Goal: Task Accomplishment & Management: Complete application form

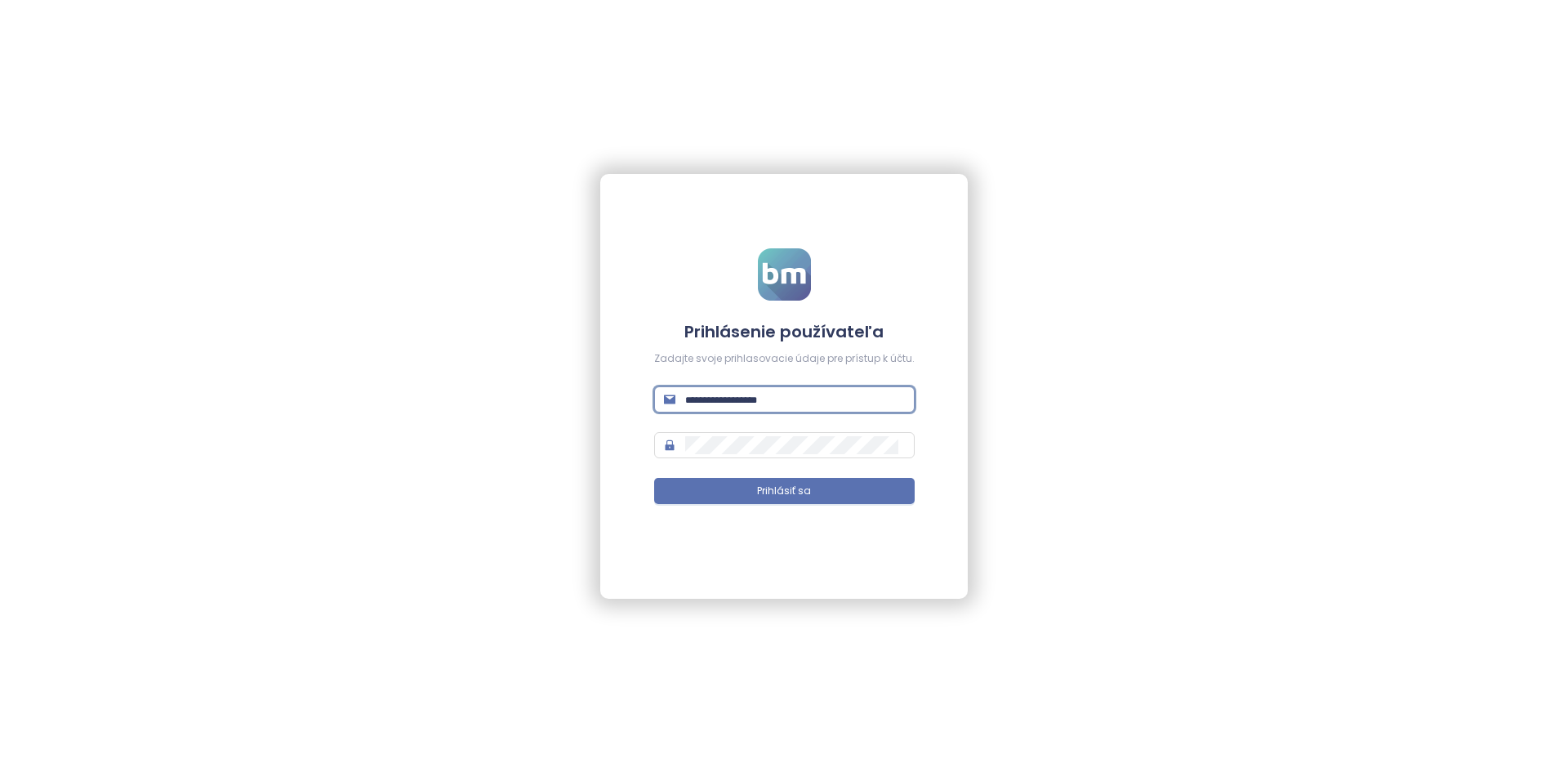
click at [812, 401] on input "text" at bounding box center [794, 399] width 220 height 18
type input "**********"
click at [819, 486] on button "Prihlásiť sa" at bounding box center [784, 490] width 260 height 26
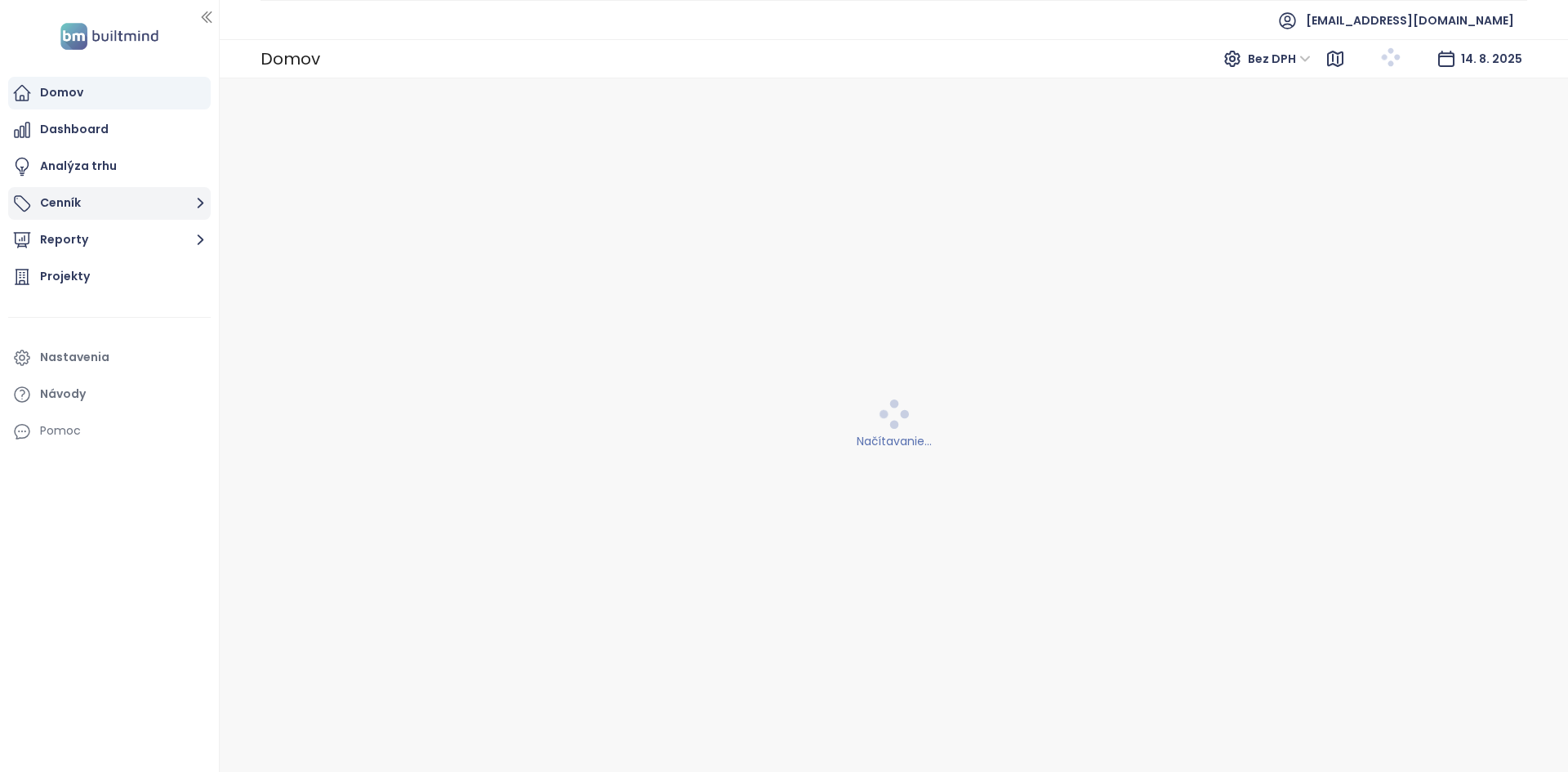
click at [96, 193] on button "Cenník" at bounding box center [108, 203] width 202 height 33
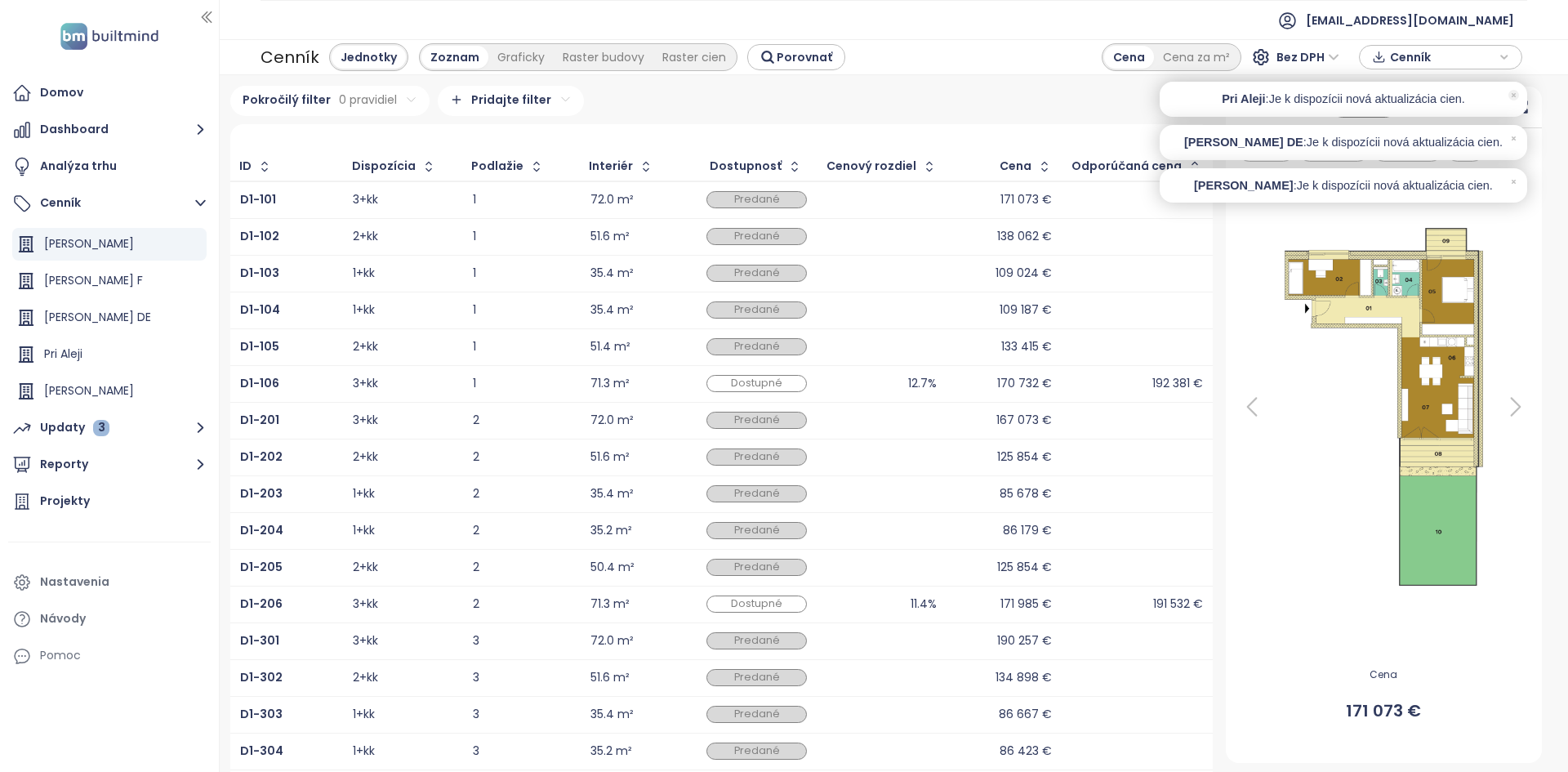
click at [1514, 96] on icon at bounding box center [1513, 95] width 3 height 3
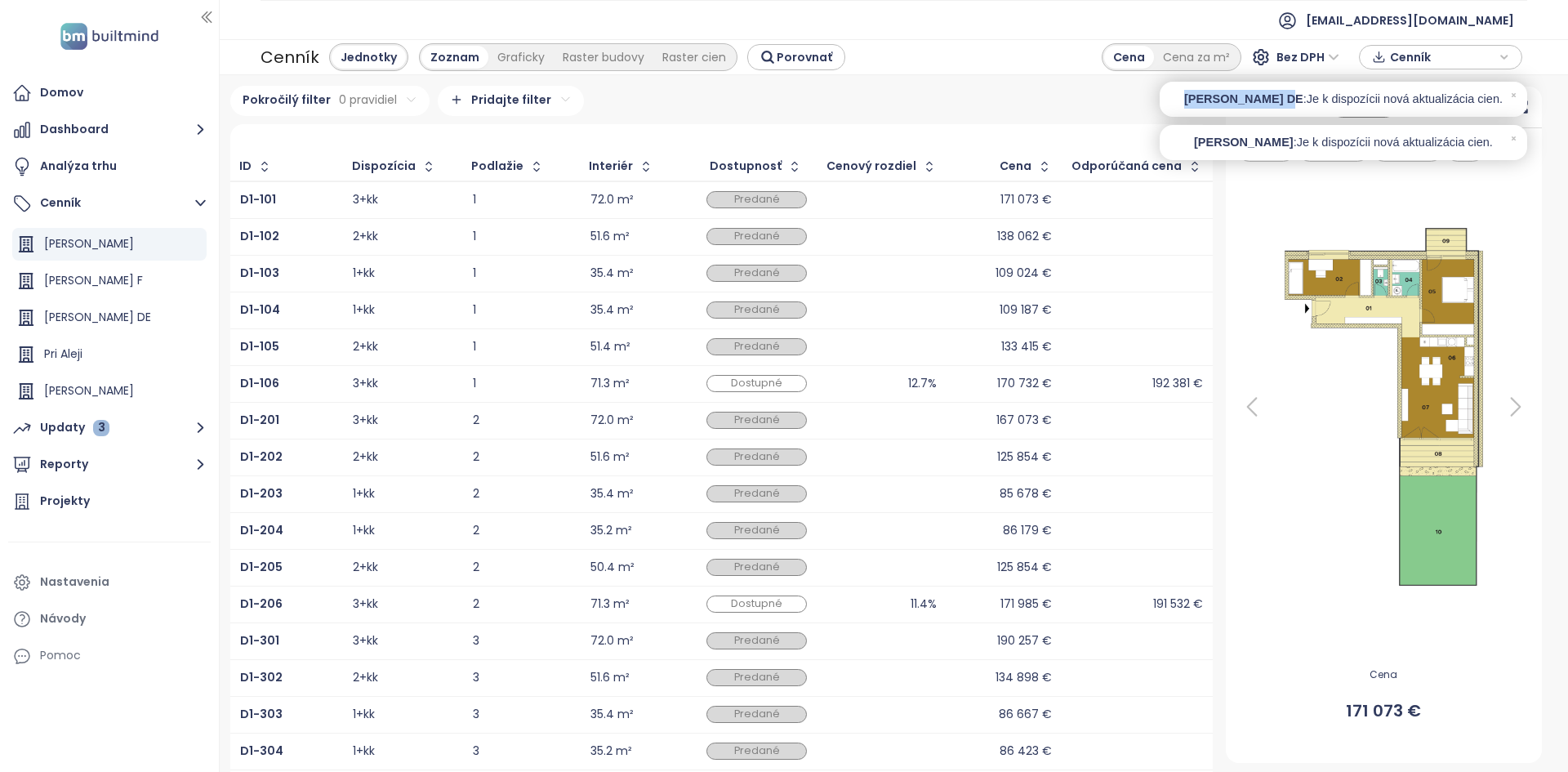
click at [1514, 96] on icon at bounding box center [1513, 95] width 3 height 3
click at [1512, 98] on icon at bounding box center [1513, 95] width 11 height 11
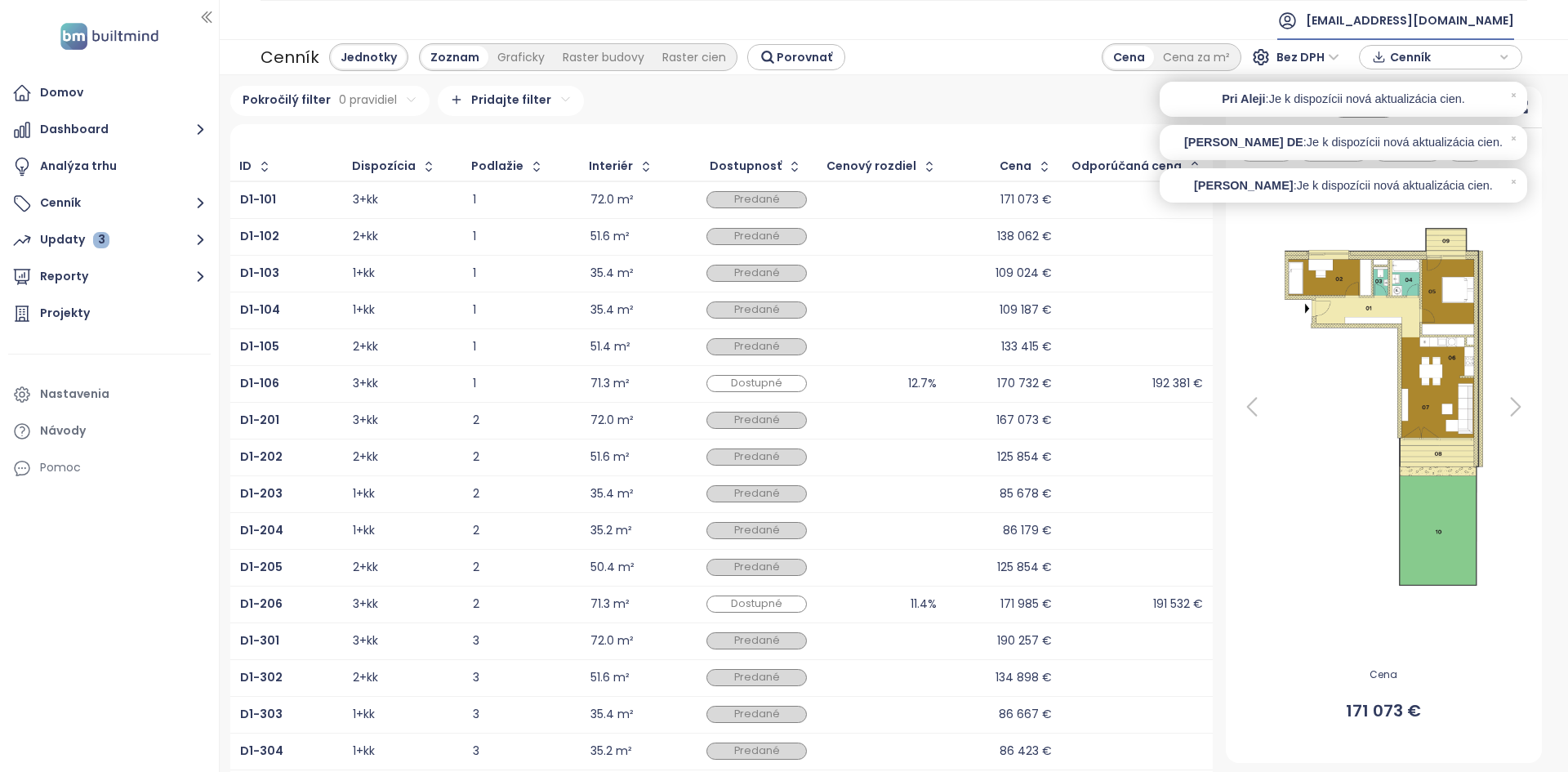
click at [1427, 25] on span "[EMAIL_ADDRESS][DOMAIN_NAME]" at bounding box center [1409, 20] width 208 height 40
click at [1436, 63] on li "Odhlásiť sa" at bounding box center [1434, 66] width 155 height 33
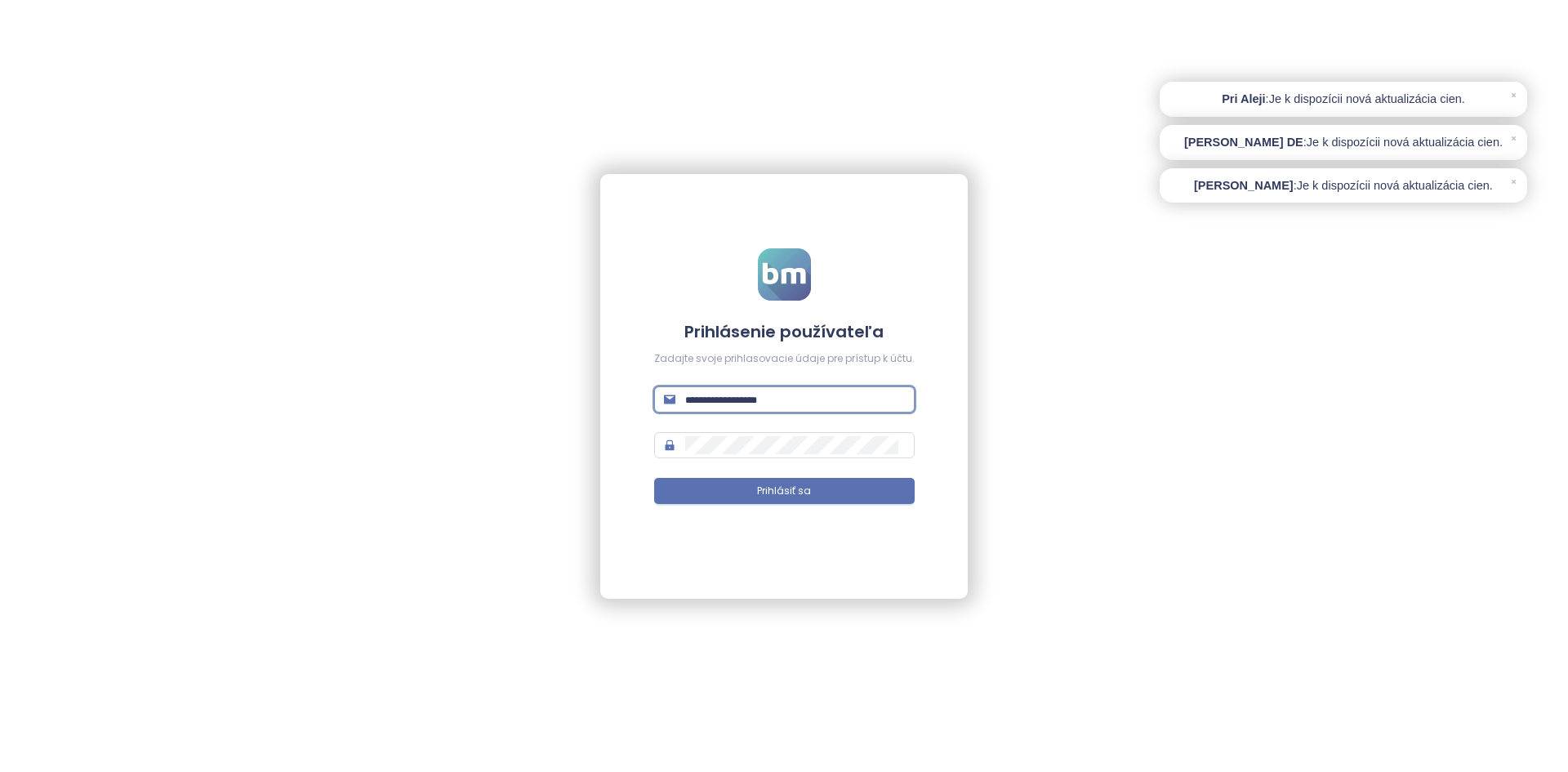
click at [752, 392] on input "text" at bounding box center [794, 399] width 220 height 18
type input "**********"
click at [654, 478] on button "Prihlásiť sa" at bounding box center [784, 490] width 260 height 26
click at [1512, 95] on icon at bounding box center [1513, 95] width 3 height 3
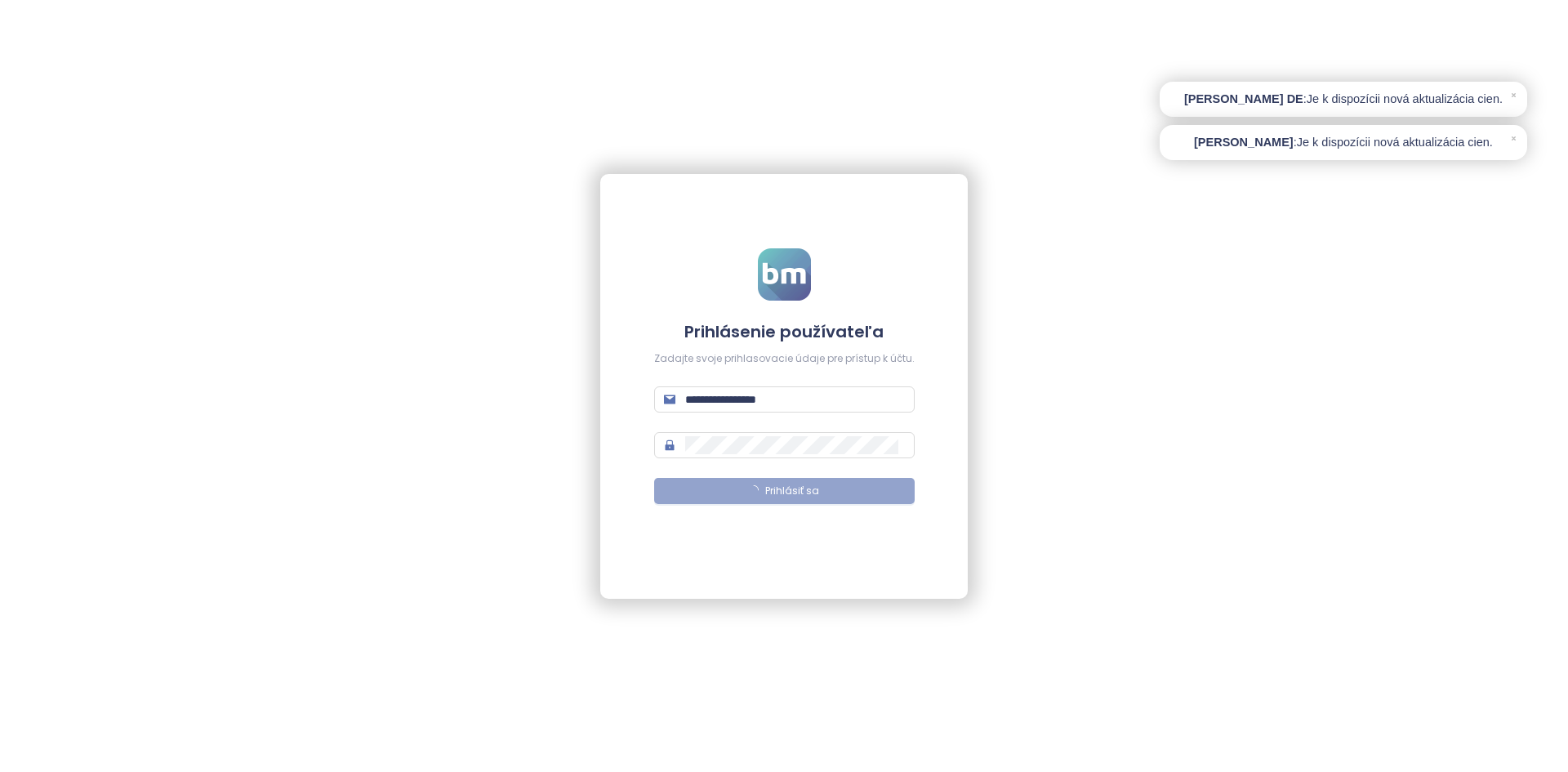
click at [1512, 95] on icon at bounding box center [1513, 95] width 3 height 3
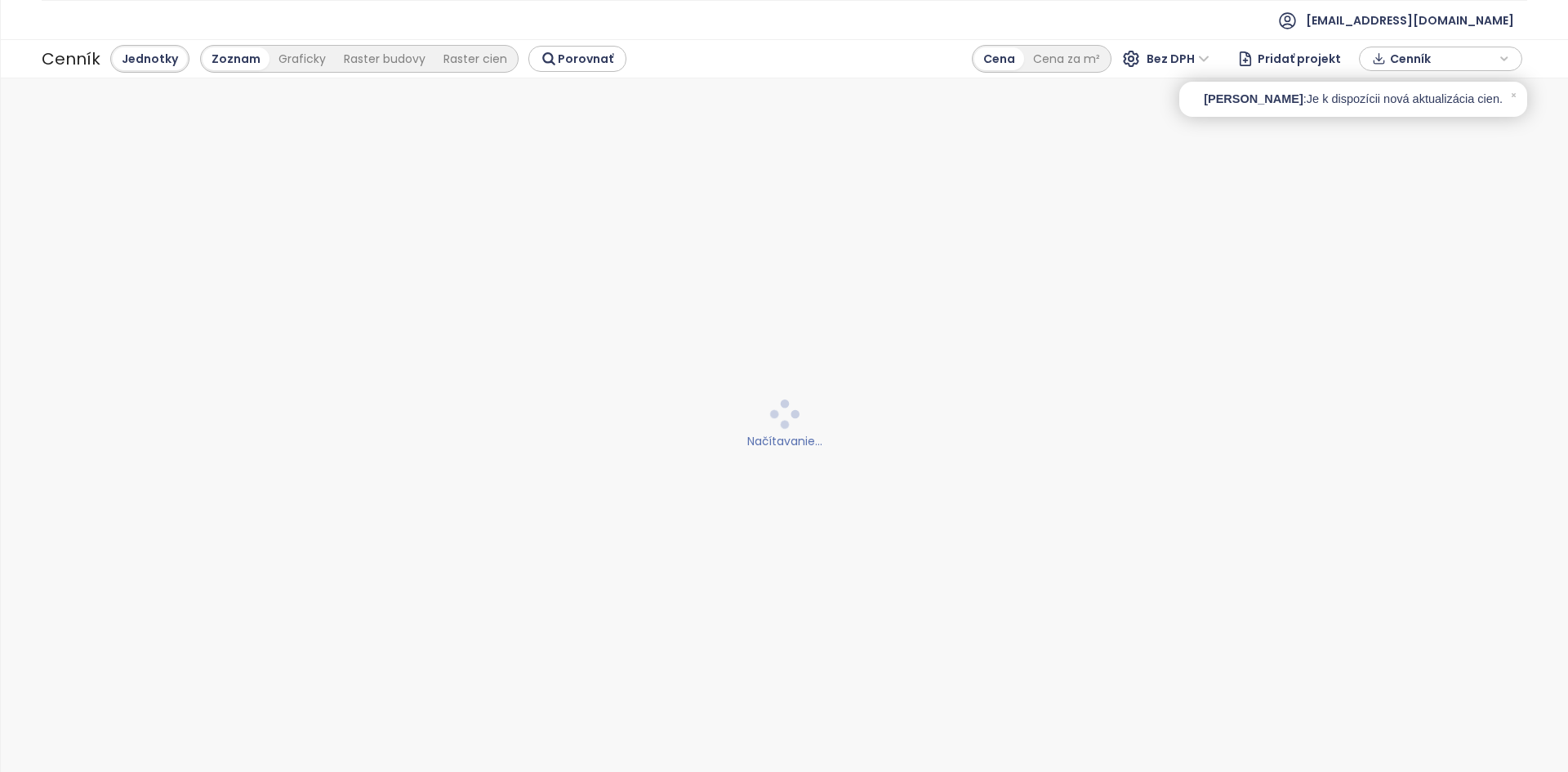
click at [1518, 90] on div "Domov Dashboard Analýza trhu Cenník Updaty 3 Reporty Projekty Nastavenia Návody…" at bounding box center [784, 386] width 1568 height 772
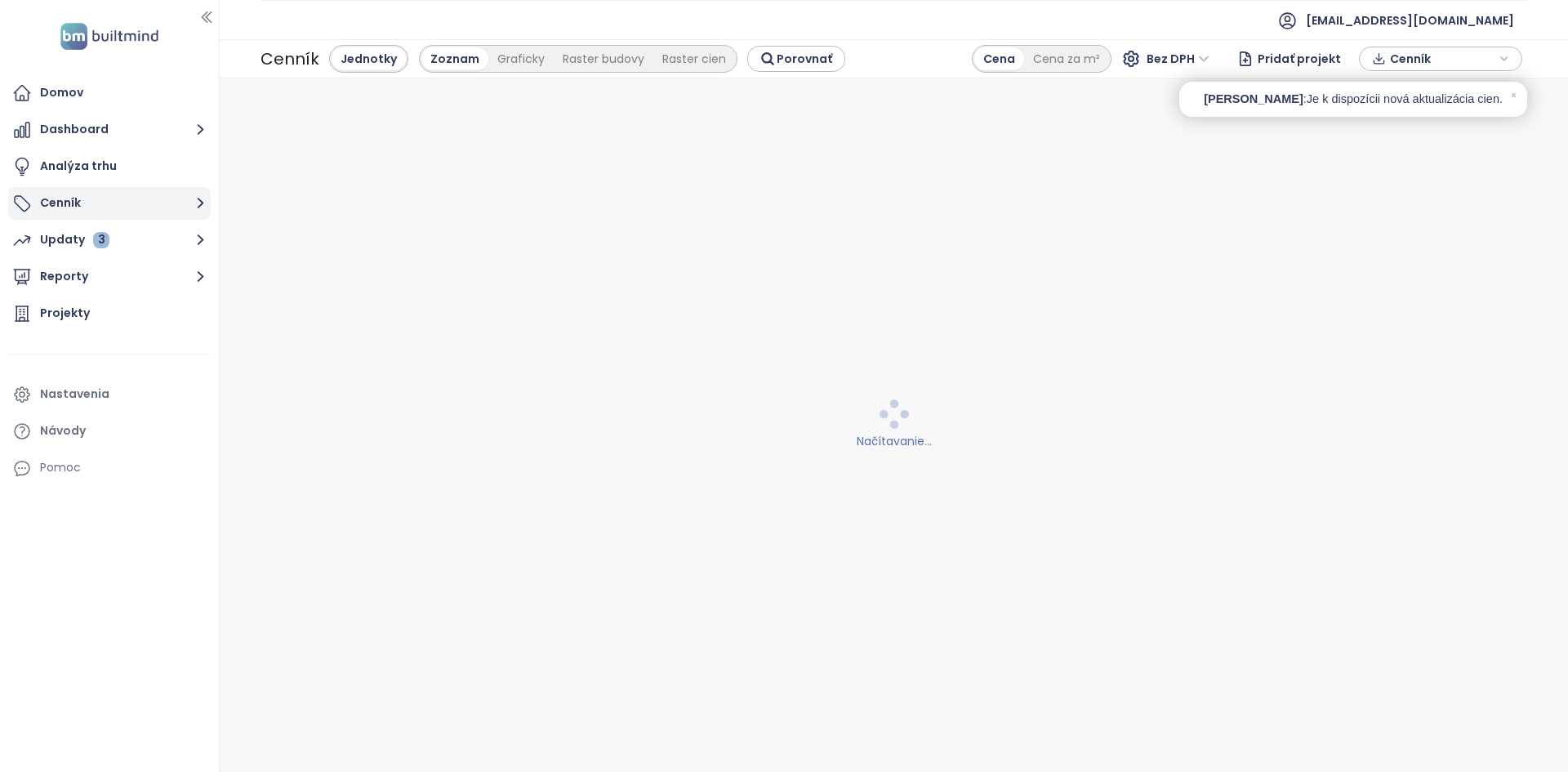
click at [138, 193] on button "Cenník" at bounding box center [108, 203] width 202 height 33
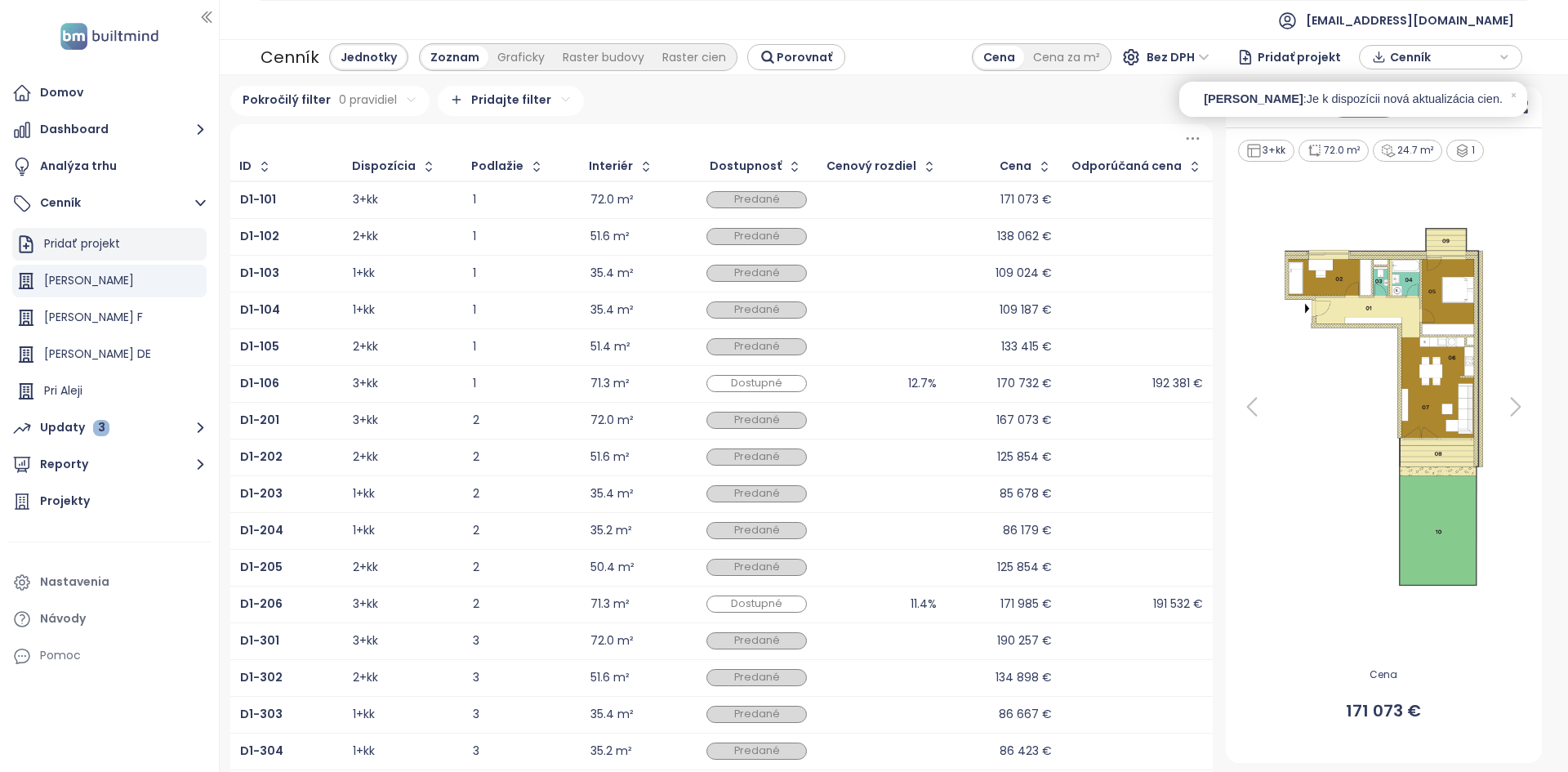
click at [133, 244] on div "Pridať projekt" at bounding box center [109, 245] width 194 height 33
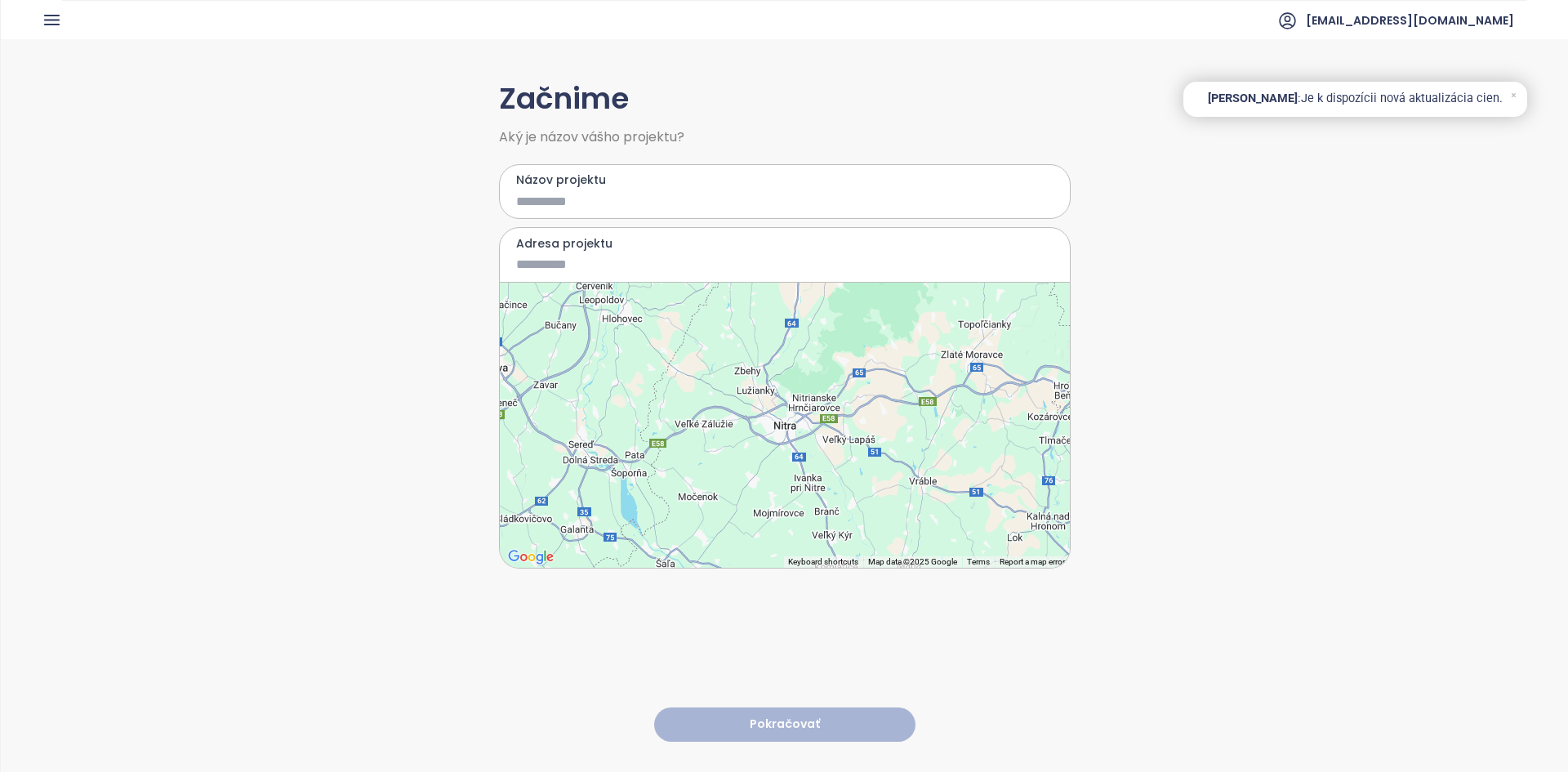
click at [606, 201] on input "Názov projektu" at bounding box center [772, 201] width 514 height 20
type input "**********"
click at [553, 261] on input "Adresa projektu" at bounding box center [772, 264] width 514 height 20
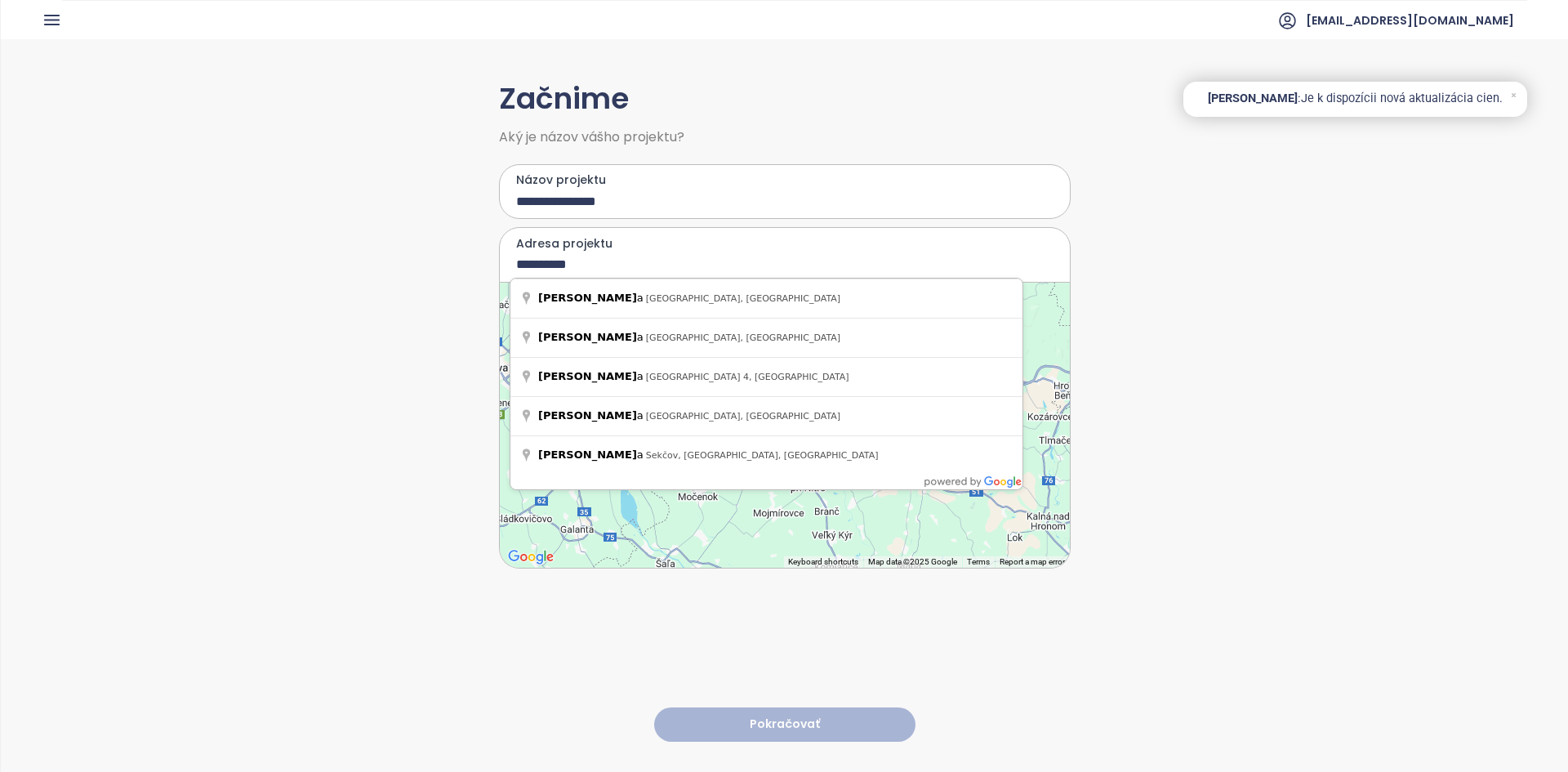
click at [1175, 490] on div "**********" at bounding box center [784, 404] width 1567 height 730
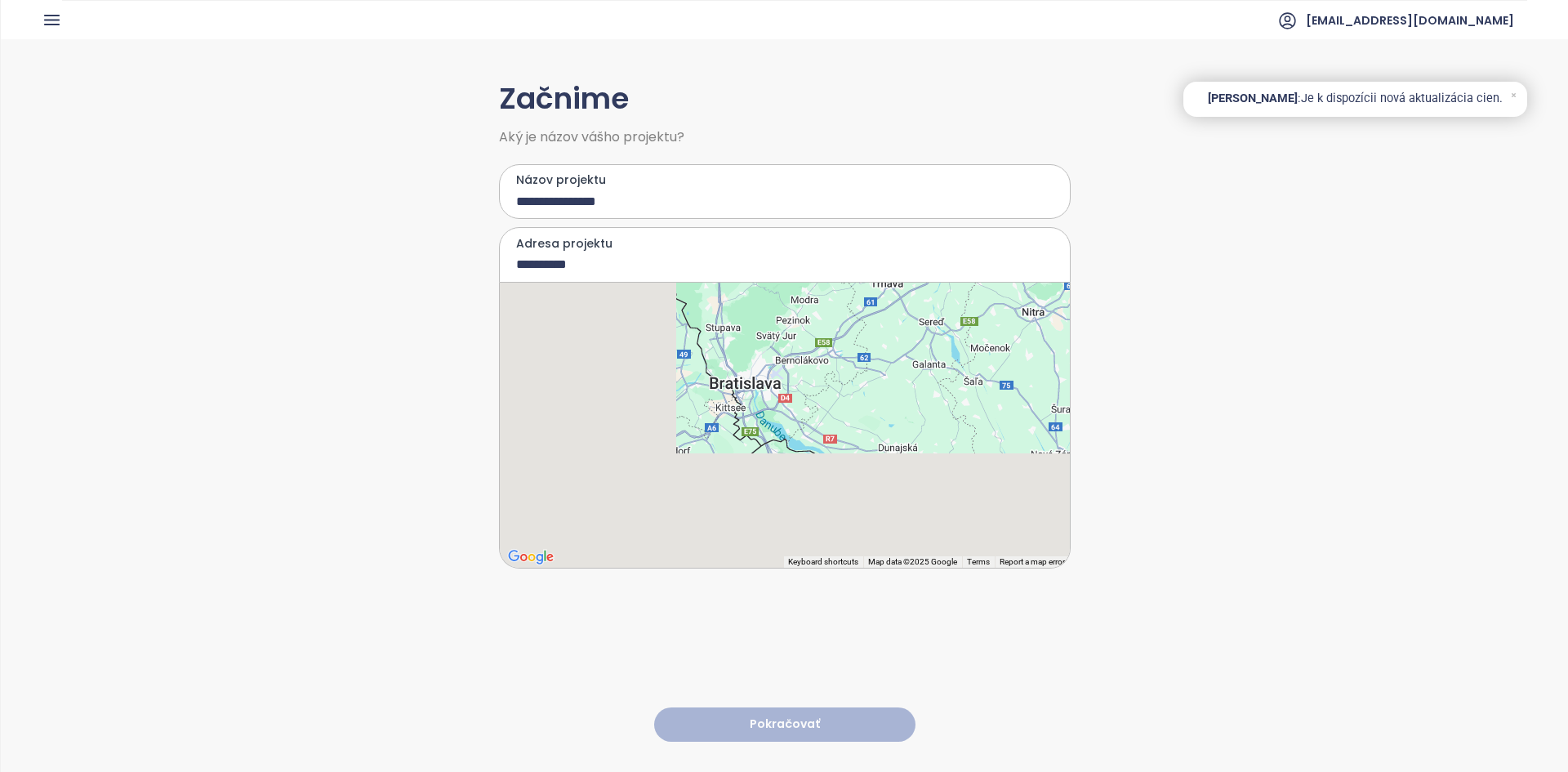
drag, startPoint x: 700, startPoint y: 496, endPoint x: 914, endPoint y: 359, distance: 254.1
click at [914, 359] on div at bounding box center [784, 425] width 570 height 285
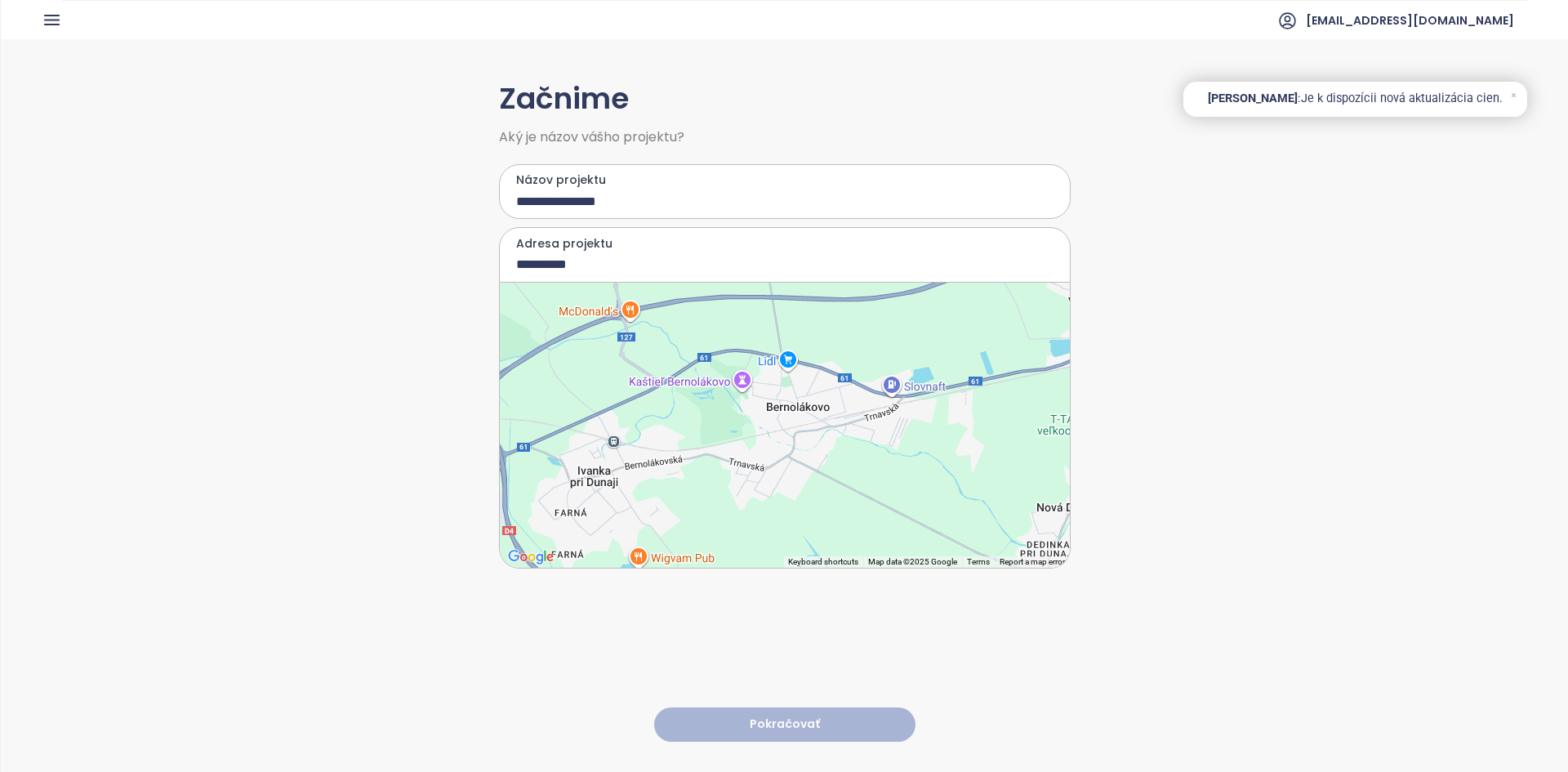
drag, startPoint x: 804, startPoint y: 348, endPoint x: 786, endPoint y: 414, distance: 68.4
click at [786, 414] on div at bounding box center [784, 425] width 570 height 285
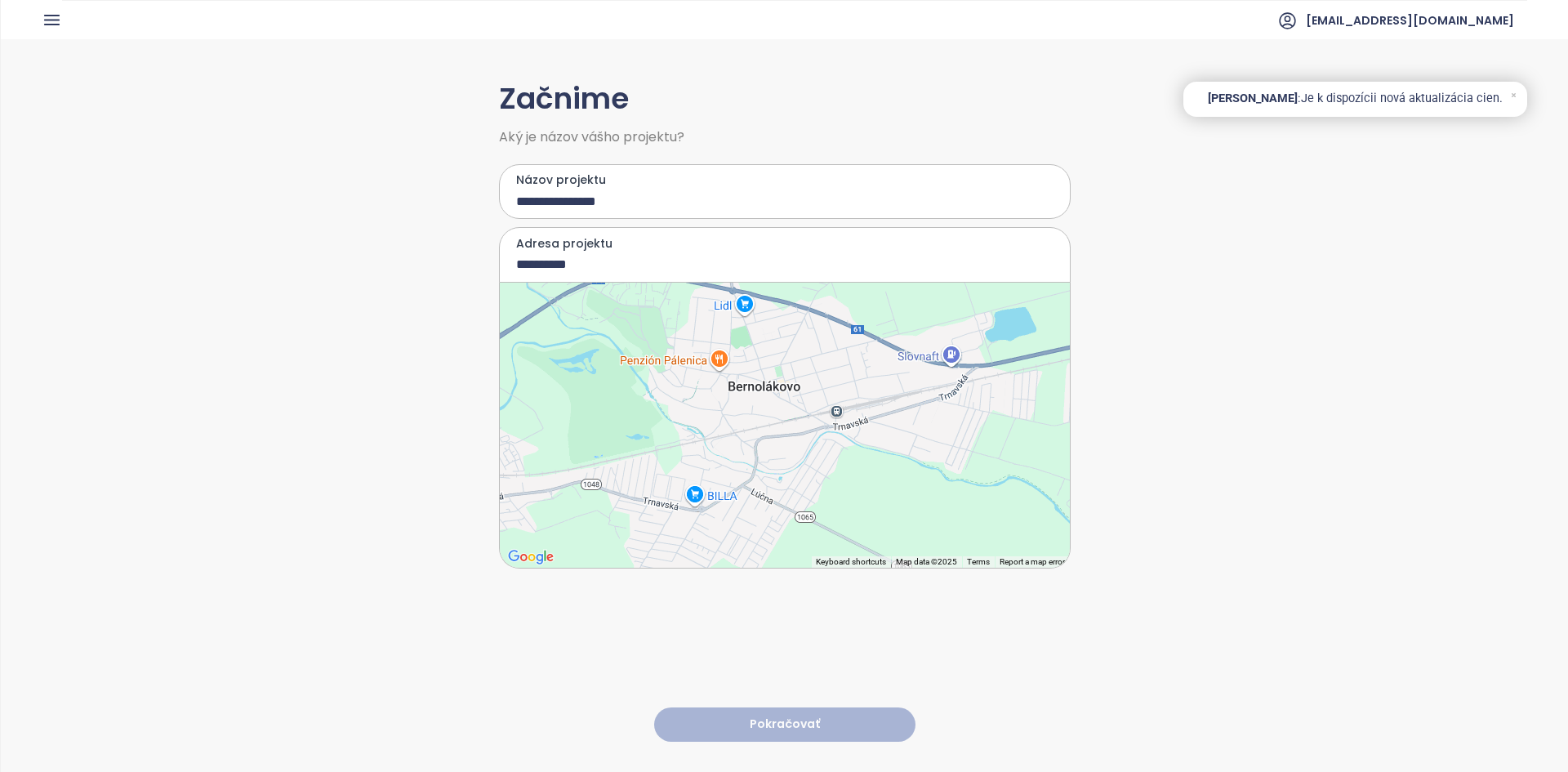
drag, startPoint x: 803, startPoint y: 448, endPoint x: 822, endPoint y: 453, distance: 19.6
click at [822, 453] on div at bounding box center [784, 425] width 570 height 285
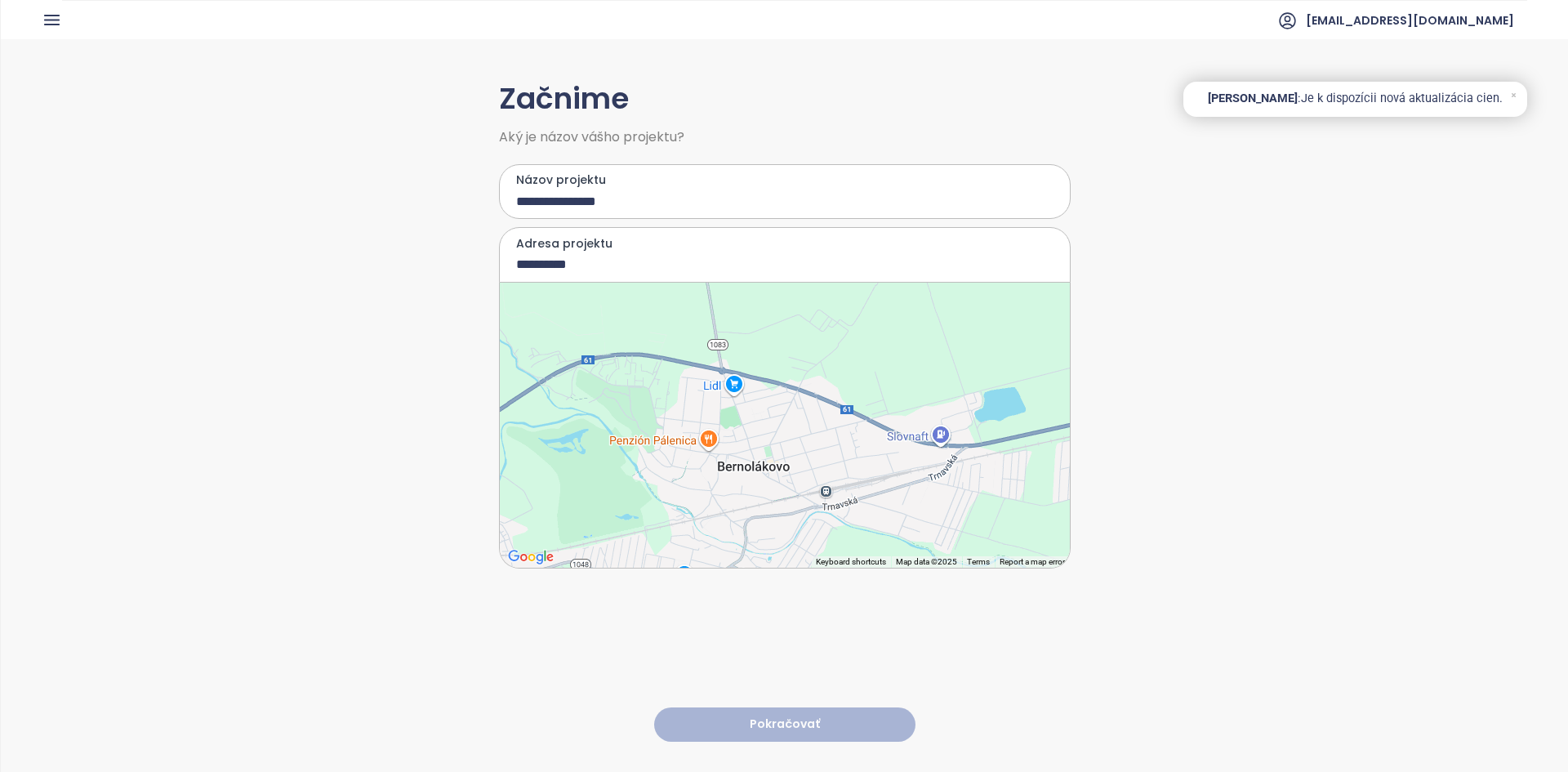
drag, startPoint x: 760, startPoint y: 330, endPoint x: 745, endPoint y: 412, distance: 83.4
click at [745, 412] on div at bounding box center [784, 425] width 570 height 285
click at [666, 345] on div at bounding box center [784, 425] width 570 height 285
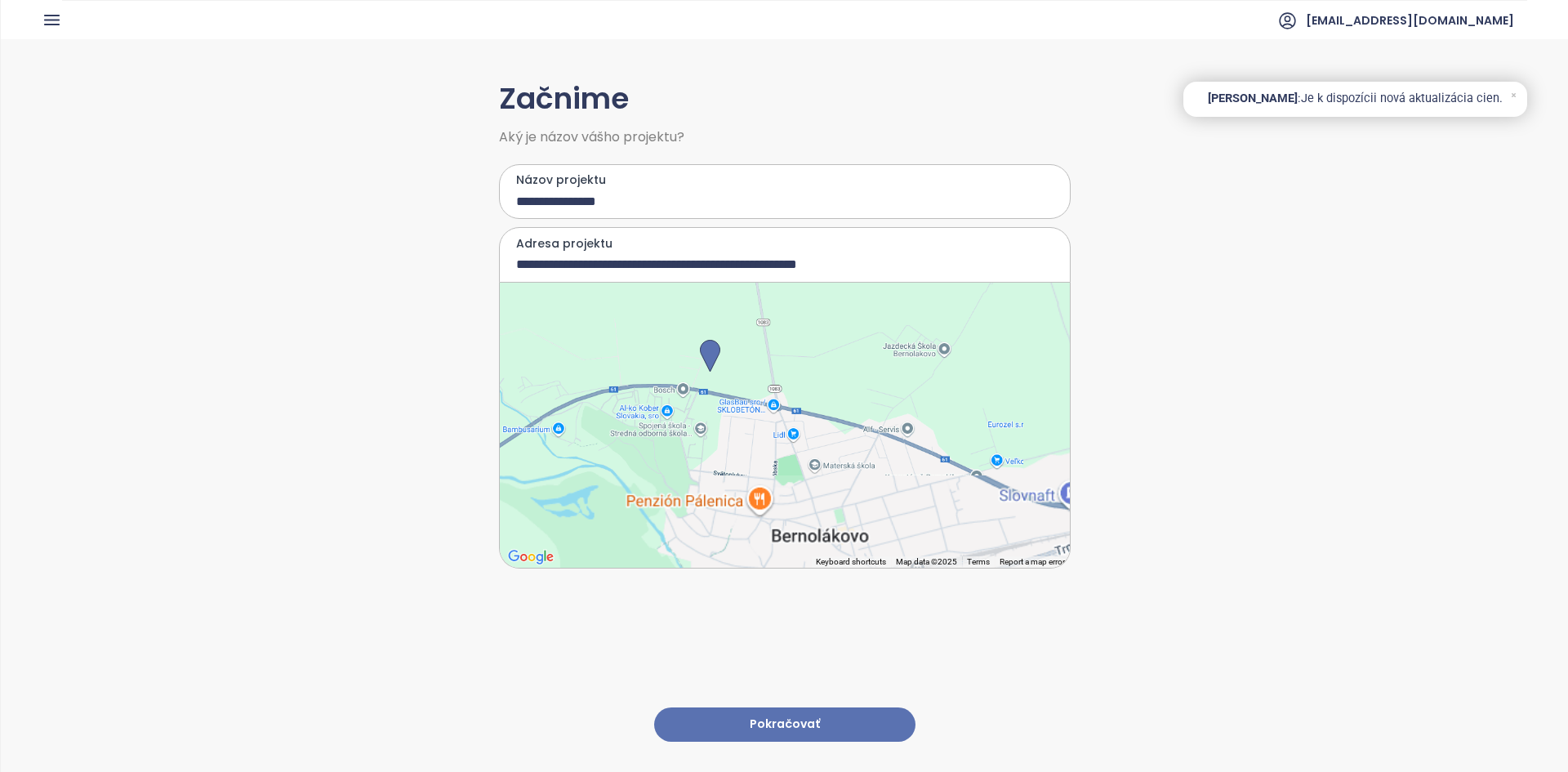
click at [666, 345] on div at bounding box center [784, 425] width 570 height 285
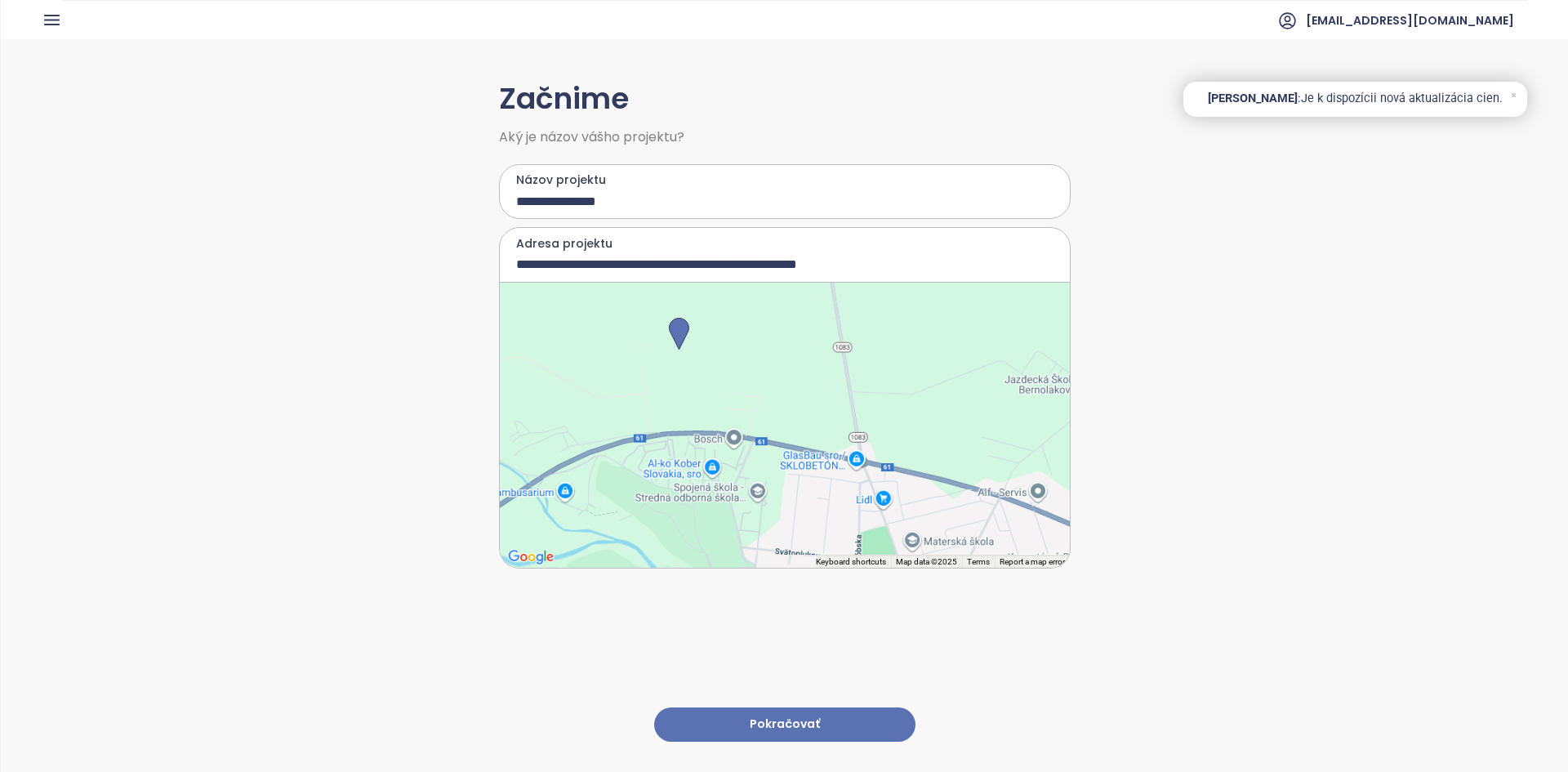
click at [666, 345] on div at bounding box center [784, 425] width 570 height 285
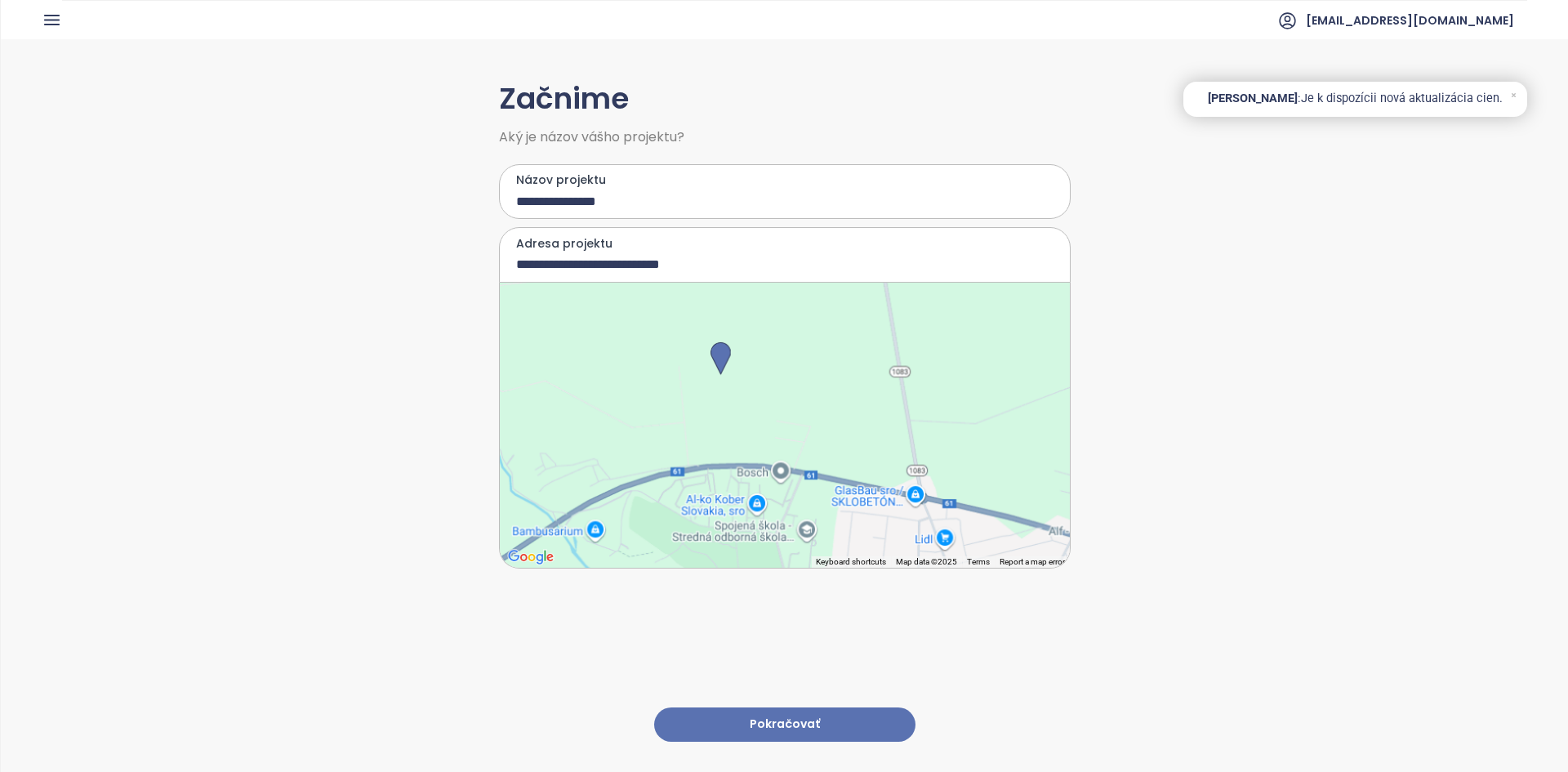
drag, startPoint x: 934, startPoint y: 517, endPoint x: 790, endPoint y: 427, distance: 169.8
click at [790, 427] on div at bounding box center [784, 425] width 570 height 285
click at [835, 453] on div at bounding box center [784, 425] width 570 height 285
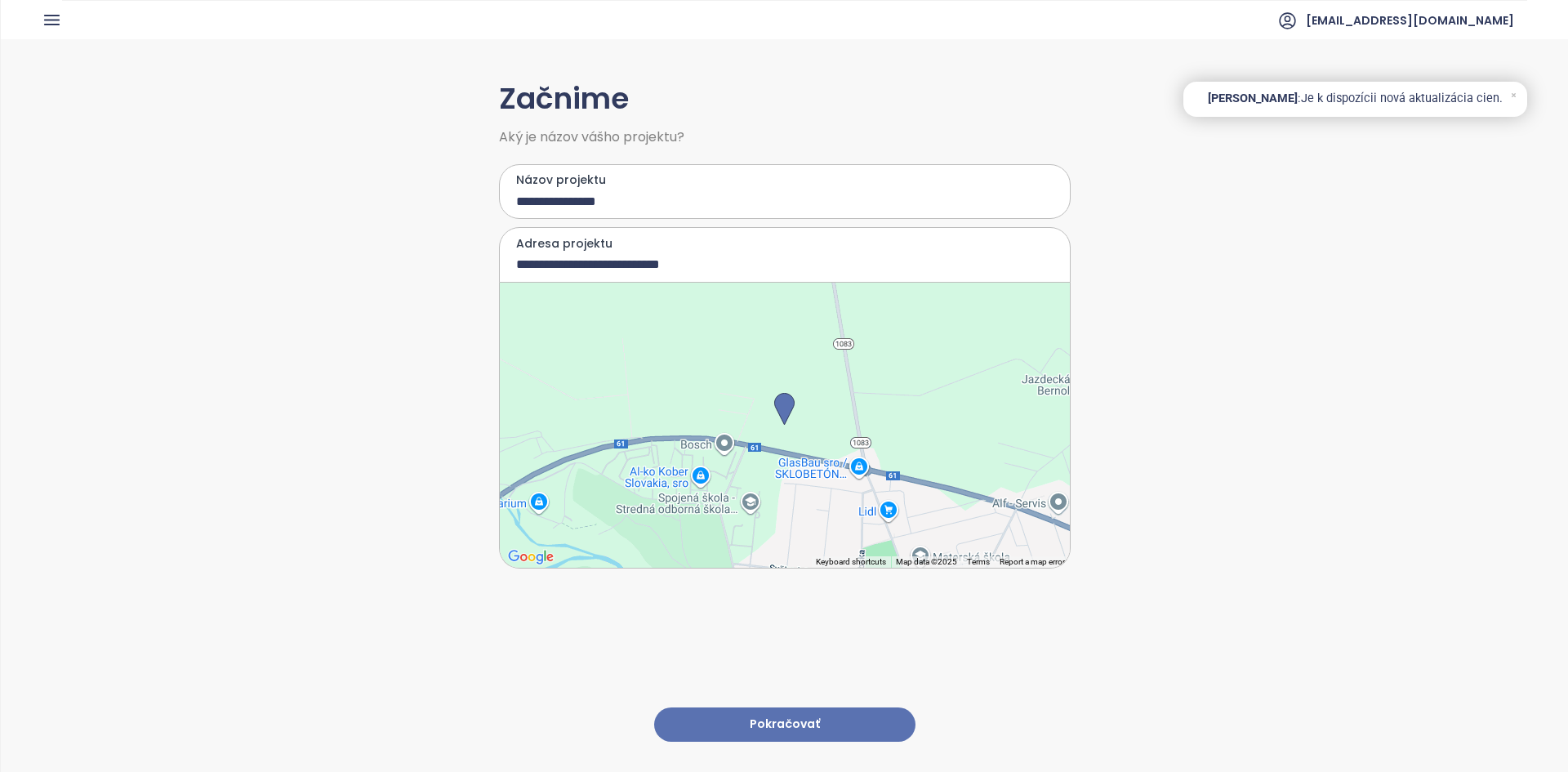
type input "**********"
click at [799, 707] on button "Pokračovať" at bounding box center [784, 725] width 261 height 35
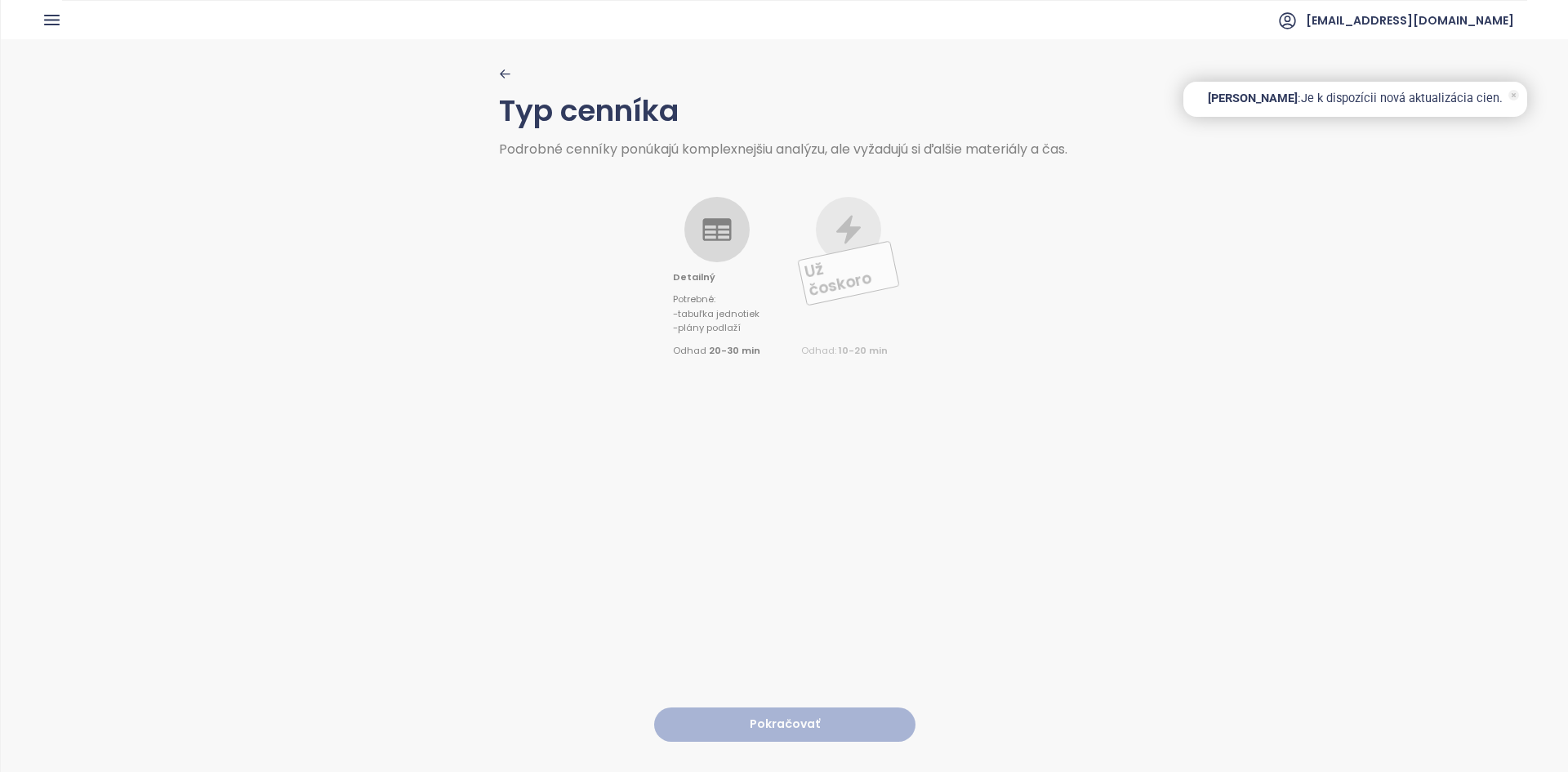
click at [1514, 97] on icon at bounding box center [1513, 95] width 3 height 3
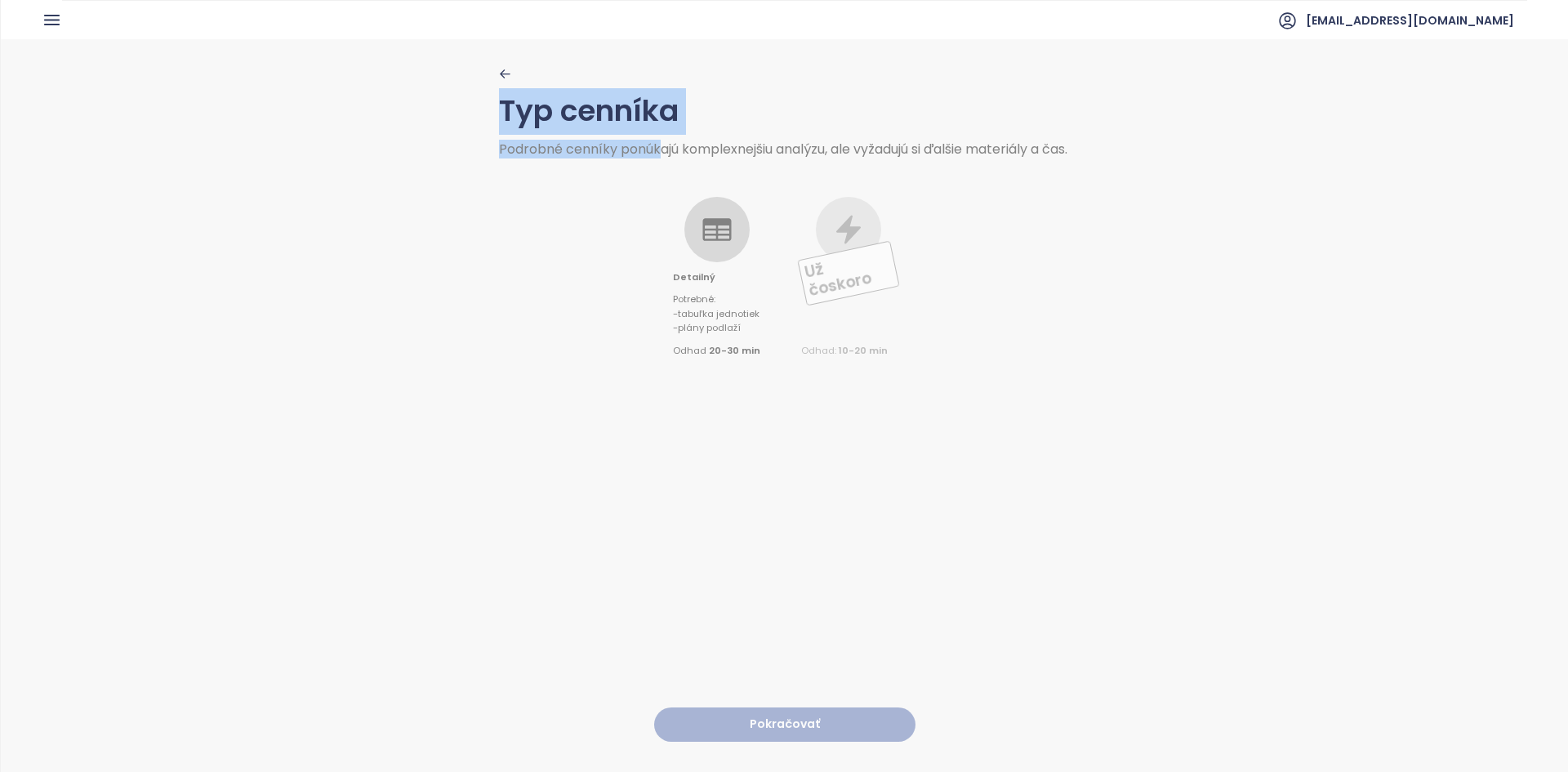
drag, startPoint x: 489, startPoint y: 102, endPoint x: 657, endPoint y: 149, distance: 174.5
click at [657, 149] on div "Typ cenníka Podrobné cenníky ponúkajú komplexnejšiu analýzu, ale vyžadujú si ďa…" at bounding box center [784, 404] width 1567 height 730
click at [737, 266] on div "Detailný Potrebné : - tabuľka jednotiek - plány podlaží Odhad 20-30 min" at bounding box center [717, 277] width 87 height 162
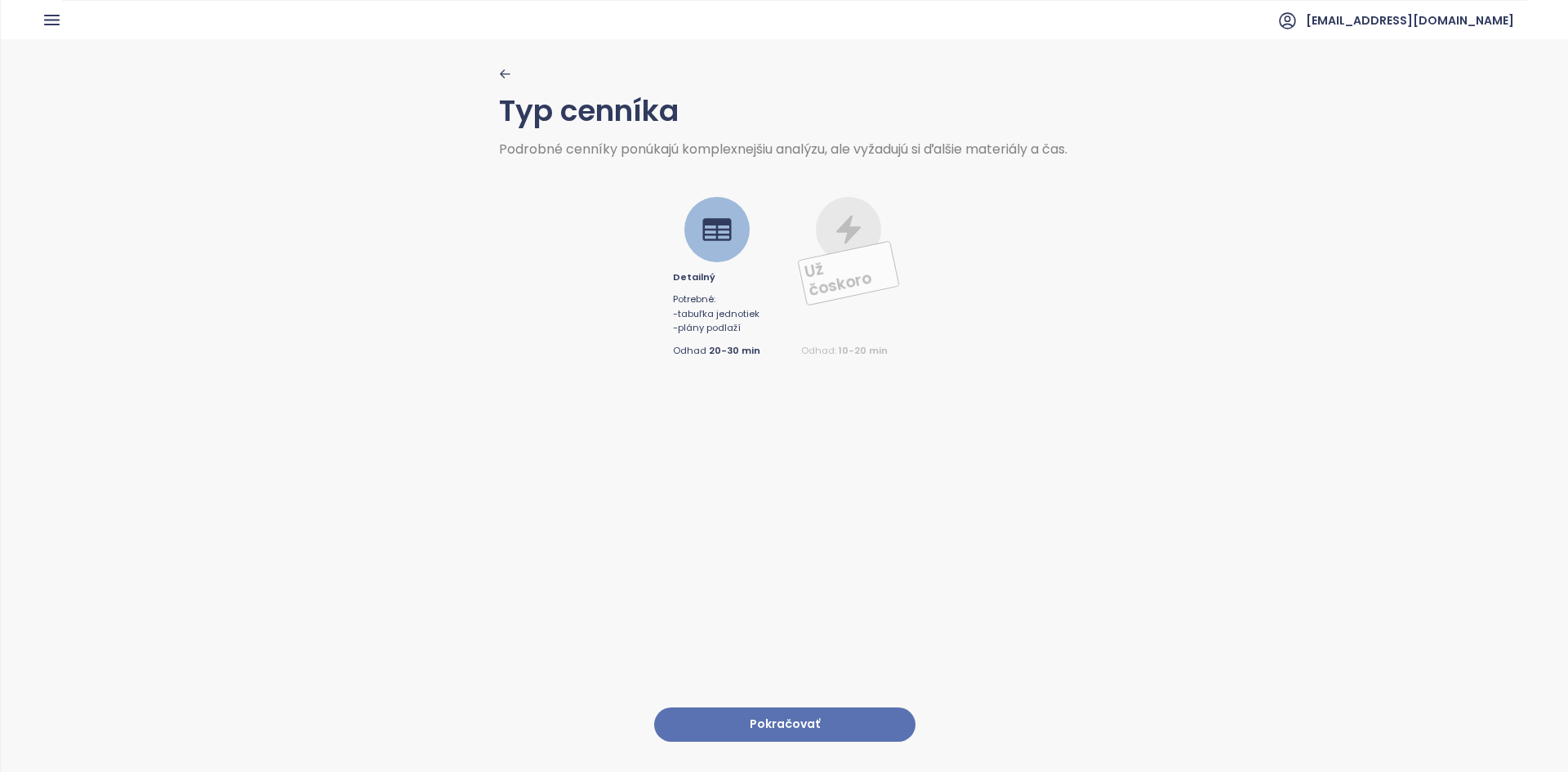
drag, startPoint x: 778, startPoint y: 719, endPoint x: 769, endPoint y: 717, distance: 9.2
click at [769, 717] on button "Pokračovať" at bounding box center [784, 725] width 261 height 35
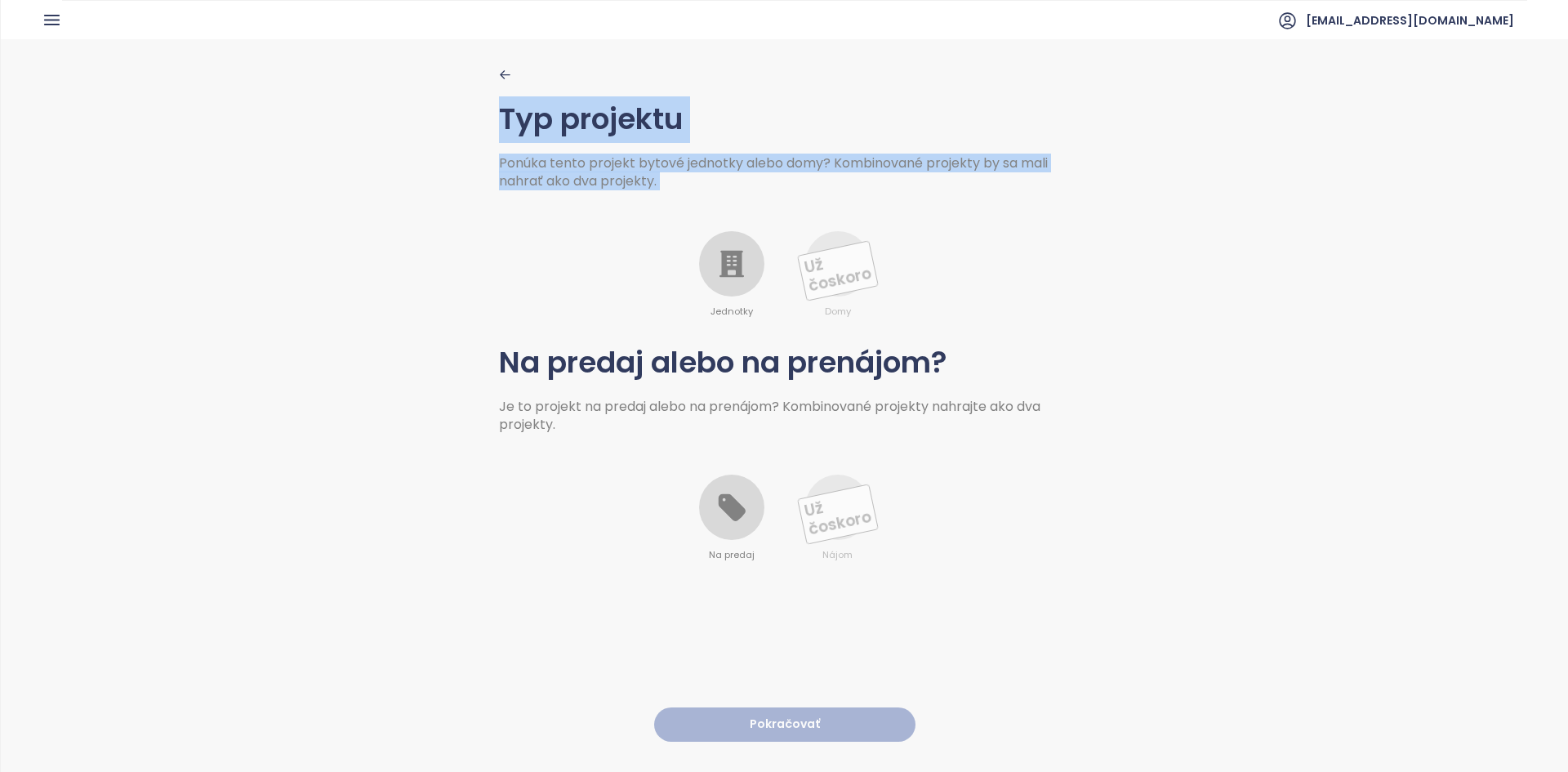
drag, startPoint x: 488, startPoint y: 115, endPoint x: 665, endPoint y: 194, distance: 193.8
click at [665, 194] on div "Typ projektu Ponúka tento projekt bytové jednotky alebo domy? Kombinované proje…" at bounding box center [784, 404] width 1567 height 730
click at [721, 275] on icon at bounding box center [731, 264] width 24 height 27
click at [584, 253] on div "Jednotky Už čoskoro Domy" at bounding box center [784, 254] width 572 height 129
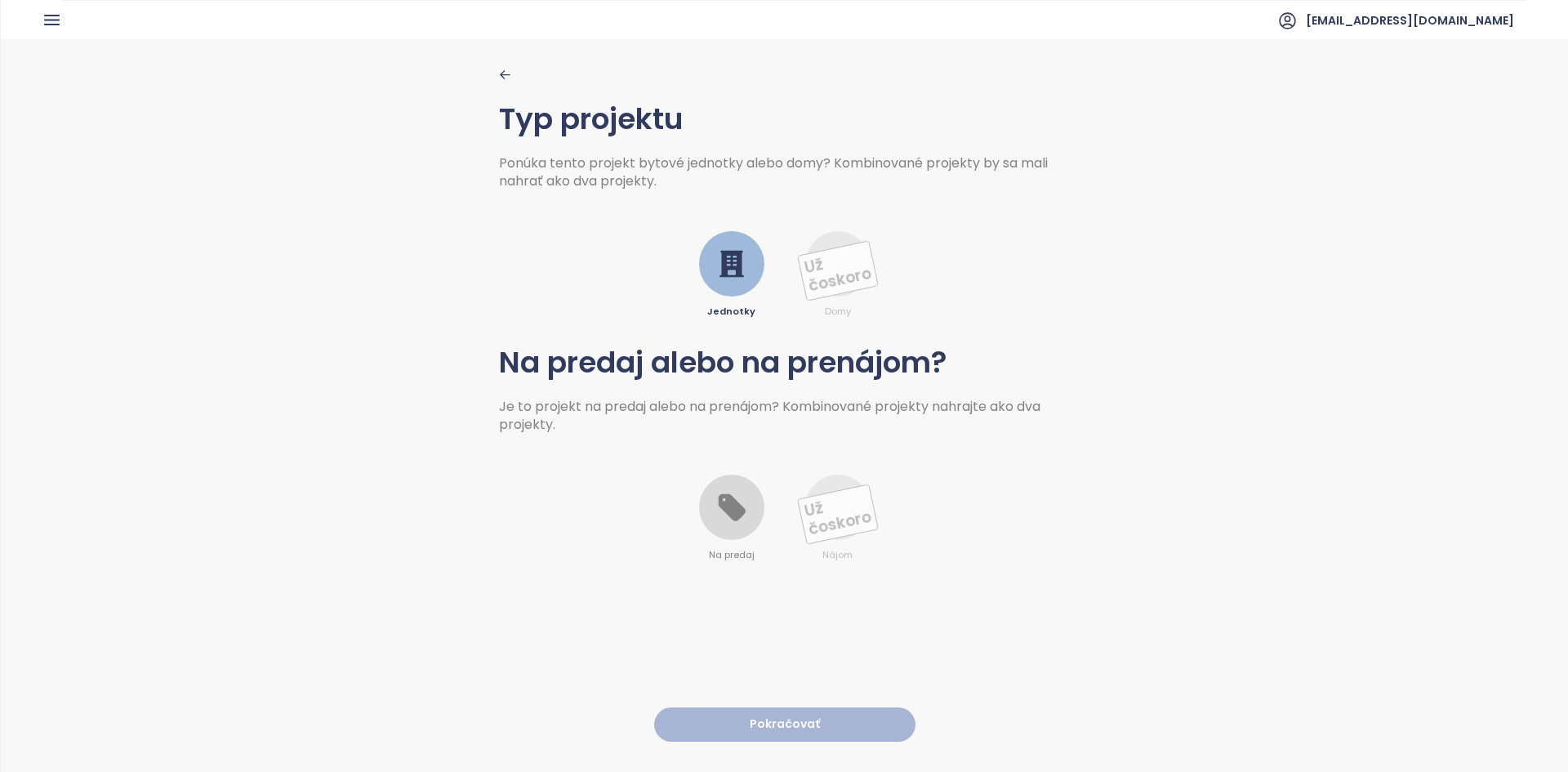
click at [730, 536] on div at bounding box center [732, 507] width 66 height 66
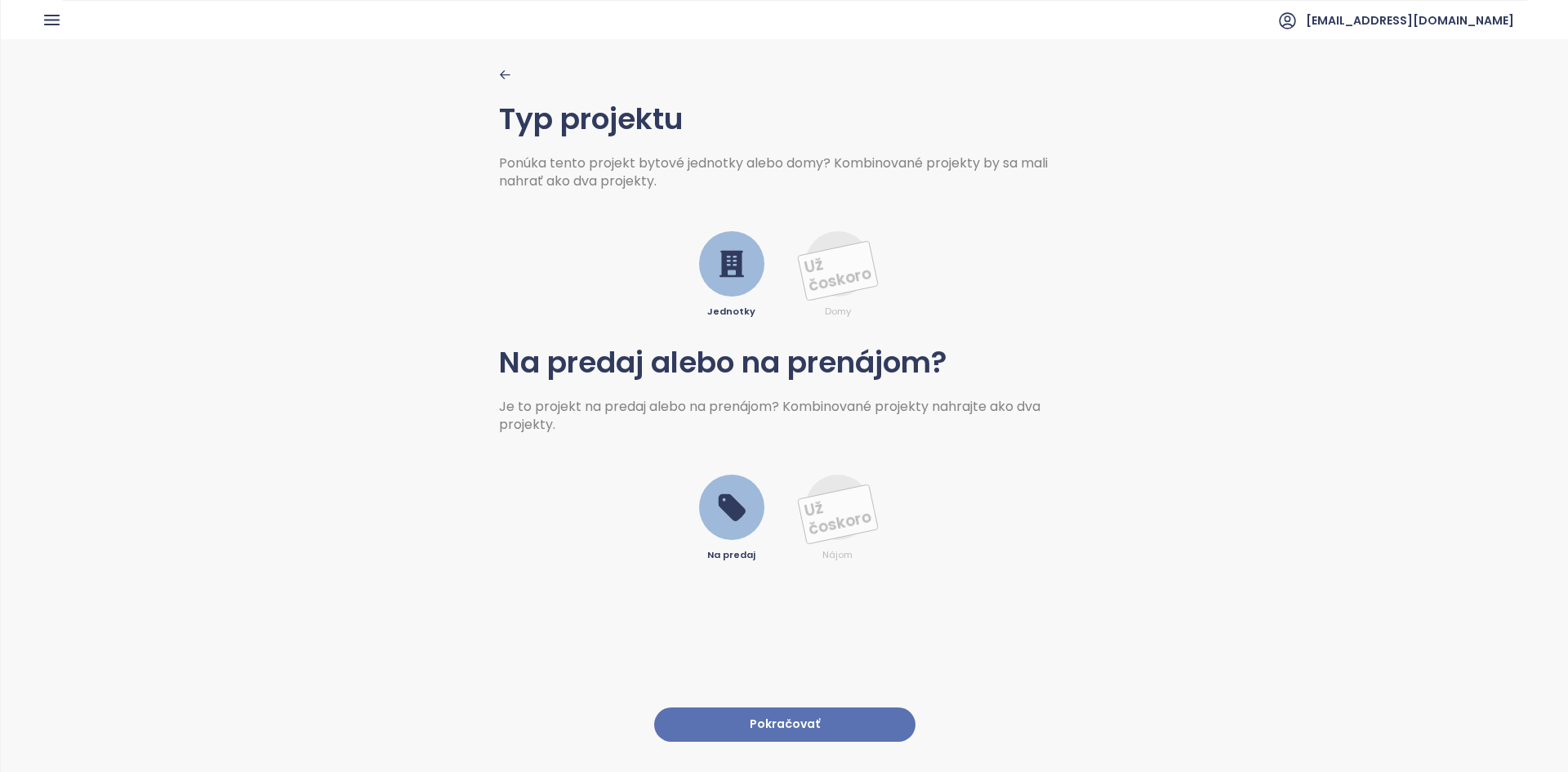
click at [781, 712] on button "Pokračovať" at bounding box center [784, 725] width 261 height 35
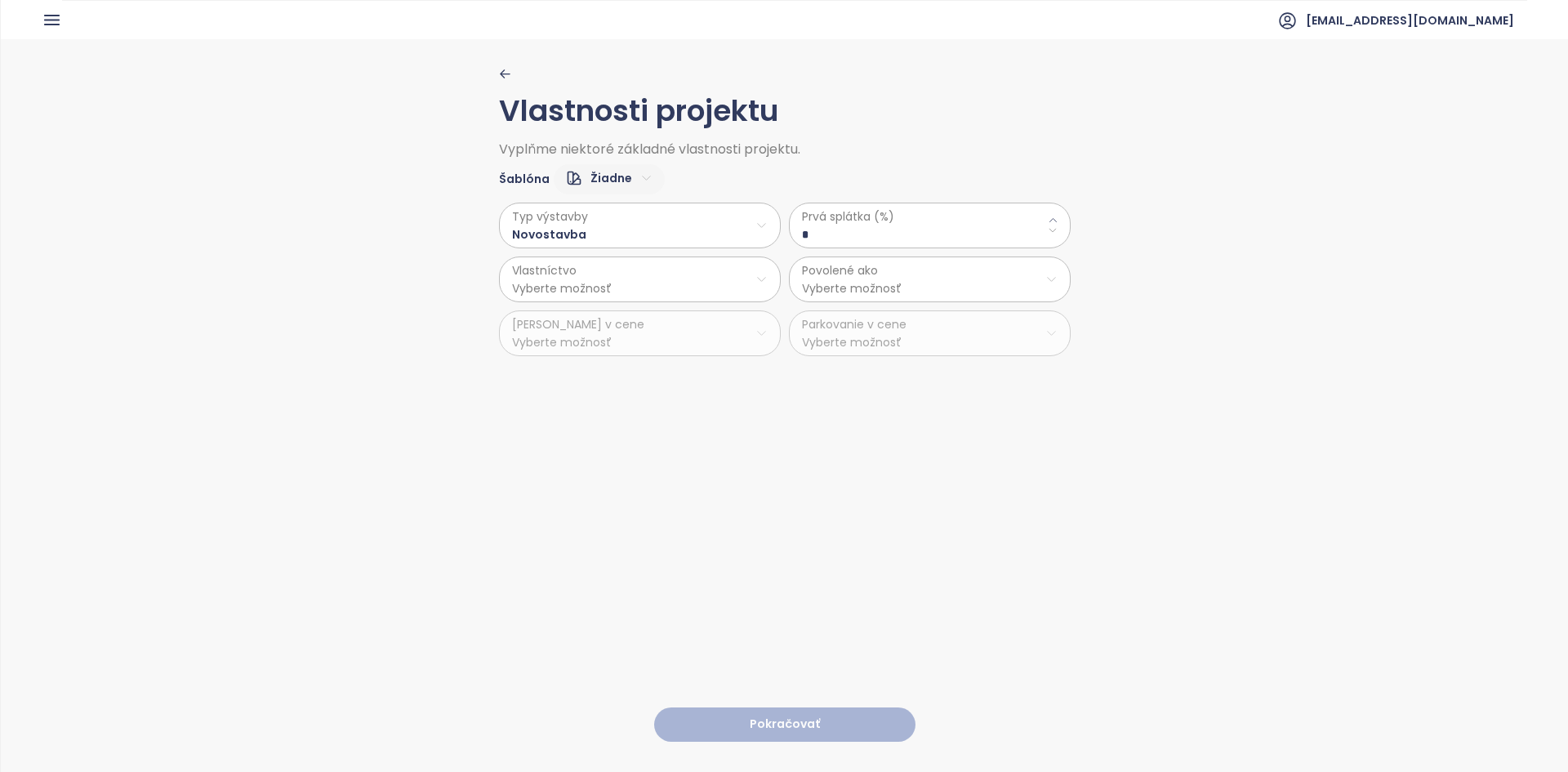
click at [610, 175] on html "Domov Dashboard Analýza trhu Cenník Updaty 3 Reporty Projekty Nastavenia Návody…" at bounding box center [784, 386] width 1568 height 772
click at [610, 237] on span "Predvolené" at bounding box center [603, 236] width 81 height 23
type \(\%\) "**"
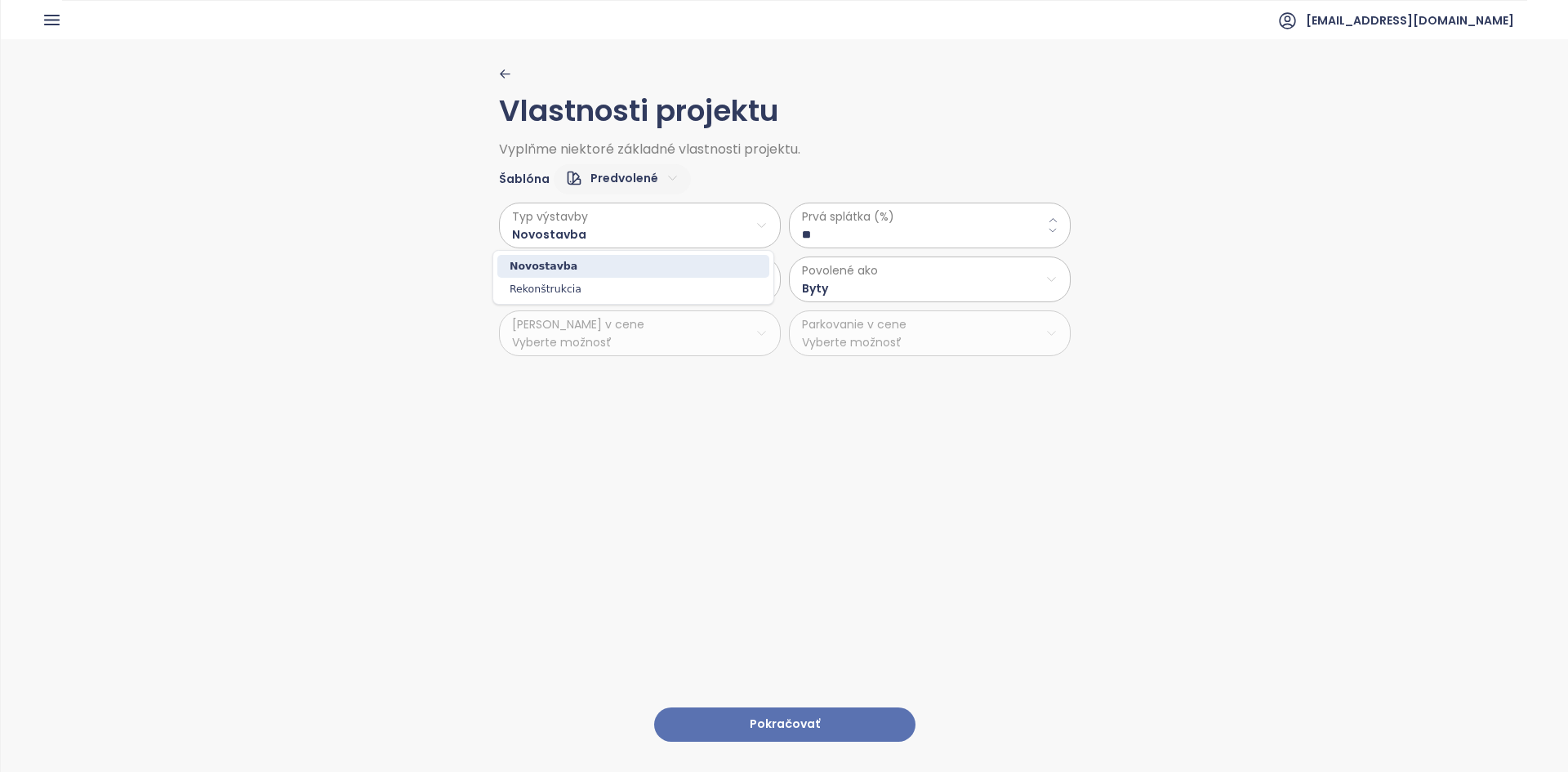
click at [543, 221] on html "Domov Dashboard Analýza trhu Cenník Updaty 3 Reporty Projekty Nastavenia Návody…" at bounding box center [784, 386] width 1568 height 772
click at [863, 225] on html "Domov Dashboard Analýza trhu Cenník Updaty 3 Reporty Projekty Nastavenia Návody…" at bounding box center [784, 386] width 1568 height 772
click at [863, 225] on \(\%\) "**" at bounding box center [930, 234] width 255 height 18
click at [856, 232] on \(\%\) "**" at bounding box center [930, 234] width 255 height 18
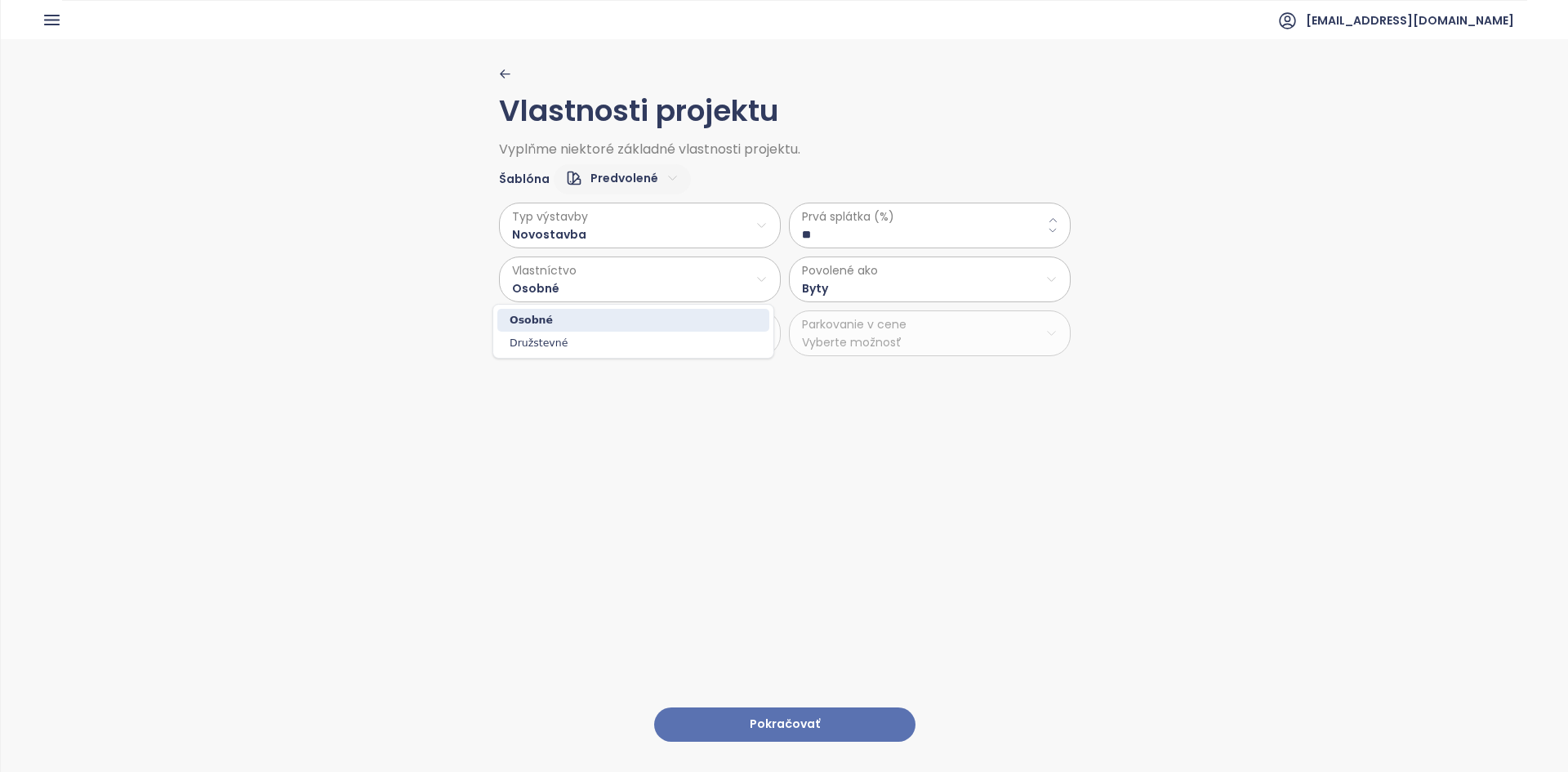
click at [673, 285] on html "Domov Dashboard Analýza trhu Cenník Updaty 3 Reporty Projekty Nastavenia Návody…" at bounding box center [784, 386] width 1568 height 772
click at [863, 263] on html "Domov Dashboard Analýza trhu Cenník Updaty 3 Reporty Projekty Nastavenia Návody…" at bounding box center [784, 386] width 1568 height 772
click at [863, 270] on html "Domov Dashboard Analýza trhu Cenník Updaty 3 Reporty Projekty Nastavenia Návody…" at bounding box center [784, 386] width 1568 height 772
click at [861, 323] on span "Byty" at bounding box center [923, 320] width 272 height 23
click at [878, 290] on html "Domov Dashboard Analýza trhu Cenník Updaty 3 Reporty Projekty Nastavenia Návody…" at bounding box center [784, 386] width 1568 height 772
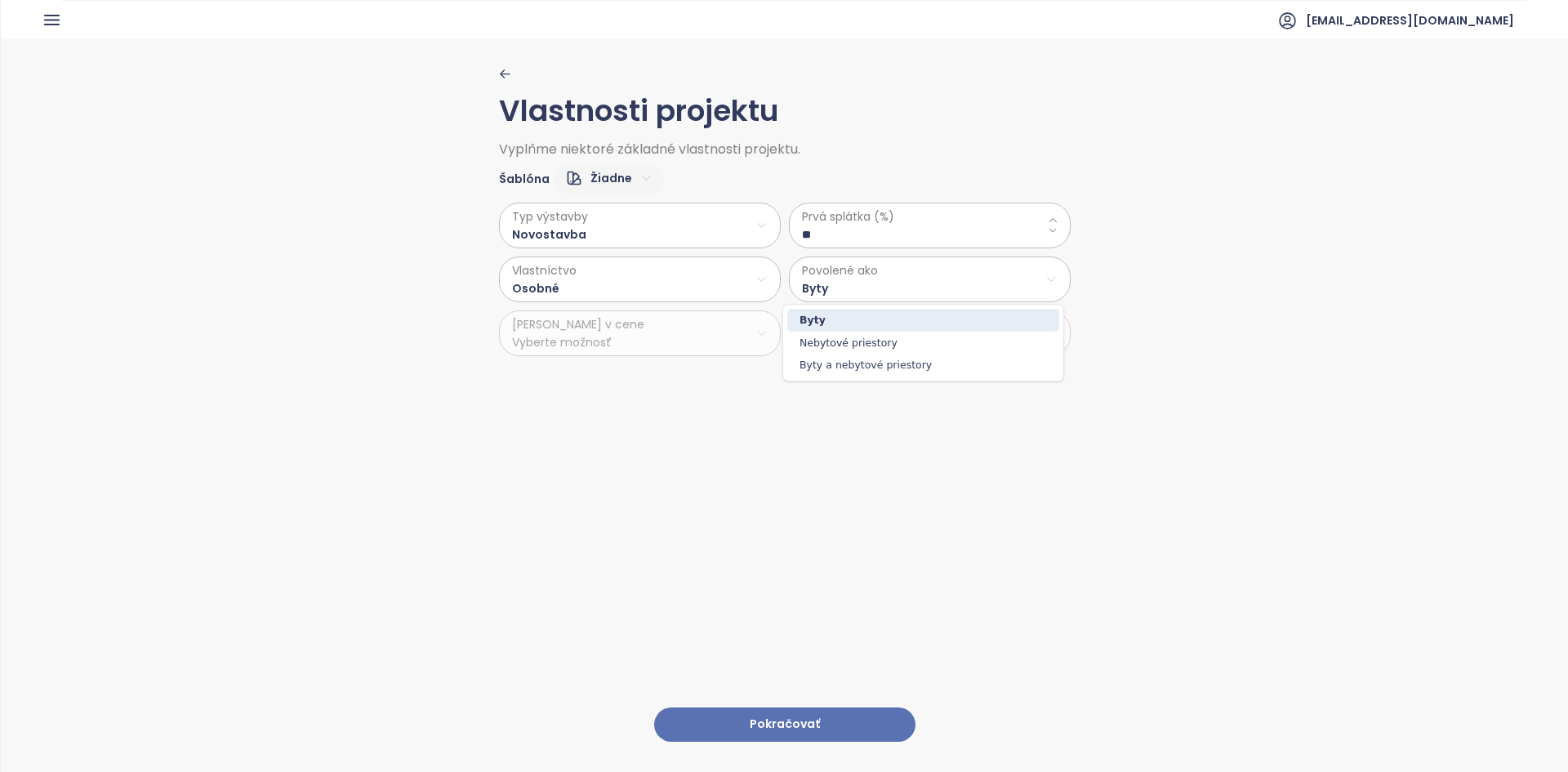
click at [873, 316] on span "Byty" at bounding box center [923, 320] width 272 height 23
click at [748, 707] on button "Pokračovať" at bounding box center [784, 725] width 261 height 35
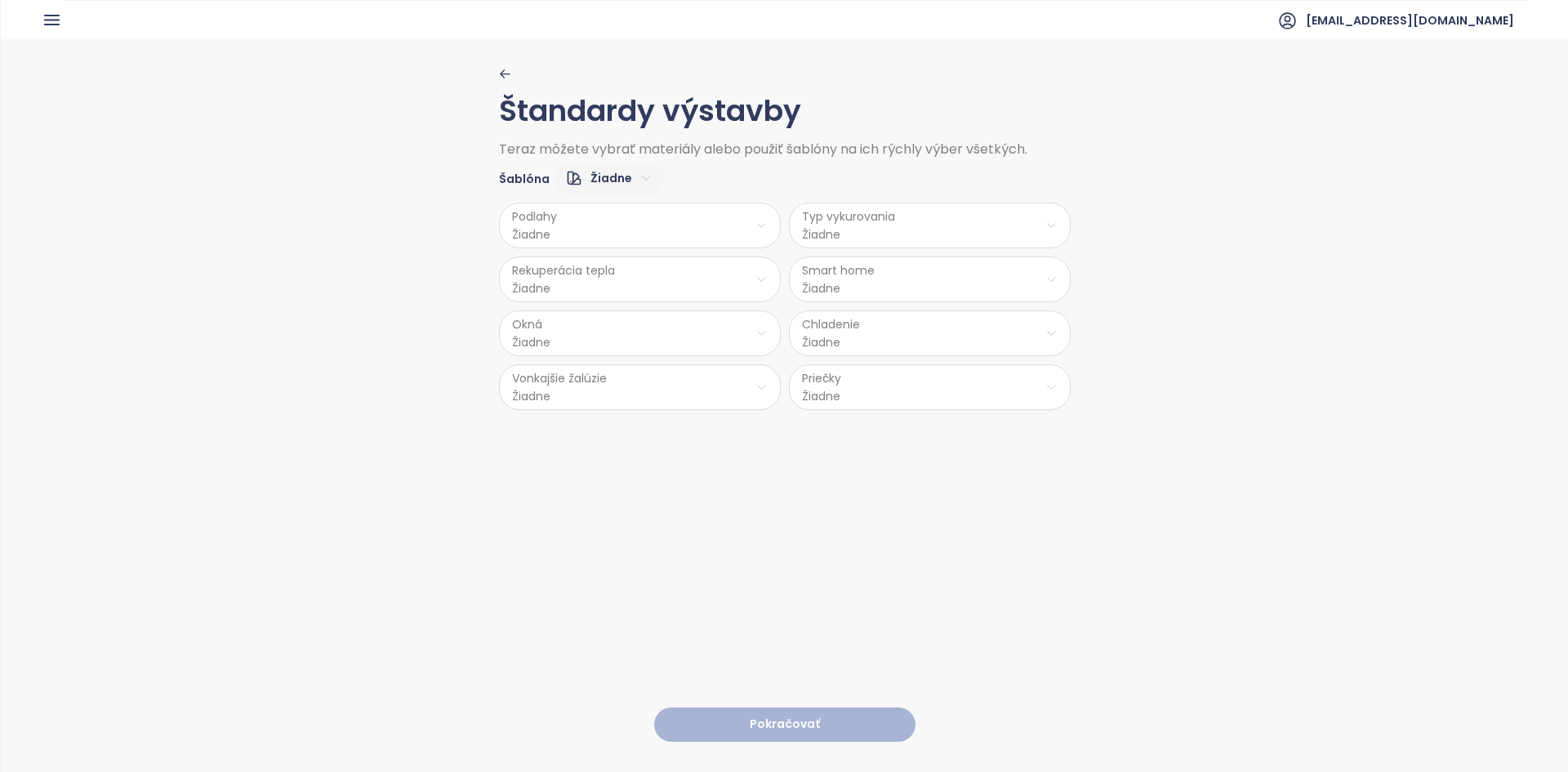
click at [619, 177] on html "Domov Dashboard Analýza trhu Cenník Updaty 3 Reporty Projekty Nastavenia Návody…" at bounding box center [784, 386] width 1568 height 772
click at [603, 259] on span "Stredný" at bounding box center [602, 259] width 65 height 23
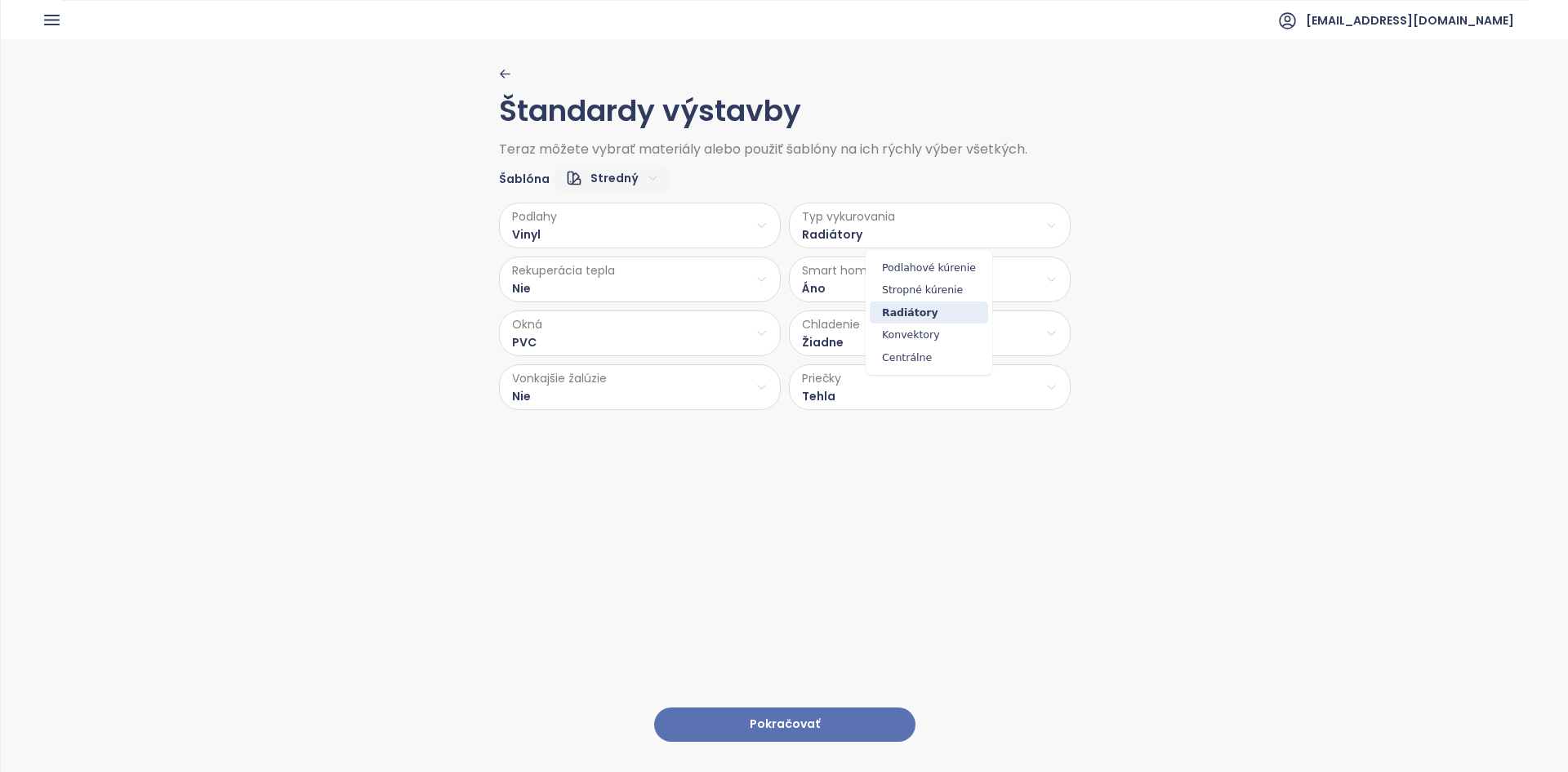
click at [851, 241] on html "Domov Dashboard Analýza trhu Cenník Updaty 3 Reporty Projekty Nastavenia Návody…" at bounding box center [784, 386] width 1568 height 772
click at [932, 290] on span "Stropné kúrenie" at bounding box center [929, 290] width 118 height 23
click at [849, 244] on html "Domov Dashboard Analýza trhu Cenník Updaty 3 Reporty Projekty Nastavenia Návody…" at bounding box center [784, 386] width 1568 height 772
drag, startPoint x: 823, startPoint y: 436, endPoint x: 814, endPoint y: 411, distance: 26.6
click at [823, 435] on html "Domov Dashboard Analýza trhu Cenník Updaty 3 Reporty Projekty Nastavenia Návody…" at bounding box center [784, 386] width 1568 height 772
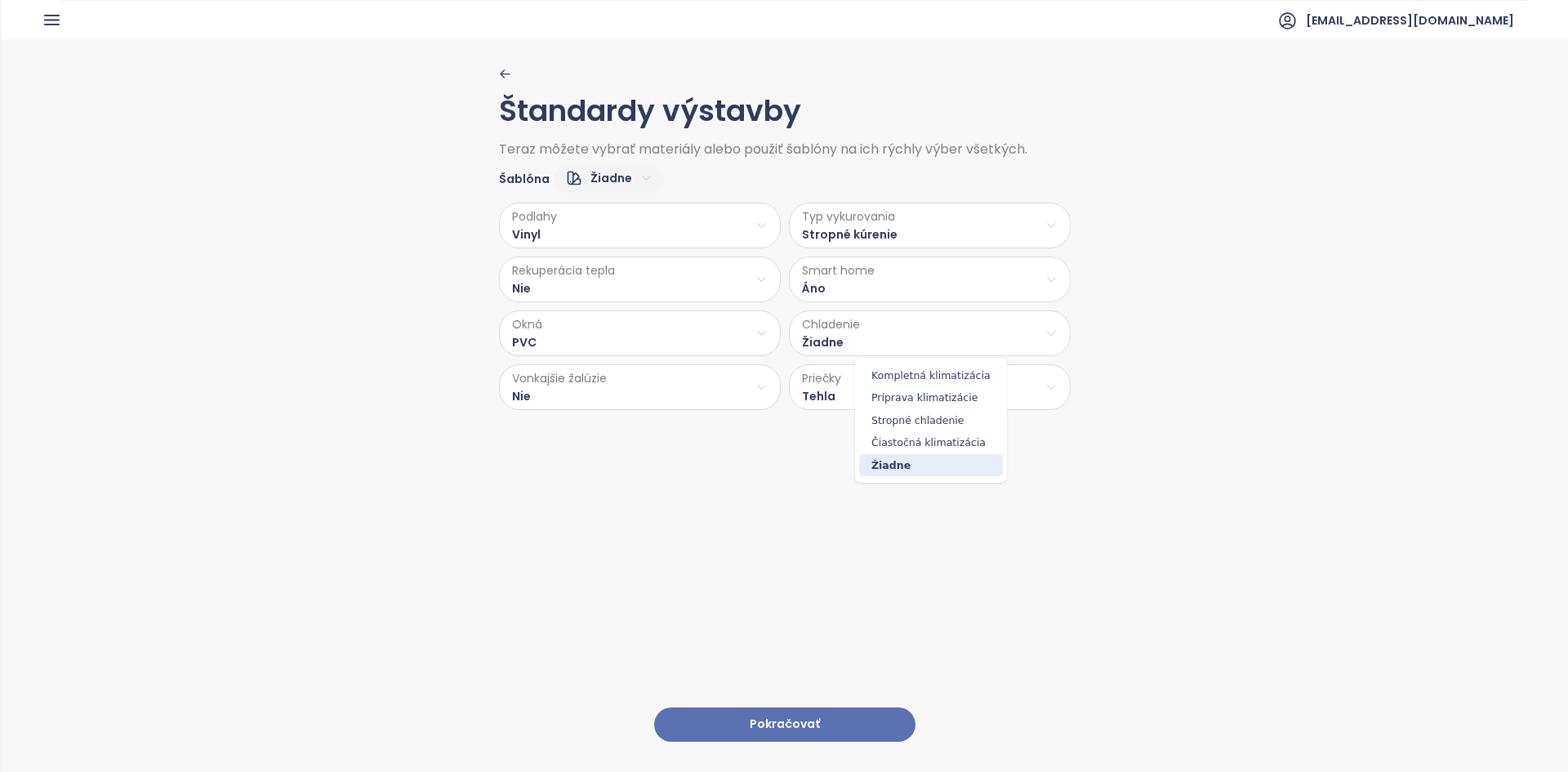
click at [808, 349] on html "Domov Dashboard Analýza trhu Cenník Updaty 3 Reporty Projekty Nastavenia Návody…" at bounding box center [784, 386] width 1568 height 772
click at [899, 417] on span "Stropné chladenie" at bounding box center [931, 421] width 144 height 23
click at [600, 390] on html "Domov Dashboard Analýza trhu Cenník Updaty 3 Reporty Projekty Nastavenia Návody…" at bounding box center [784, 386] width 1568 height 772
click at [632, 453] on span "Príprava" at bounding box center [636, 452] width 67 height 23
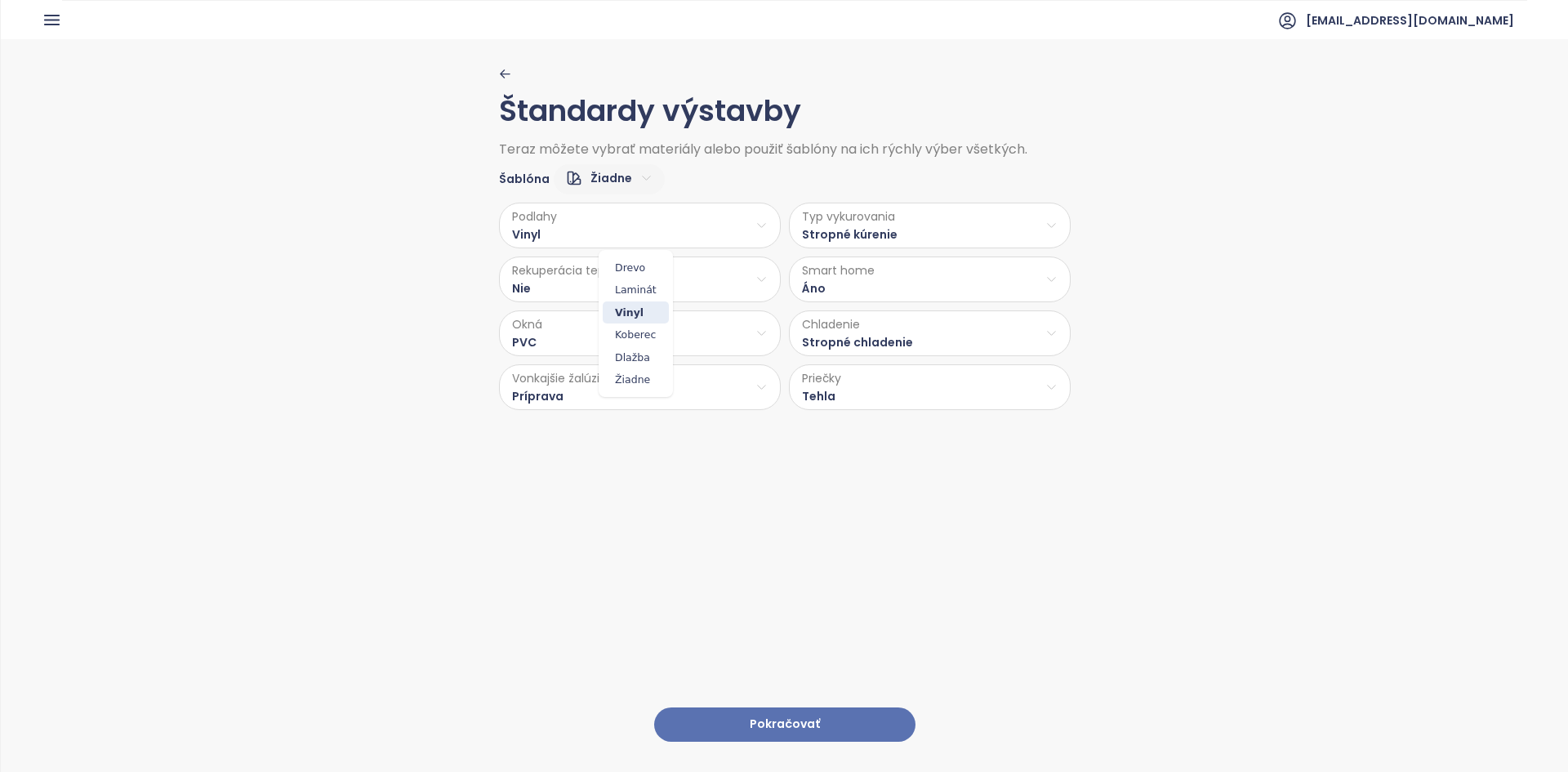
click at [573, 232] on html "Domov Dashboard Analýza trhu Cenník Updaty 3 Reporty Projekty Nastavenia Návody…" at bounding box center [784, 386] width 1568 height 772
click at [404, 321] on html "Domov Dashboard Analýza trhu Cenník Updaty 3 Reporty Projekty Nastavenia Návody…" at bounding box center [784, 386] width 1568 height 772
click at [563, 297] on html "Domov Dashboard Analýza trhu Cenník Updaty 3 Reporty Projekty Nastavenia Návody…" at bounding box center [784, 386] width 1568 height 772
click at [451, 312] on html "Domov Dashboard Analýza trhu Cenník Updaty 3 Reporty Projekty Nastavenia Návody…" at bounding box center [784, 386] width 1568 height 772
click at [547, 275] on html "Domov Dashboard Analýza trhu Cenník Updaty 3 Reporty Projekty Nastavenia Návody…" at bounding box center [784, 386] width 1568 height 772
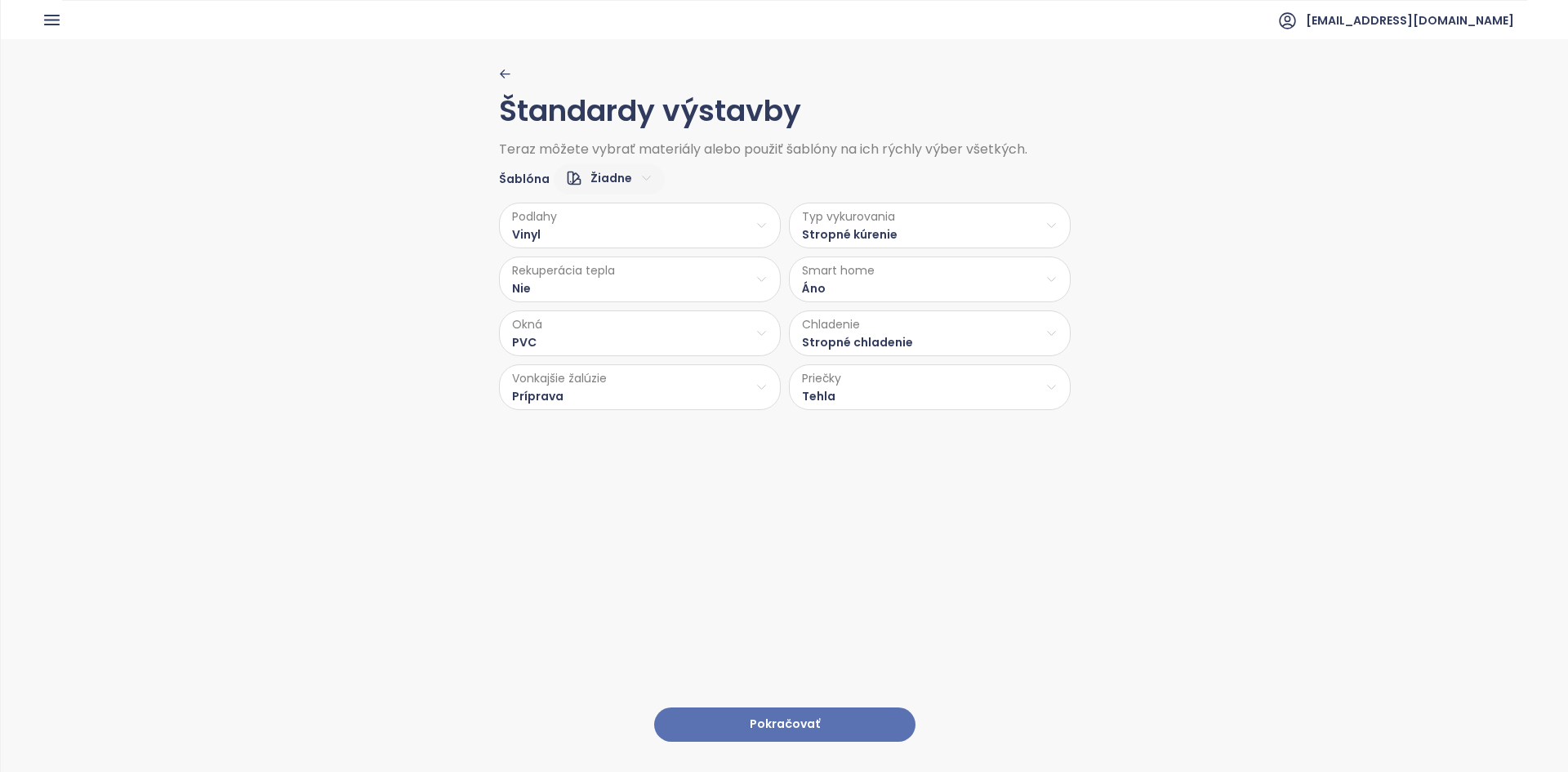
click at [352, 311] on html "Domov Dashboard Analýza trhu Cenník Updaty 3 Reporty Projekty Nastavenia Návody…" at bounding box center [784, 386] width 1568 height 772
click at [526, 240] on html "Domov Dashboard Analýza trhu Cenník Updaty 3 Reporty Projekty Nastavenia Návody…" at bounding box center [784, 386] width 1568 height 772
click at [613, 296] on span "Laminát" at bounding box center [636, 290] width 66 height 23
click at [743, 714] on button "Pokračovať" at bounding box center [784, 725] width 261 height 35
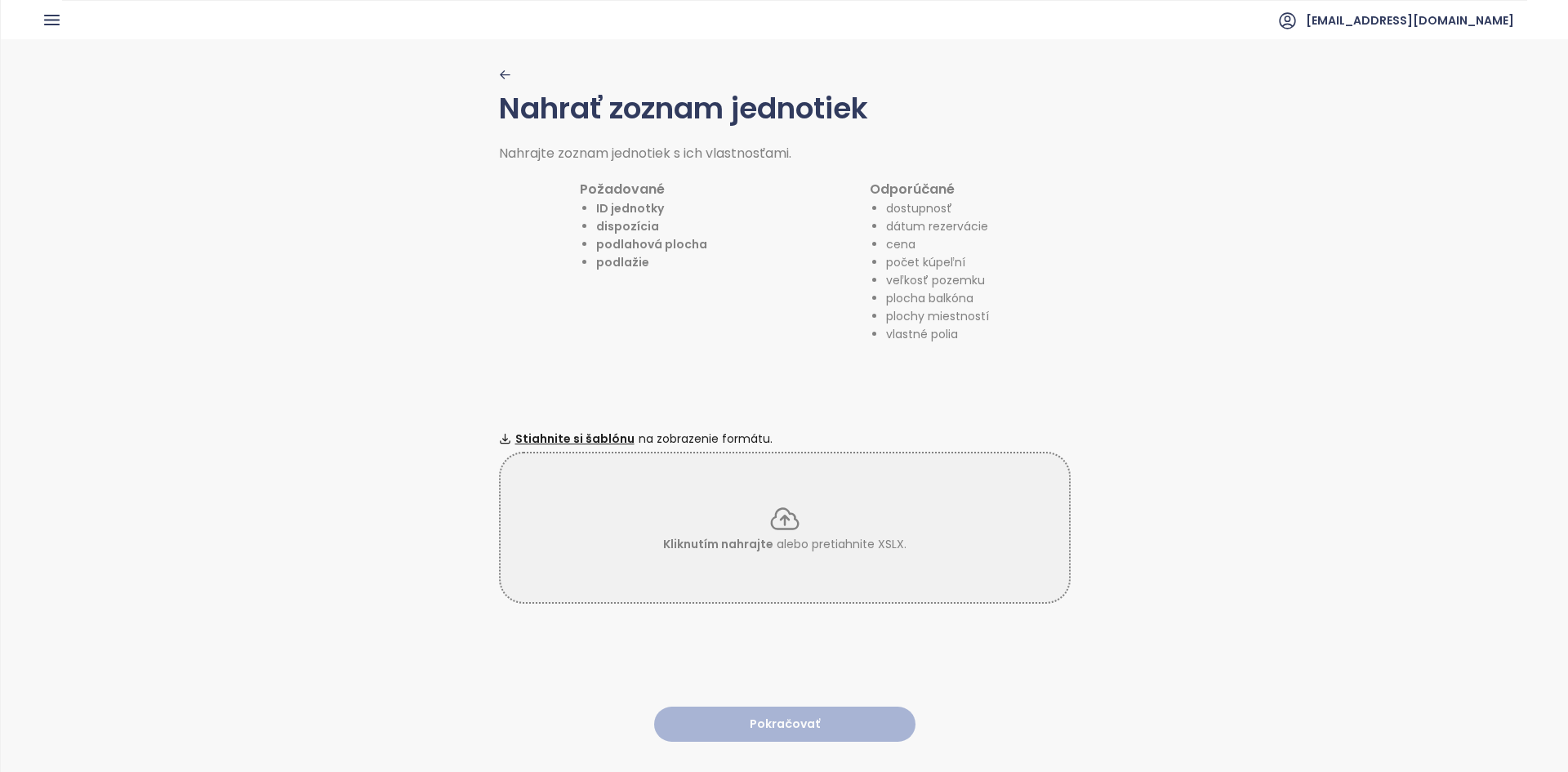
click at [651, 278] on div "Požadované ID jednotky dispozícia podlahová plocha podlažie" at bounding box center [643, 261] width 128 height 164
click at [728, 555] on div "Kliknutím nahrajte alebo pretiahnite XSLX." at bounding box center [784, 527] width 572 height 152
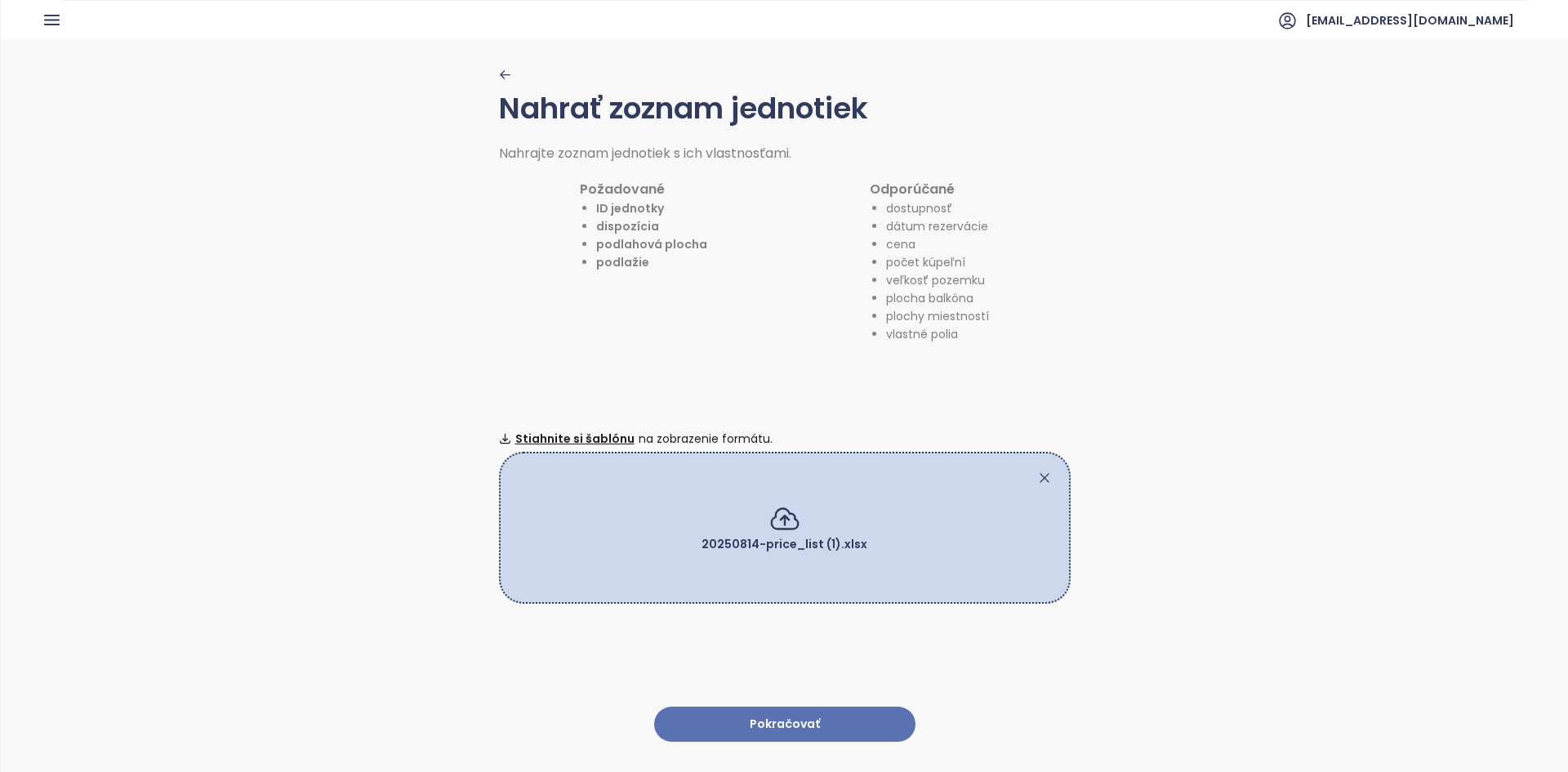
click at [764, 728] on button "Pokračovať" at bounding box center [784, 724] width 261 height 35
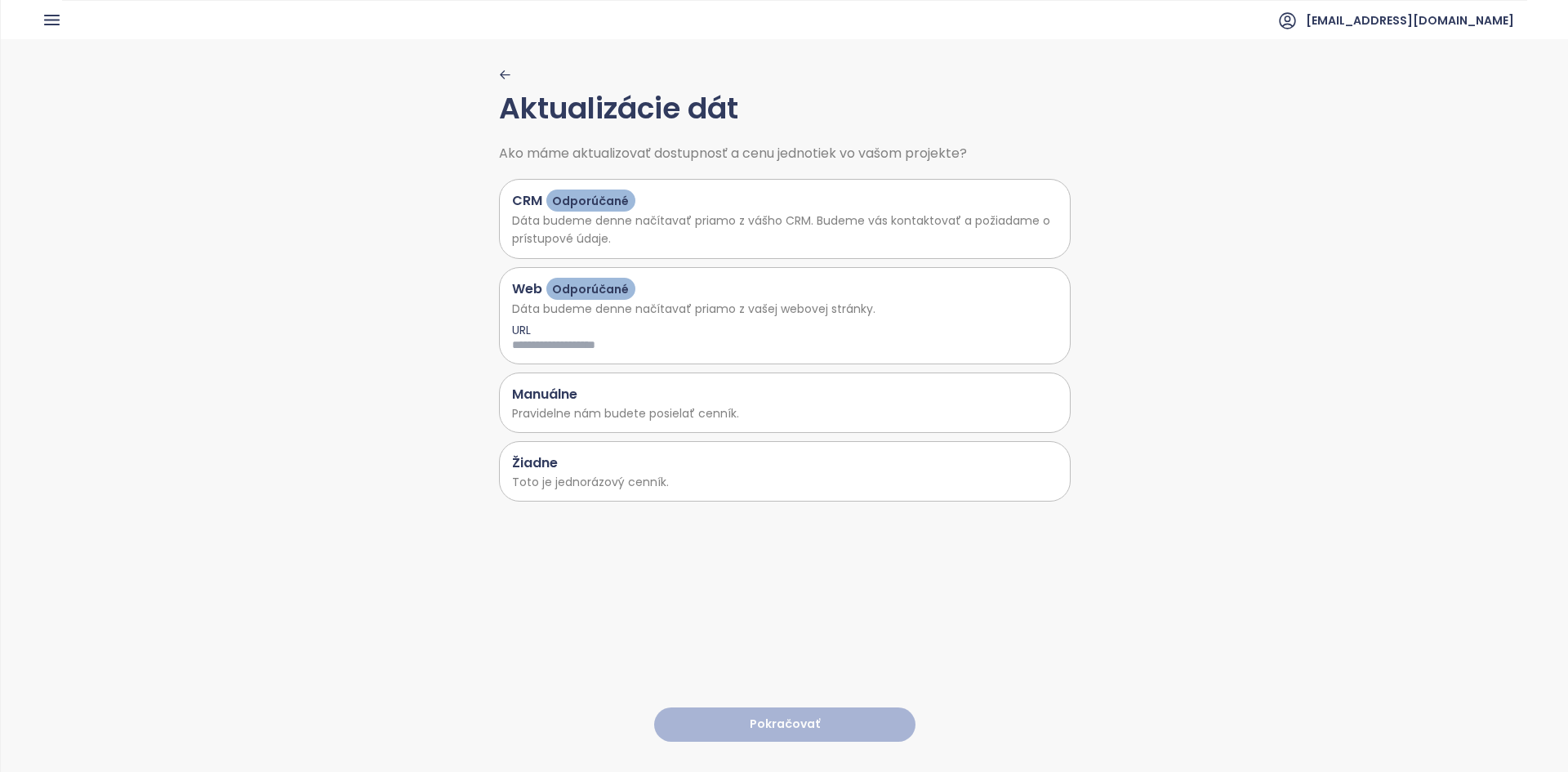
click at [568, 465] on div "Žiadne" at bounding box center [784, 462] width 546 height 20
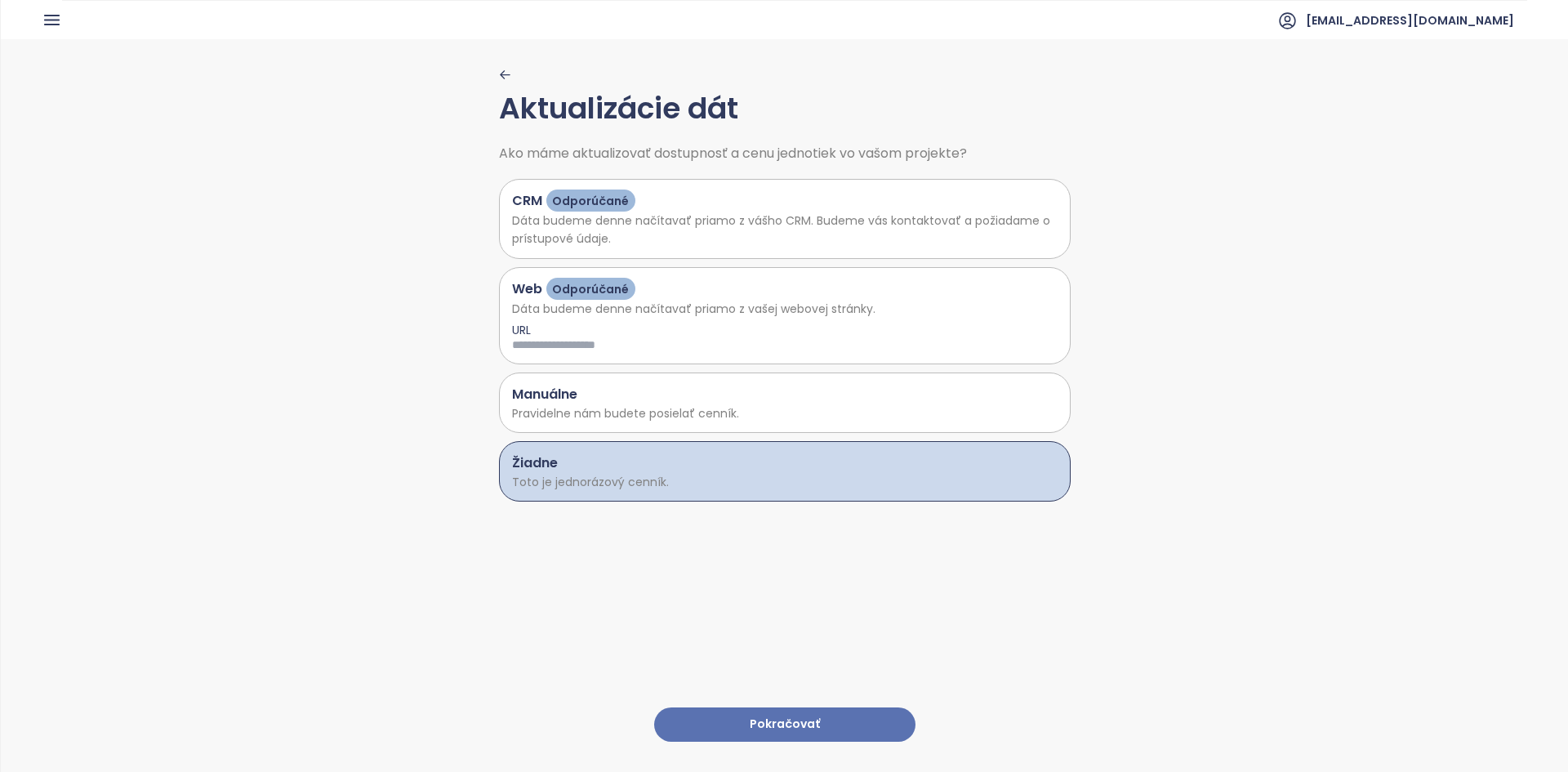
click at [771, 710] on button "Pokračovať" at bounding box center [784, 725] width 261 height 35
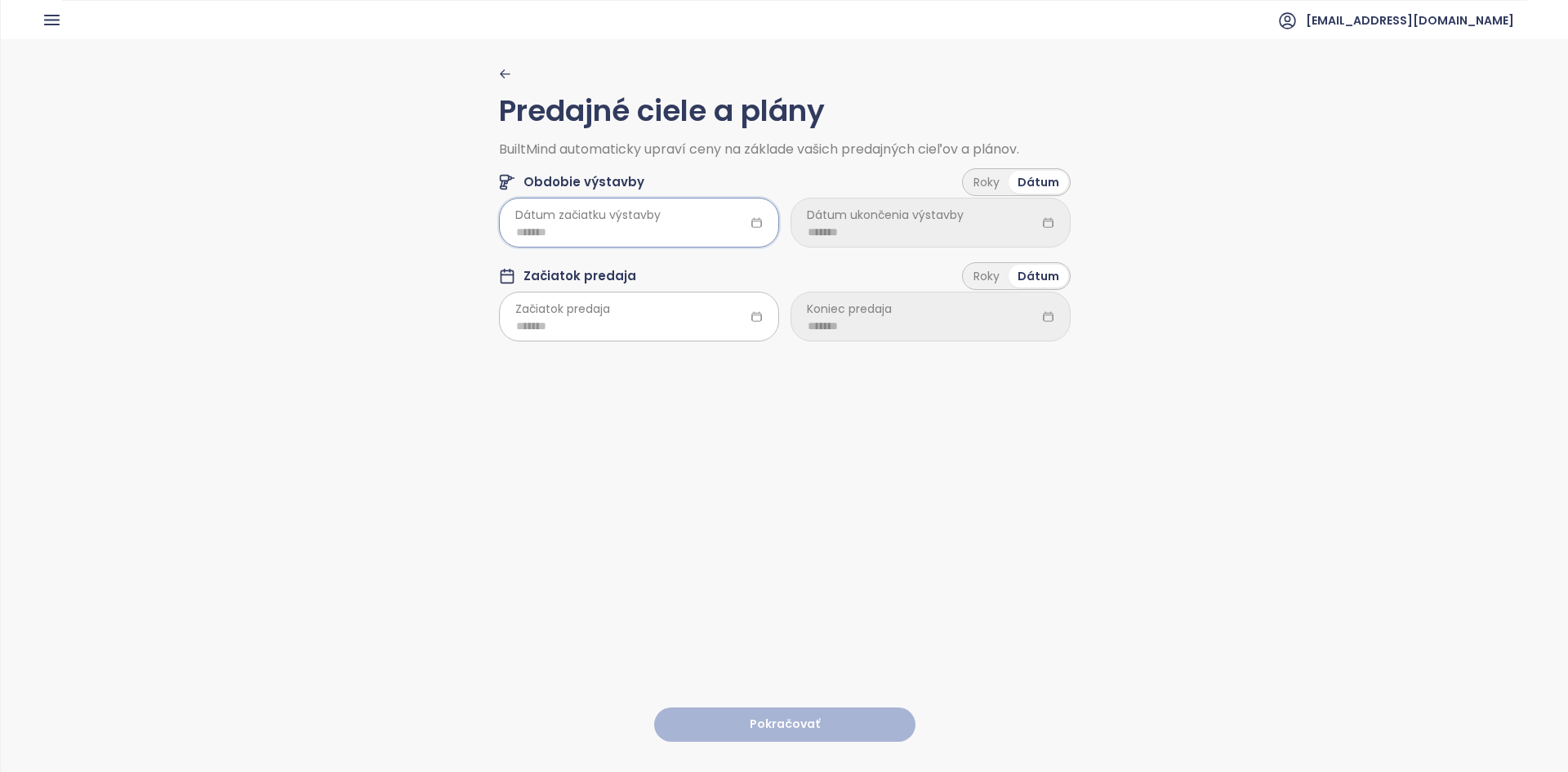
click at [615, 228] on input at bounding box center [638, 231] width 246 height 18
type input "*******"
click at [608, 472] on div "Nov" at bounding box center [609, 472] width 49 height 19
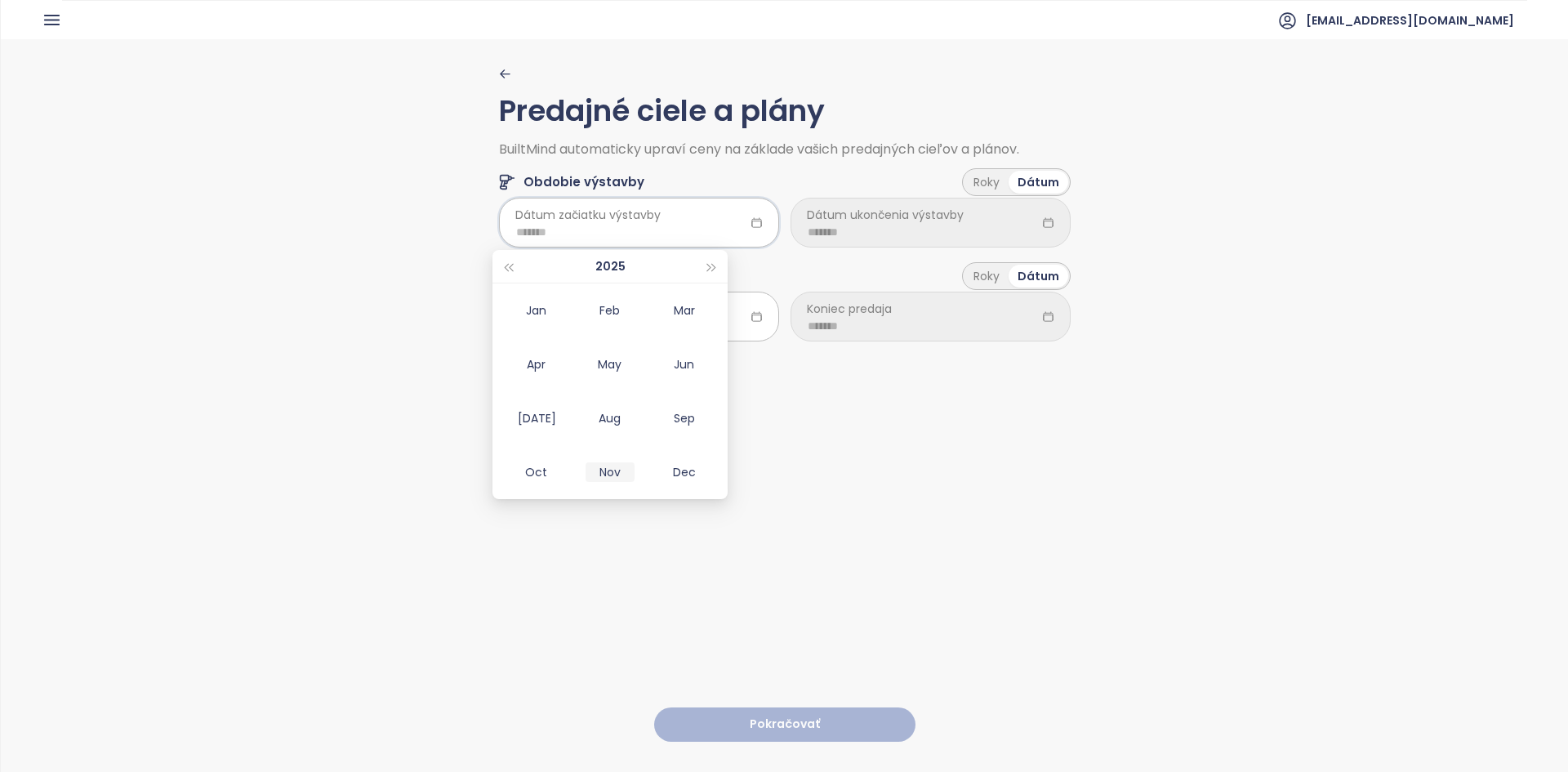
type input "*******"
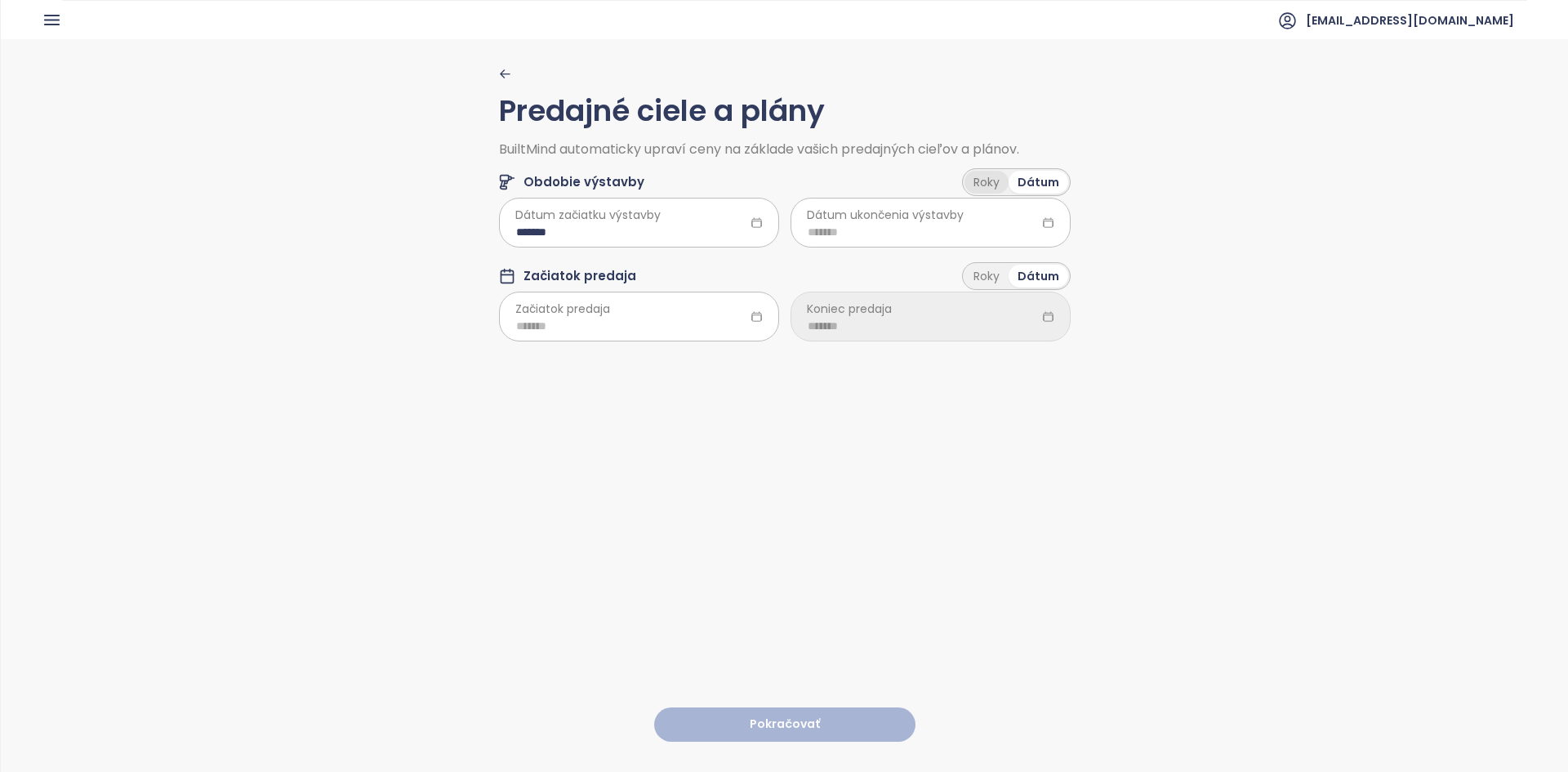
click at [976, 182] on div "Roky" at bounding box center [987, 182] width 44 height 23
click at [899, 236] on html "Domov Dashboard Analýza trhu Cenník Updaty 3 Reporty Projekty Nastavenia Návody…" at bounding box center [784, 386] width 1568 height 772
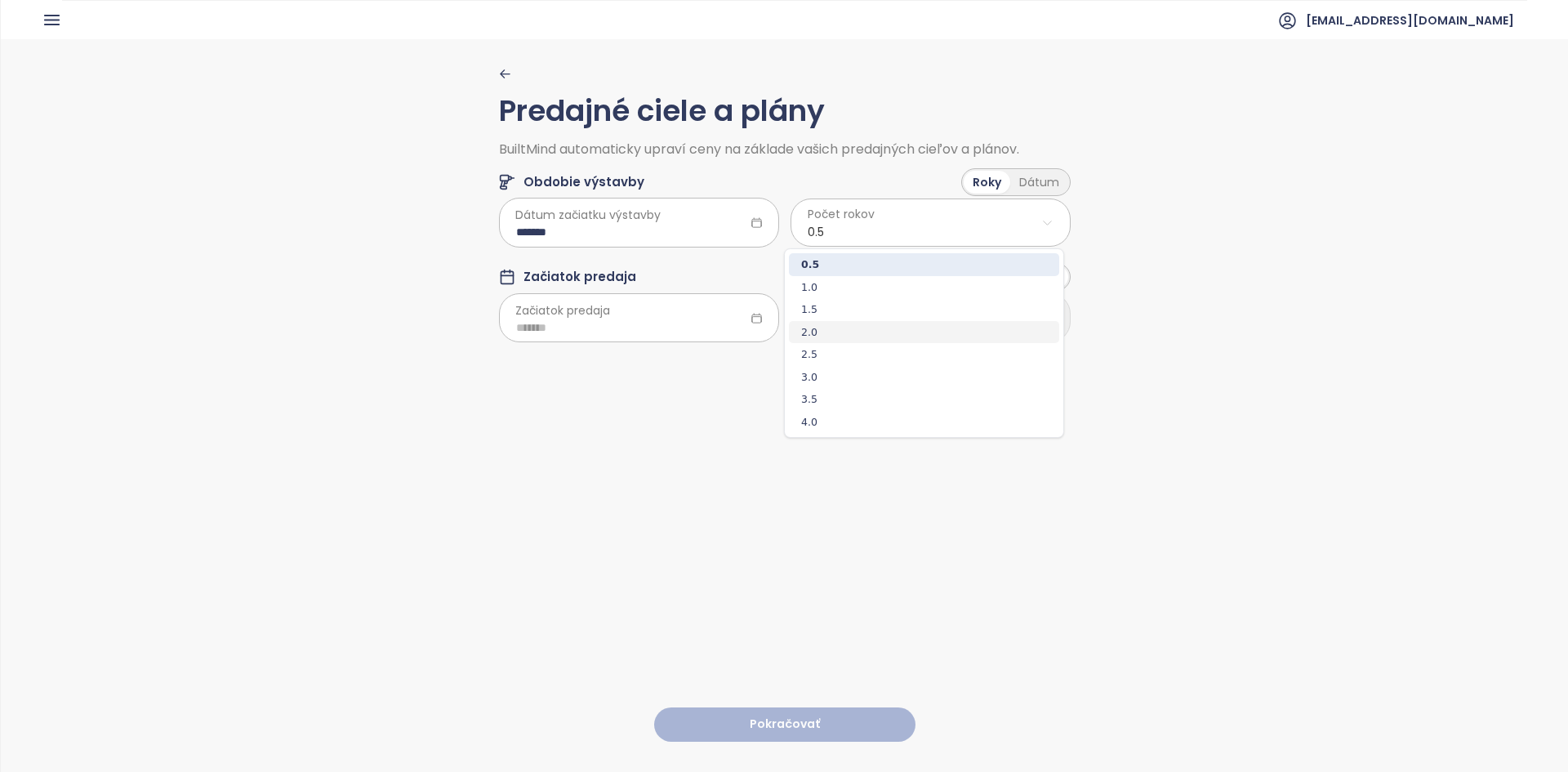
click at [825, 333] on span "2.0" at bounding box center [923, 333] width 270 height 23
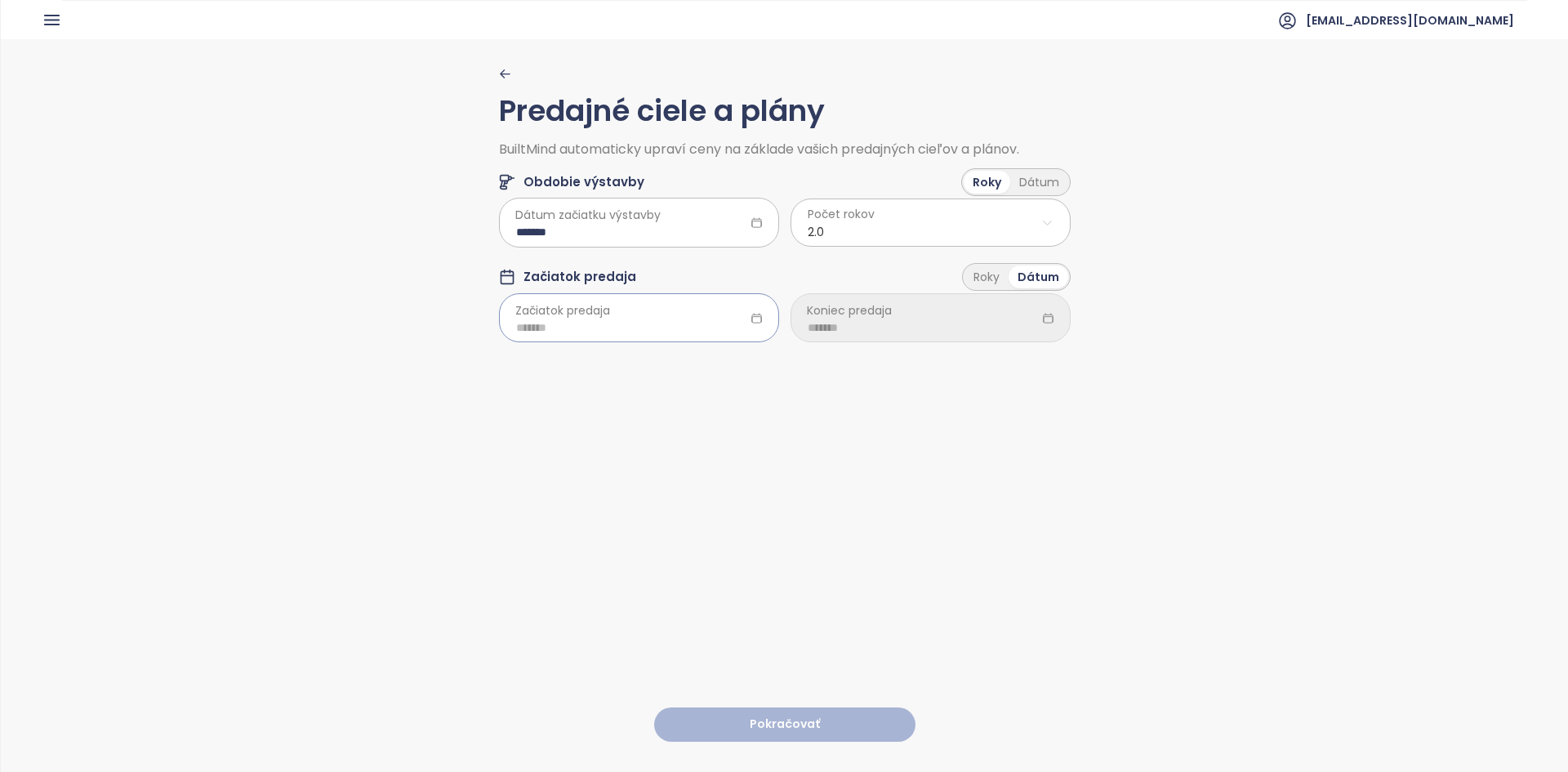
click at [641, 316] on div at bounding box center [639, 317] width 281 height 49
click at [664, 512] on div "Sep" at bounding box center [684, 514] width 49 height 19
type input "*******"
click at [875, 333] on input at bounding box center [931, 327] width 246 height 18
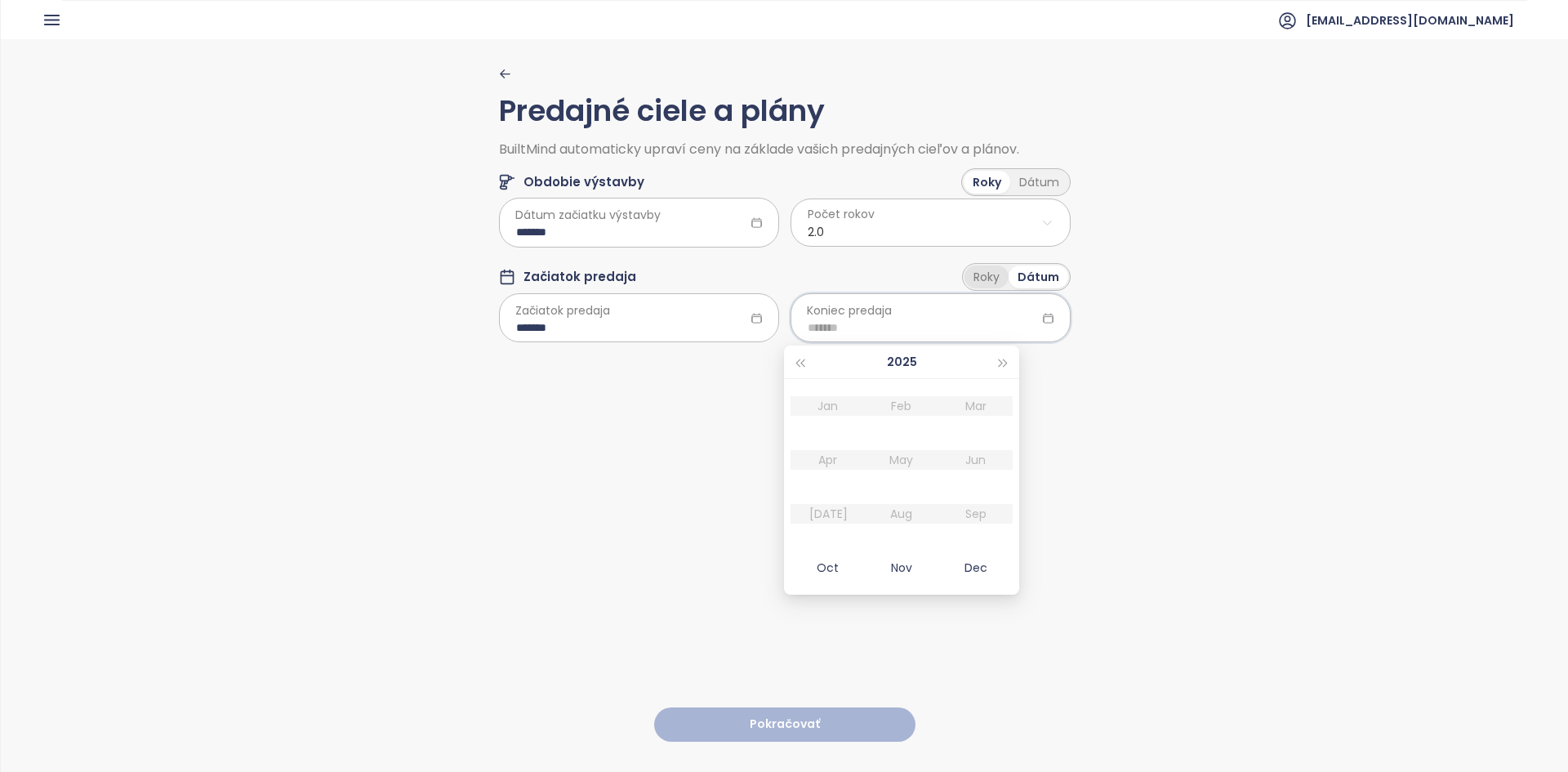
click at [994, 281] on div "Roky" at bounding box center [987, 277] width 44 height 23
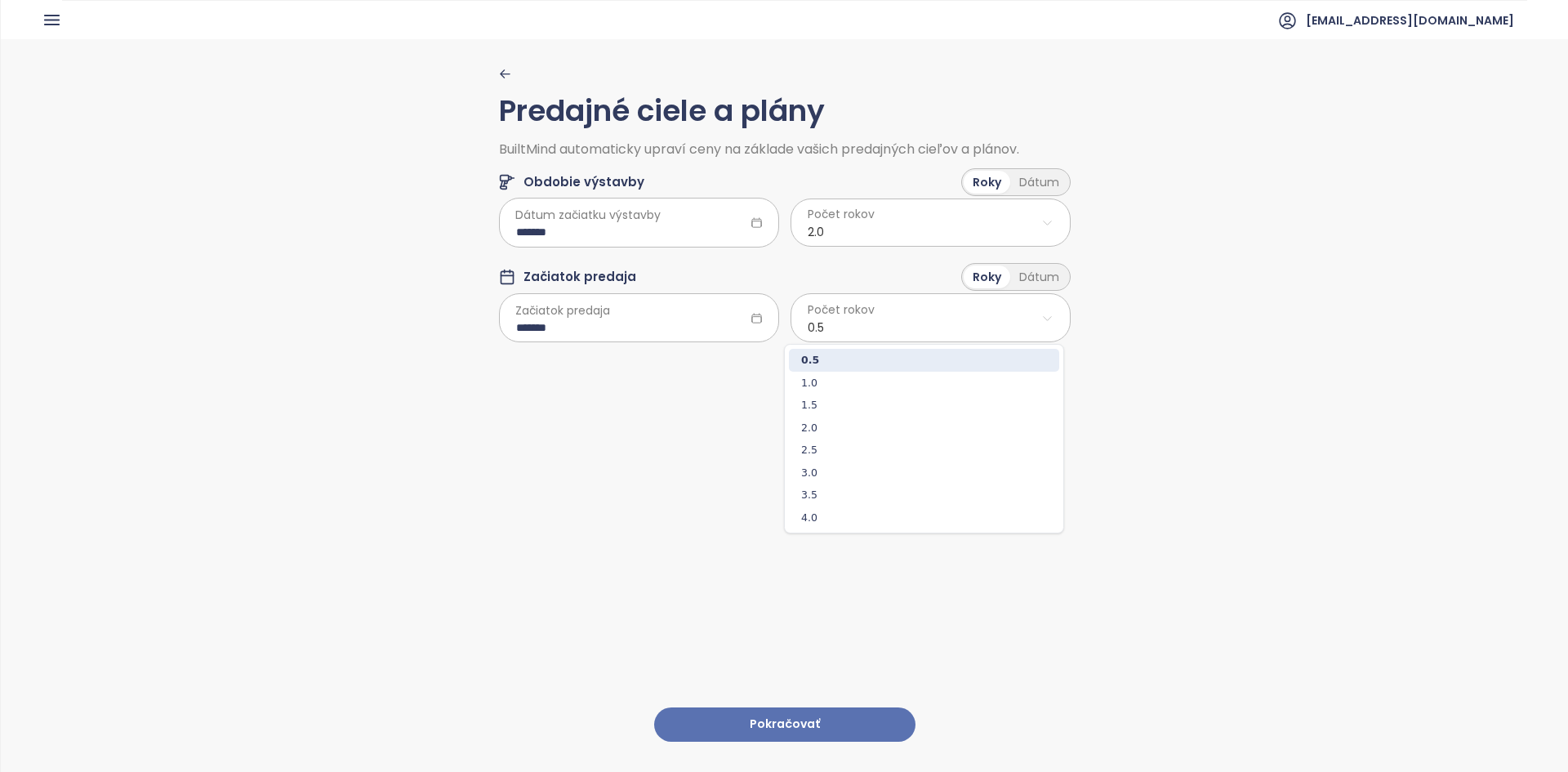
click at [904, 330] on html "Domov Dashboard Analýza trhu Cenník Updaty 3 Reporty Projekty Nastavenia Návody…" at bounding box center [784, 386] width 1568 height 772
click at [1022, 287] on html "Domov Dashboard Analýza trhu Cenník Updaty 3 Reporty Projekty Nastavenia Návody…" at bounding box center [784, 386] width 1568 height 772
click at [1024, 281] on div "Dátum" at bounding box center [1039, 277] width 58 height 23
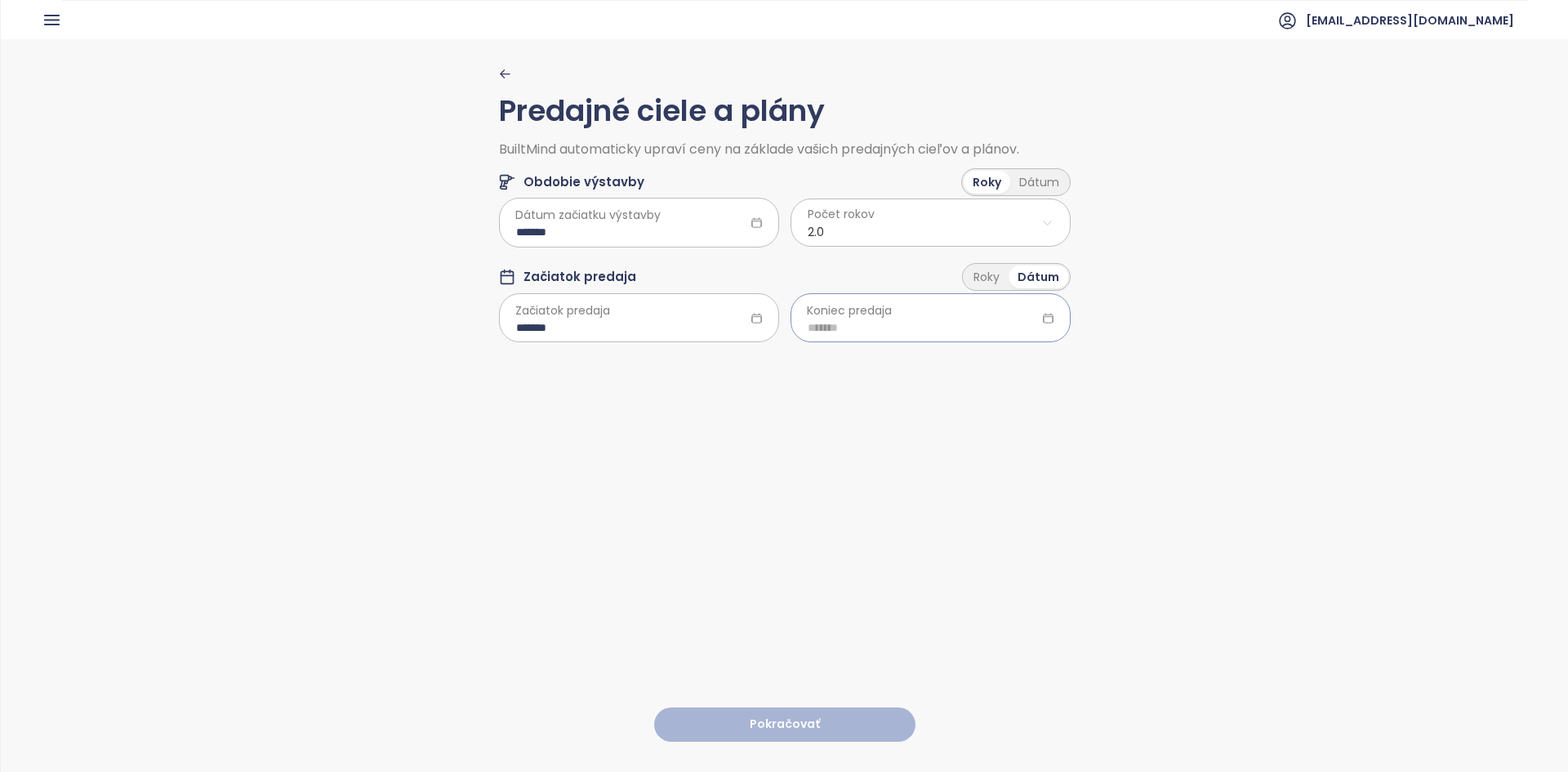
click at [873, 334] on input at bounding box center [931, 327] width 246 height 18
click at [1008, 349] on button "button" at bounding box center [1003, 362] width 18 height 33
click at [1008, 350] on button "button" at bounding box center [1003, 362] width 18 height 33
click at [981, 562] on div "Dec" at bounding box center [975, 568] width 49 height 19
type input "*******"
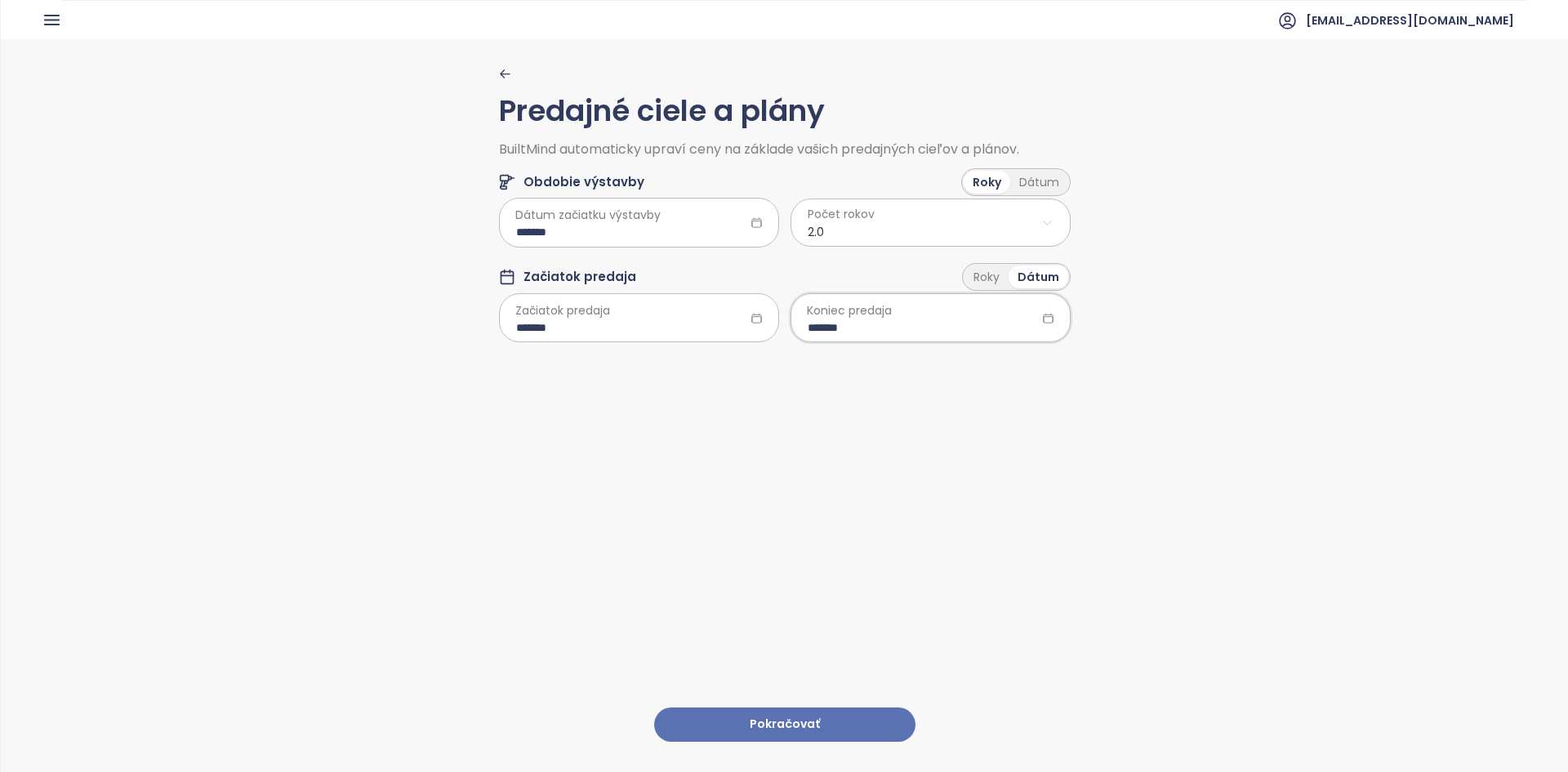
click at [754, 714] on button "Pokračovať" at bounding box center [784, 725] width 261 height 35
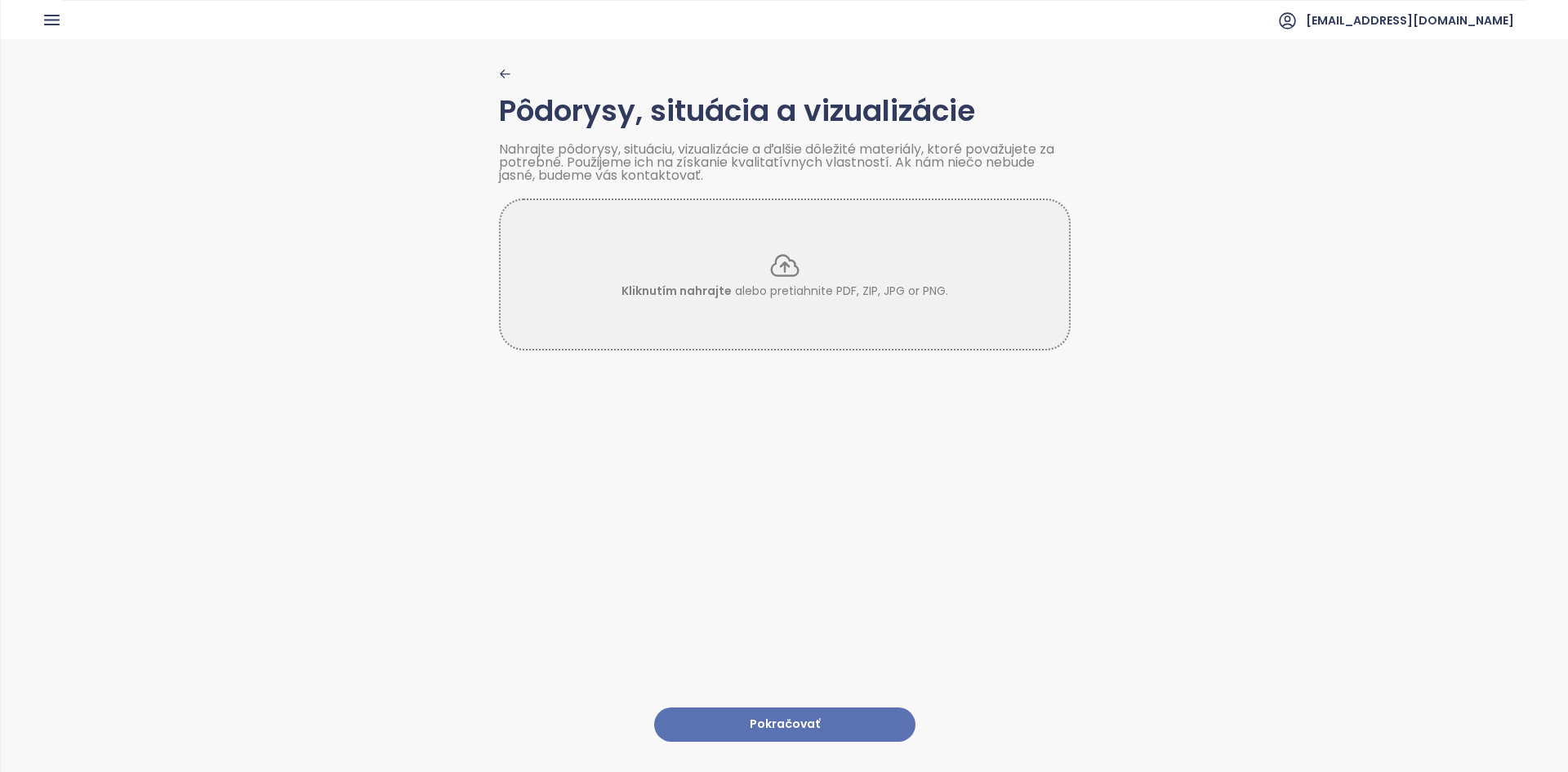
click at [785, 710] on button "Pokračovať" at bounding box center [784, 725] width 261 height 35
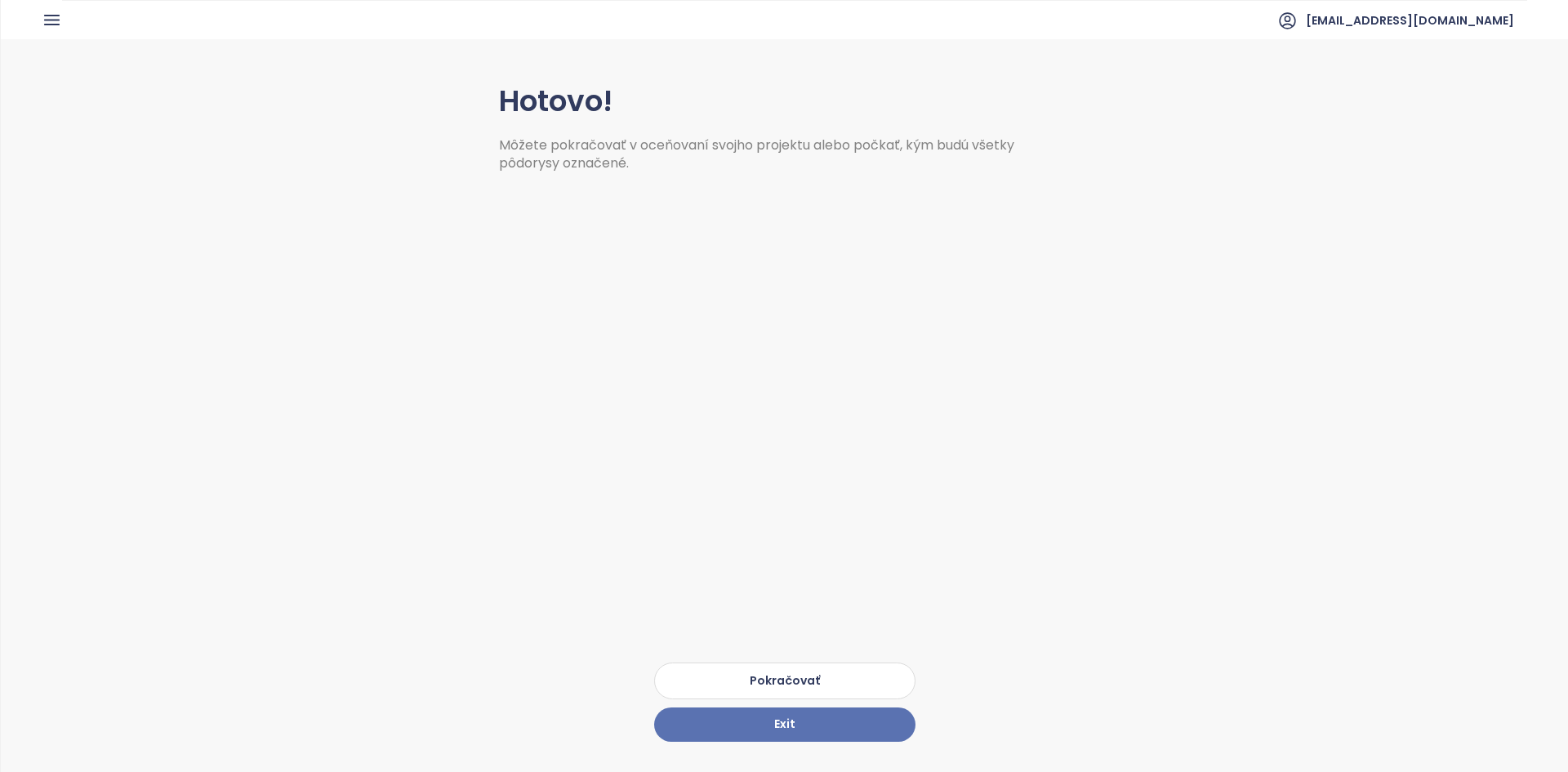
click at [766, 663] on button "Pokračovať" at bounding box center [784, 681] width 261 height 37
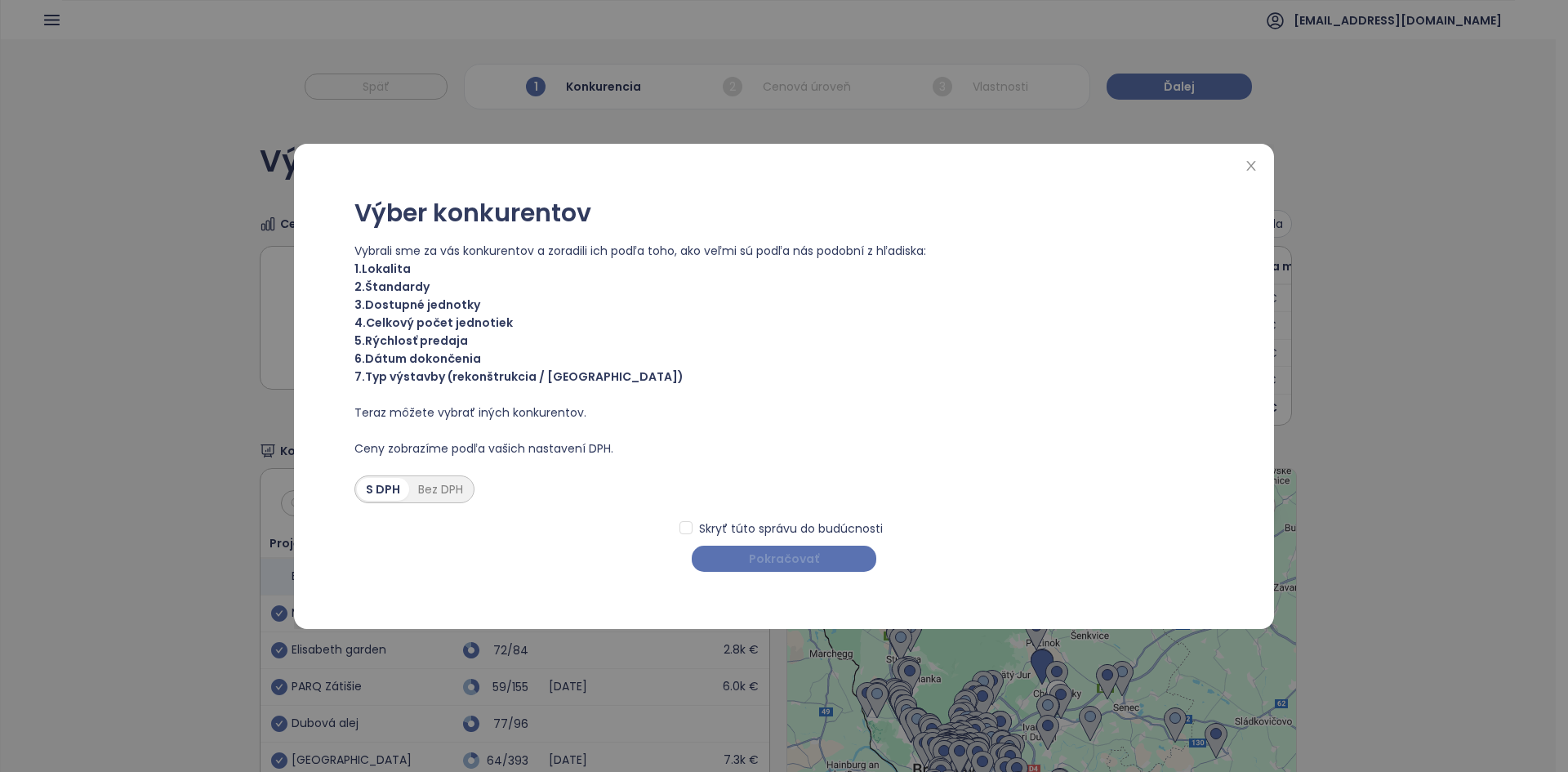
click at [753, 562] on span "Pokračovať" at bounding box center [784, 558] width 71 height 18
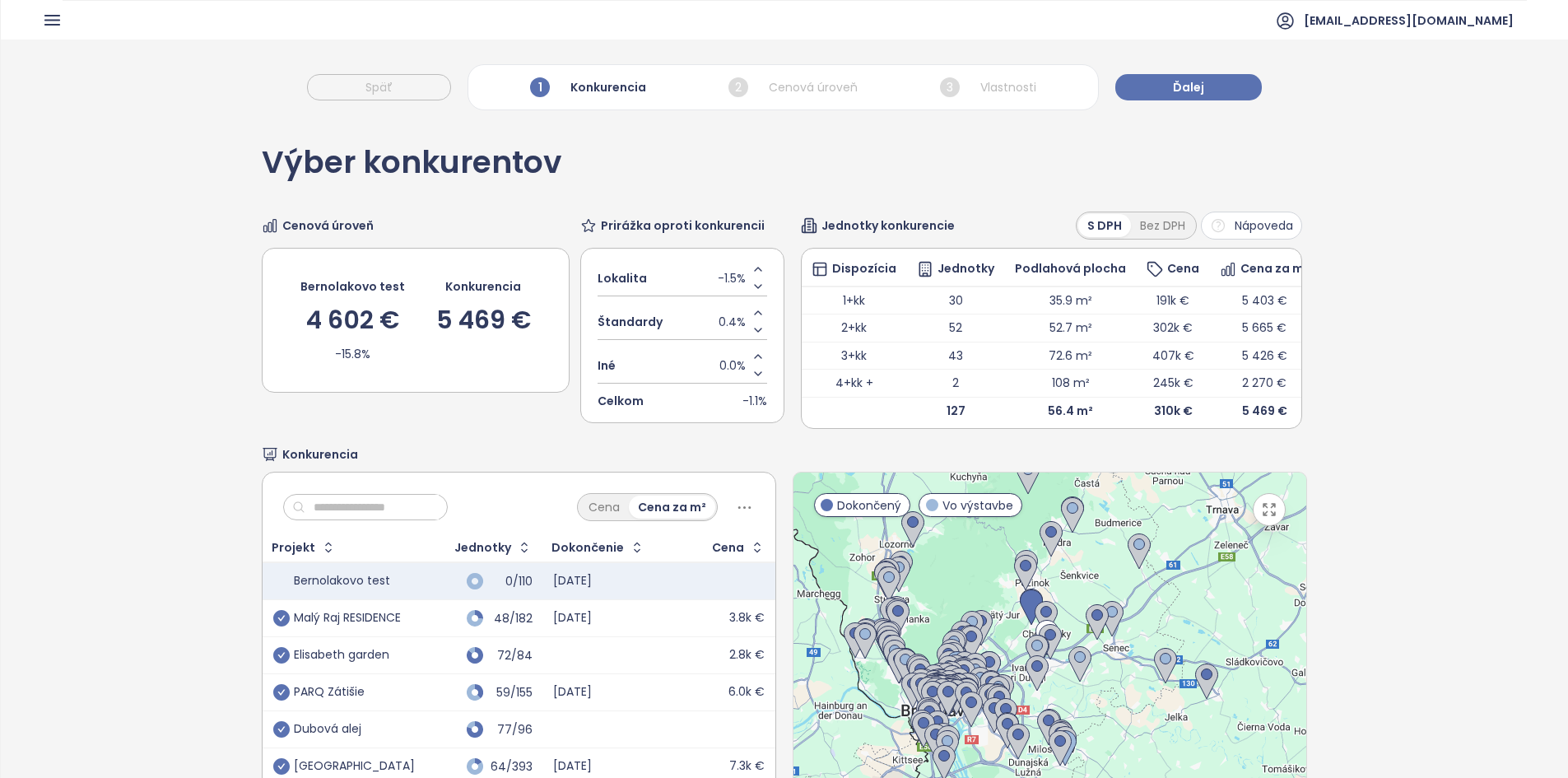
drag, startPoint x: 996, startPoint y: 646, endPoint x: 994, endPoint y: 637, distance: 9.2
click at [977, 578] on div at bounding box center [1050, 678] width 513 height 409
click at [996, 638] on div at bounding box center [1050, 678] width 513 height 409
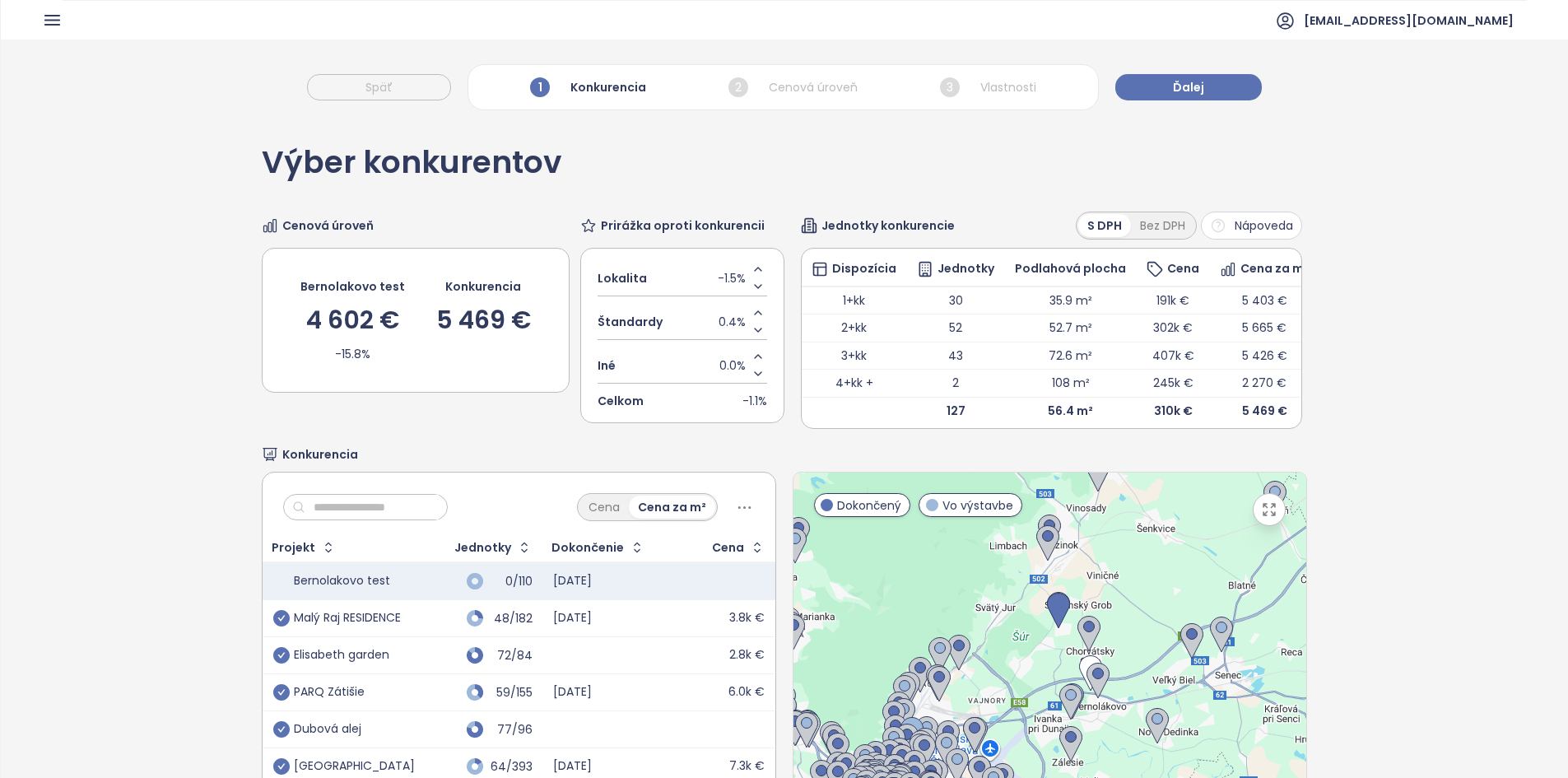
click at [1264, 515] on icon "button" at bounding box center [1270, 510] width 12 height 12
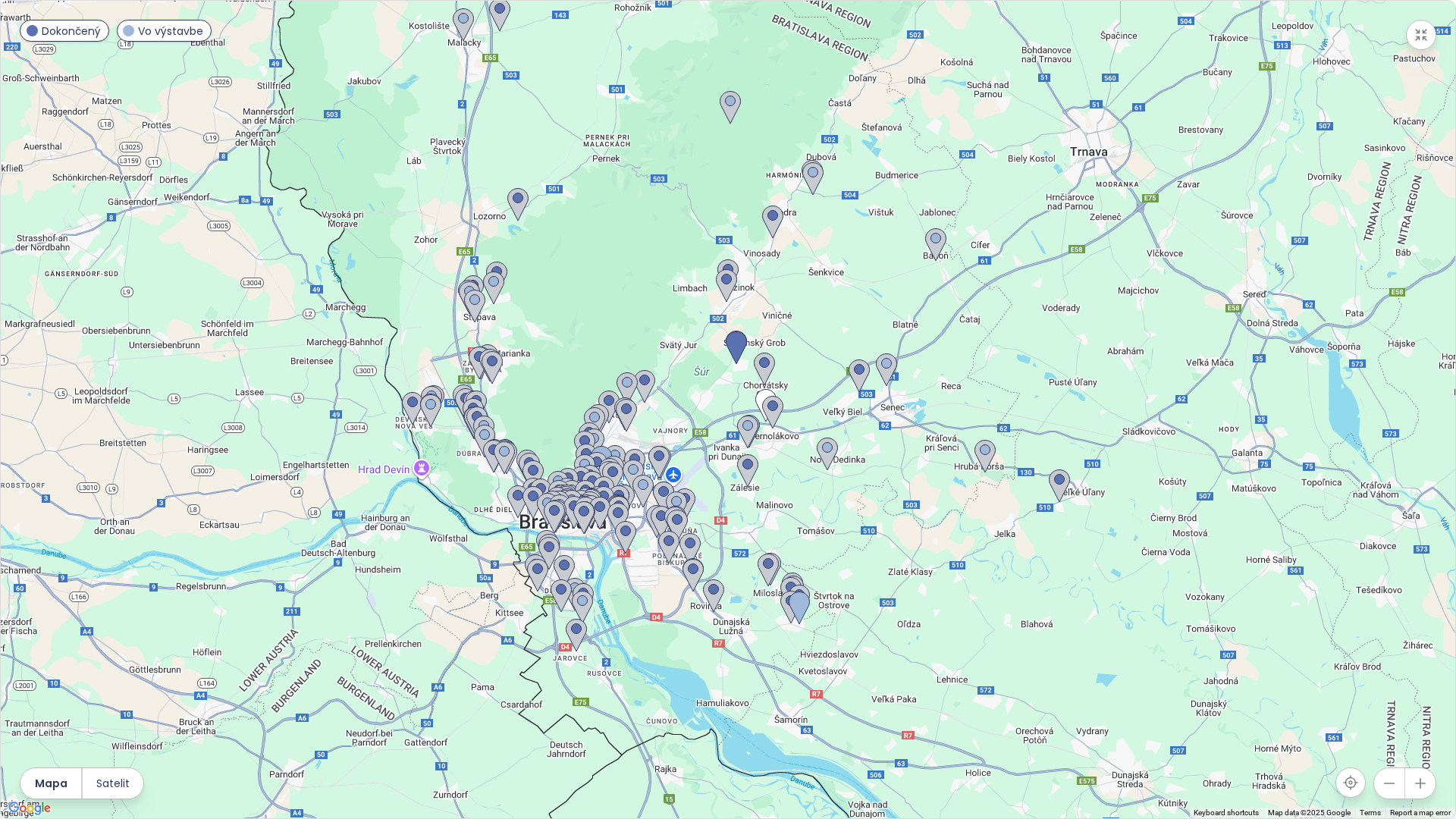
click at [726, 418] on div at bounding box center [728, 410] width 1454 height 817
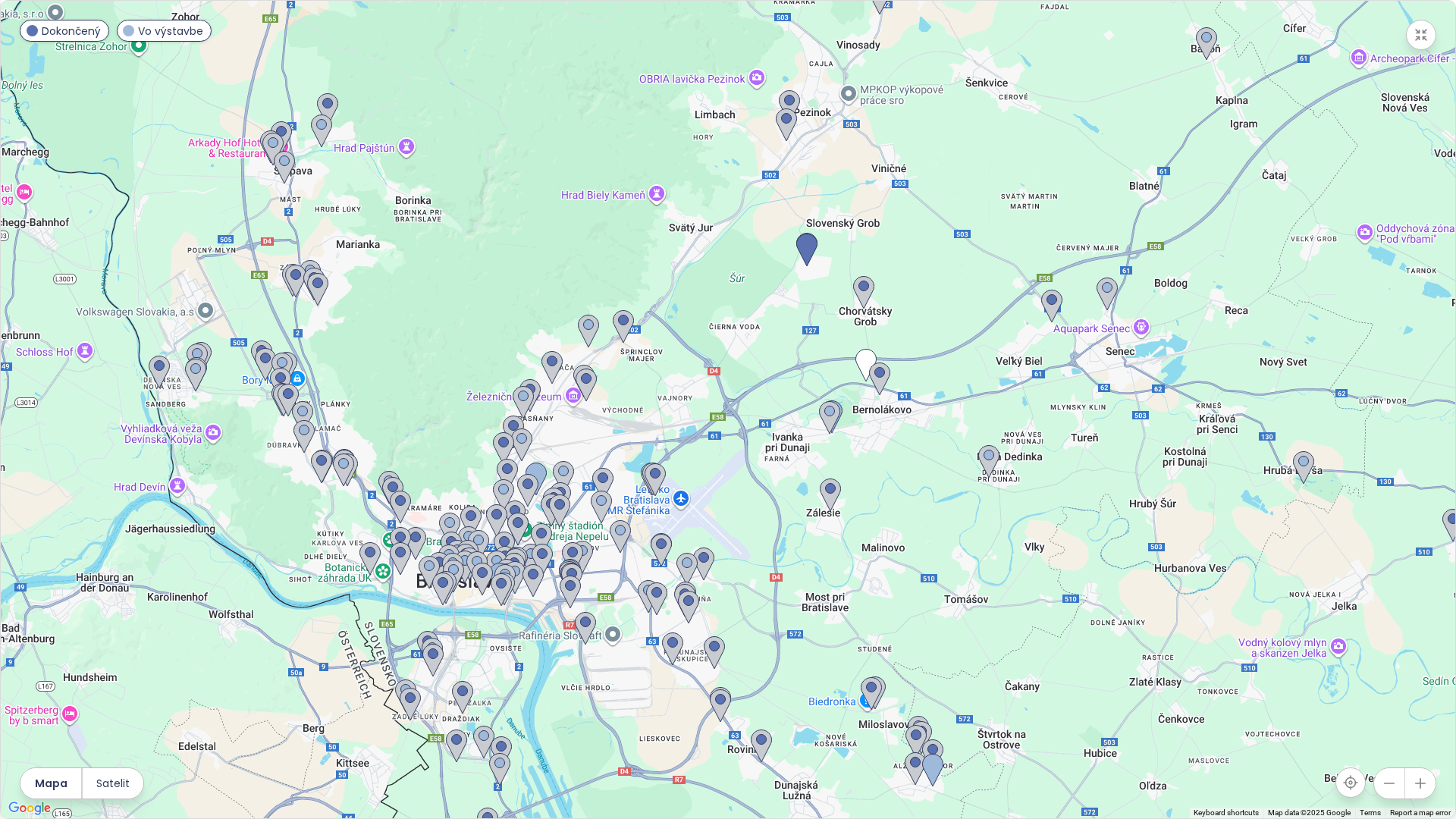
drag, startPoint x: 657, startPoint y: 486, endPoint x: 718, endPoint y: 441, distance: 75.8
click at [718, 441] on div at bounding box center [728, 410] width 1454 height 817
click at [630, 505] on div at bounding box center [728, 410] width 1454 height 817
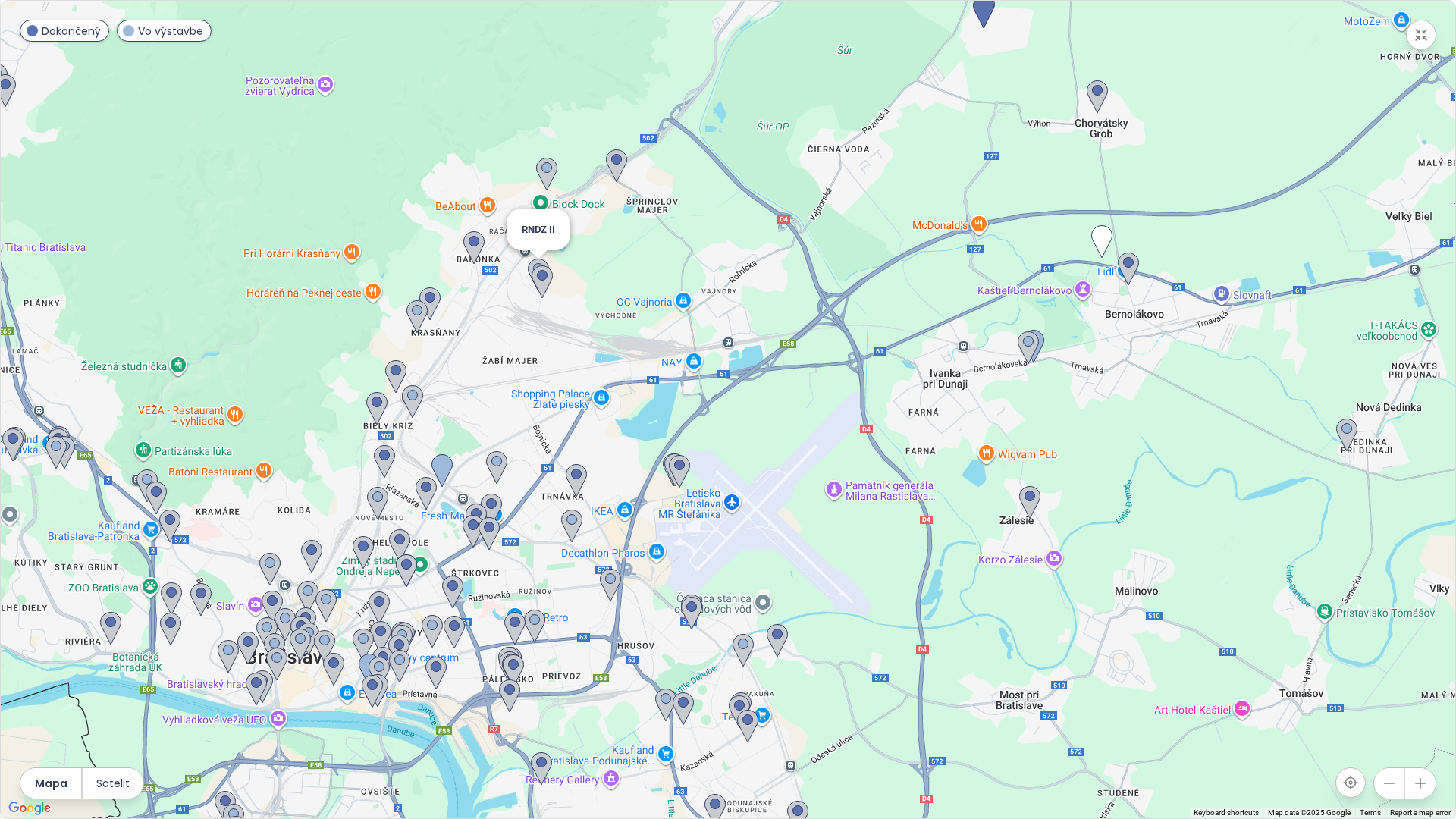
click at [533, 263] on img at bounding box center [538, 275] width 22 height 33
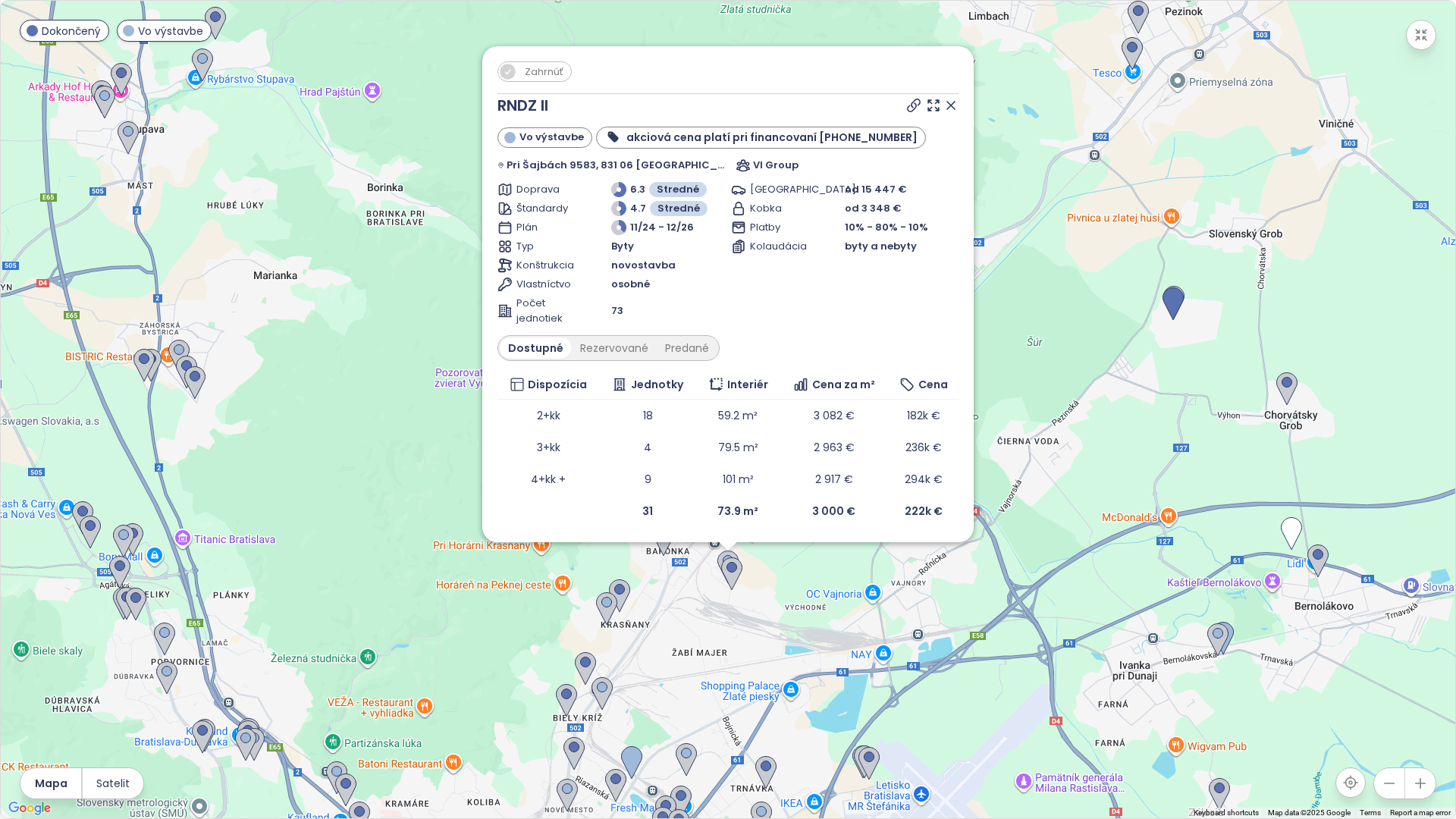
click at [562, 75] on span "Zahrnúť" at bounding box center [544, 71] width 54 height 19
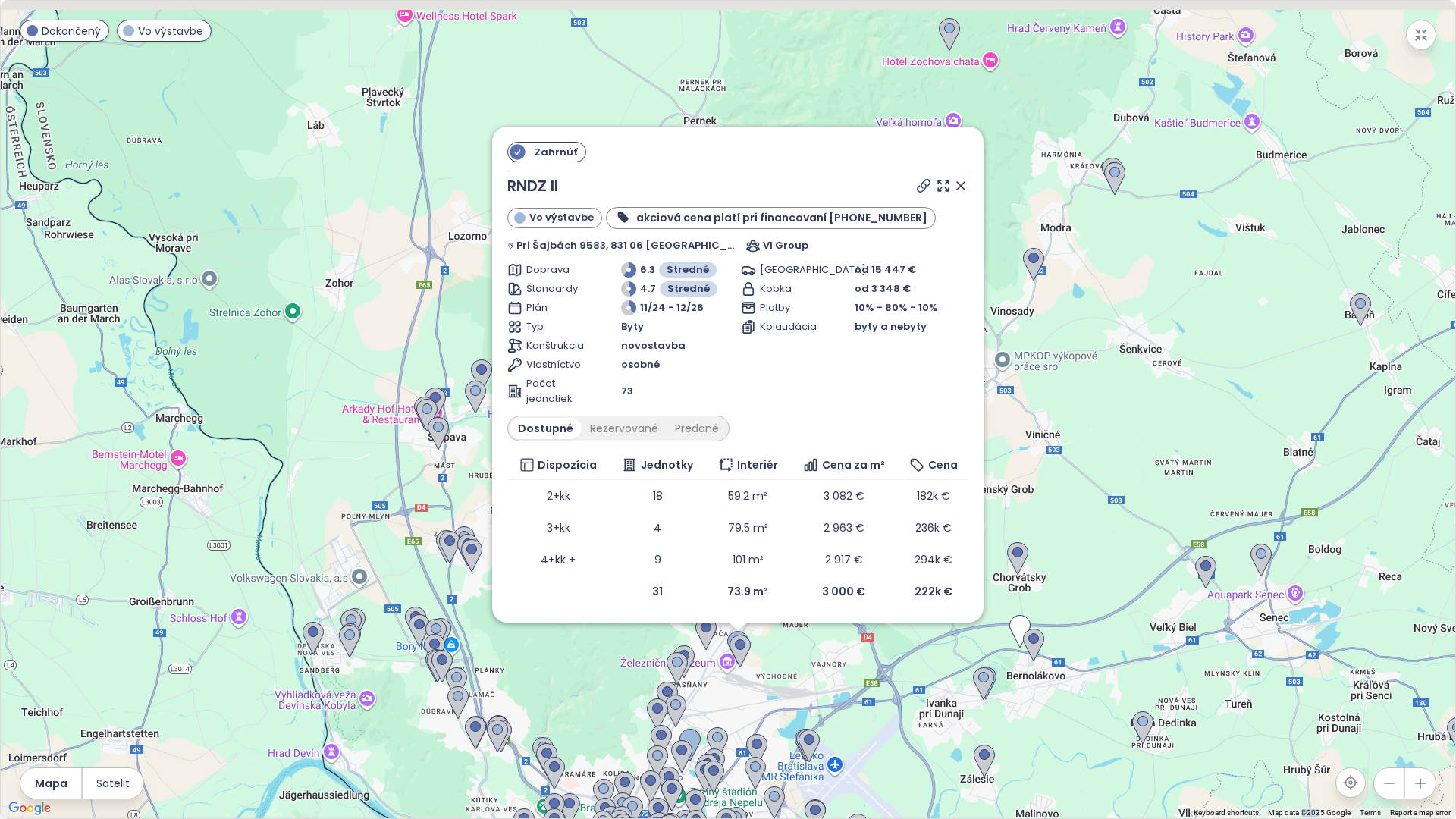
drag, startPoint x: 644, startPoint y: 296, endPoint x: 790, endPoint y: 683, distance: 413.6
click at [790, 683] on div "Zahrnúť RNDZ II Vo výstavbe akciová cena platí pri financovaní 10-40-40-10 Pri …" at bounding box center [728, 410] width 1454 height 817
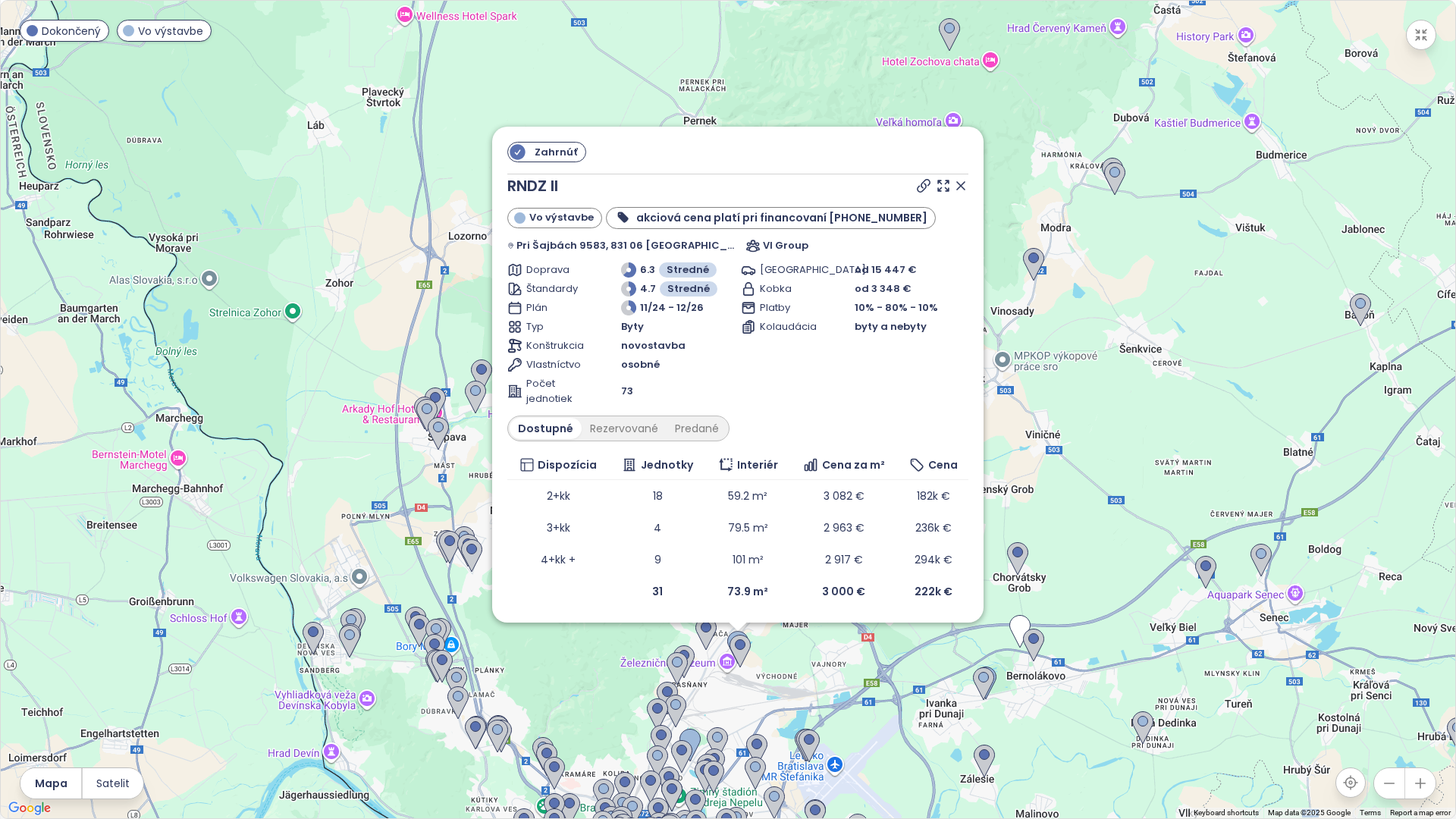
click at [953, 180] on icon at bounding box center [960, 185] width 15 height 15
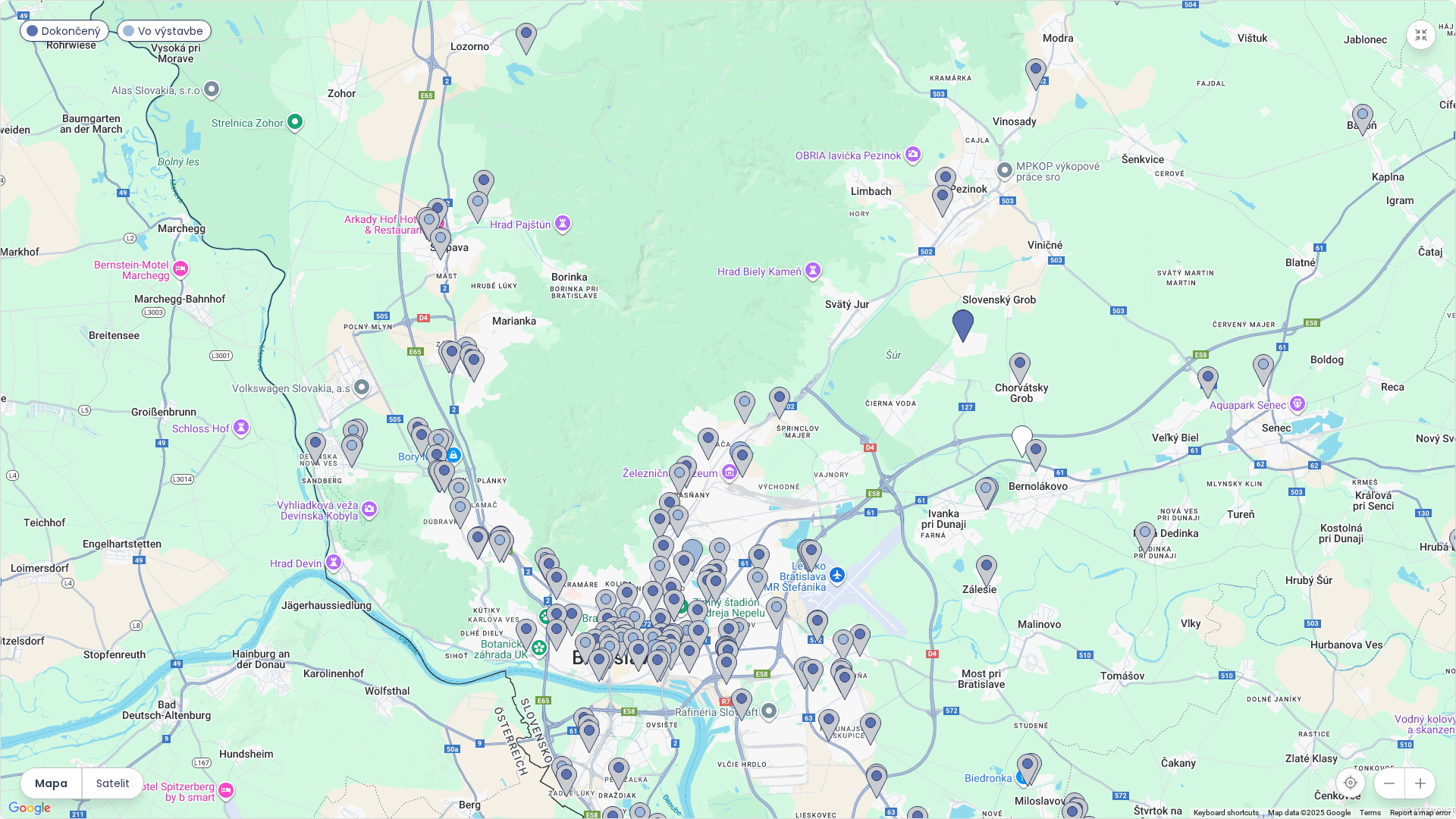
drag, startPoint x: 816, startPoint y: 698, endPoint x: 818, endPoint y: 507, distance: 191.0
click at [818, 507] on div at bounding box center [728, 410] width 1454 height 817
click at [816, 506] on div at bounding box center [728, 410] width 1454 height 817
click at [816, 506] on div at bounding box center [728, 410] width 1454 height 817
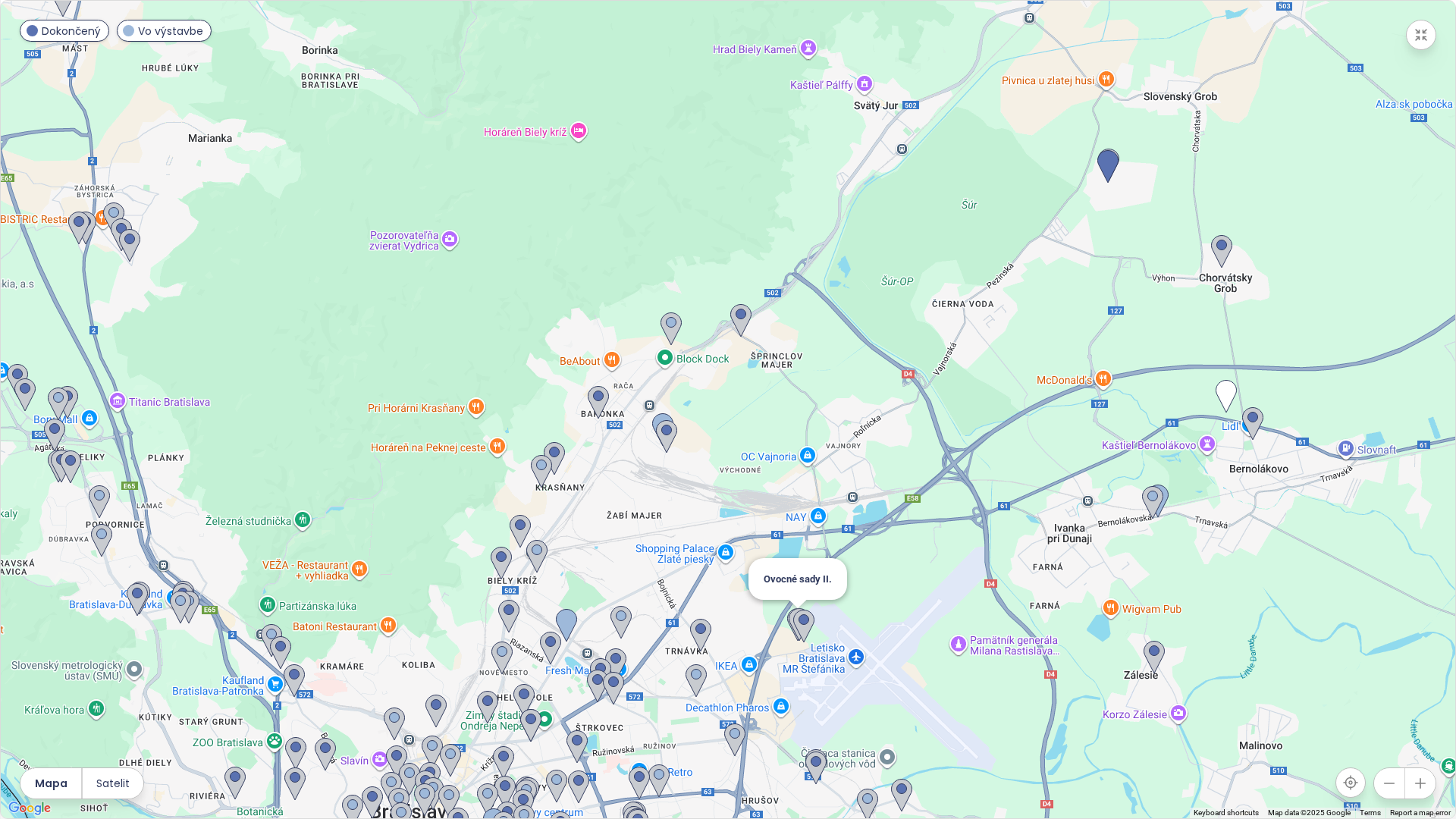
click at [788, 618] on img at bounding box center [798, 624] width 22 height 33
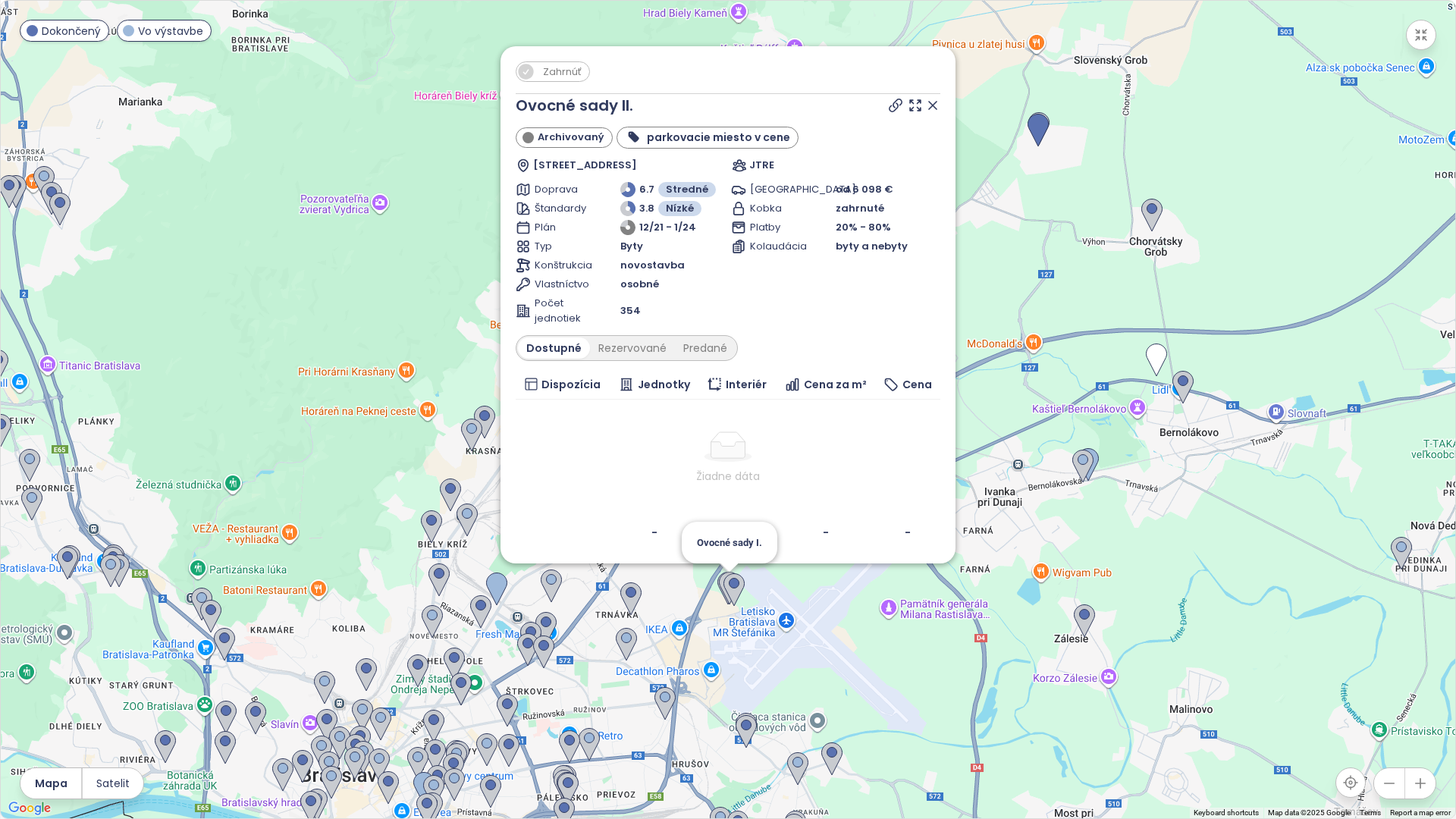
click at [722, 586] on img at bounding box center [729, 587] width 22 height 33
click at [936, 110] on icon at bounding box center [932, 105] width 7 height 7
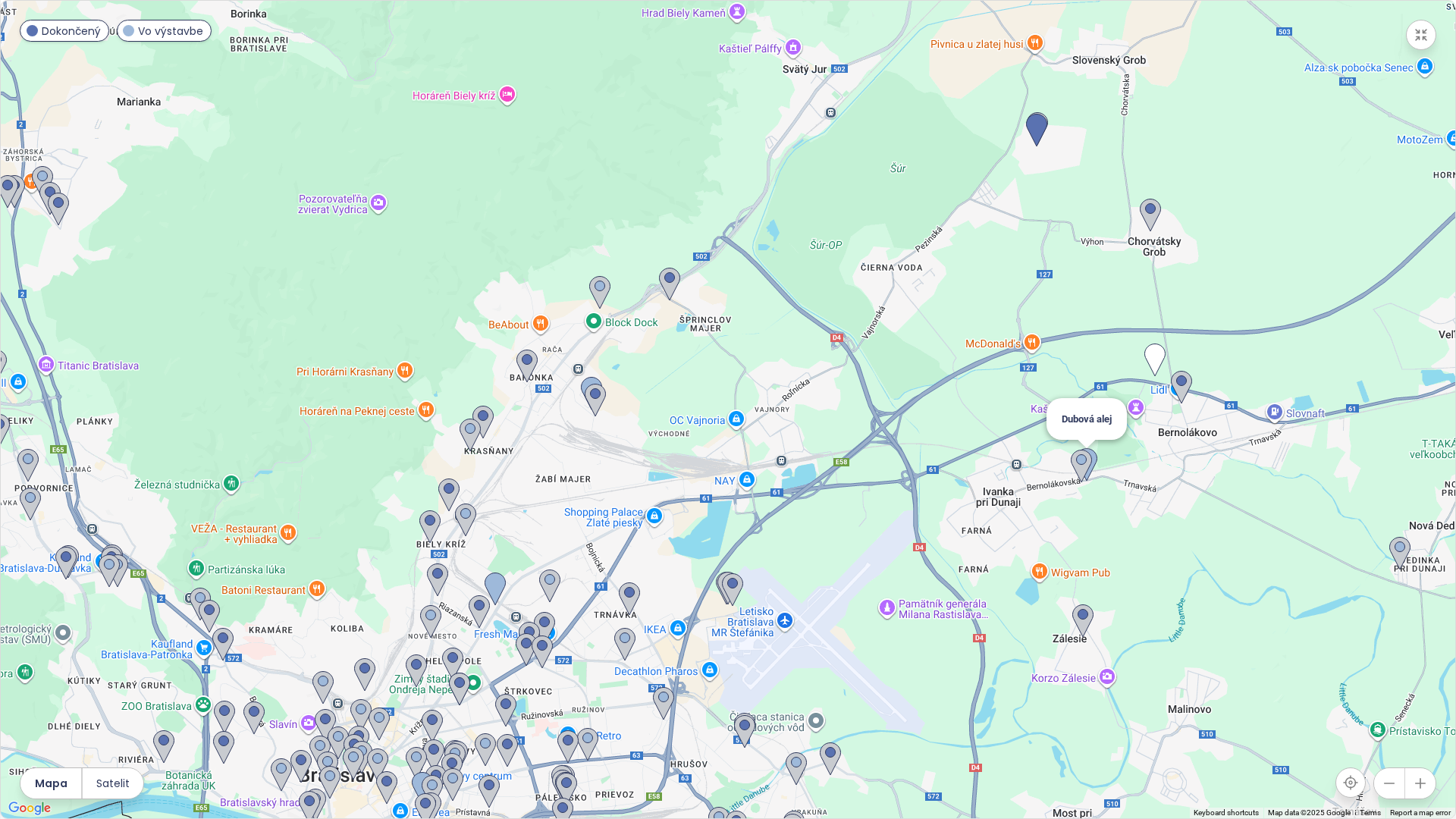
click at [1093, 463] on img at bounding box center [1087, 464] width 22 height 33
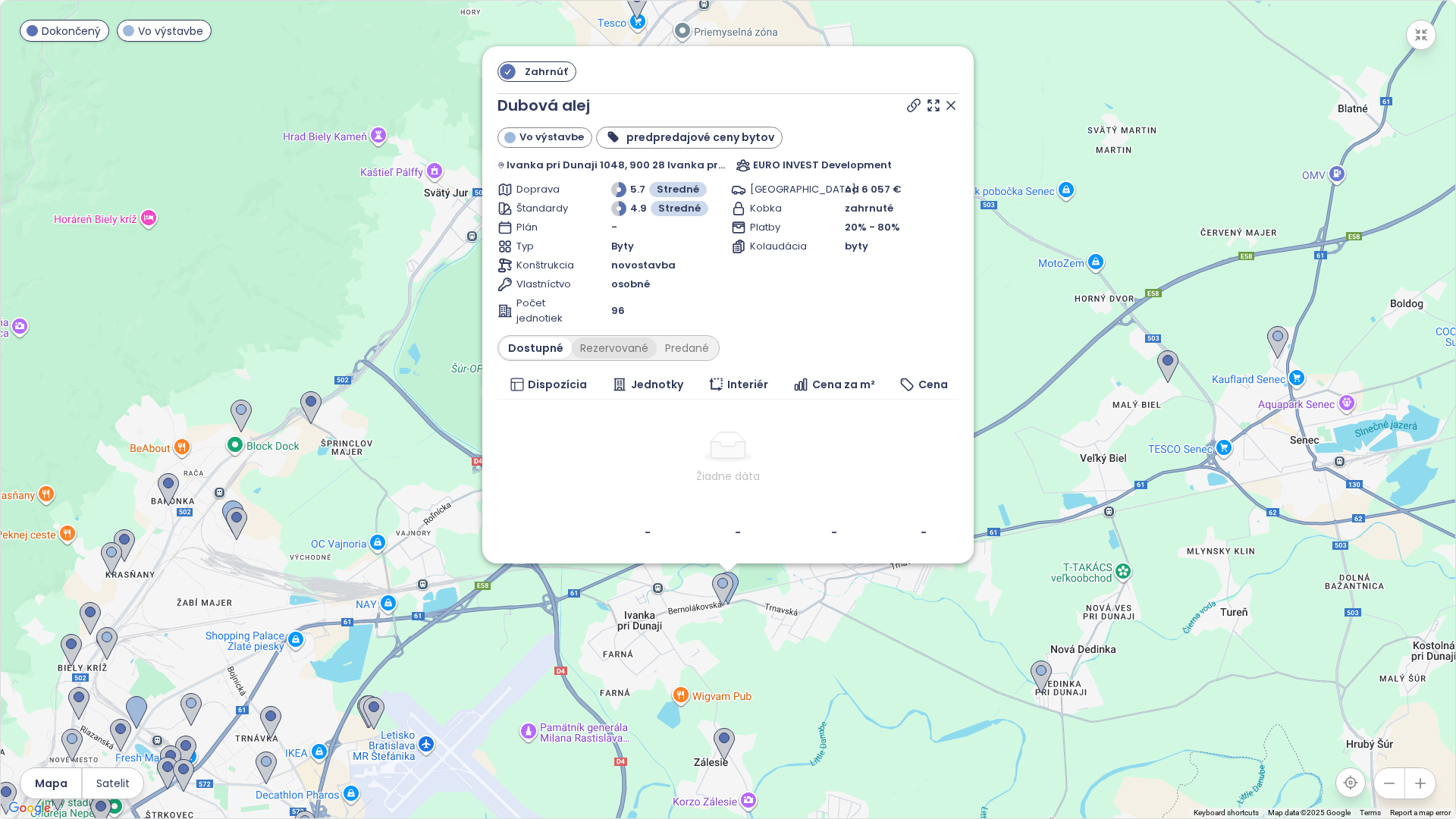
click at [617, 343] on div "Rezervované" at bounding box center [613, 348] width 85 height 22
click at [684, 342] on div "Predané" at bounding box center [687, 348] width 61 height 22
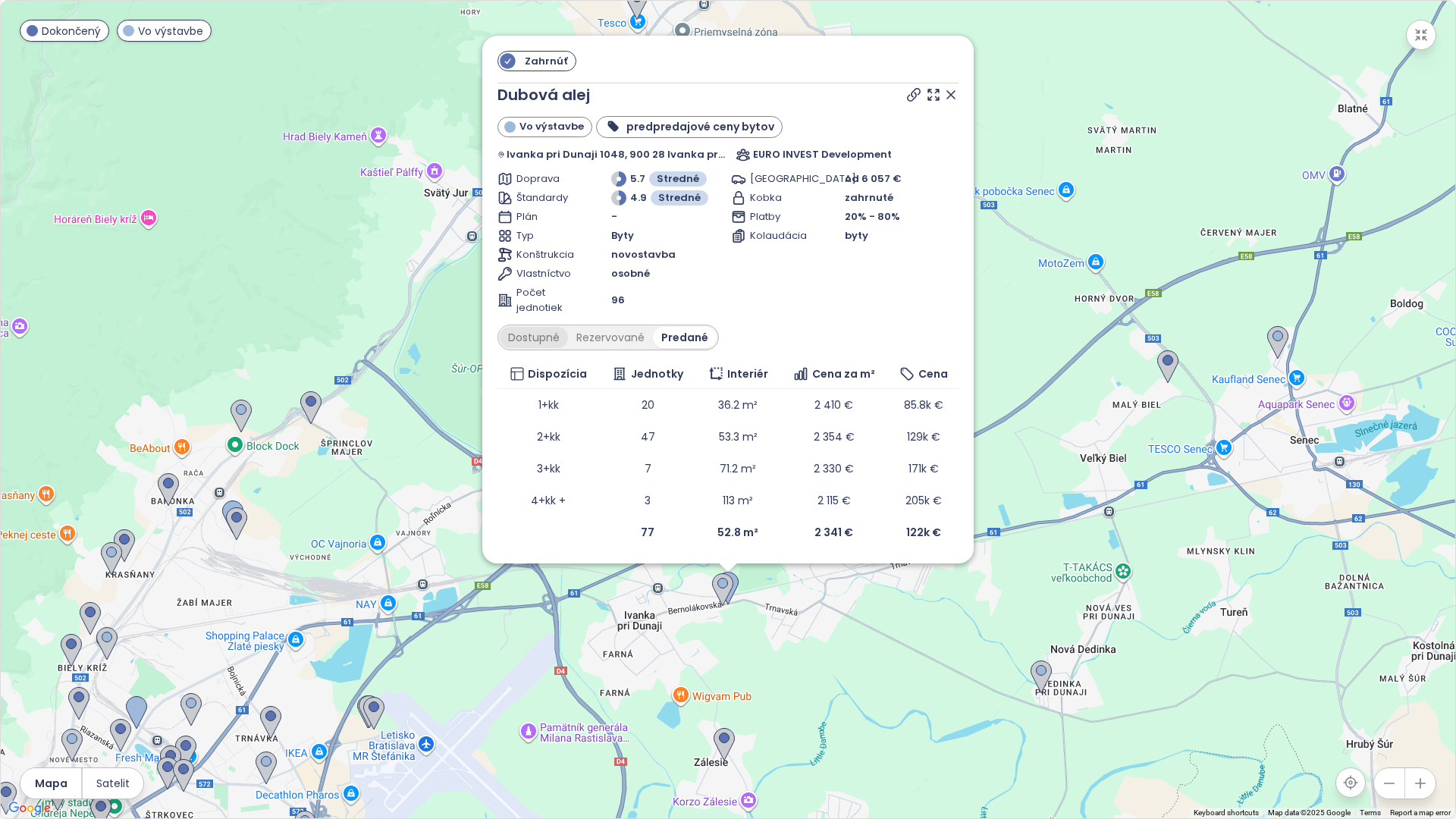
click at [538, 338] on div "Dostupné" at bounding box center [534, 338] width 68 height 22
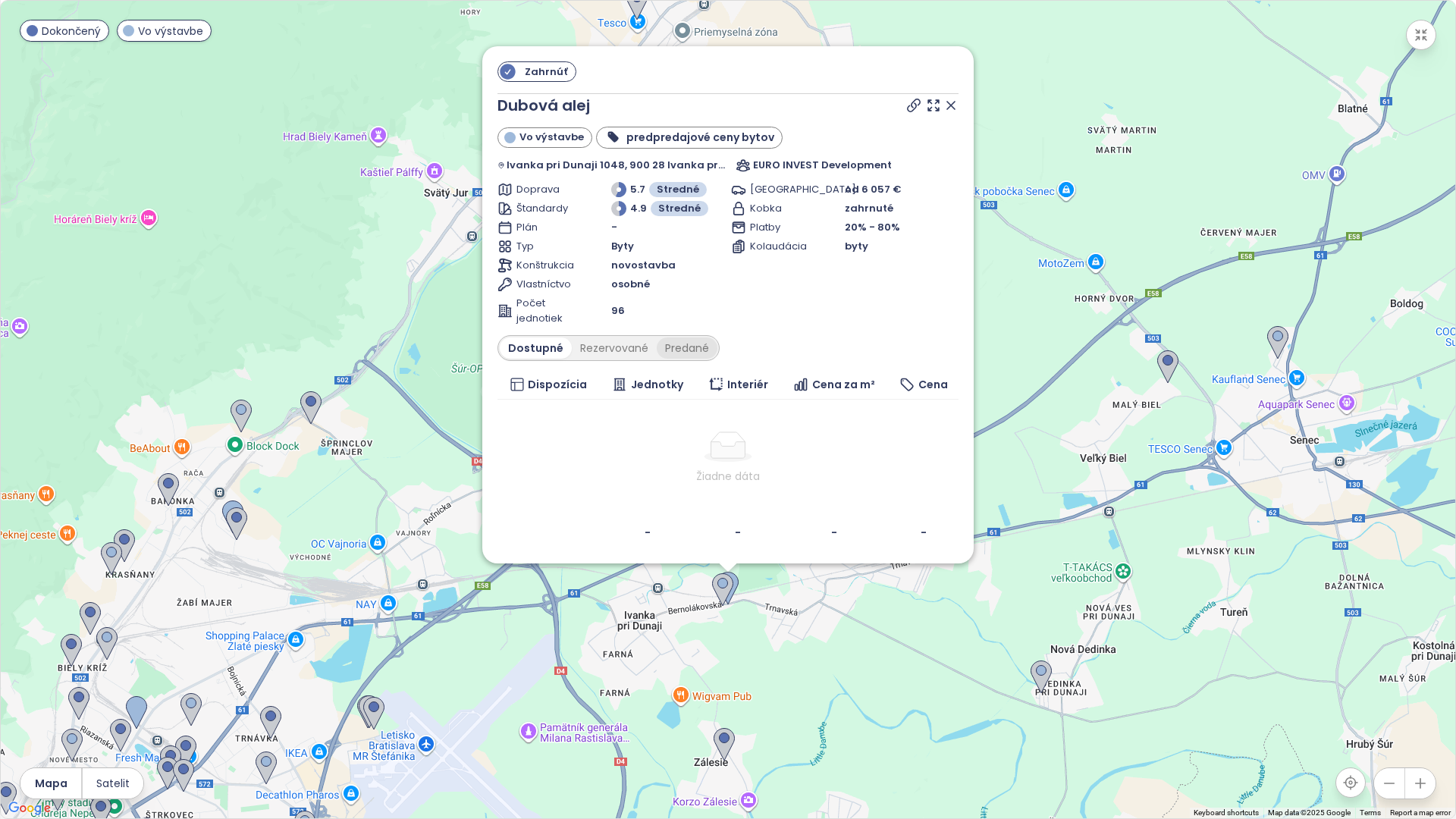
click at [668, 349] on div "Predané" at bounding box center [687, 348] width 61 height 22
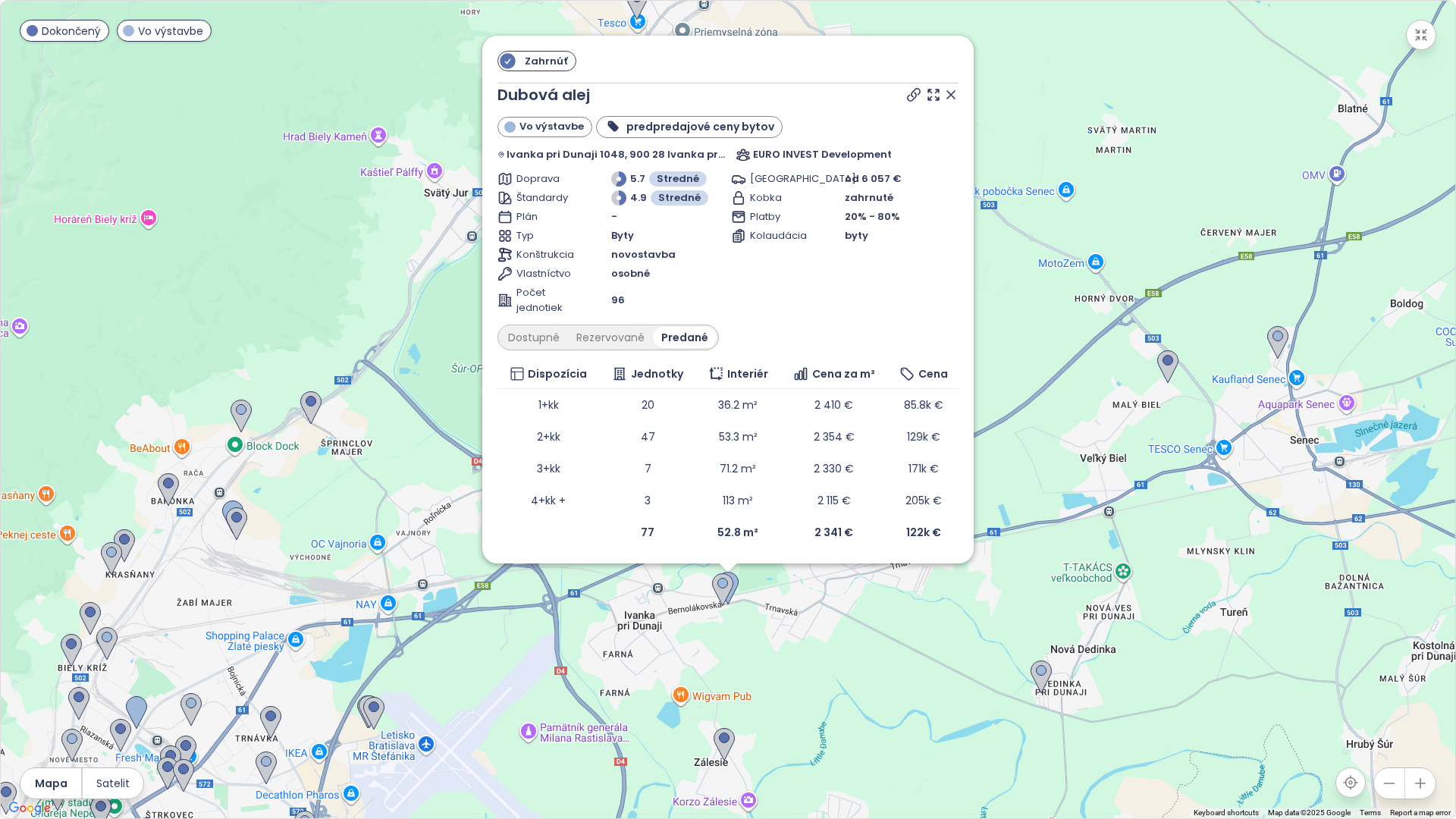
click at [912, 93] on icon at bounding box center [913, 94] width 15 height 15
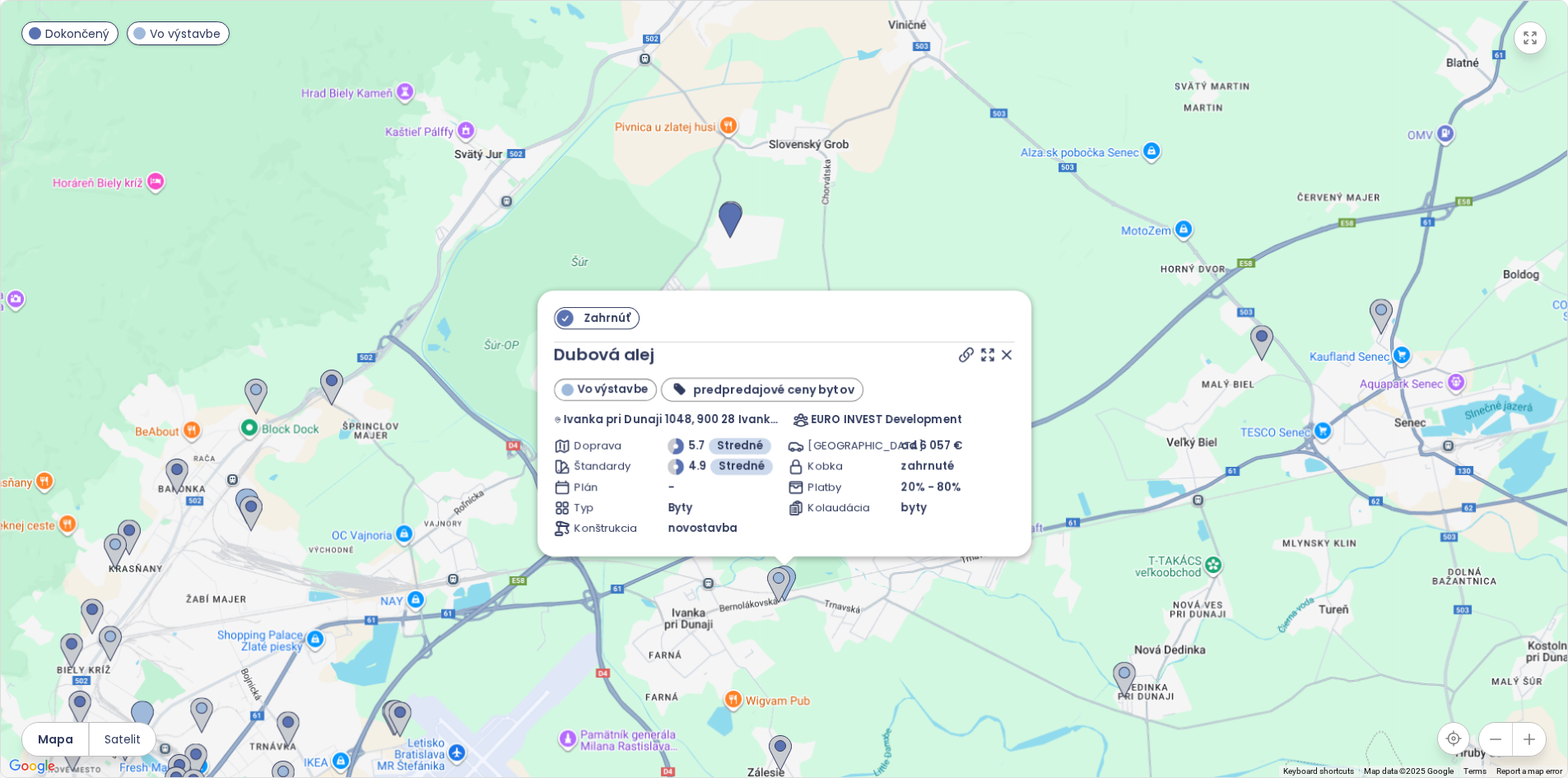
click at [1015, 363] on icon at bounding box center [1006, 354] width 17 height 17
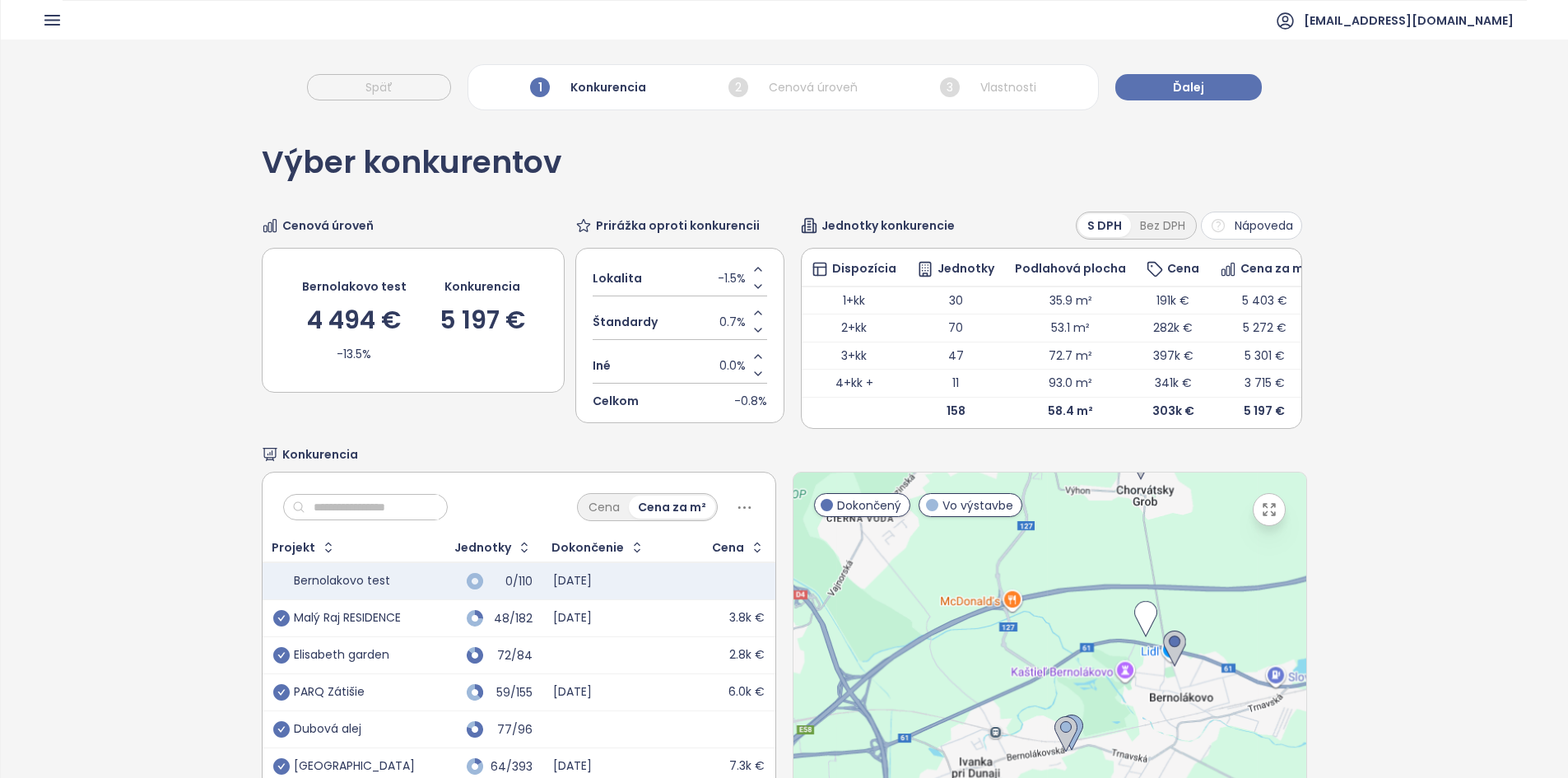
drag, startPoint x: 1222, startPoint y: 491, endPoint x: 1194, endPoint y: 504, distance: 30.9
click at [1194, 504] on div at bounding box center [1050, 678] width 513 height 409
click at [1264, 515] on icon "button" at bounding box center [1270, 510] width 12 height 12
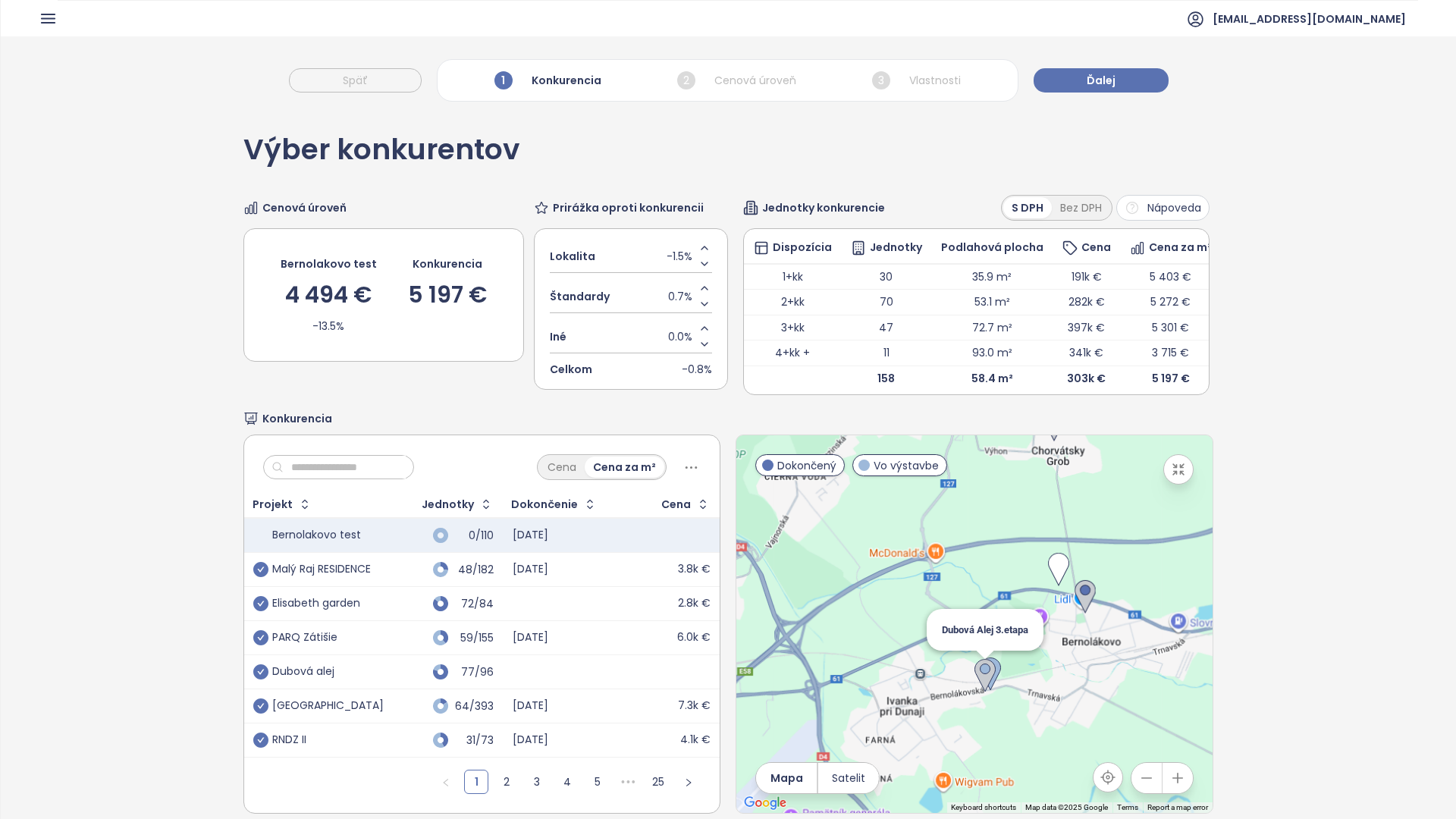
click at [975, 659] on img at bounding box center [985, 675] width 22 height 33
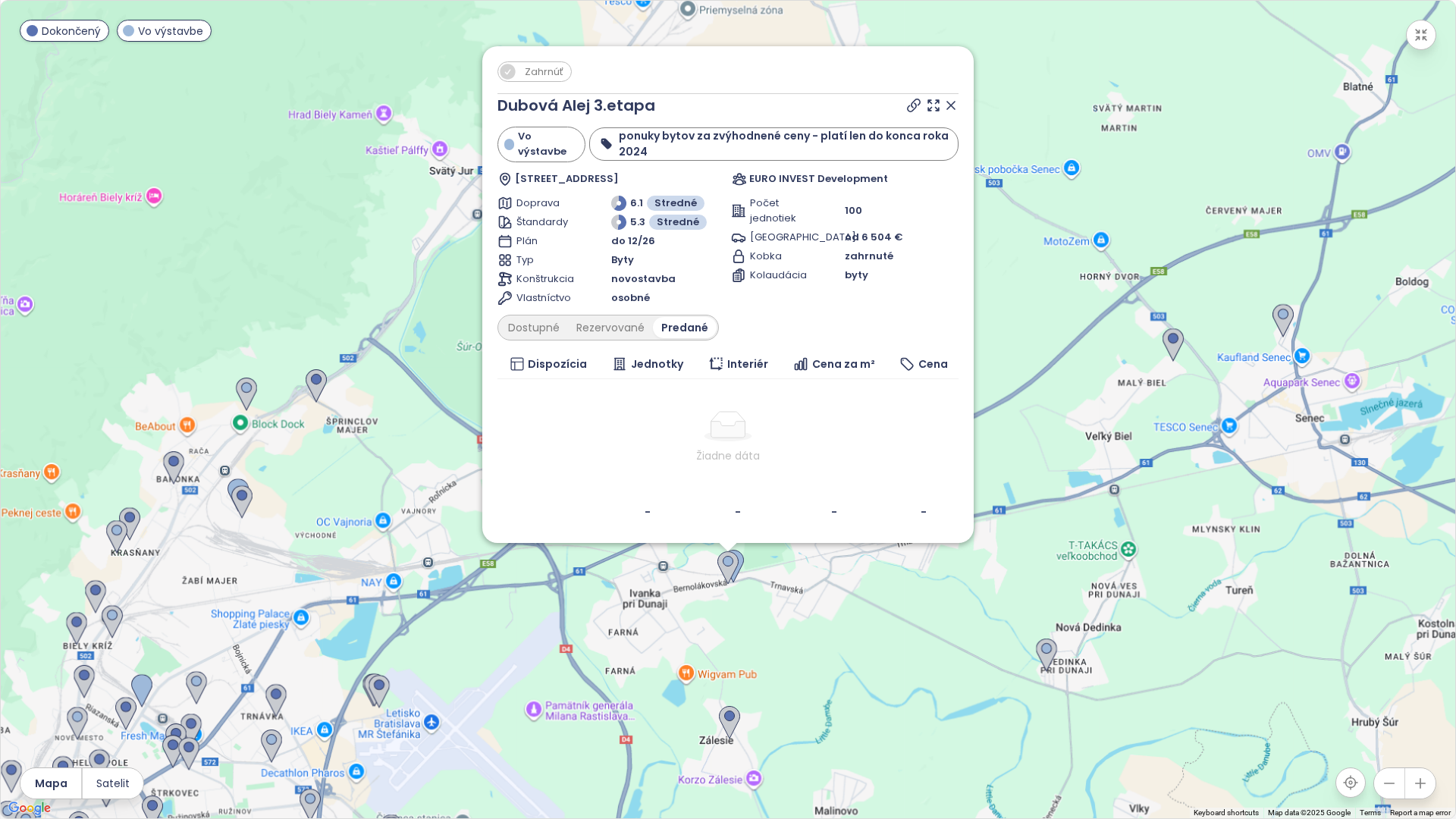
click at [543, 316] on div "Dostupné Rezervované Predané" at bounding box center [608, 327] width 221 height 26
click at [531, 321] on div "Dostupné" at bounding box center [534, 328] width 68 height 22
click at [600, 336] on div "Rezervované" at bounding box center [613, 328] width 85 height 22
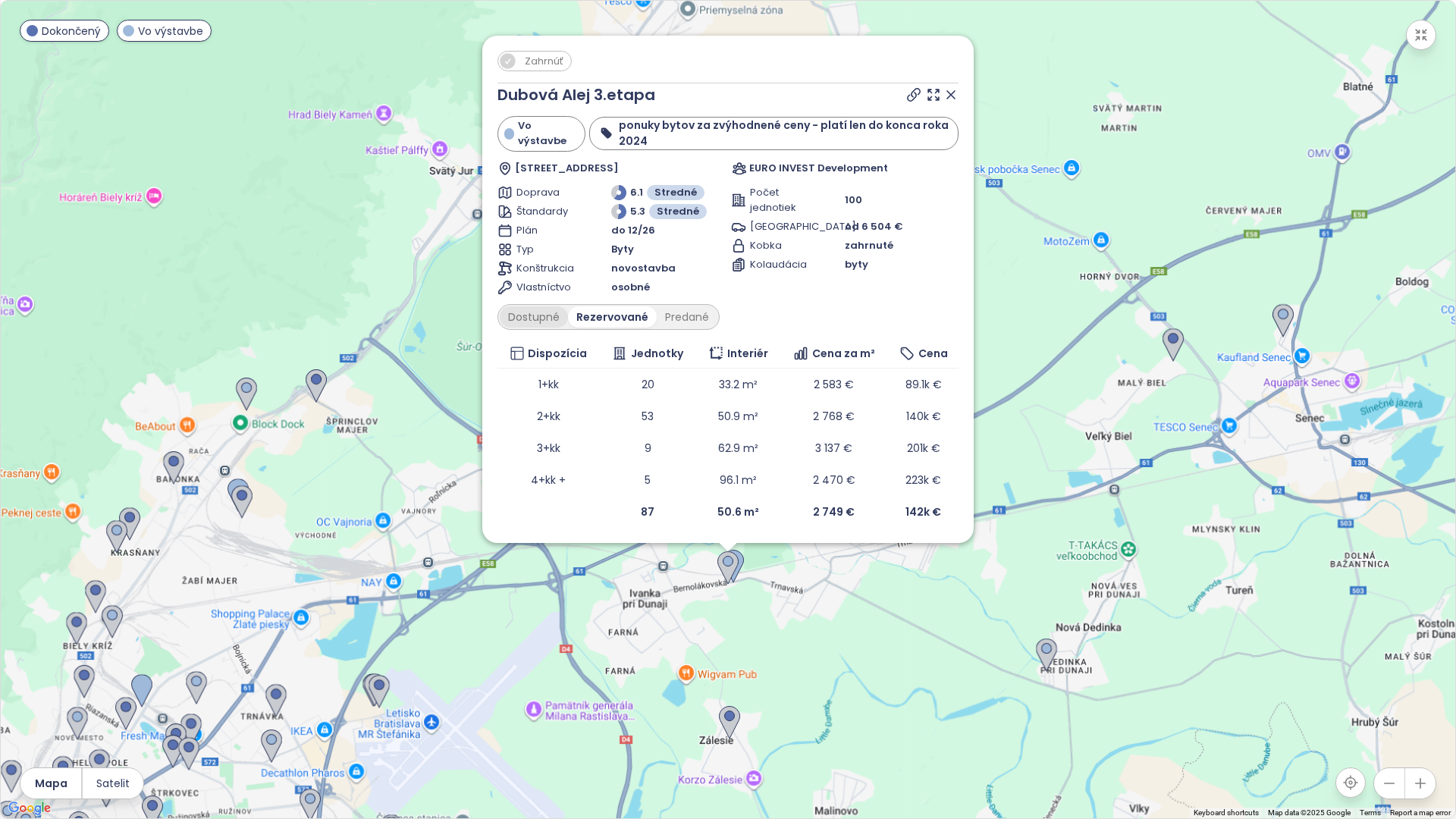
click at [539, 323] on div "Dostupné" at bounding box center [534, 317] width 68 height 22
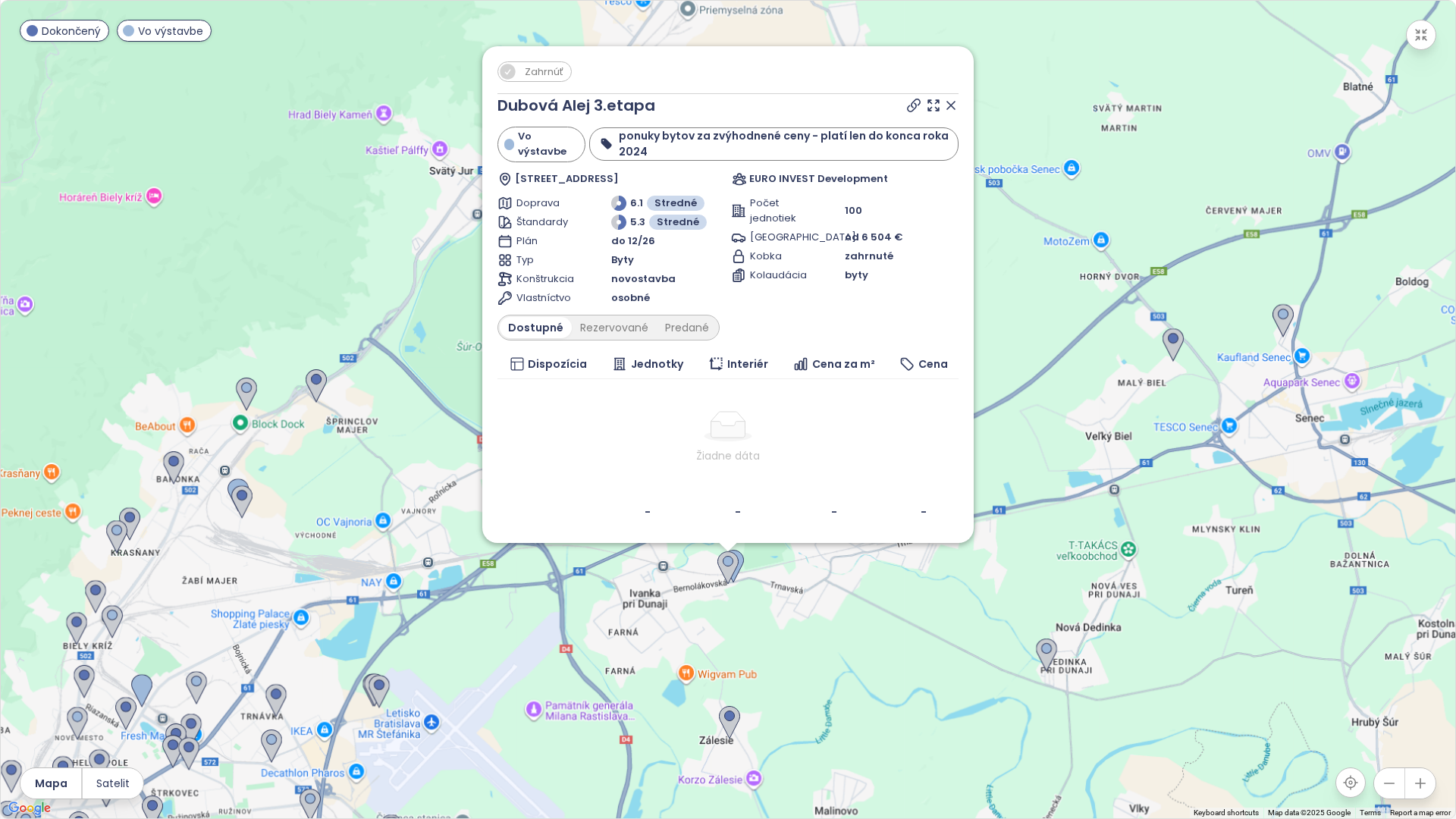
click at [912, 110] on icon at bounding box center [913, 105] width 15 height 15
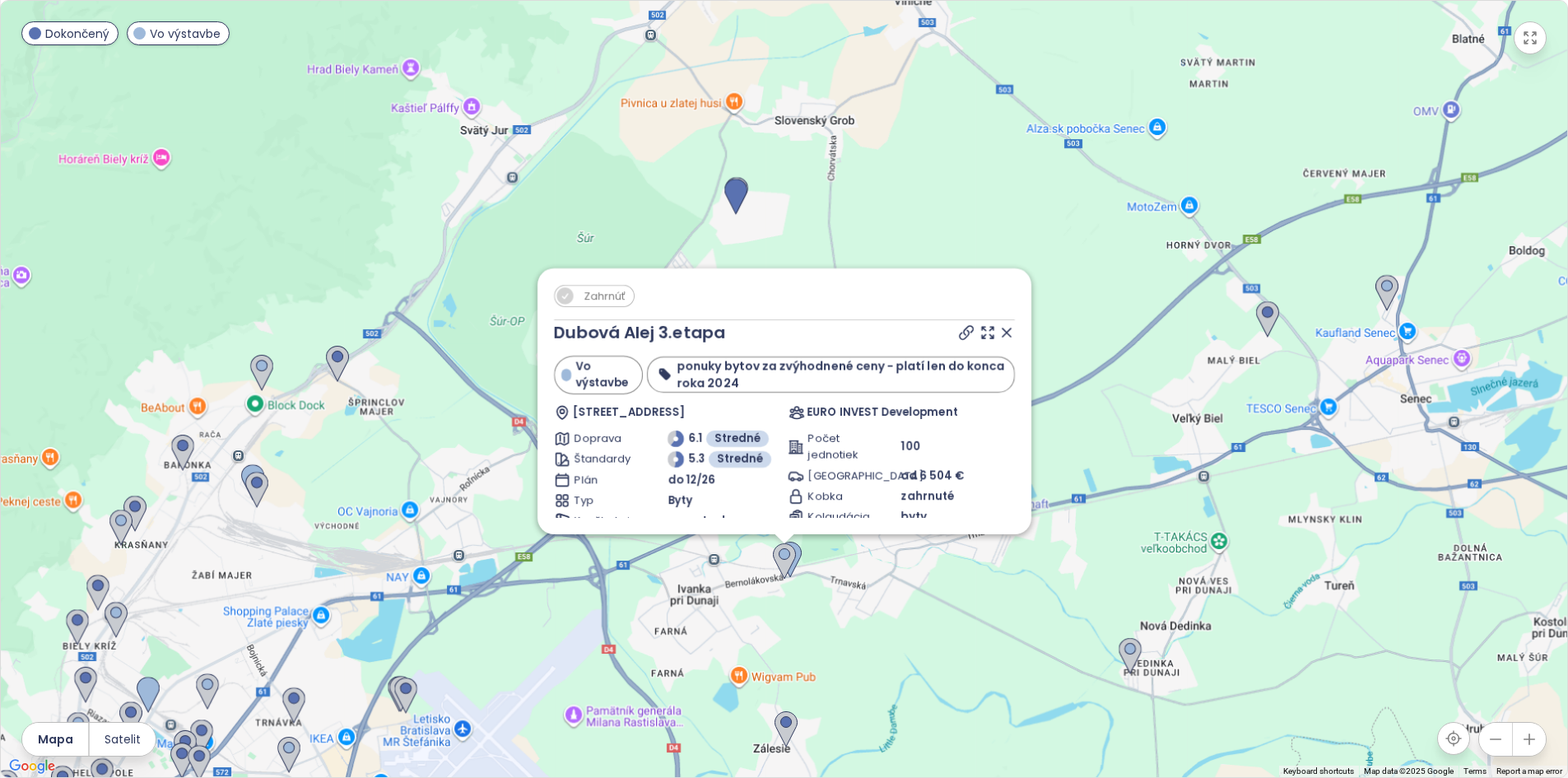
click at [1015, 340] on icon at bounding box center [1006, 332] width 17 height 17
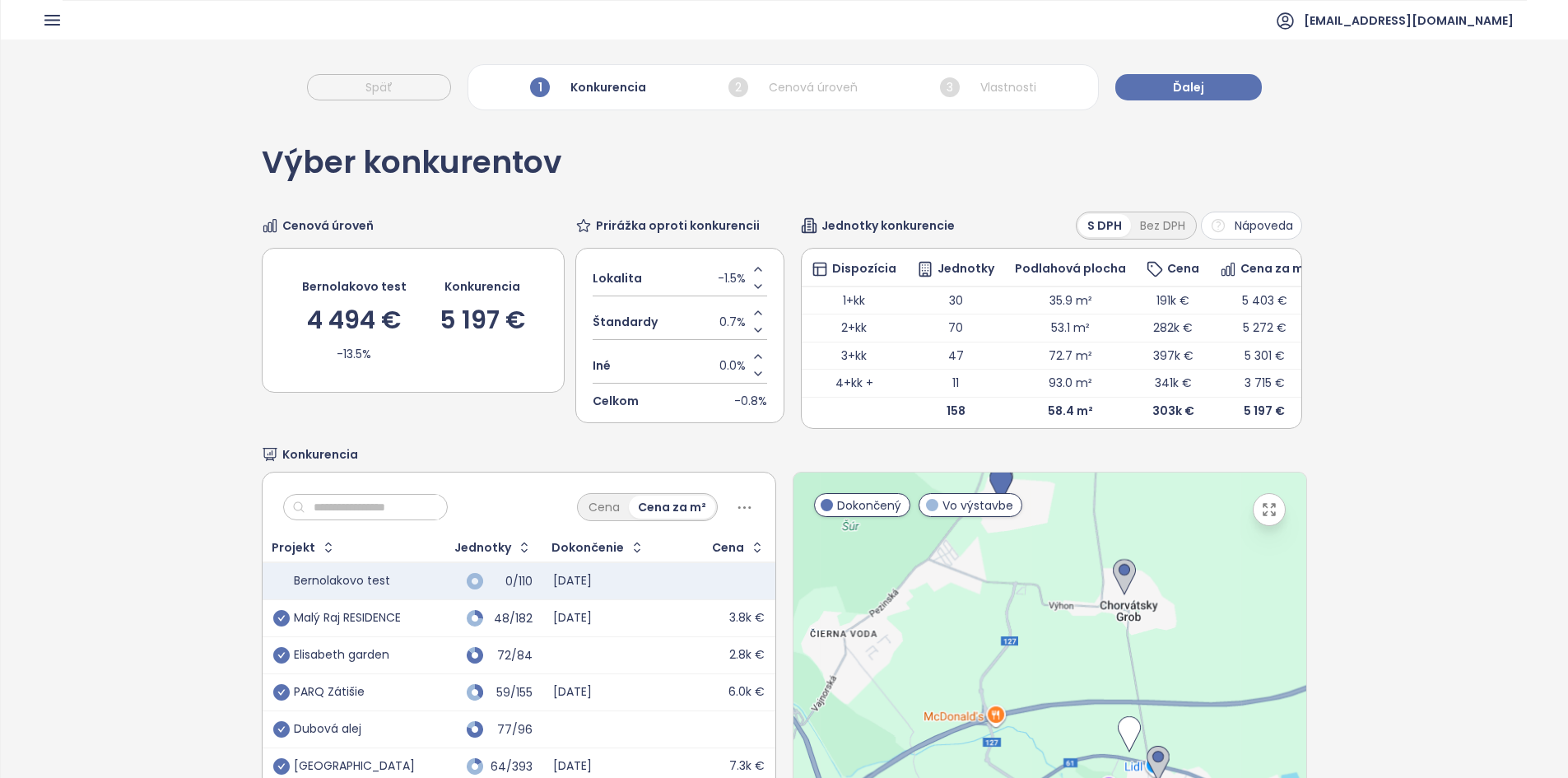
click at [406, 520] on input "text" at bounding box center [372, 506] width 134 height 24
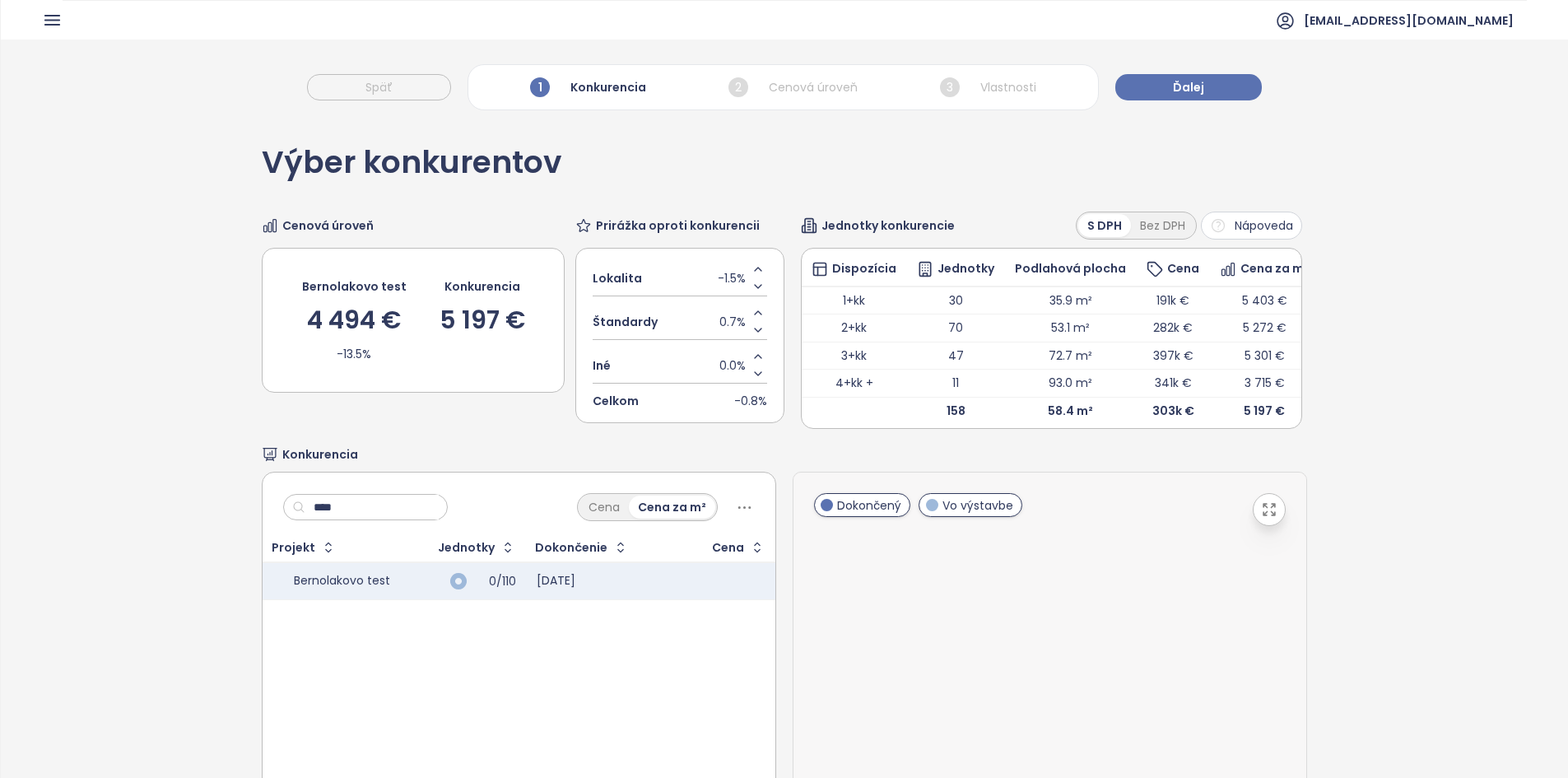
type input "*****"
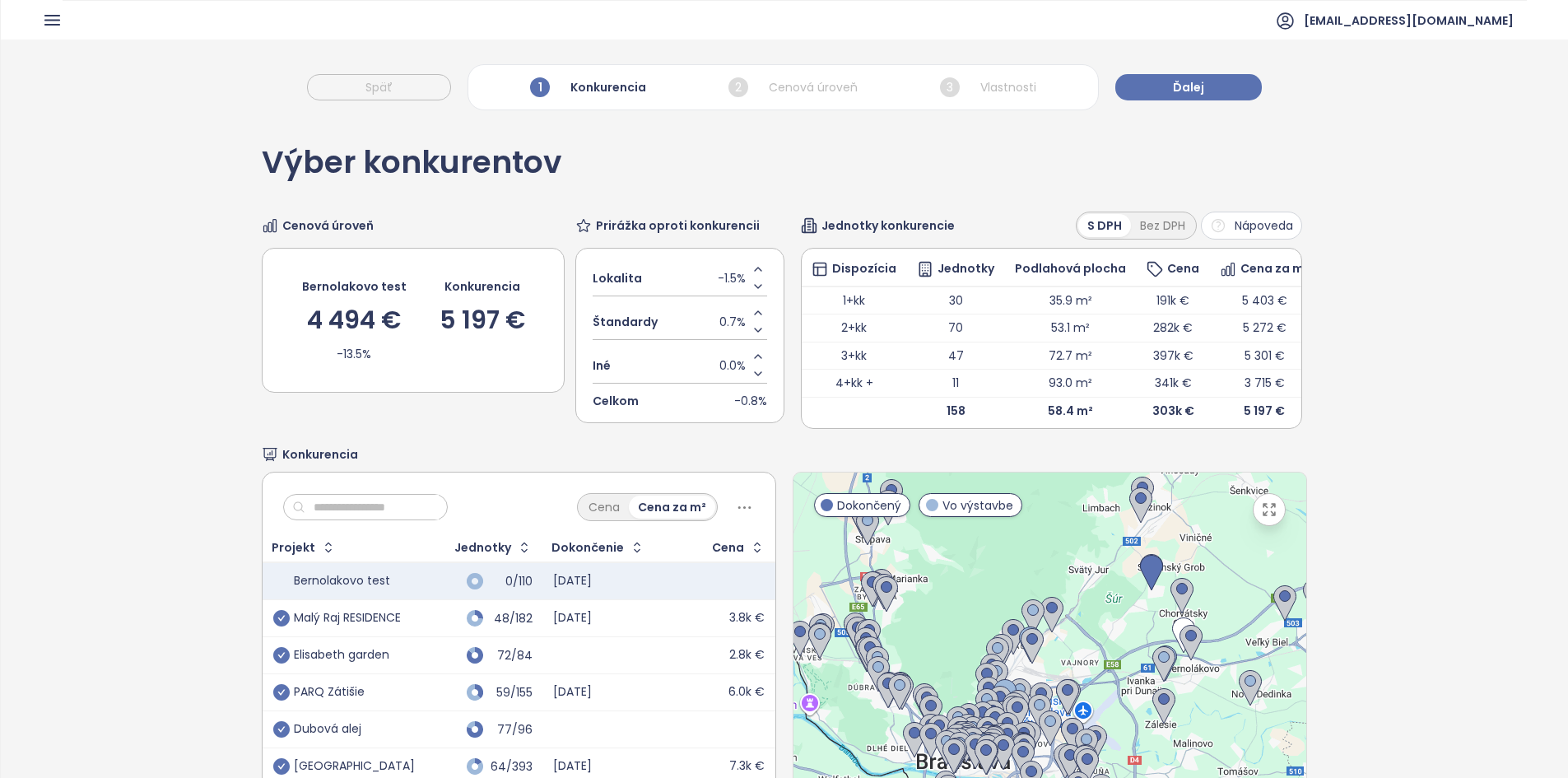
click at [421, 515] on input "text" at bounding box center [372, 506] width 134 height 24
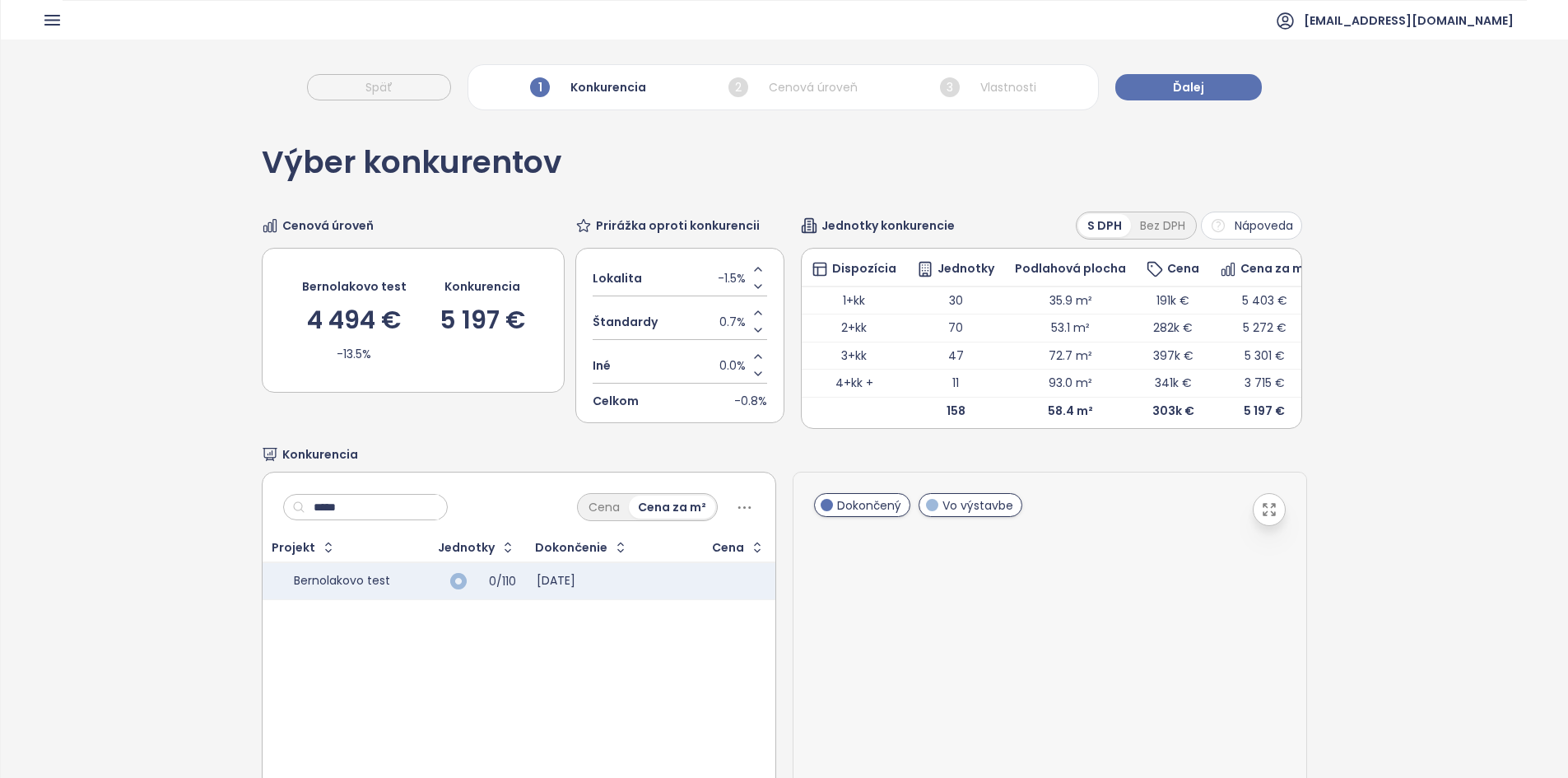
type input "******"
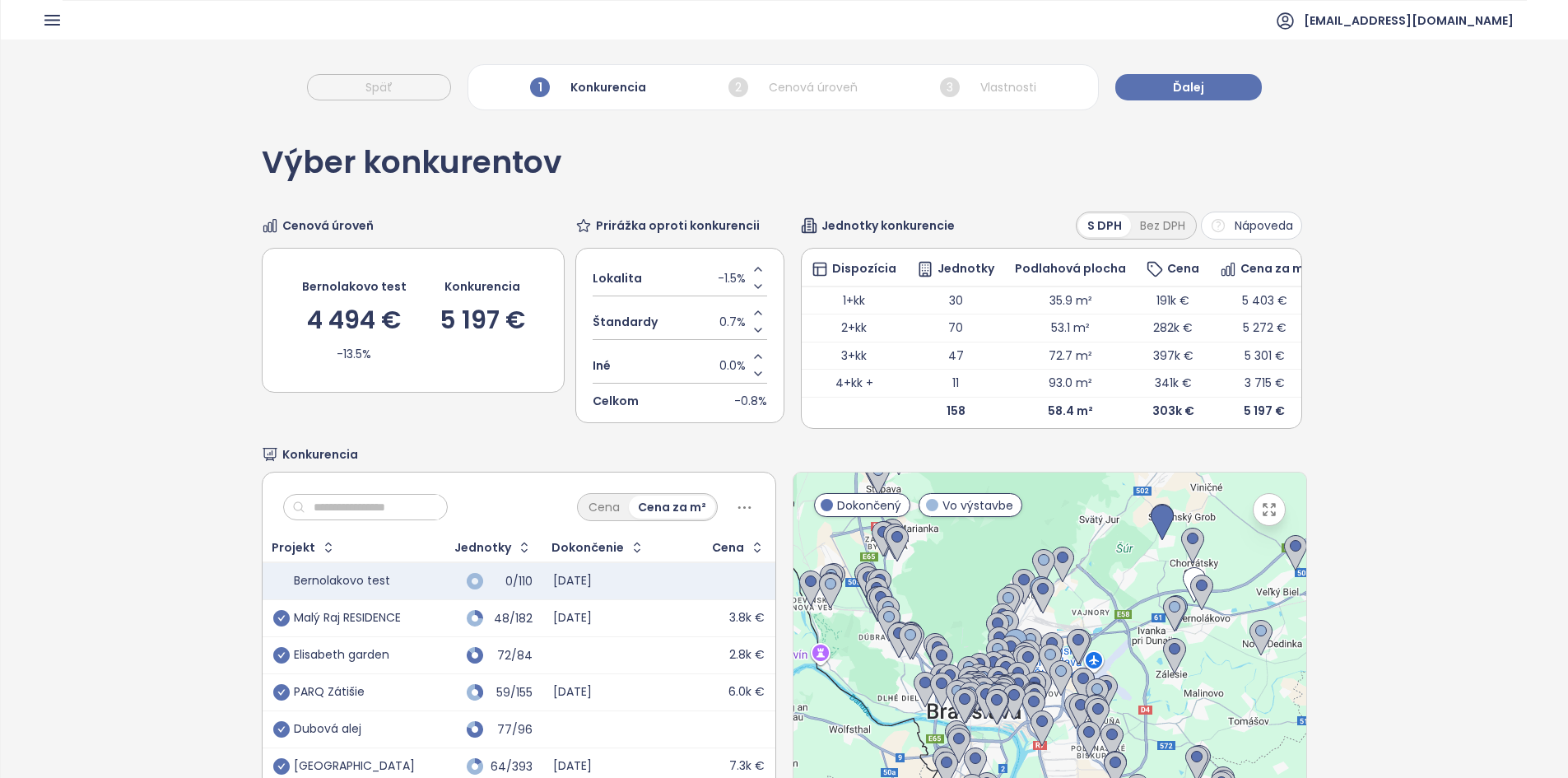
drag, startPoint x: 1077, startPoint y: 623, endPoint x: 1095, endPoint y: 621, distance: 18.1
click at [1095, 621] on div at bounding box center [1050, 678] width 513 height 409
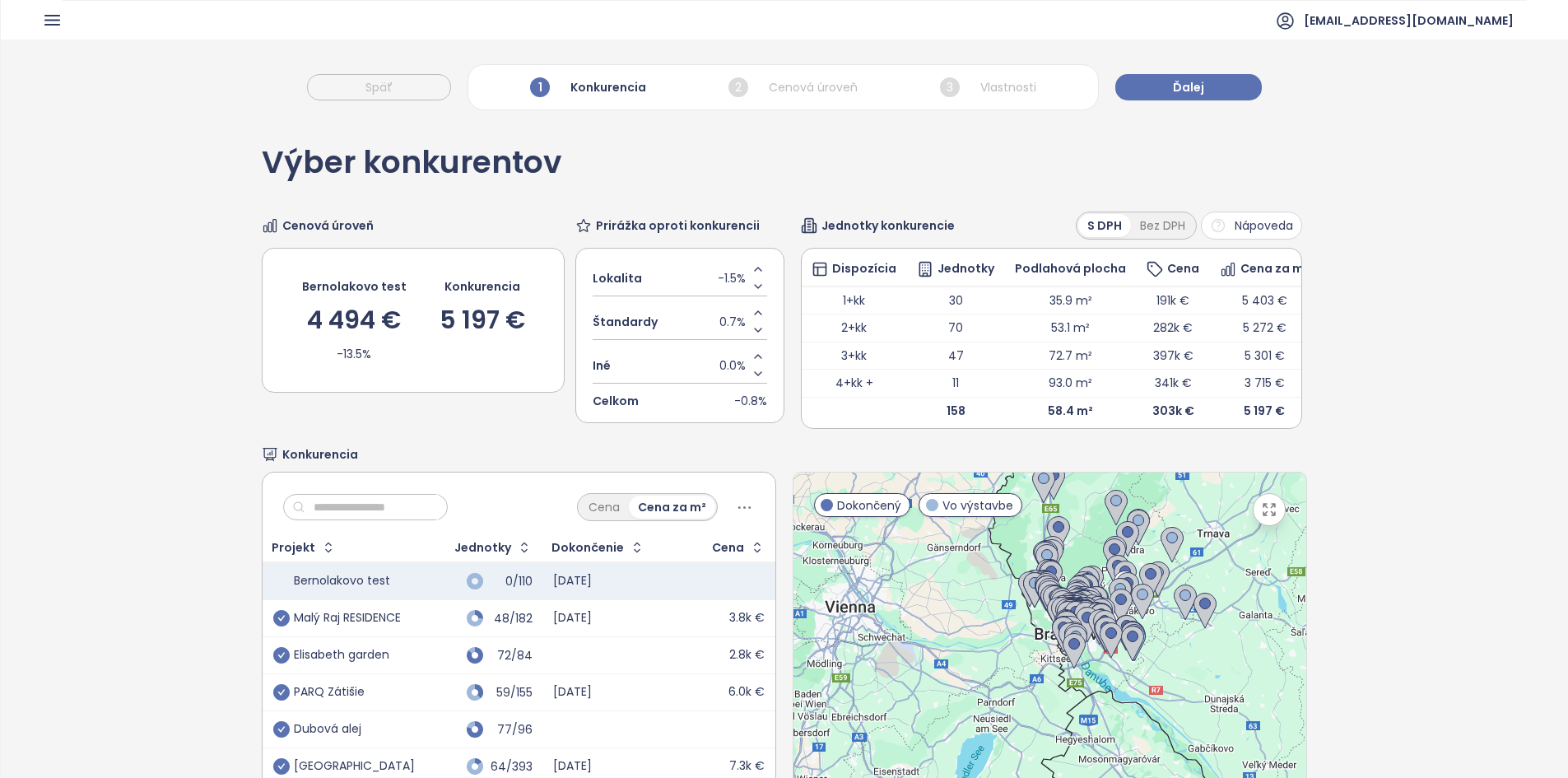
click at [1255, 525] on button "button" at bounding box center [1270, 510] width 33 height 33
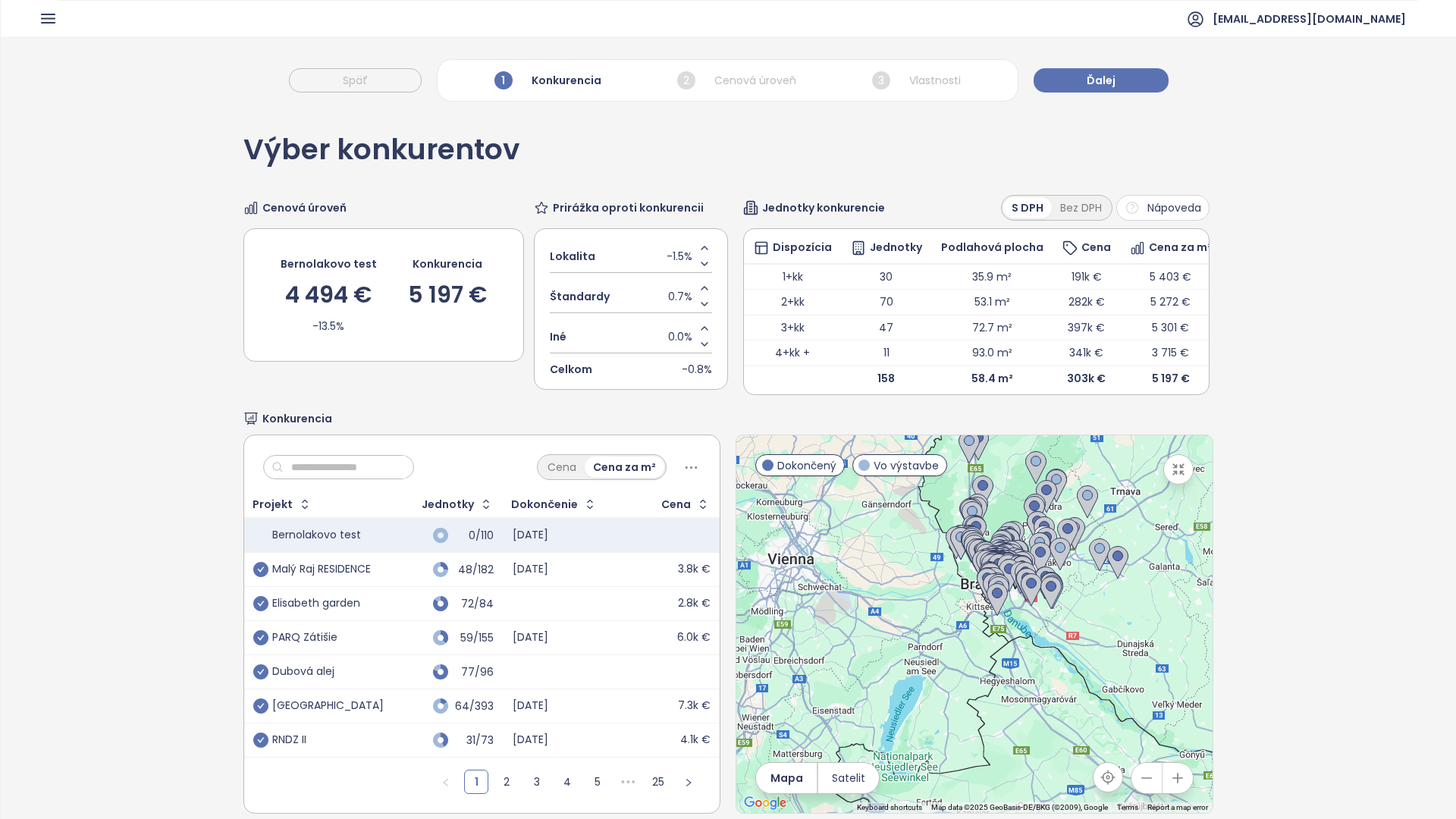
click at [786, 436] on div at bounding box center [975, 624] width 476 height 377
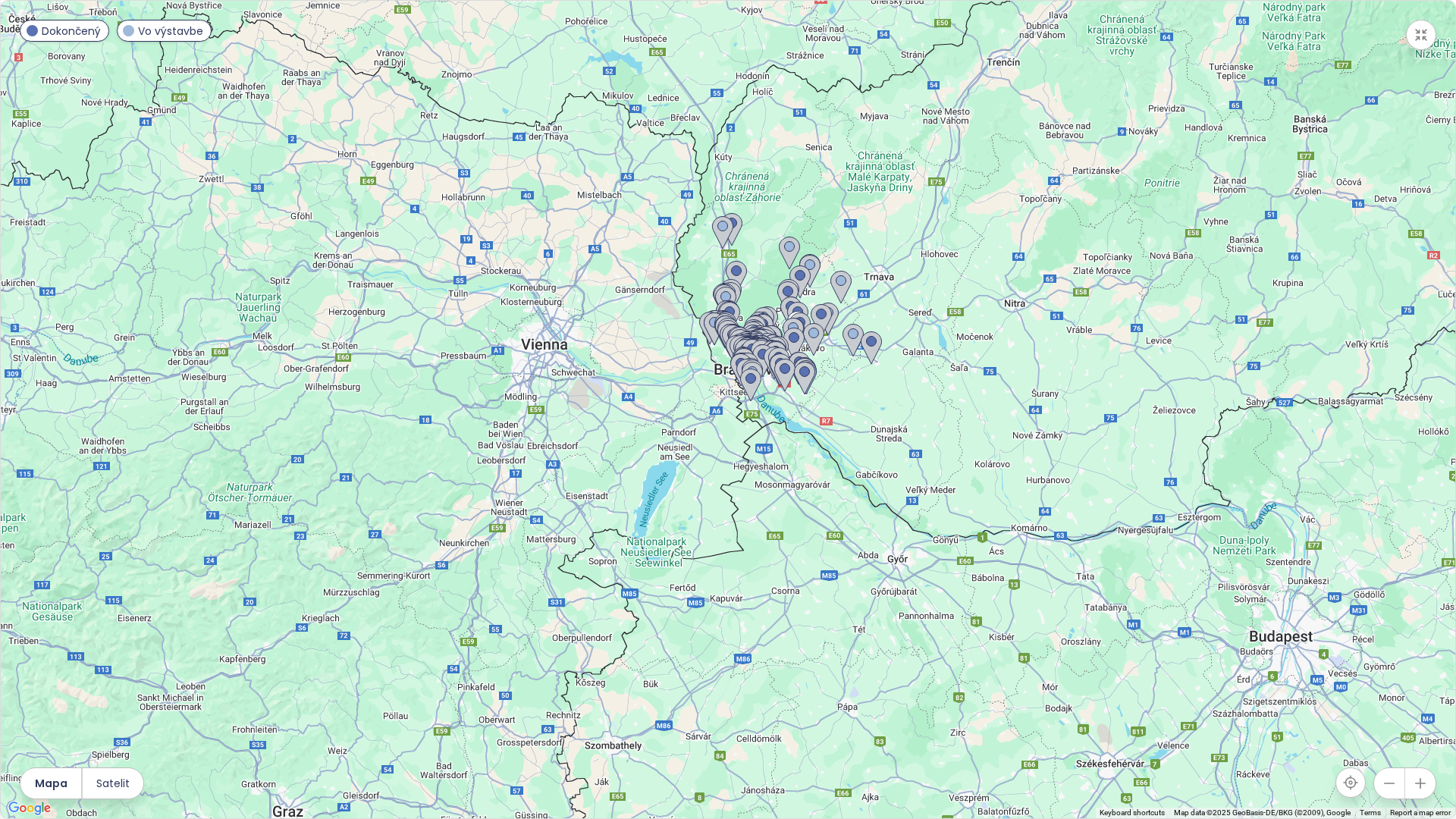
click at [786, 418] on div at bounding box center [728, 410] width 1454 height 817
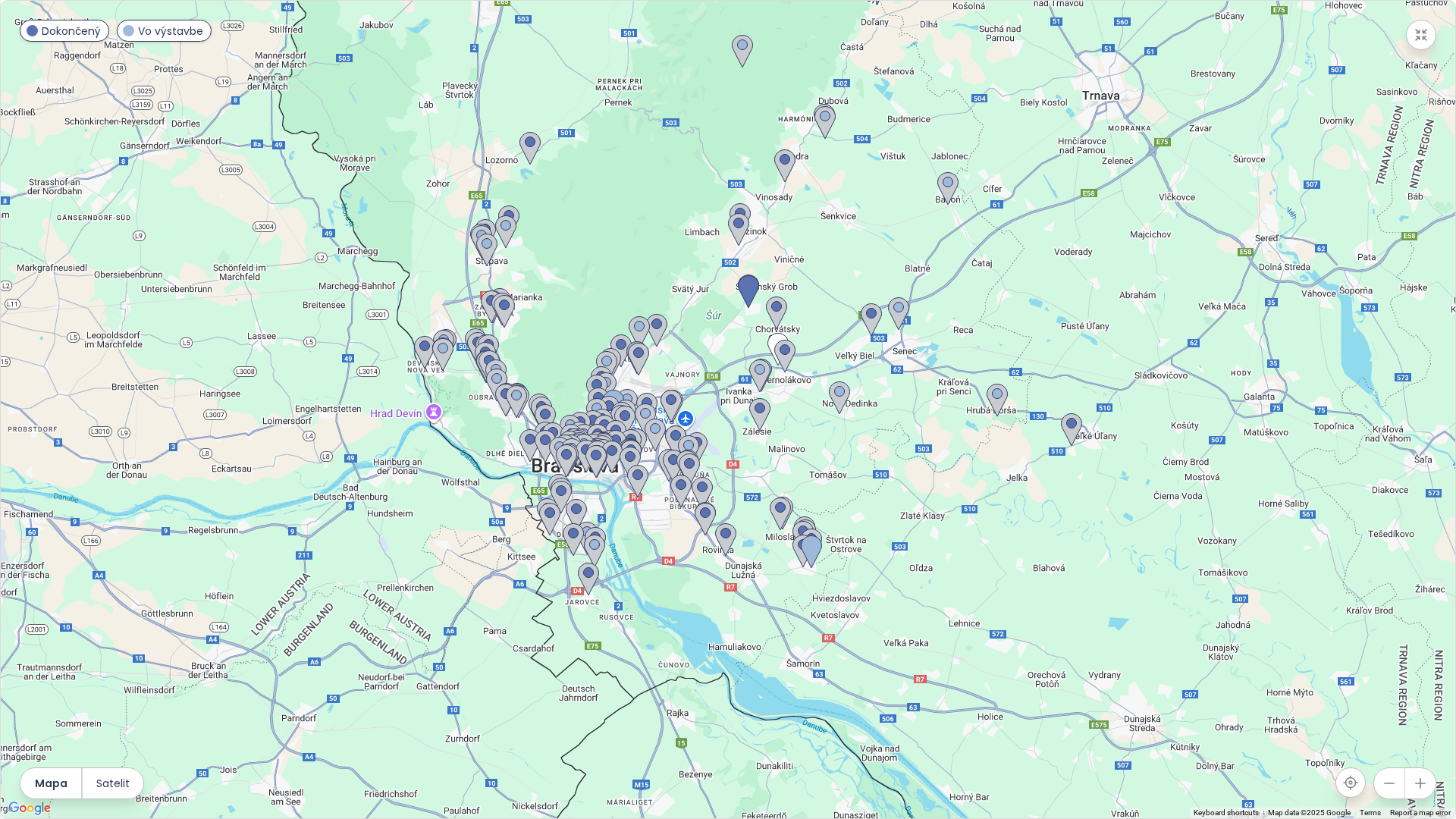
drag, startPoint x: 804, startPoint y: 386, endPoint x: 750, endPoint y: 637, distance: 256.7
click at [750, 637] on div at bounding box center [728, 410] width 1454 height 817
click at [695, 559] on div at bounding box center [728, 410] width 1454 height 817
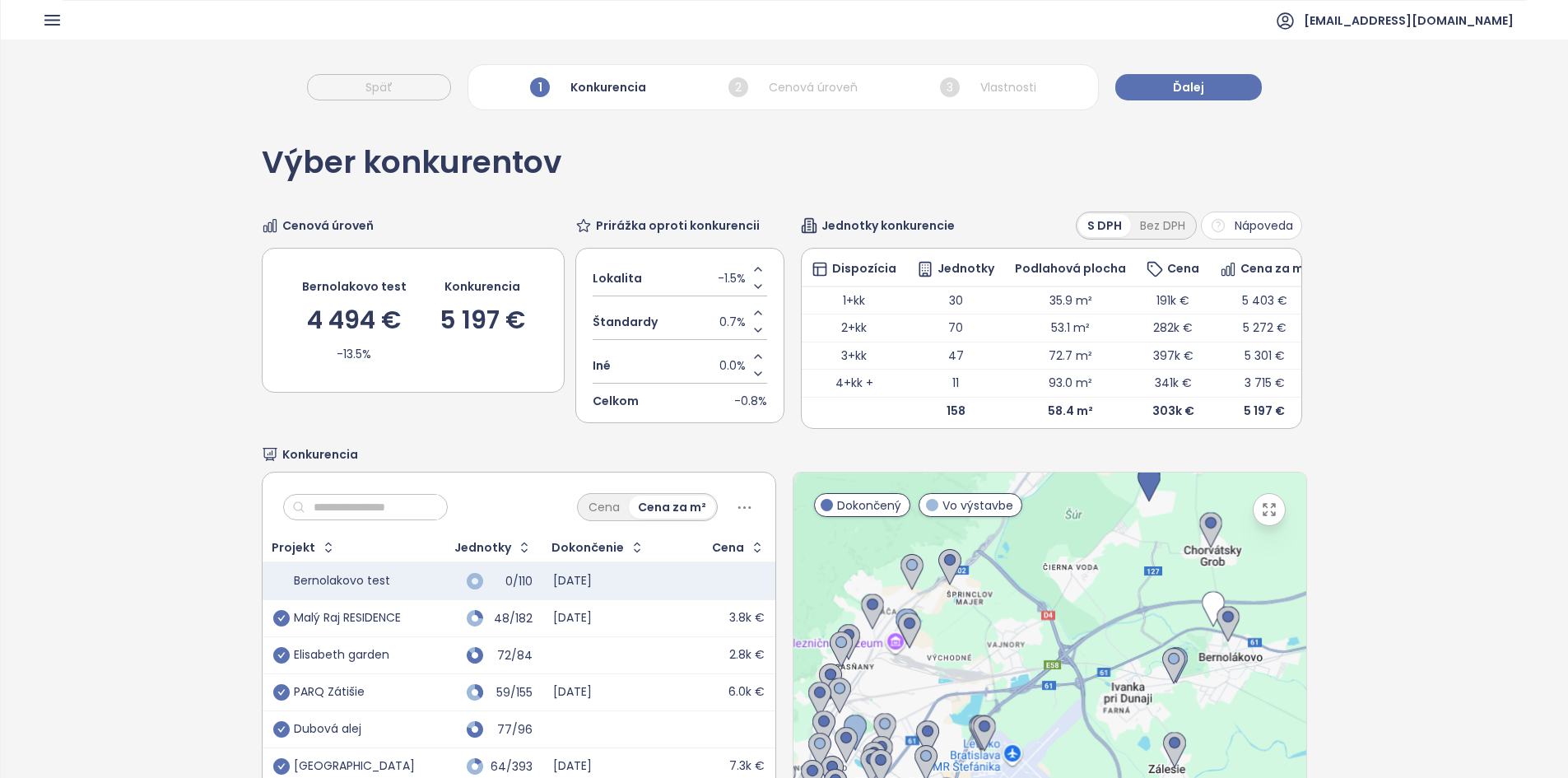
drag, startPoint x: 1025, startPoint y: 599, endPoint x: 1043, endPoint y: 804, distance: 205.8
click at [1043, 777] on html "Domov Dashboard Analýza trhu Cenník Updaty 3 Reporty Projekty Nastavenia Návody…" at bounding box center [784, 389] width 1568 height 778
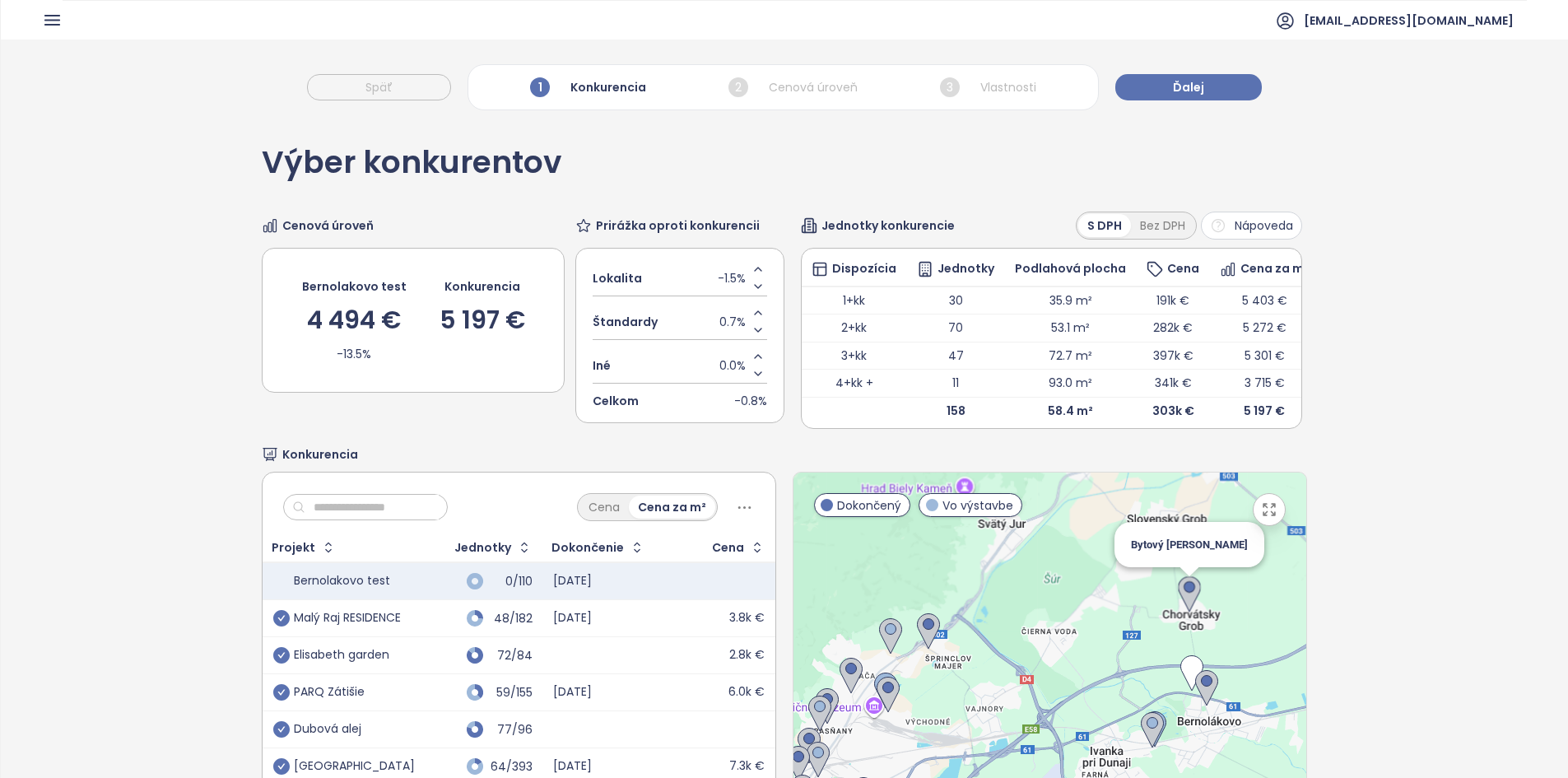
click at [1180, 612] on img at bounding box center [1190, 594] width 23 height 36
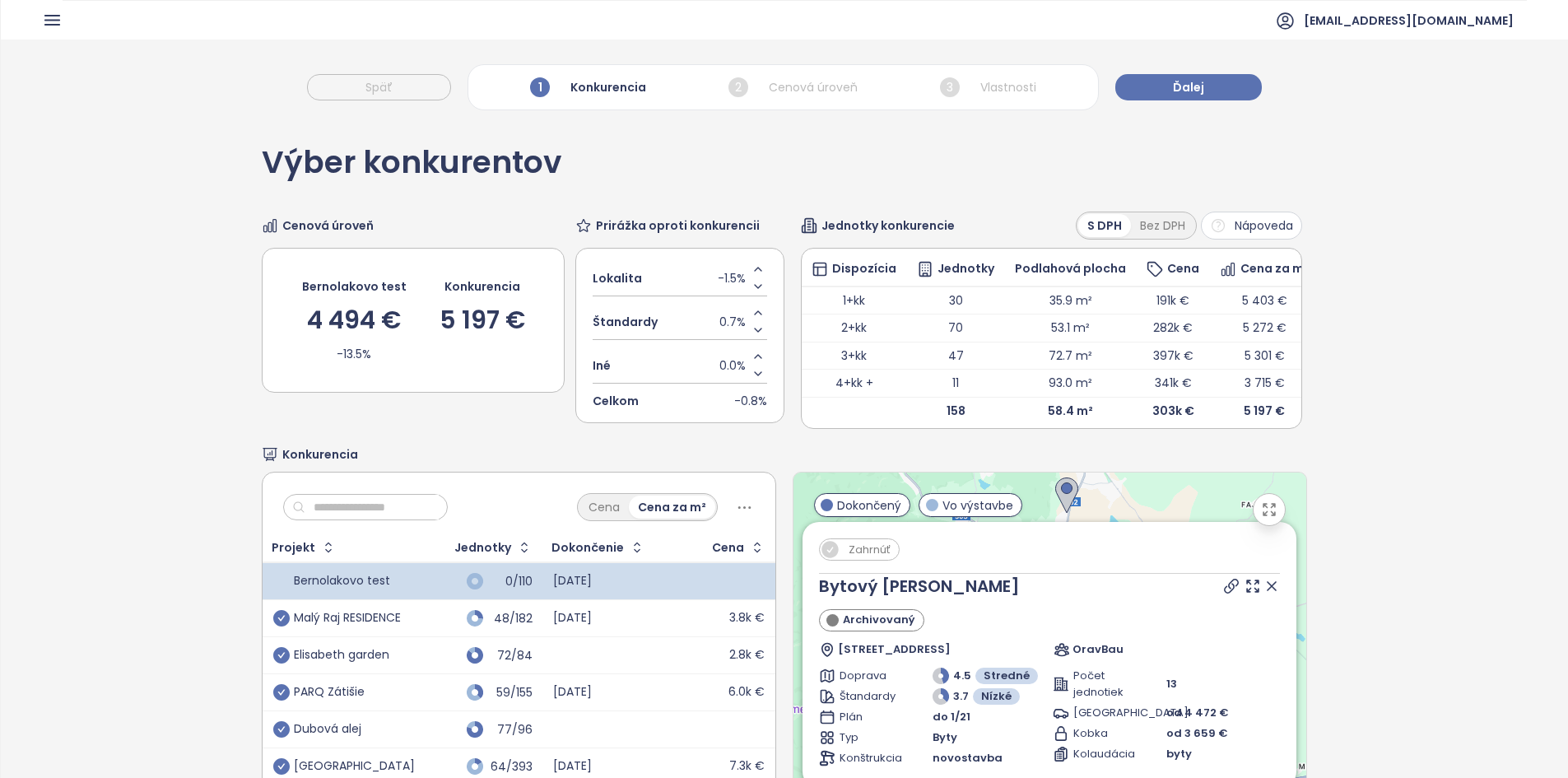
drag, startPoint x: 1249, startPoint y: 525, endPoint x: 1033, endPoint y: 590, distance: 225.6
click at [1253, 525] on button "button" at bounding box center [1270, 510] width 33 height 33
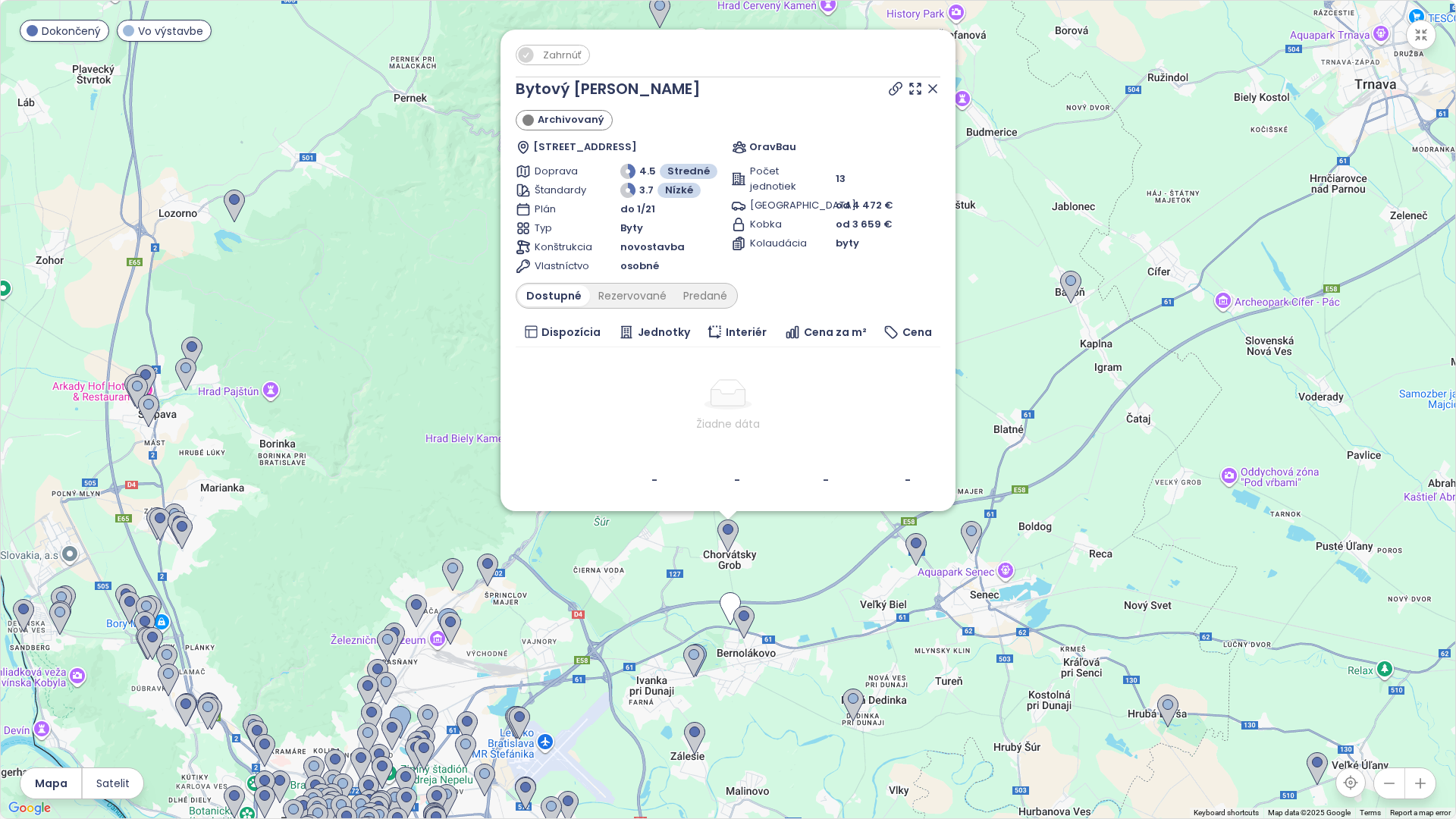
click at [936, 86] on icon at bounding box center [932, 89] width 7 height 7
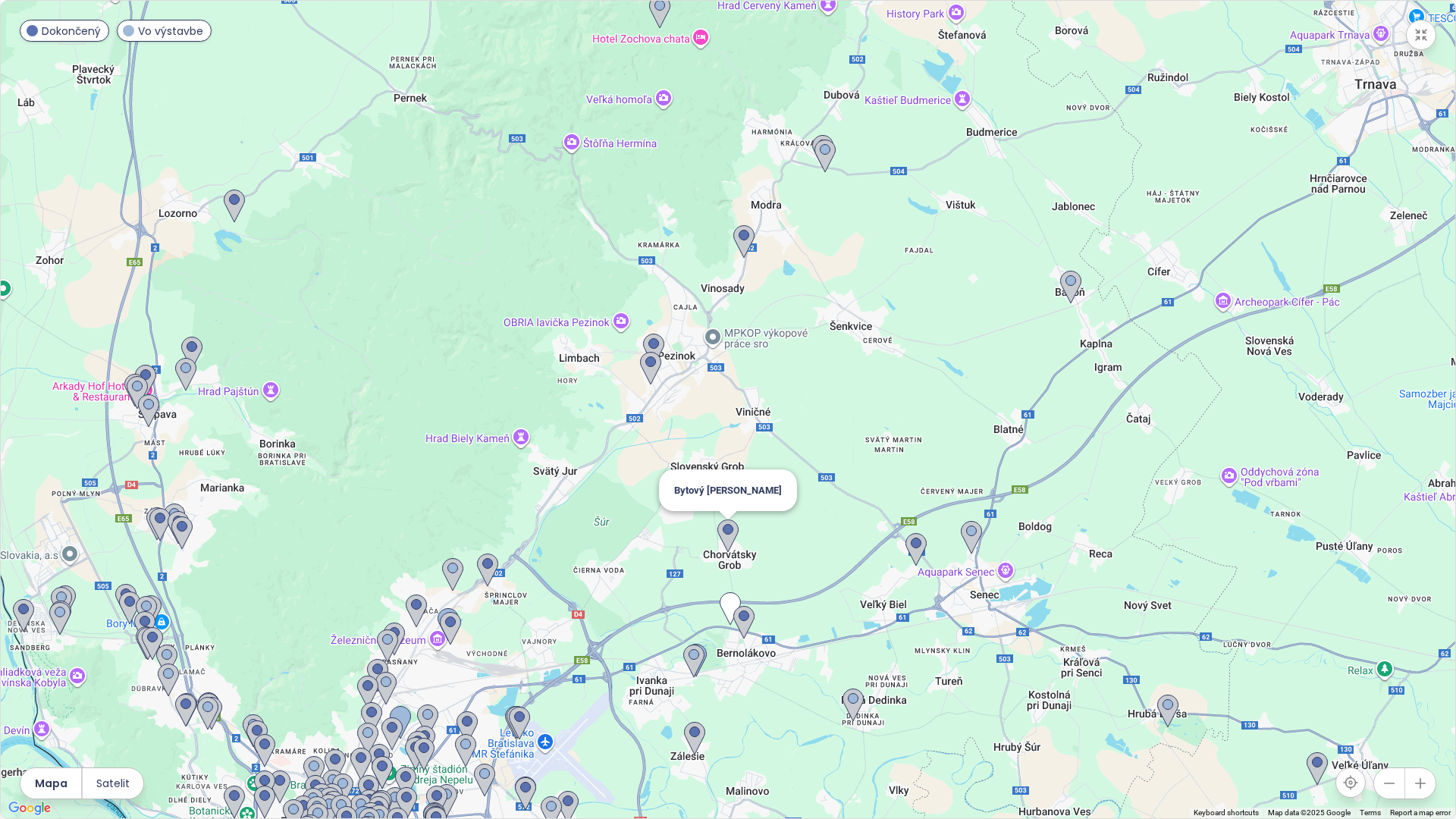
click at [728, 547] on img at bounding box center [728, 535] width 22 height 33
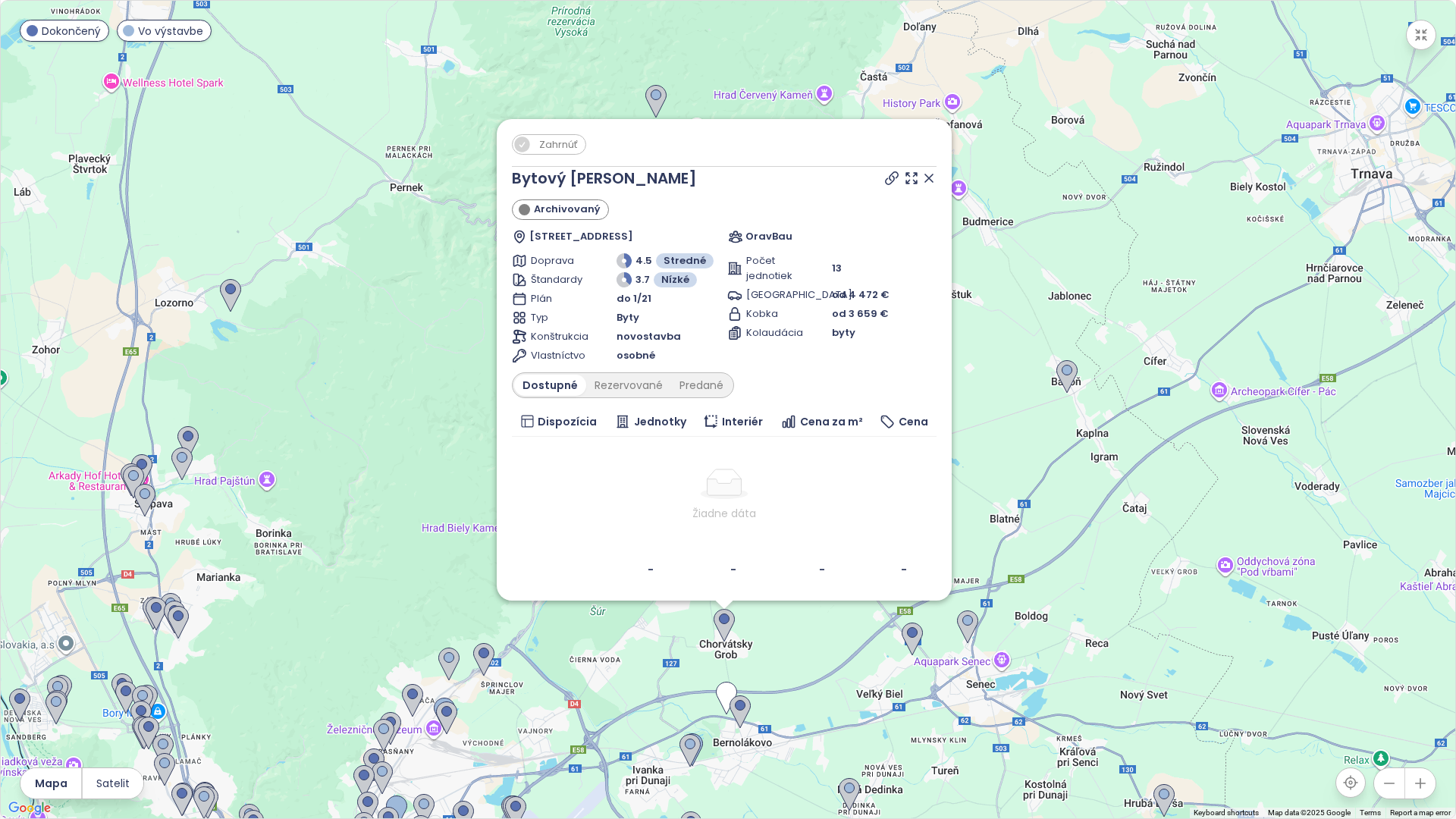
drag, startPoint x: 794, startPoint y: 571, endPoint x: 790, endPoint y: 648, distance: 77.1
click at [790, 648] on div "Zahrnúť Bytový dom Školská Archivovaný Školská 262/16, 900 25 Chorvátsky Grob, …" at bounding box center [728, 410] width 1454 height 817
click at [693, 716] on img at bounding box center [690, 750] width 22 height 33
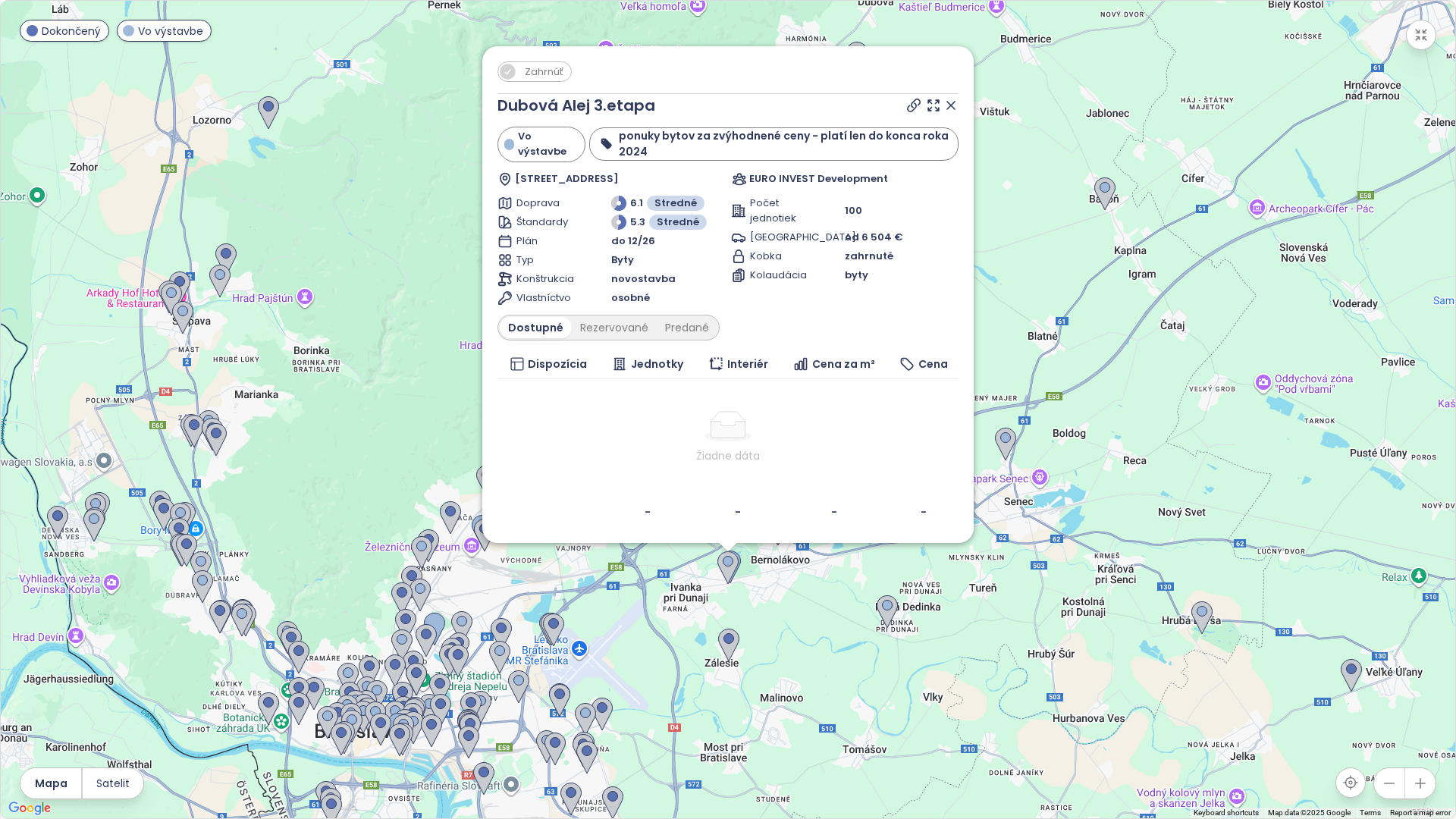
click at [780, 674] on div "Zahrnúť Dubová Alej 3.etapa Vo výstavbe ponuky bytov za zvýhodnené ceny - platí…" at bounding box center [728, 410] width 1454 height 817
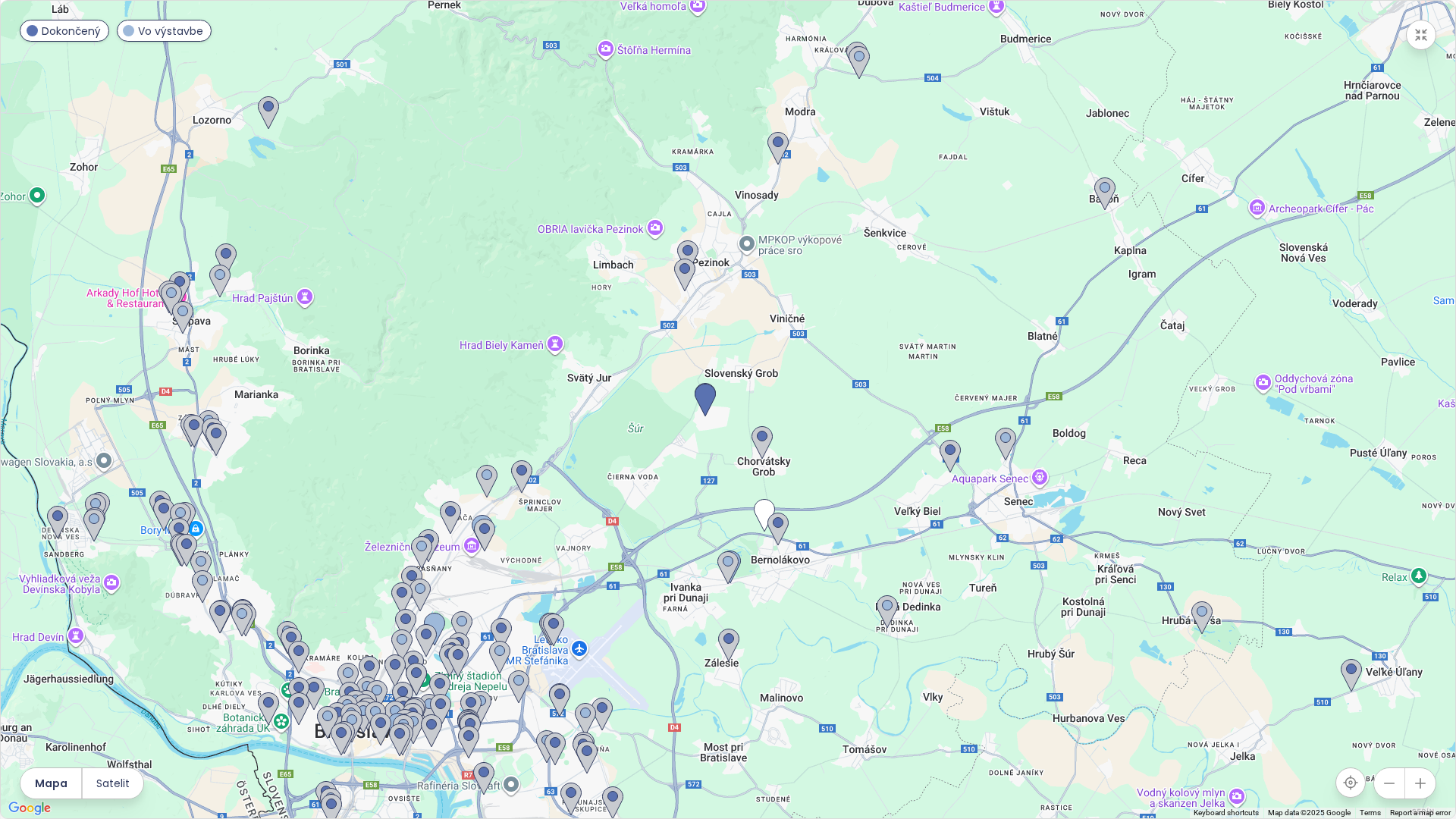
click at [1404, 46] on div at bounding box center [728, 410] width 1454 height 817
drag, startPoint x: 1419, startPoint y: 45, endPoint x: 1194, endPoint y: 8, distance: 228.0
click at [1420, 45] on button "button" at bounding box center [1421, 35] width 31 height 31
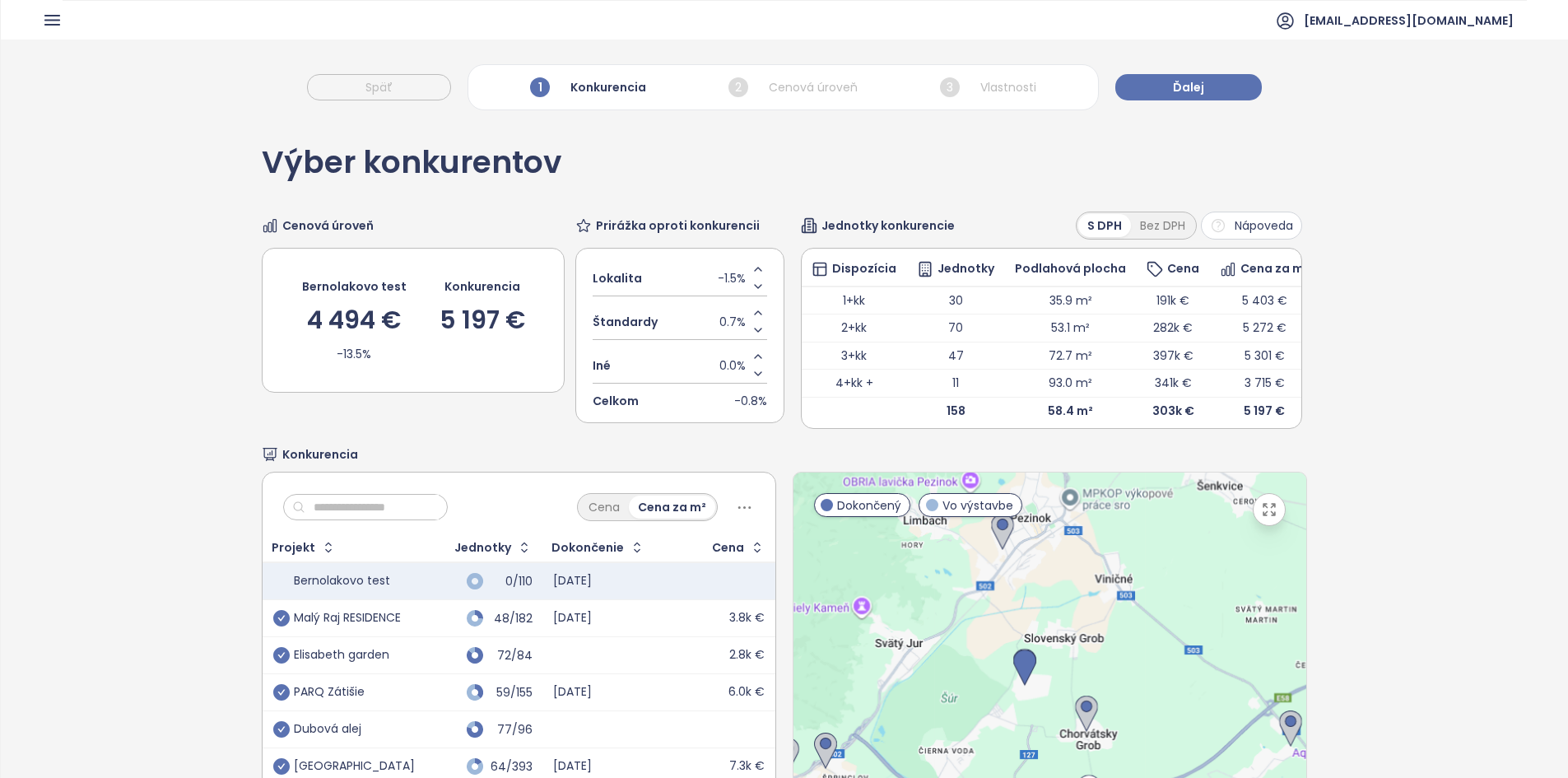
click at [384, 509] on input "text" at bounding box center [372, 506] width 134 height 24
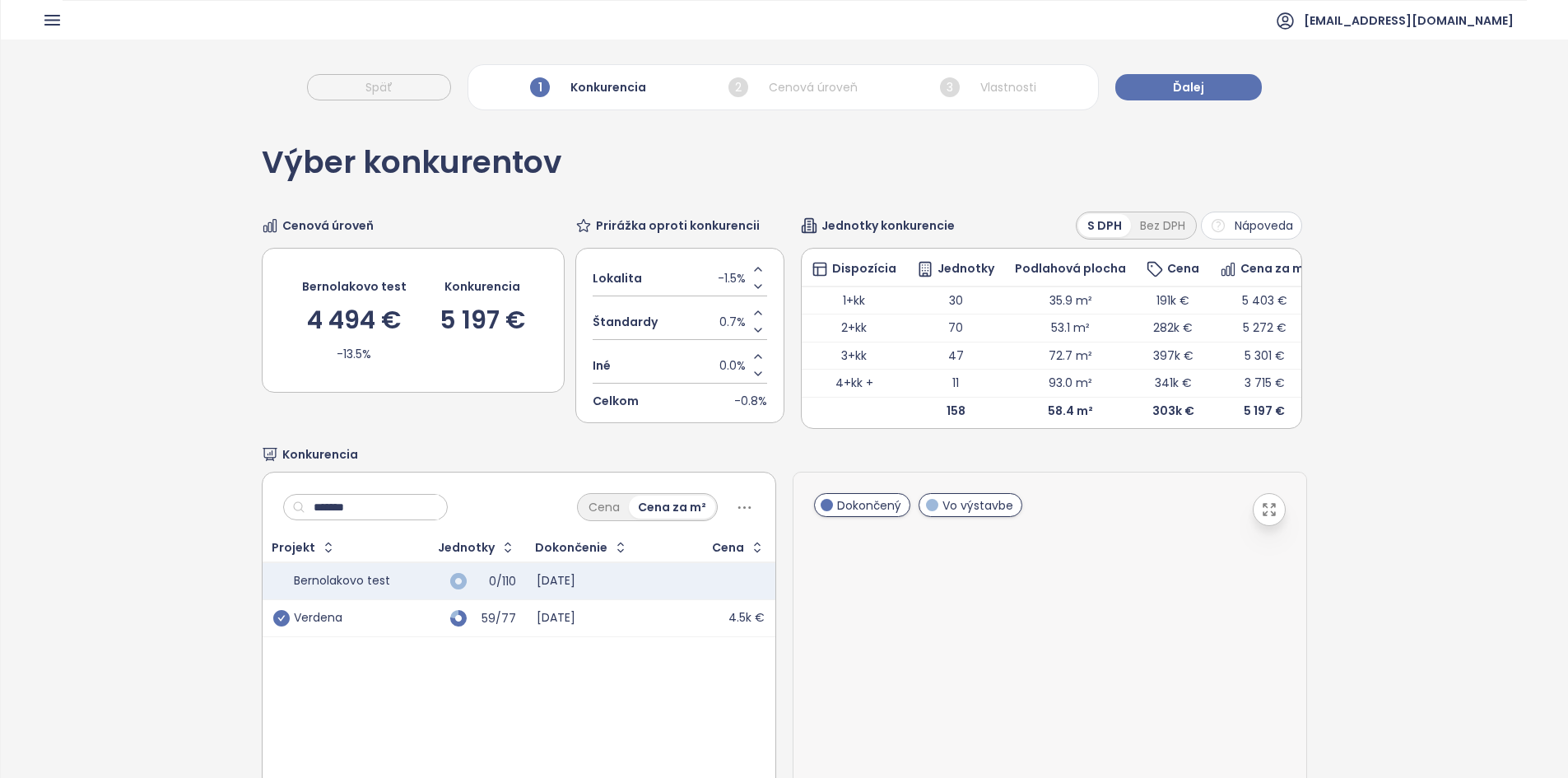
type input "*******"
click at [279, 626] on icon "check-circle" at bounding box center [281, 617] width 17 height 17
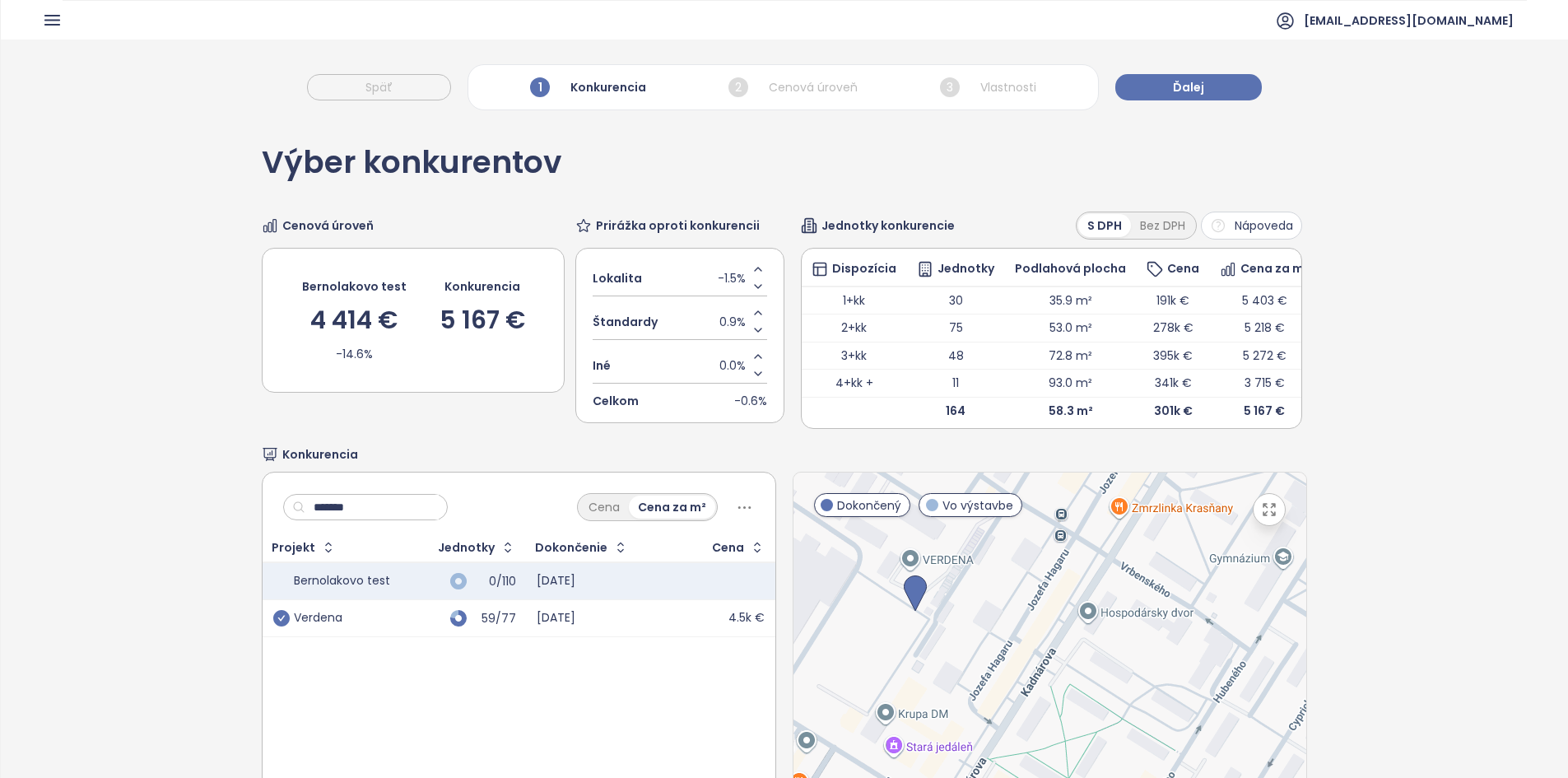
drag, startPoint x: 1256, startPoint y: 536, endPoint x: 1256, endPoint y: 606, distance: 70.0
click at [1256, 525] on button "button" at bounding box center [1270, 510] width 33 height 33
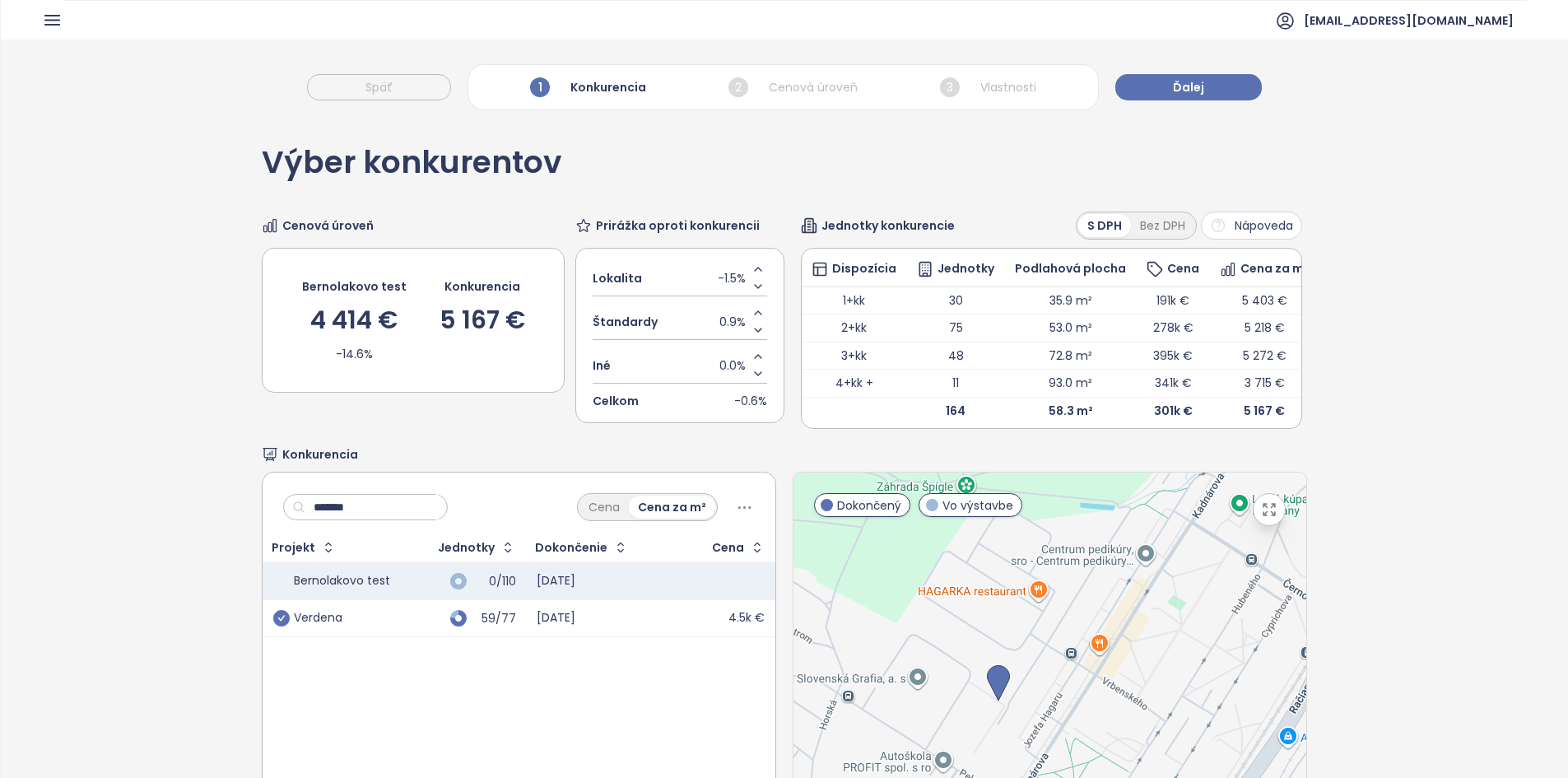
click at [387, 516] on input "*******" at bounding box center [372, 506] width 134 height 24
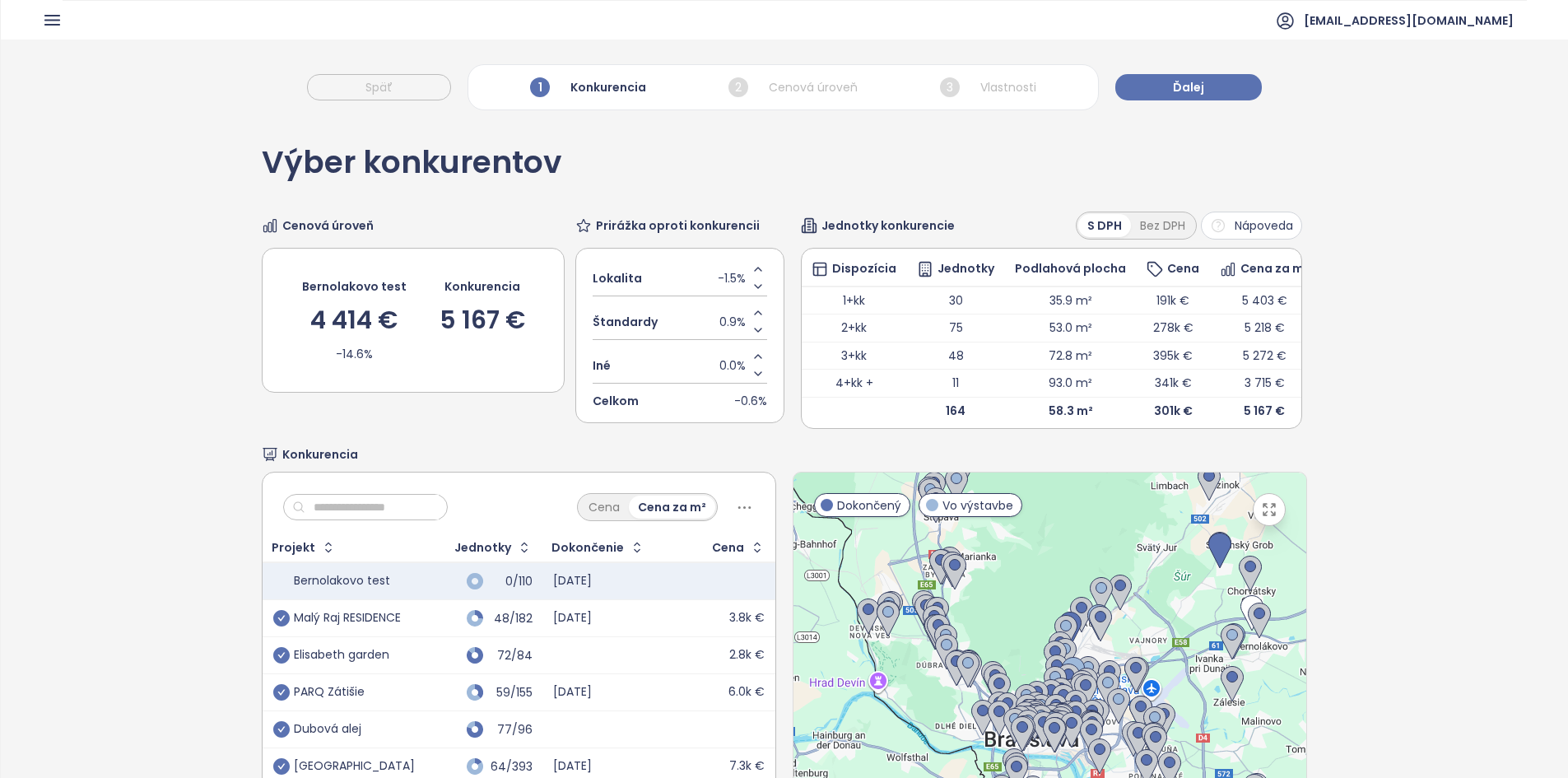
drag, startPoint x: 902, startPoint y: 596, endPoint x: 1031, endPoint y: 631, distance: 133.7
click at [1031, 631] on div at bounding box center [1050, 678] width 513 height 409
click at [885, 571] on div at bounding box center [1050, 678] width 513 height 409
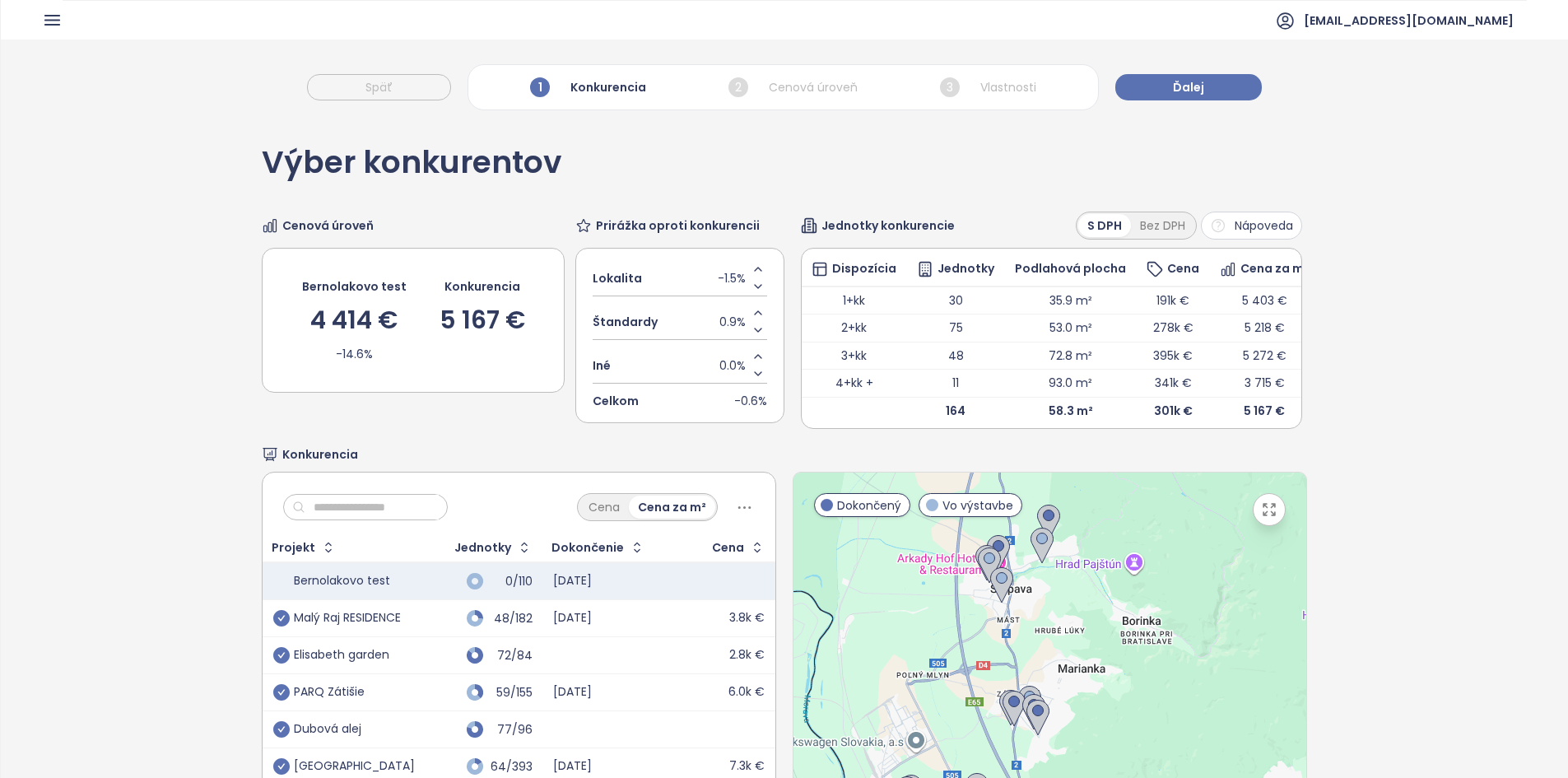
drag, startPoint x: 960, startPoint y: 588, endPoint x: 930, endPoint y: 696, distance: 112.1
click at [929, 698] on div at bounding box center [1050, 678] width 513 height 409
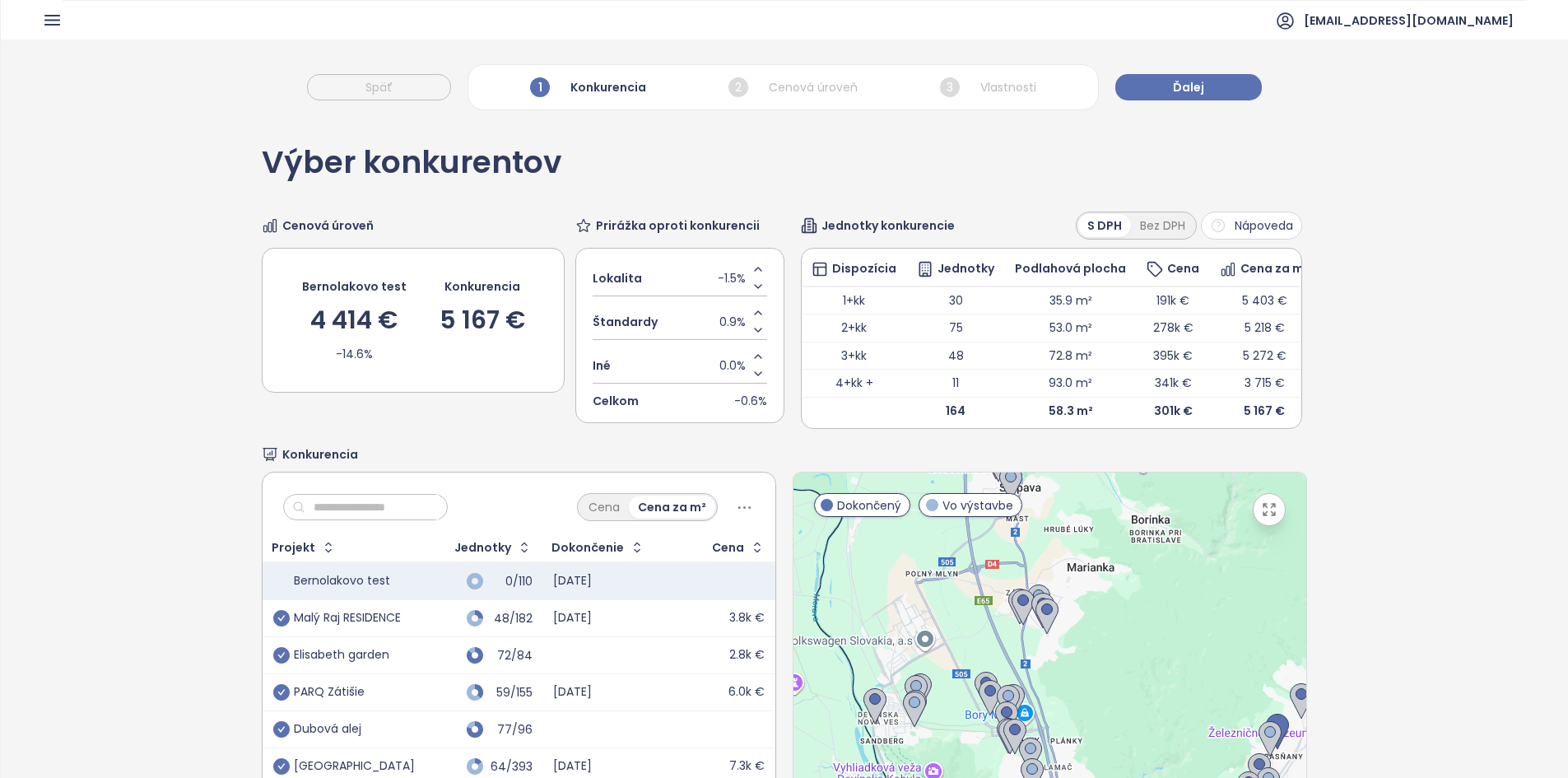
drag, startPoint x: 954, startPoint y: 722, endPoint x: 963, endPoint y: 538, distance: 184.2
click at [963, 538] on div at bounding box center [1050, 678] width 513 height 409
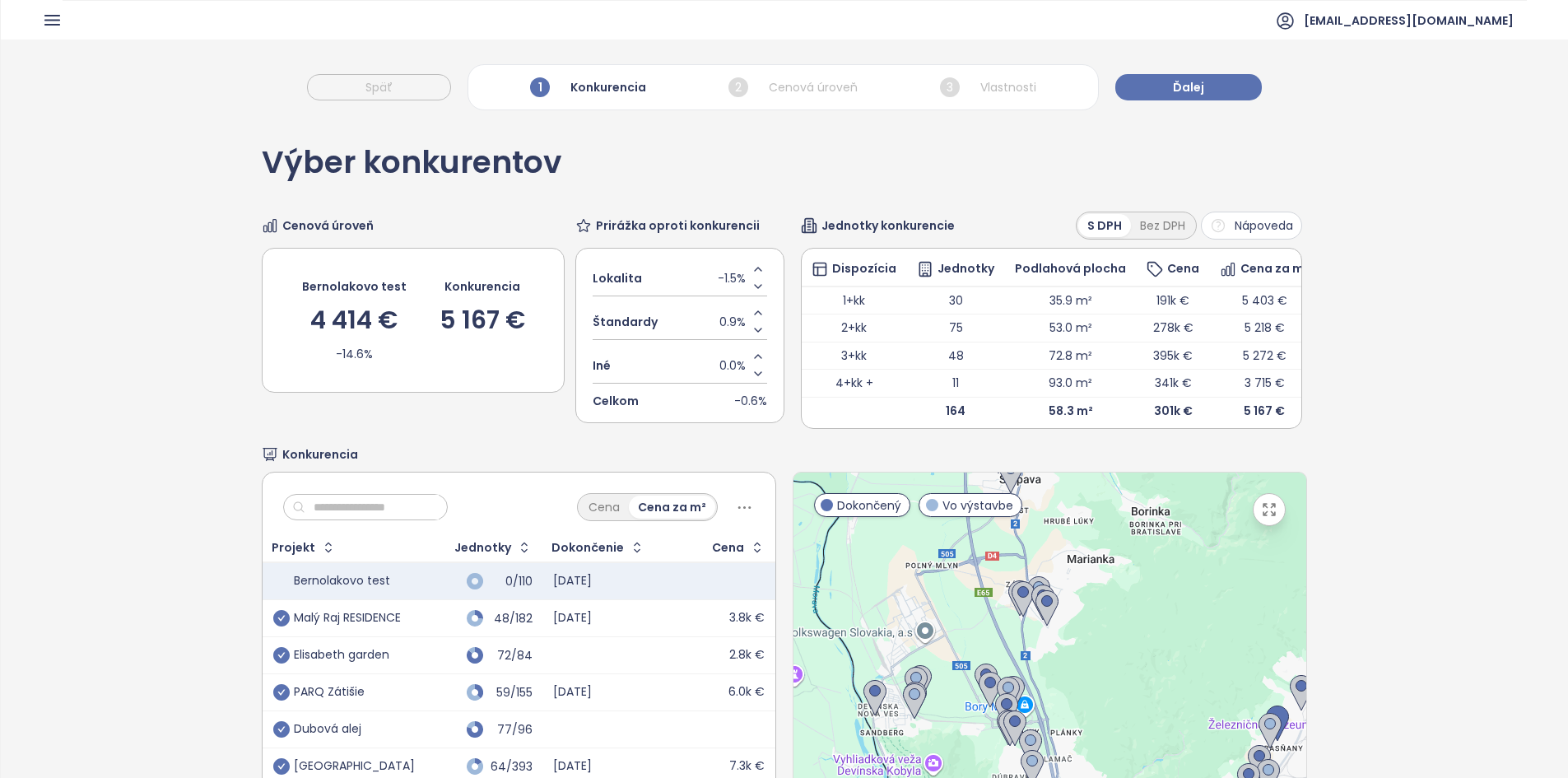
click at [411, 520] on input "text" at bounding box center [372, 506] width 134 height 24
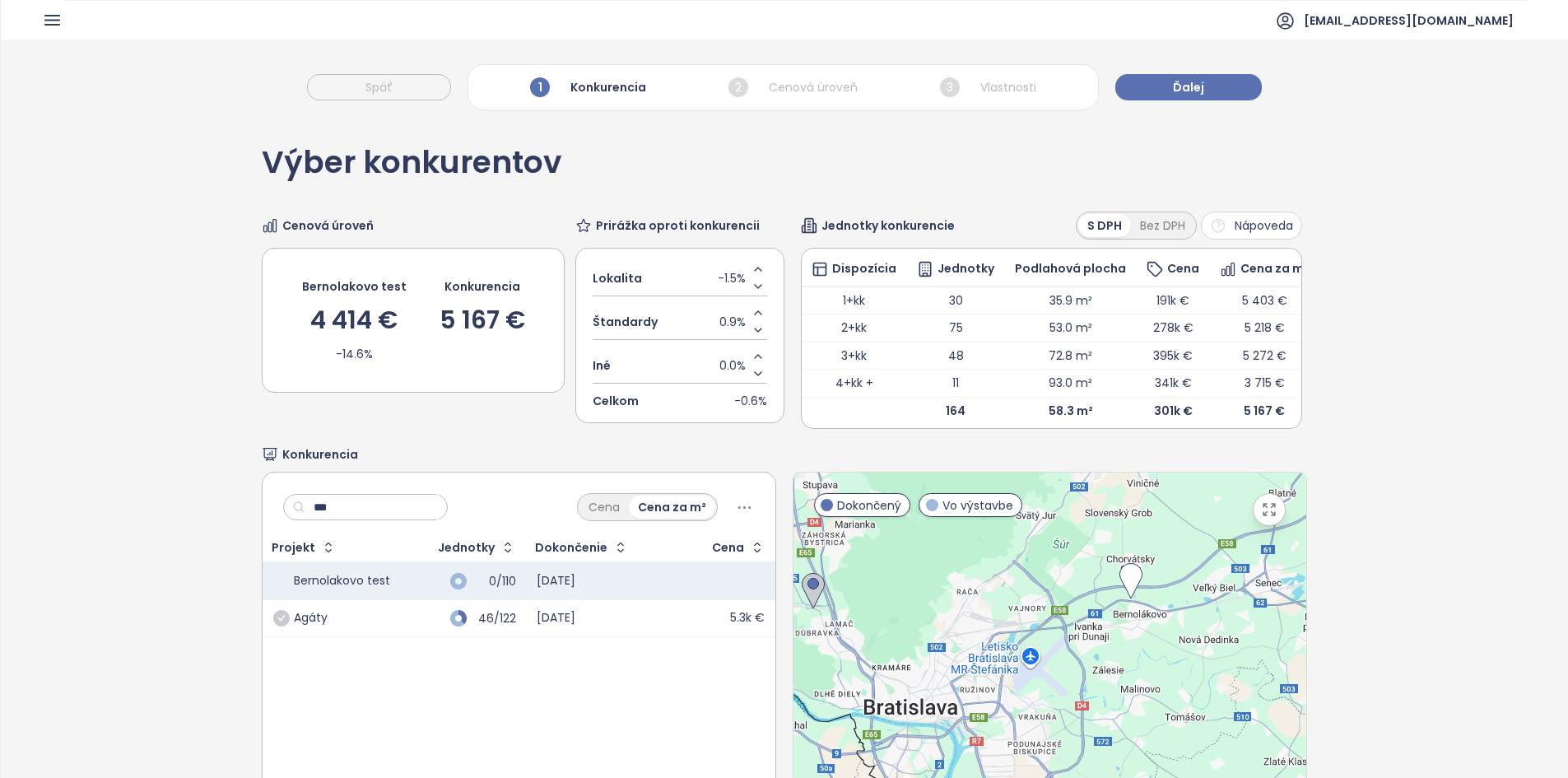
type input "***"
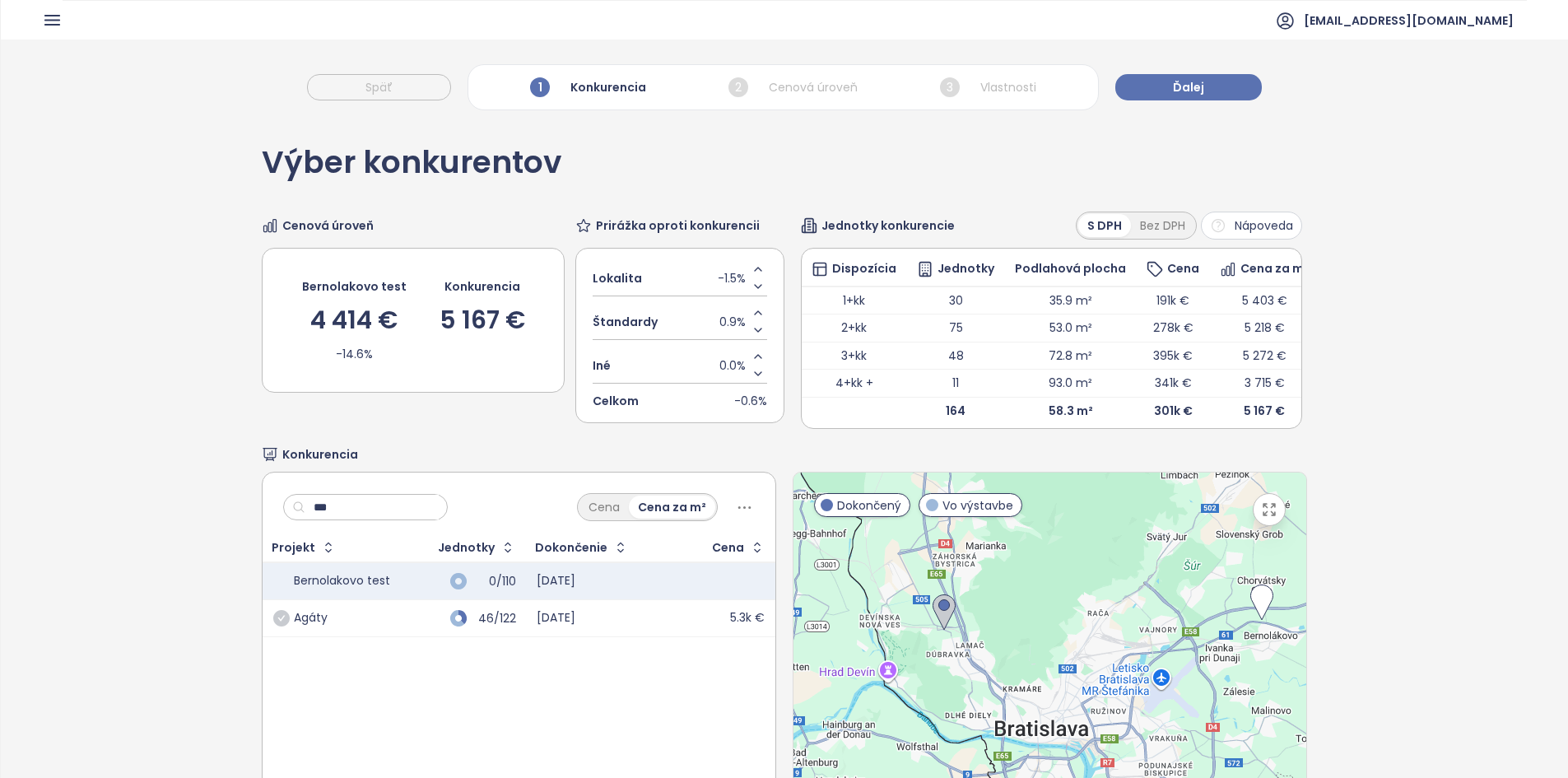
drag, startPoint x: 963, startPoint y: 677, endPoint x: 1160, endPoint y: 690, distance: 197.4
click at [1160, 690] on div at bounding box center [1050, 678] width 513 height 409
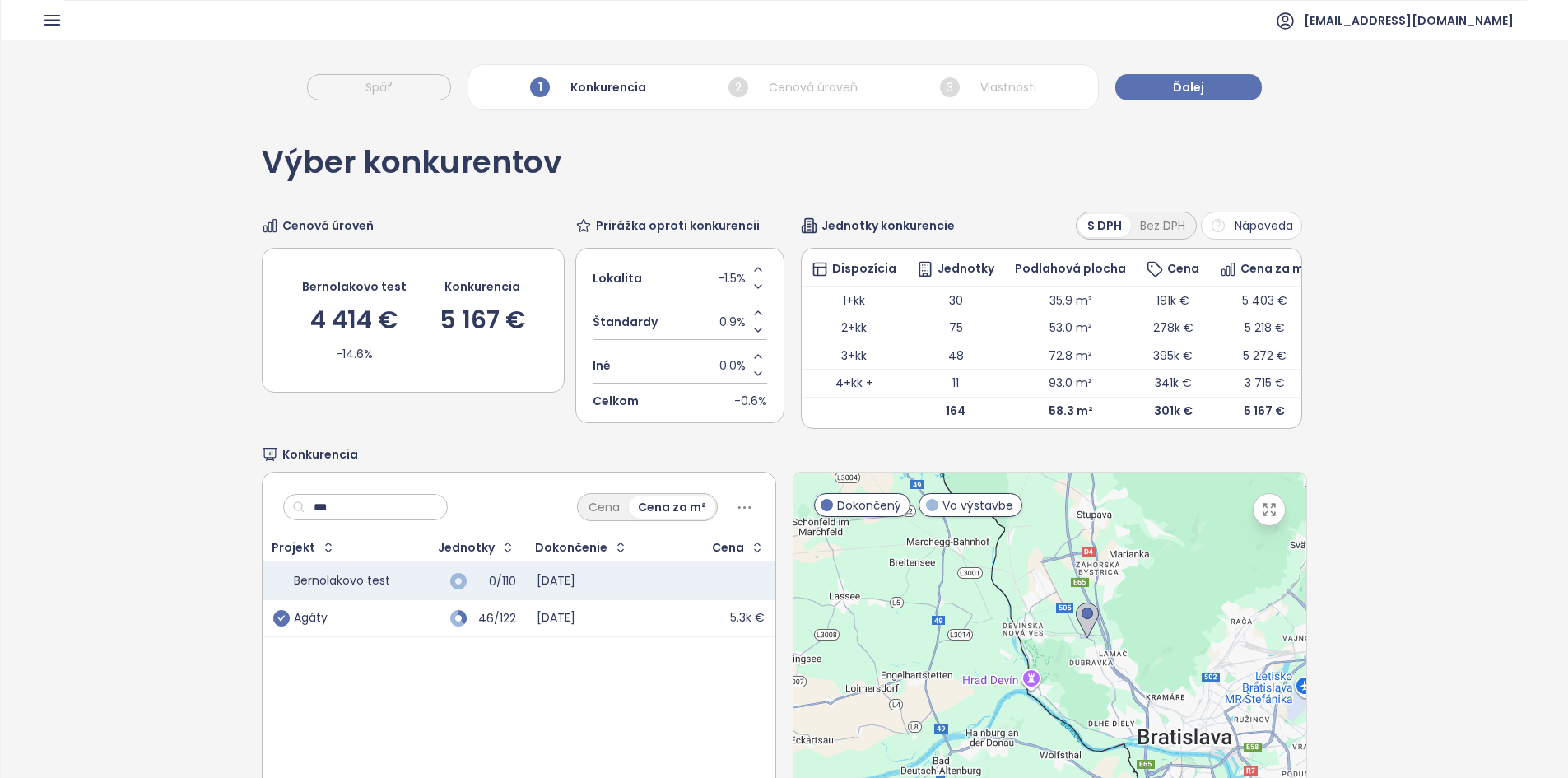
click at [276, 626] on icon "check-circle" at bounding box center [281, 617] width 17 height 17
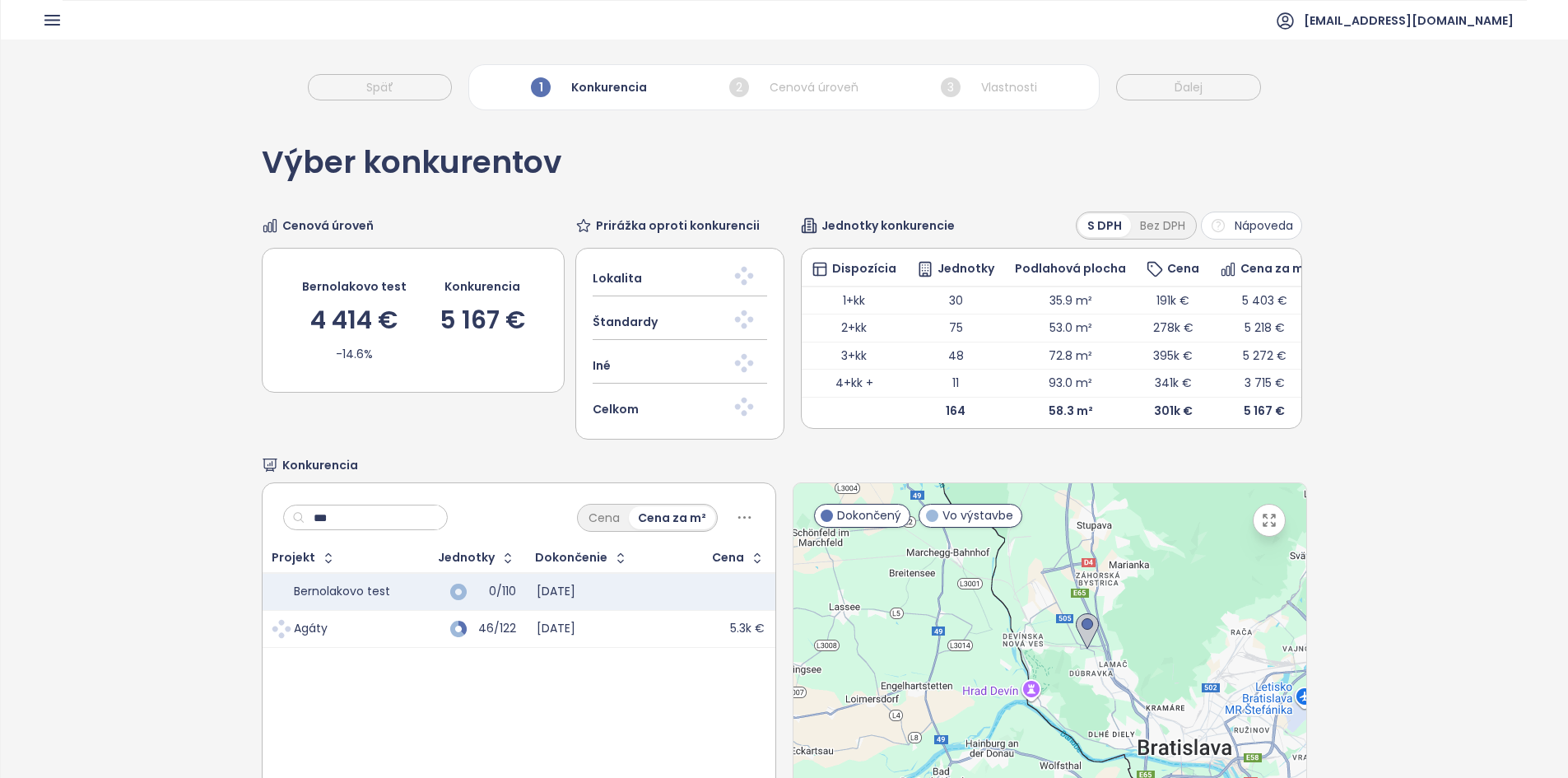
click at [383, 515] on input "***" at bounding box center [372, 517] width 134 height 24
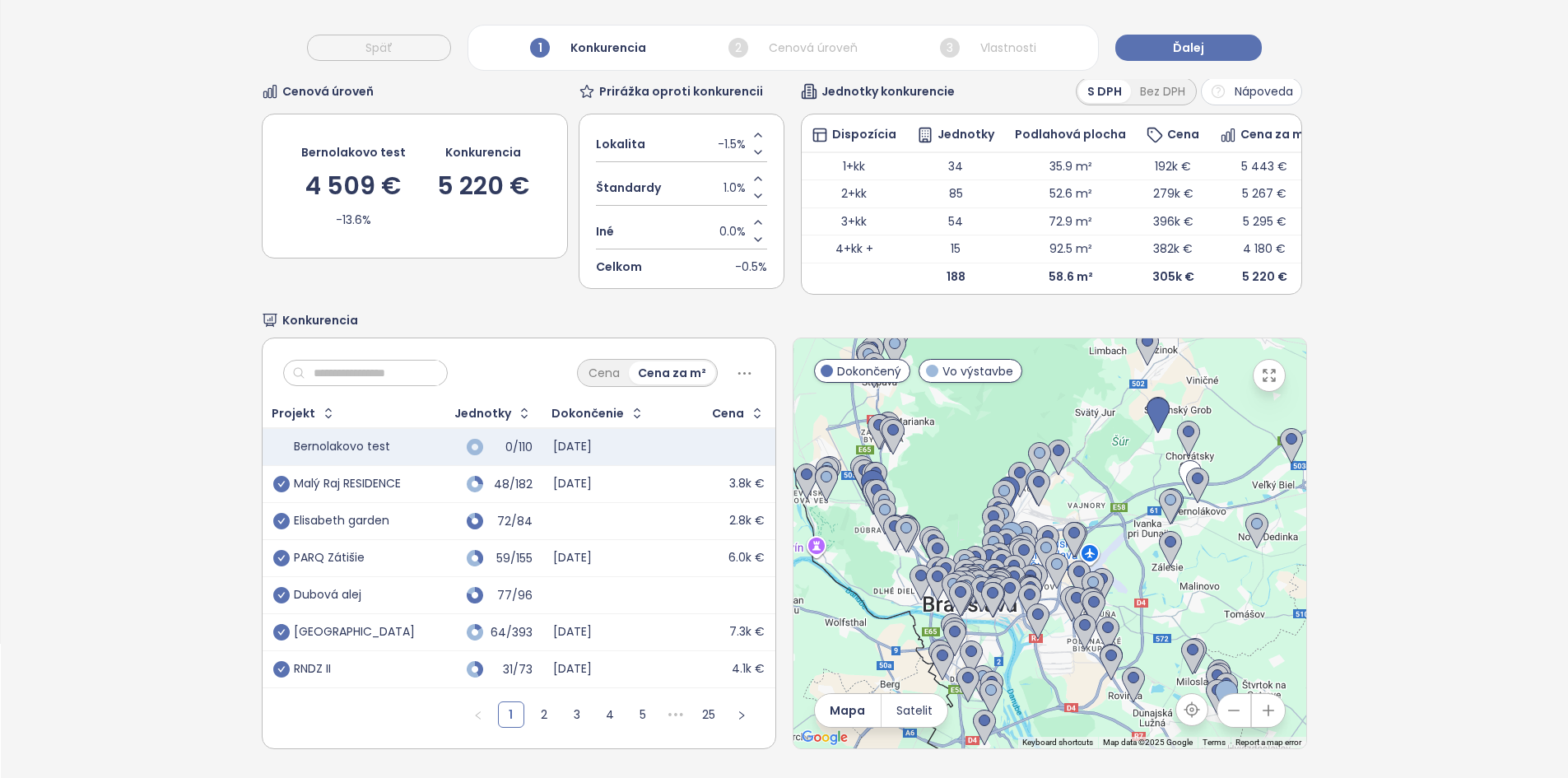
scroll to position [156, 0]
click at [277, 514] on icon "check-circle" at bounding box center [281, 521] width 17 height 17
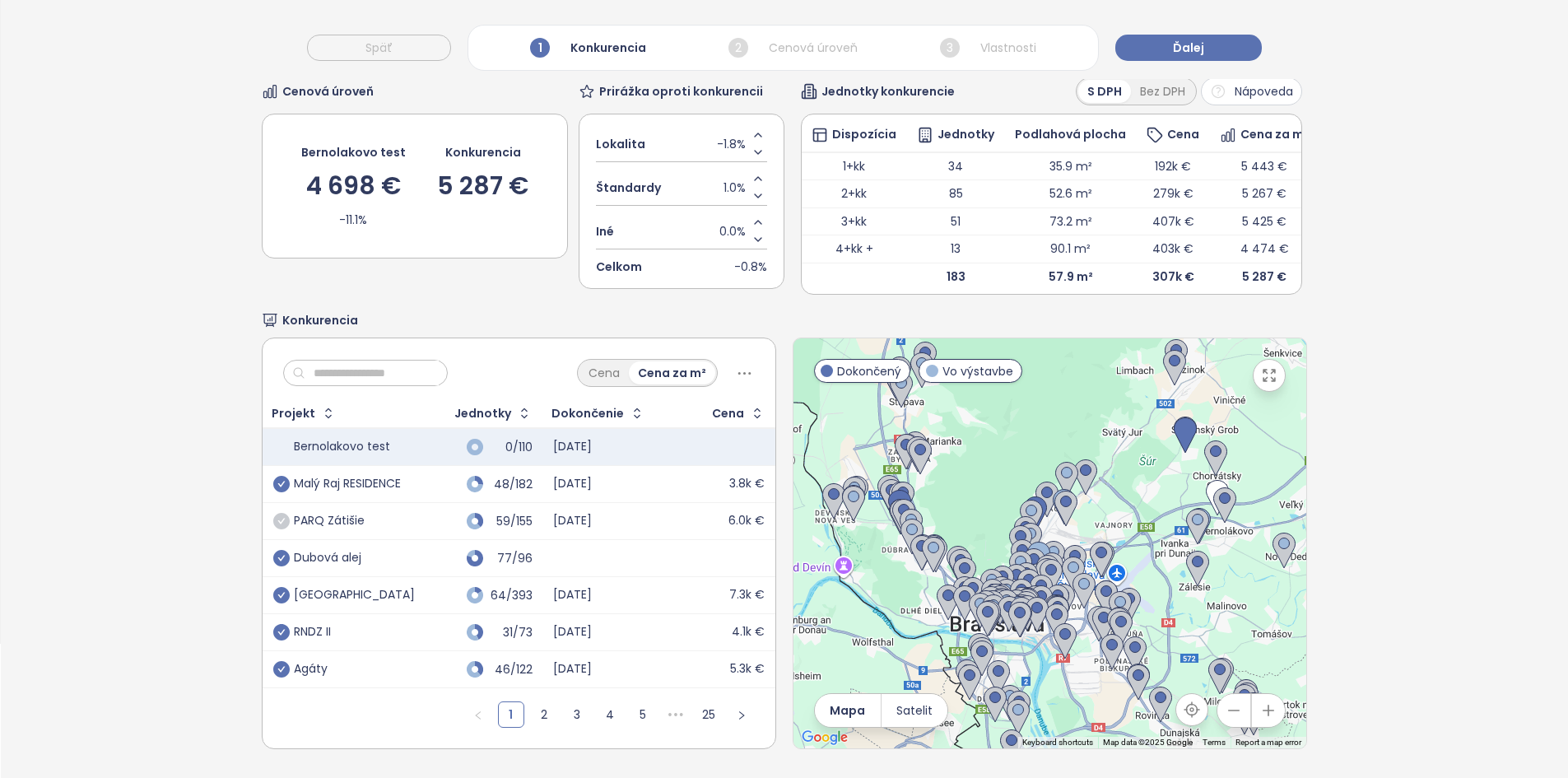
click at [279, 513] on icon "check-circle" at bounding box center [281, 521] width 17 height 17
click at [283, 552] on icon "check-circle" at bounding box center [281, 558] width 17 height 17
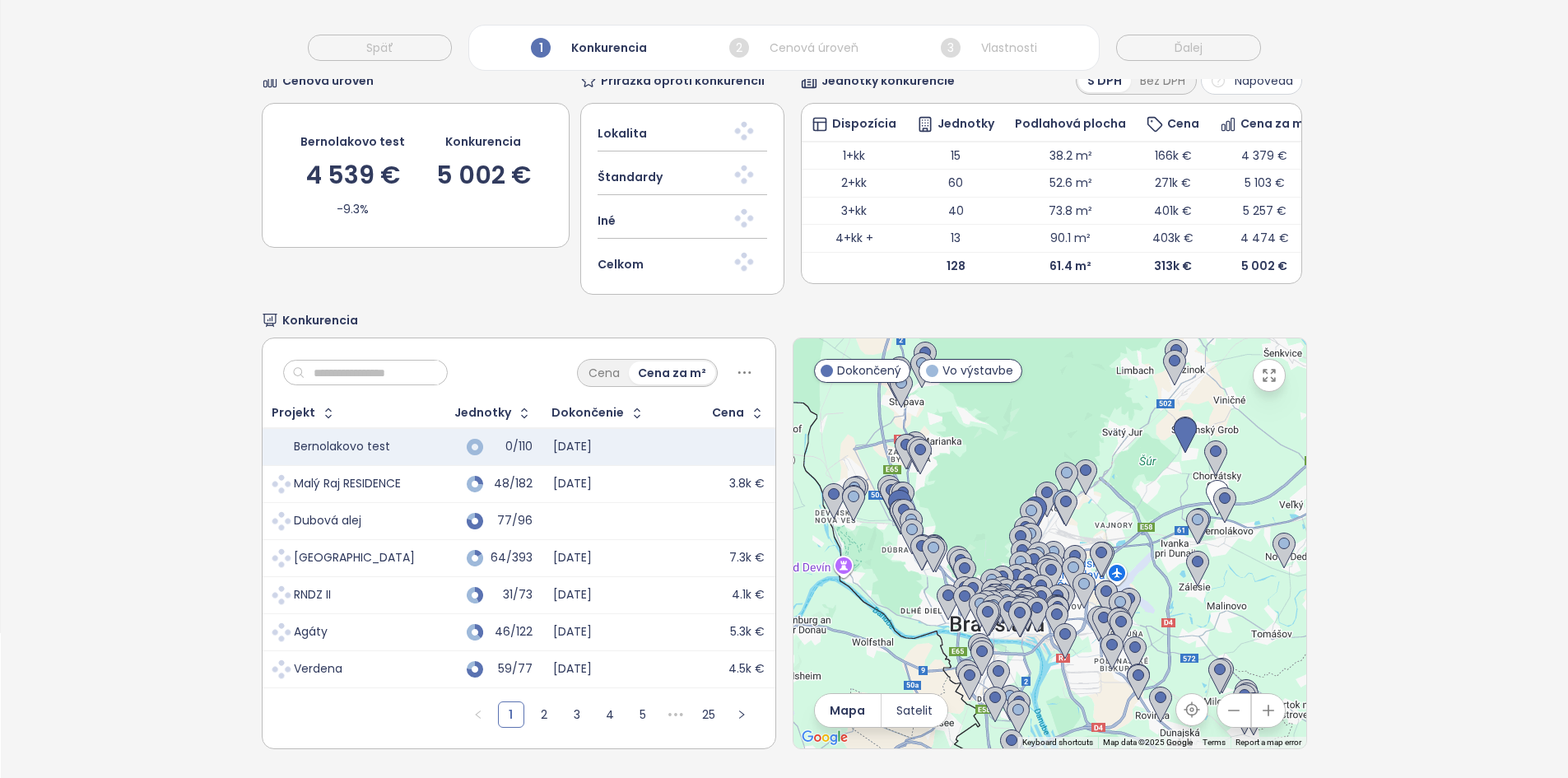
click at [342, 360] on div at bounding box center [365, 372] width 165 height 26
click at [340, 361] on input "text" at bounding box center [372, 372] width 134 height 24
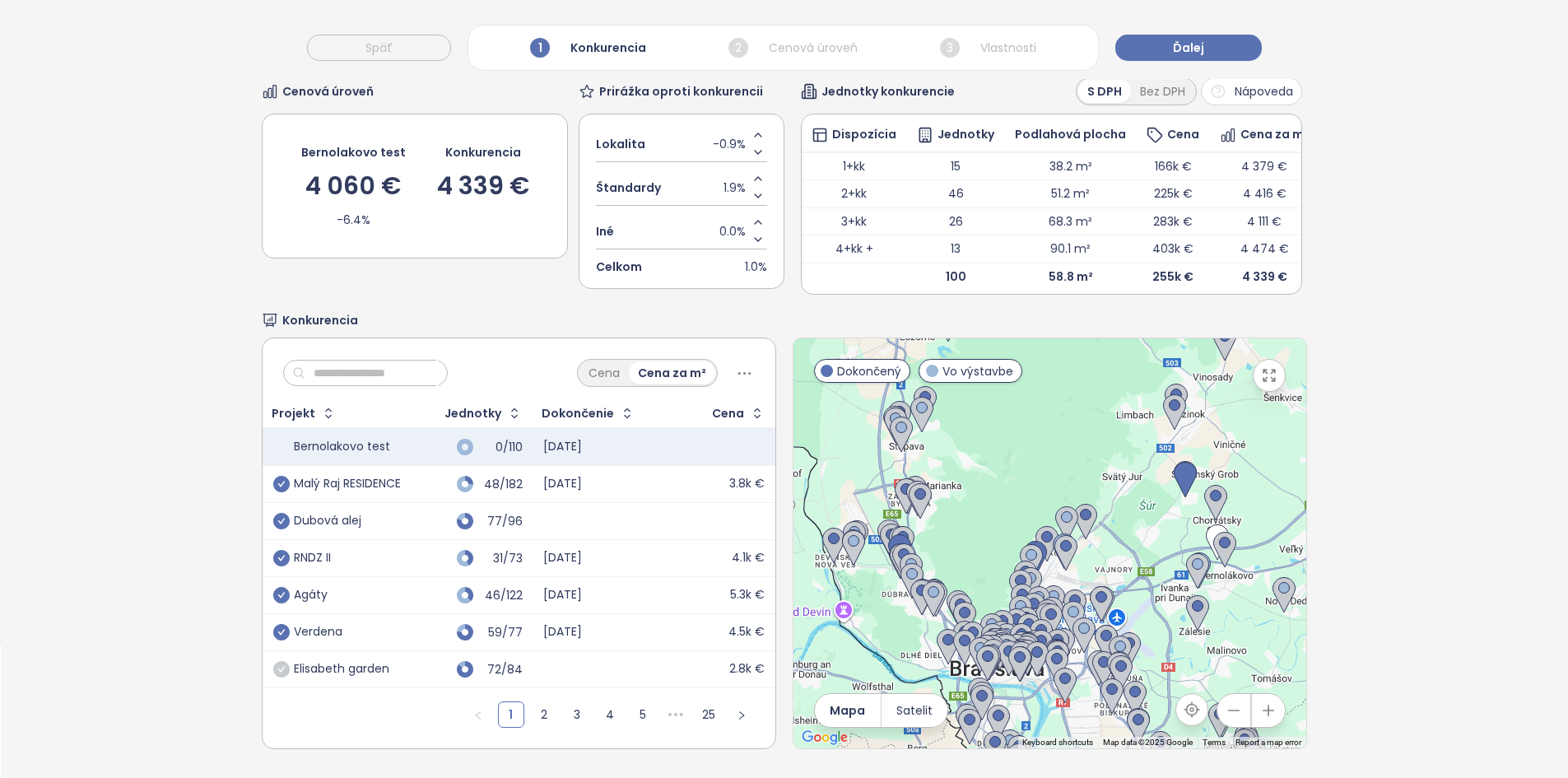
click at [341, 361] on input "text" at bounding box center [372, 372] width 134 height 24
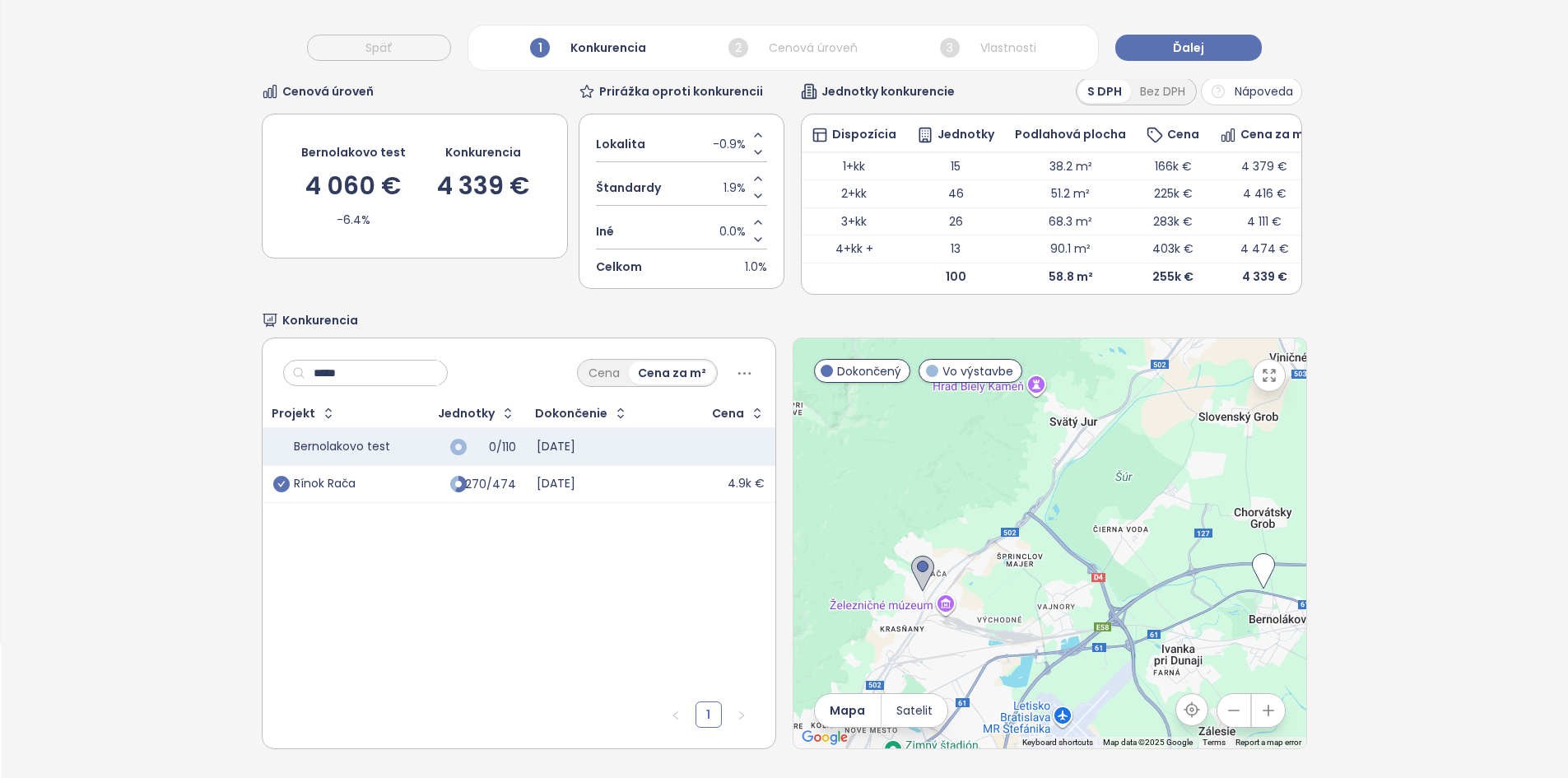
type input "*****"
click at [278, 478] on icon "check-circle" at bounding box center [281, 484] width 17 height 17
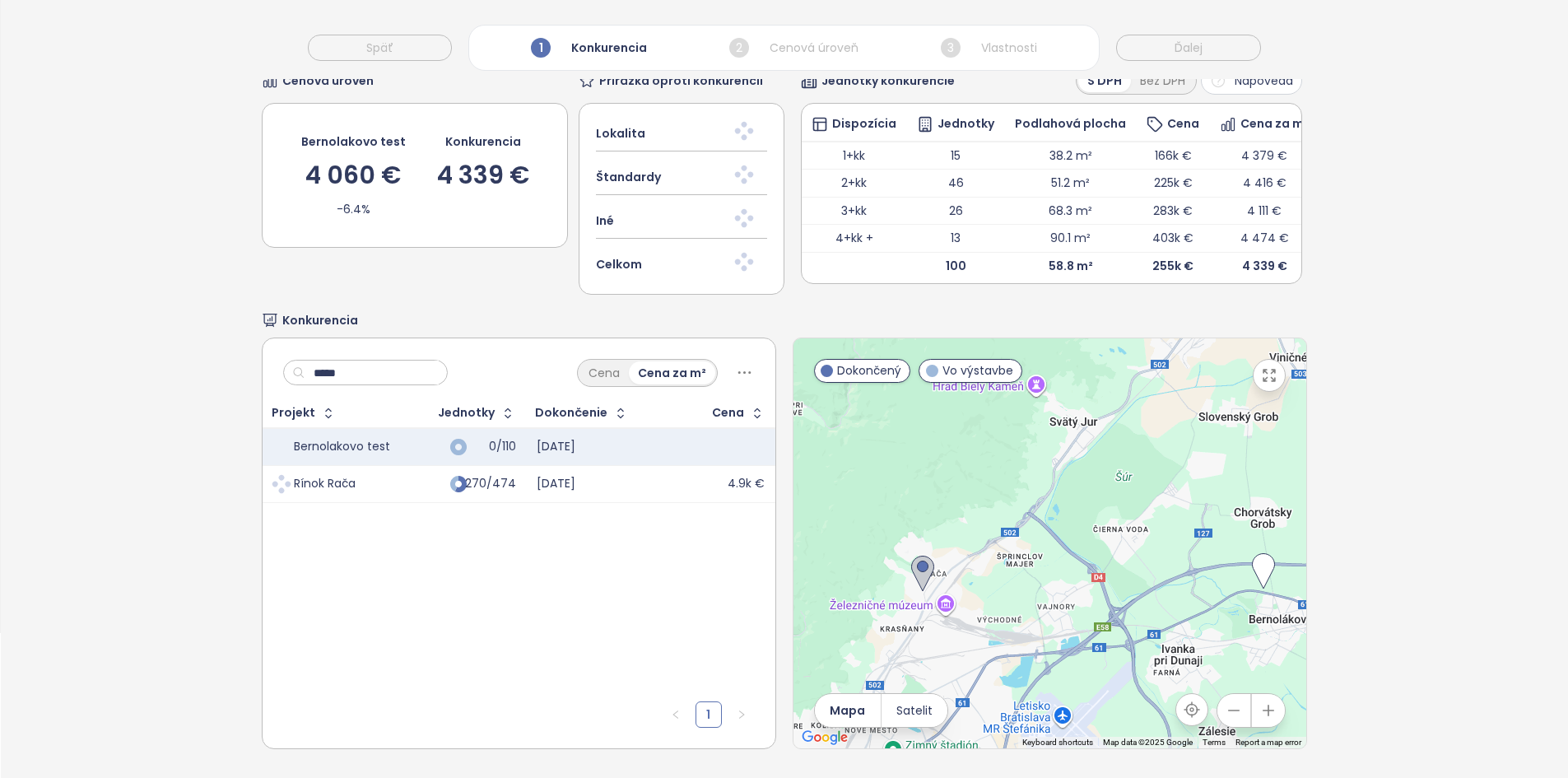
click at [341, 361] on input "*****" at bounding box center [372, 372] width 134 height 24
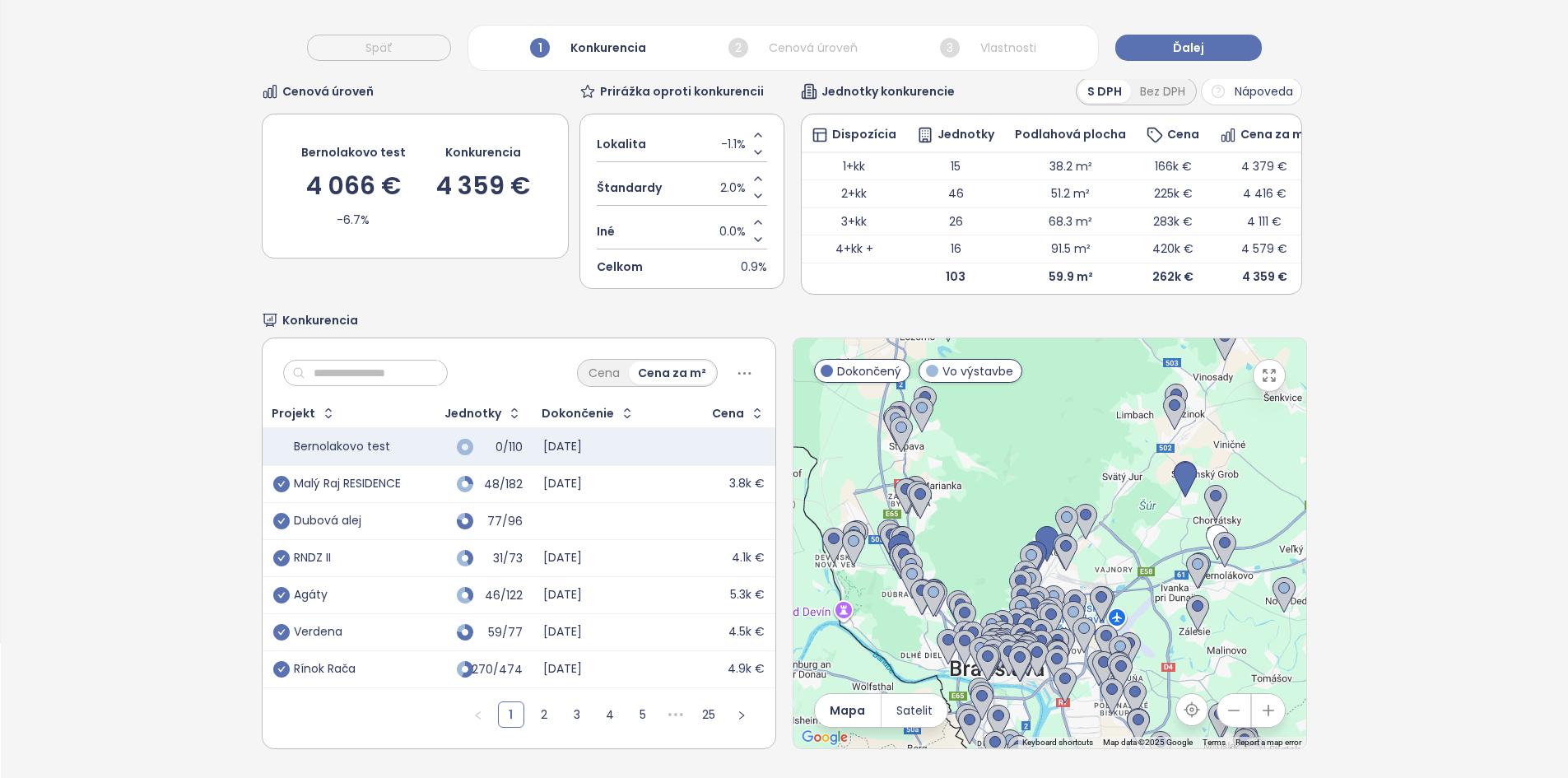
click at [987, 533] on div at bounding box center [1050, 543] width 513 height 409
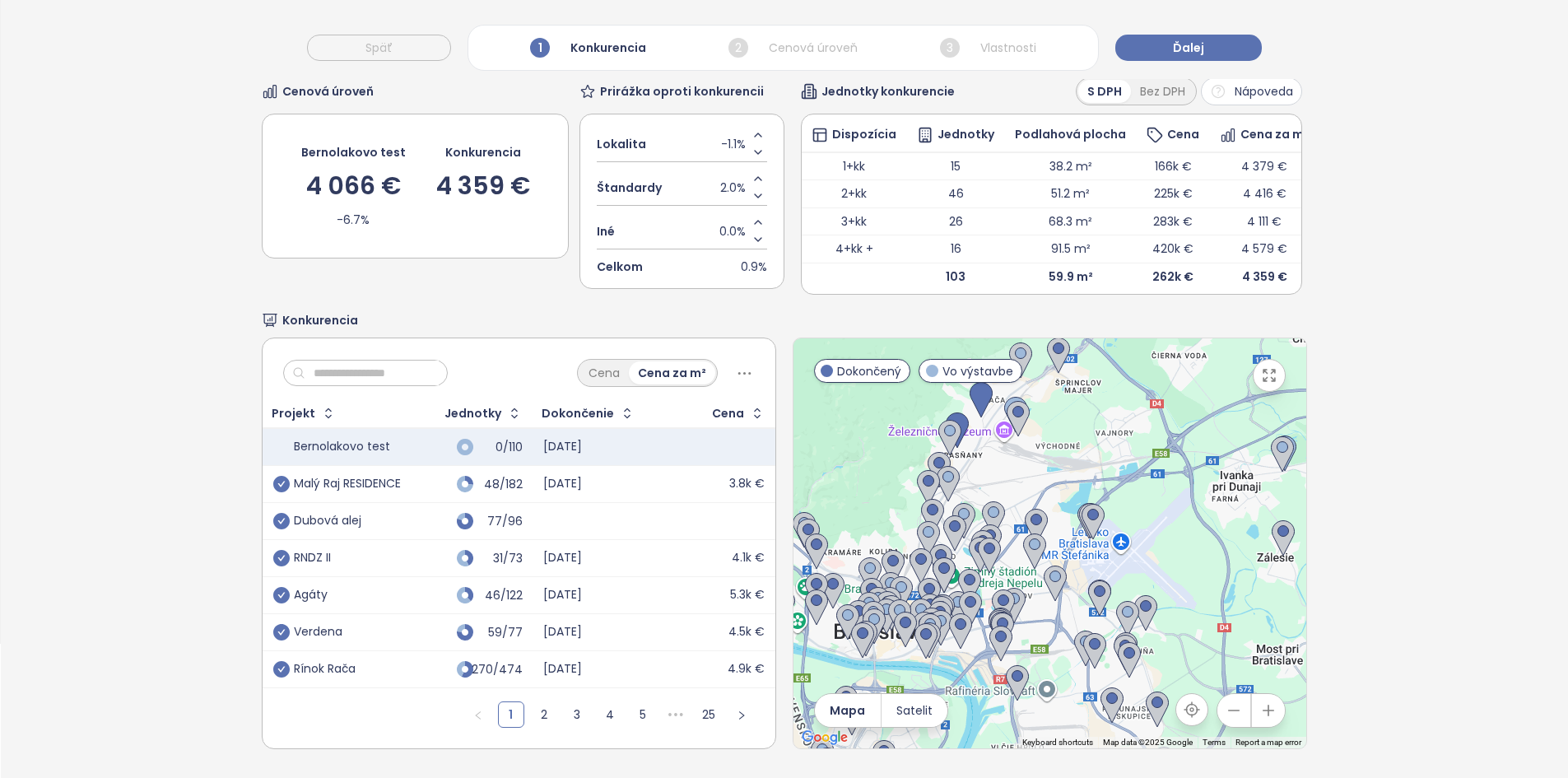
drag, startPoint x: 974, startPoint y: 589, endPoint x: 856, endPoint y: 424, distance: 202.9
click at [856, 424] on div at bounding box center [1050, 543] width 513 height 409
click at [346, 362] on input "text" at bounding box center [372, 372] width 134 height 24
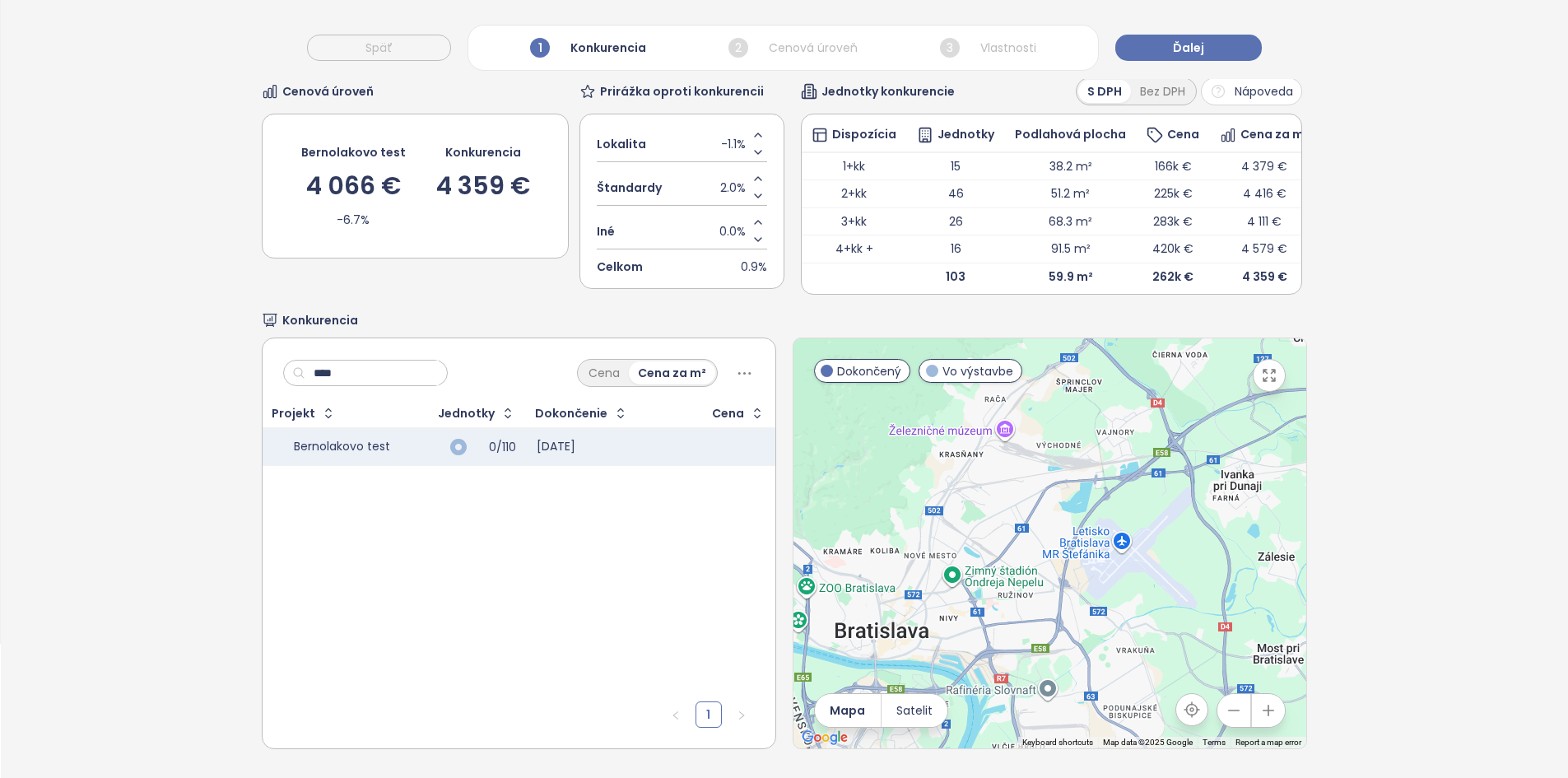
type input "***"
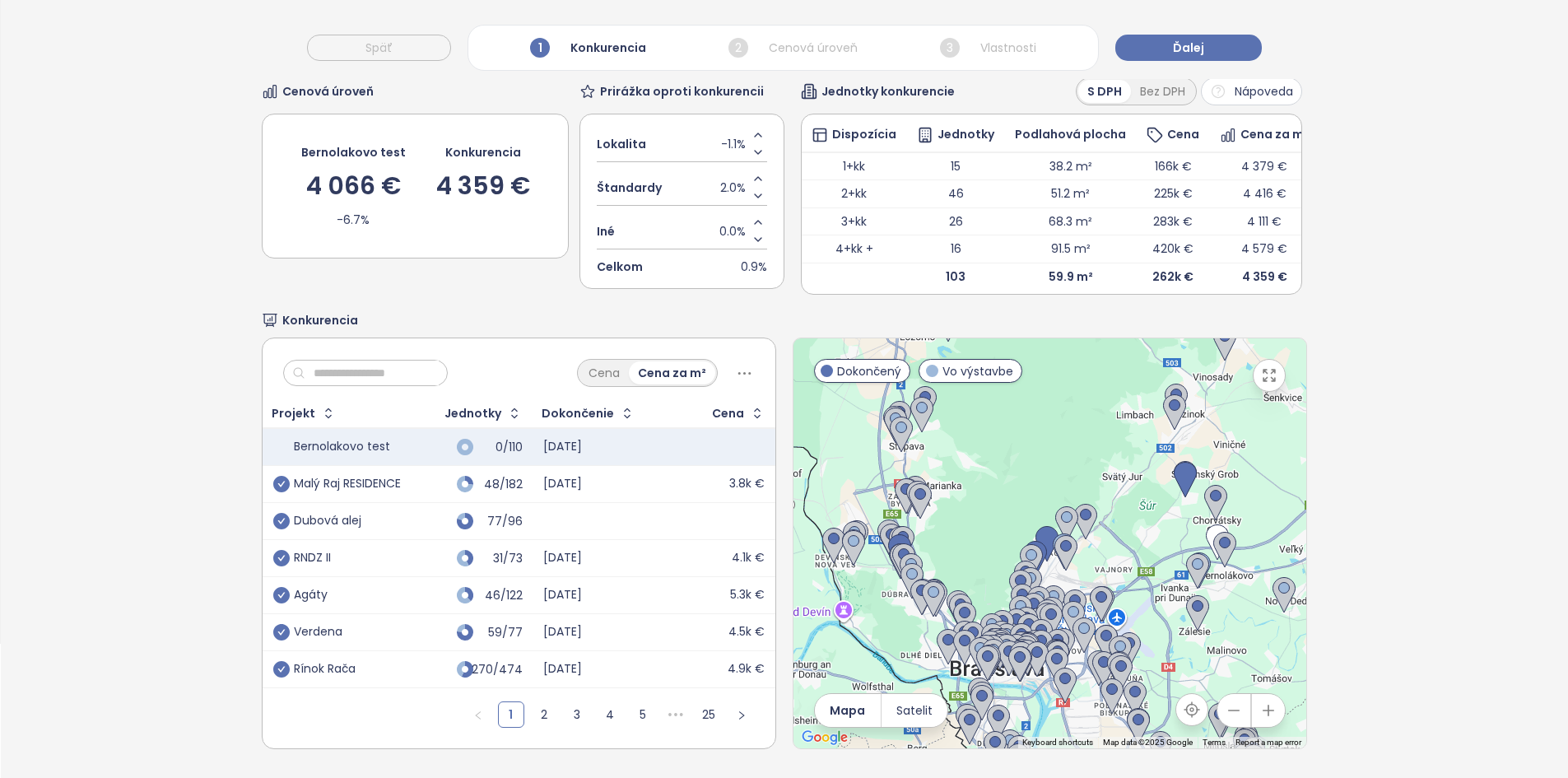
click at [985, 511] on div at bounding box center [1050, 543] width 513 height 409
click at [985, 510] on div at bounding box center [1050, 543] width 513 height 409
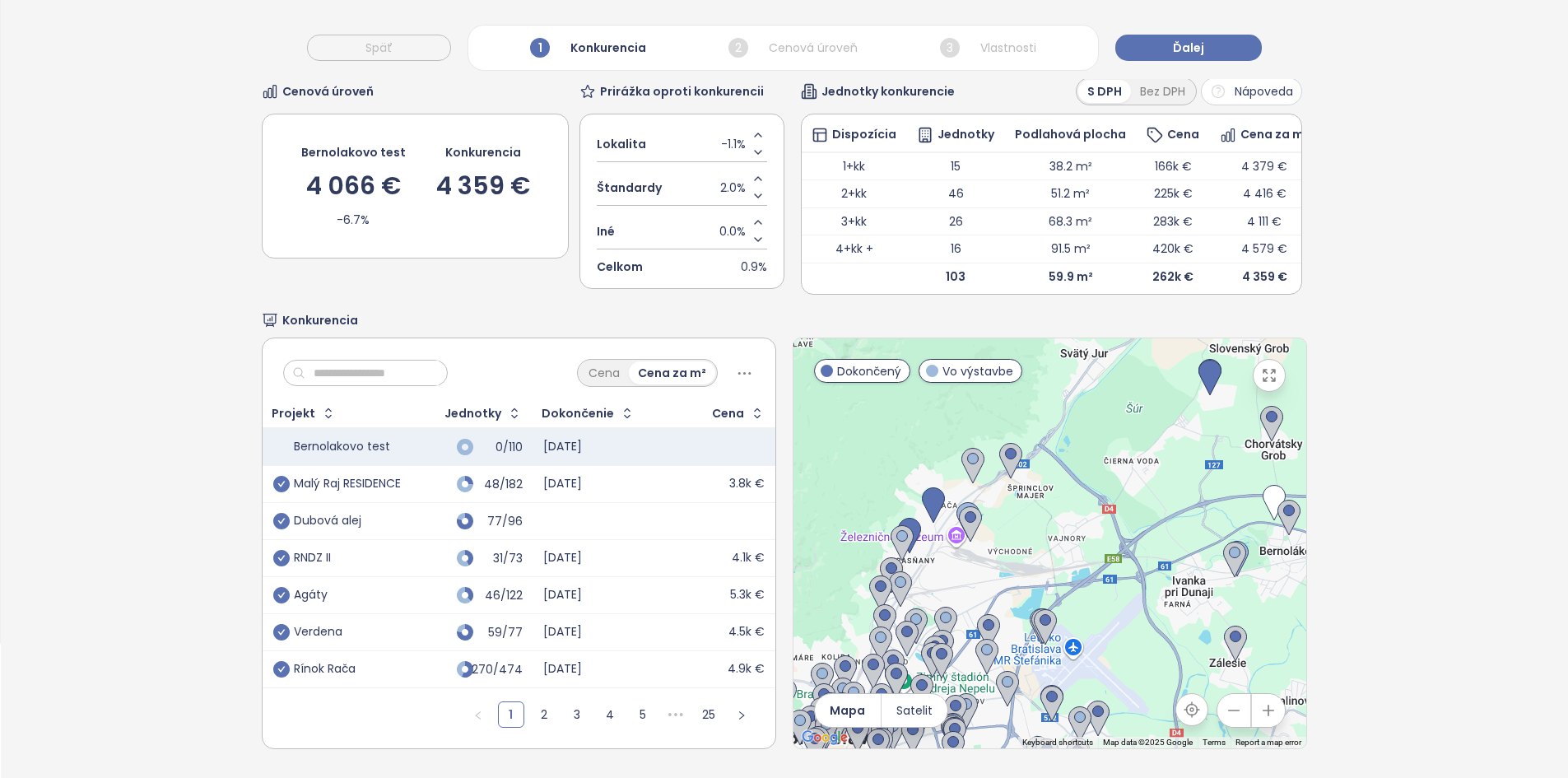
drag, startPoint x: 1175, startPoint y: 550, endPoint x: 1006, endPoint y: 470, distance: 187.0
click at [1006, 470] on div at bounding box center [1050, 543] width 513 height 409
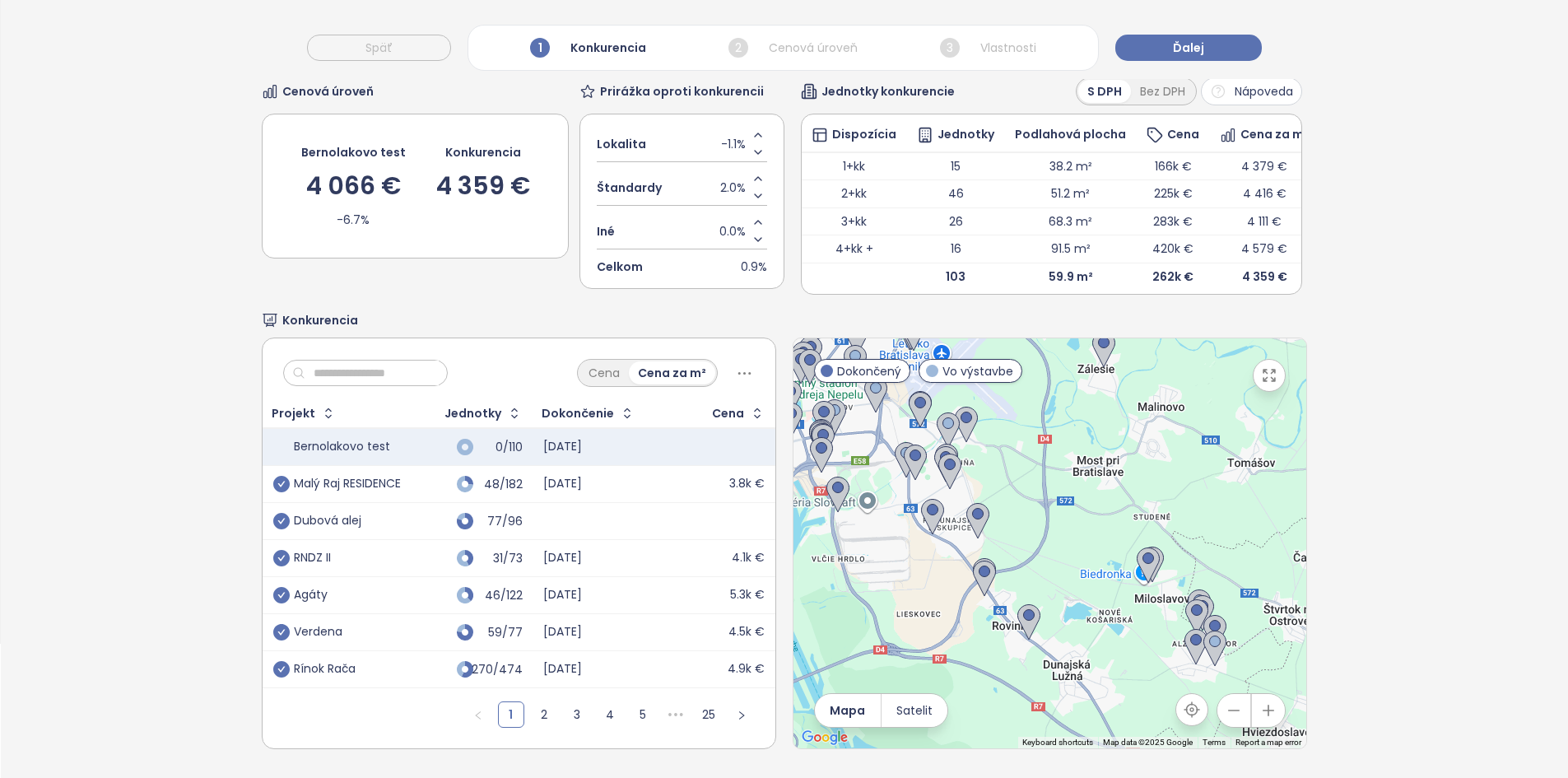
drag, startPoint x: 956, startPoint y: 461, endPoint x: 884, endPoint y: 274, distance: 200.4
click at [884, 274] on div "Výber konkurentov Cenová úroveň Bernolakovo test 4 066 € -6.7% Konkurencia 4 35…" at bounding box center [783, 381] width 1044 height 794
click at [1024, 623] on img at bounding box center [1029, 622] width 23 height 36
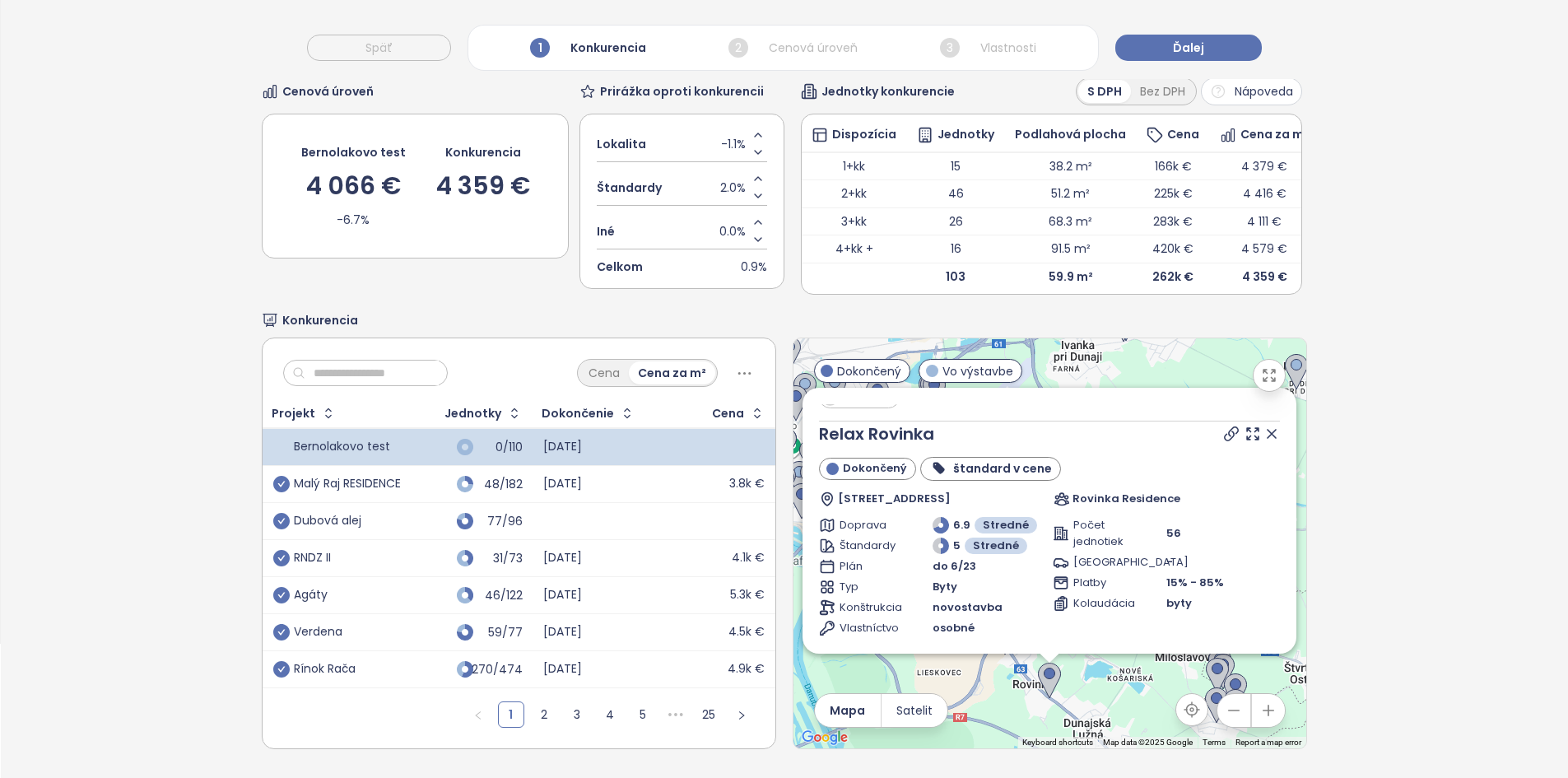
scroll to position [19, 0]
click at [1268, 429] on icon at bounding box center [1272, 433] width 8 height 8
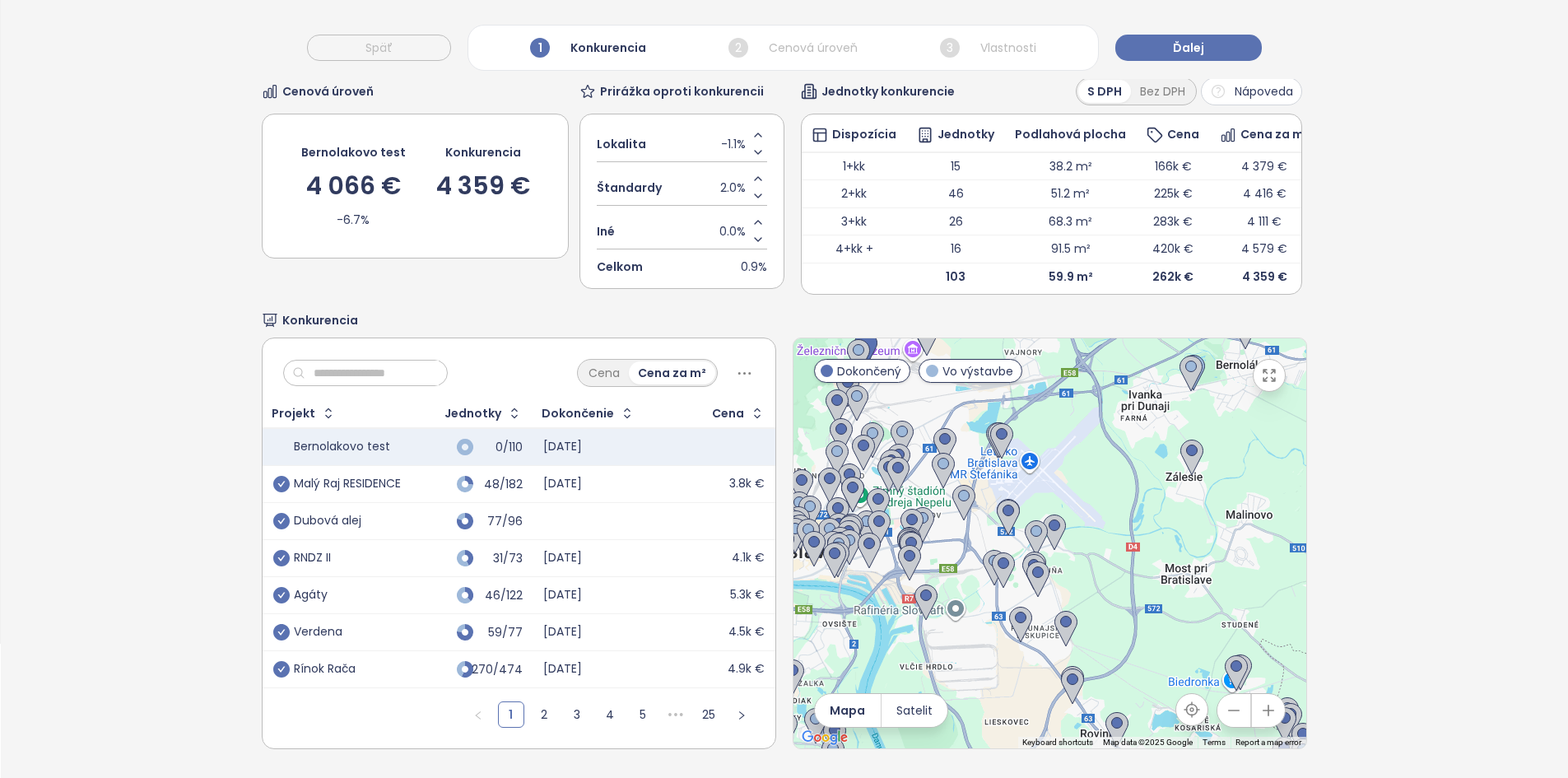
drag, startPoint x: 943, startPoint y: 630, endPoint x: 1004, endPoint y: 643, distance: 62.4
click at [969, 650] on div at bounding box center [1050, 543] width 513 height 409
click at [1022, 653] on div at bounding box center [1050, 543] width 513 height 409
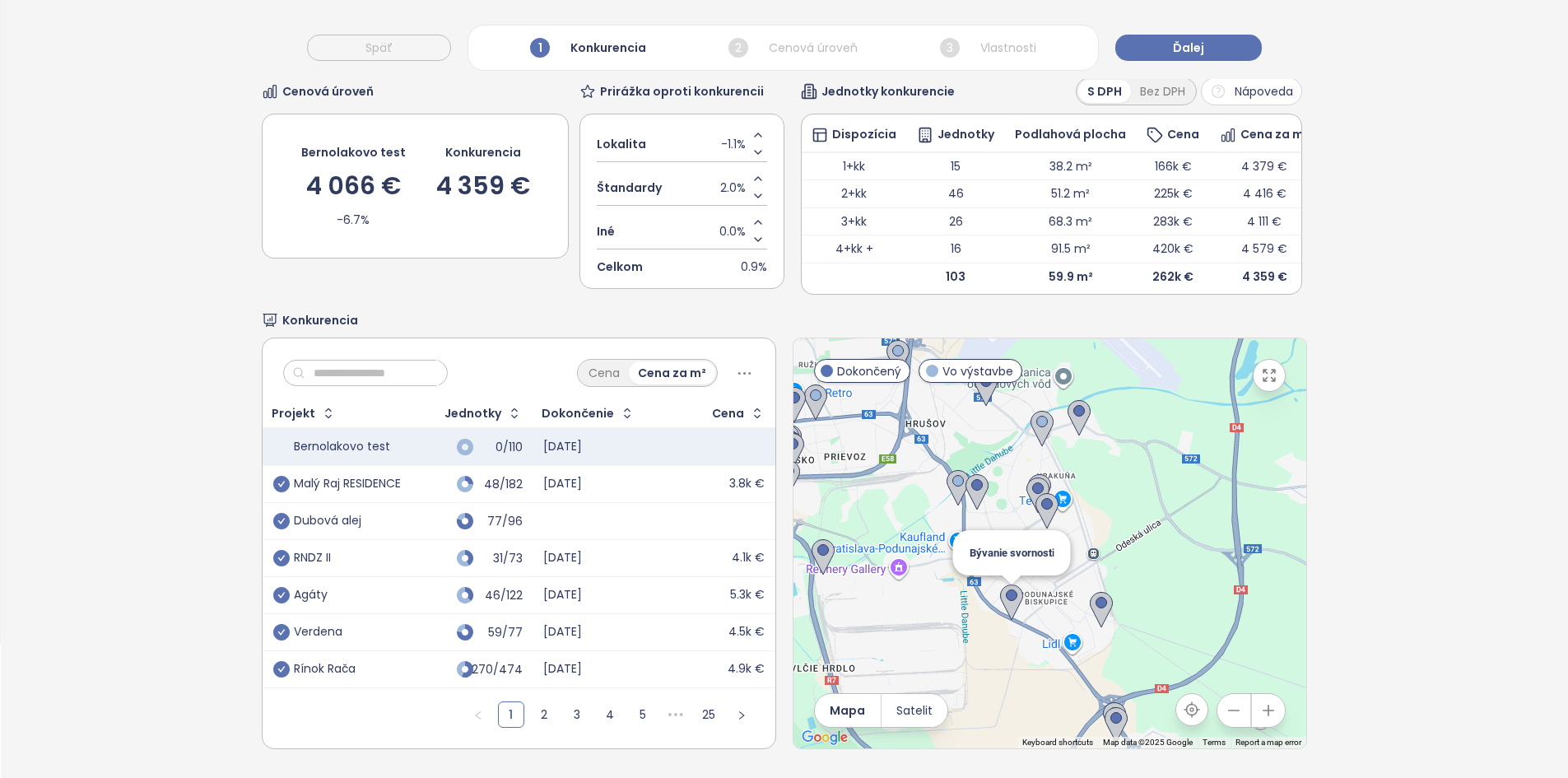
click at [1005, 600] on img at bounding box center [1012, 602] width 23 height 36
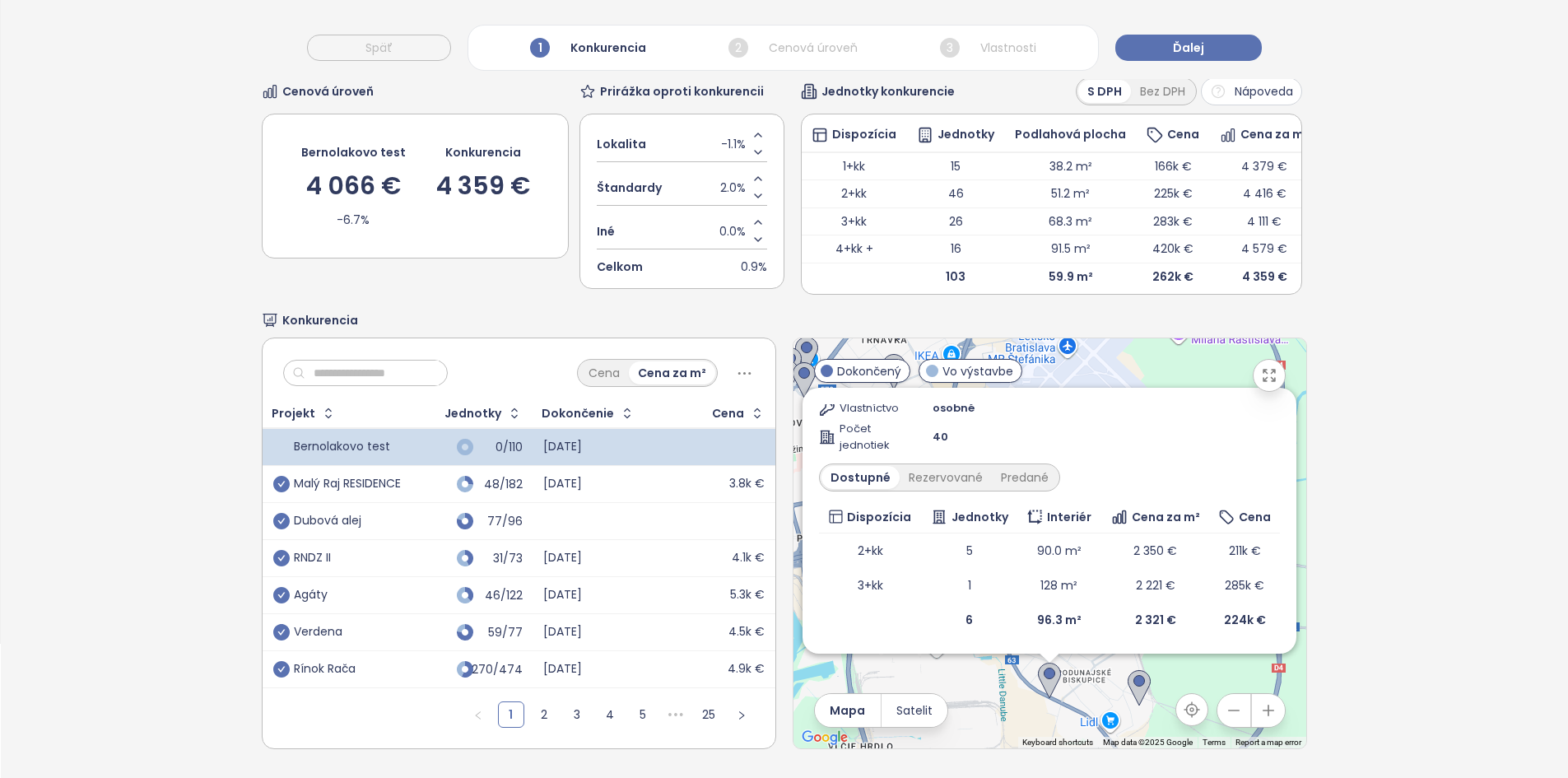
scroll to position [0, 0]
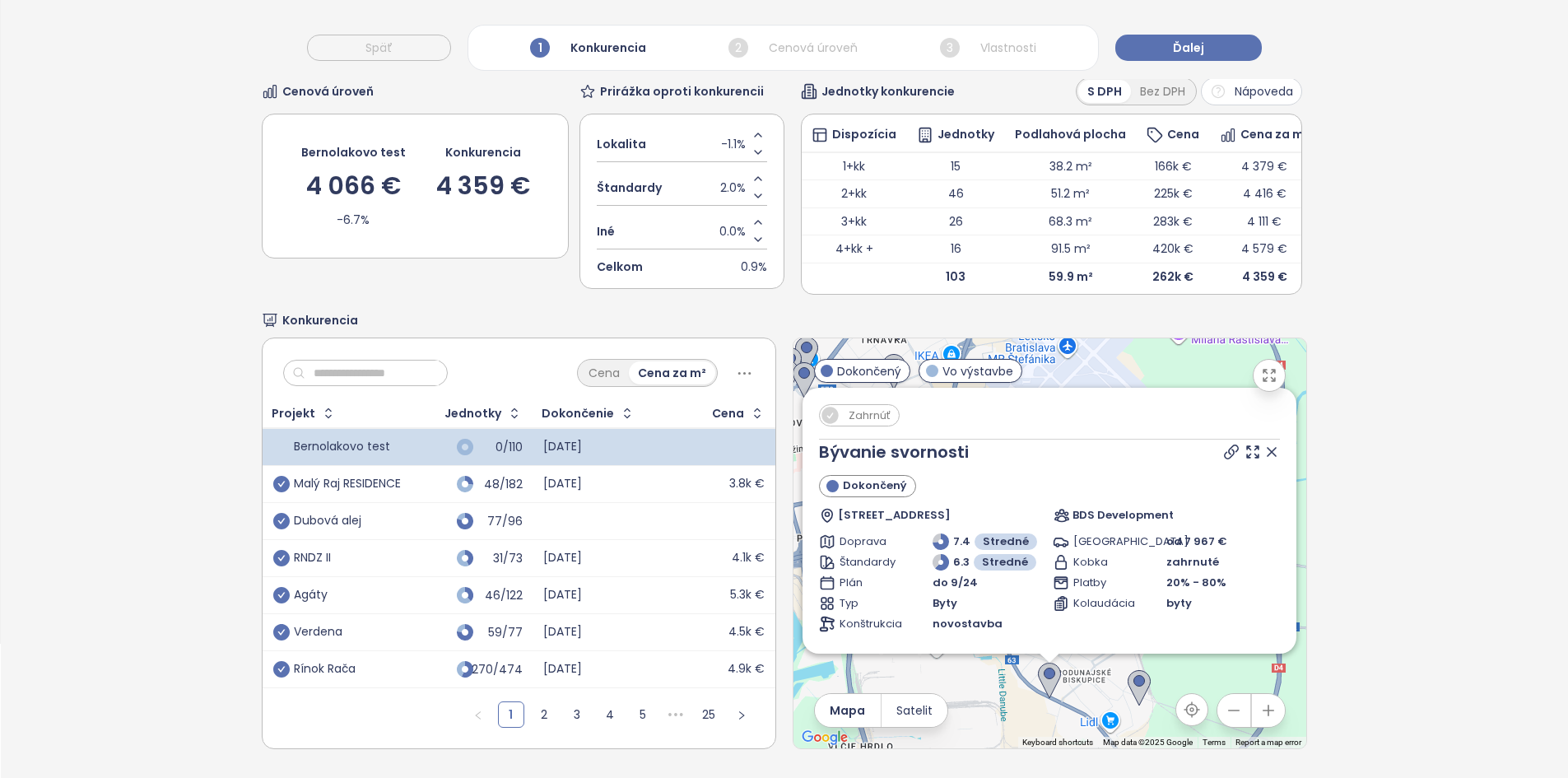
click at [876, 407] on span "Zahrnúť" at bounding box center [870, 414] width 59 height 20
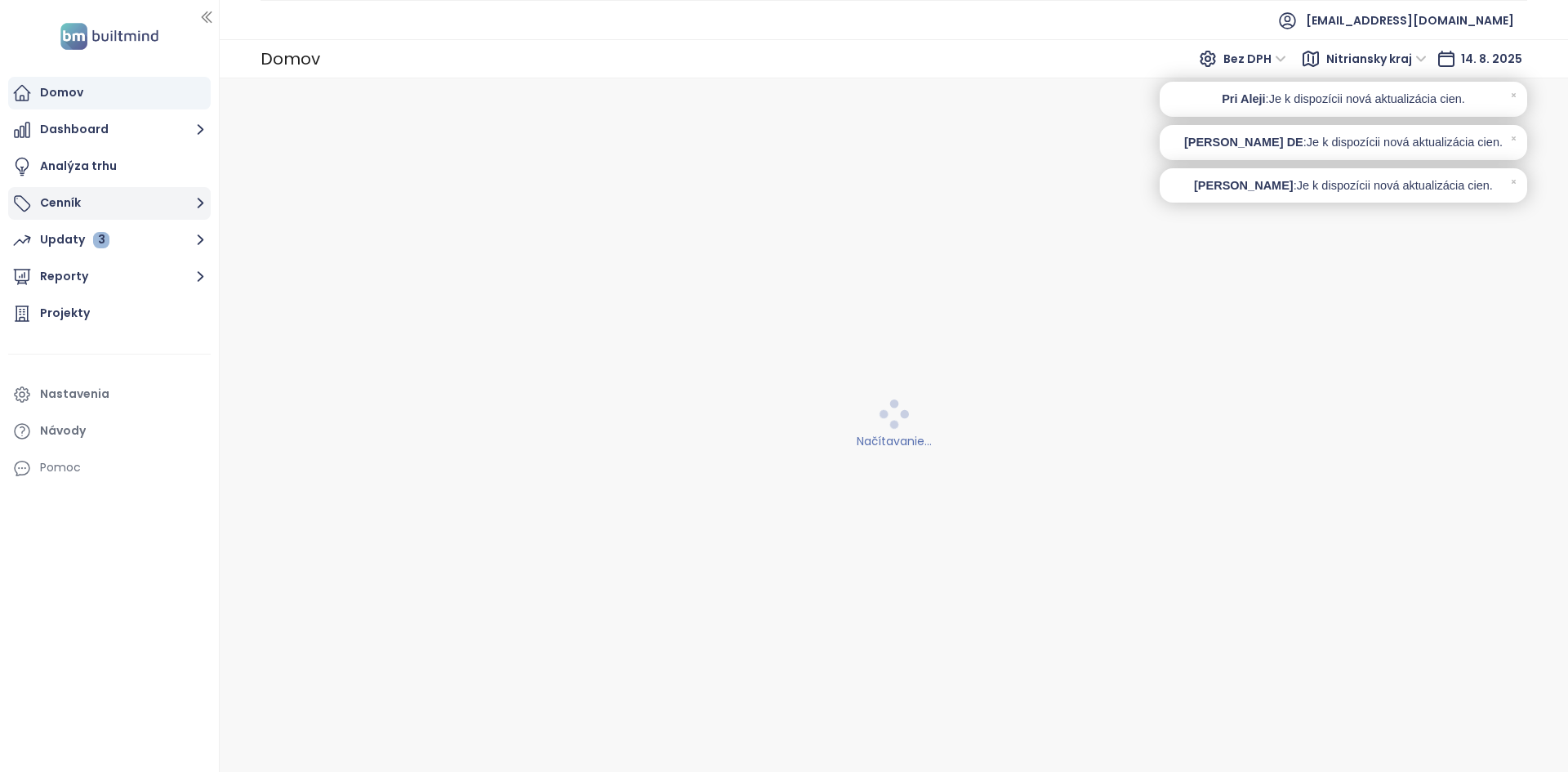
click at [164, 190] on button "Cenník" at bounding box center [108, 203] width 202 height 33
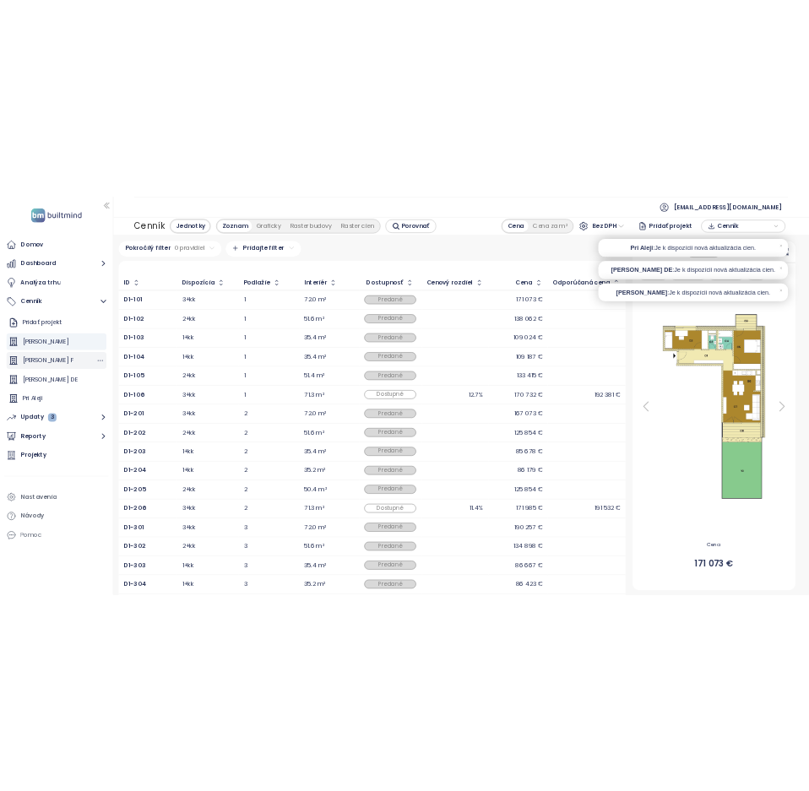
scroll to position [76, 0]
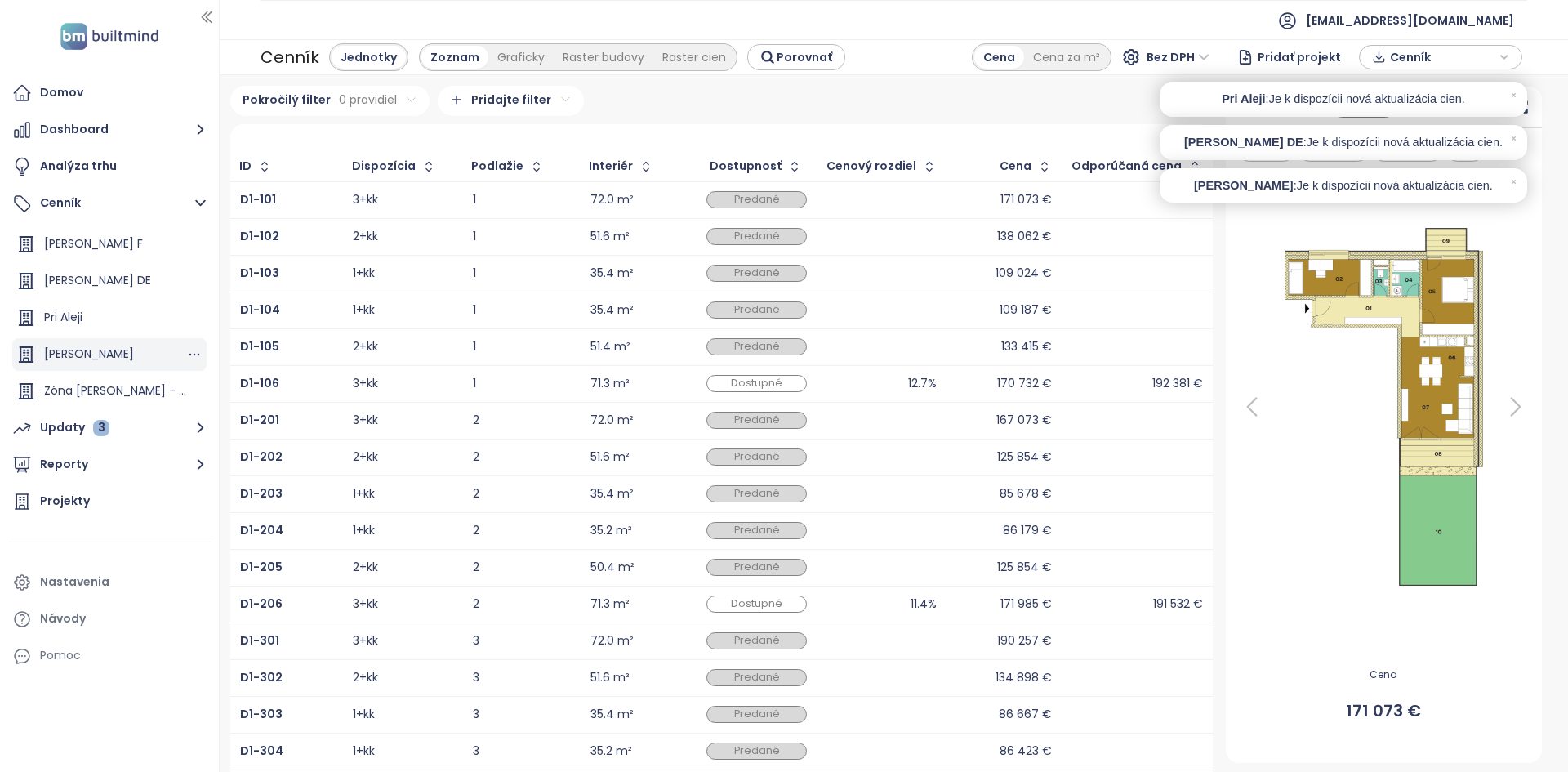
click at [130, 353] on div "[PERSON_NAME]" at bounding box center [89, 353] width 90 height 20
click at [1416, 56] on span "Cenník" at bounding box center [1442, 56] width 105 height 24
click at [1408, 120] on span "Stiahnuť" at bounding box center [1417, 121] width 51 height 18
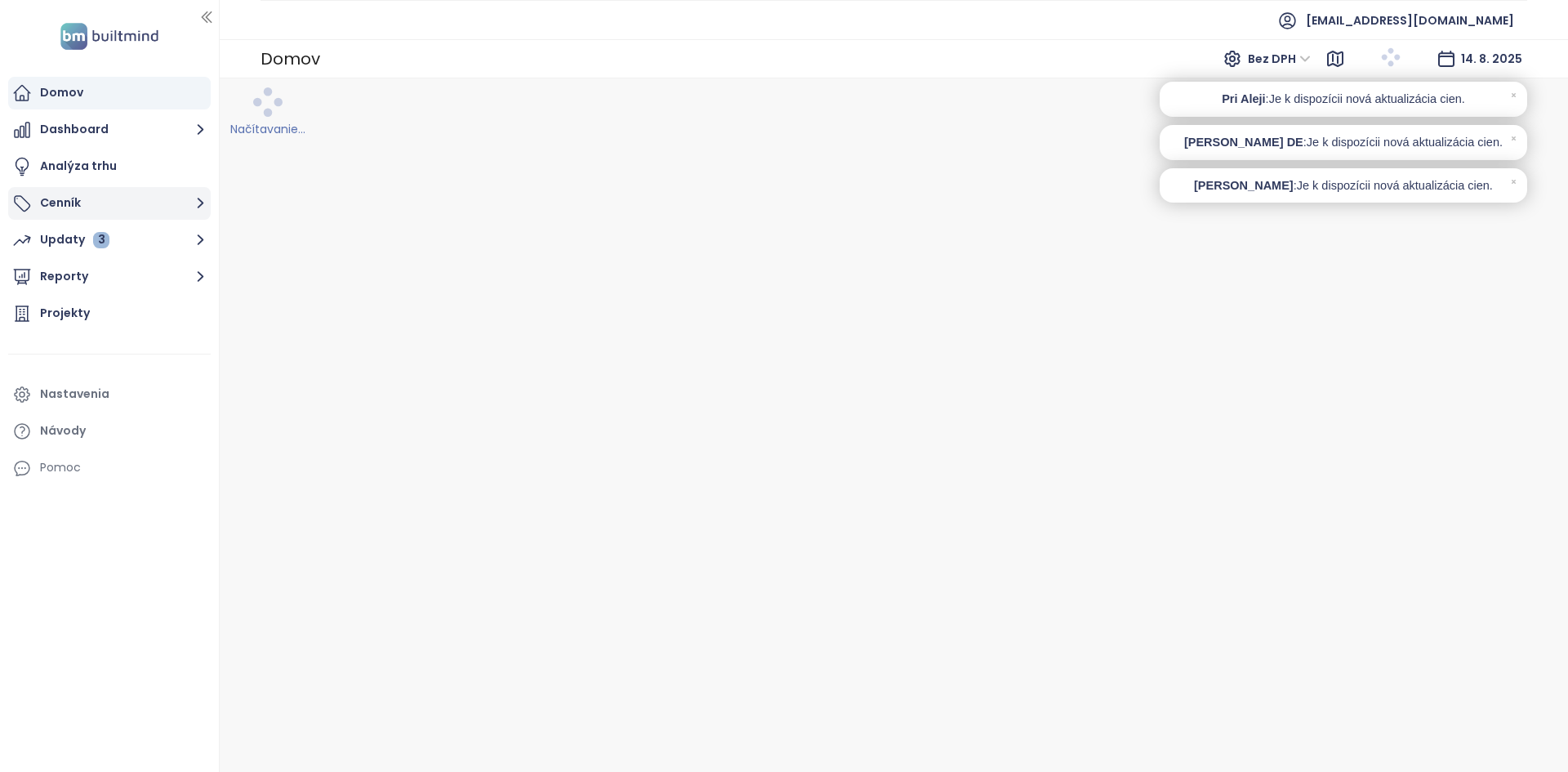
click at [81, 207] on button "Cenník" at bounding box center [108, 203] width 202 height 33
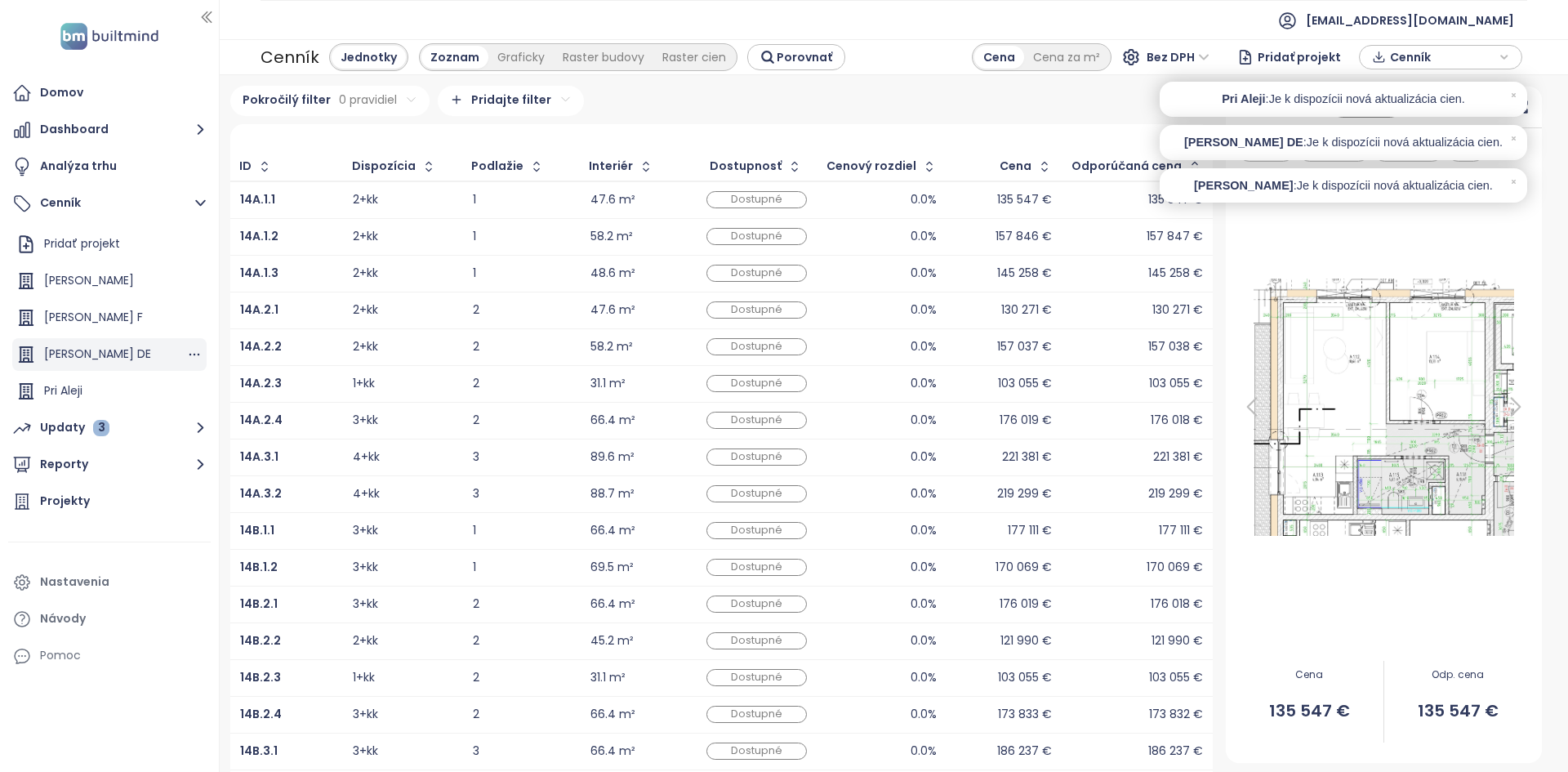
scroll to position [74, 0]
click at [87, 359] on div "[PERSON_NAME]" at bounding box center [89, 353] width 90 height 20
click at [1459, 56] on span "Cenník" at bounding box center [1442, 56] width 105 height 24
click at [1391, 123] on button "Stiahnuť" at bounding box center [1440, 120] width 145 height 26
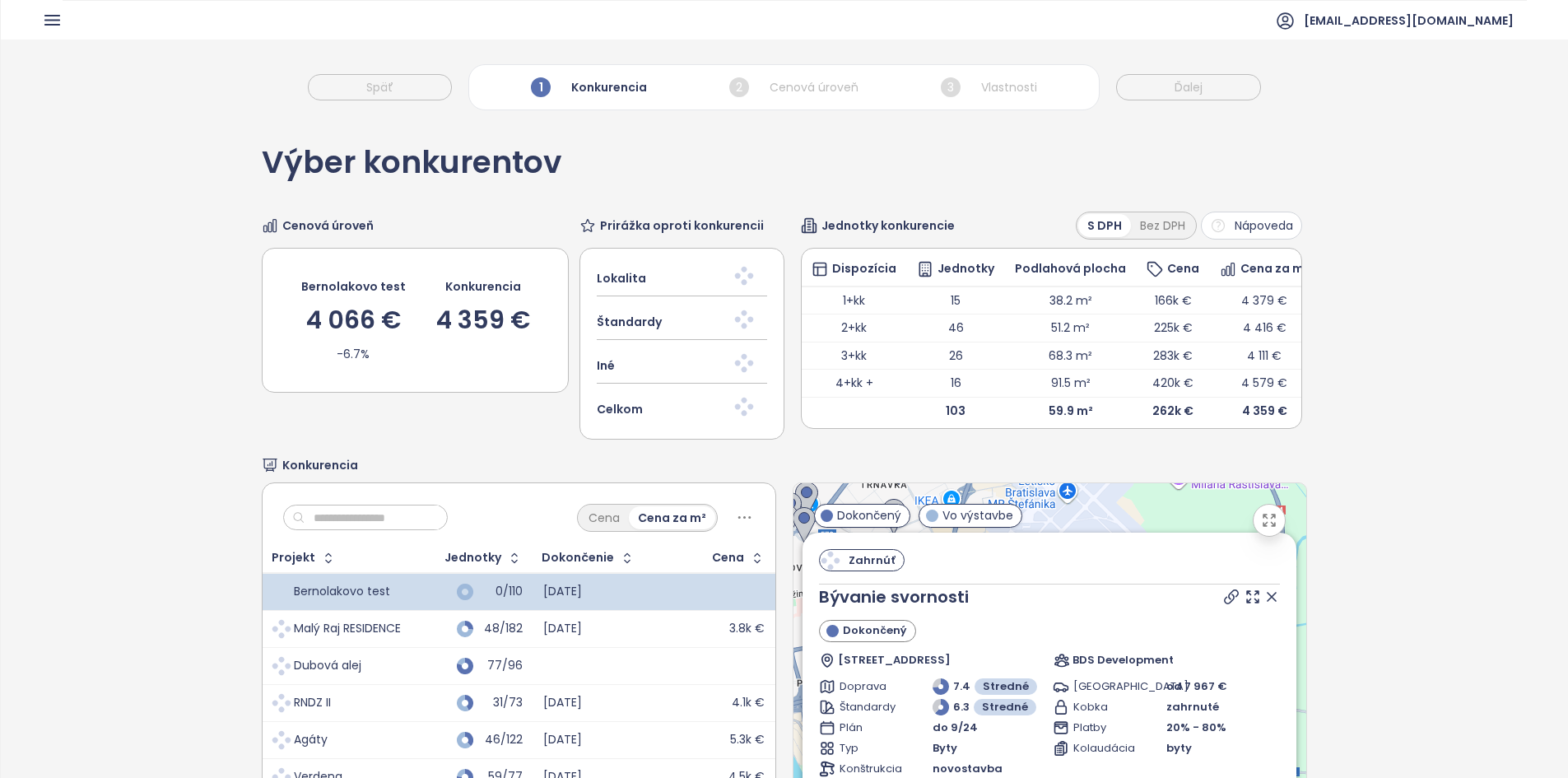
scroll to position [156, 0]
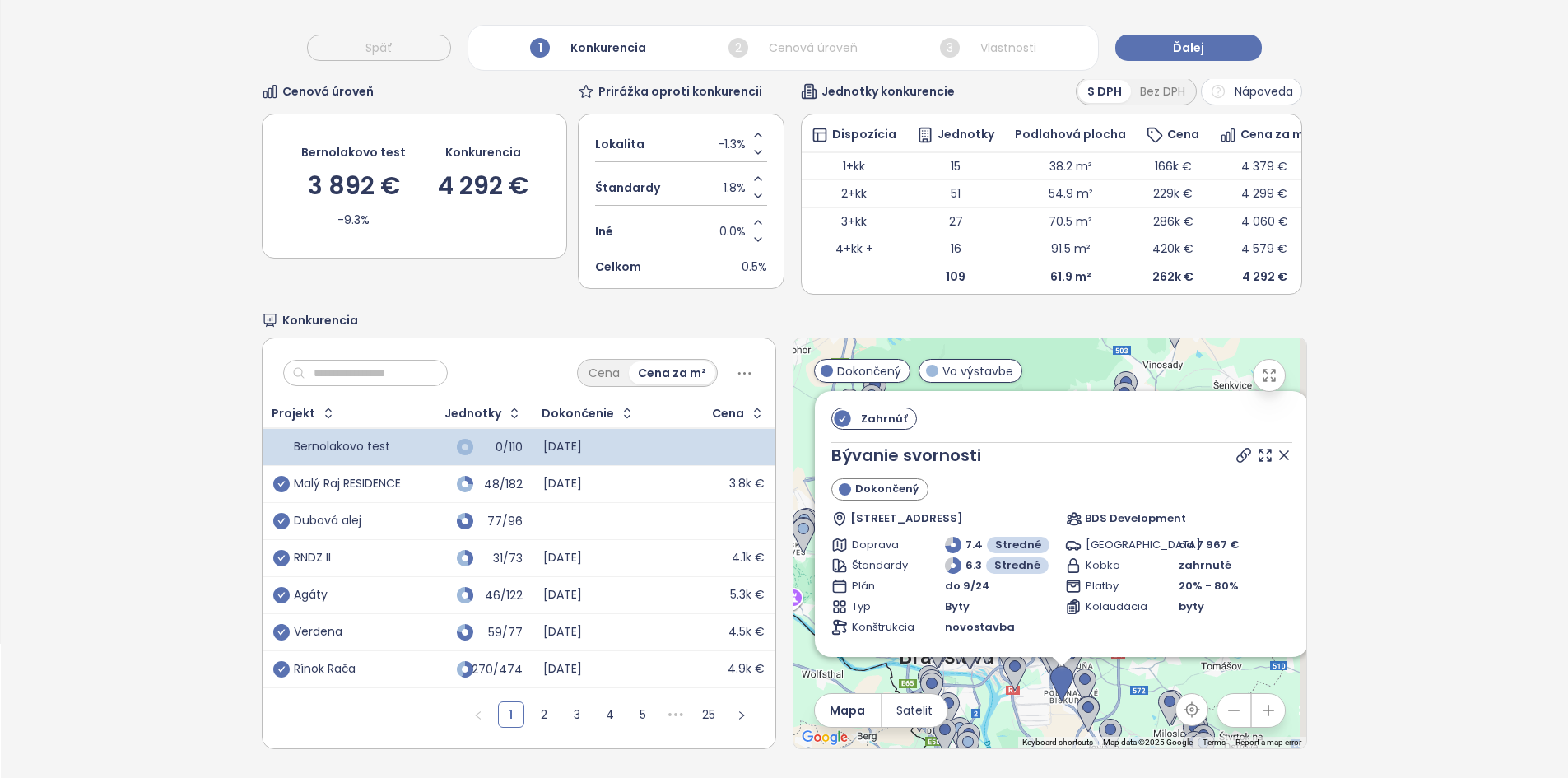
drag, startPoint x: 854, startPoint y: 631, endPoint x: 794, endPoint y: 705, distance: 95.3
click at [794, 705] on div "Zahrnúť Bývanie svornosti Dokončený Ulica Svornosti 11758/100, 820 11 Bratislav…" at bounding box center [1050, 543] width 513 height 409
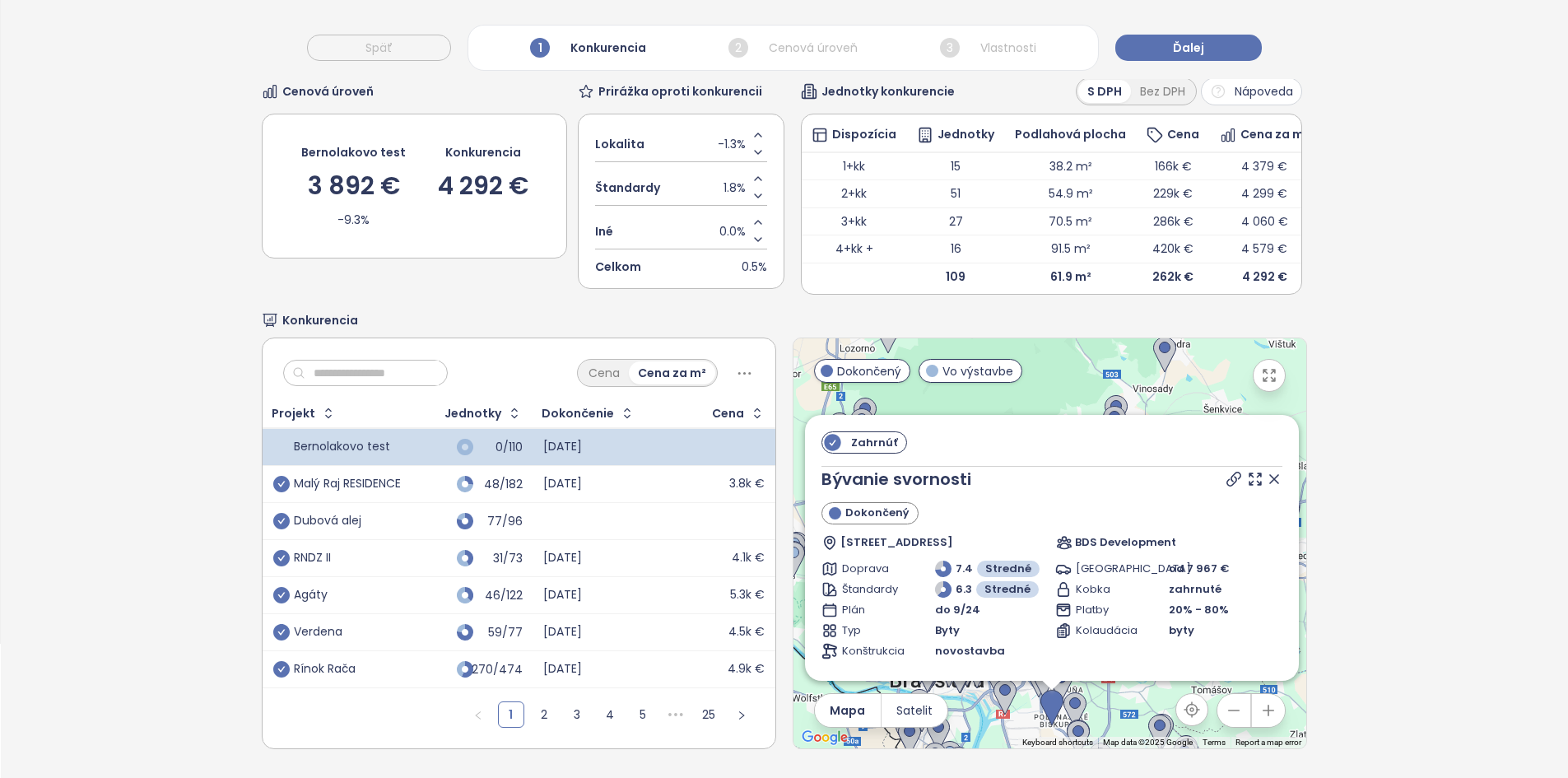
click at [1270, 475] on icon at bounding box center [1274, 479] width 8 height 8
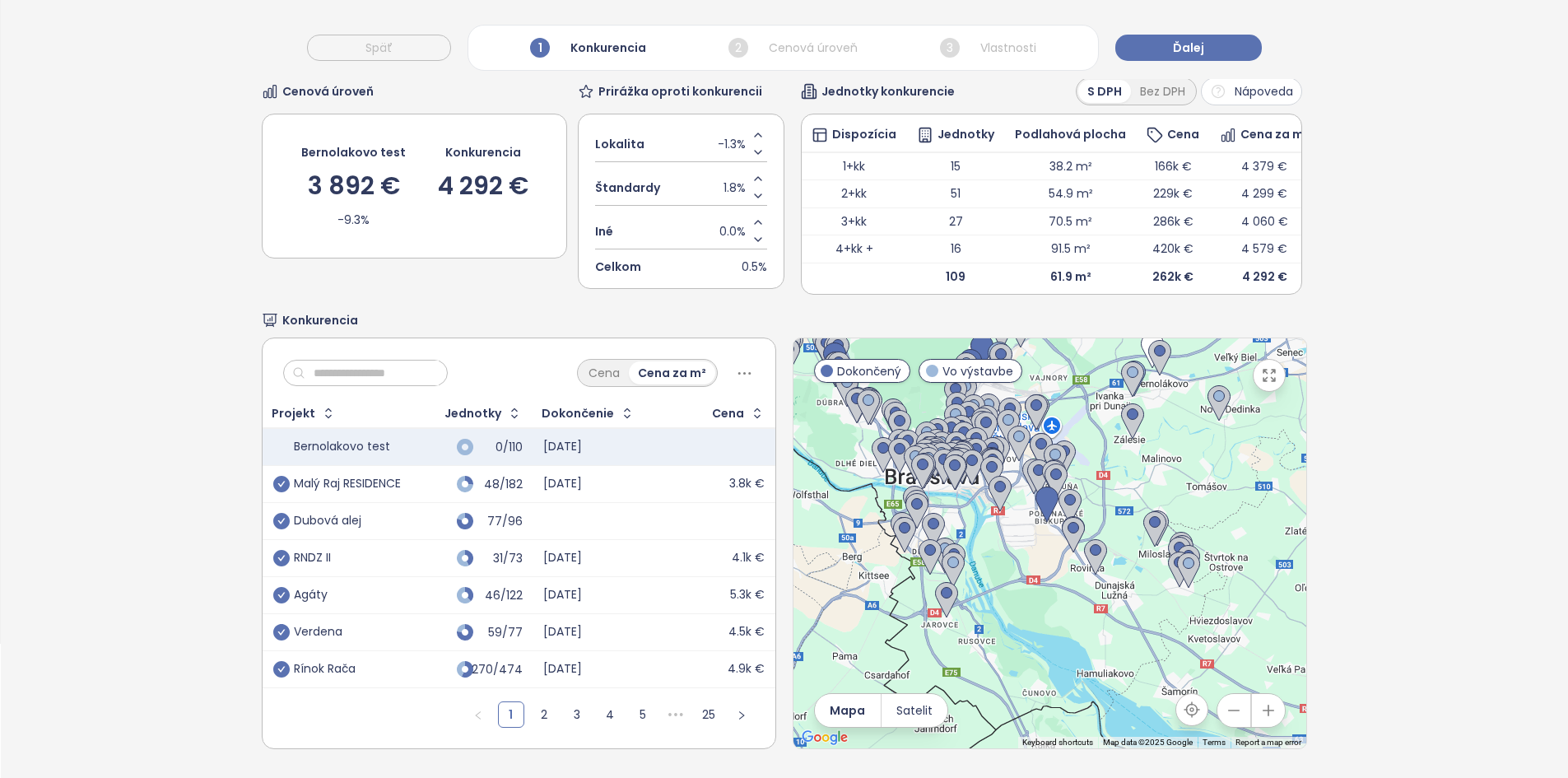
drag, startPoint x: 915, startPoint y: 548, endPoint x: 909, endPoint y: 344, distance: 204.1
click at [909, 342] on div at bounding box center [1050, 543] width 513 height 409
click at [990, 539] on div at bounding box center [1050, 543] width 513 height 409
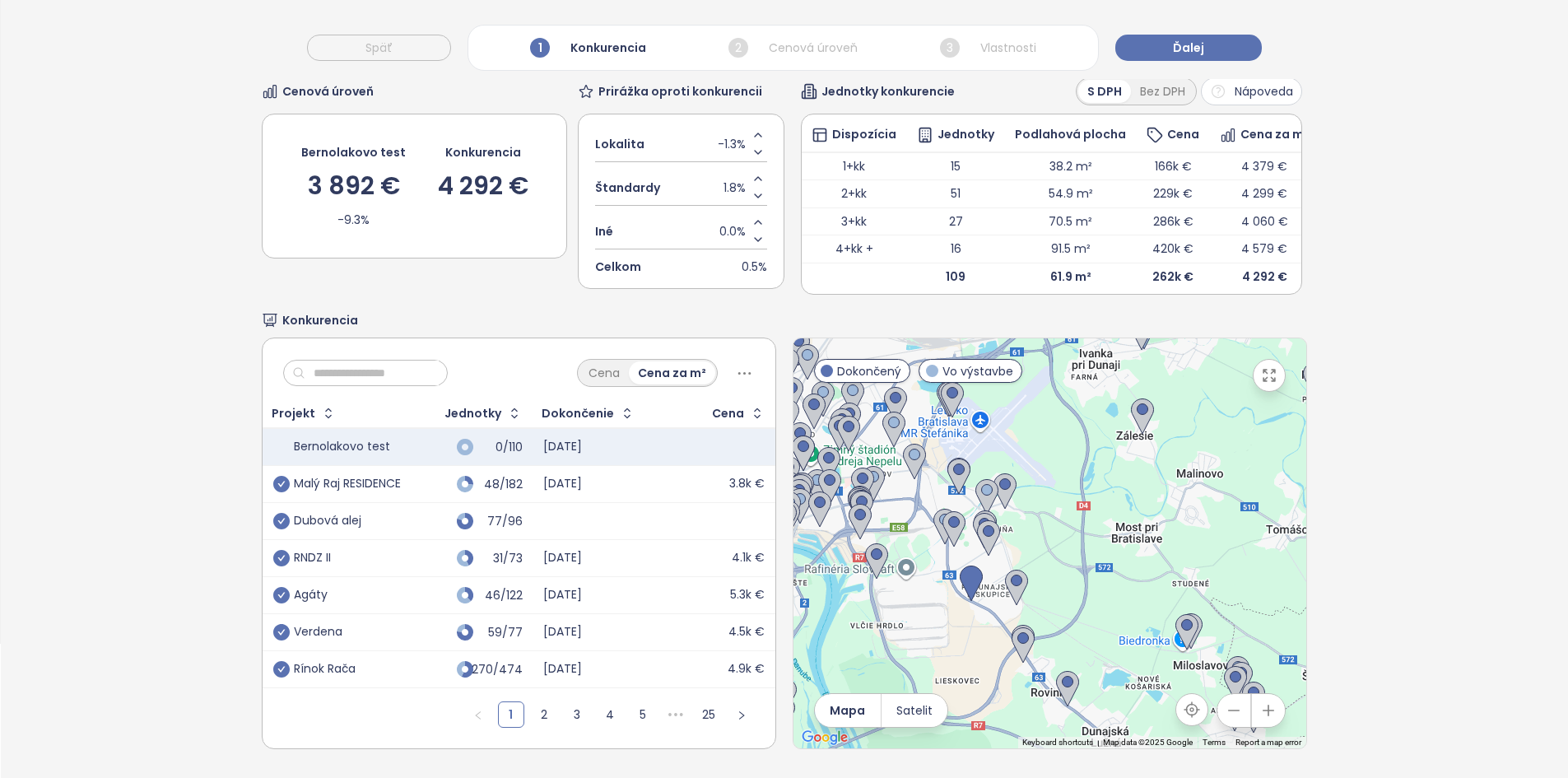
drag, startPoint x: 1106, startPoint y: 545, endPoint x: 979, endPoint y: 653, distance: 166.7
click at [979, 653] on div at bounding box center [1050, 543] width 513 height 409
click at [327, 477] on div "Malý Raj RESIDENCE" at bounding box center [347, 484] width 107 height 15
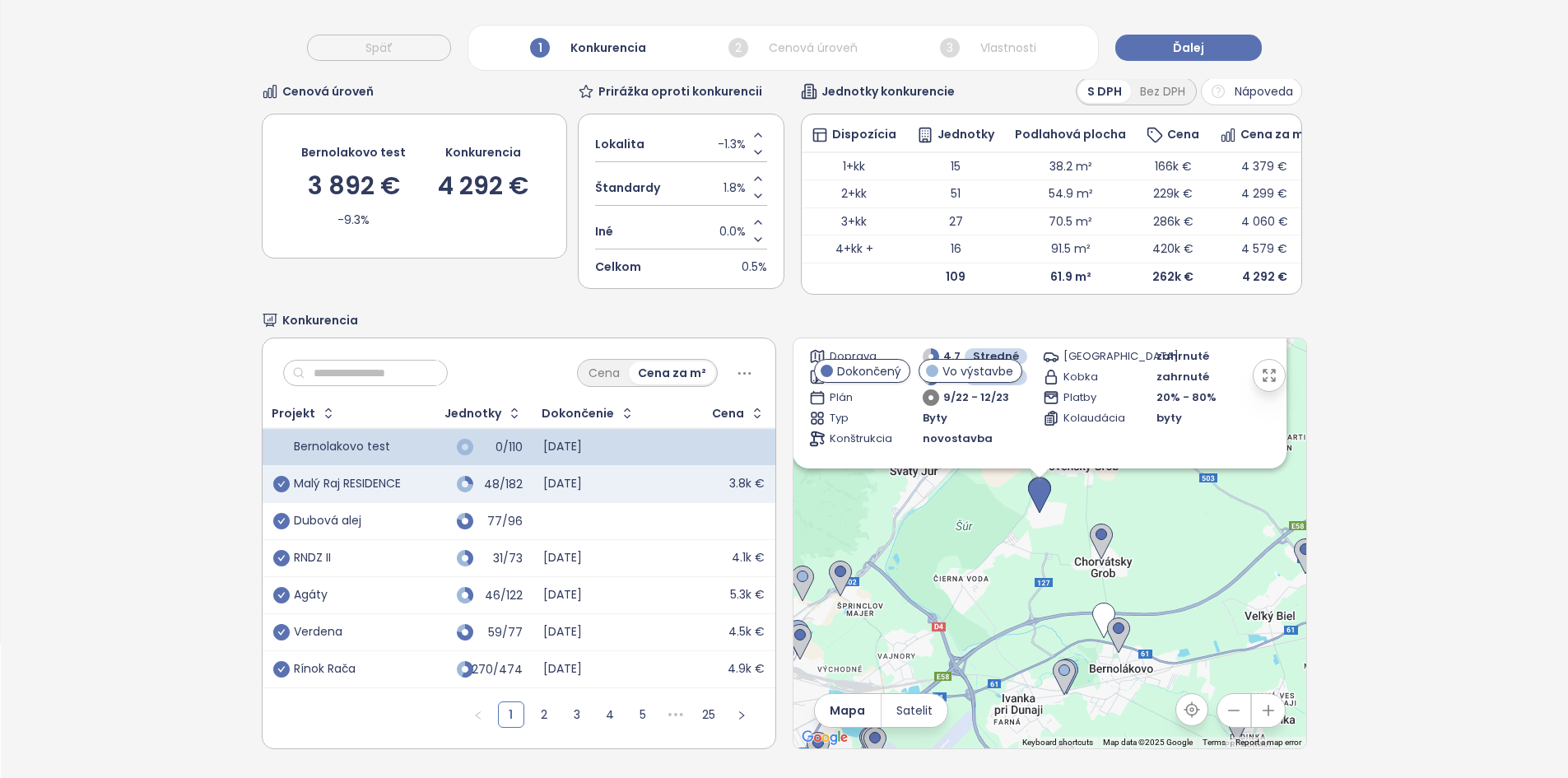
drag, startPoint x: 1004, startPoint y: 496, endPoint x: 1048, endPoint y: 525, distance: 52.7
click at [1002, 491] on div "Zahrnúť Malý Raj RESIDENCE Dokončený Dúhová 72, 900 26 Slovenský Grob, [GEOGRAP…" at bounding box center [1050, 543] width 513 height 409
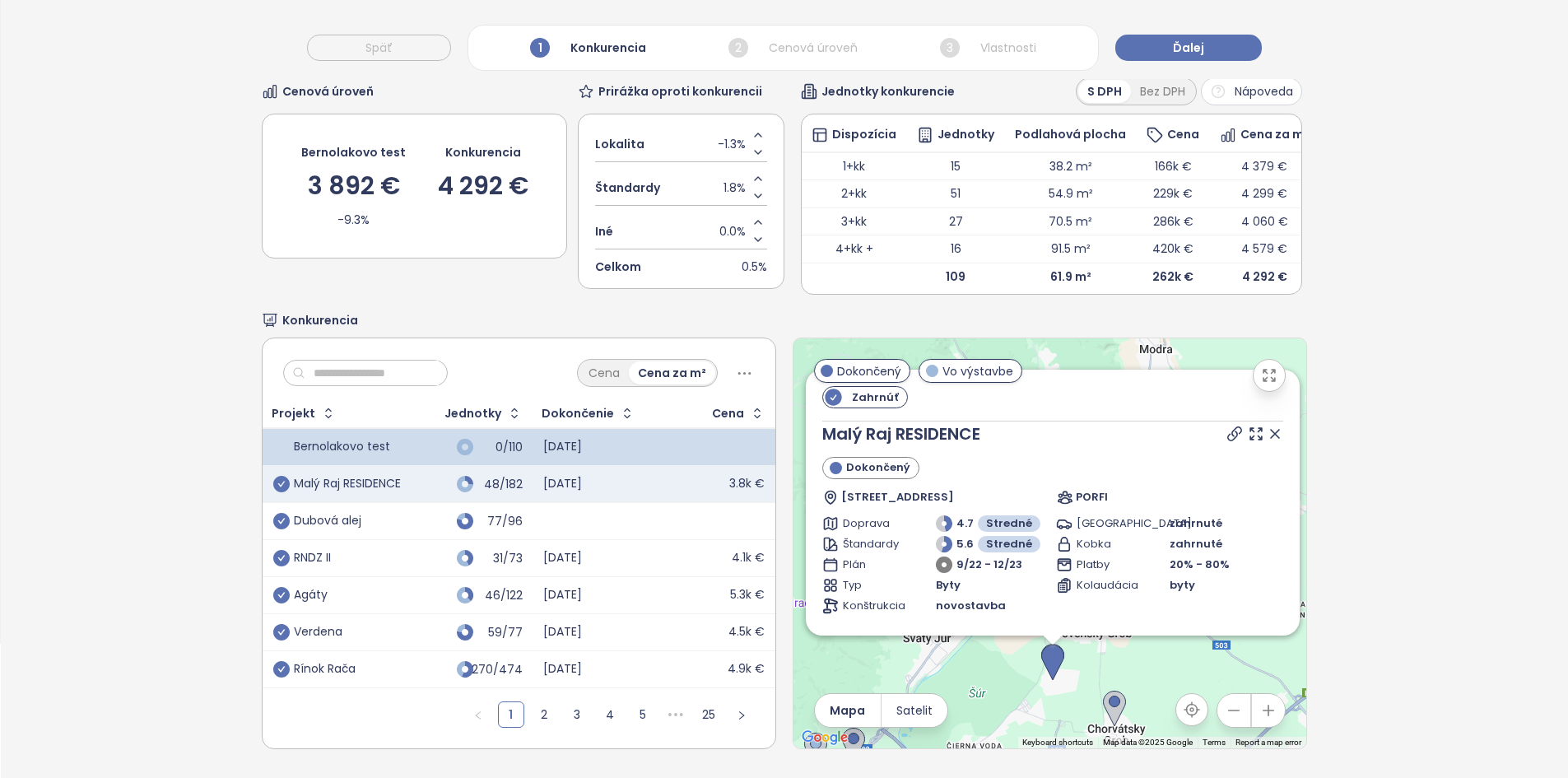
drag, startPoint x: 1016, startPoint y: 707, endPoint x: 1051, endPoint y: 741, distance: 48.8
click at [1051, 741] on div "Výber konkurentov Cenová úroveň Bernolakovo test 3 892 € -9.3% Konkurencia 4 29…" at bounding box center [783, 381] width 1044 height 794
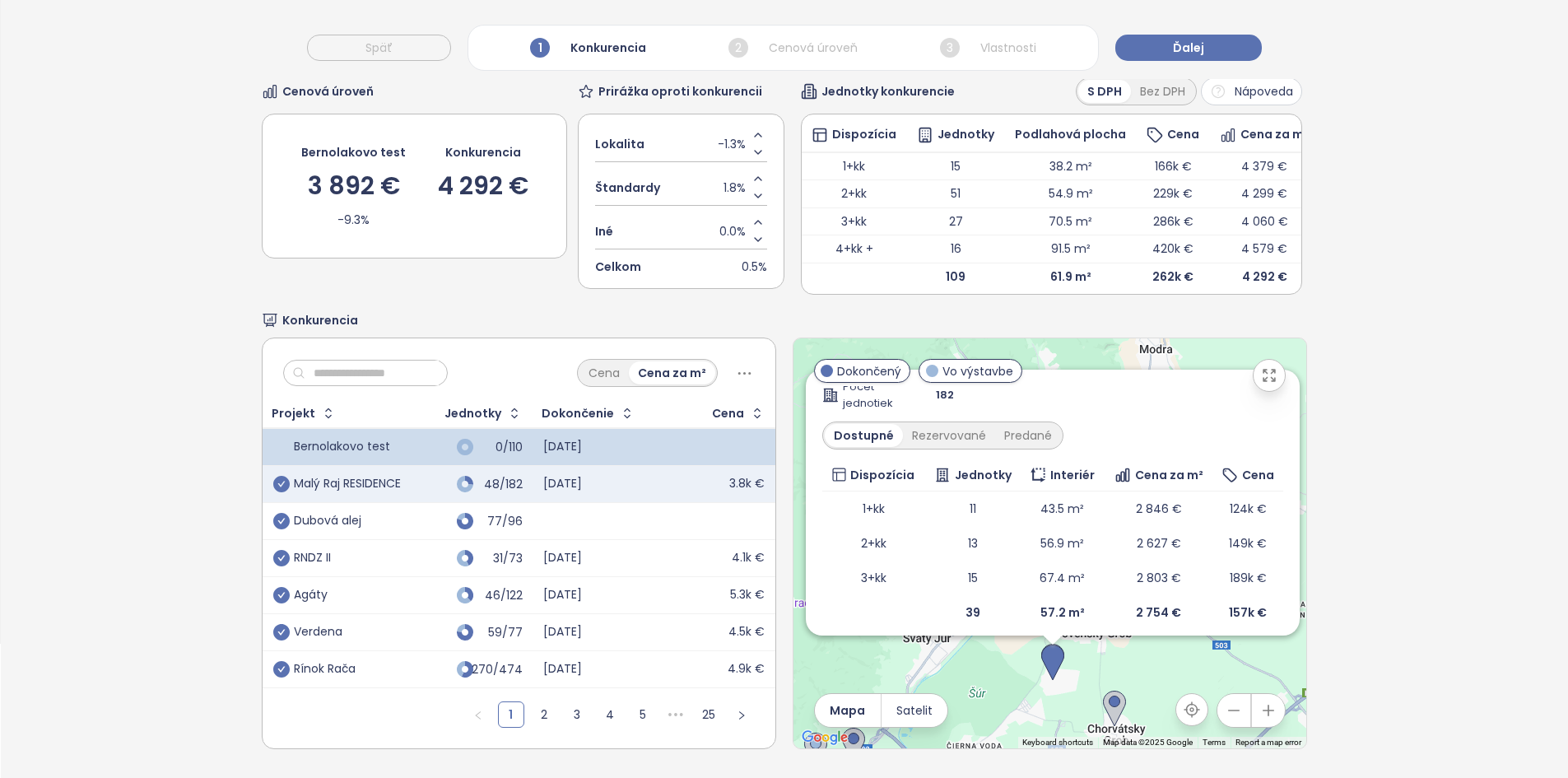
scroll to position [0, 0]
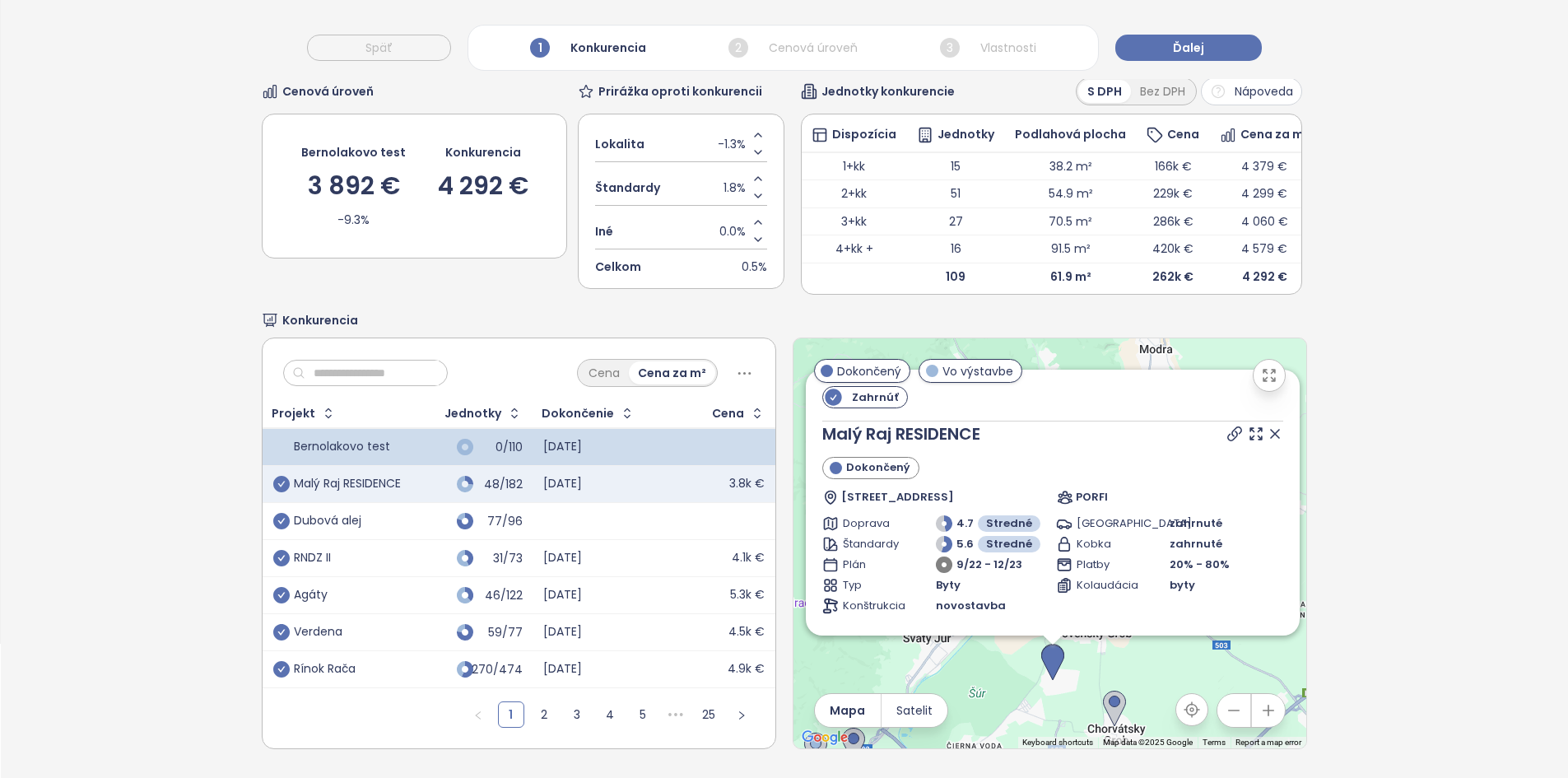
drag, startPoint x: 1255, startPoint y: 427, endPoint x: 1132, endPoint y: 441, distance: 123.8
click at [1267, 426] on icon at bounding box center [1274, 433] width 17 height 17
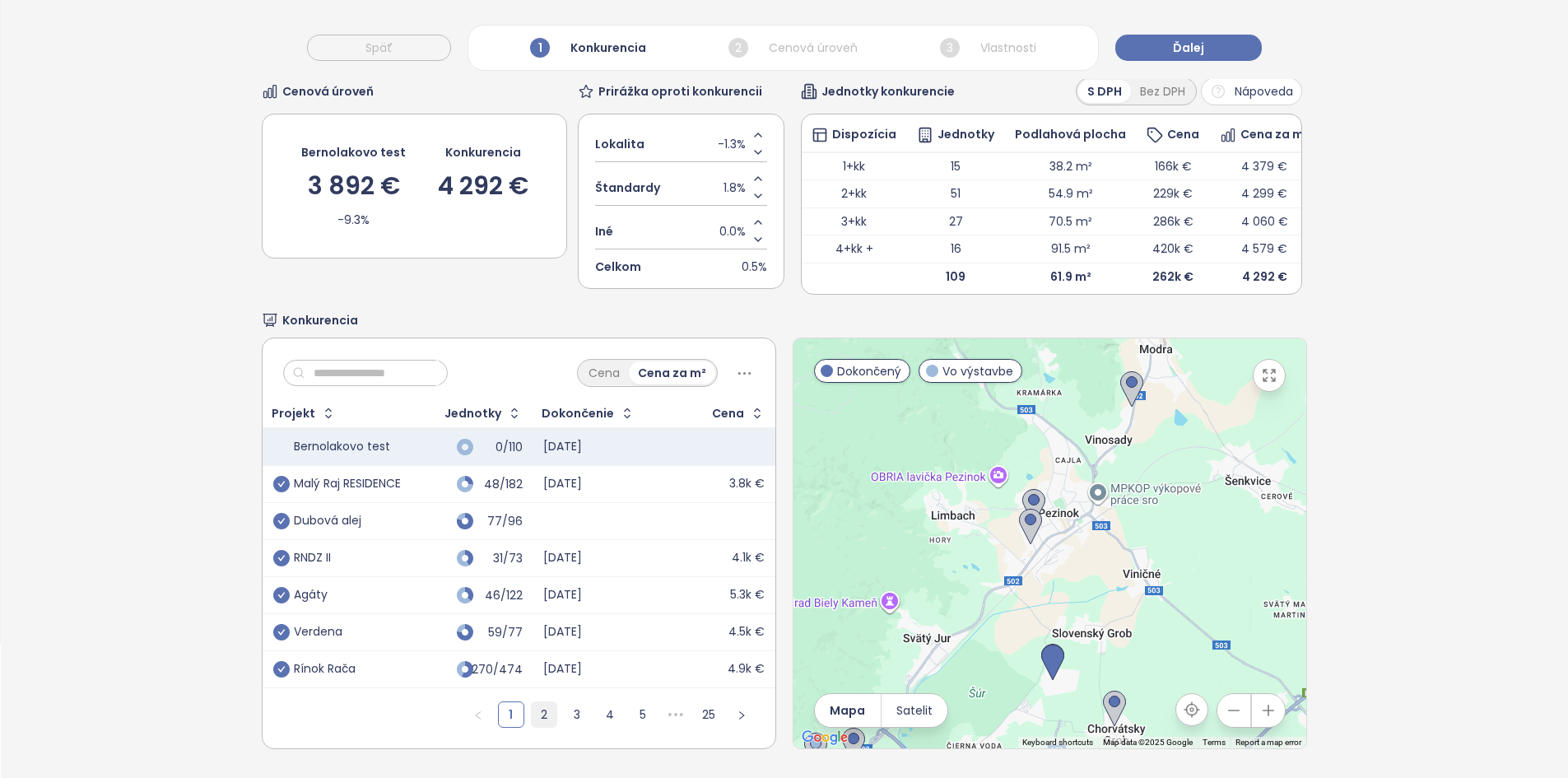
click at [542, 707] on link "2" at bounding box center [543, 714] width 24 height 24
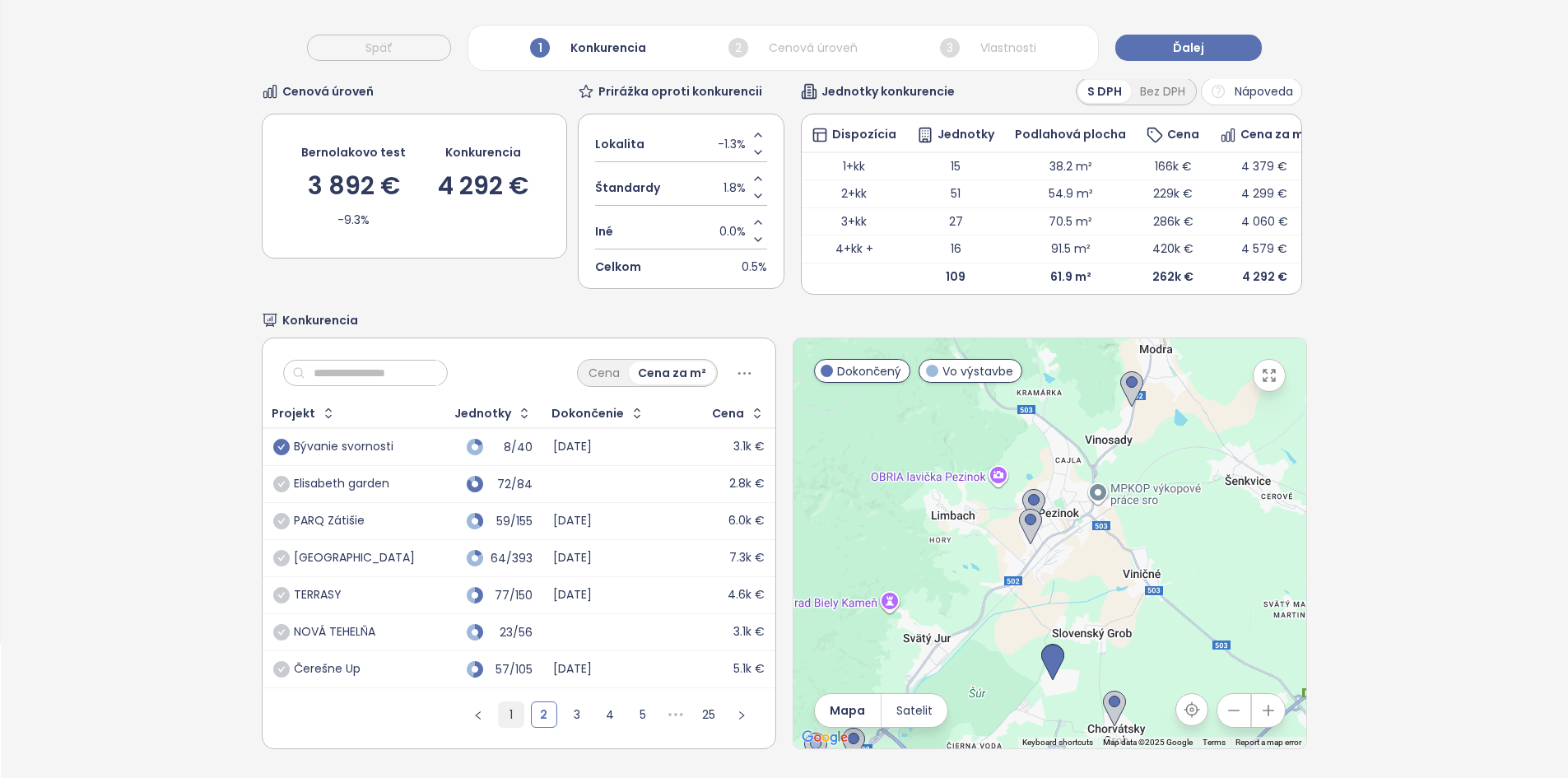
click at [516, 703] on link "1" at bounding box center [511, 714] width 24 height 24
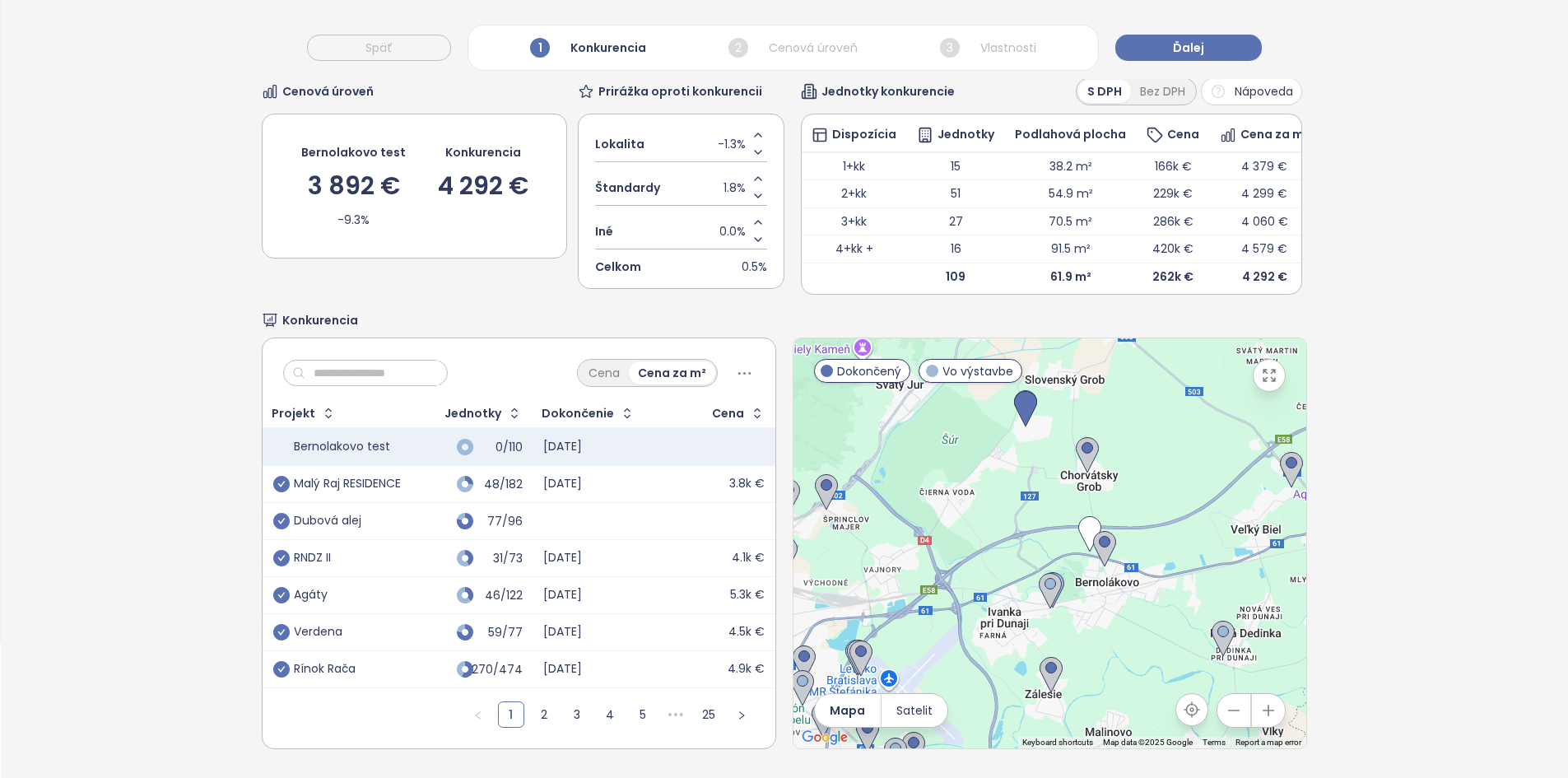
drag, startPoint x: 1065, startPoint y: 691, endPoint x: 1037, endPoint y: 439, distance: 253.6
click at [1037, 439] on div at bounding box center [1050, 543] width 513 height 409
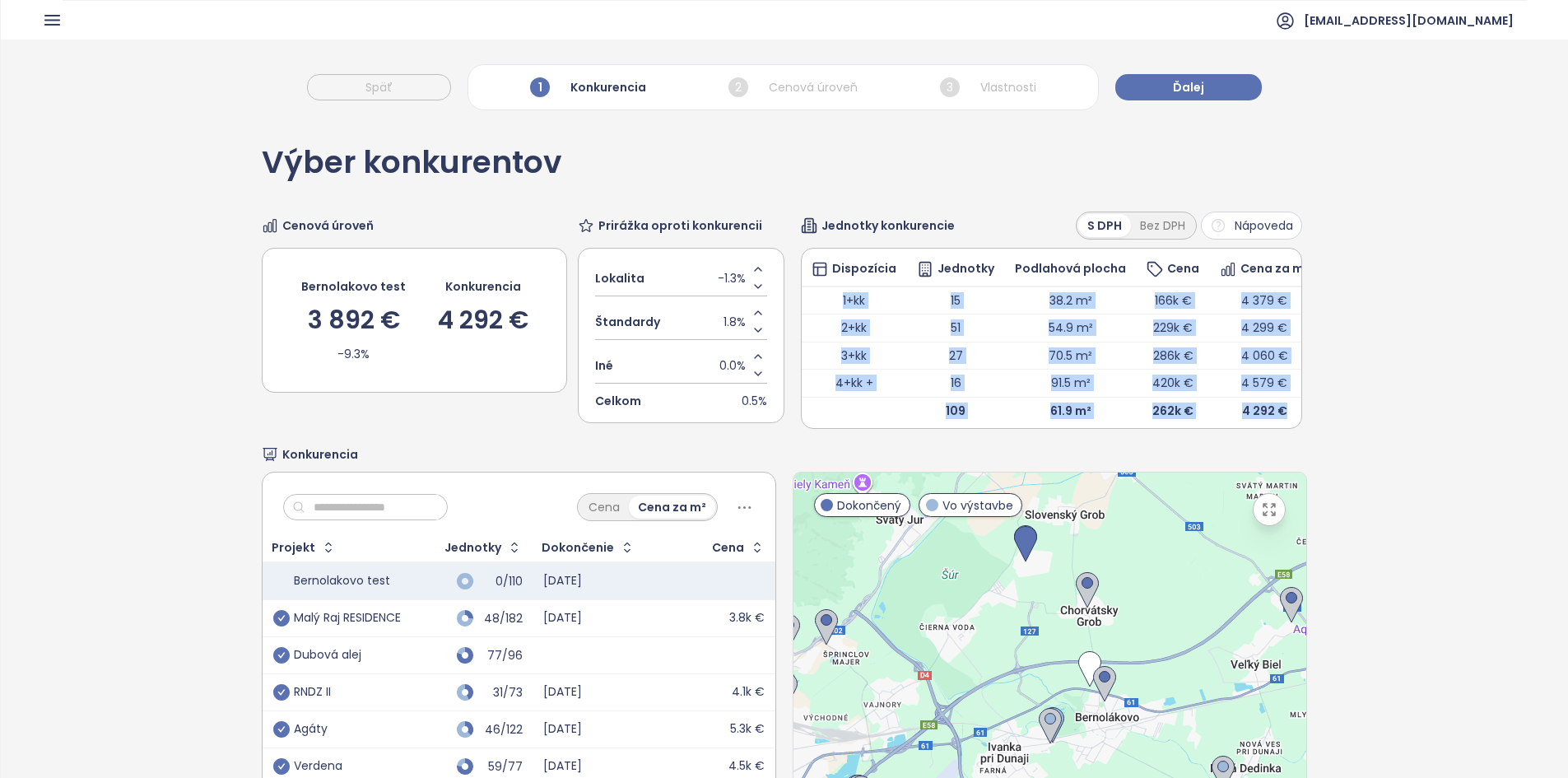
scroll to position [0, 8]
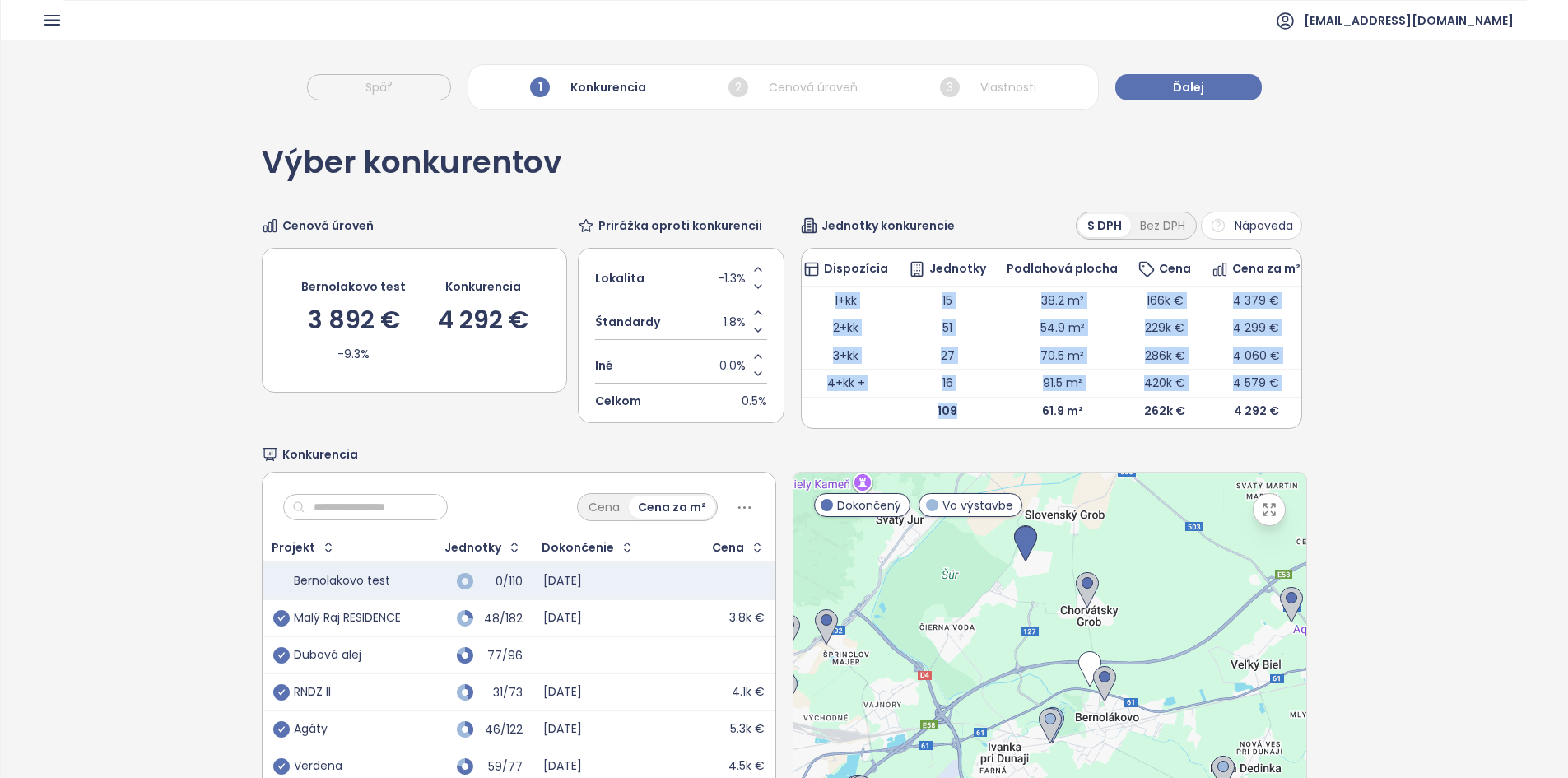
drag, startPoint x: 825, startPoint y: 297, endPoint x: 964, endPoint y: 404, distance: 175.4
click at [964, 404] on tbody "1+kk 15 38.2 m² 166k € 4 379 € 2+kk 51 54.9 m² 229k € 4 299 € 3+kk 27 70.5 m² 2…" at bounding box center [1052, 356] width 518 height 138
click at [807, 300] on td "1+kk" at bounding box center [846, 300] width 105 height 28
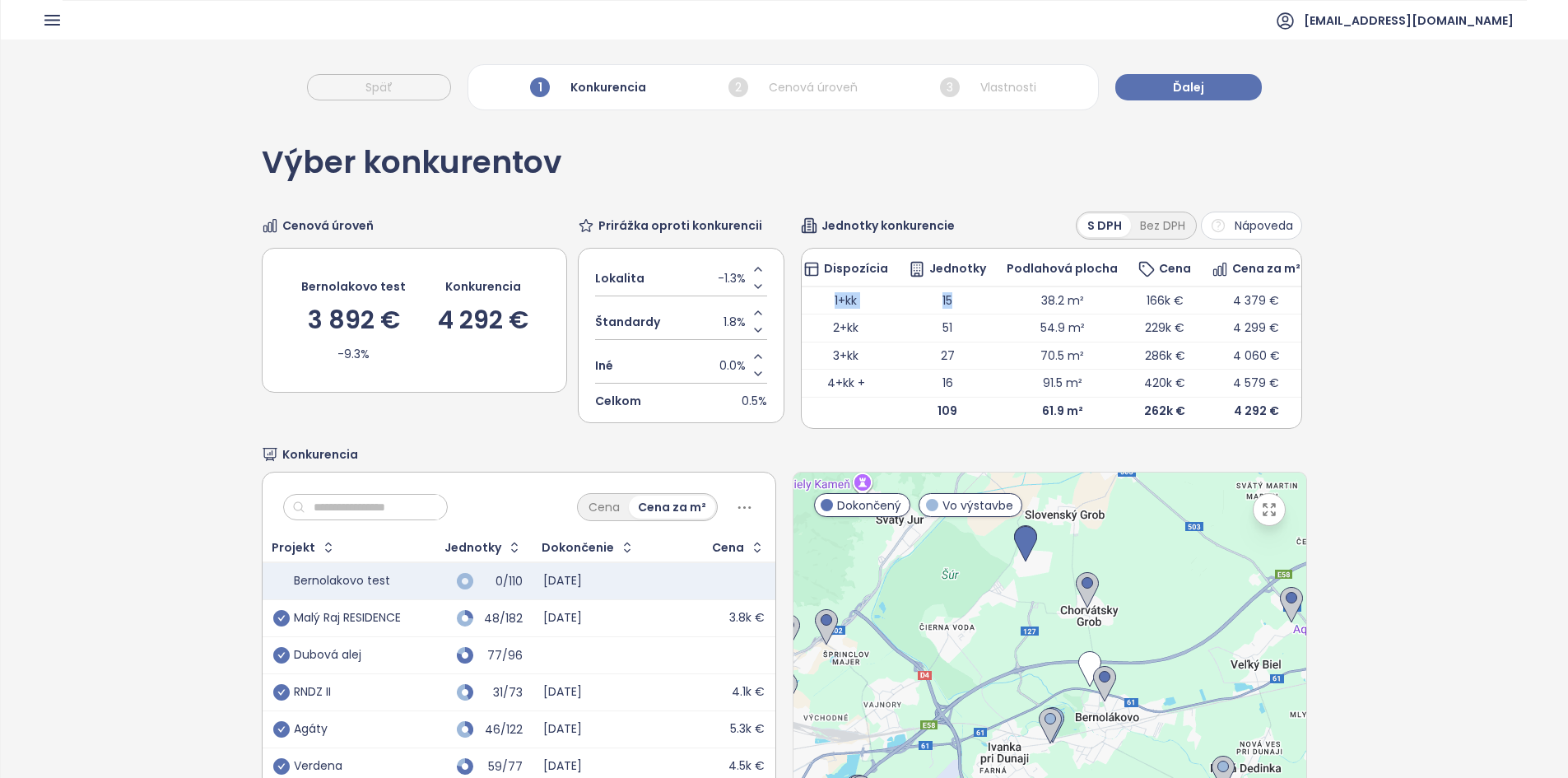
drag, startPoint x: 807, startPoint y: 300, endPoint x: 952, endPoint y: 299, distance: 145.0
click at [952, 299] on tr "1+kk 15 38.2 m² 166k € 4 379 €" at bounding box center [1052, 300] width 518 height 28
click at [952, 299] on td "15" at bounding box center [948, 300] width 98 height 28
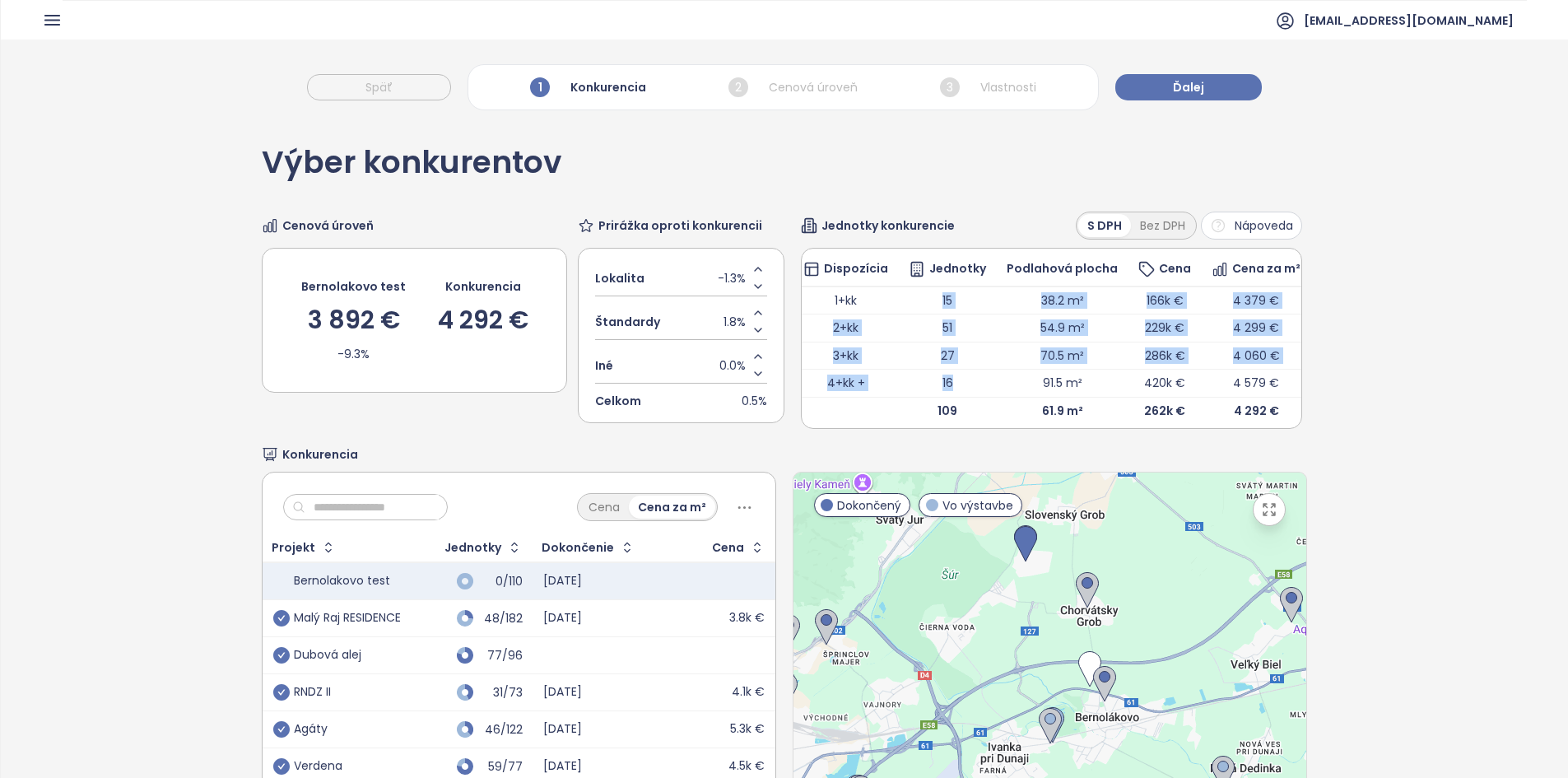
drag, startPoint x: 922, startPoint y: 301, endPoint x: 945, endPoint y: 382, distance: 84.2
click at [945, 382] on tbody "1+kk 15 38.2 m² 166k € 4 379 € 2+kk 51 54.9 m² 229k € 4 299 € 3+kk 27 70.5 m² 2…" at bounding box center [1052, 356] width 518 height 138
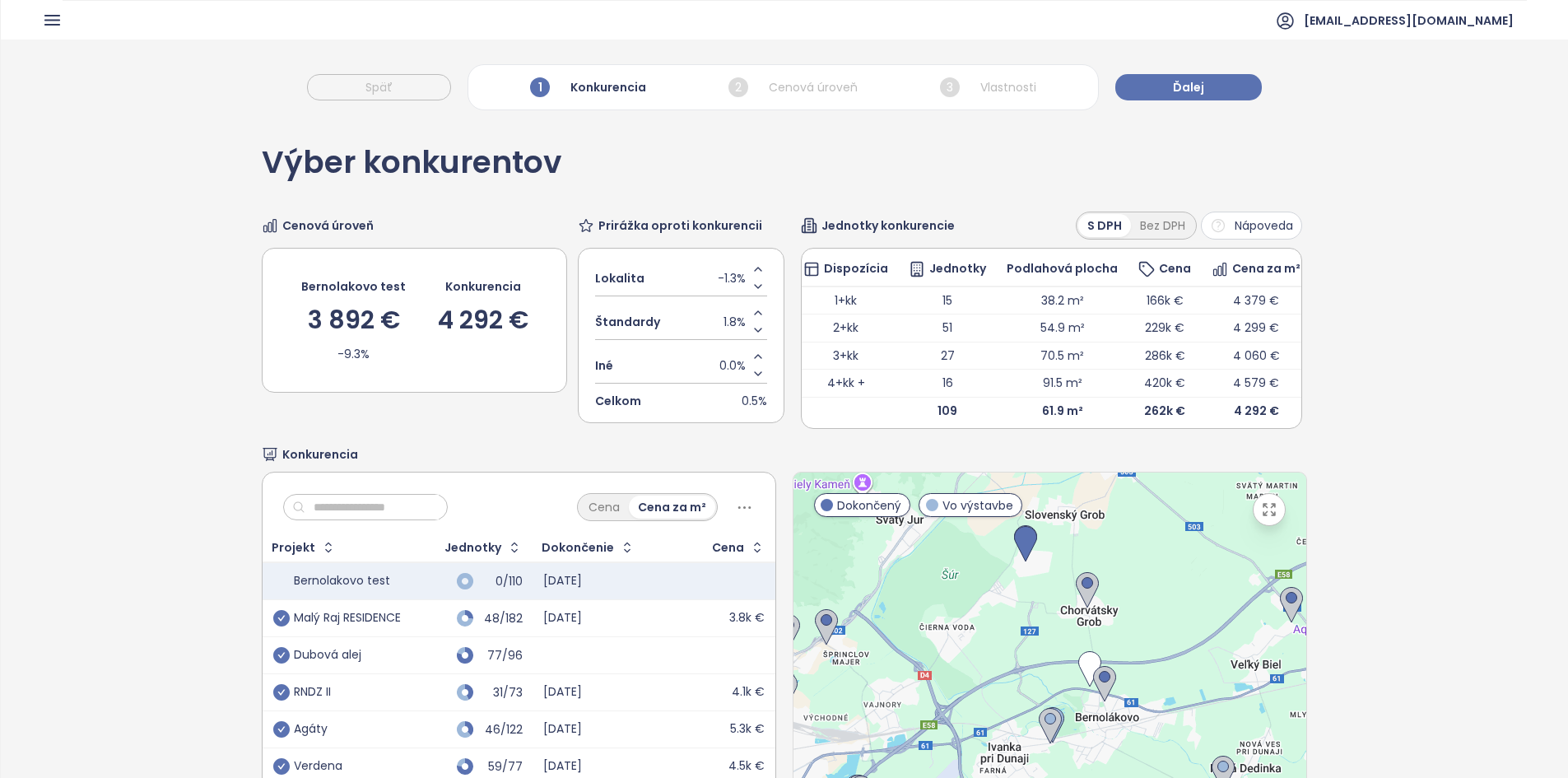
click at [921, 419] on td "109" at bounding box center [948, 410] width 98 height 27
drag, startPoint x: 733, startPoint y: 283, endPoint x: 707, endPoint y: 283, distance: 26.0
click at [707, 283] on div "Lokalita -1.3%" at bounding box center [681, 279] width 172 height 35
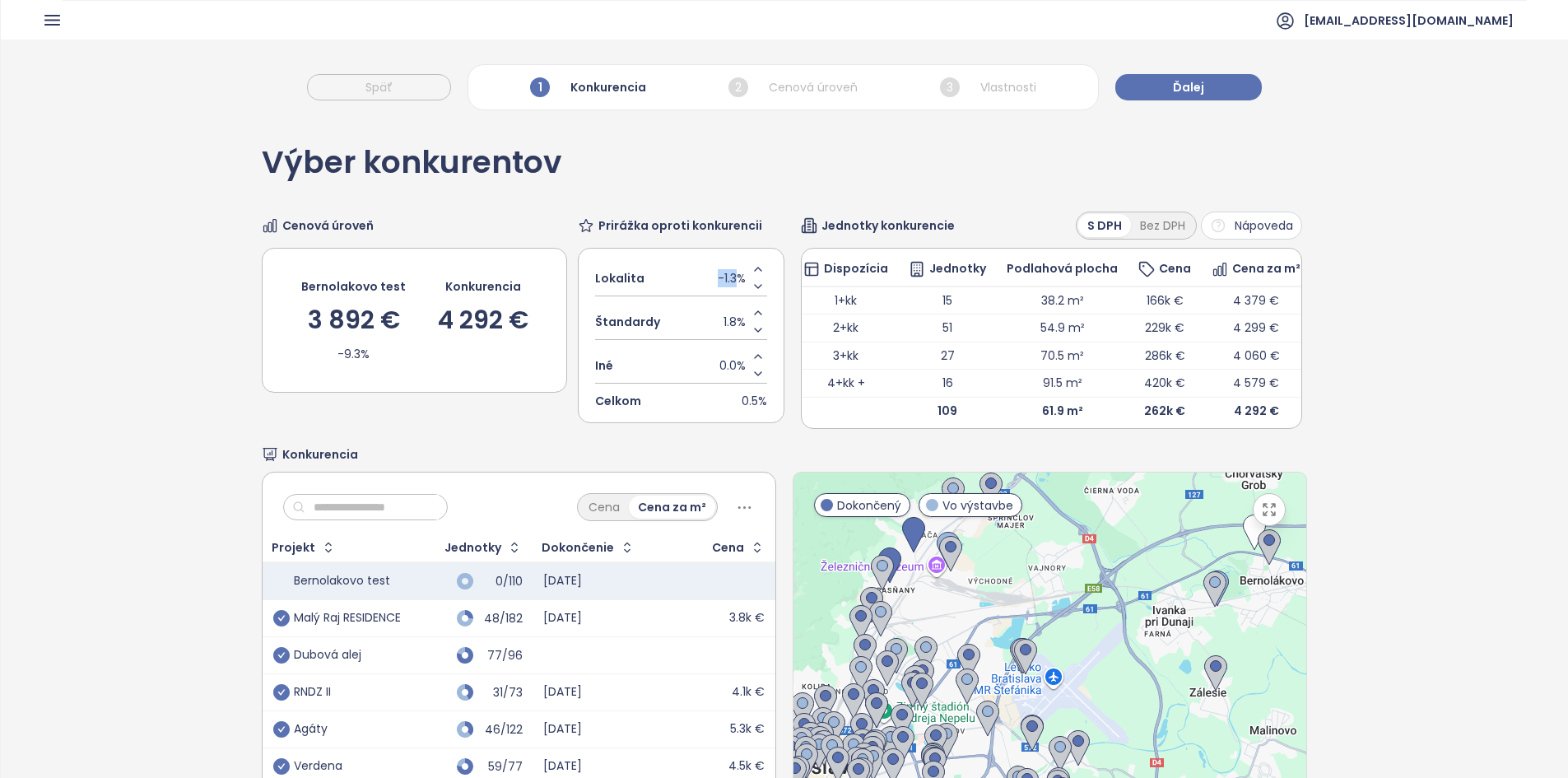
drag, startPoint x: 966, startPoint y: 620, endPoint x: 1127, endPoint y: 487, distance: 208.8
click at [1127, 487] on div at bounding box center [1050, 678] width 513 height 409
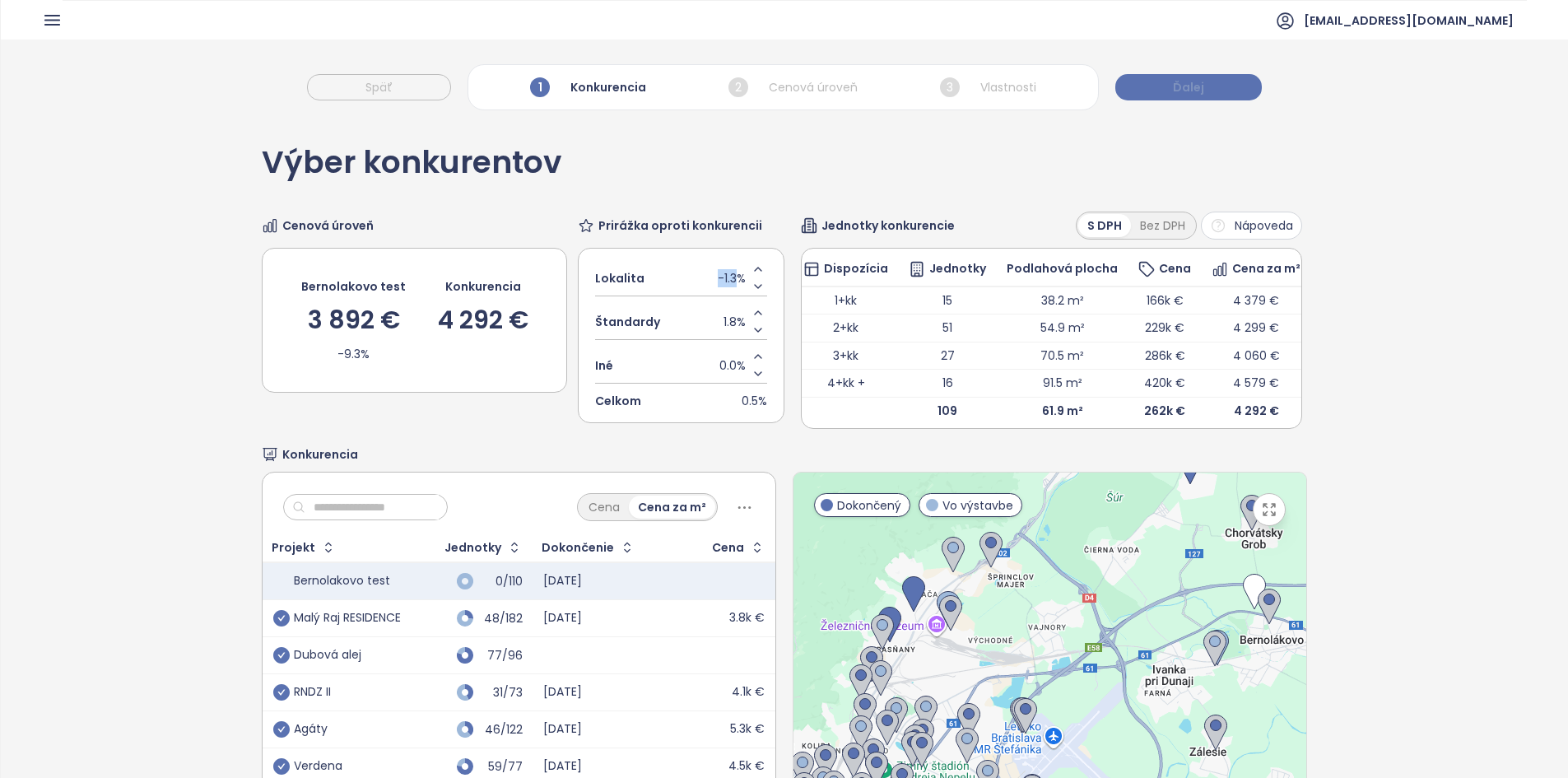
click at [1222, 82] on button "Ďalej" at bounding box center [1189, 87] width 146 height 26
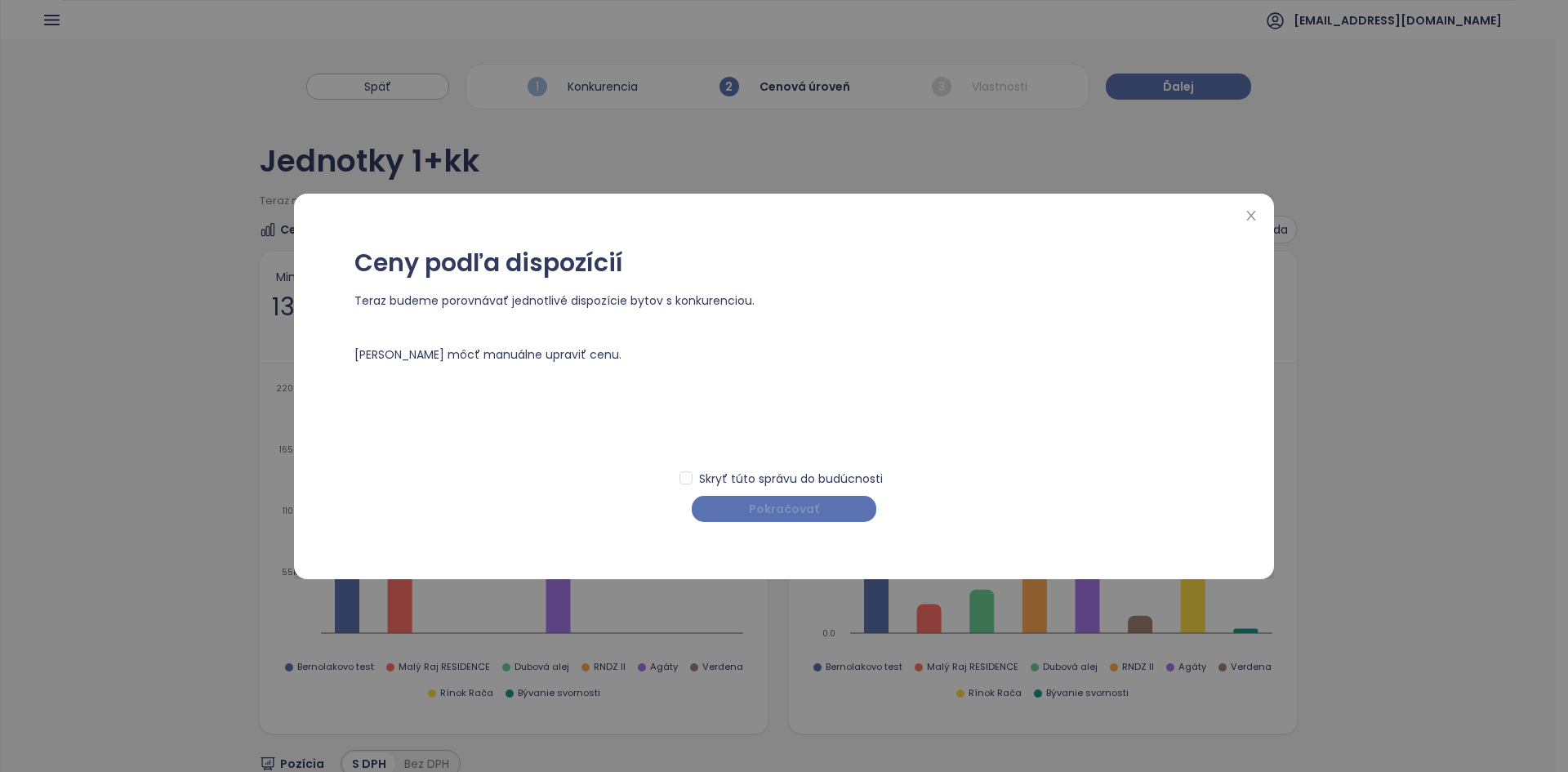
click at [816, 516] on span "Pokračovať" at bounding box center [784, 509] width 71 height 18
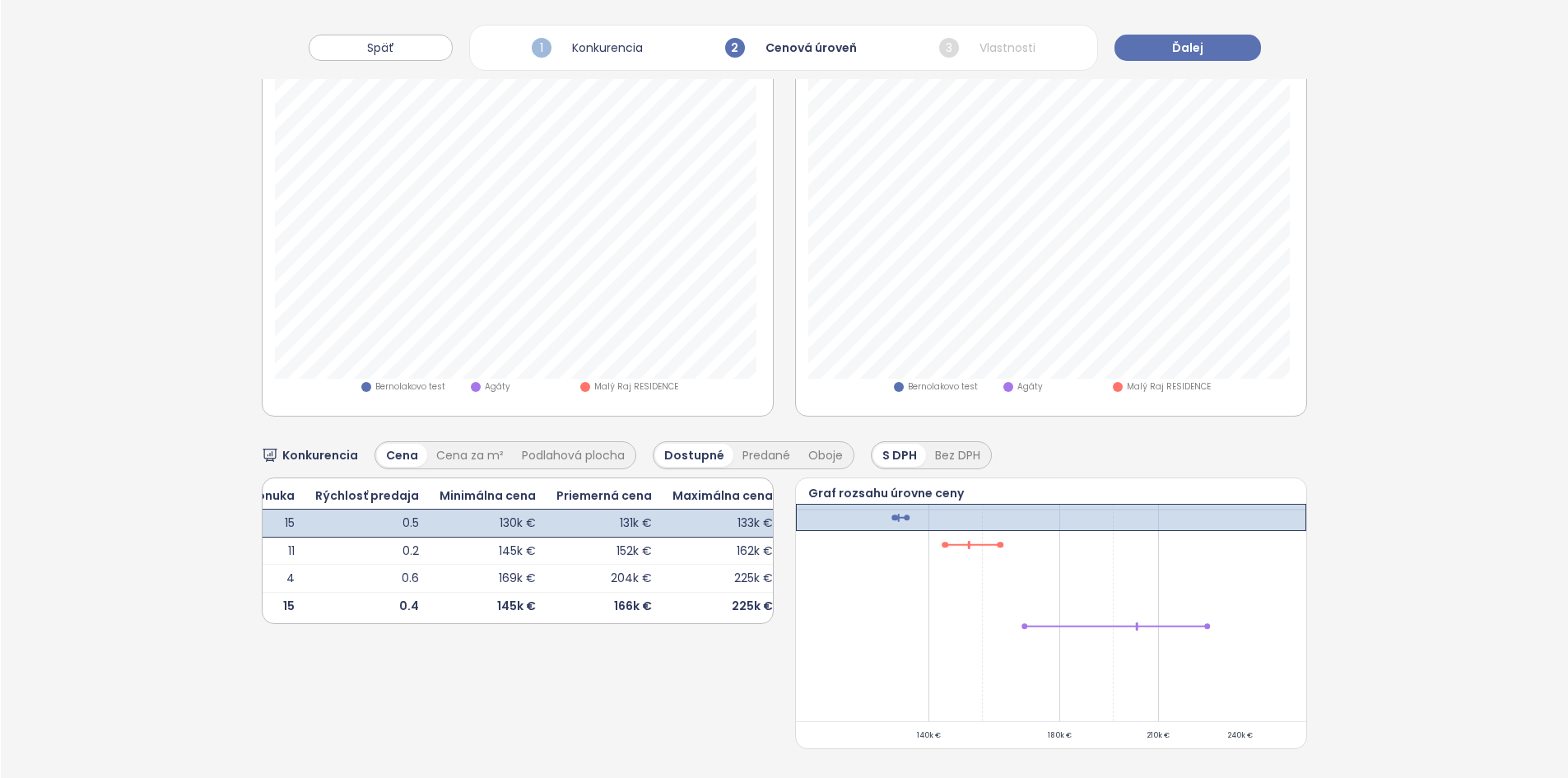
scroll to position [0, 172]
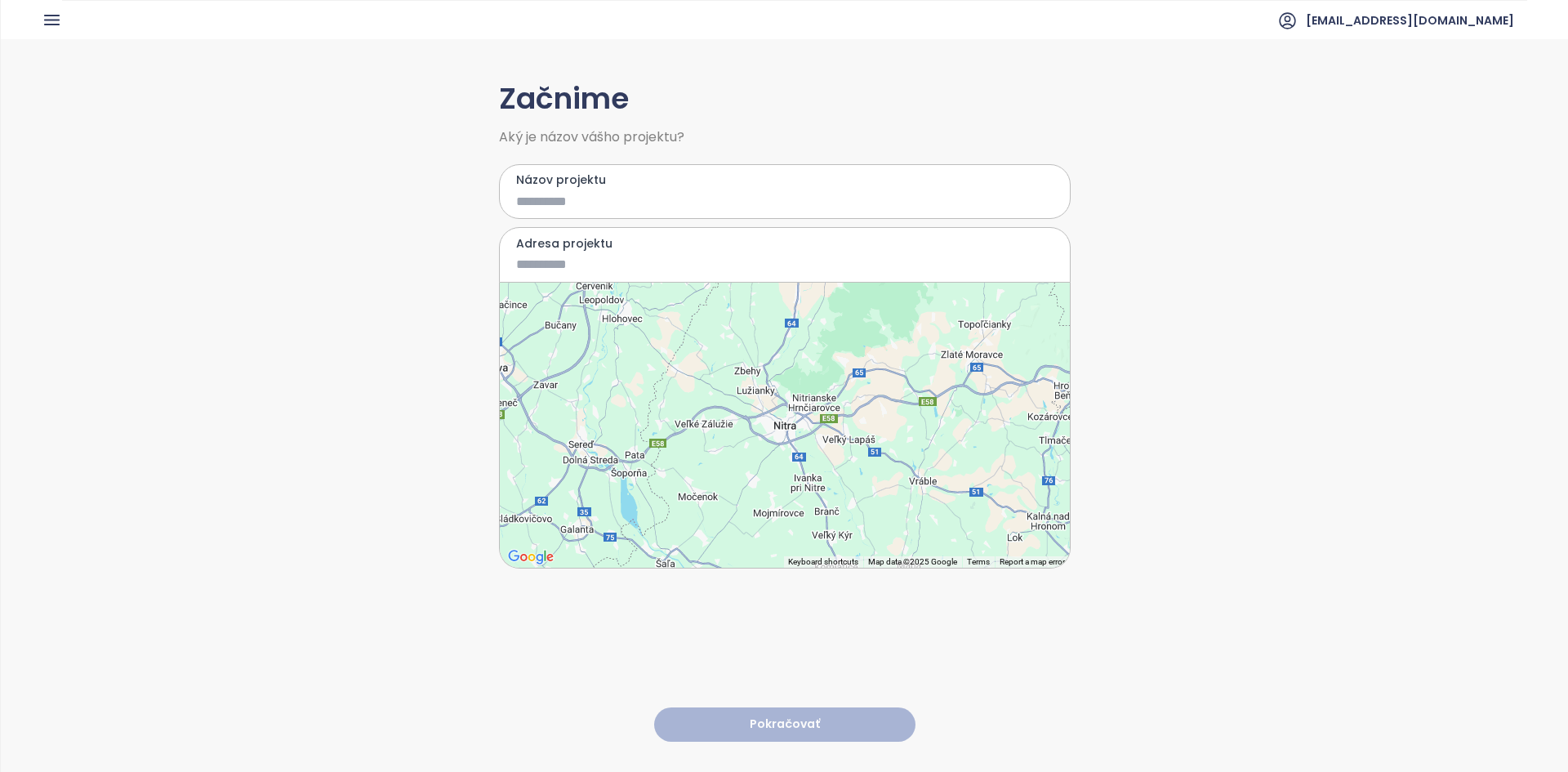
click at [62, 25] on ul "[EMAIL_ADDRESS][DOMAIN_NAME]" at bounding box center [794, 19] width 1464 height 40
click at [52, 19] on icon "button" at bounding box center [51, 19] width 14 height 9
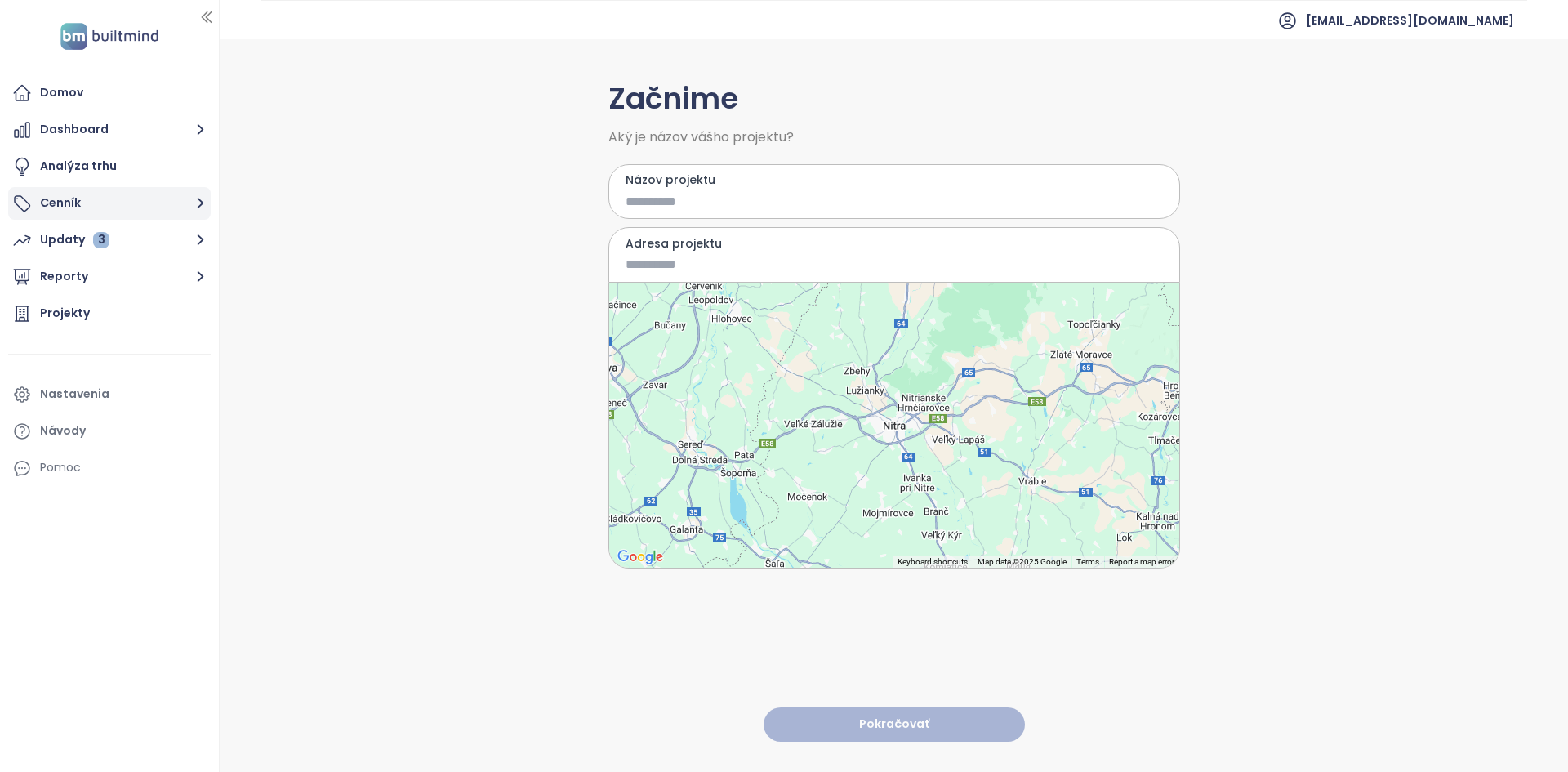
click at [76, 192] on button "Cenník" at bounding box center [108, 203] width 202 height 33
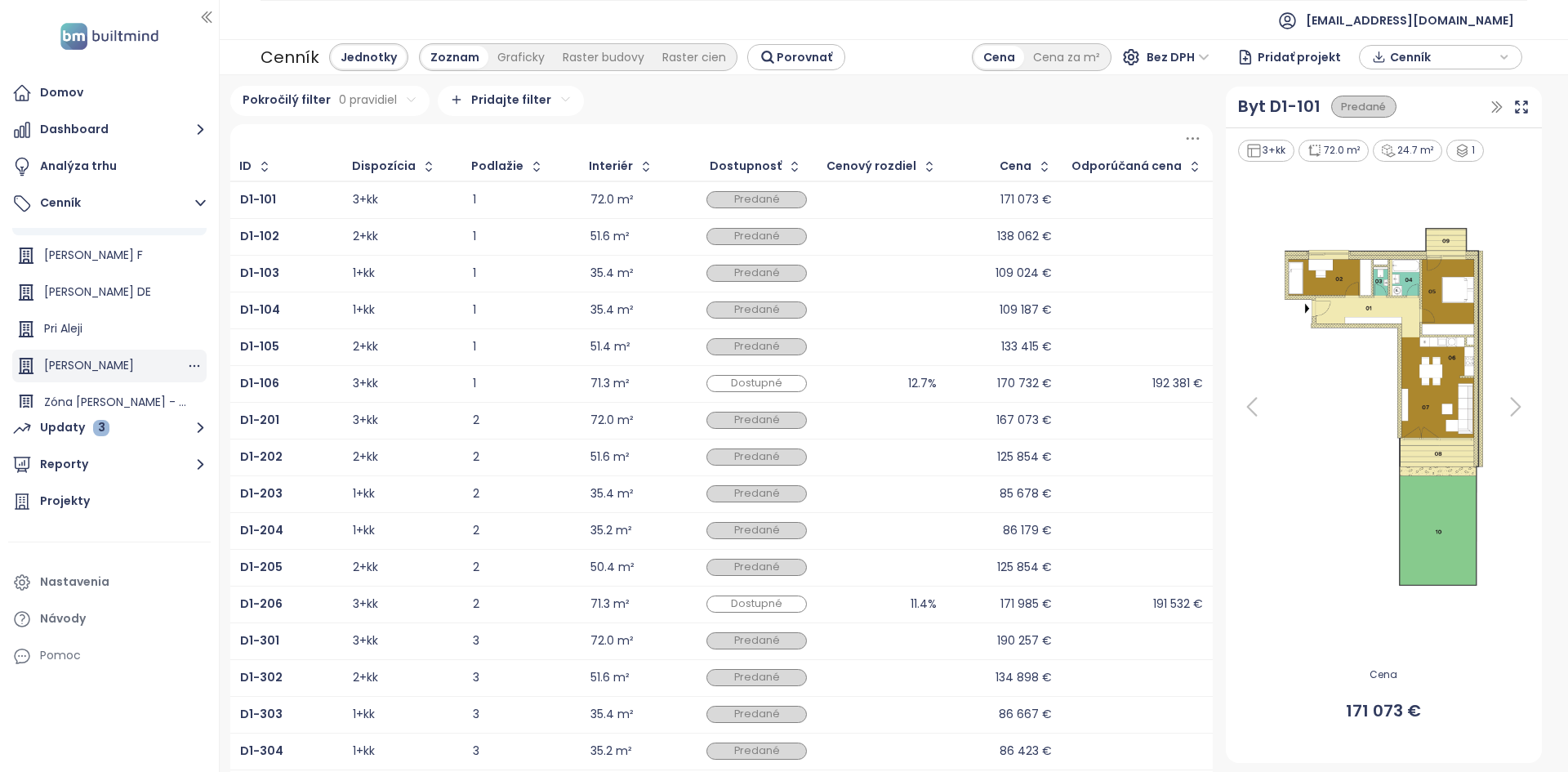
scroll to position [74, 0]
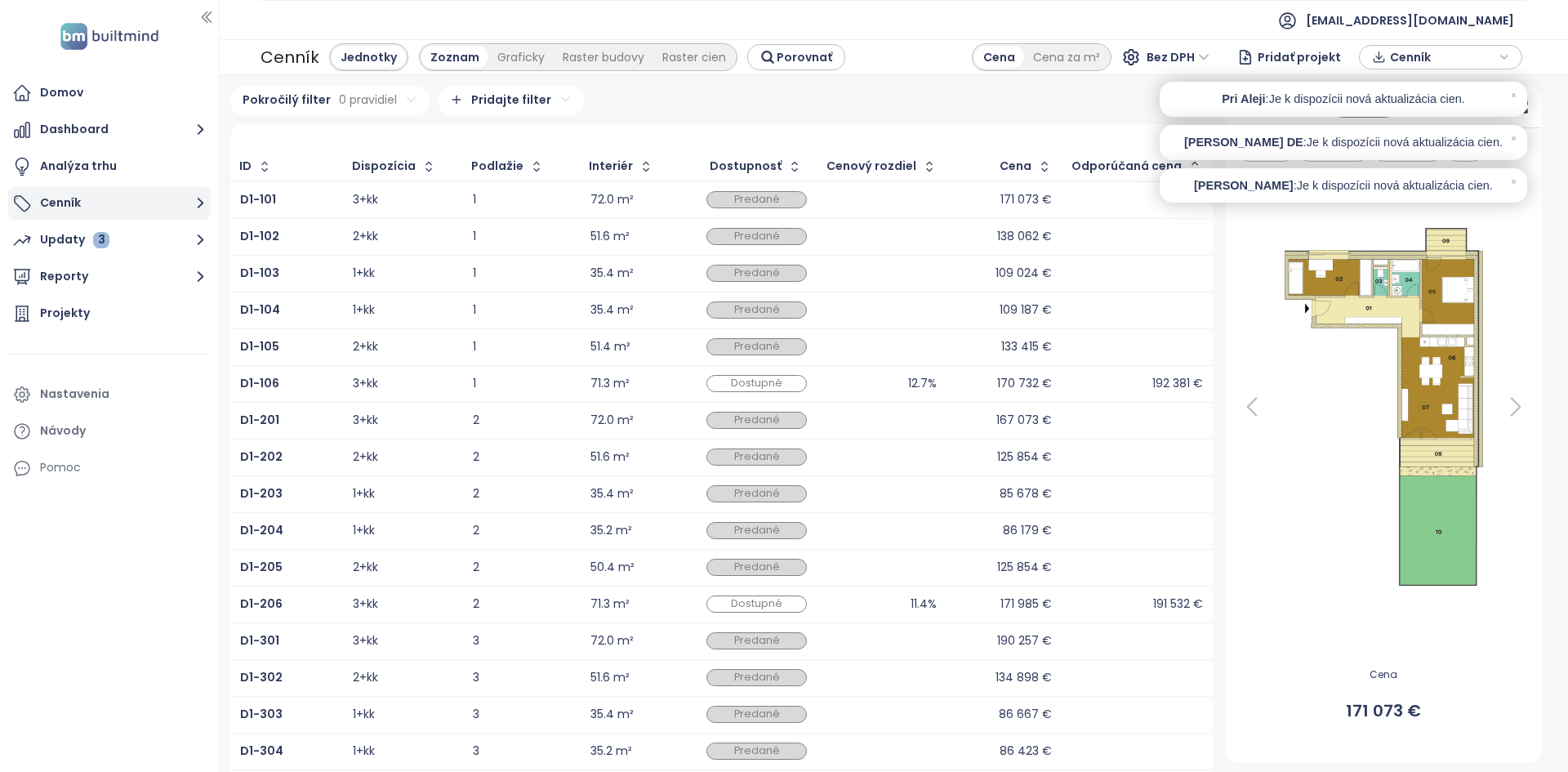
click at [112, 195] on button "Cenník" at bounding box center [108, 203] width 202 height 33
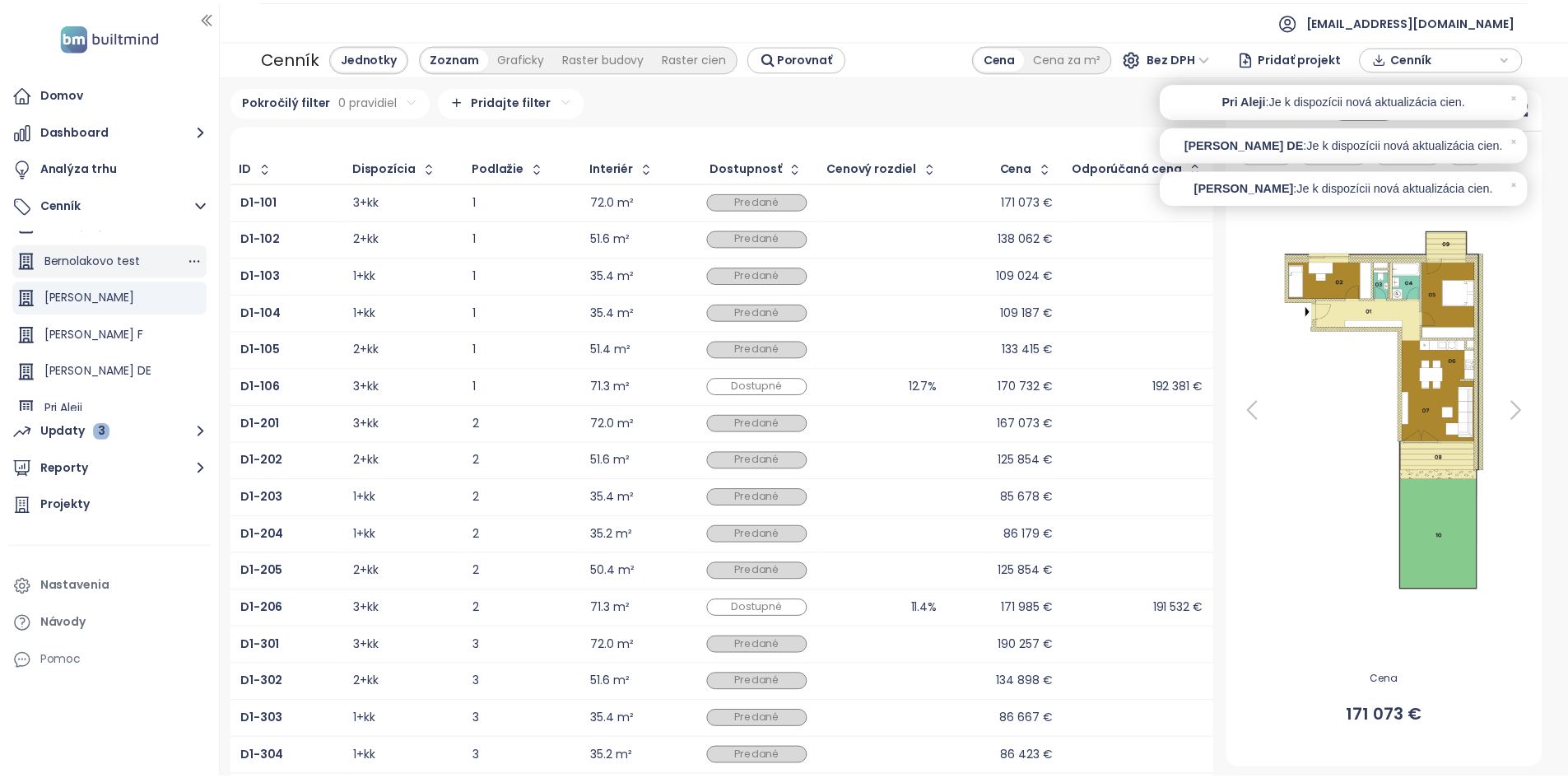
scroll to position [23, 0]
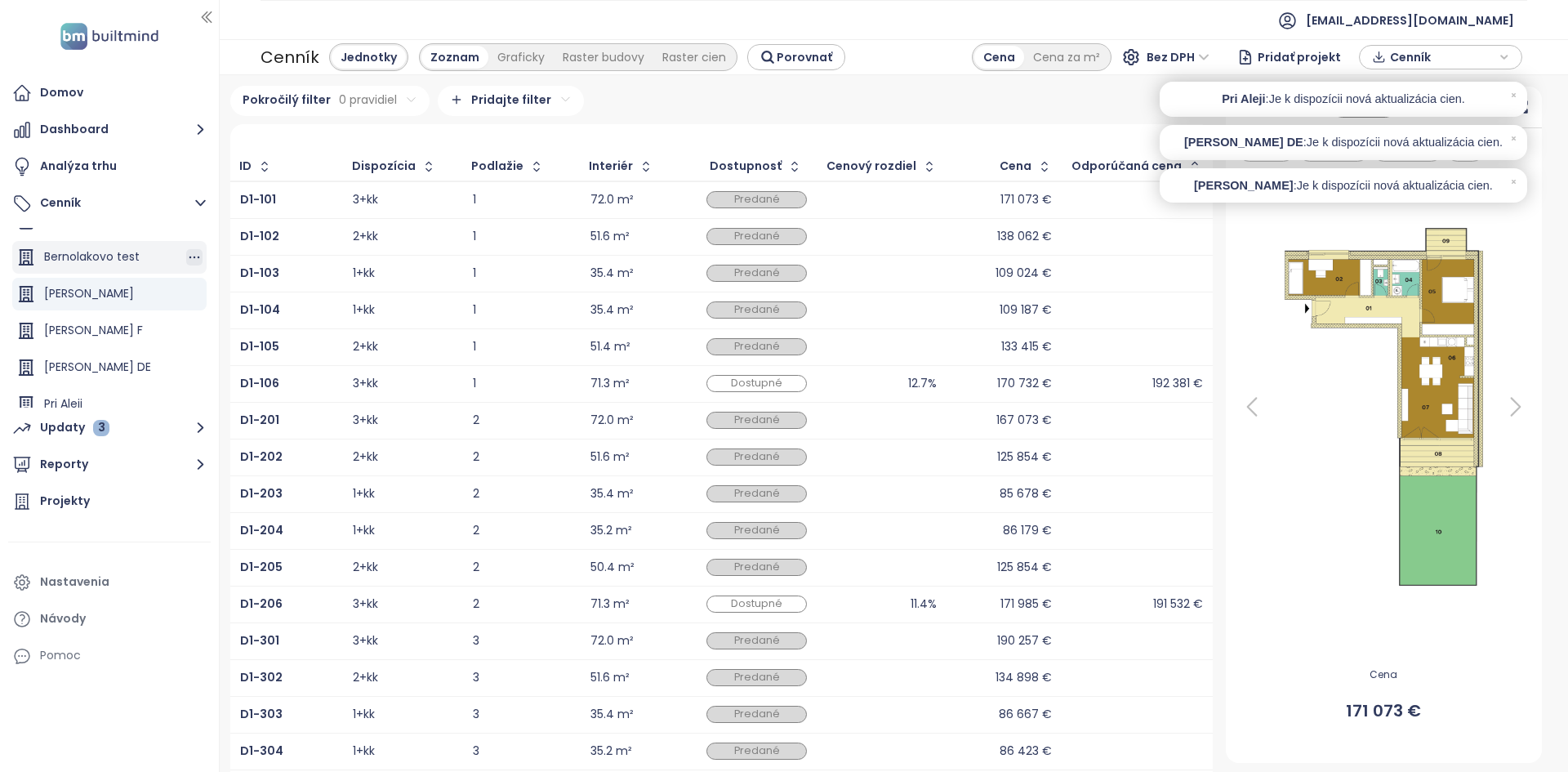
click at [186, 259] on icon "button" at bounding box center [193, 256] width 16 height 16
click at [239, 282] on button "Upraviť" at bounding box center [249, 283] width 94 height 20
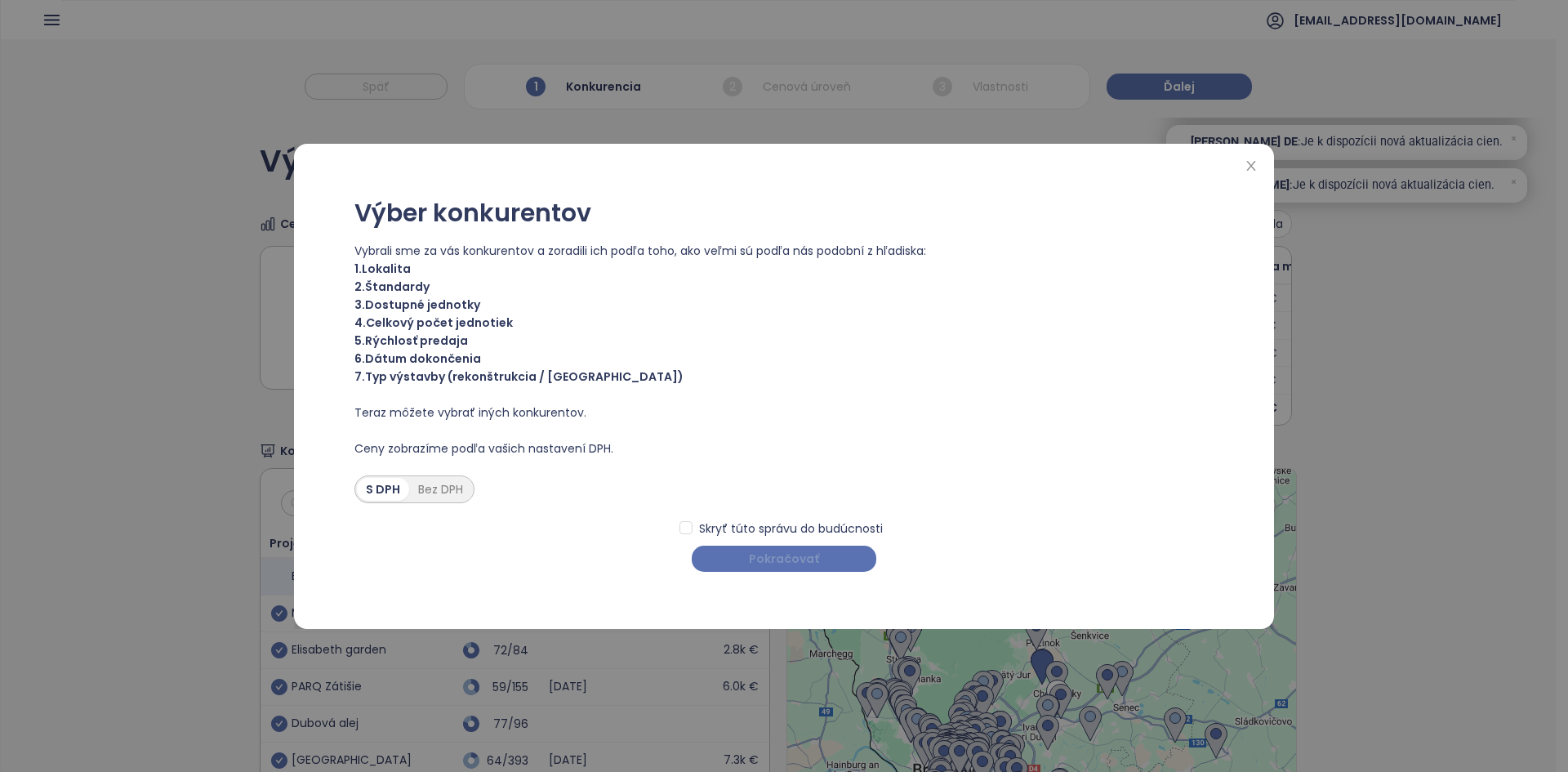
click at [826, 557] on button "Pokračovať" at bounding box center [784, 558] width 185 height 26
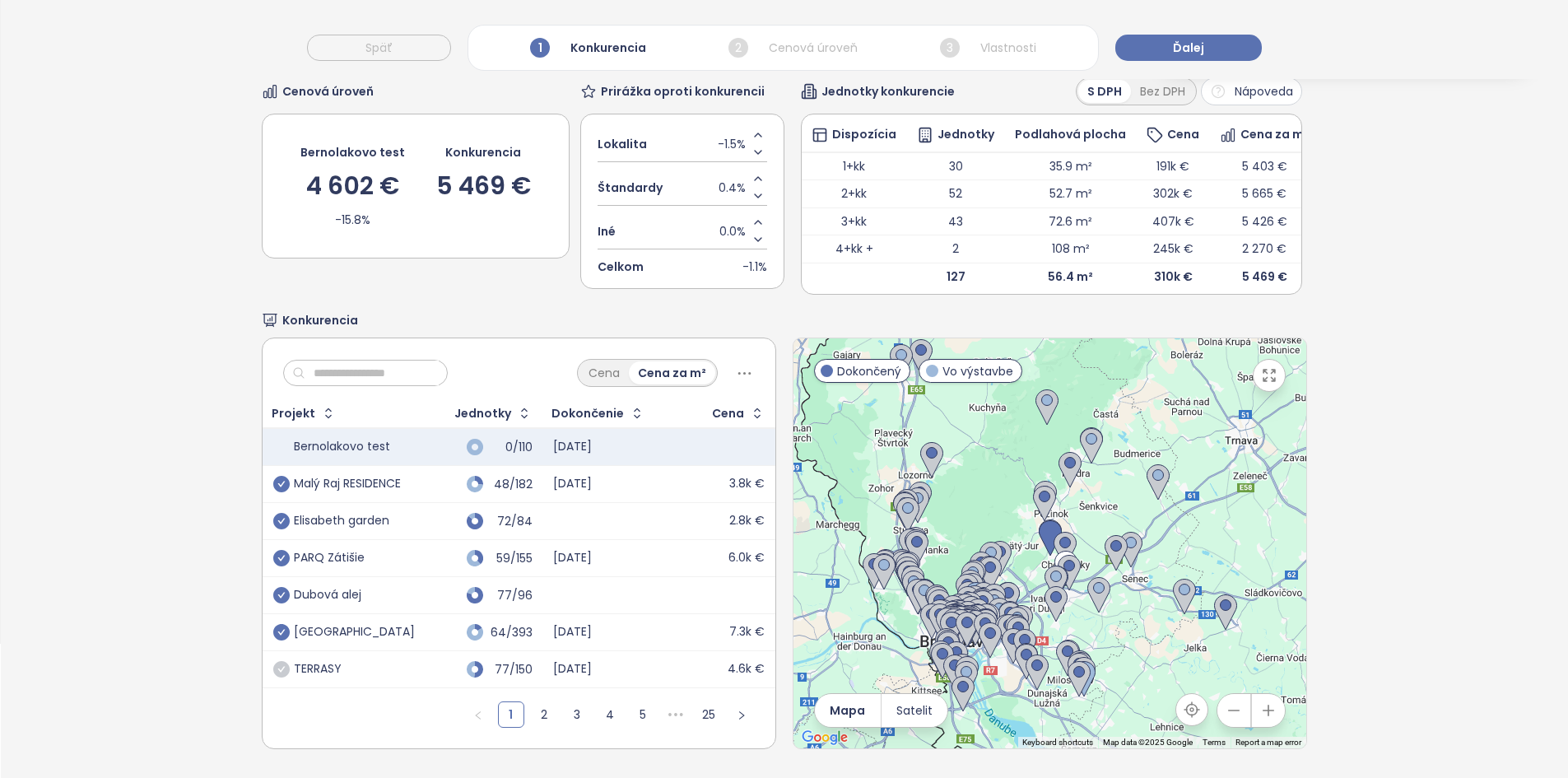
scroll to position [150, 0]
click at [281, 626] on icon "check-circle" at bounding box center [281, 632] width 17 height 17
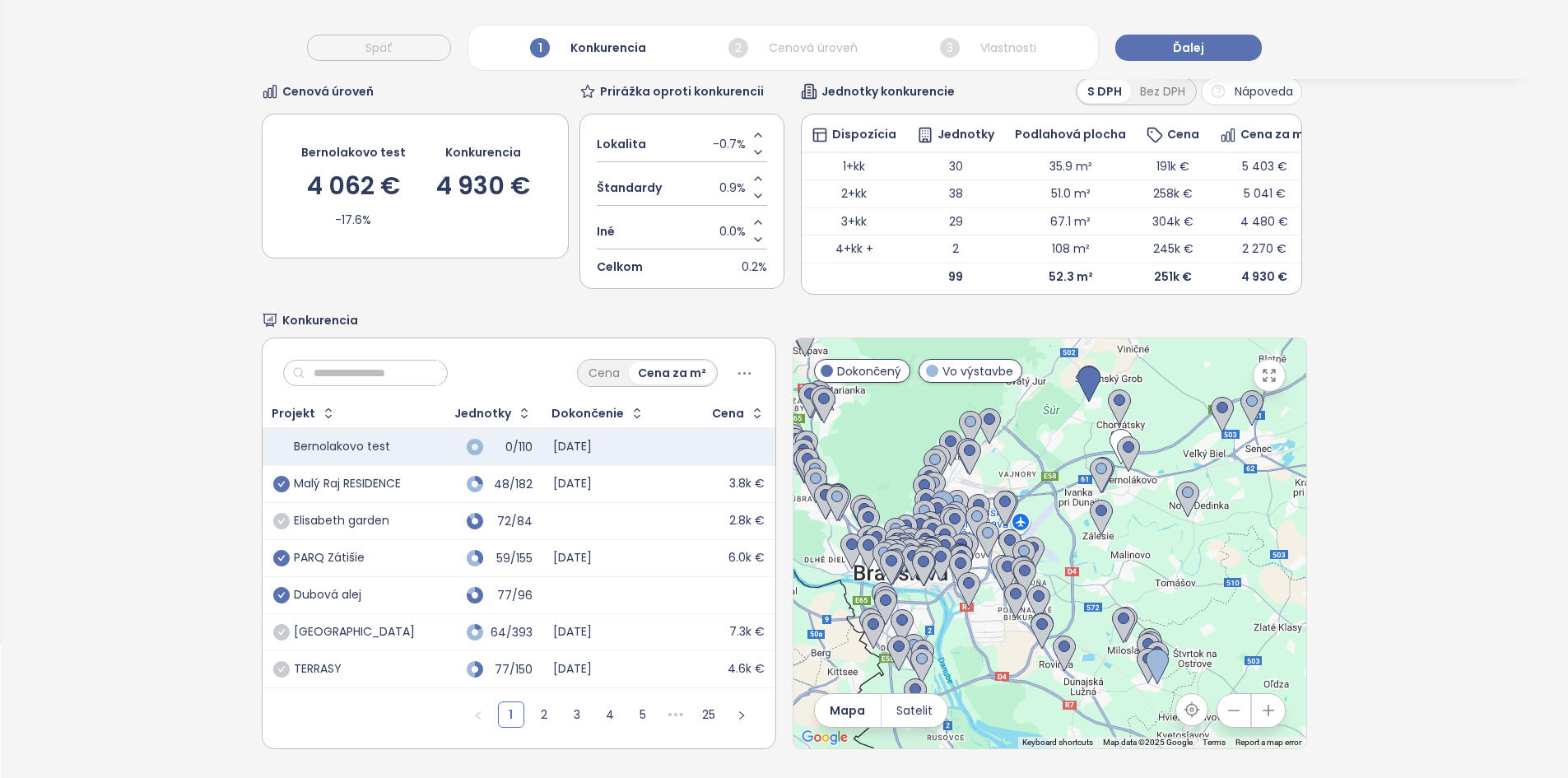
click at [274, 520] on icon "check-circle" at bounding box center [281, 521] width 17 height 17
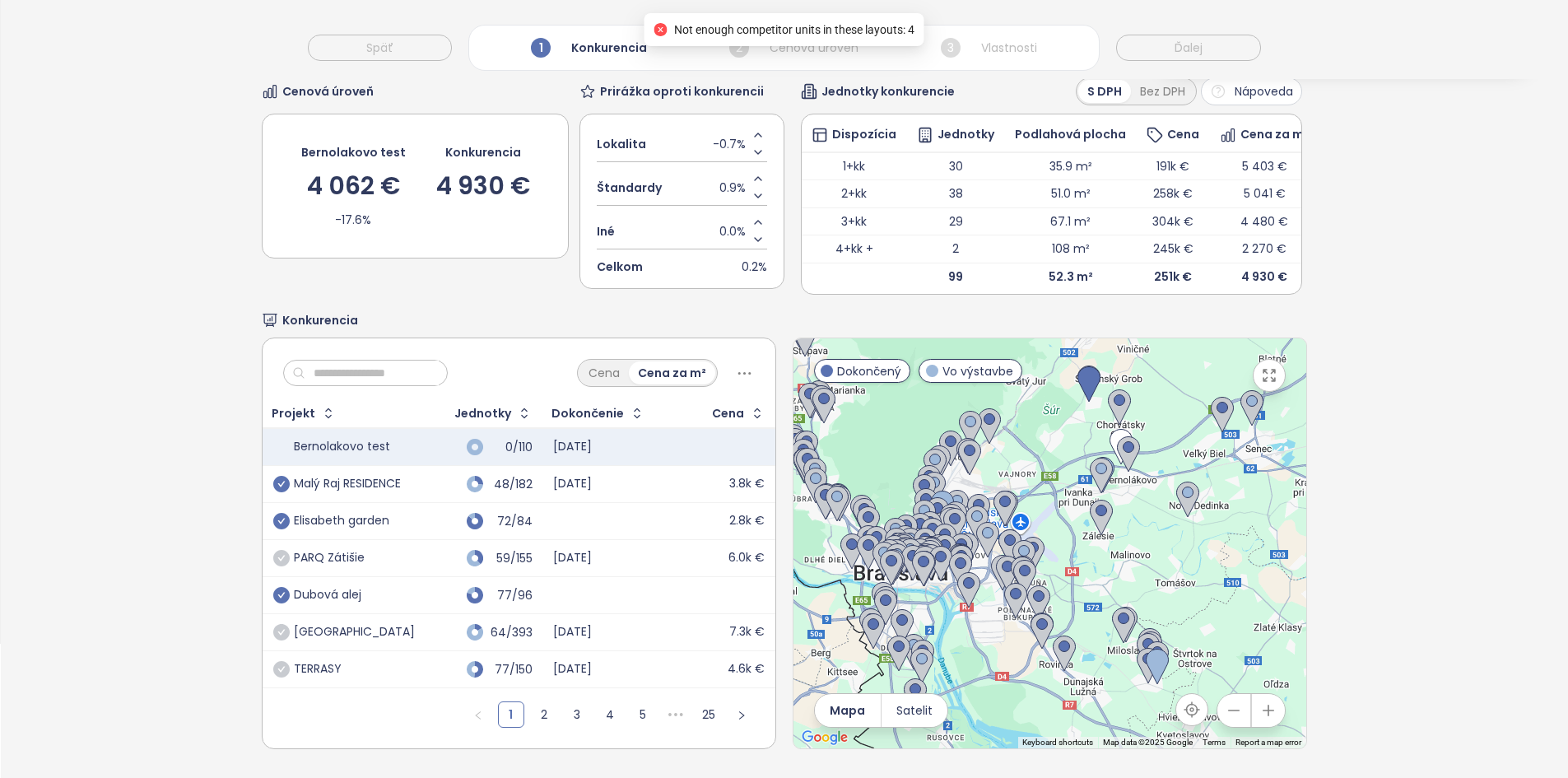
click at [276, 553] on icon "check-circle" at bounding box center [281, 558] width 17 height 17
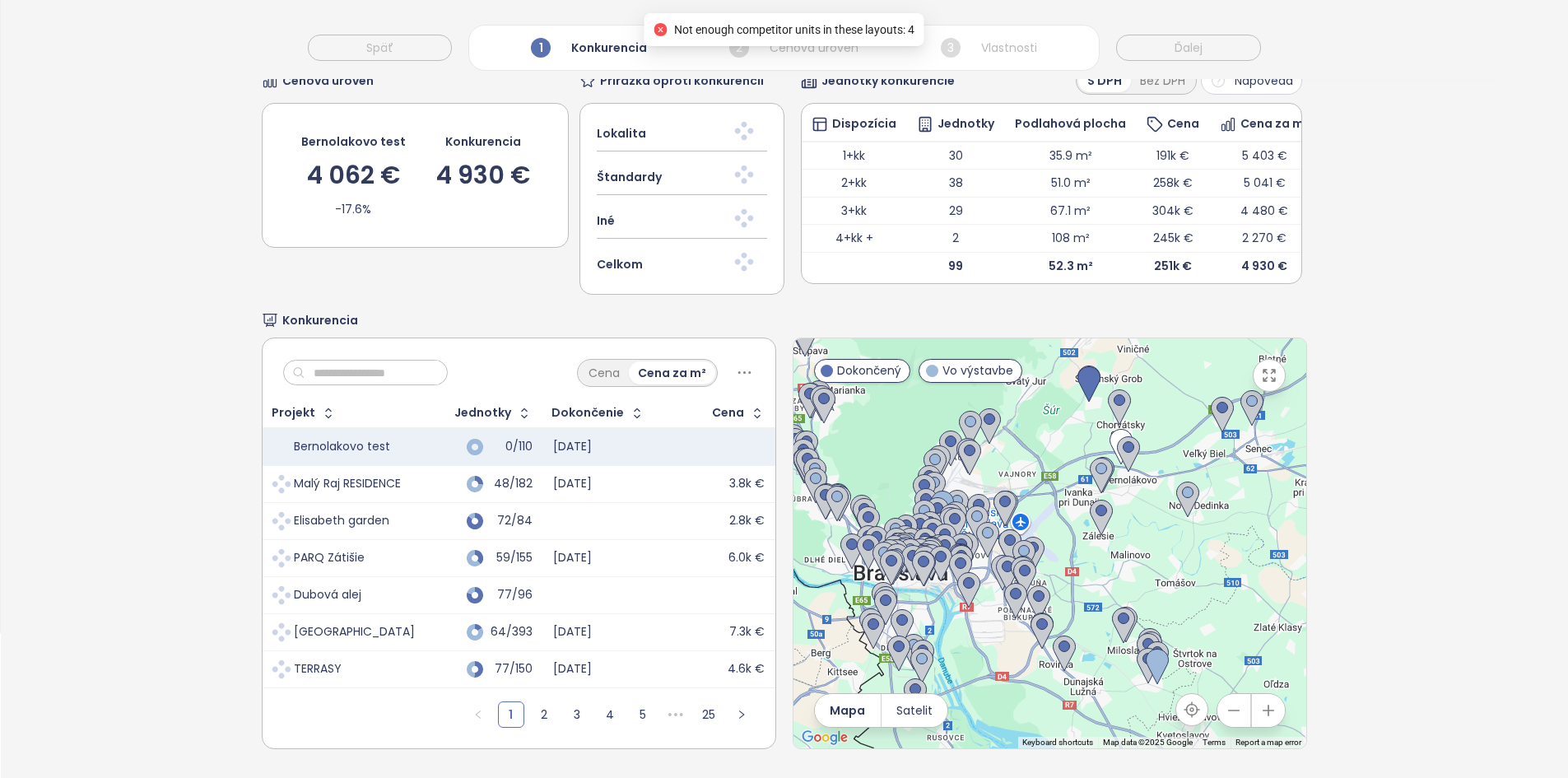
click at [372, 365] on input "text" at bounding box center [372, 372] width 134 height 24
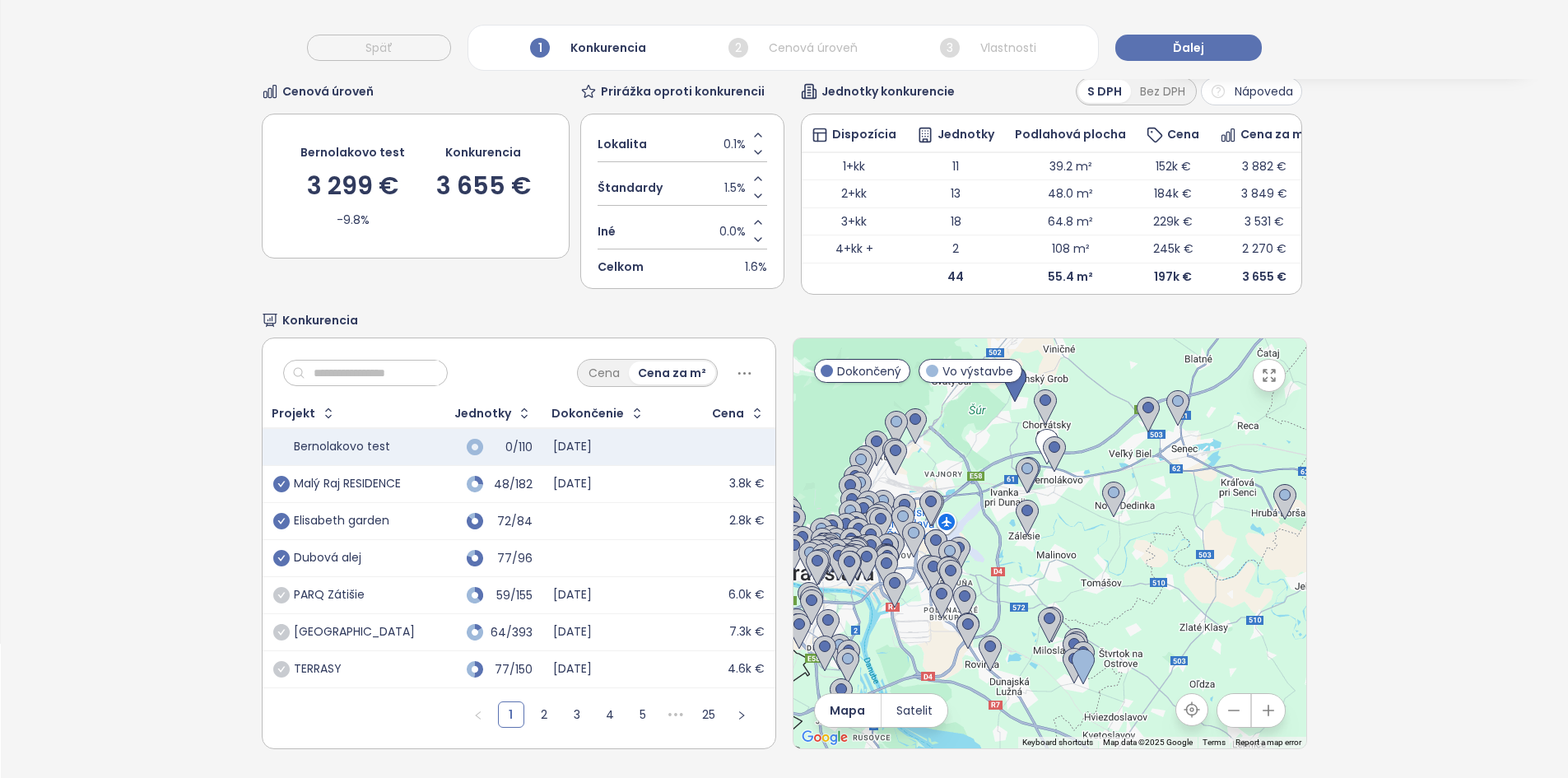
click at [1033, 669] on div at bounding box center [1050, 543] width 513 height 409
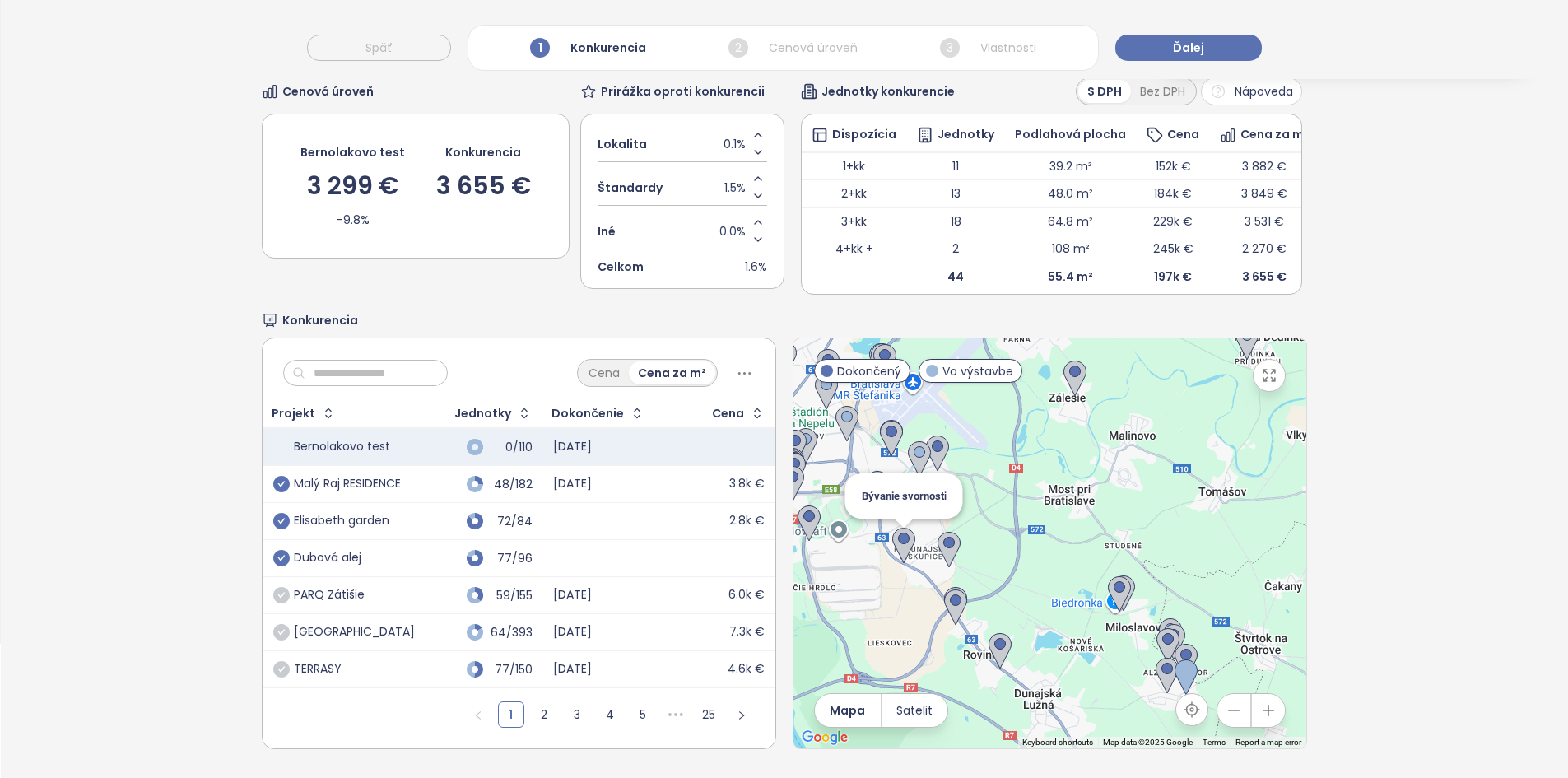
click at [898, 542] on img at bounding box center [904, 545] width 23 height 36
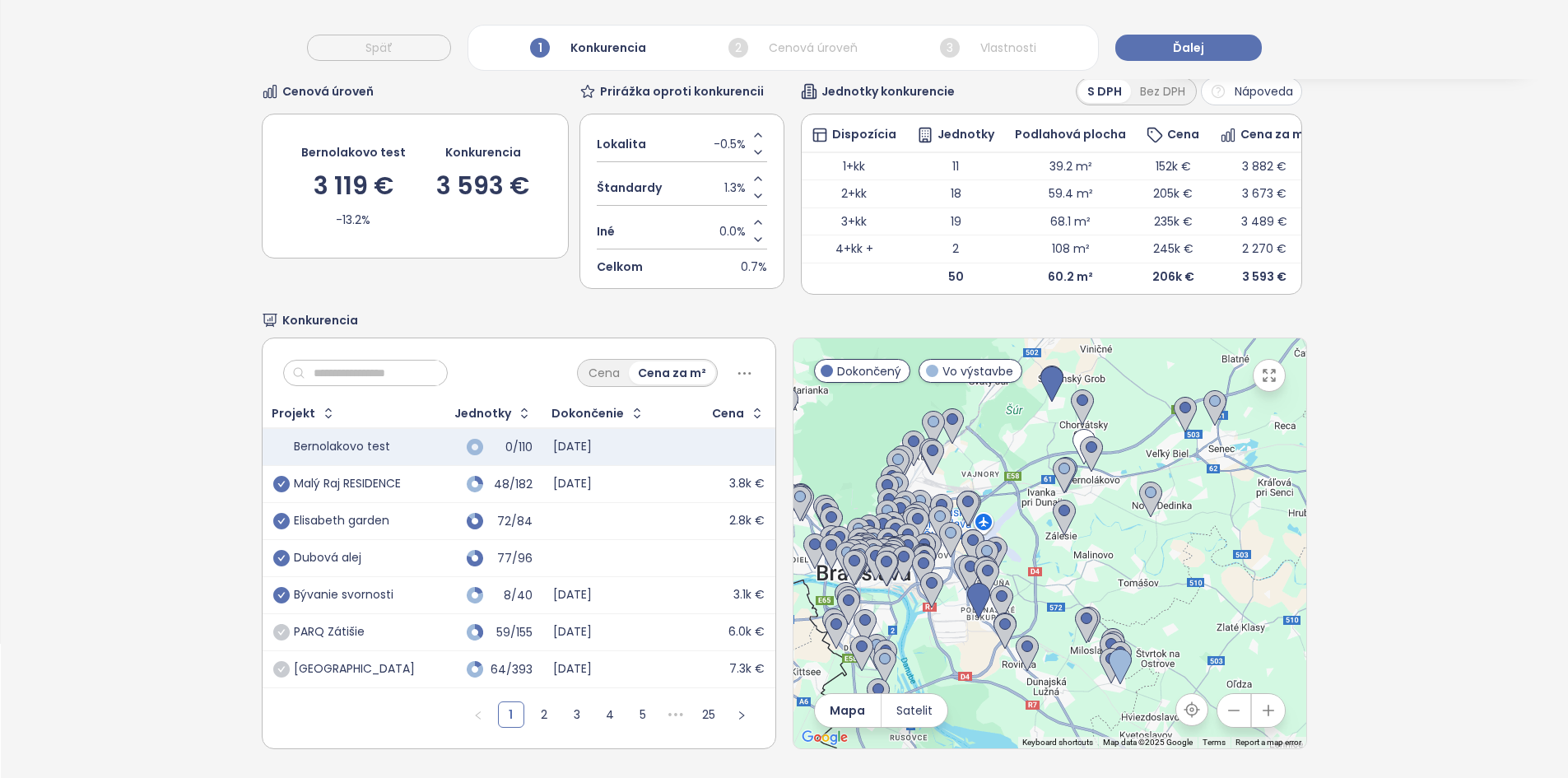
click at [421, 370] on input "text" at bounding box center [372, 372] width 134 height 24
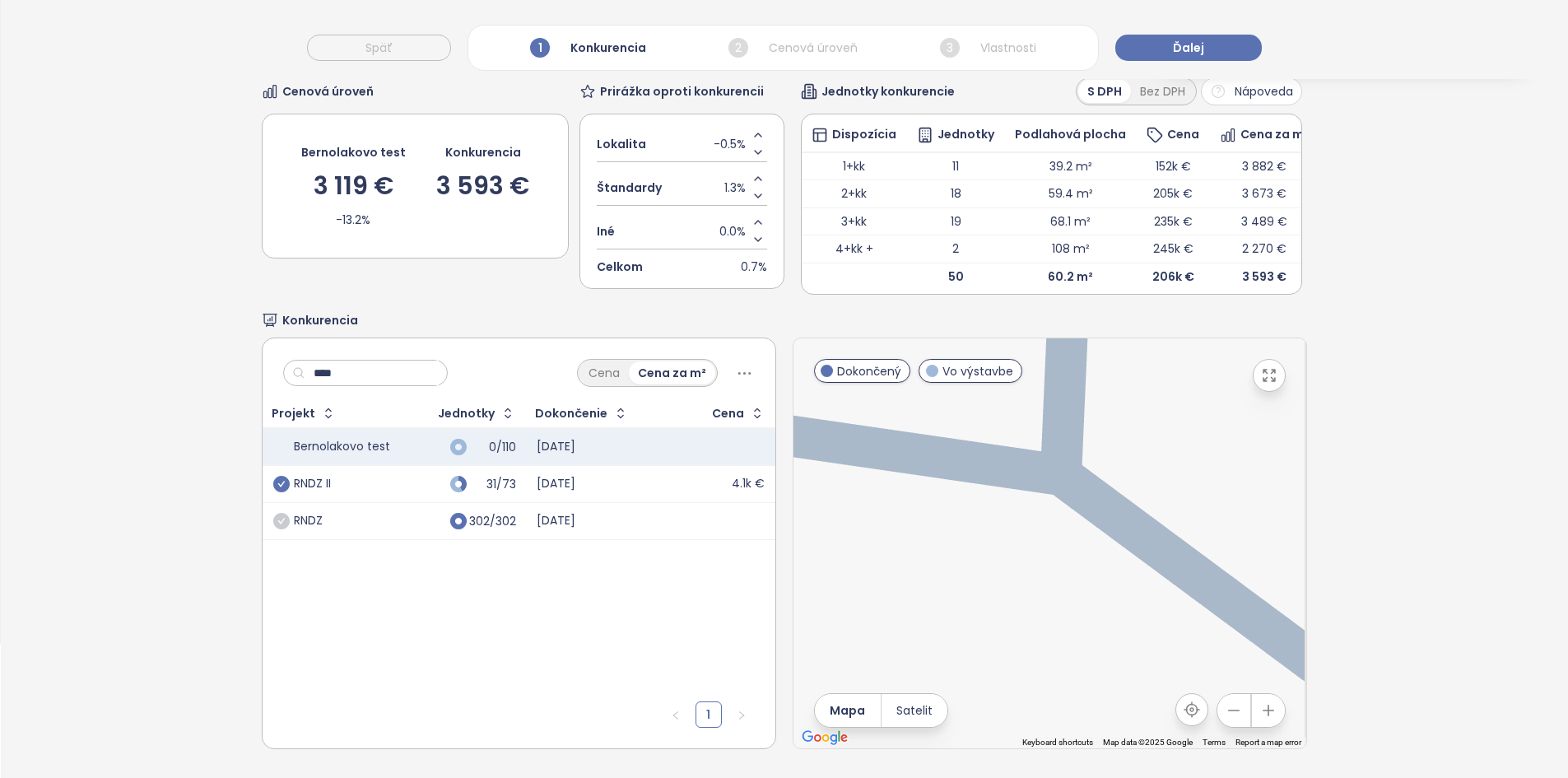
type input "****"
click at [279, 478] on icon "check-circle" at bounding box center [281, 484] width 17 height 17
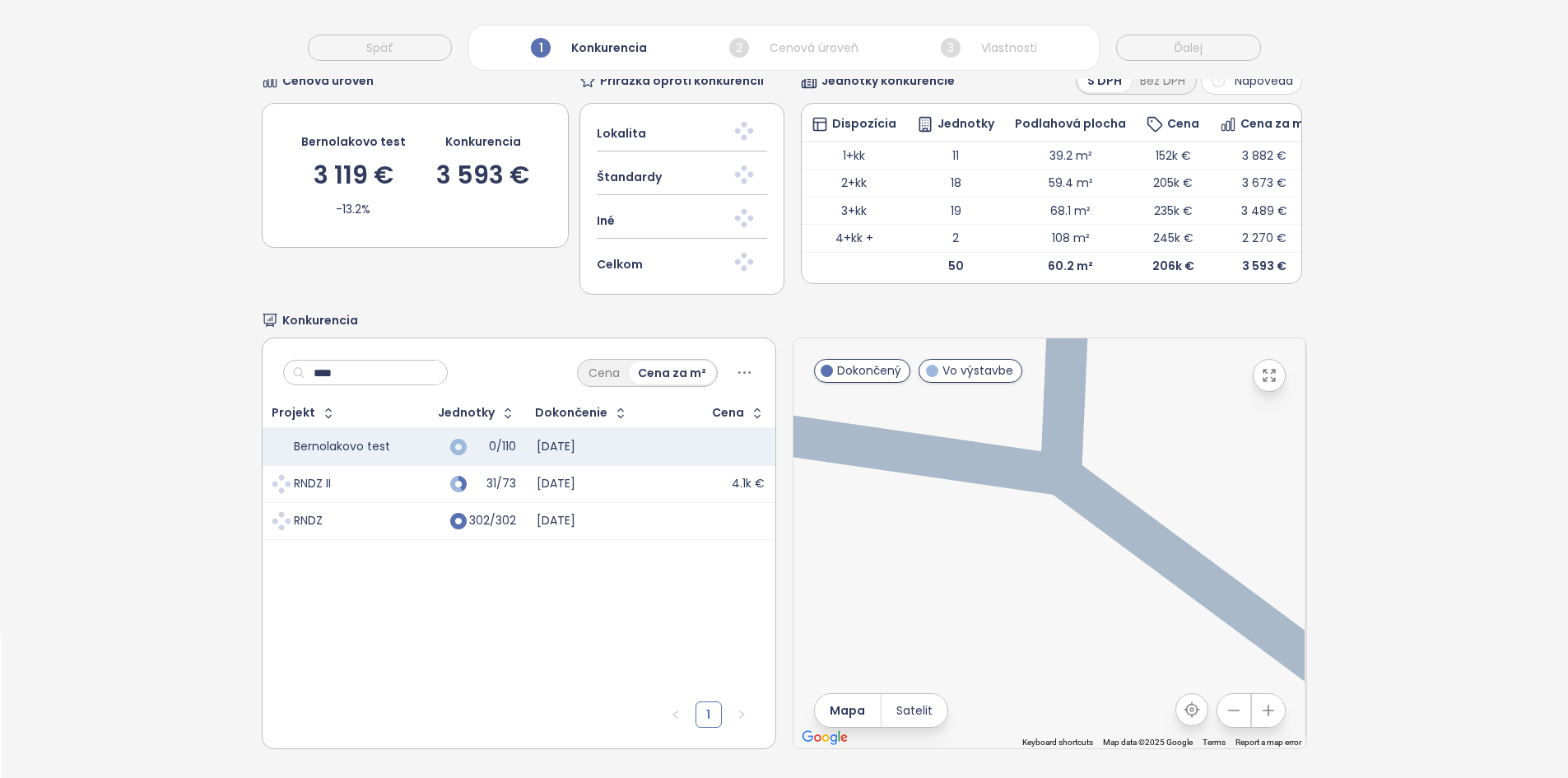
click at [362, 370] on input "****" at bounding box center [372, 372] width 134 height 24
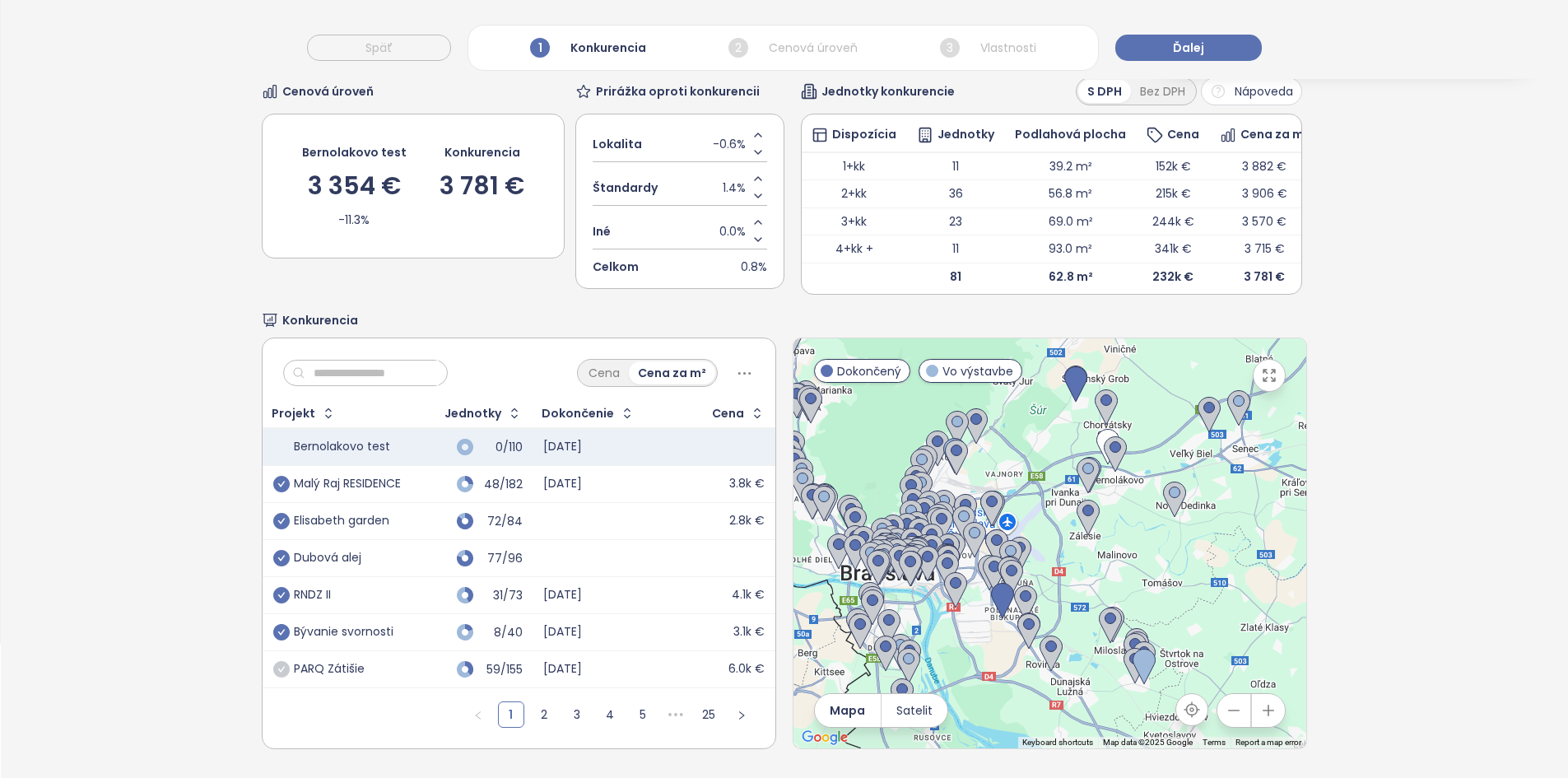
click at [1022, 446] on div at bounding box center [1050, 543] width 513 height 409
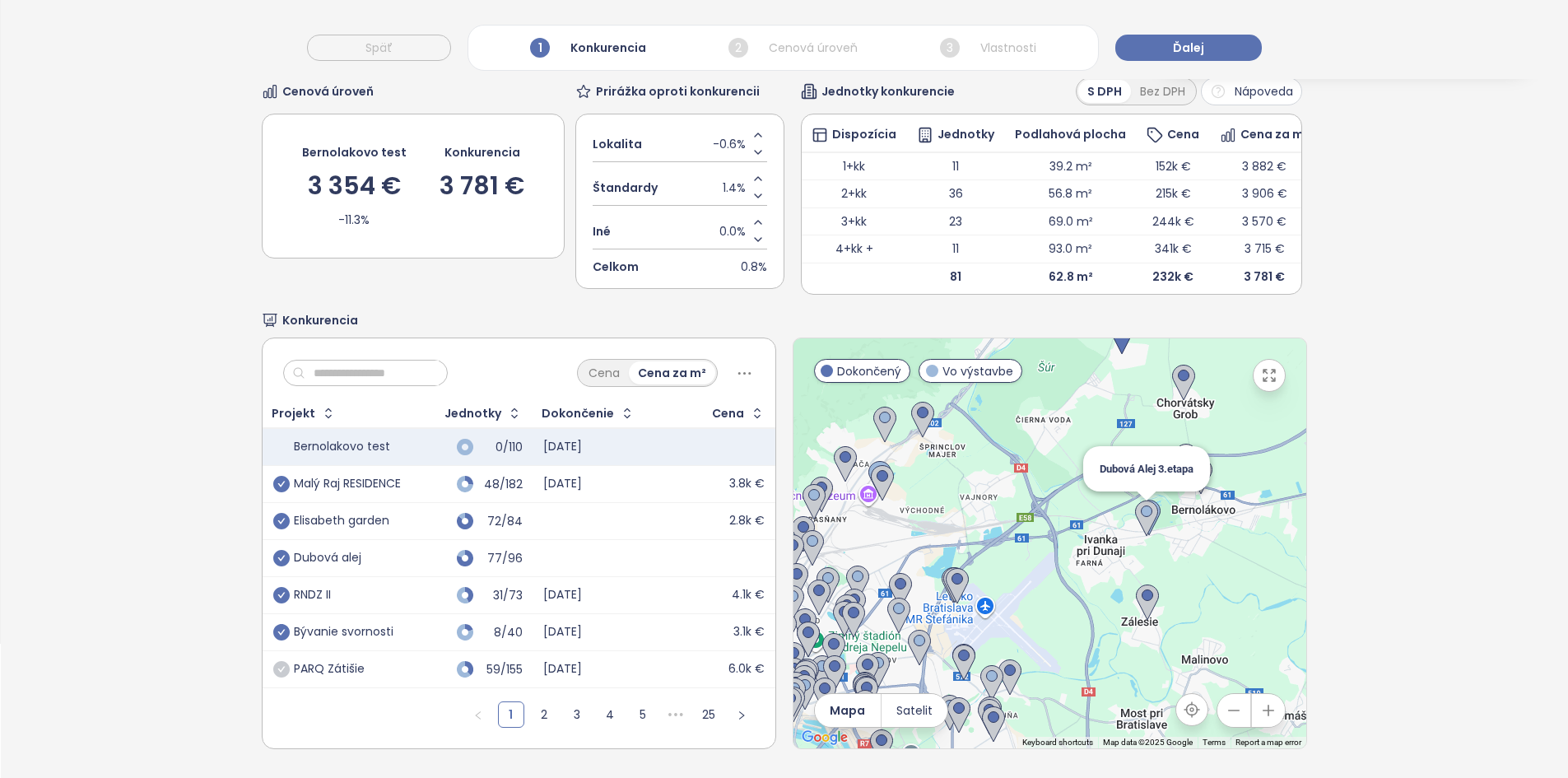
click at [1144, 510] on img at bounding box center [1147, 518] width 23 height 36
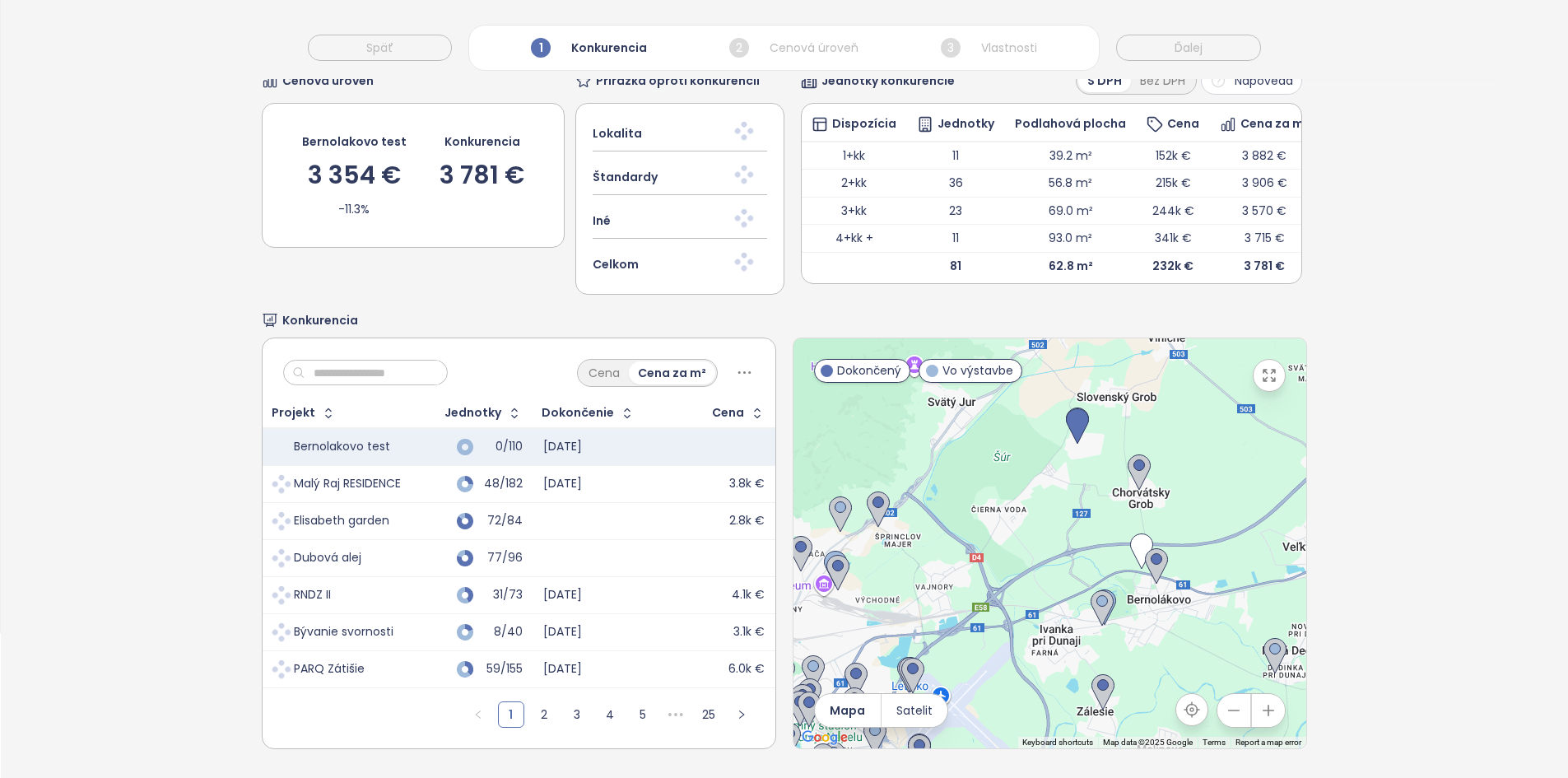
drag, startPoint x: 1051, startPoint y: 604, endPoint x: 1038, endPoint y: 638, distance: 36.4
click at [1038, 638] on div at bounding box center [1050, 543] width 513 height 409
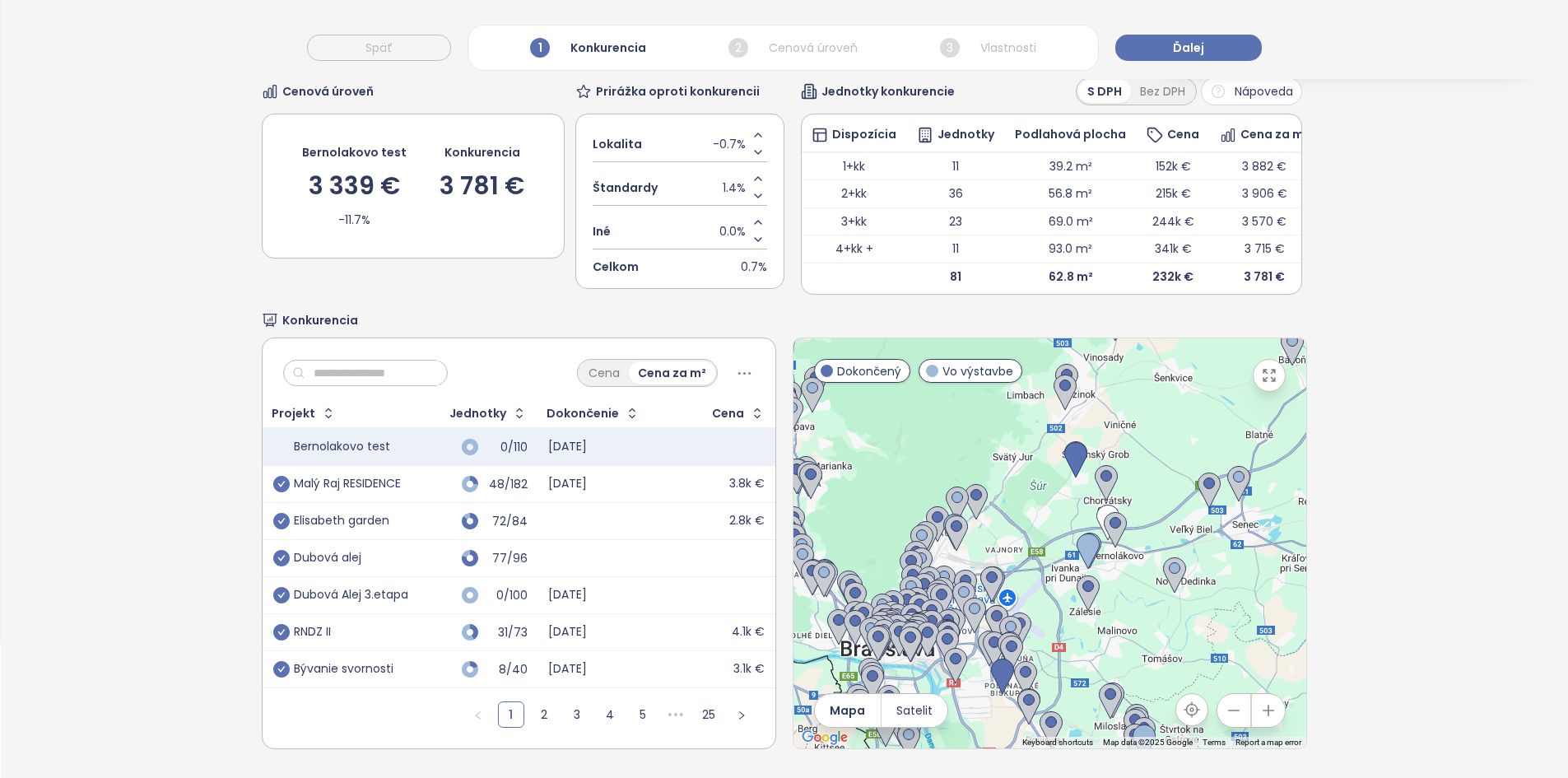
click at [985, 516] on div at bounding box center [1050, 543] width 513 height 409
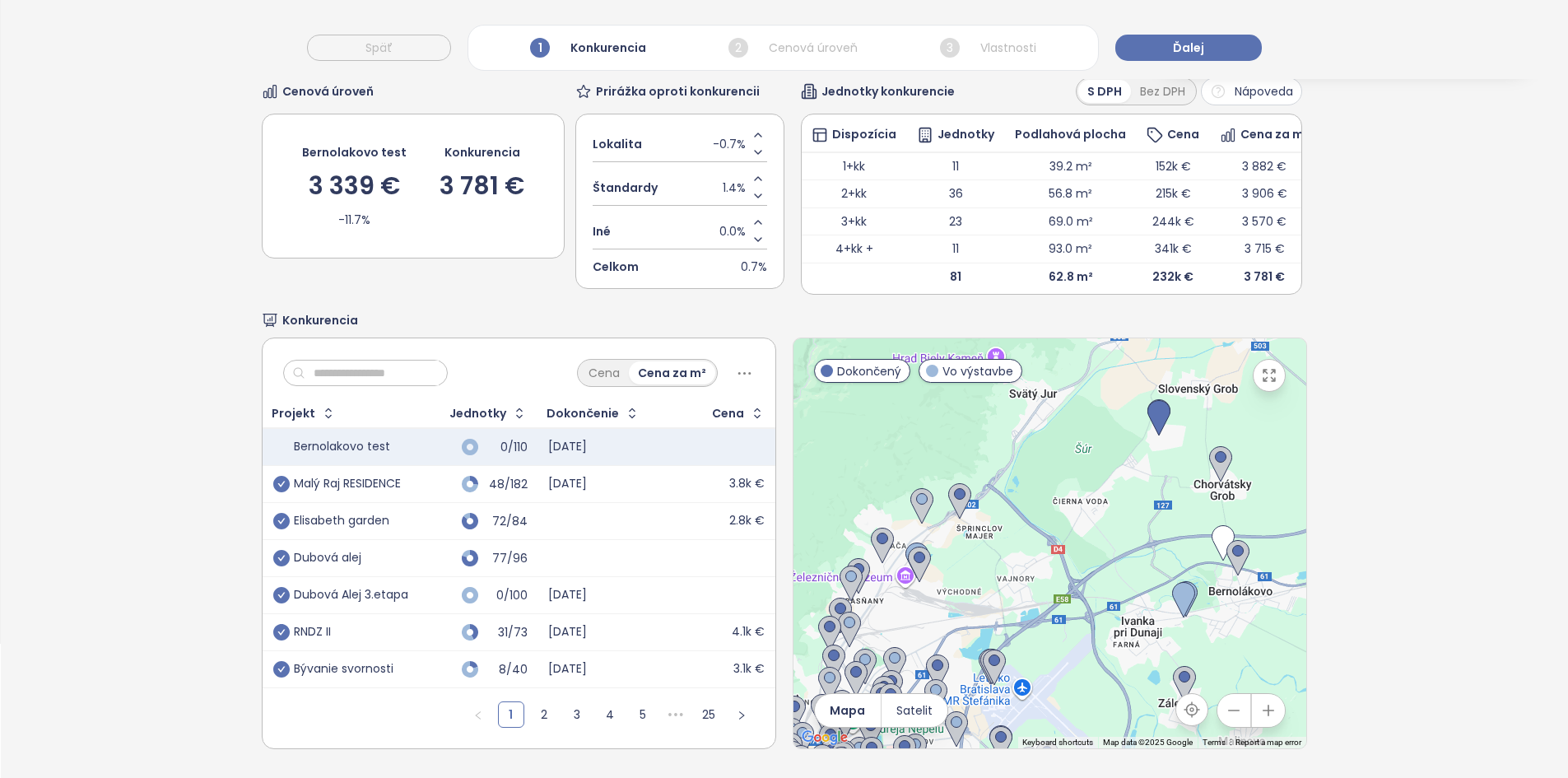
click at [974, 552] on div at bounding box center [1050, 543] width 513 height 409
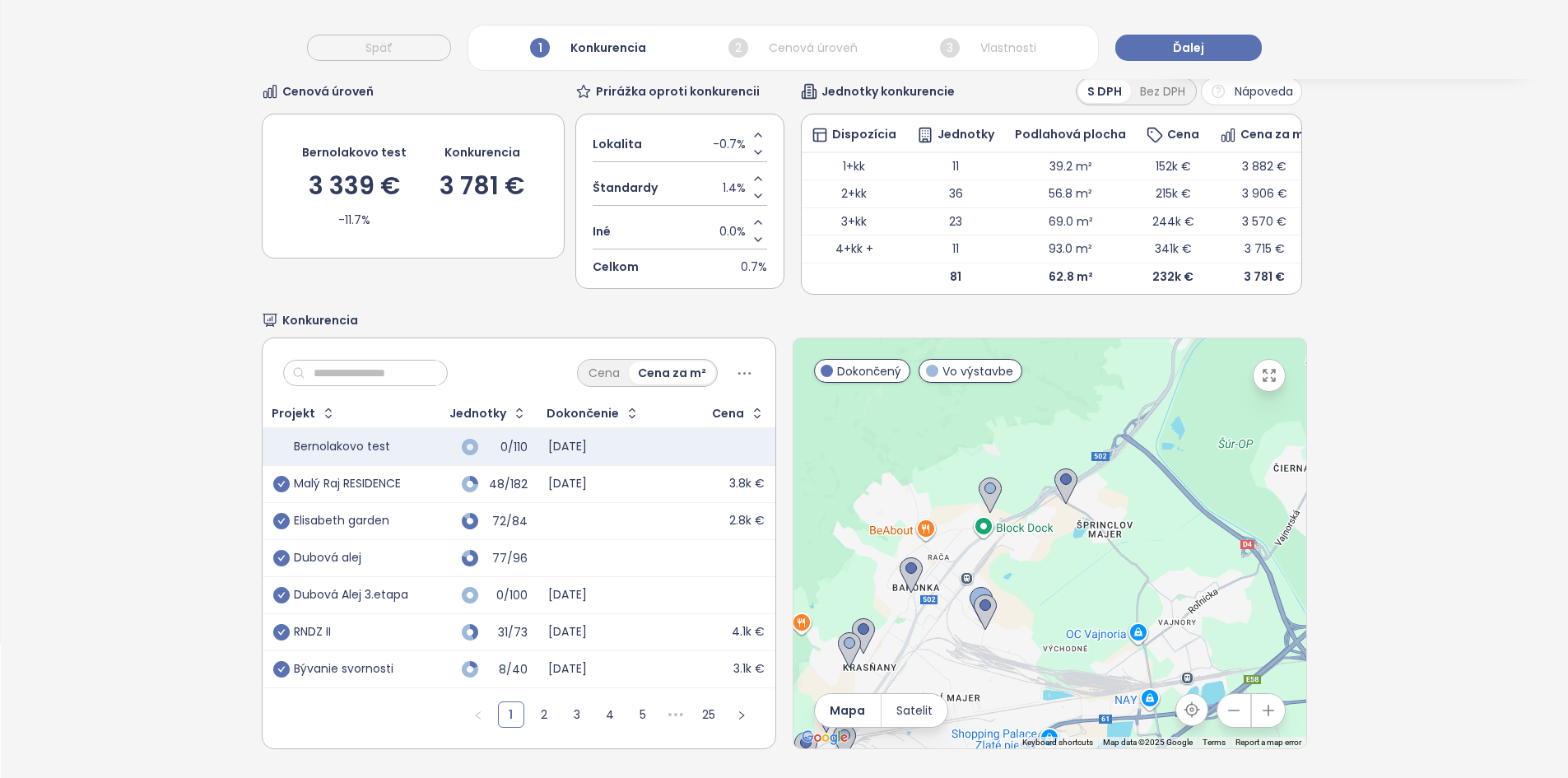
drag, startPoint x: 999, startPoint y: 568, endPoint x: 1019, endPoint y: 597, distance: 35.2
click at [1045, 585] on div at bounding box center [1050, 543] width 513 height 409
click at [906, 572] on img at bounding box center [912, 574] width 23 height 36
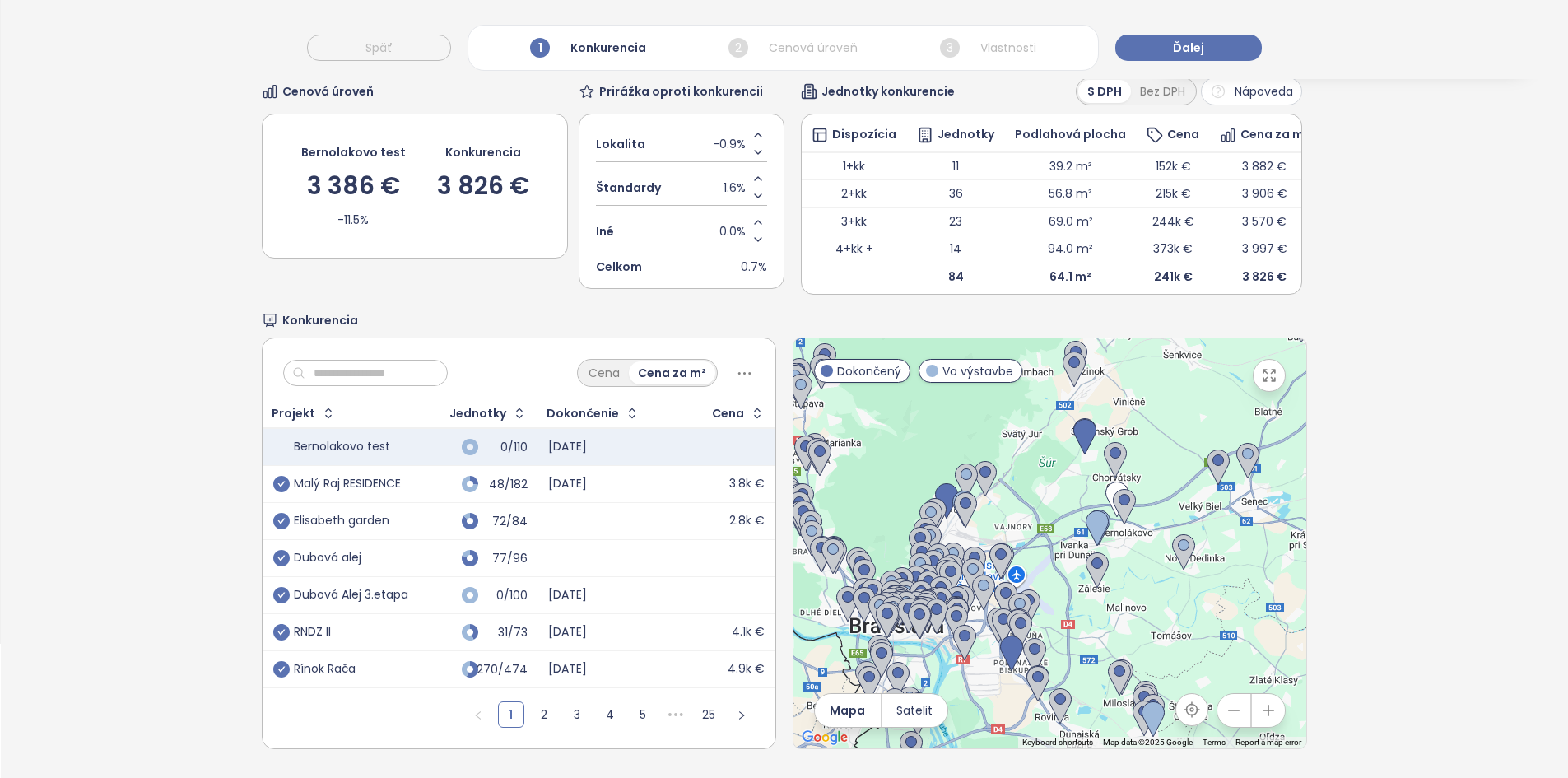
click at [439, 361] on input "text" at bounding box center [372, 372] width 134 height 24
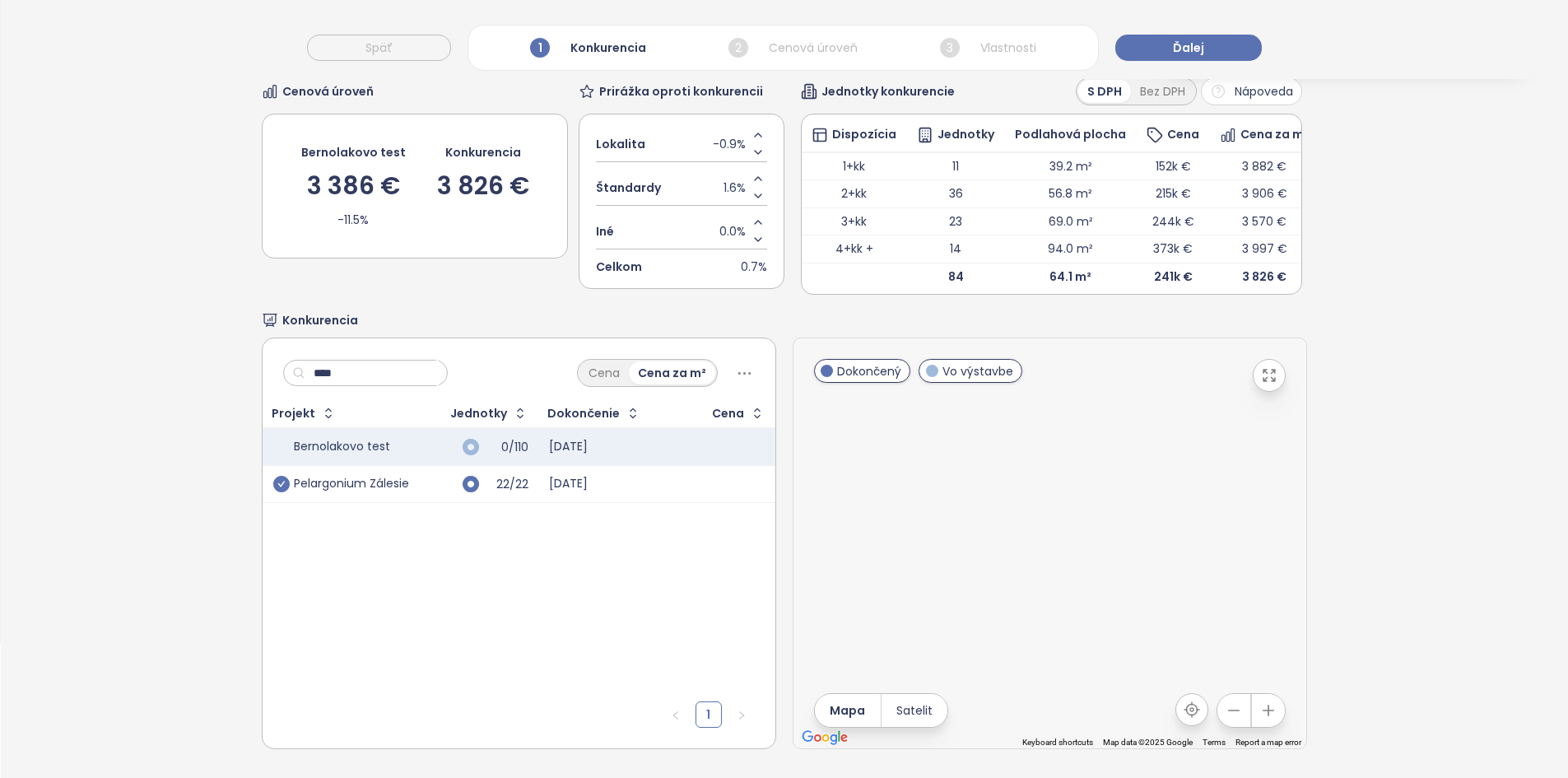
click at [280, 478] on icon "check-circle" at bounding box center [281, 484] width 17 height 17
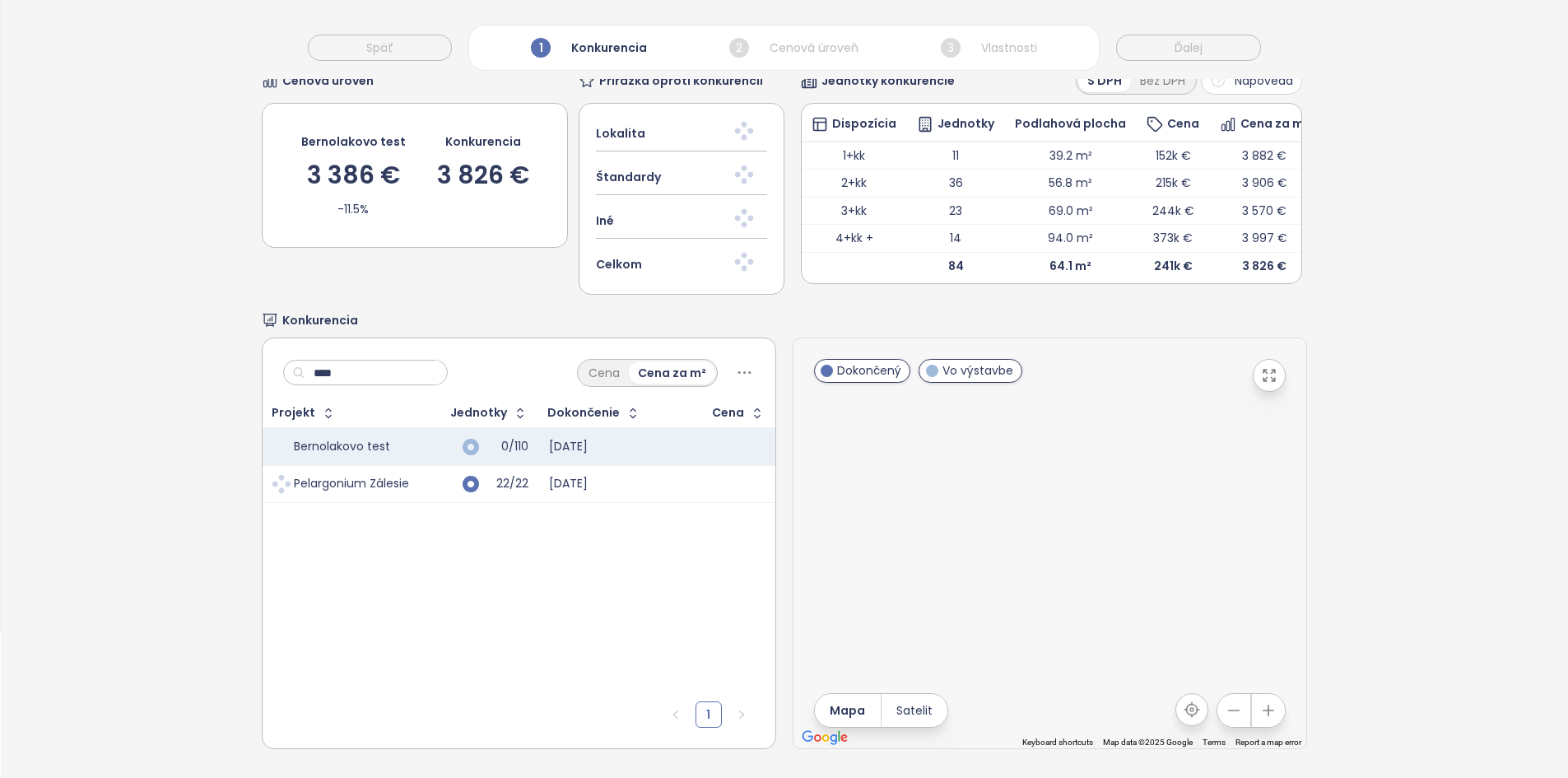
click at [360, 374] on input "****" at bounding box center [372, 372] width 134 height 24
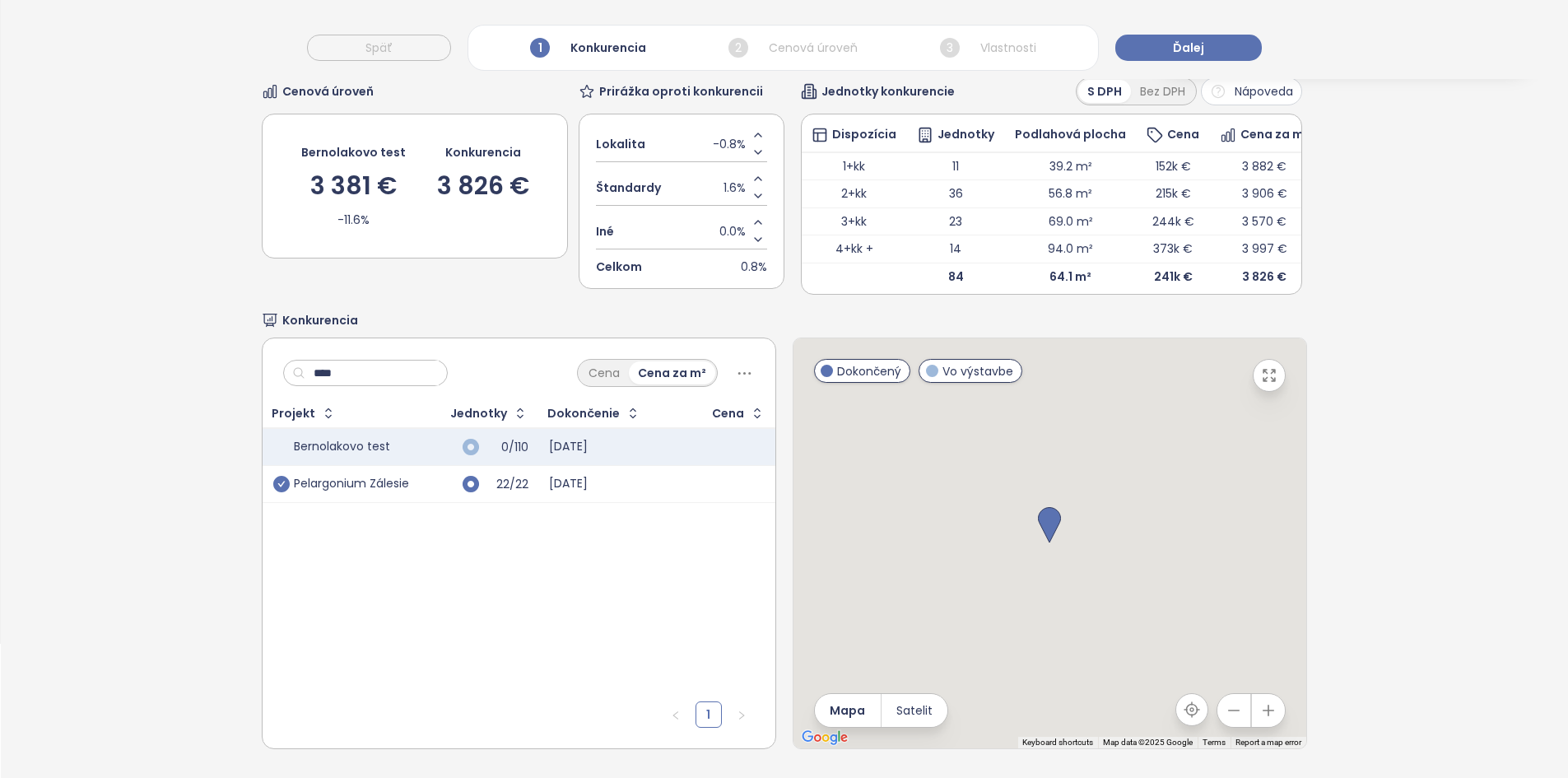
click at [360, 374] on input "****" at bounding box center [372, 372] width 134 height 24
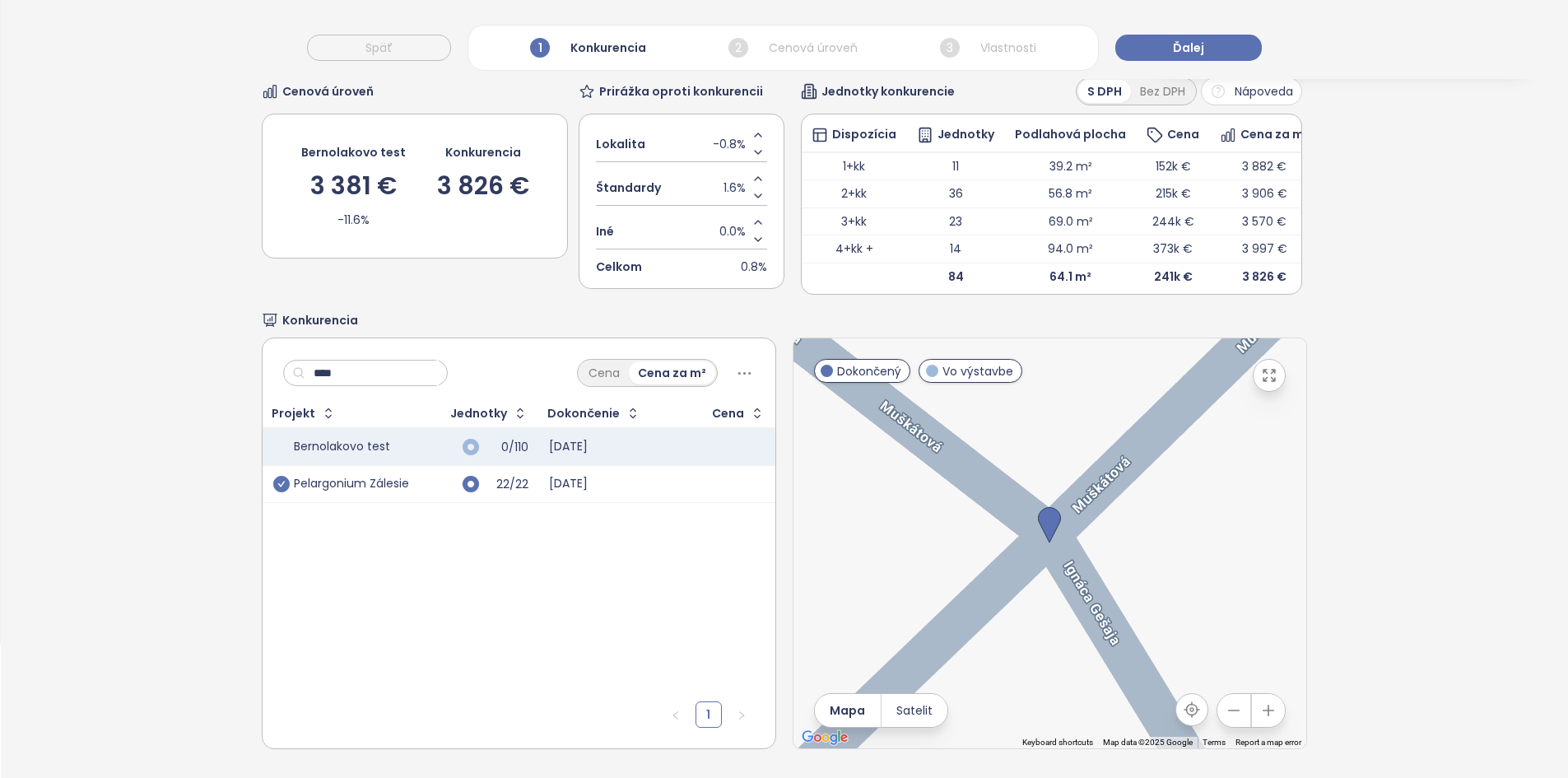
click at [361, 477] on div "Pelargonium Zálesie" at bounding box center [351, 484] width 115 height 15
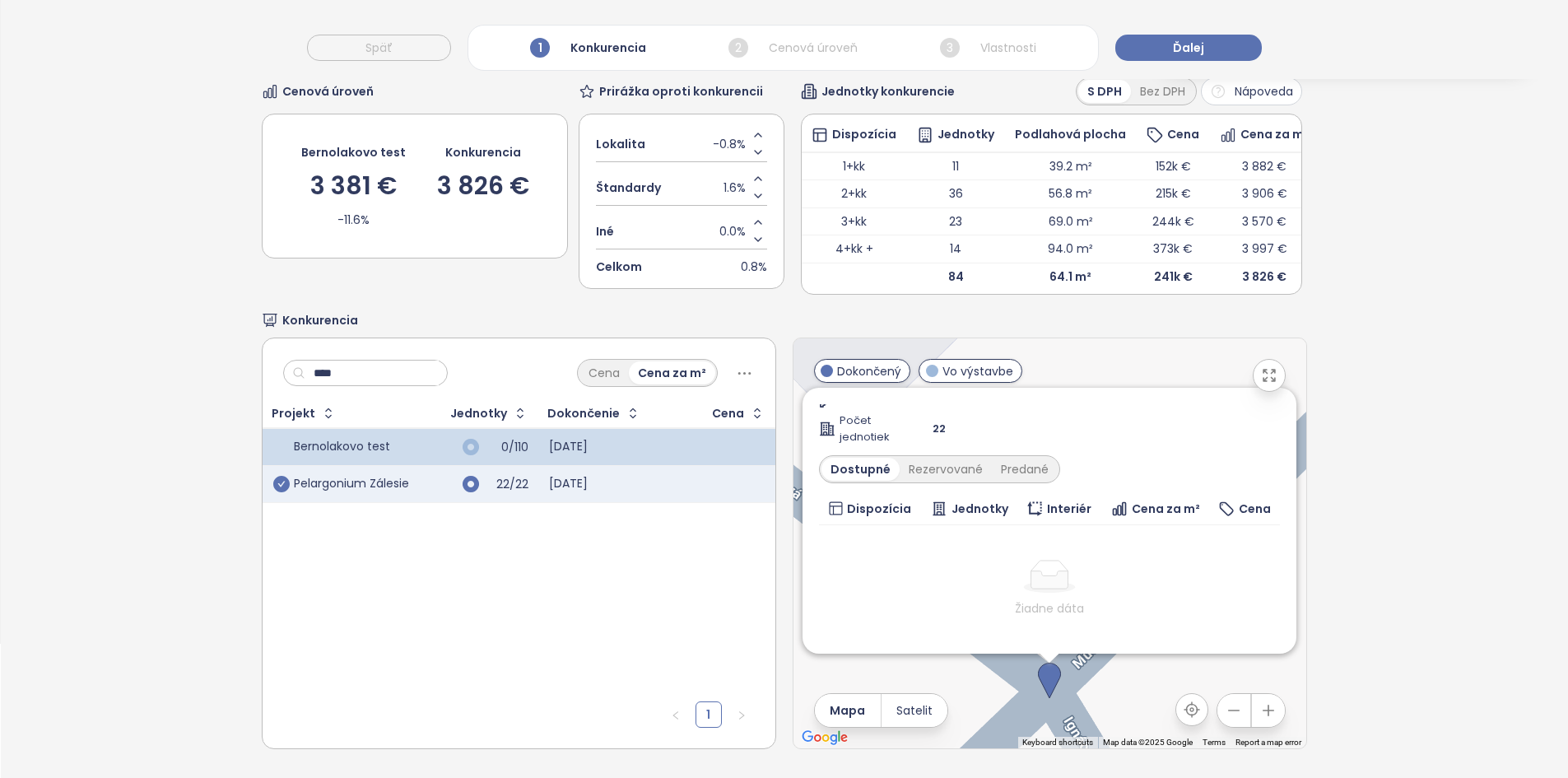
scroll to position [237, 0]
click at [280, 482] on icon "check-circle" at bounding box center [281, 484] width 17 height 17
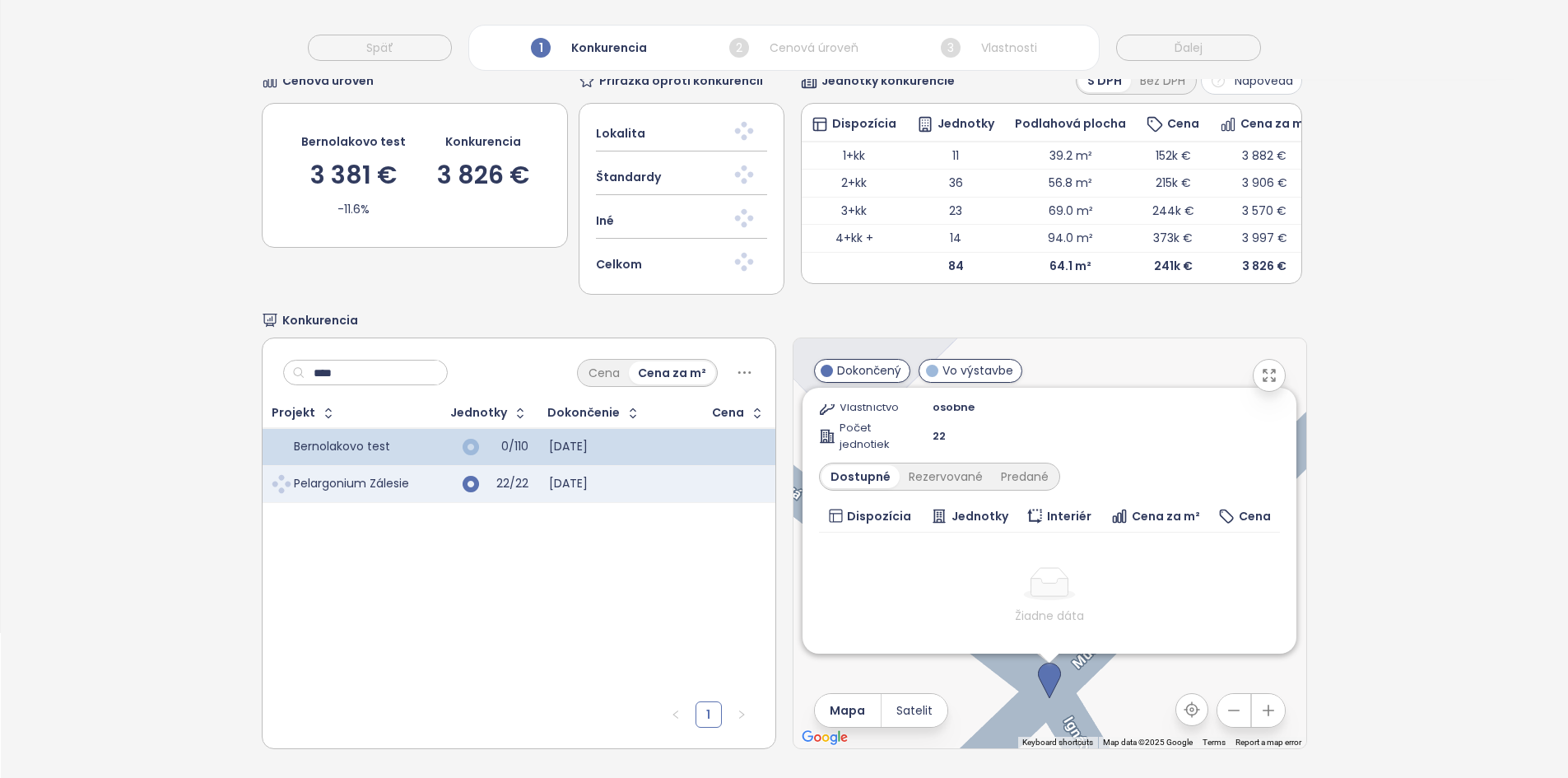
click at [396, 370] on input "****" at bounding box center [372, 372] width 134 height 24
click at [396, 369] on input "****" at bounding box center [372, 372] width 134 height 24
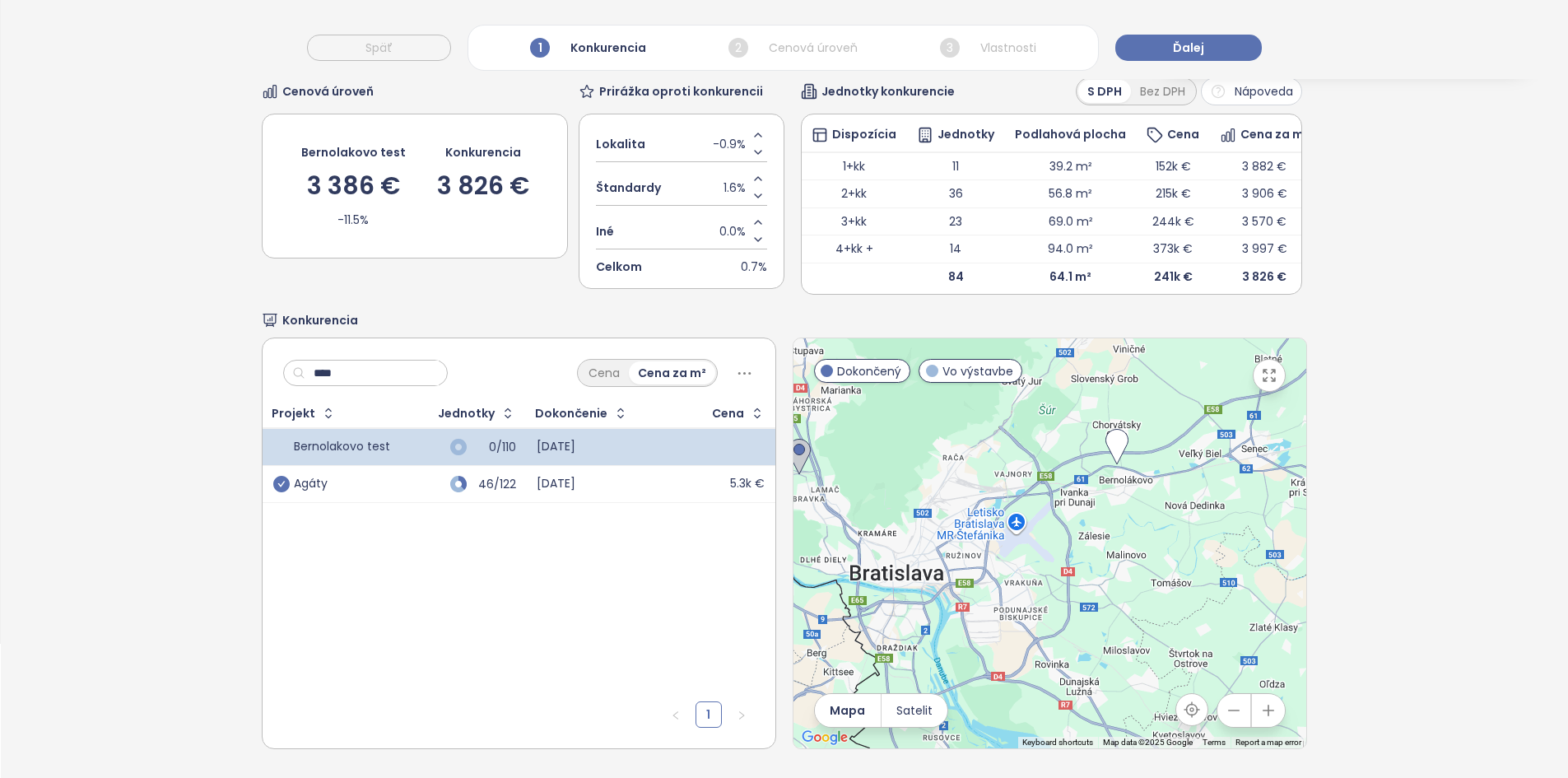
type input "****"
click at [283, 486] on icon "check-circle" at bounding box center [281, 484] width 17 height 17
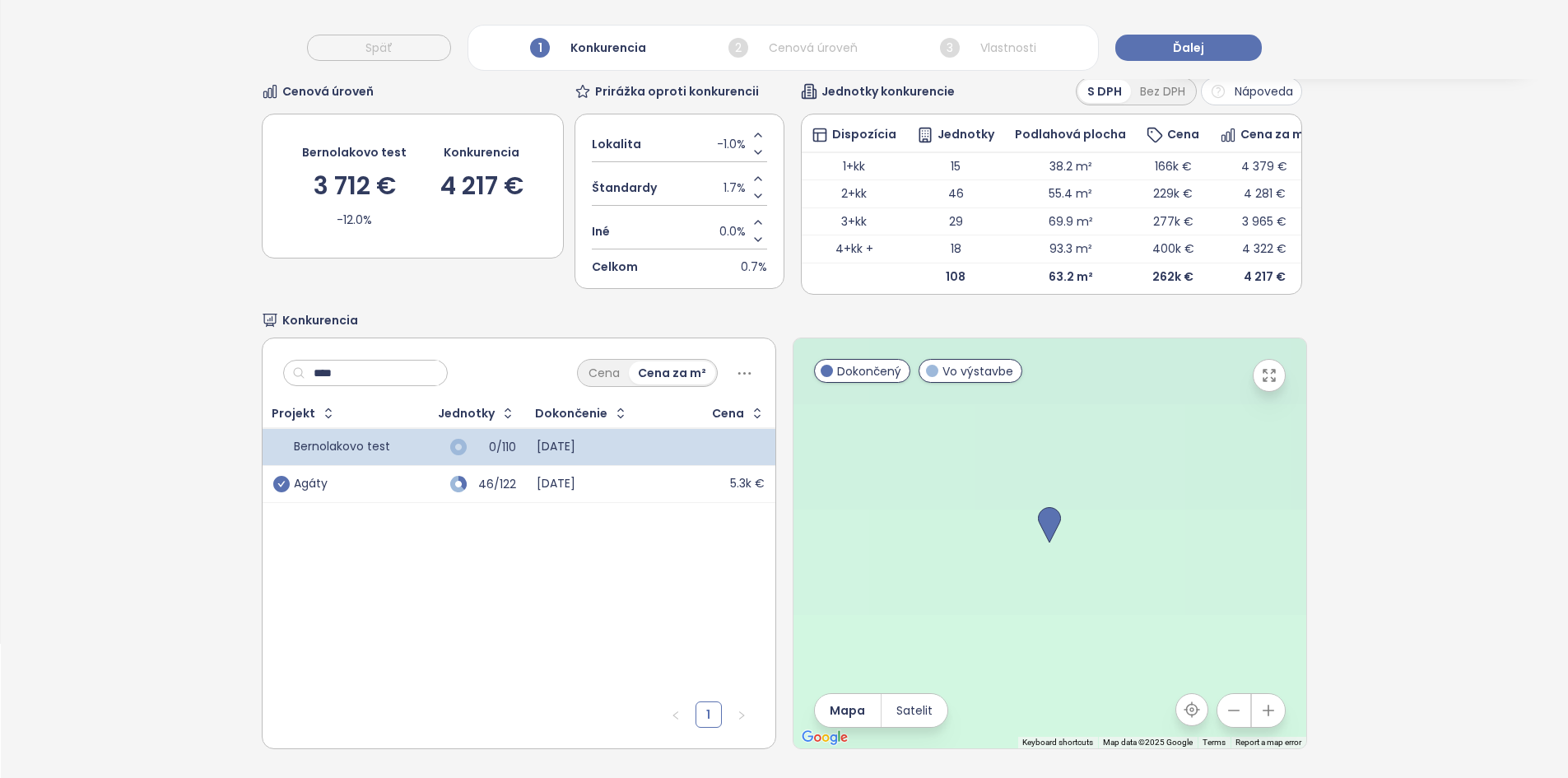
click at [383, 372] on input "****" at bounding box center [372, 372] width 134 height 24
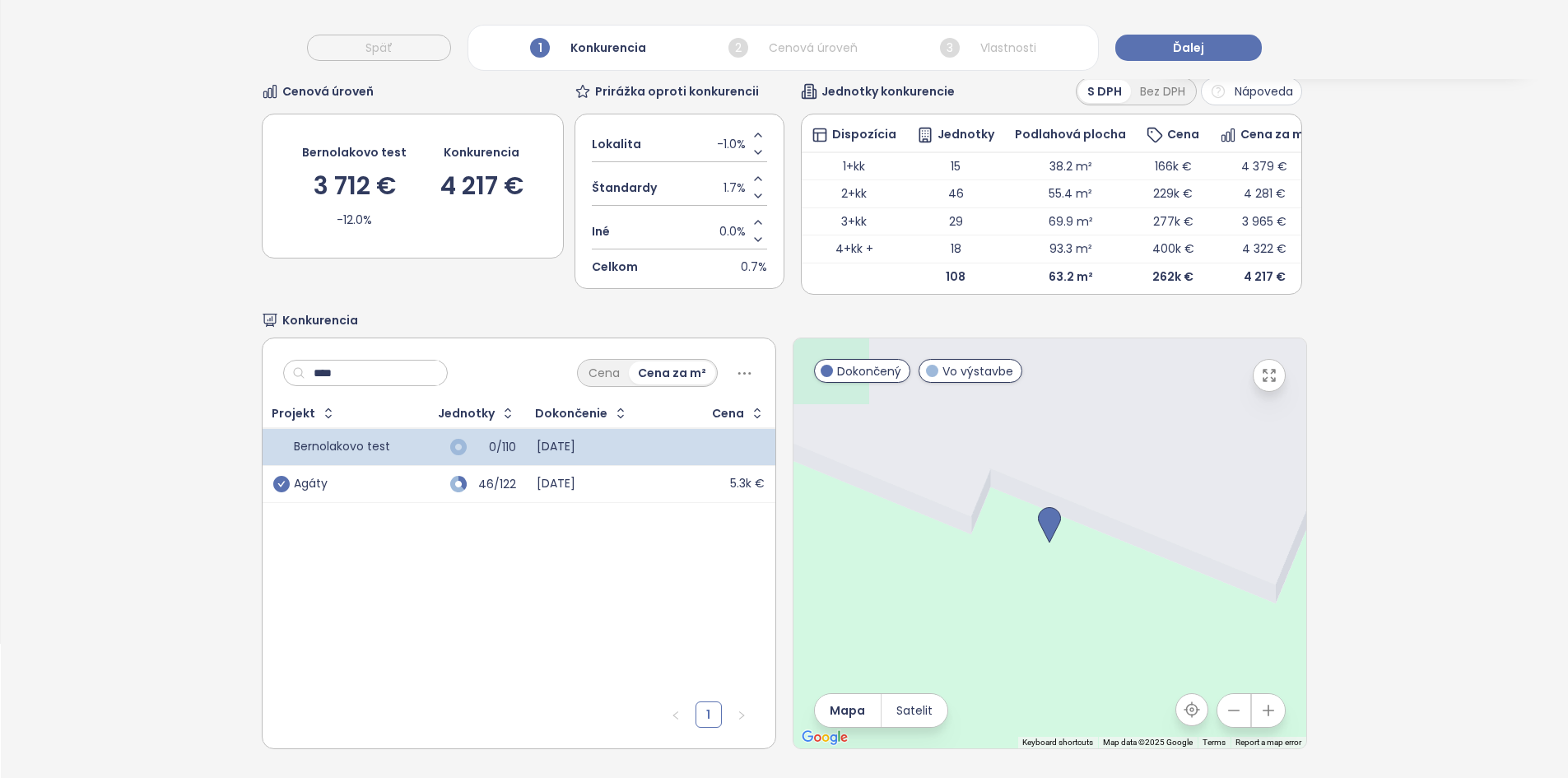
click at [383, 372] on input "****" at bounding box center [372, 372] width 134 height 24
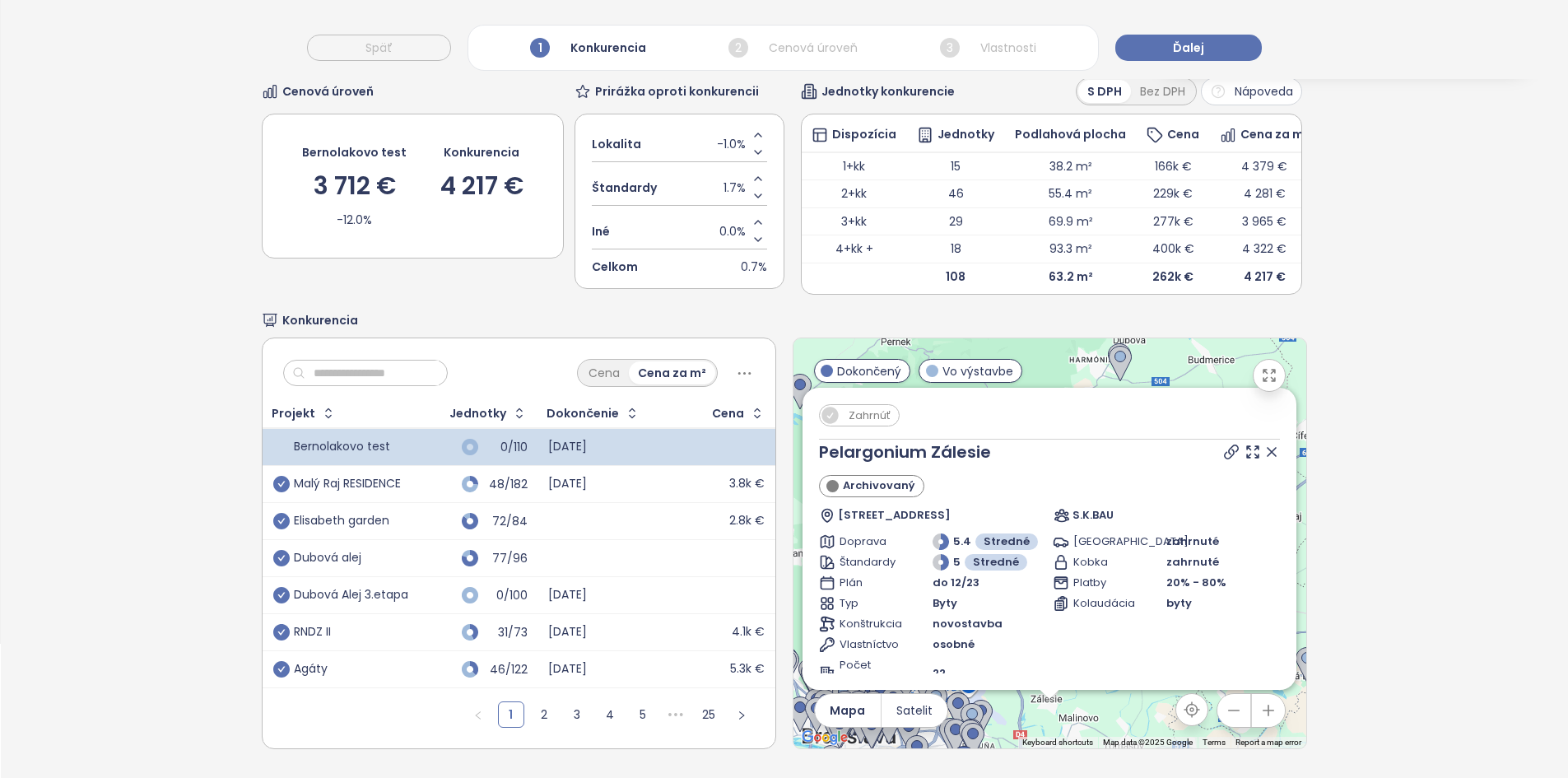
click at [1264, 447] on icon at bounding box center [1272, 451] width 17 height 17
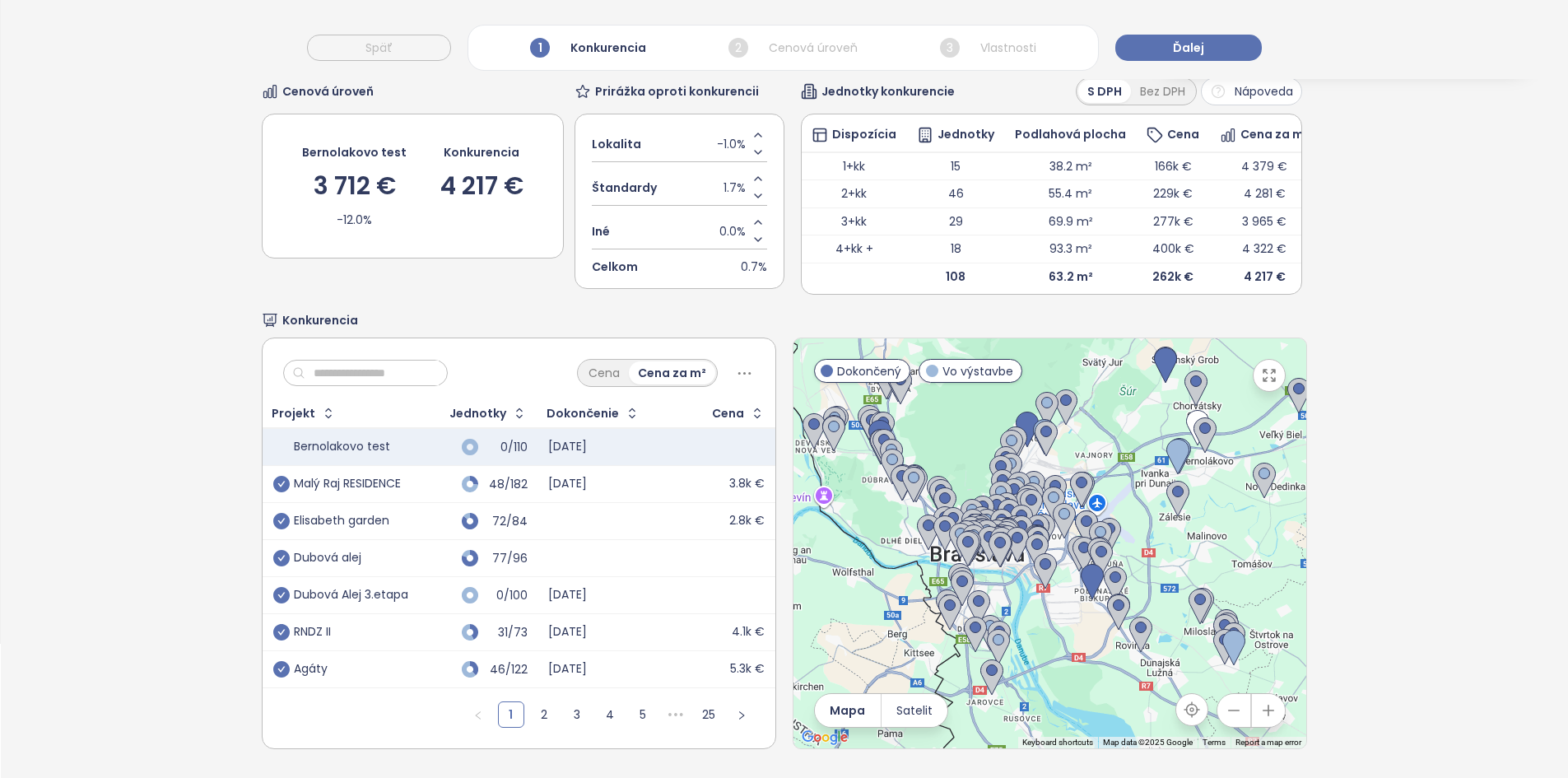
drag, startPoint x: 1052, startPoint y: 529, endPoint x: 1104, endPoint y: 439, distance: 103.9
click at [1104, 439] on div at bounding box center [1050, 543] width 513 height 409
click at [289, 528] on div "Elisabeth garden" at bounding box center [331, 521] width 116 height 15
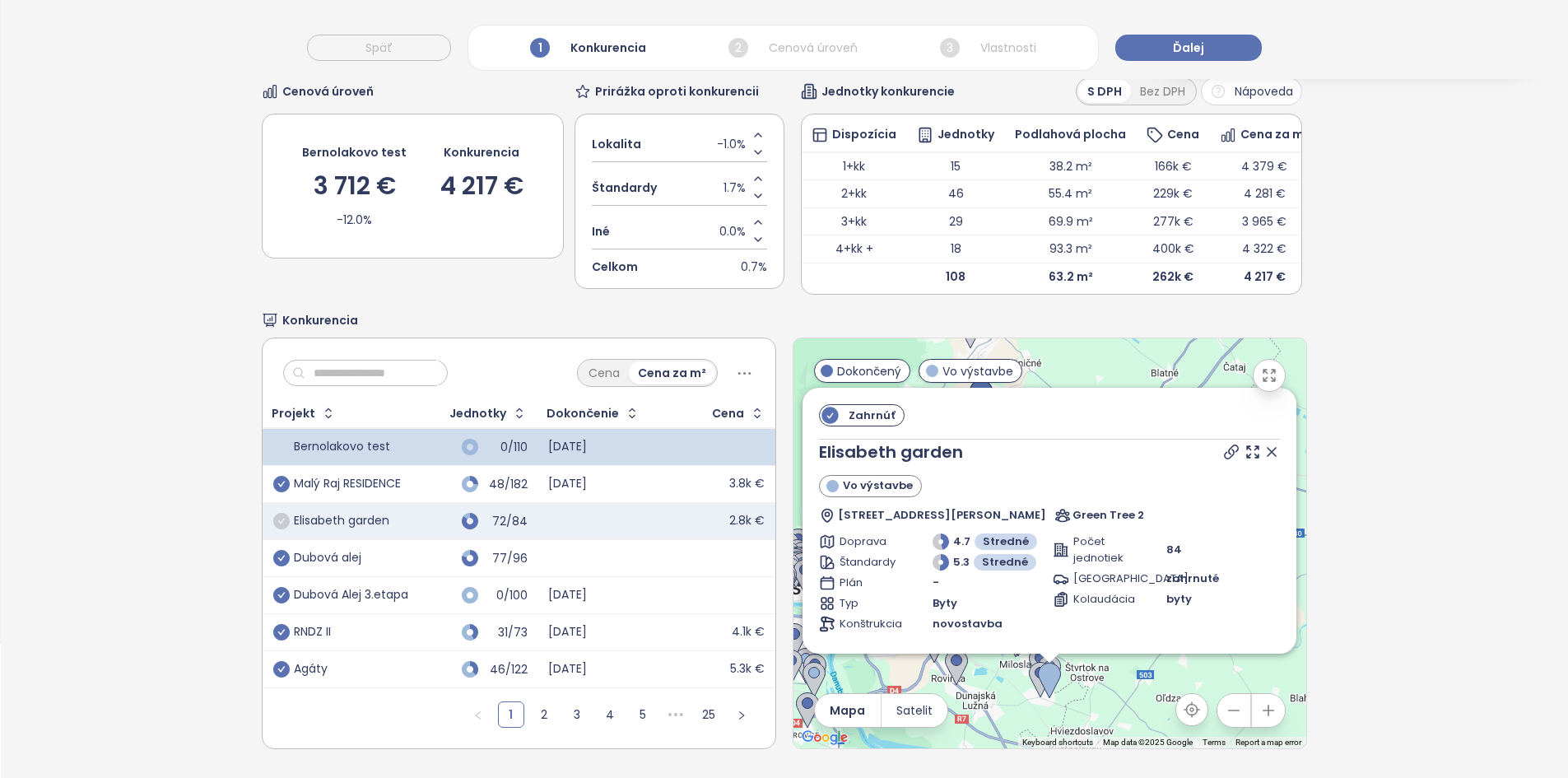
click at [283, 529] on icon "check-circle" at bounding box center [281, 521] width 17 height 17
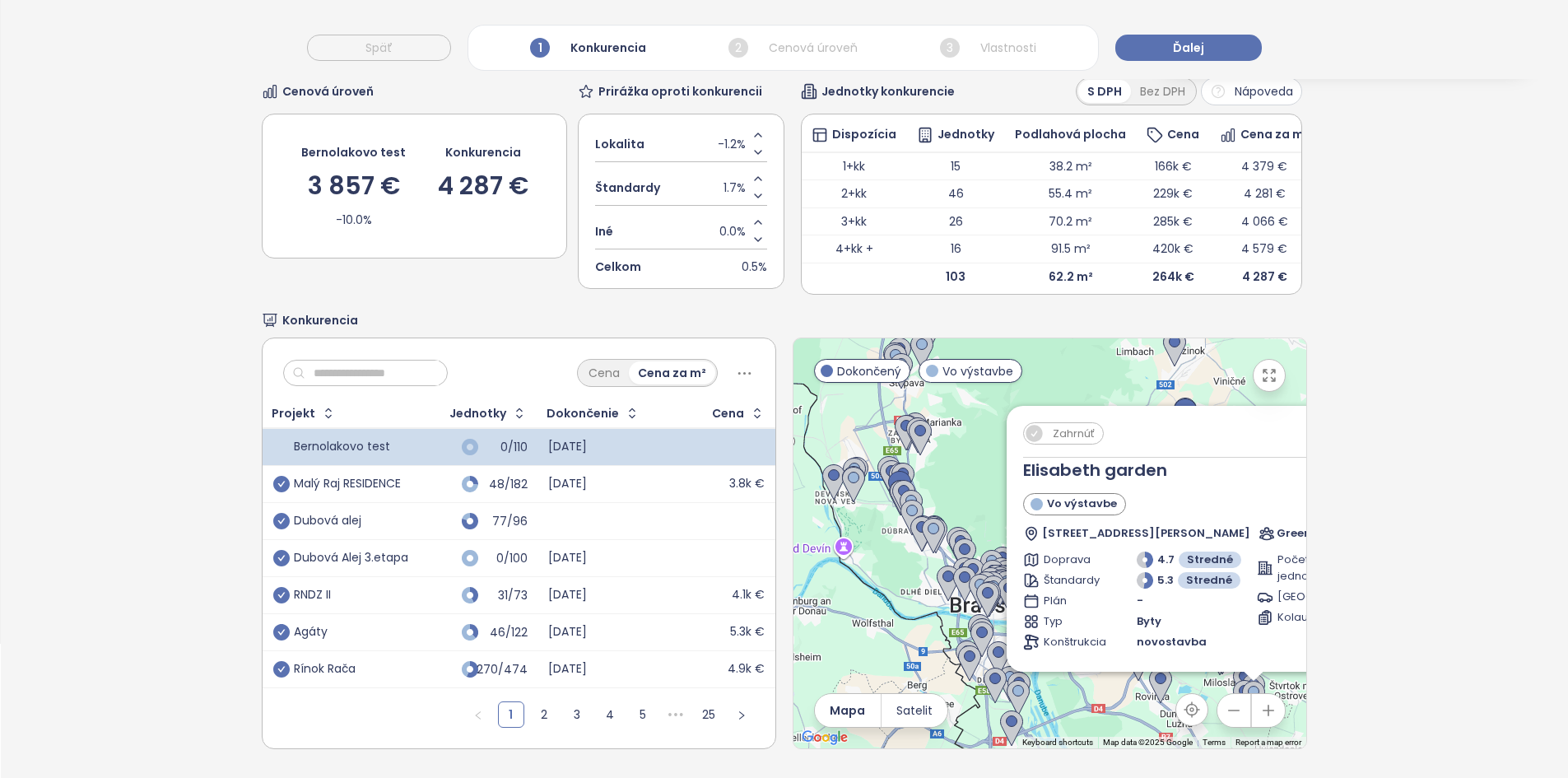
click at [403, 526] on div "Dubová alej" at bounding box center [340, 521] width 135 height 19
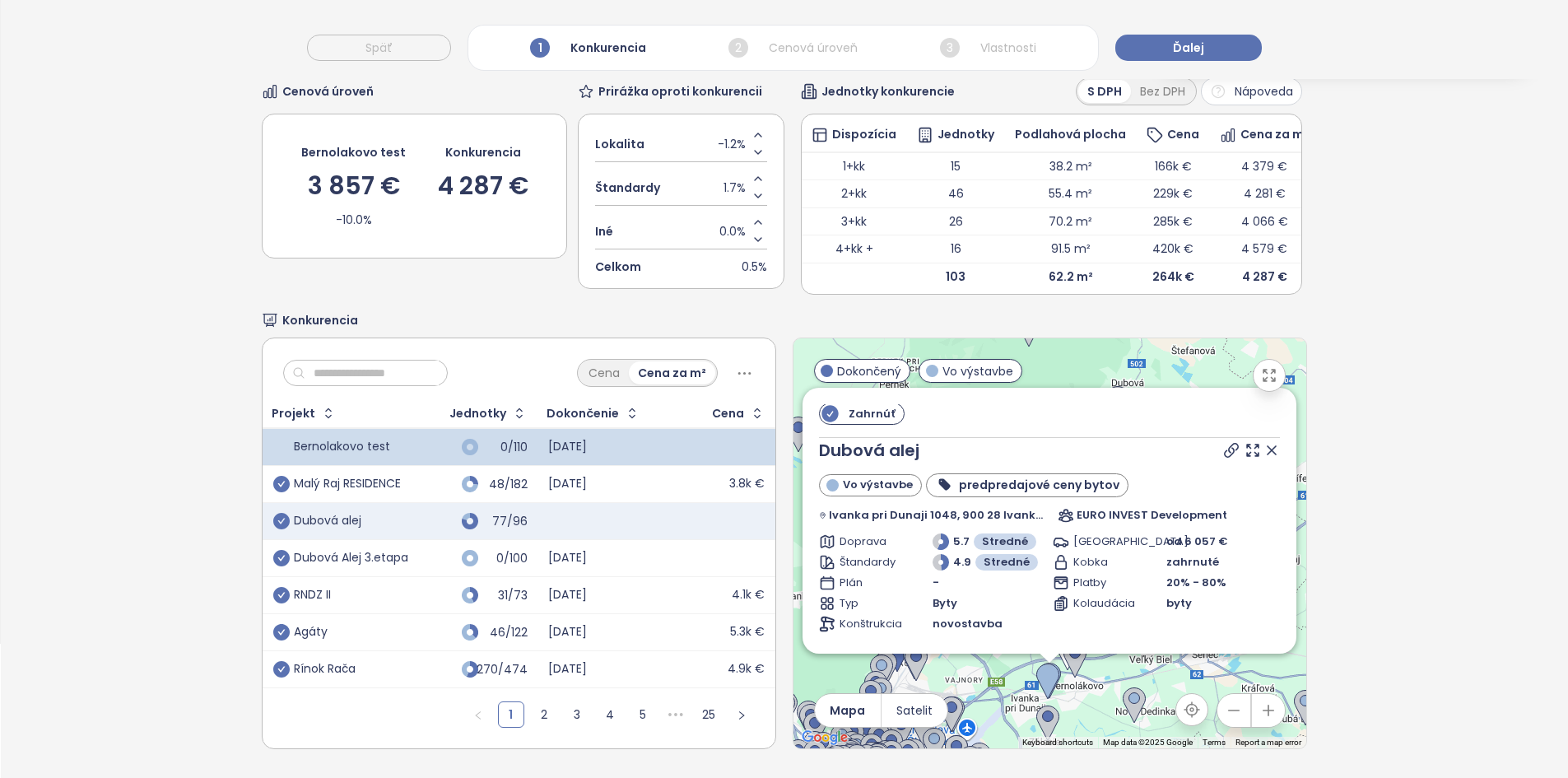
scroll to position [0, 0]
drag, startPoint x: 836, startPoint y: 421, endPoint x: 438, endPoint y: 414, distance: 398.1
click at [438, 414] on div "Cena Cena za m² Projekt Jednotky Dokončenie Cena Bernolakovo test 0/110 2027-11…" at bounding box center [783, 543] width 1044 height 411
click at [332, 385] on input "text" at bounding box center [372, 372] width 134 height 24
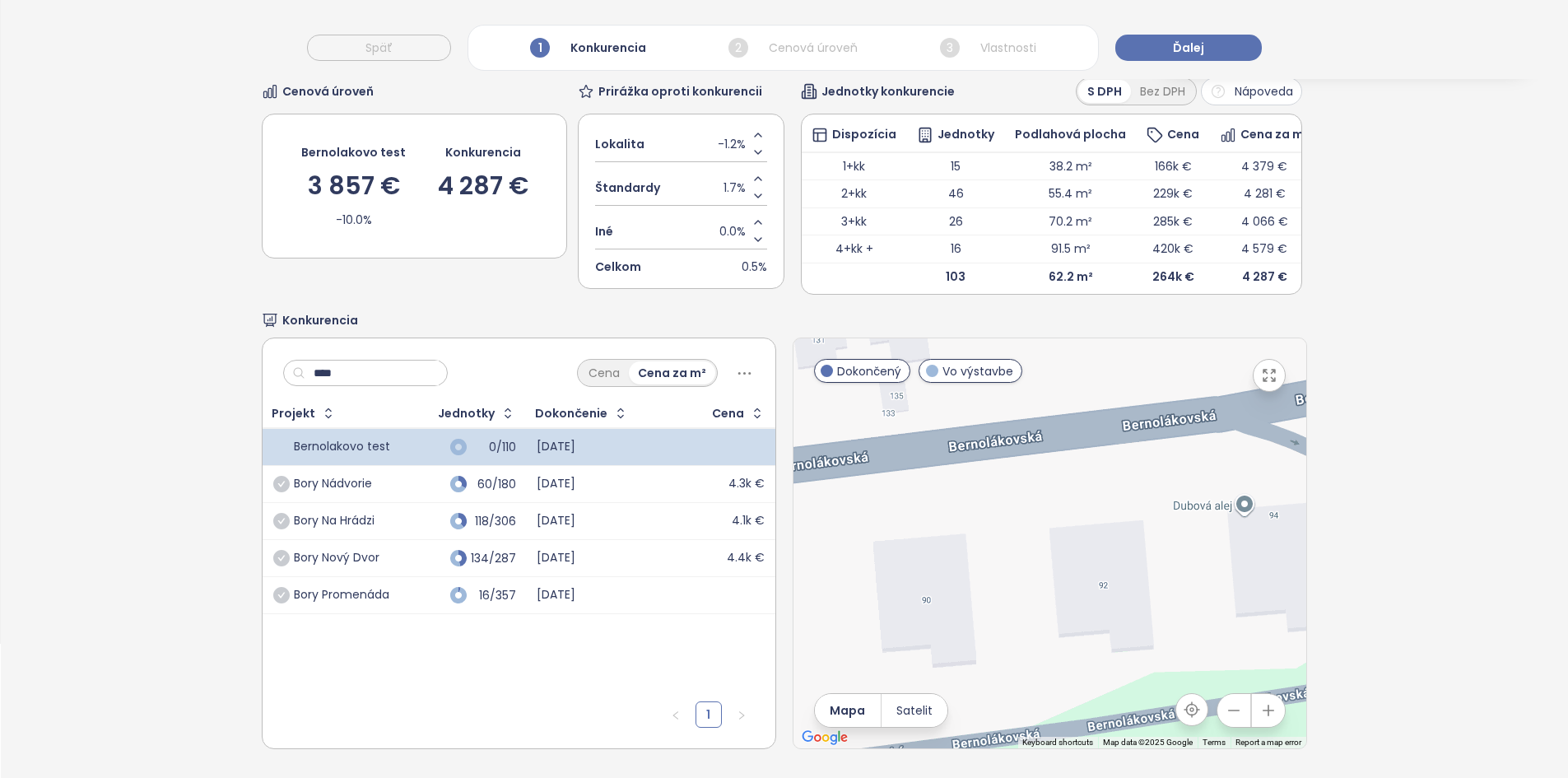
type input "****"
click at [420, 490] on div "60/180" at bounding box center [463, 484] width 103 height 19
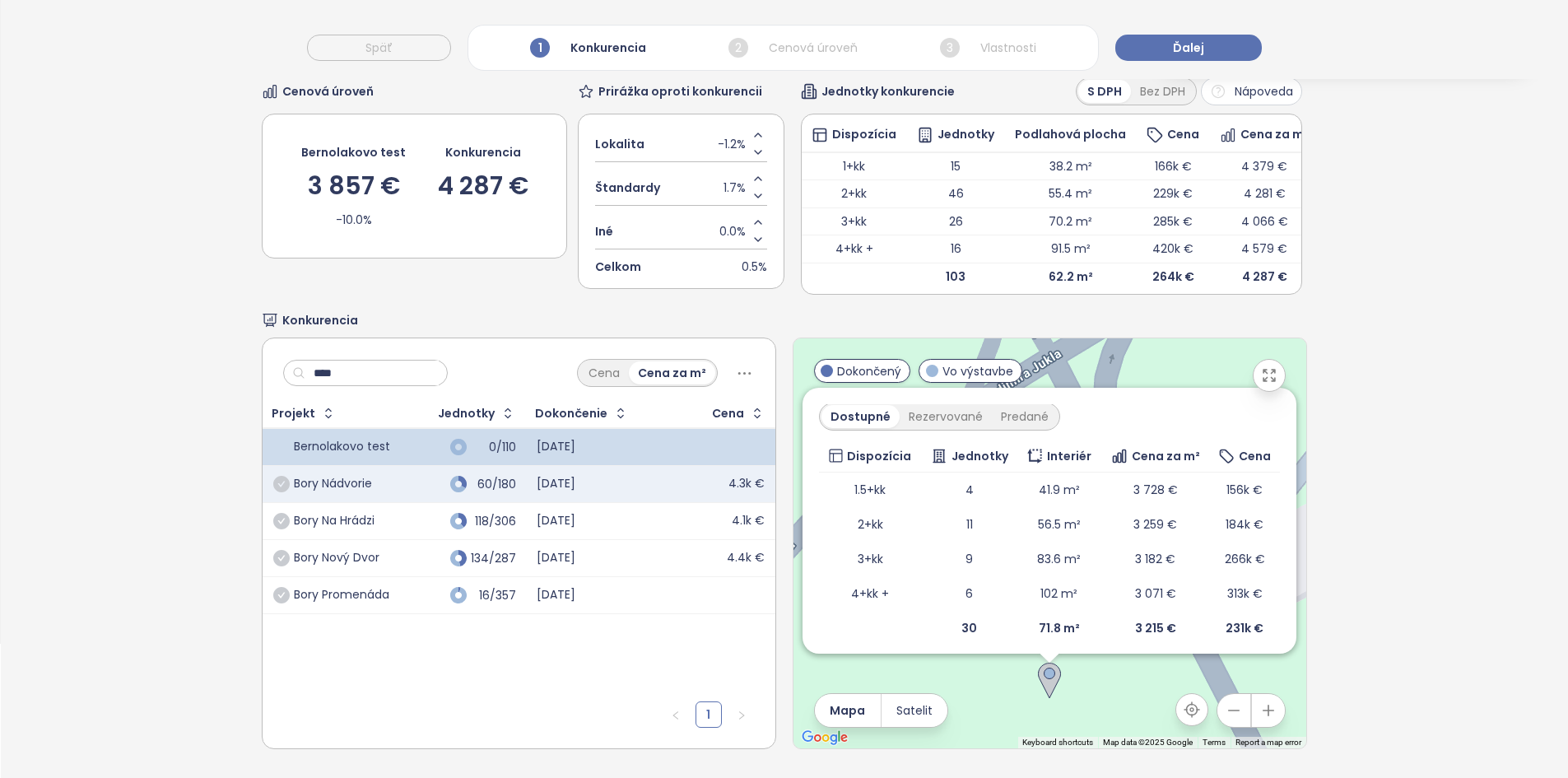
scroll to position [259, 0]
click at [402, 509] on td "118/306" at bounding box center [463, 522] width 124 height 37
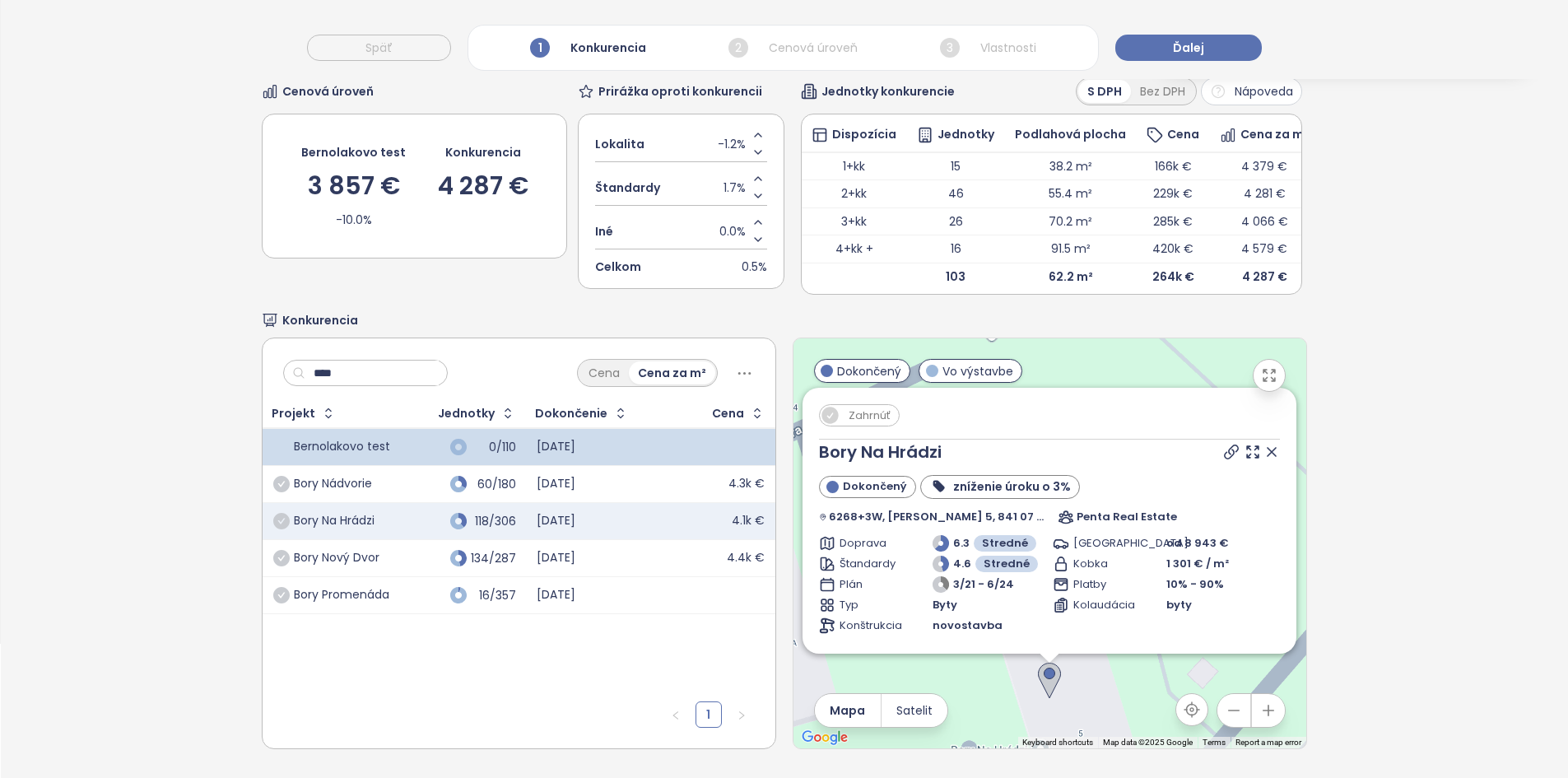
scroll to position [238, 0]
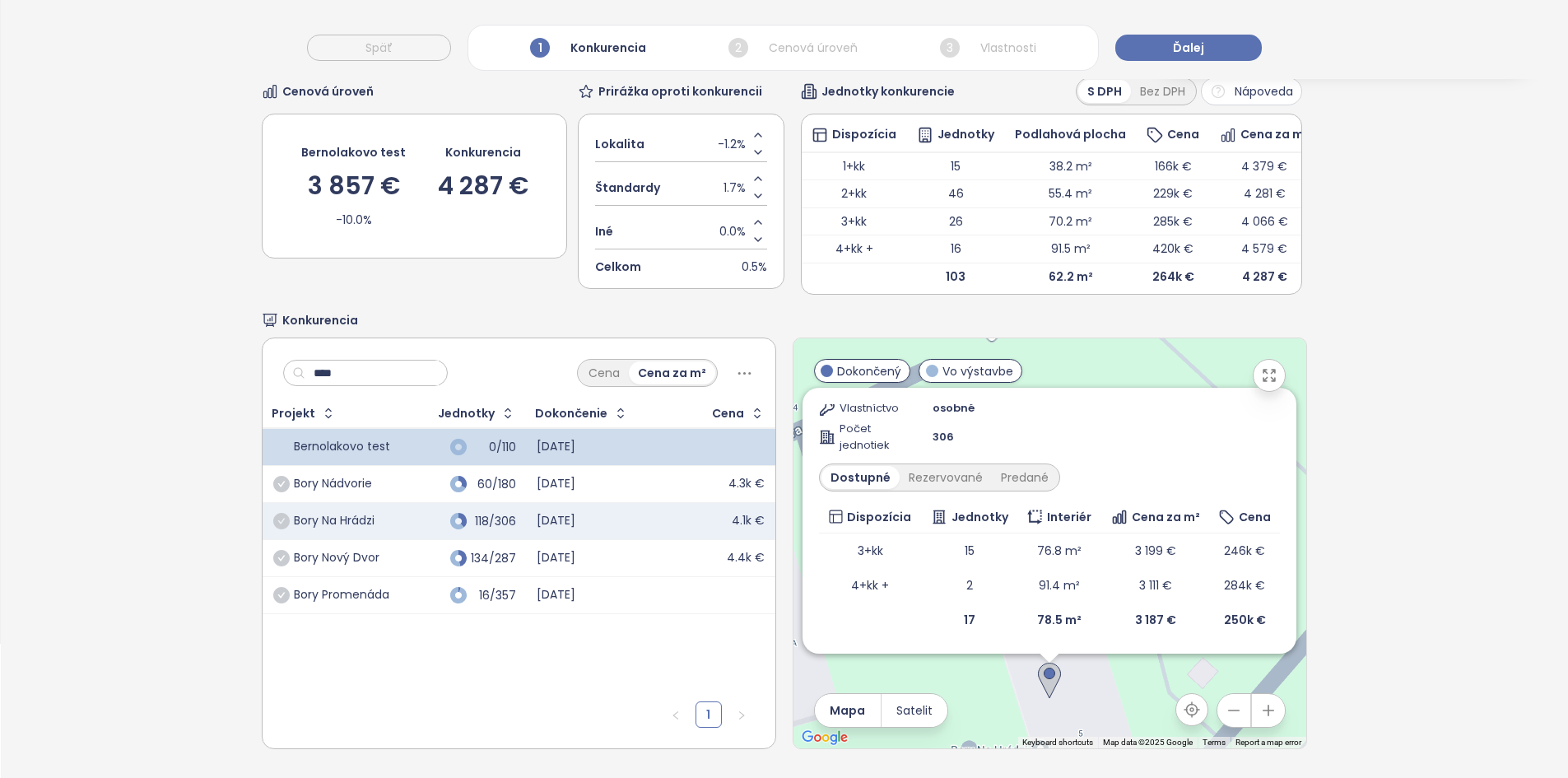
click at [424, 555] on div "134/287" at bounding box center [463, 558] width 103 height 19
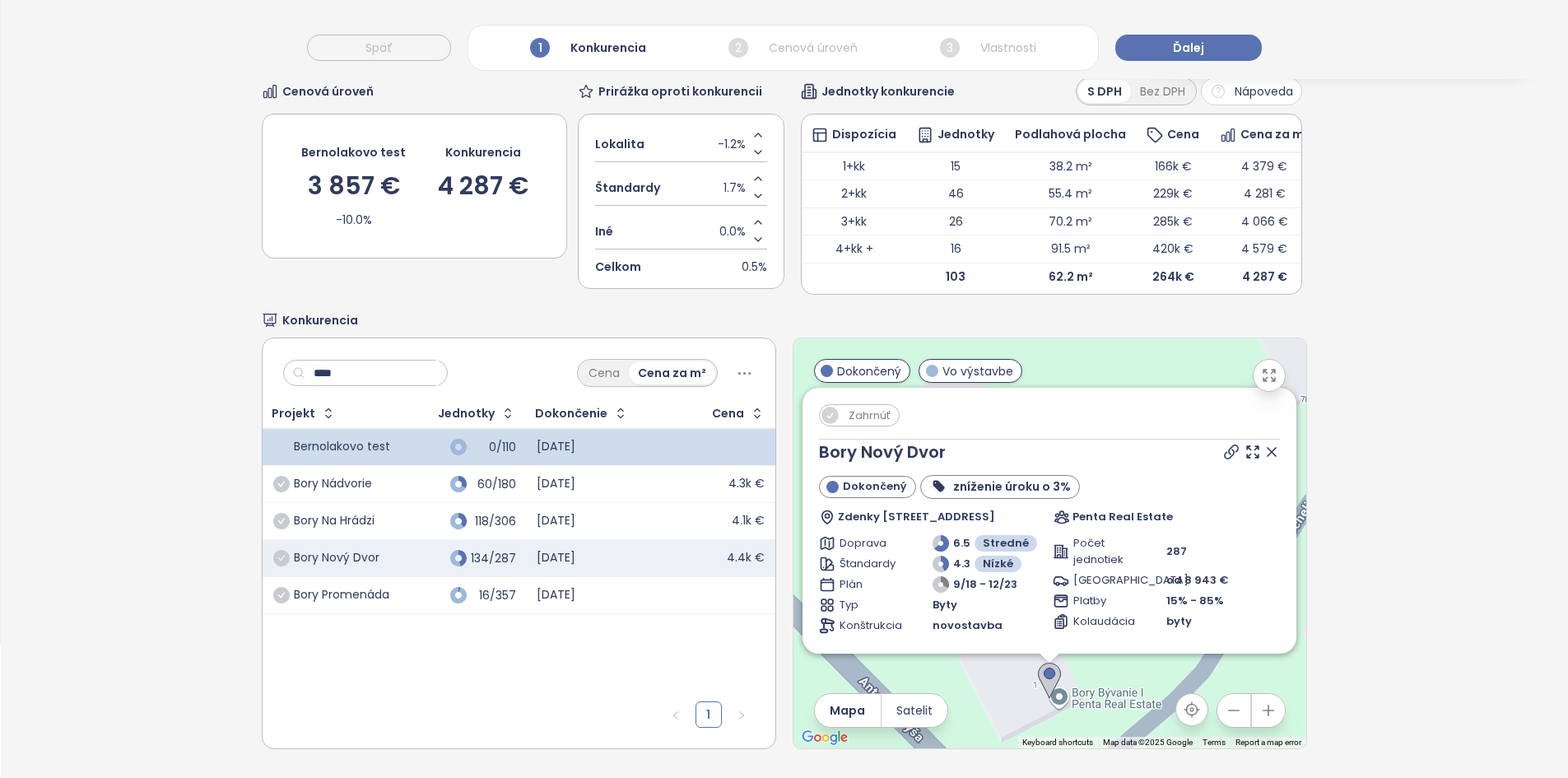
scroll to position [167, 0]
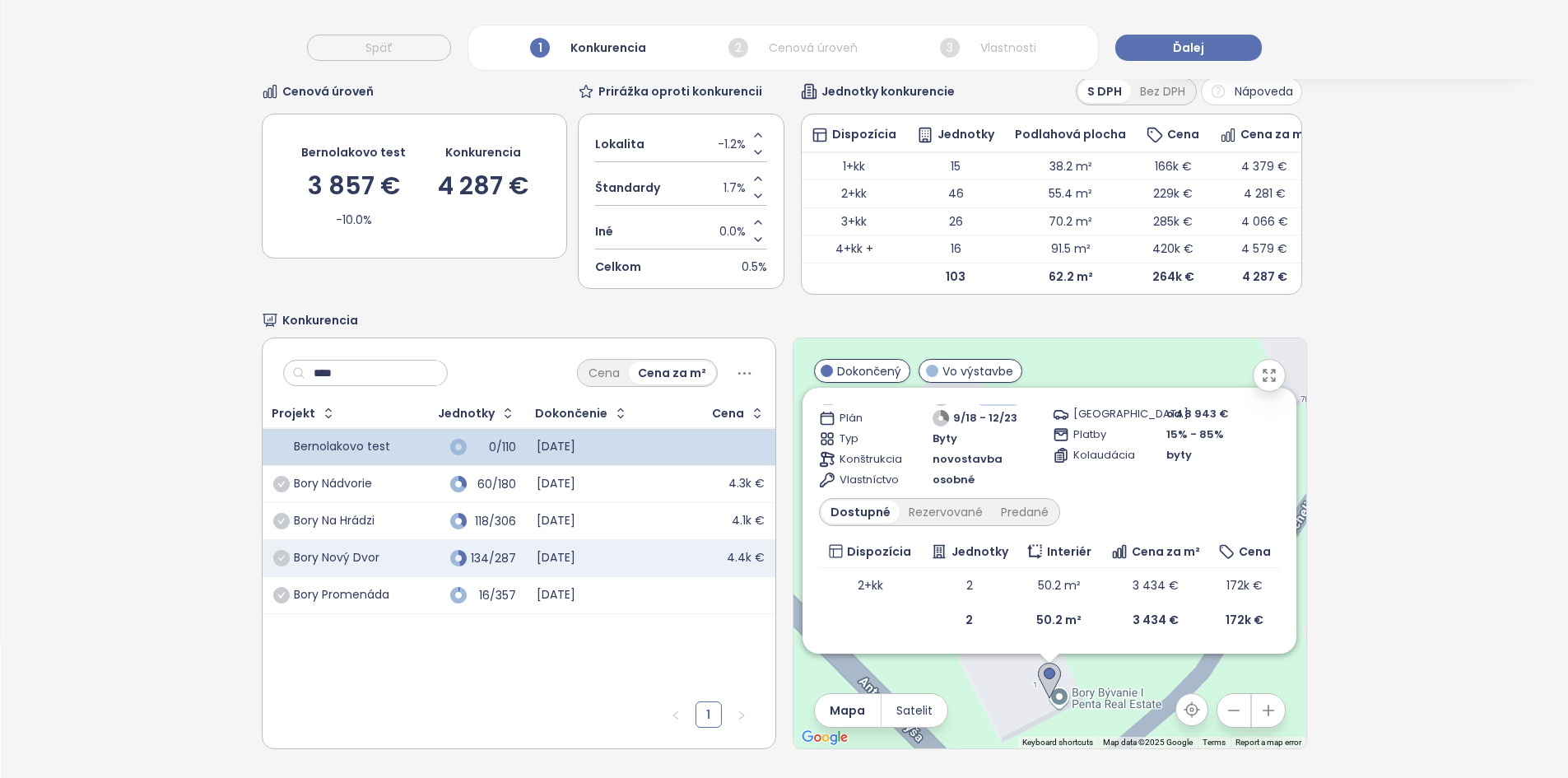
click at [407, 587] on td "16/357" at bounding box center [463, 596] width 124 height 37
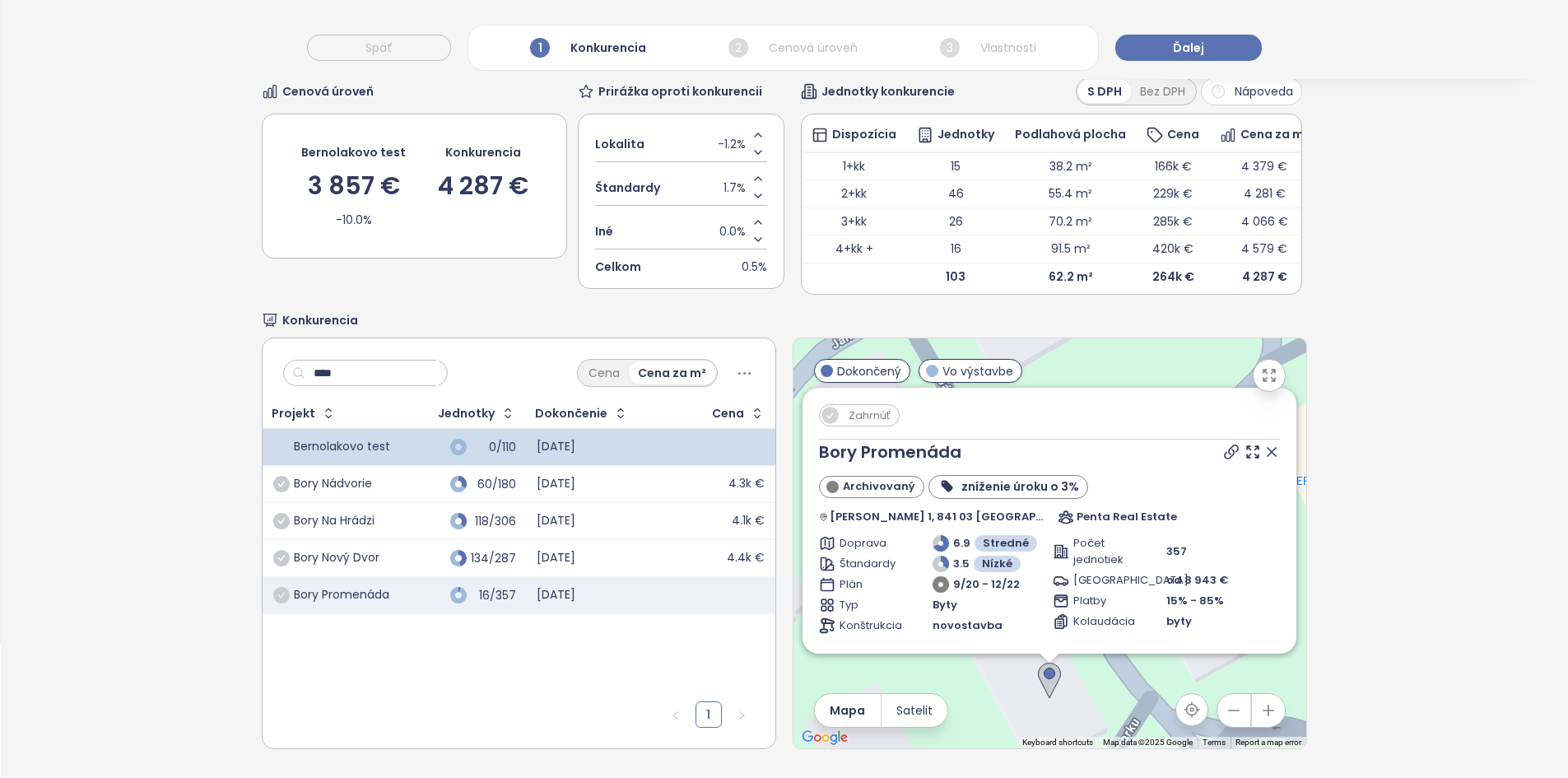
scroll to position [258, 0]
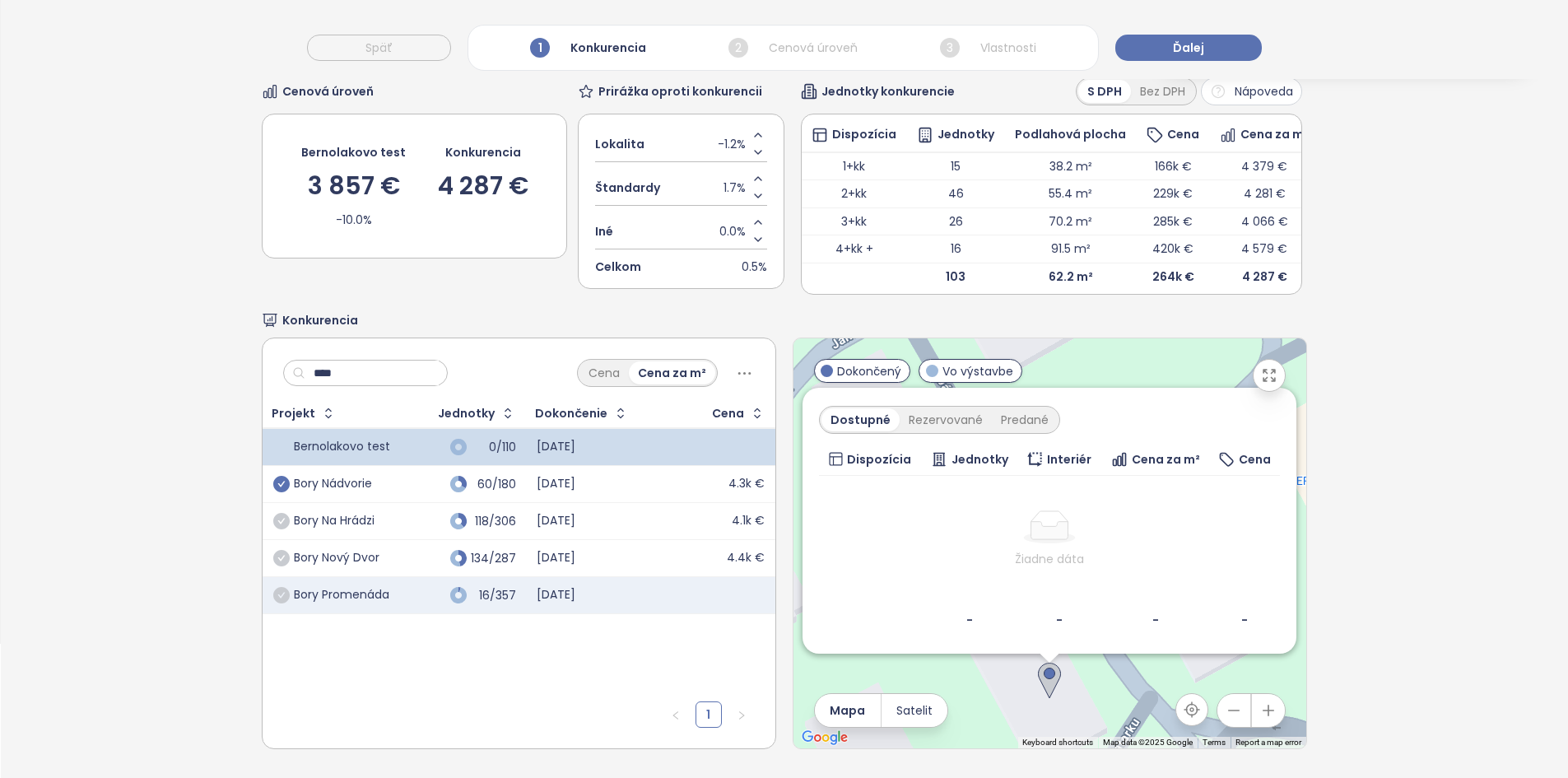
click at [281, 476] on icon "check-circle" at bounding box center [281, 484] width 17 height 17
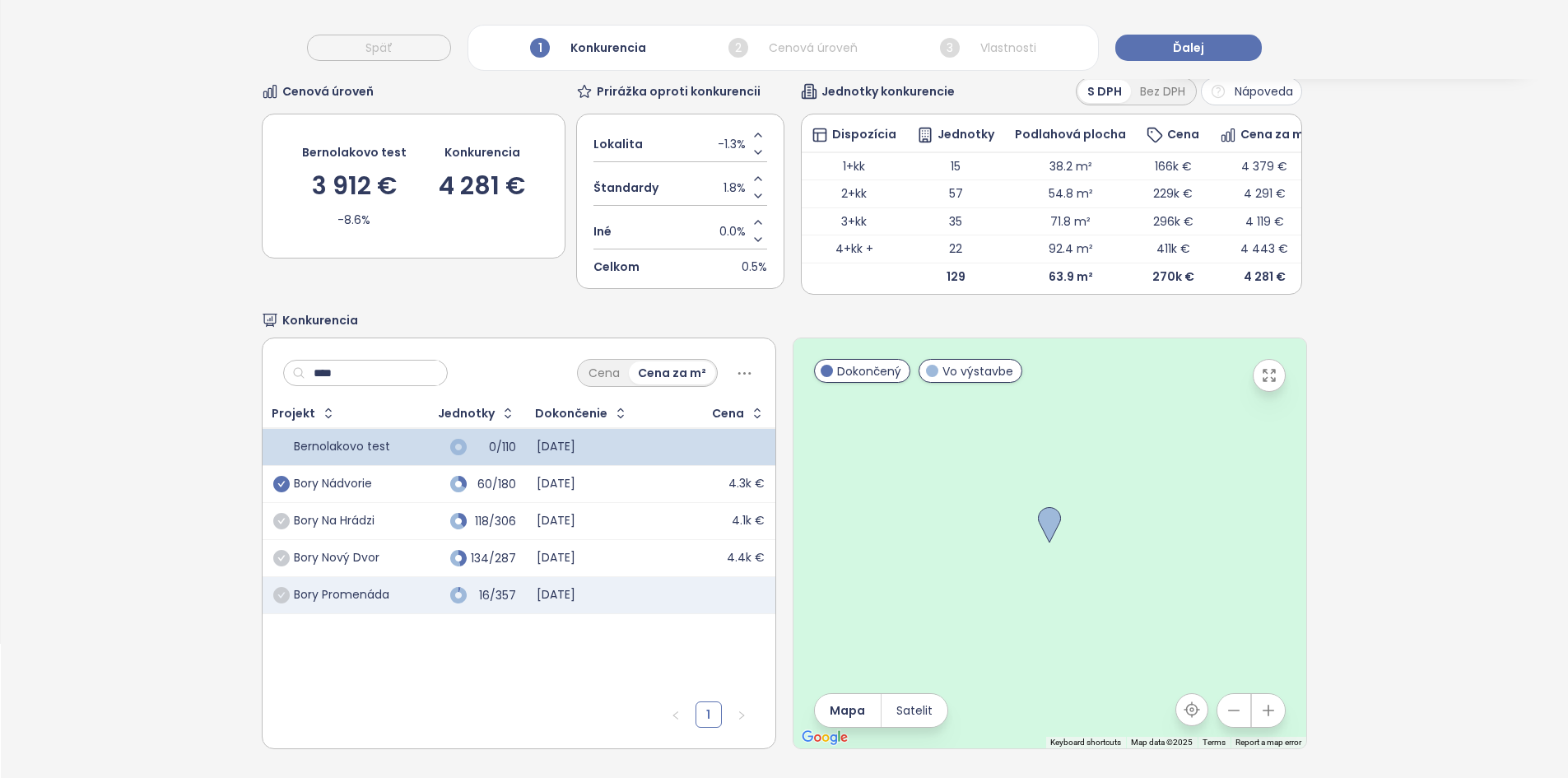
click at [404, 362] on input "****" at bounding box center [372, 372] width 134 height 24
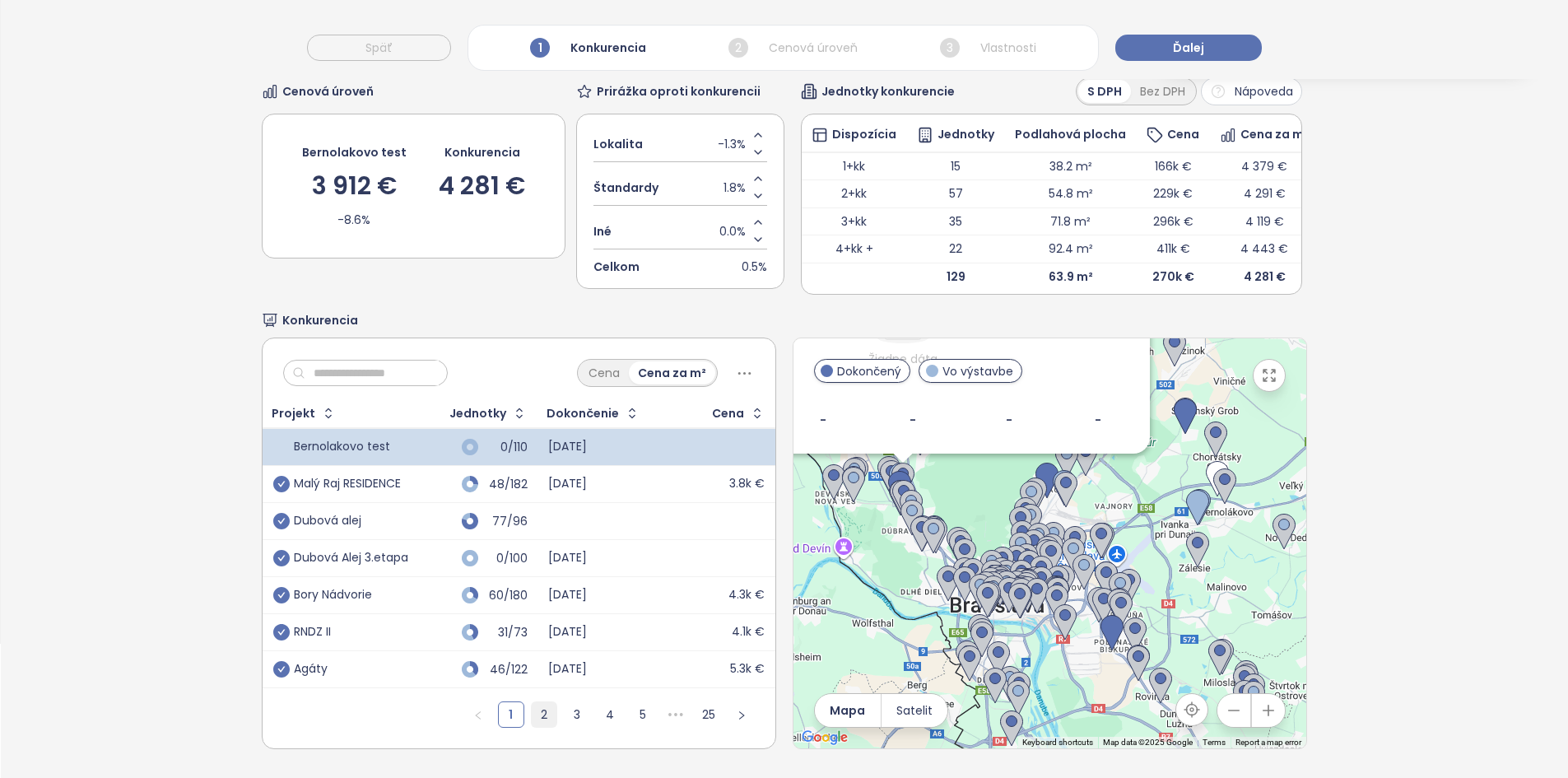
click at [531, 716] on link "2" at bounding box center [543, 714] width 24 height 24
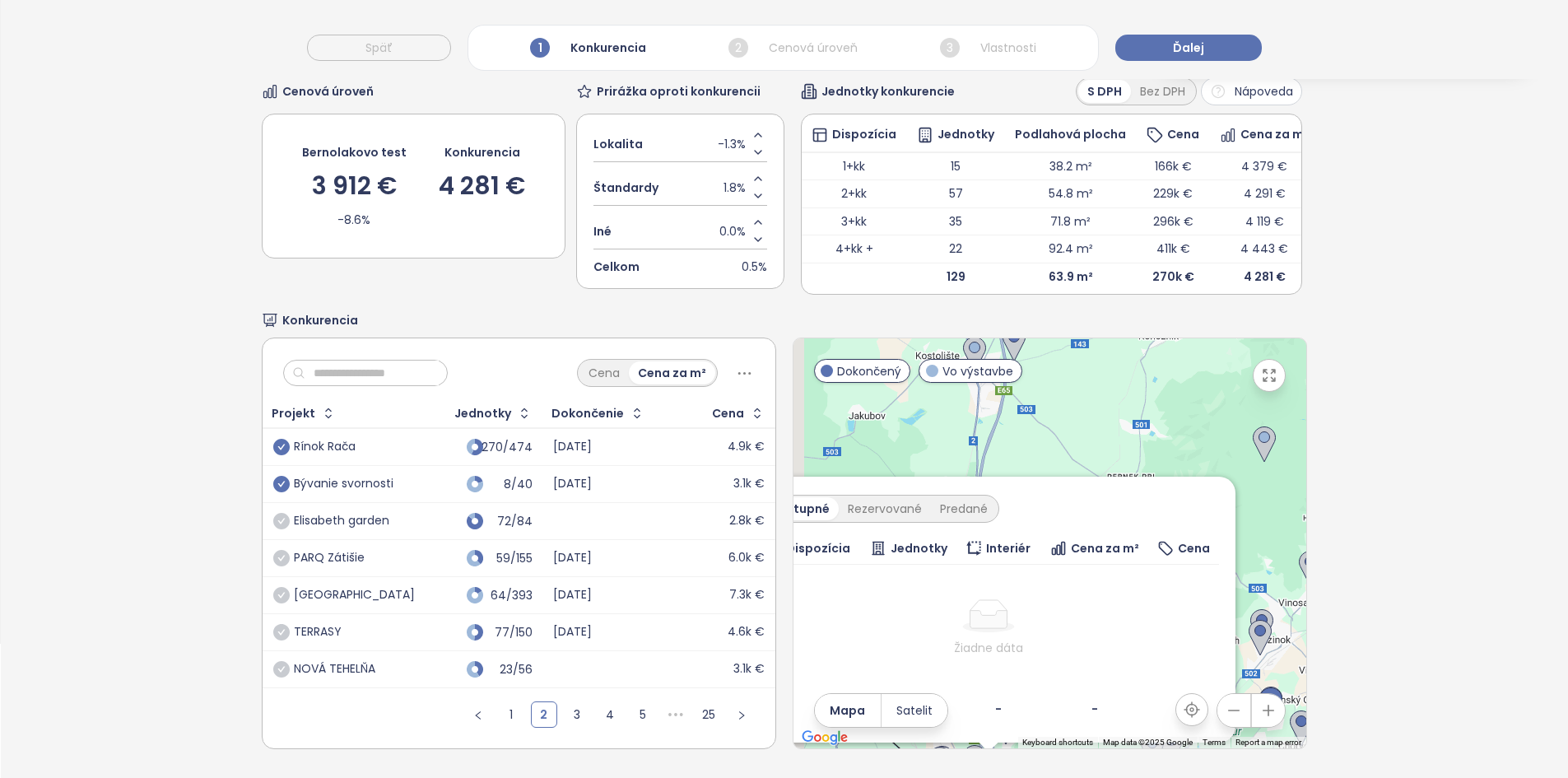
drag, startPoint x: 967, startPoint y: 473, endPoint x: 1053, endPoint y: 761, distance: 300.6
click at [1053, 761] on div "Výber konkurentov Cenová úroveň Bernolakovo test 3 912 € -8.6% Konkurencia 4 28…" at bounding box center [783, 381] width 1044 height 794
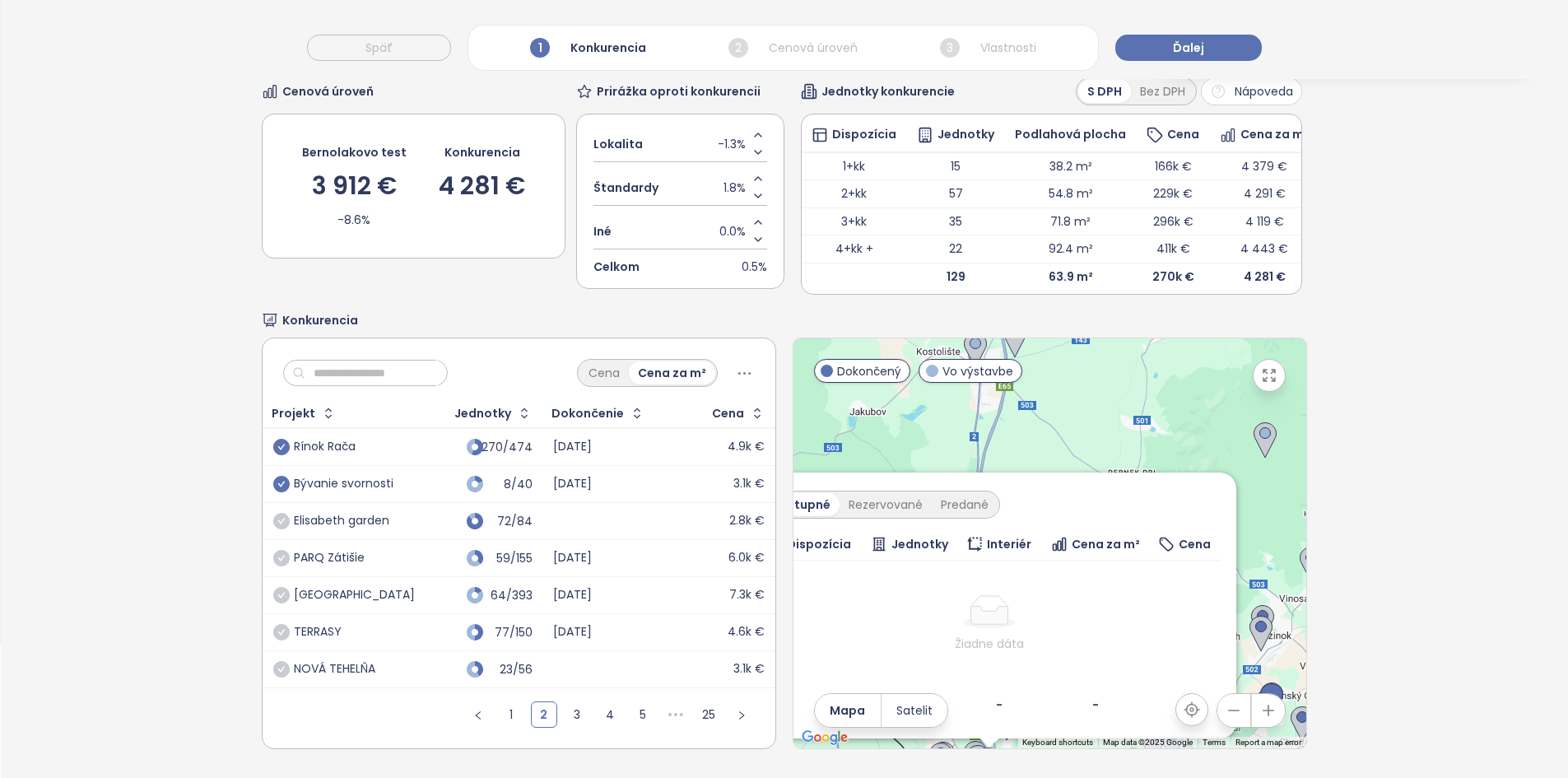
scroll to position [0, 0]
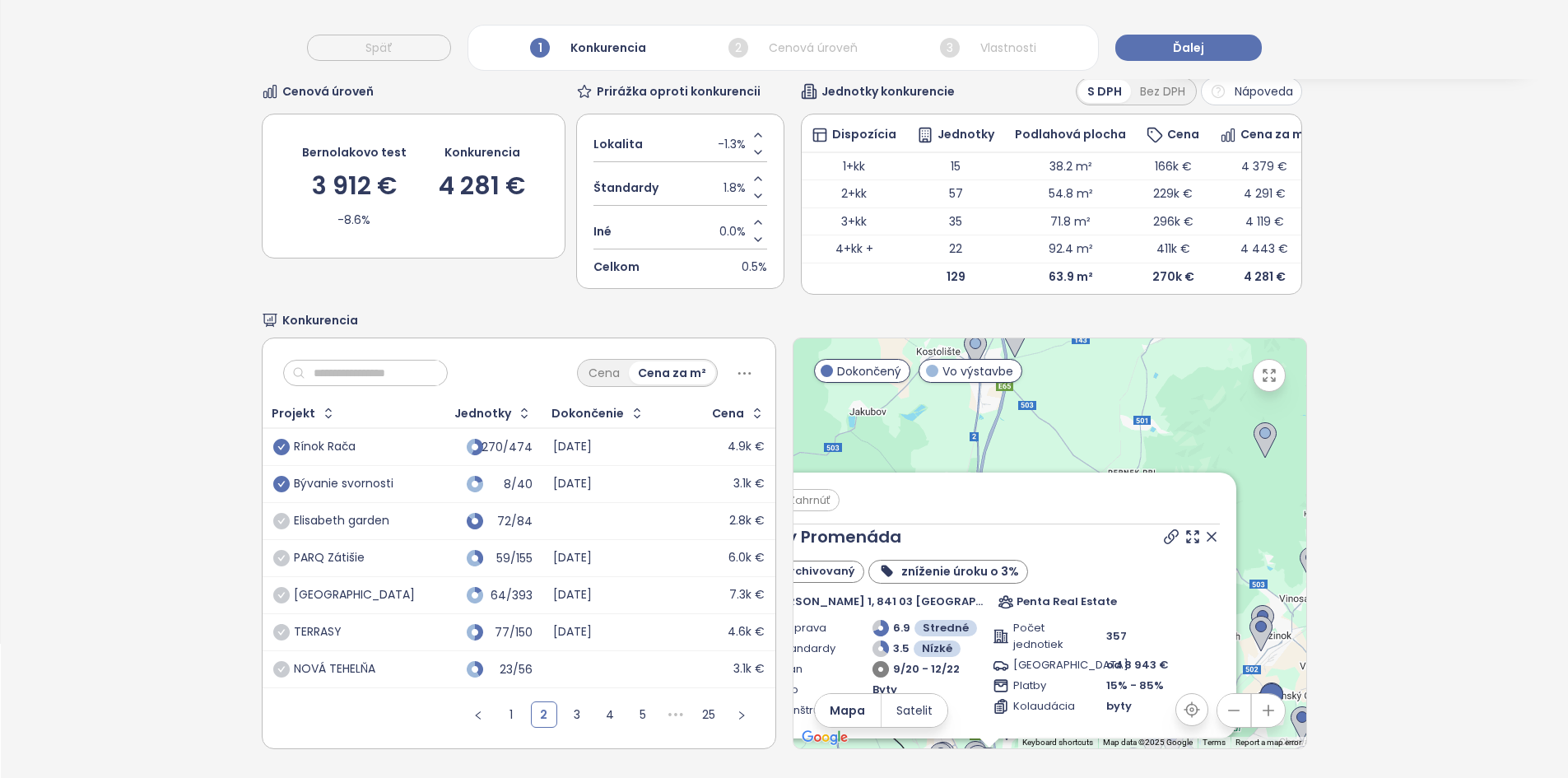
click at [1203, 530] on icon at bounding box center [1211, 536] width 17 height 17
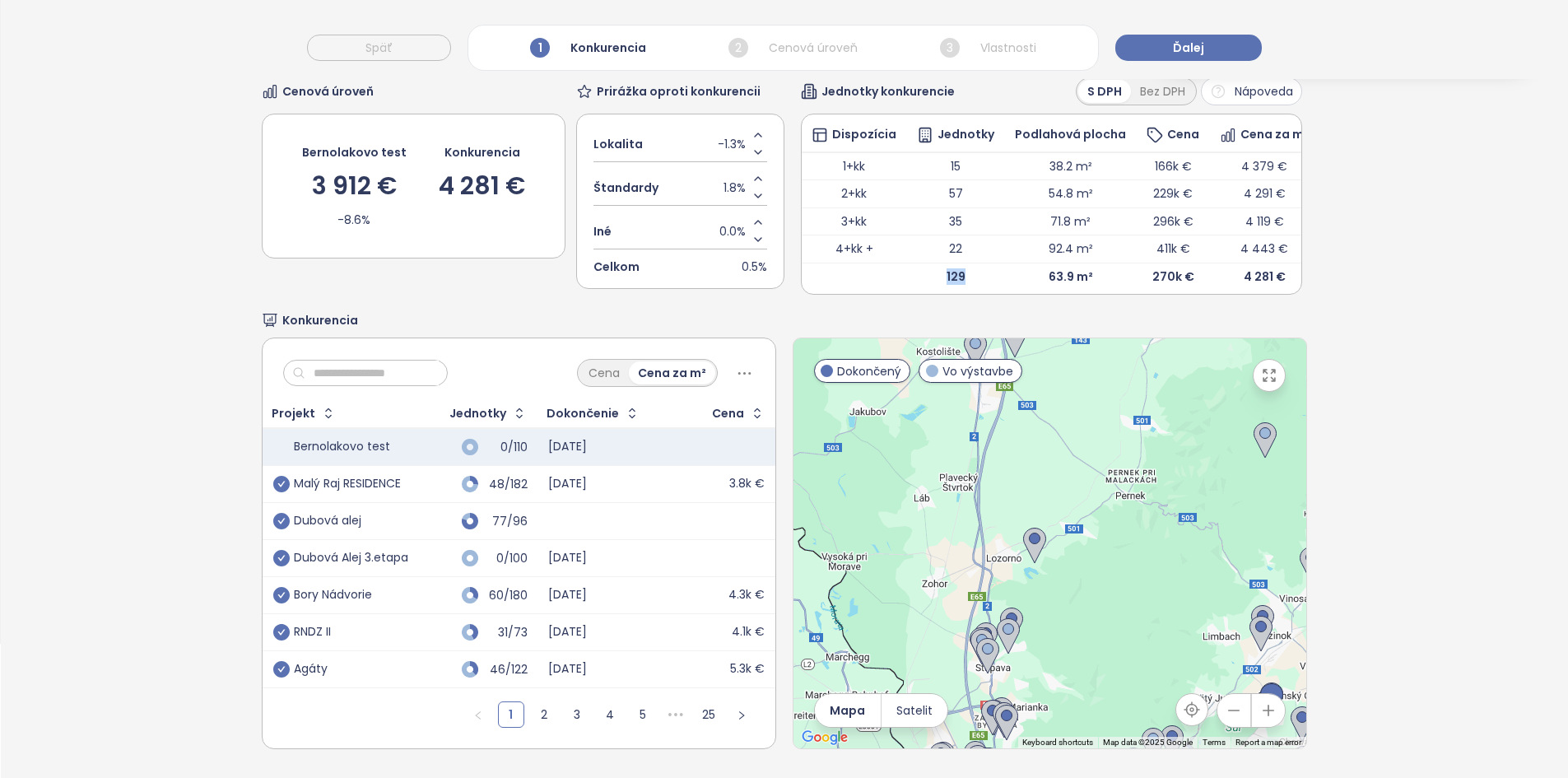
drag, startPoint x: 921, startPoint y: 251, endPoint x: 966, endPoint y: 253, distance: 45.0
click at [966, 262] on td "129" at bounding box center [956, 276] width 98 height 27
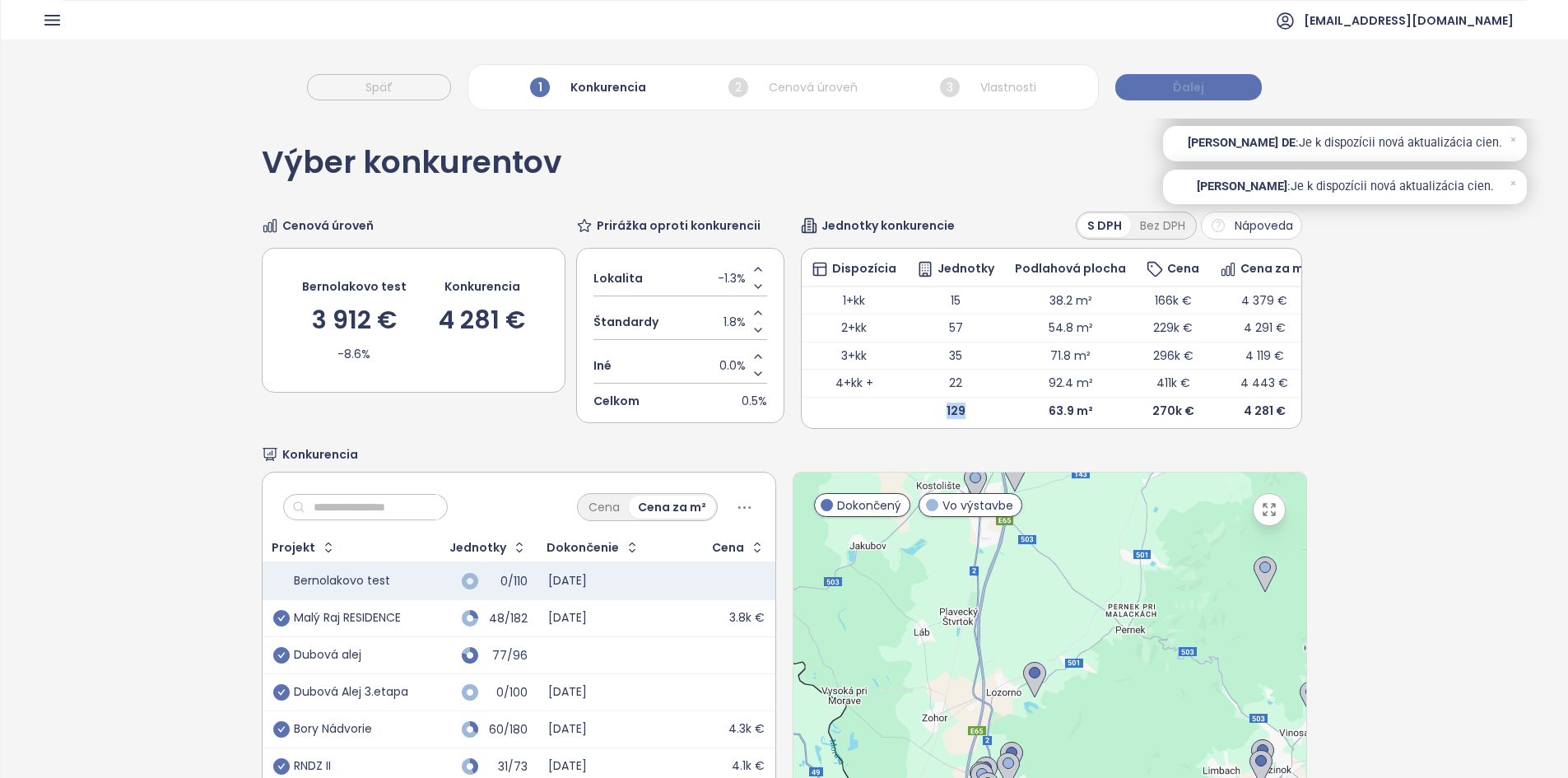
click at [1207, 93] on button "Ďalej" at bounding box center [1189, 87] width 146 height 26
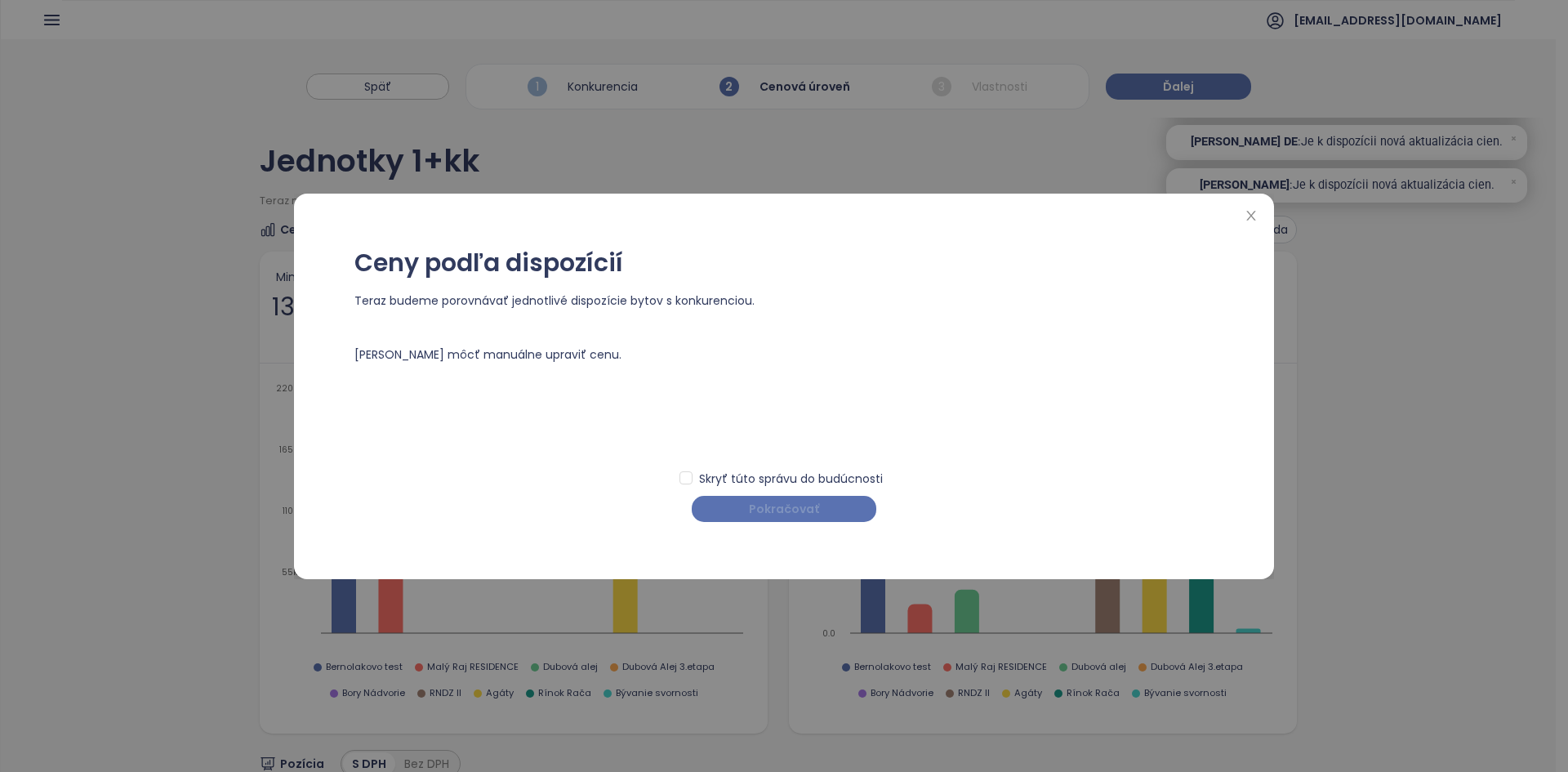
click at [804, 512] on span "Pokračovať" at bounding box center [784, 509] width 71 height 18
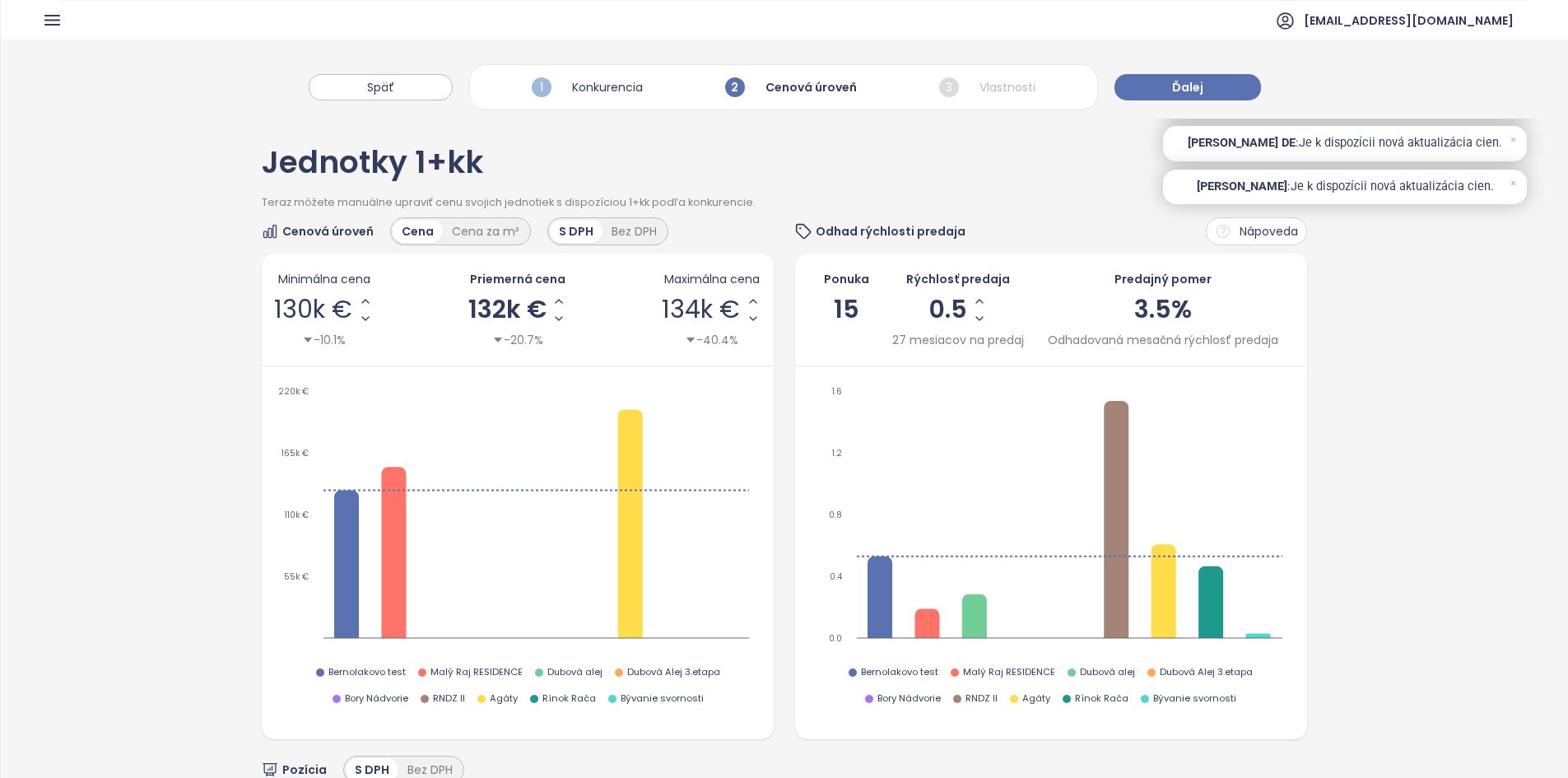
click at [892, 344] on div "27 mesiacov na predaj" at bounding box center [958, 339] width 132 height 19
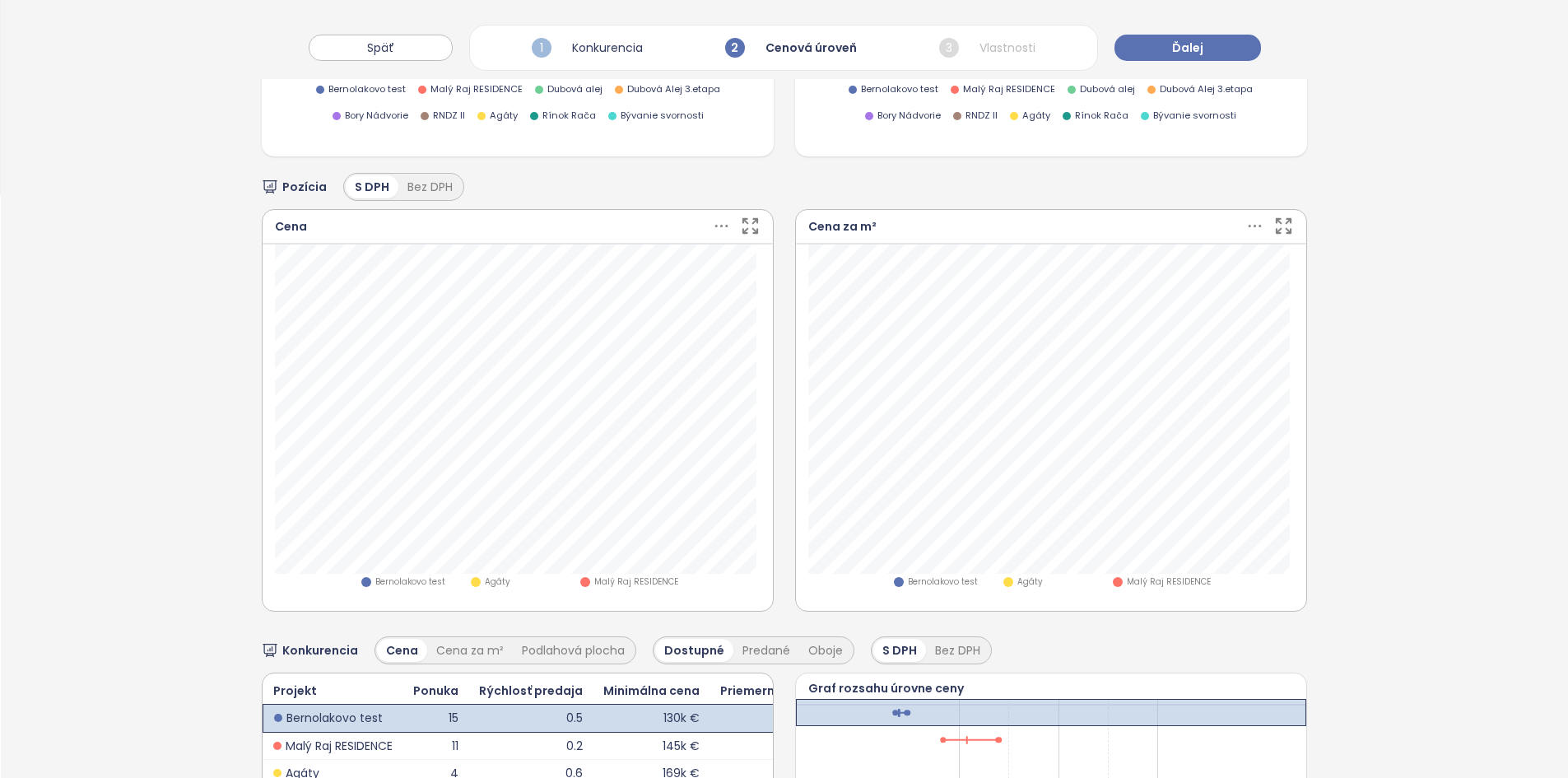
scroll to position [582, 0]
click at [414, 48] on button "Späť" at bounding box center [381, 47] width 144 height 26
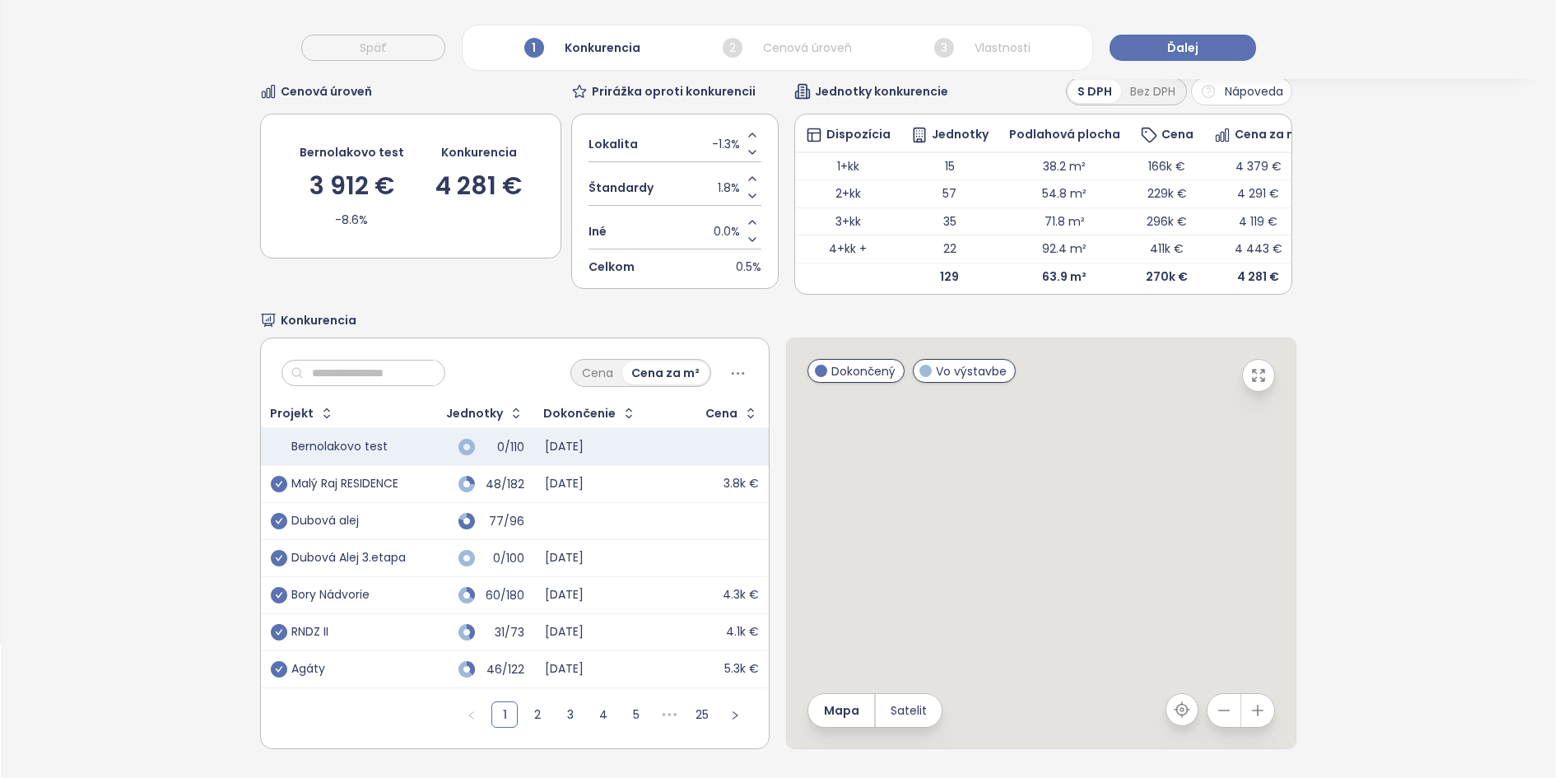
scroll to position [159, 0]
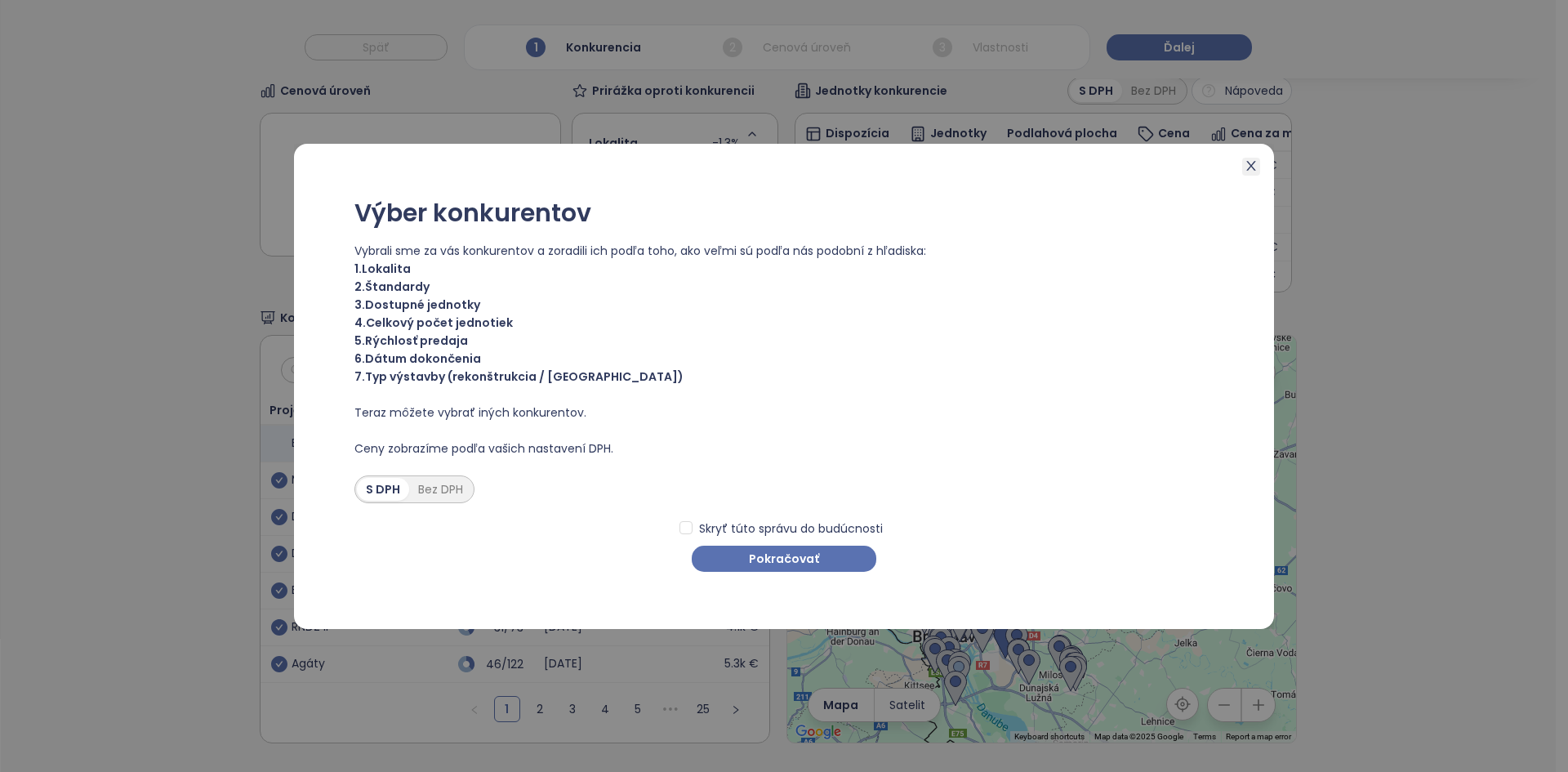
click at [1249, 164] on icon "close" at bounding box center [1251, 166] width 14 height 14
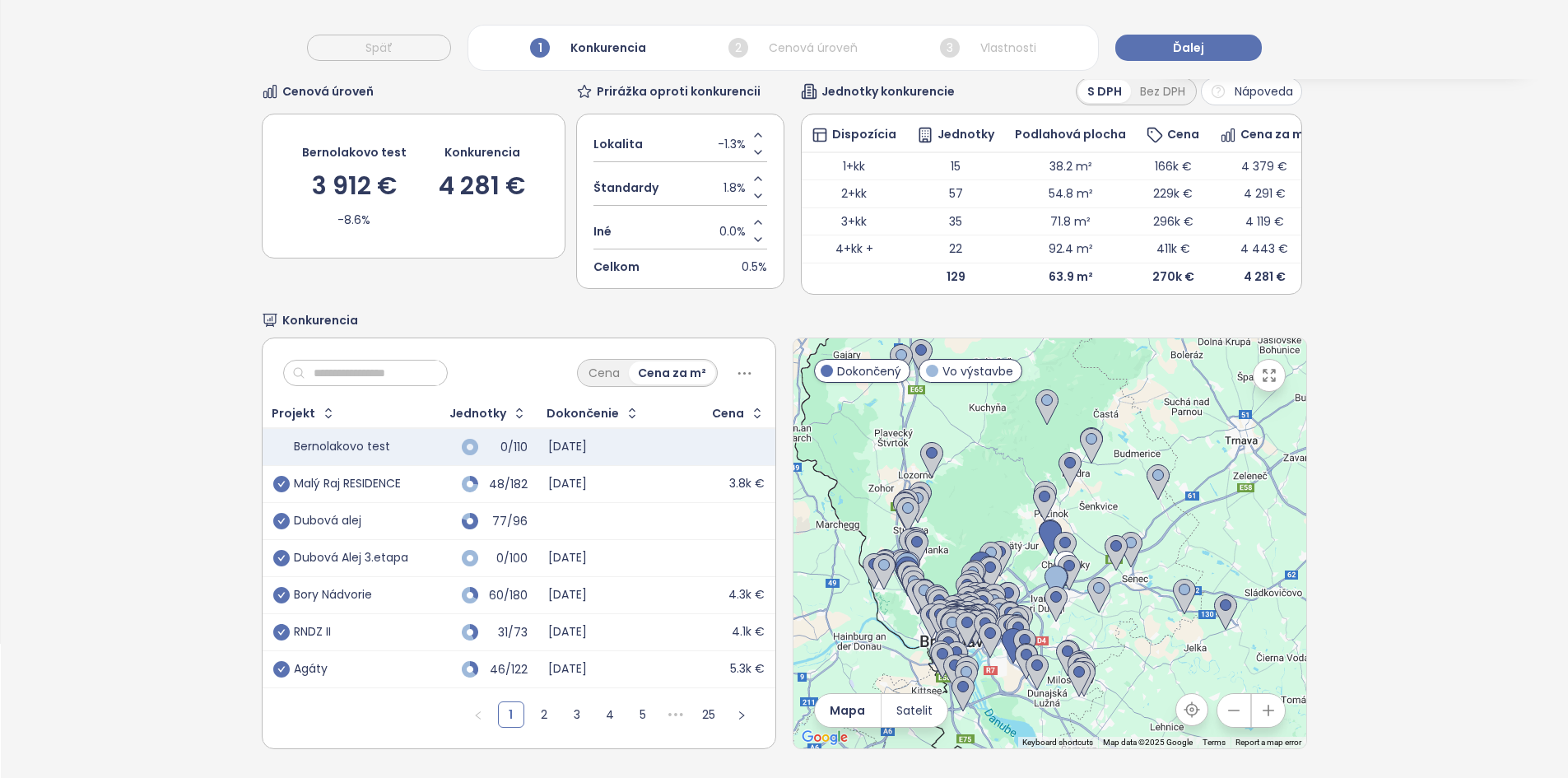
click at [422, 474] on td "48/182" at bounding box center [478, 485] width 119 height 37
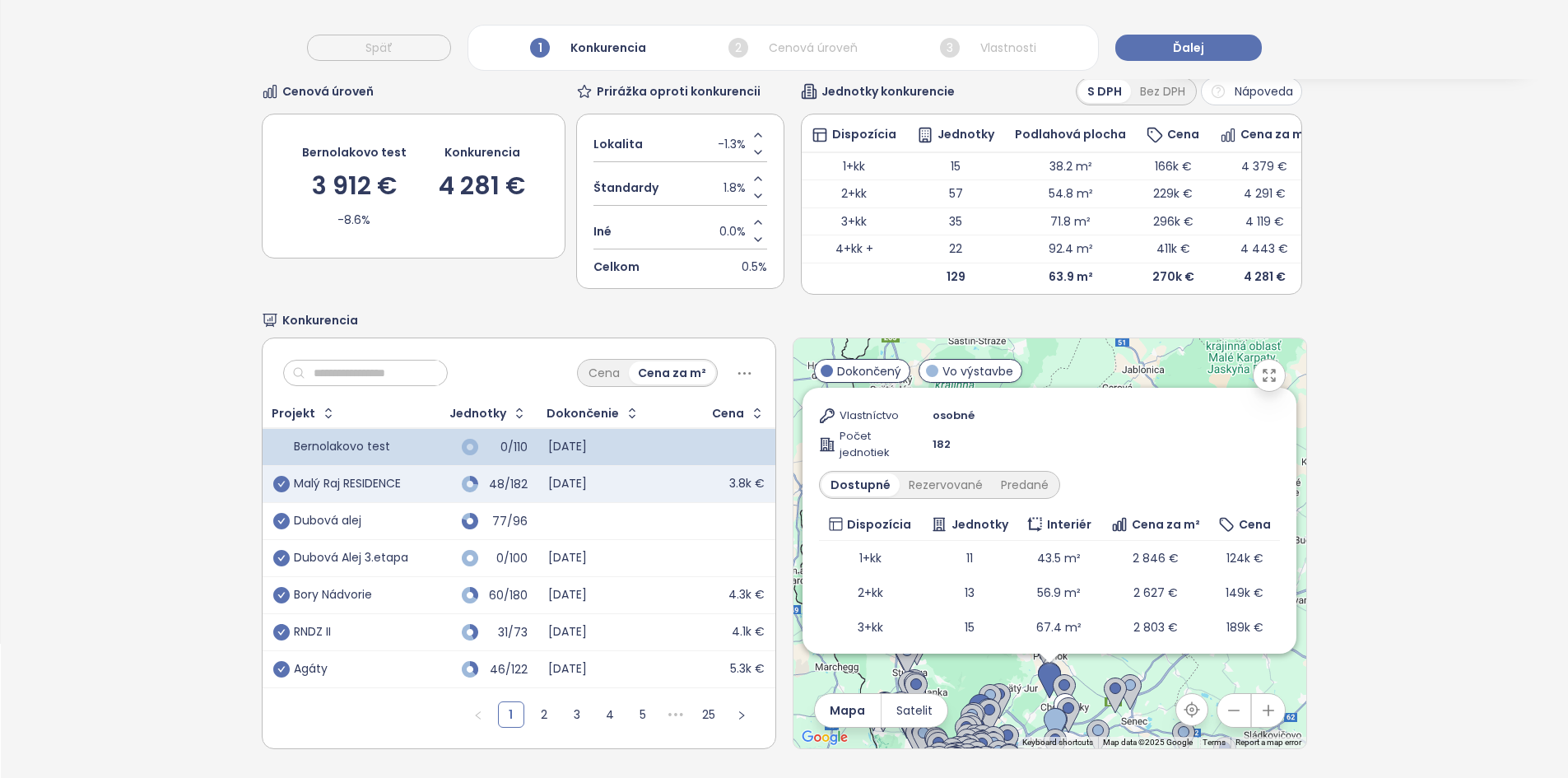
scroll to position [271, 0]
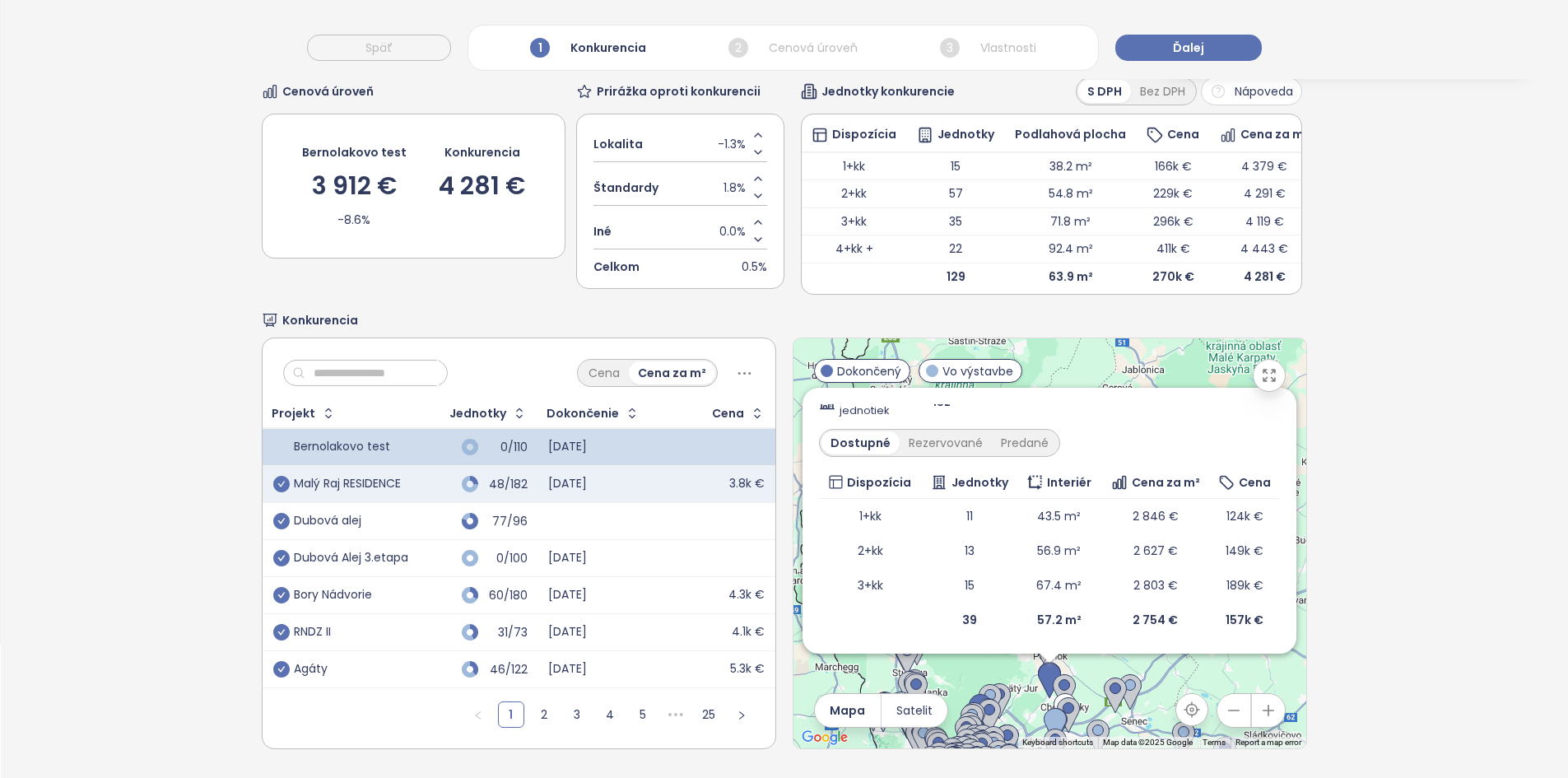
click at [1016, 684] on div "Zahrnúť Malý Raj RESIDENCE Dokončený Dúhová 72, 900 26 Slovenský Grob, Slovakia…" at bounding box center [1050, 543] width 513 height 409
click at [1016, 683] on div "Zahrnúť Malý Raj RESIDENCE Dokončený Dúhová 72, 900 26 Slovenský Grob, Slovakia…" at bounding box center [1050, 543] width 513 height 409
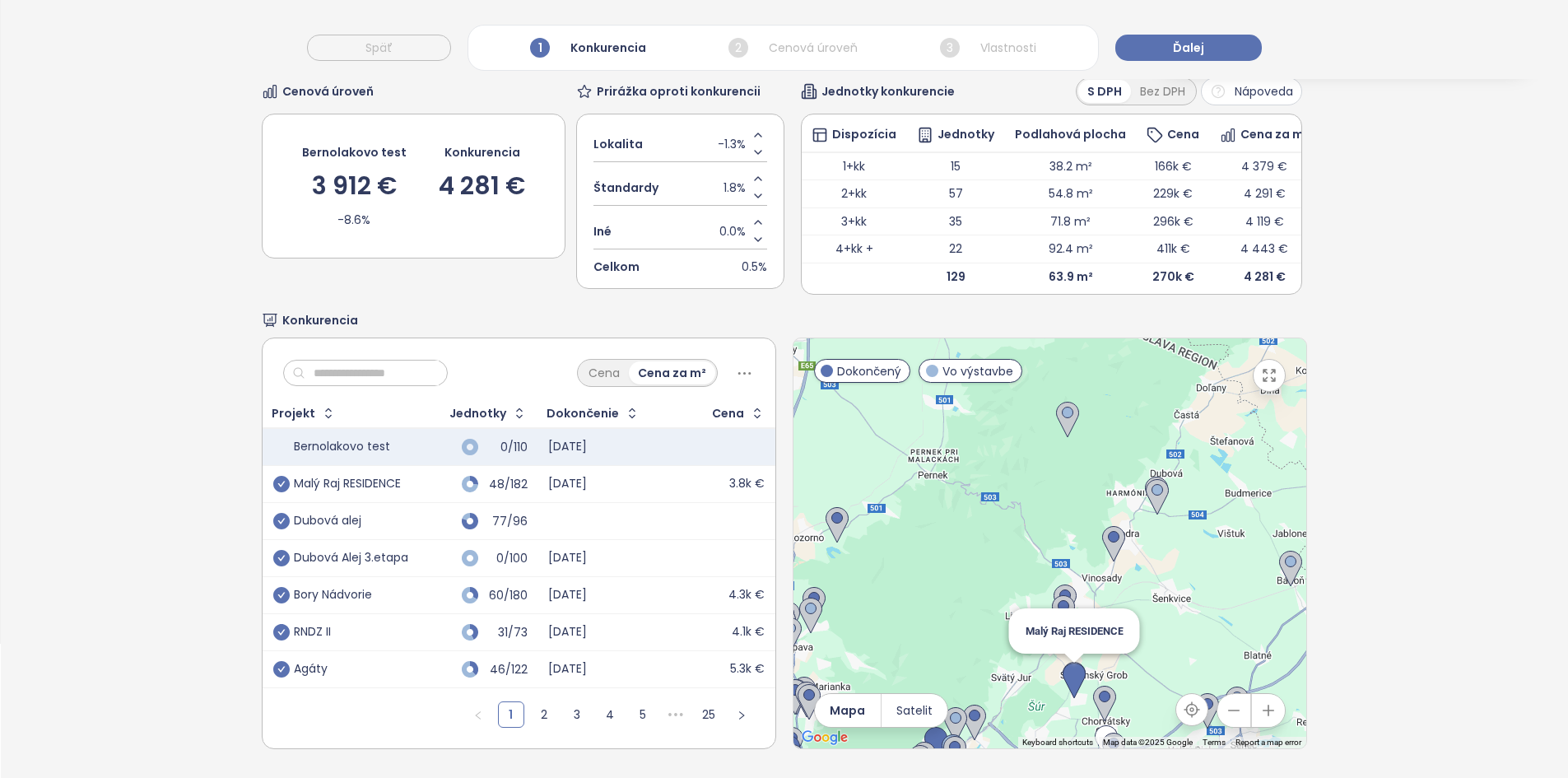
click at [1068, 672] on img at bounding box center [1075, 681] width 23 height 36
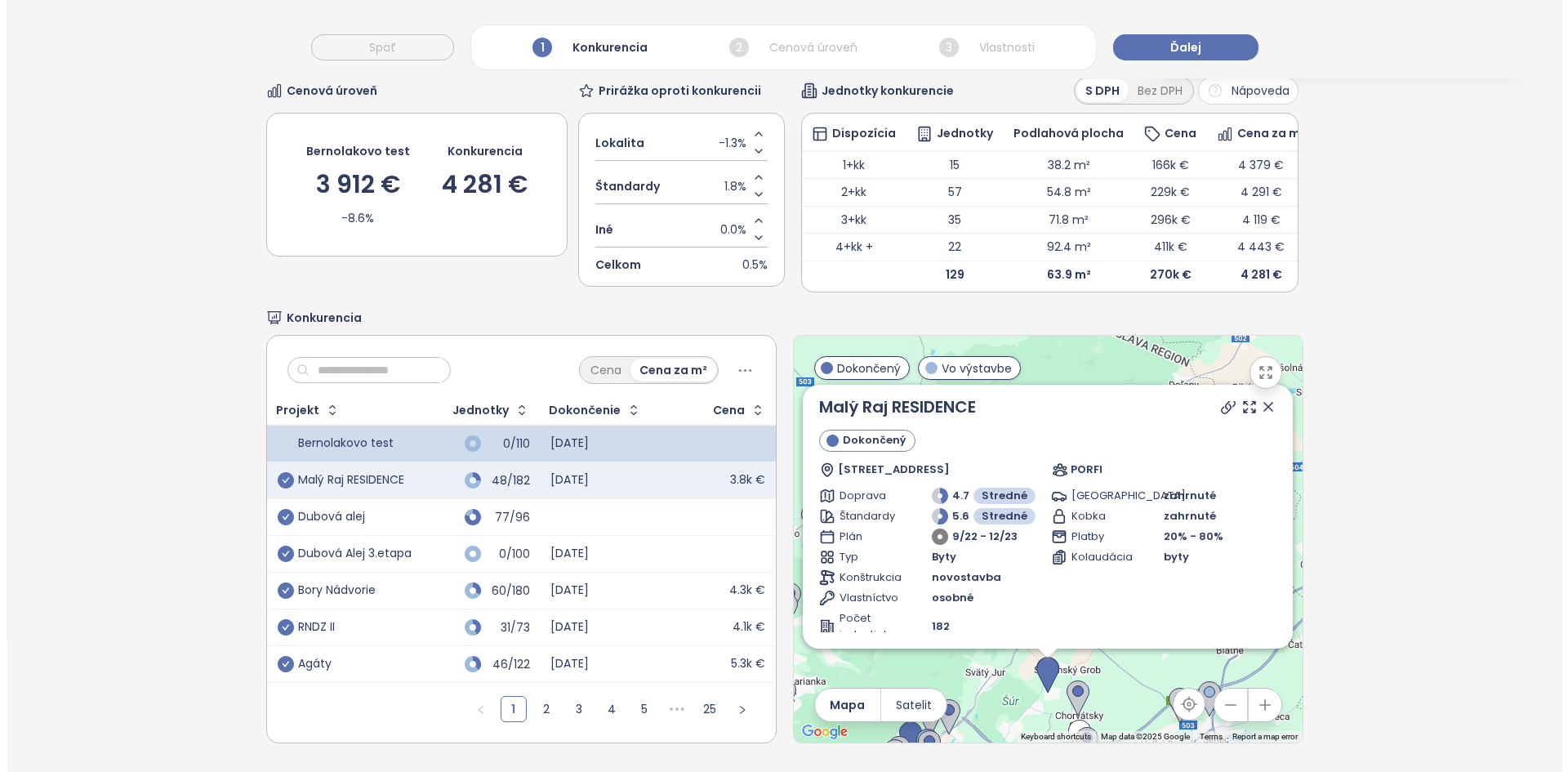
scroll to position [41, 0]
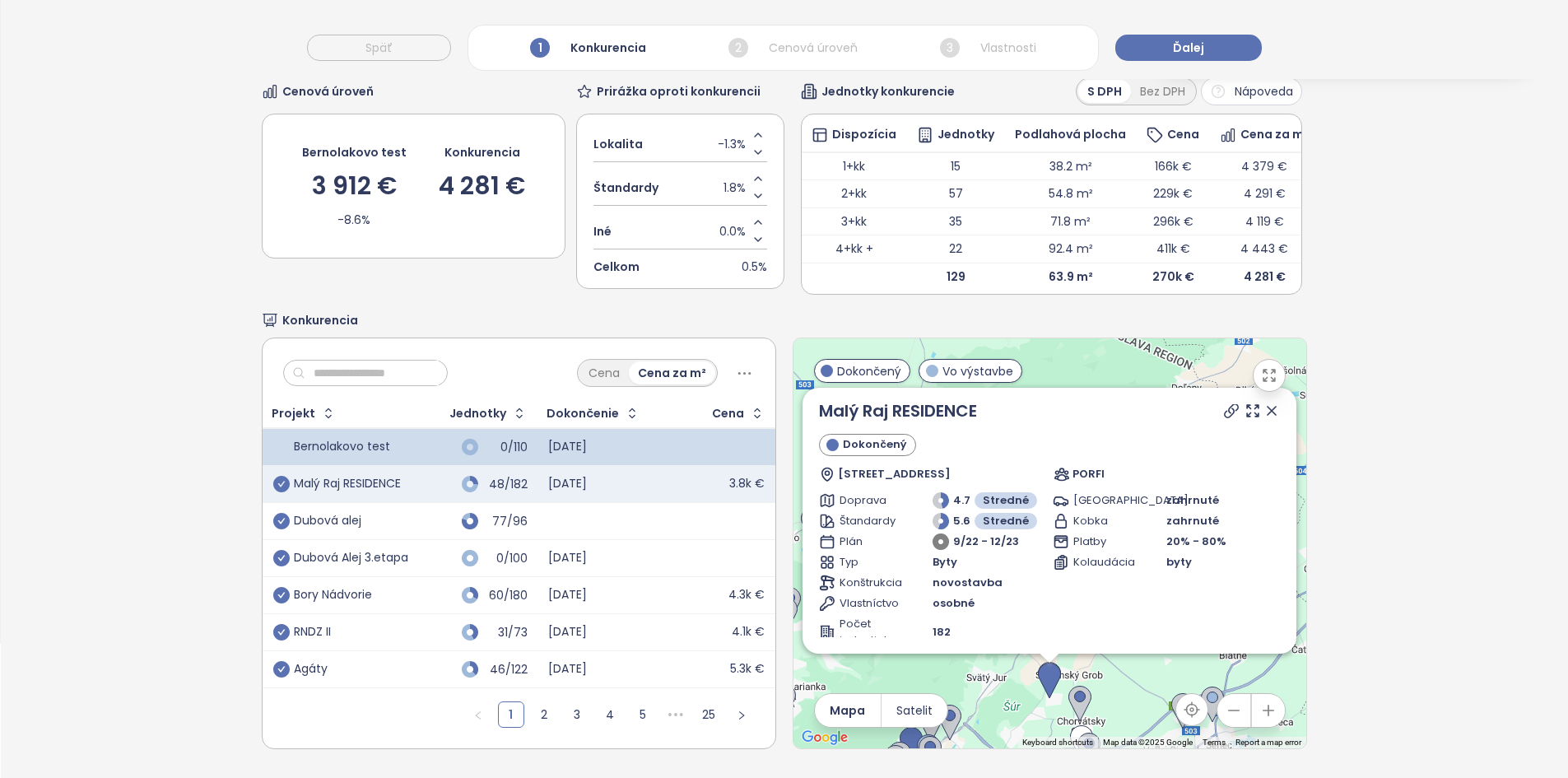
click at [1223, 403] on icon at bounding box center [1231, 410] width 17 height 17
click at [1264, 403] on icon at bounding box center [1272, 410] width 17 height 17
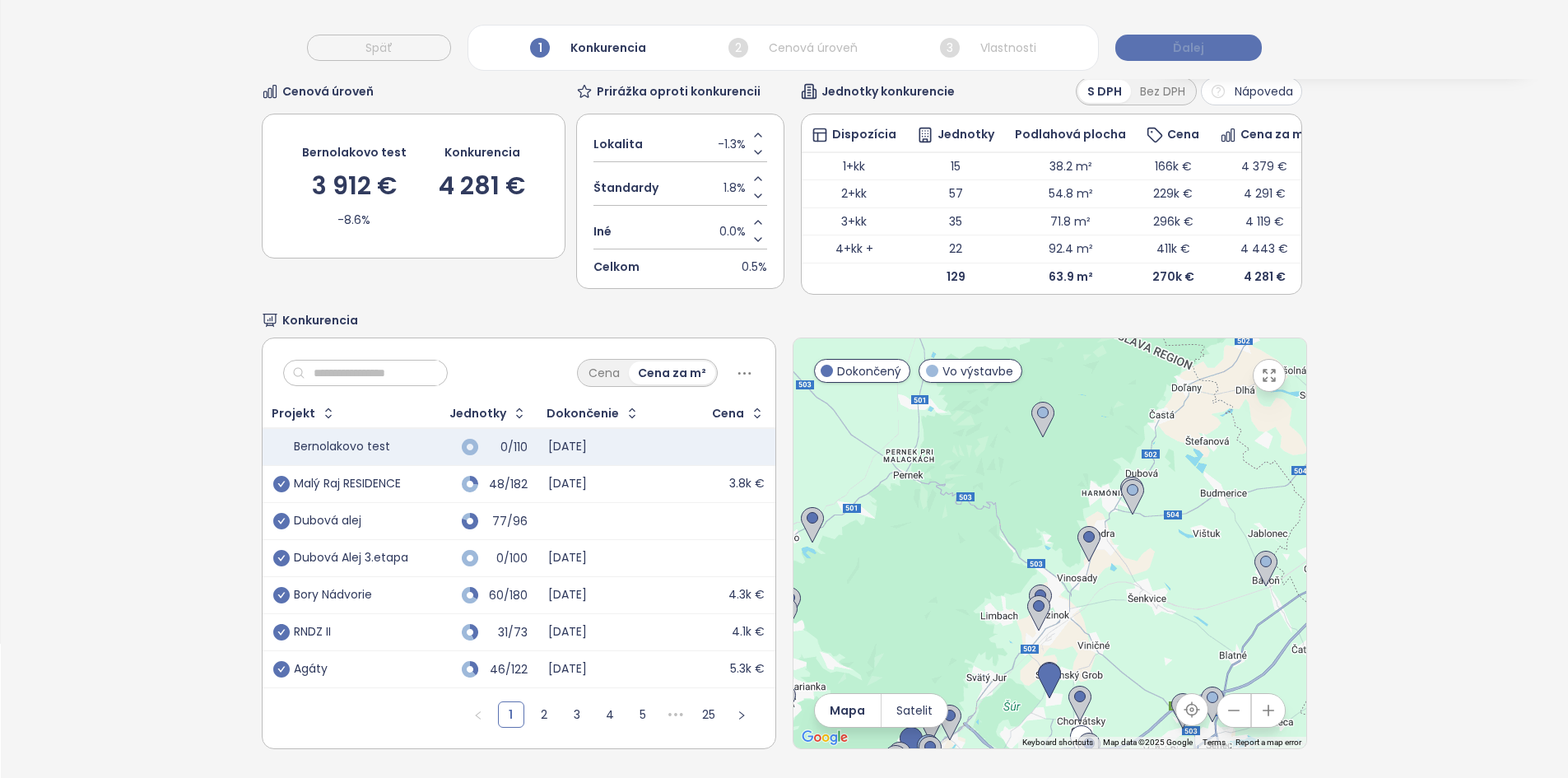
click at [1229, 42] on button "Ďalej" at bounding box center [1189, 47] width 146 height 26
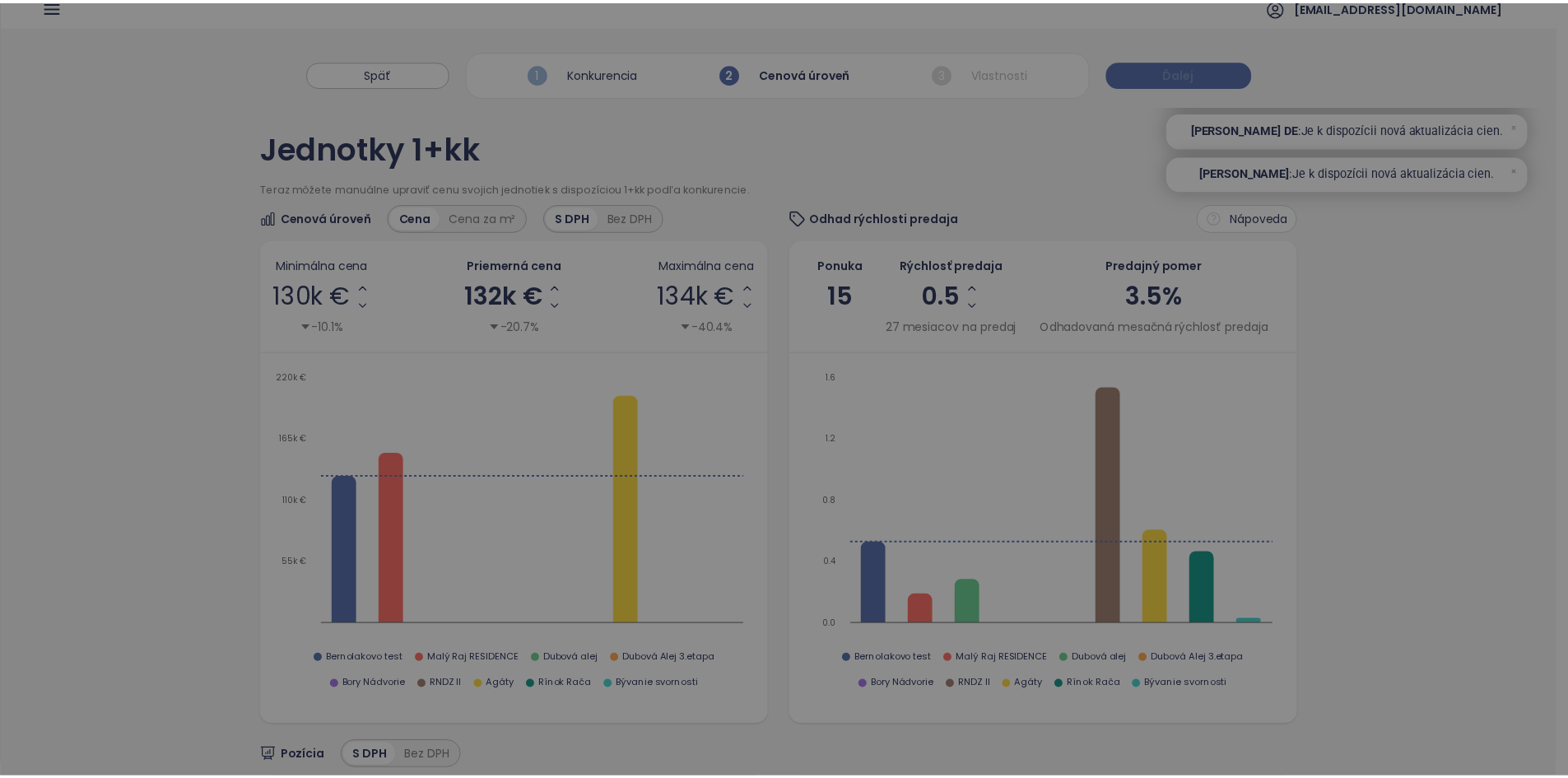
scroll to position [0, 0]
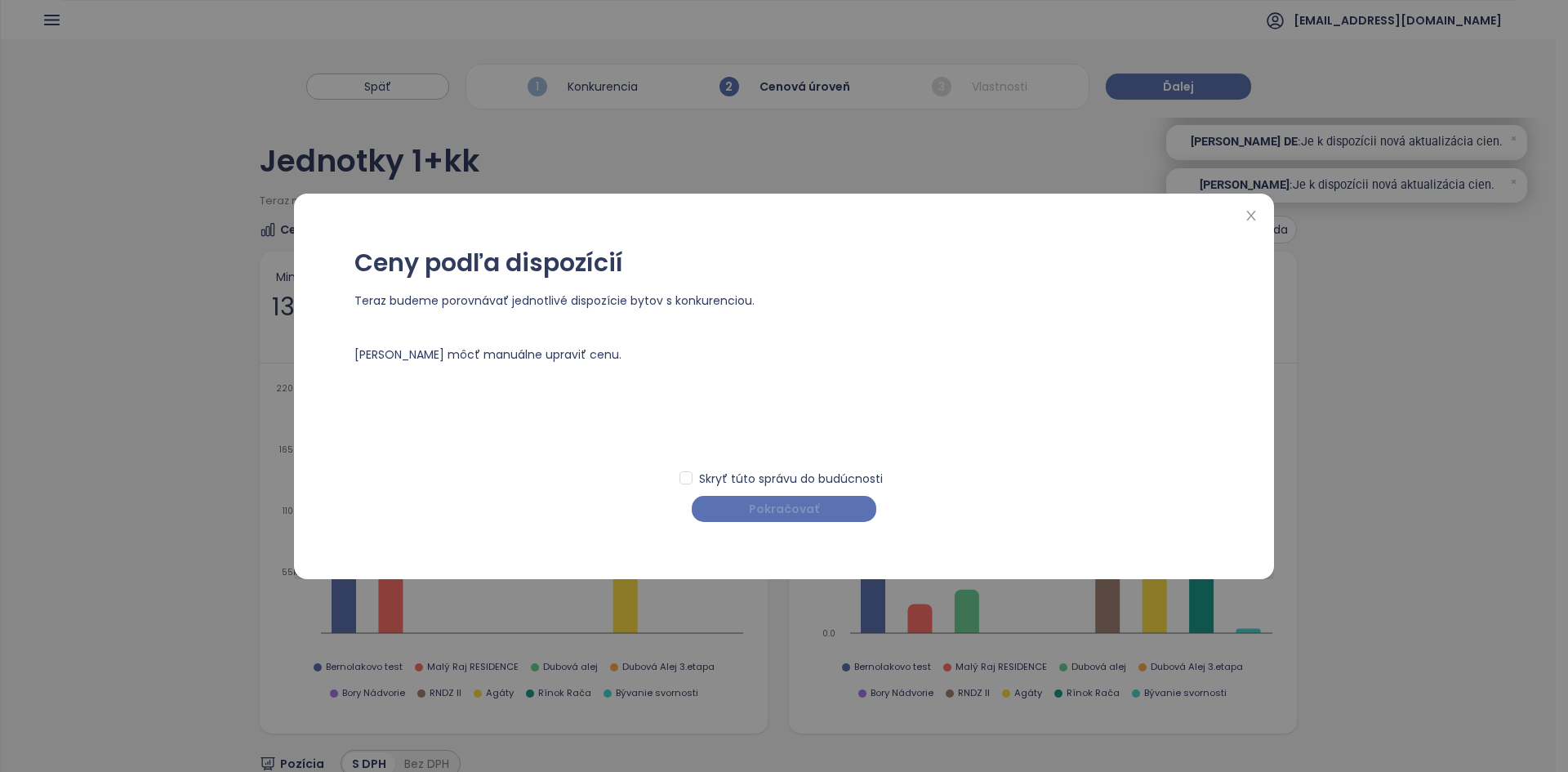
click at [773, 500] on span "Pokračovať" at bounding box center [784, 509] width 71 height 18
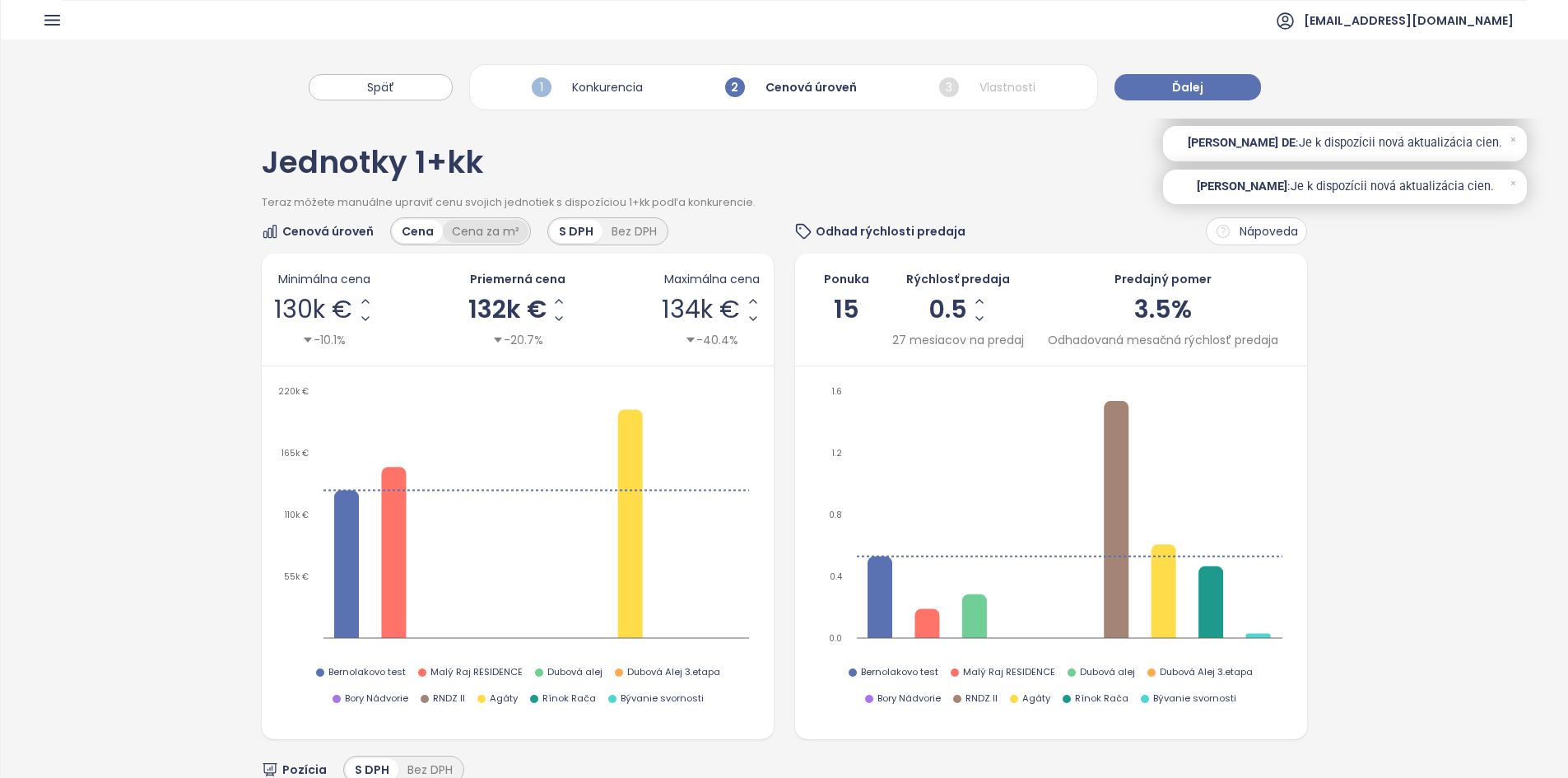
click at [505, 237] on div "Cena za m²" at bounding box center [486, 231] width 86 height 23
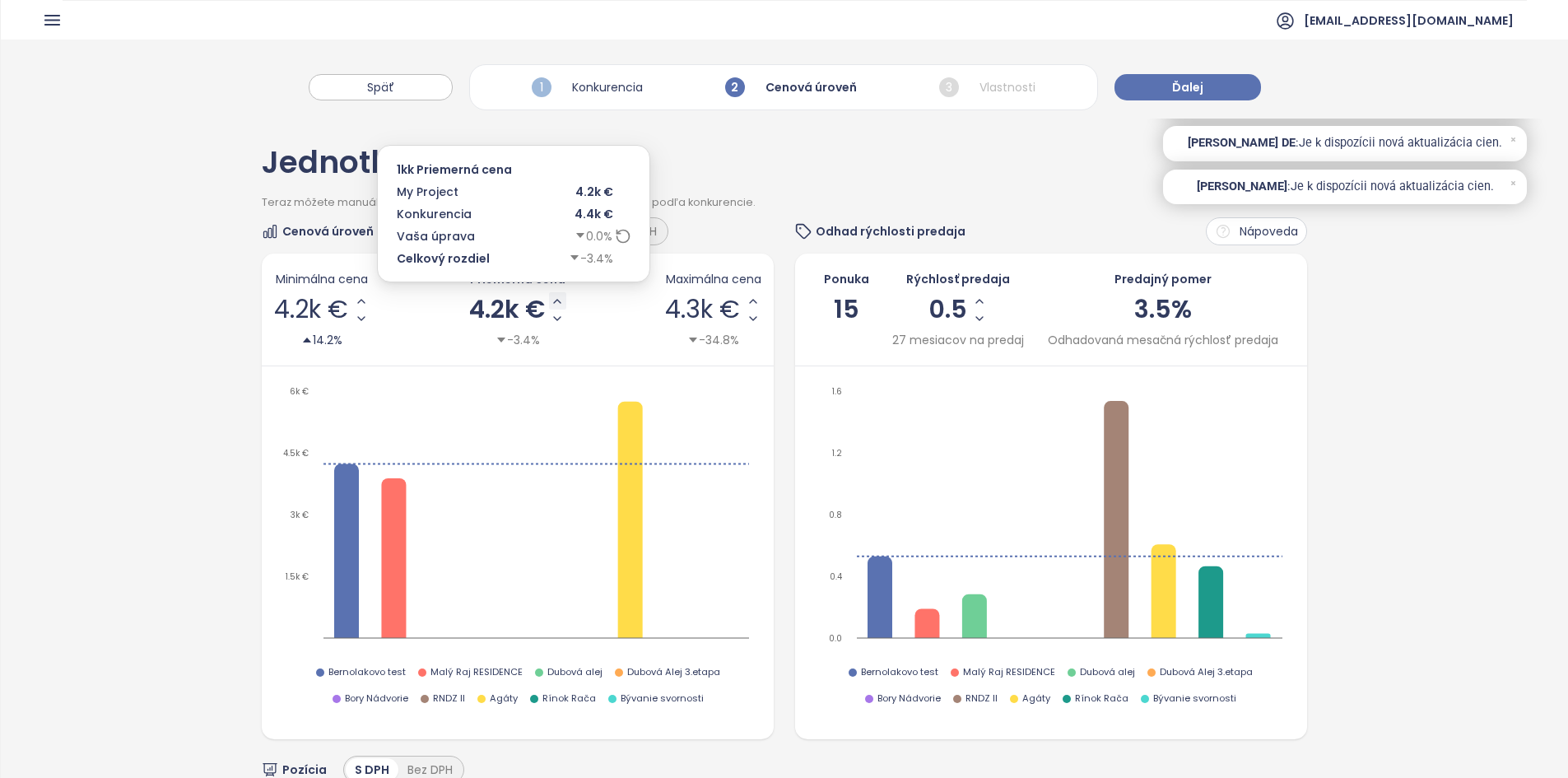
click at [552, 299] on icon "Increase AVG Price" at bounding box center [558, 301] width 14 height 14
click at [554, 298] on icon "Increase AVG Price" at bounding box center [559, 301] width 14 height 14
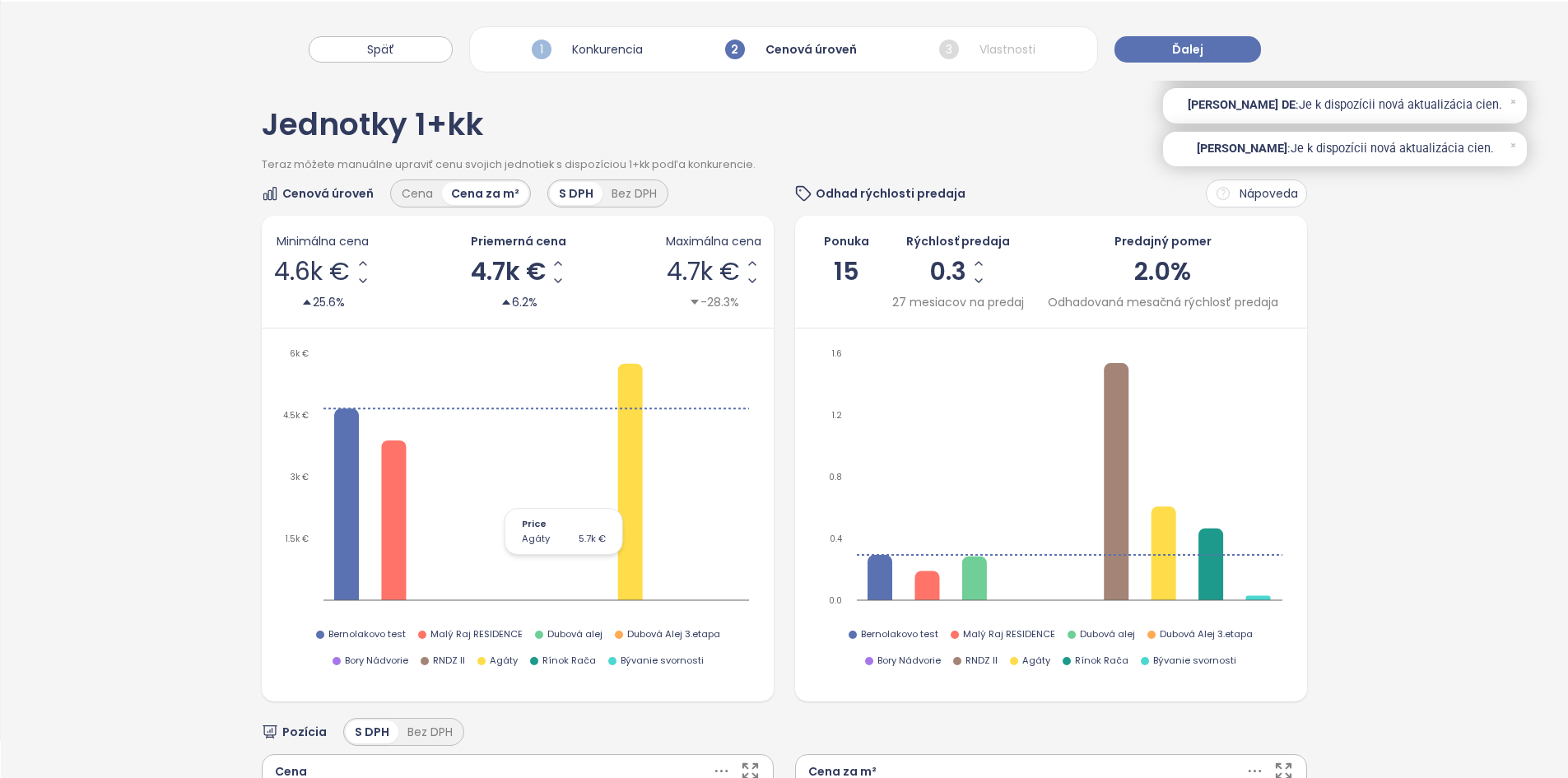
scroll to position [37, 0]
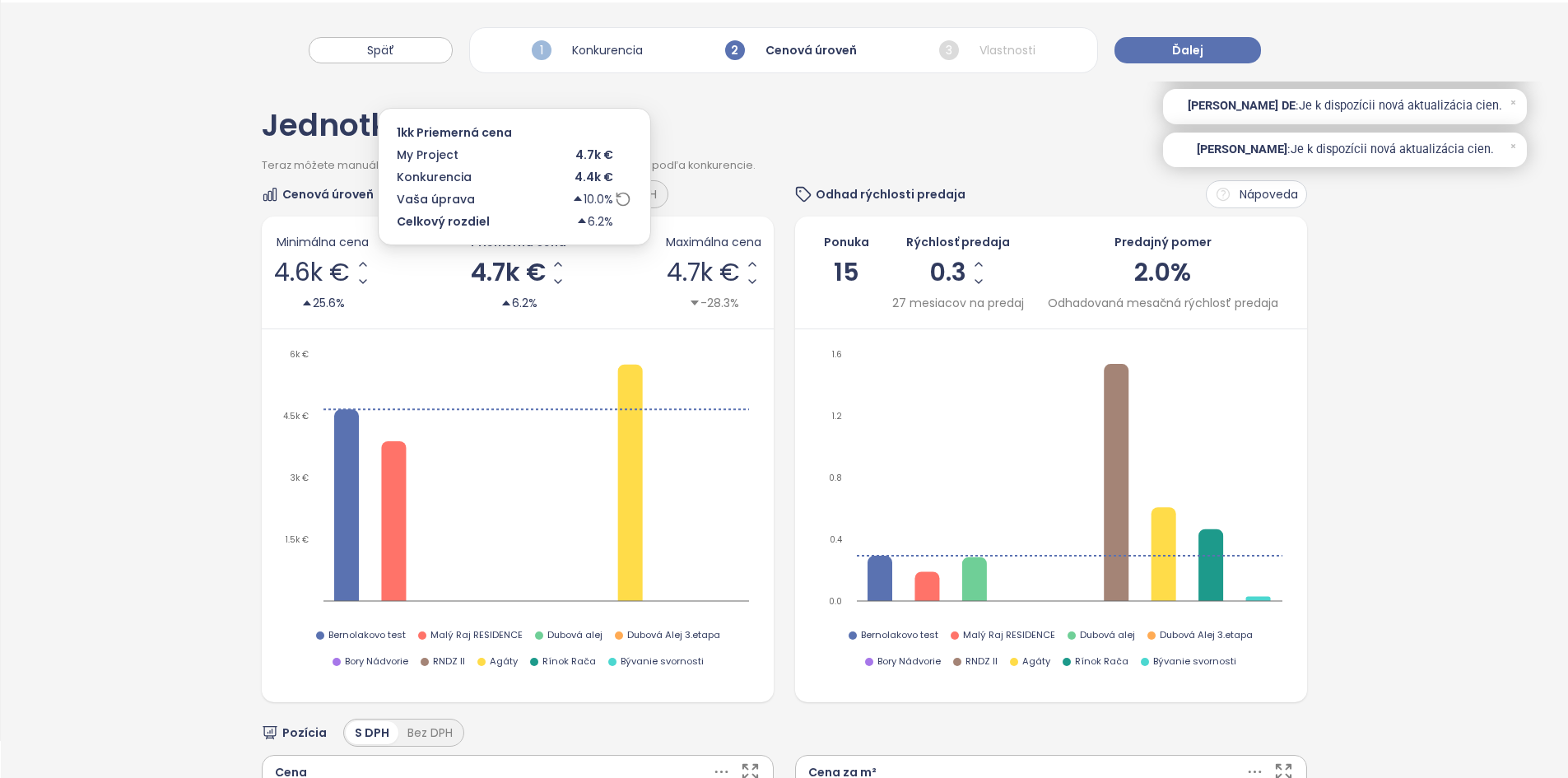
click at [615, 203] on icon at bounding box center [623, 199] width 17 height 17
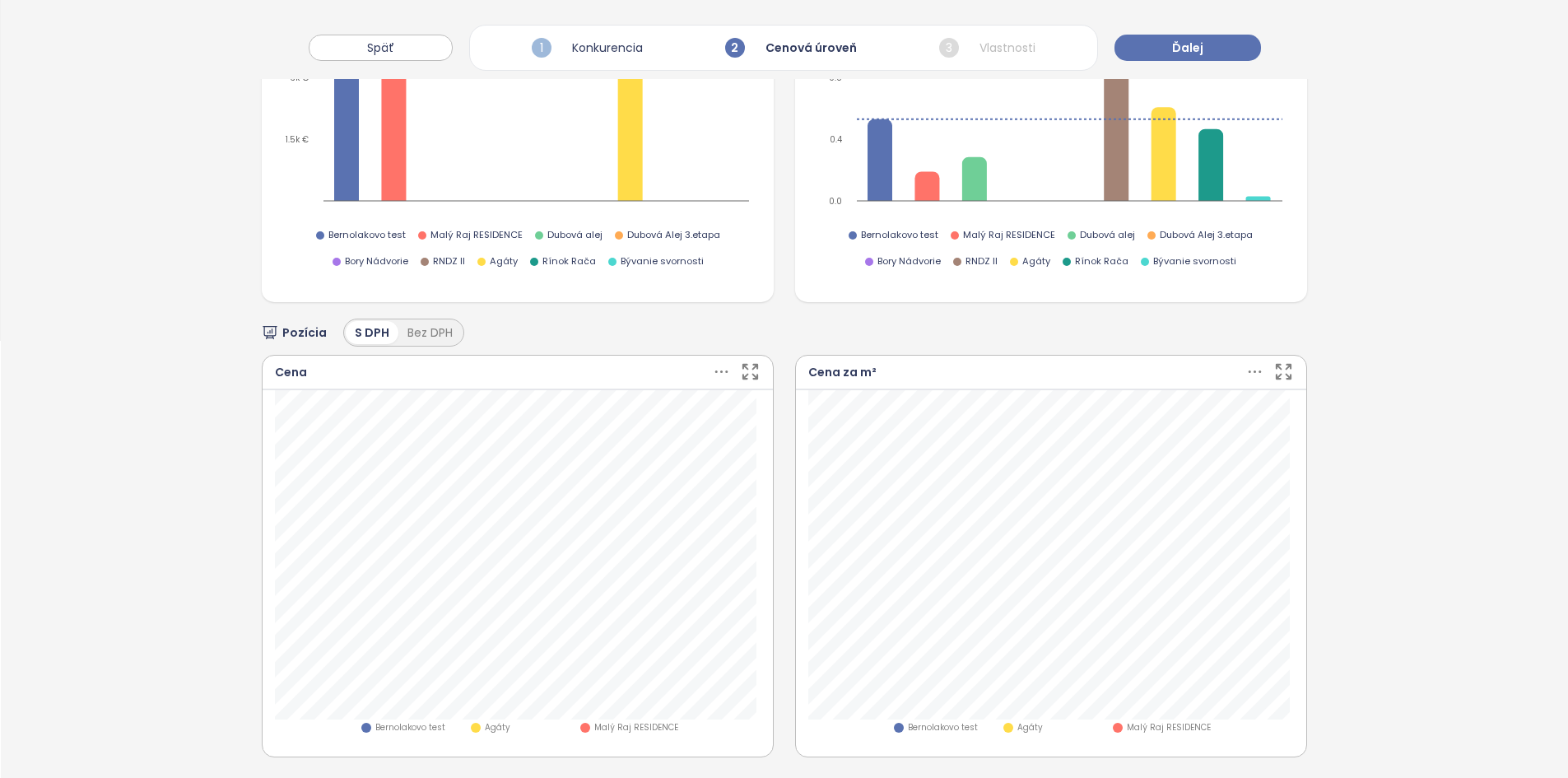
scroll to position [564, 0]
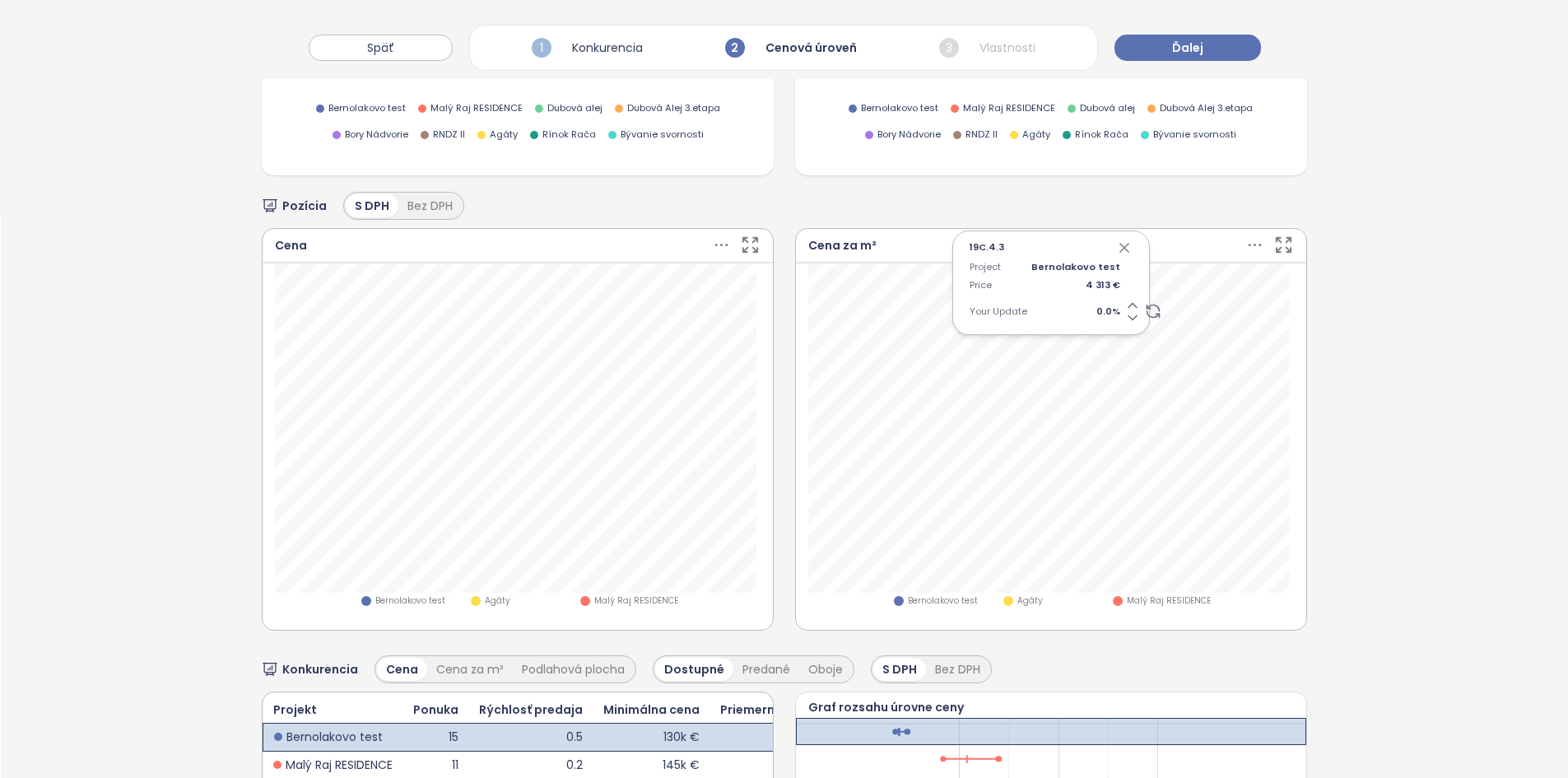
click at [1124, 301] on icon at bounding box center [1132, 305] width 17 height 17
click at [1090, 308] on span "0.5 %" at bounding box center [1076, 311] width 89 height 15
click at [1090, 308] on input "***" at bounding box center [1073, 311] width 82 height 15
type input "*"
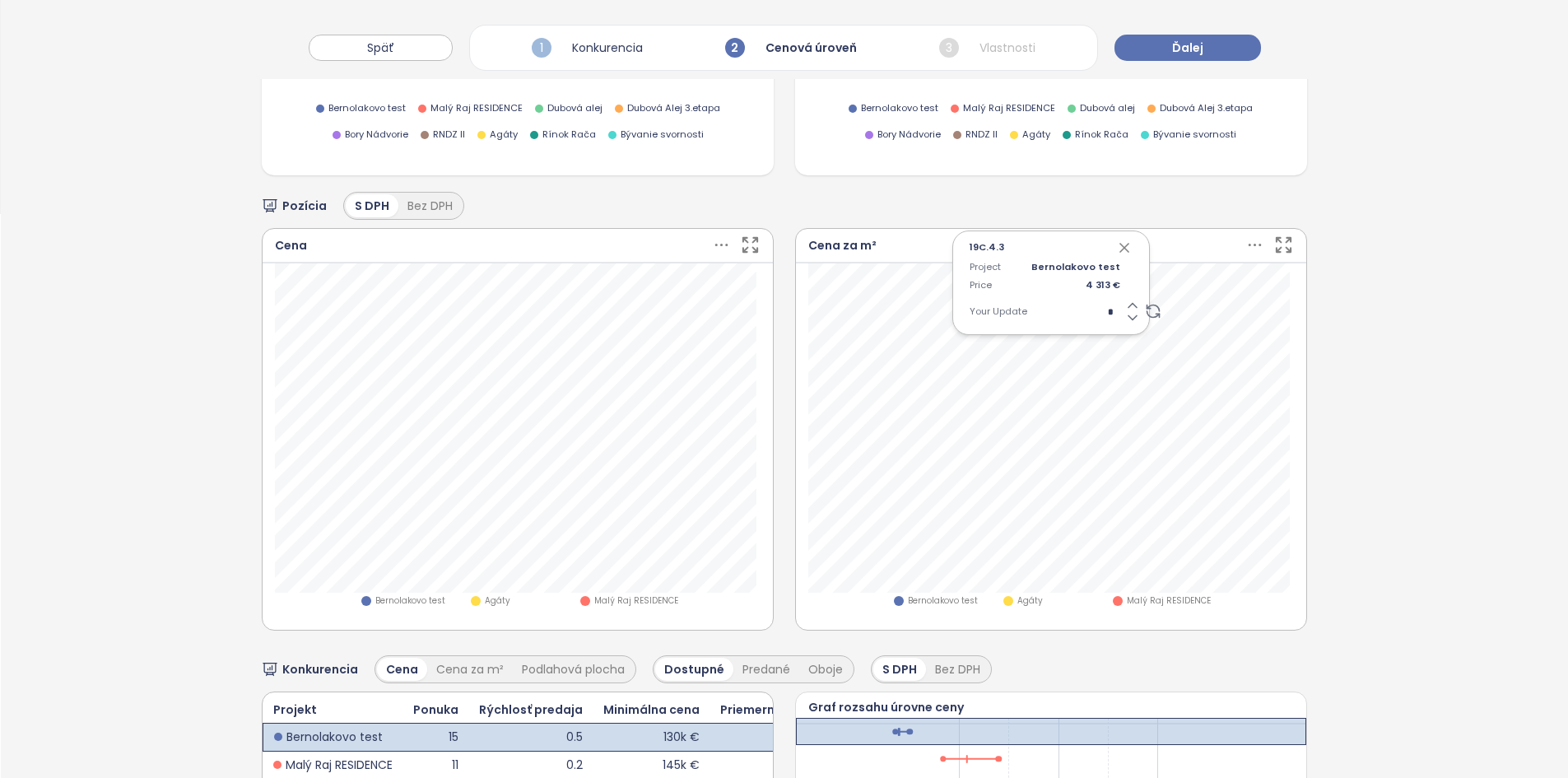
click at [1064, 304] on input "*" at bounding box center [1073, 311] width 82 height 15
click at [1069, 309] on input "*" at bounding box center [1073, 311] width 82 height 15
click at [1092, 283] on span "4 313 €" at bounding box center [1076, 285] width 89 height 15
click at [1092, 280] on span "4 313 €" at bounding box center [1076, 285] width 89 height 15
click at [1120, 246] on icon "button" at bounding box center [1124, 248] width 8 height 8
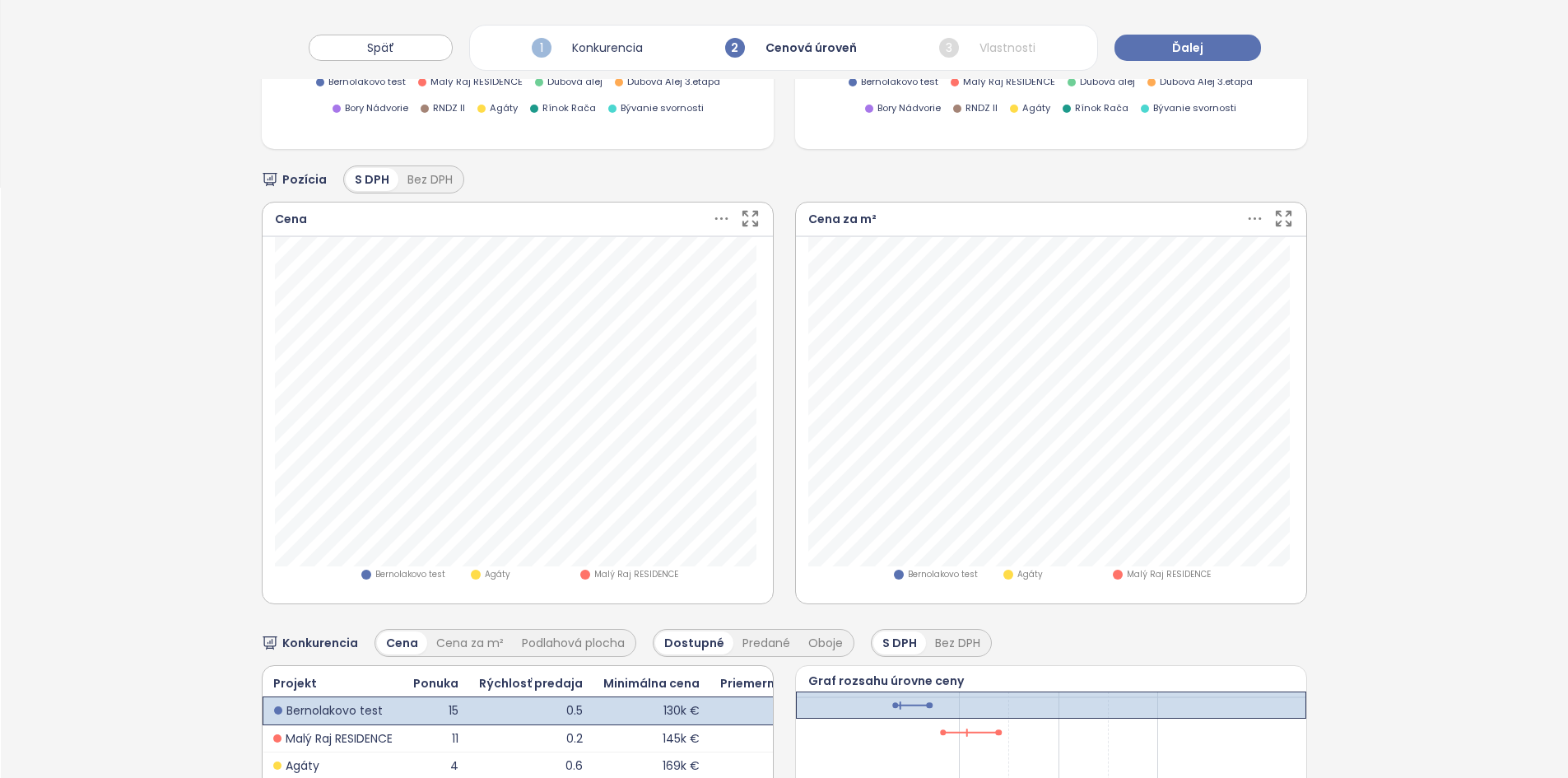
scroll to position [593, 0]
click at [1145, 277] on icon at bounding box center [1153, 282] width 17 height 17
click at [1122, 215] on icon "button" at bounding box center [1124, 218] width 17 height 17
click at [721, 215] on icon at bounding box center [721, 215] width 20 height 20
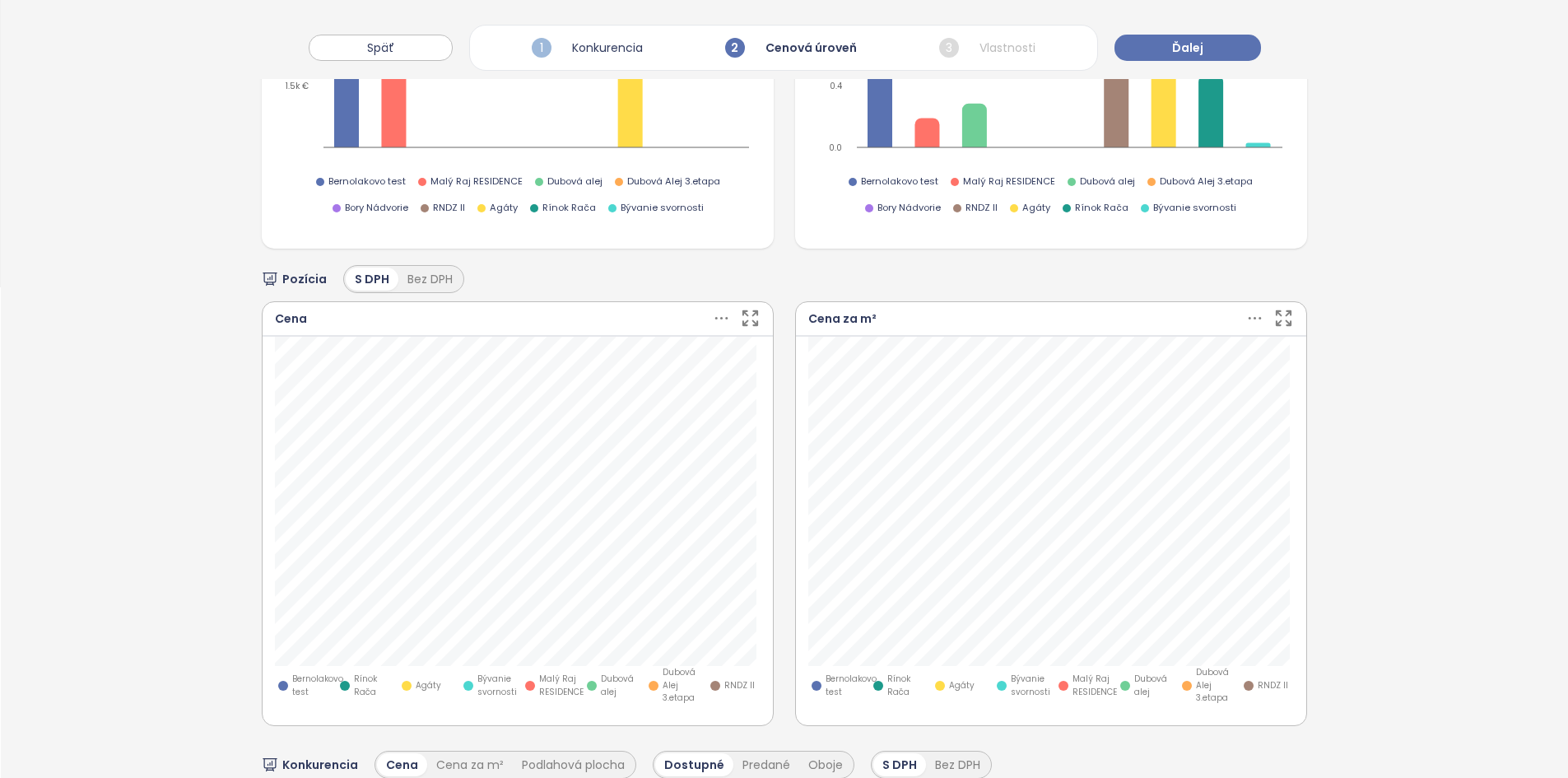
scroll to position [485, 0]
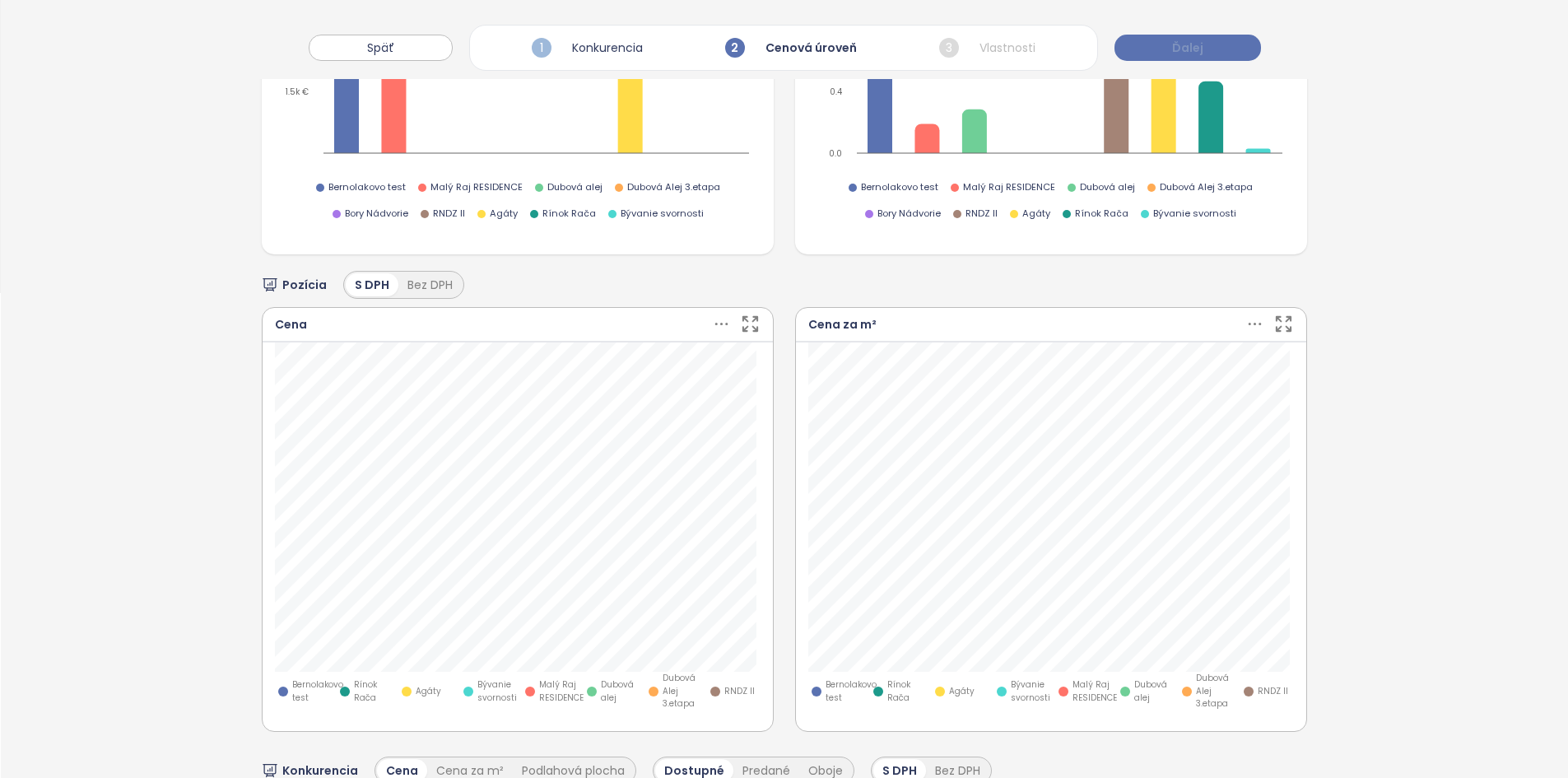
click at [1185, 44] on span "Ďalej" at bounding box center [1188, 48] width 31 height 19
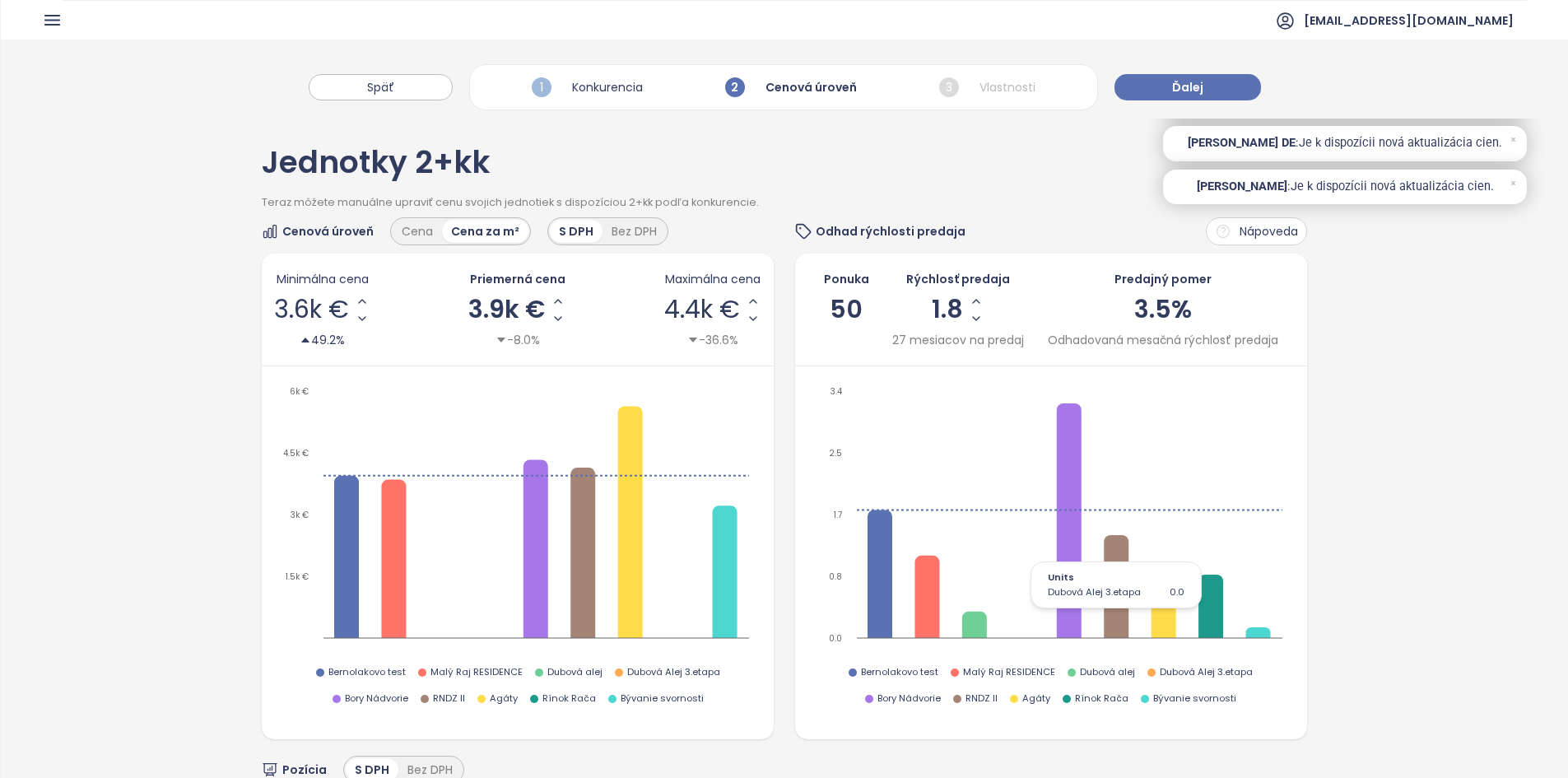
scroll to position [1, 0]
click at [1514, 137] on icon at bounding box center [1513, 138] width 3 height 3
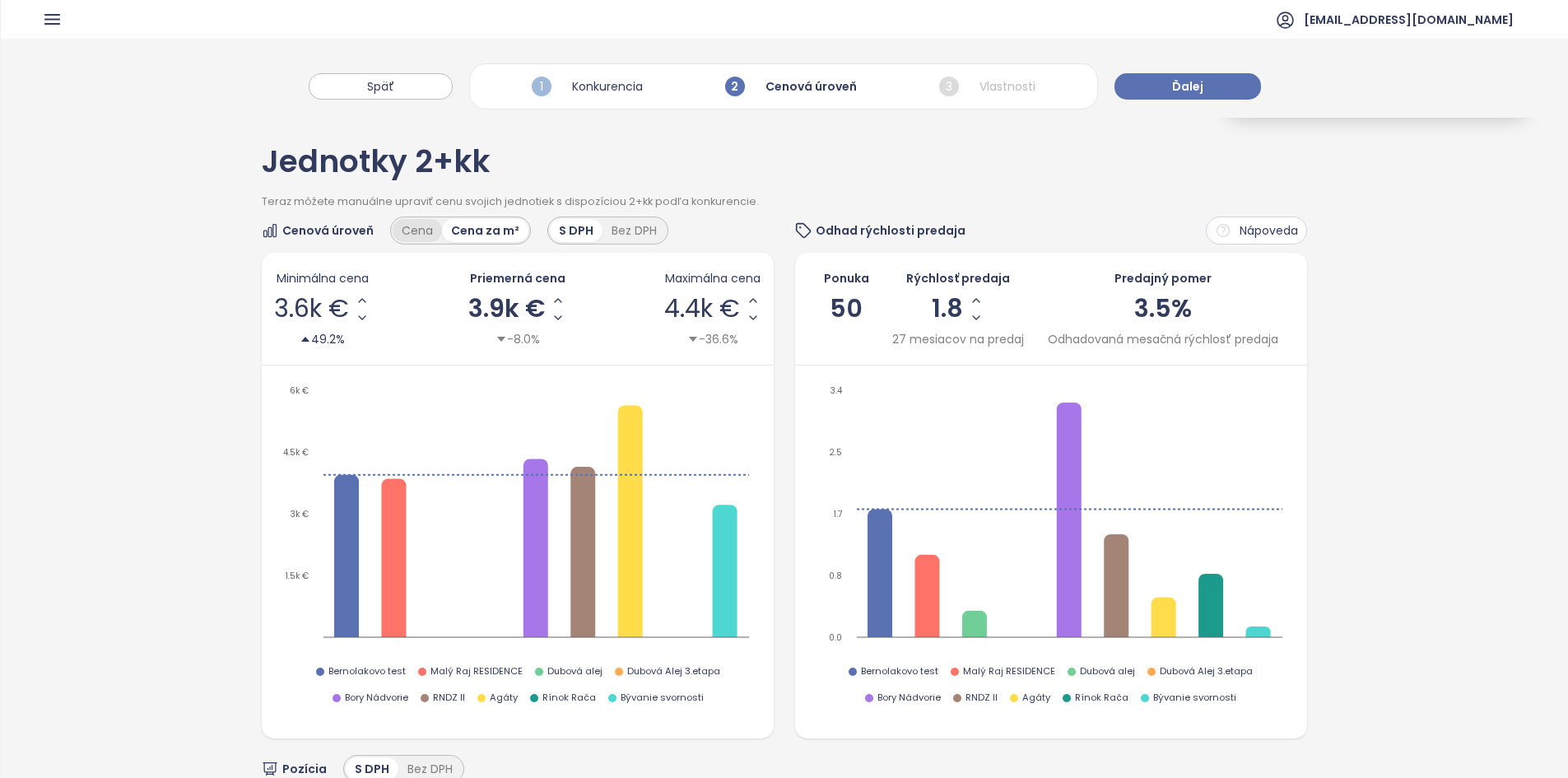
click at [416, 235] on div "Cena" at bounding box center [417, 231] width 50 height 23
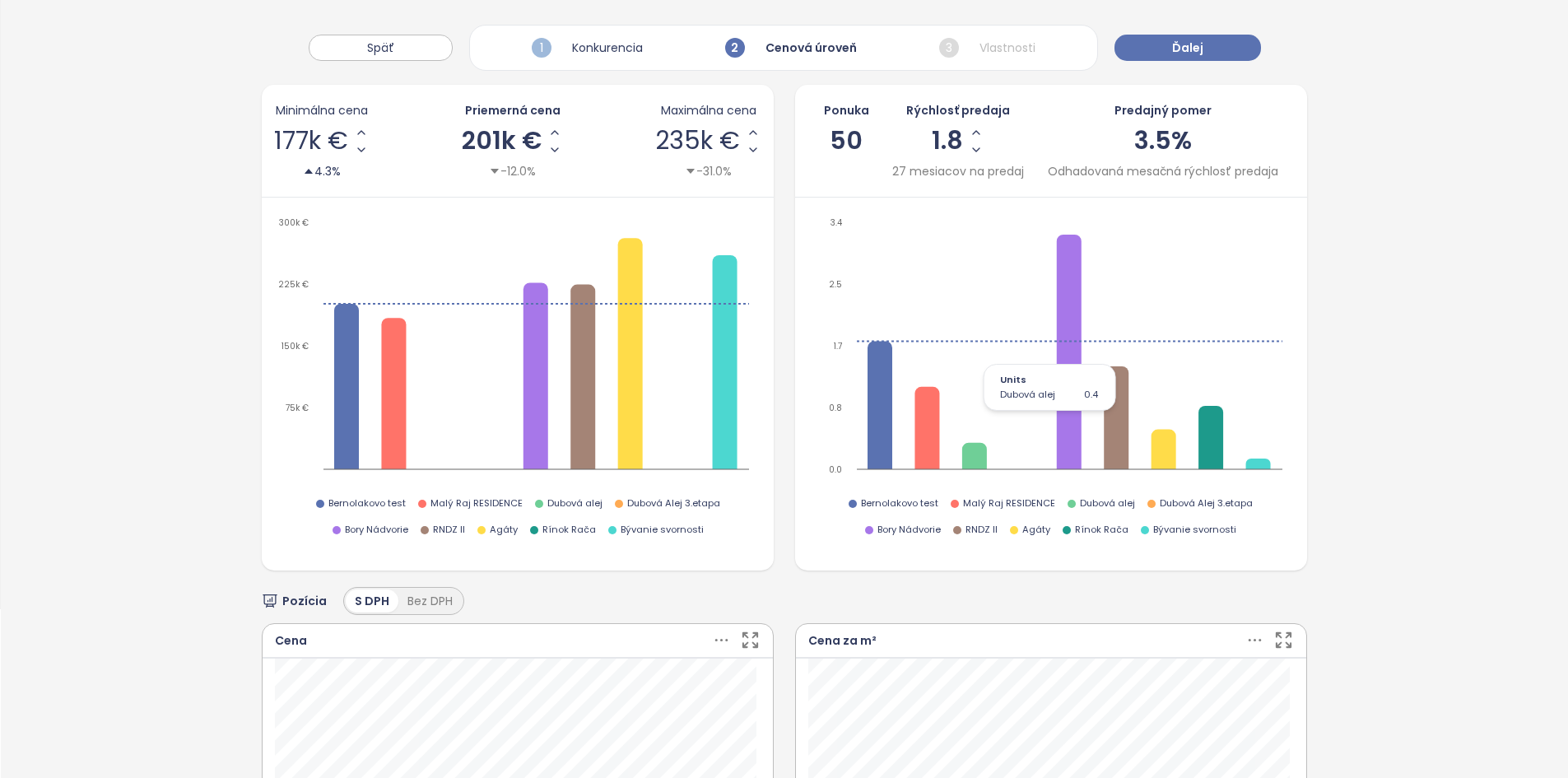
scroll to position [172, 0]
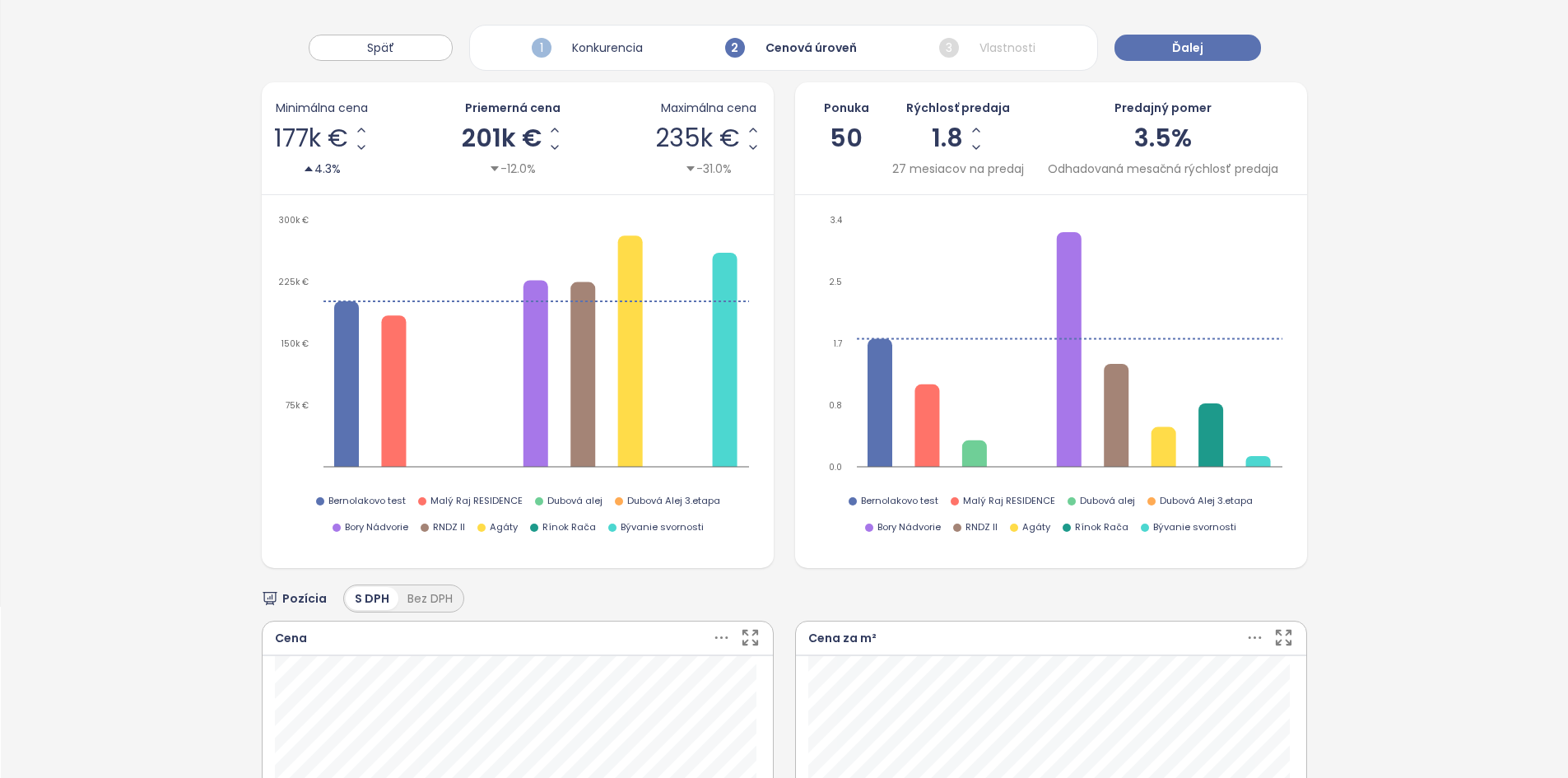
click at [843, 130] on span "50" at bounding box center [846, 137] width 33 height 34
click at [831, 199] on div "Ponuka 50 Rýchlosť predaja 1.8 27 mesiacov na predaj Predajný pomer 3.5% Odhado…" at bounding box center [1050, 325] width 512 height 486
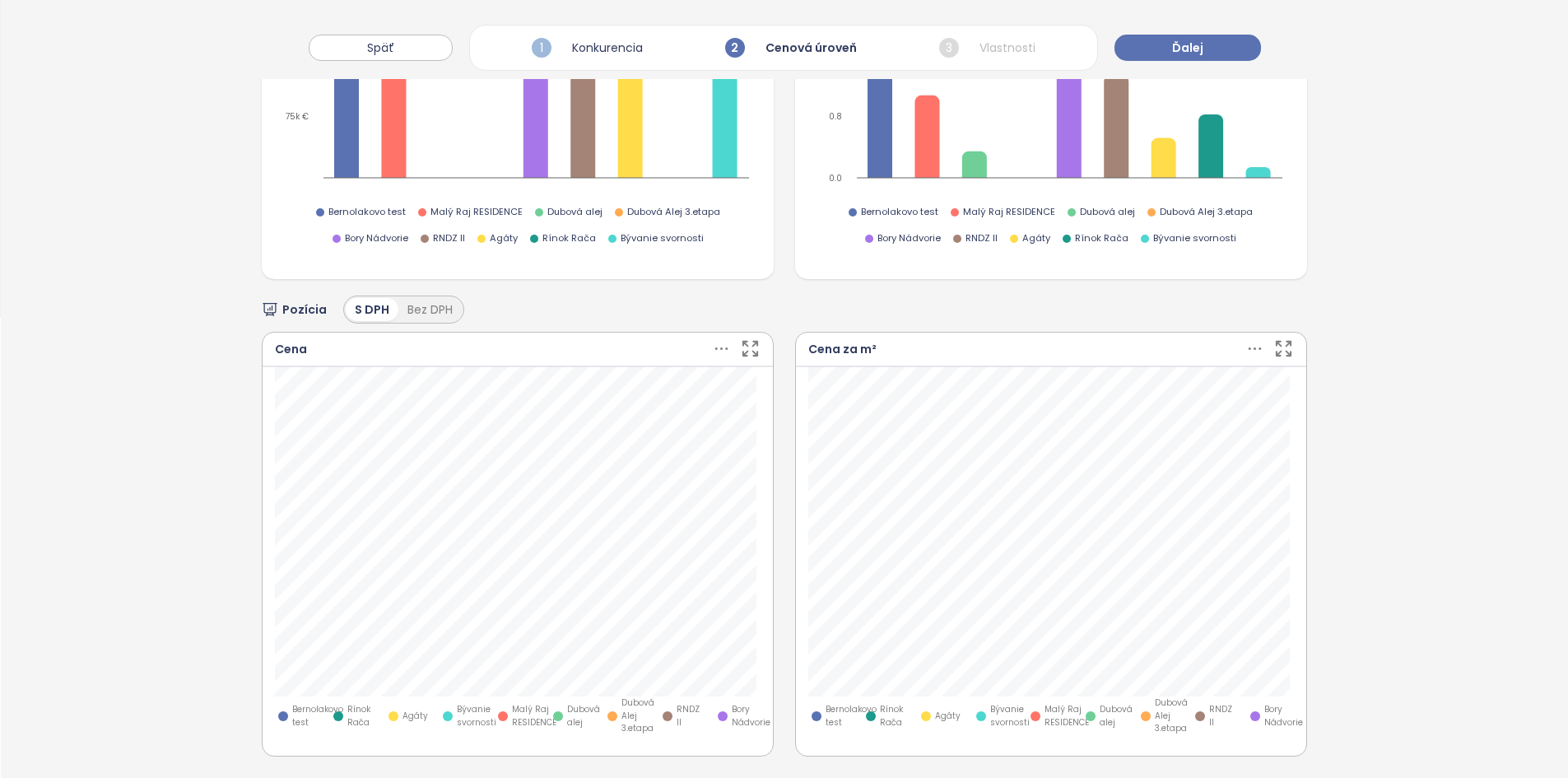
scroll to position [461, 0]
click at [711, 348] on icon at bounding box center [721, 347] width 20 height 20
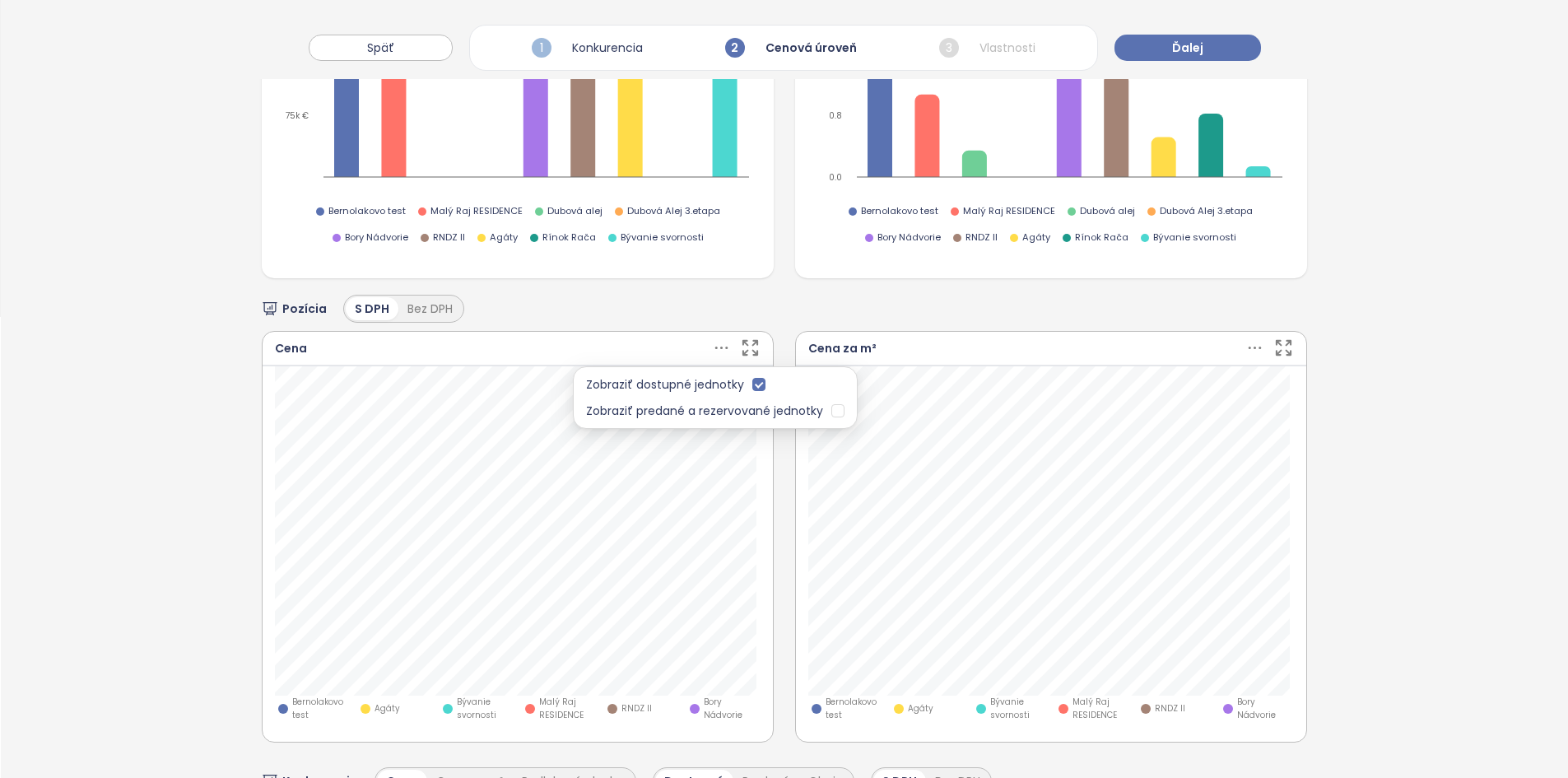
scroll to position [0, 0]
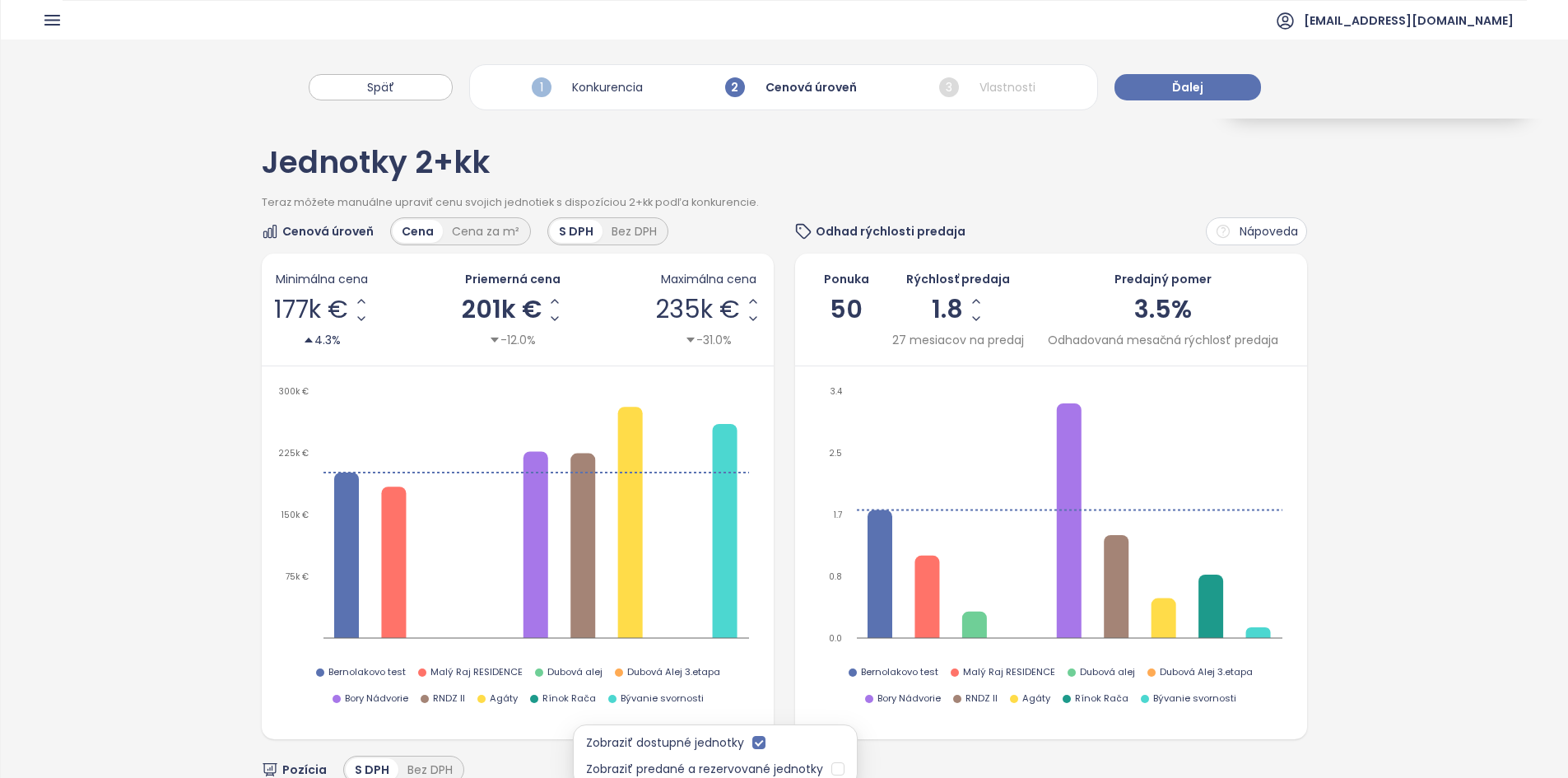
click at [473, 244] on div "Cena Cena za m²" at bounding box center [460, 231] width 140 height 28
click at [497, 297] on span "201k €" at bounding box center [502, 309] width 80 height 24
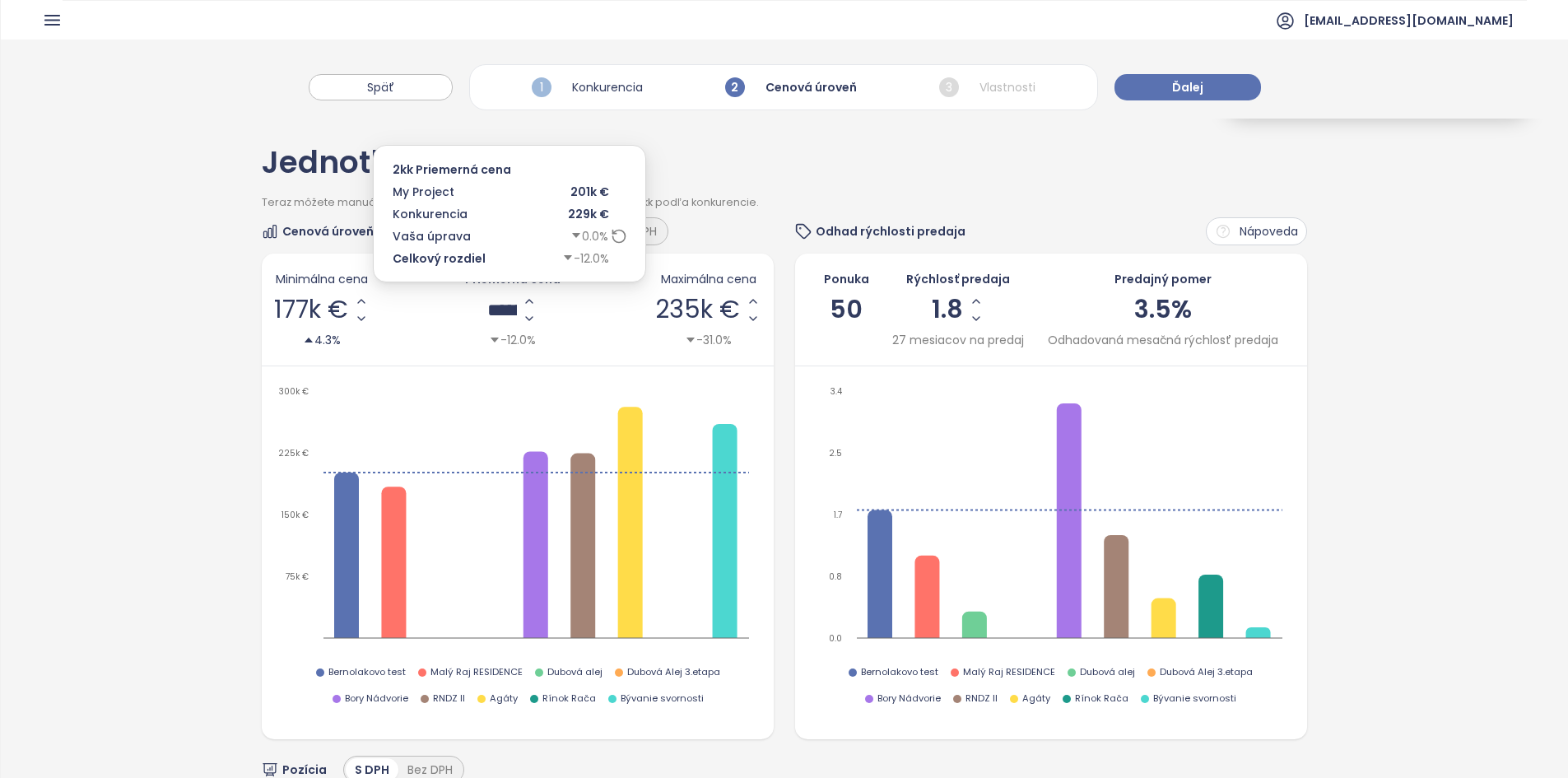
click at [497, 296] on div "******" at bounding box center [513, 309] width 51 height 34
click at [497, 314] on span "201k €" at bounding box center [502, 309] width 80 height 24
click at [498, 314] on input "******" at bounding box center [502, 309] width 29 height 20
type input "*"
type input "******"
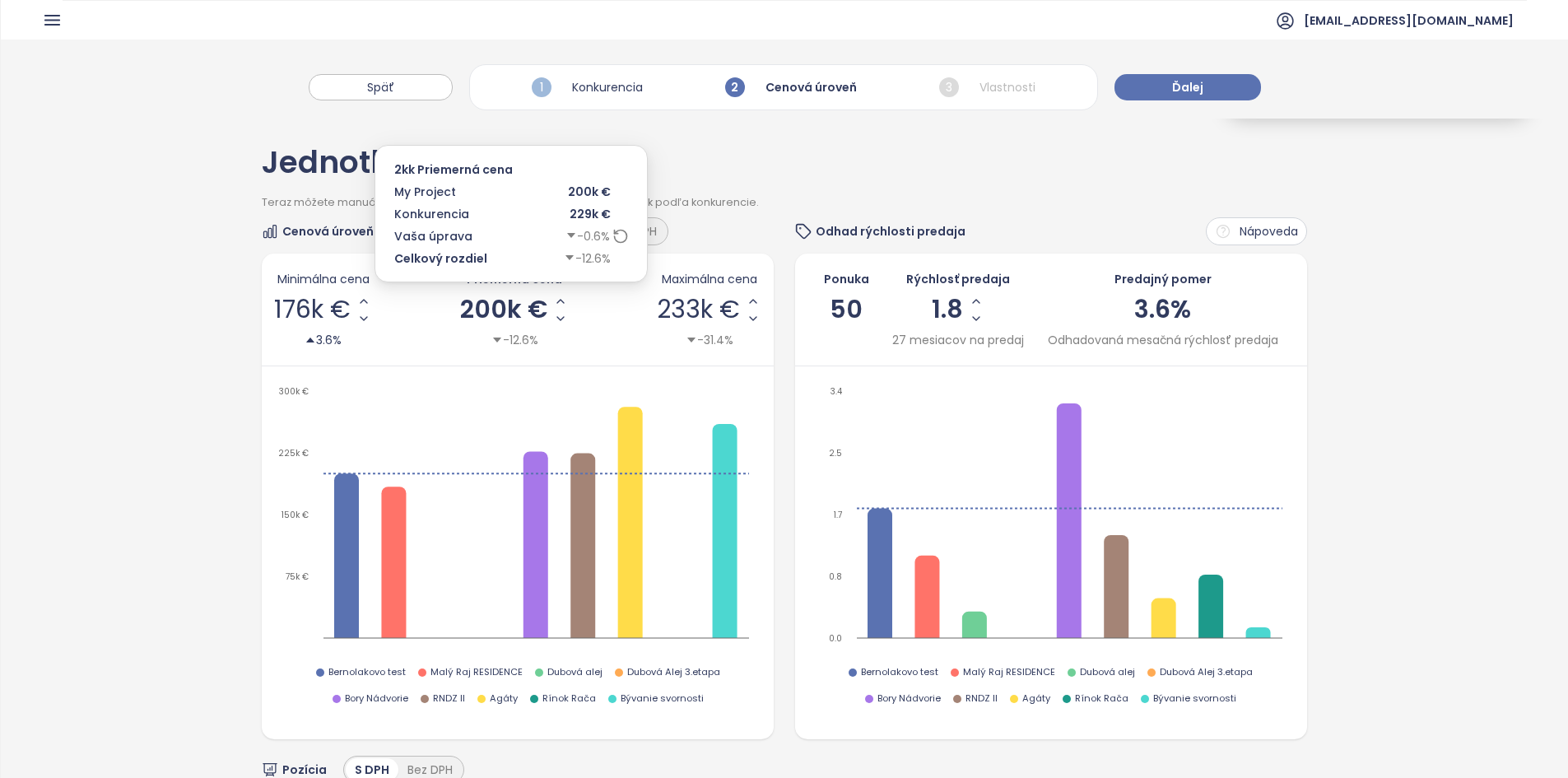
click at [492, 315] on span "200k €" at bounding box center [503, 309] width 87 height 24
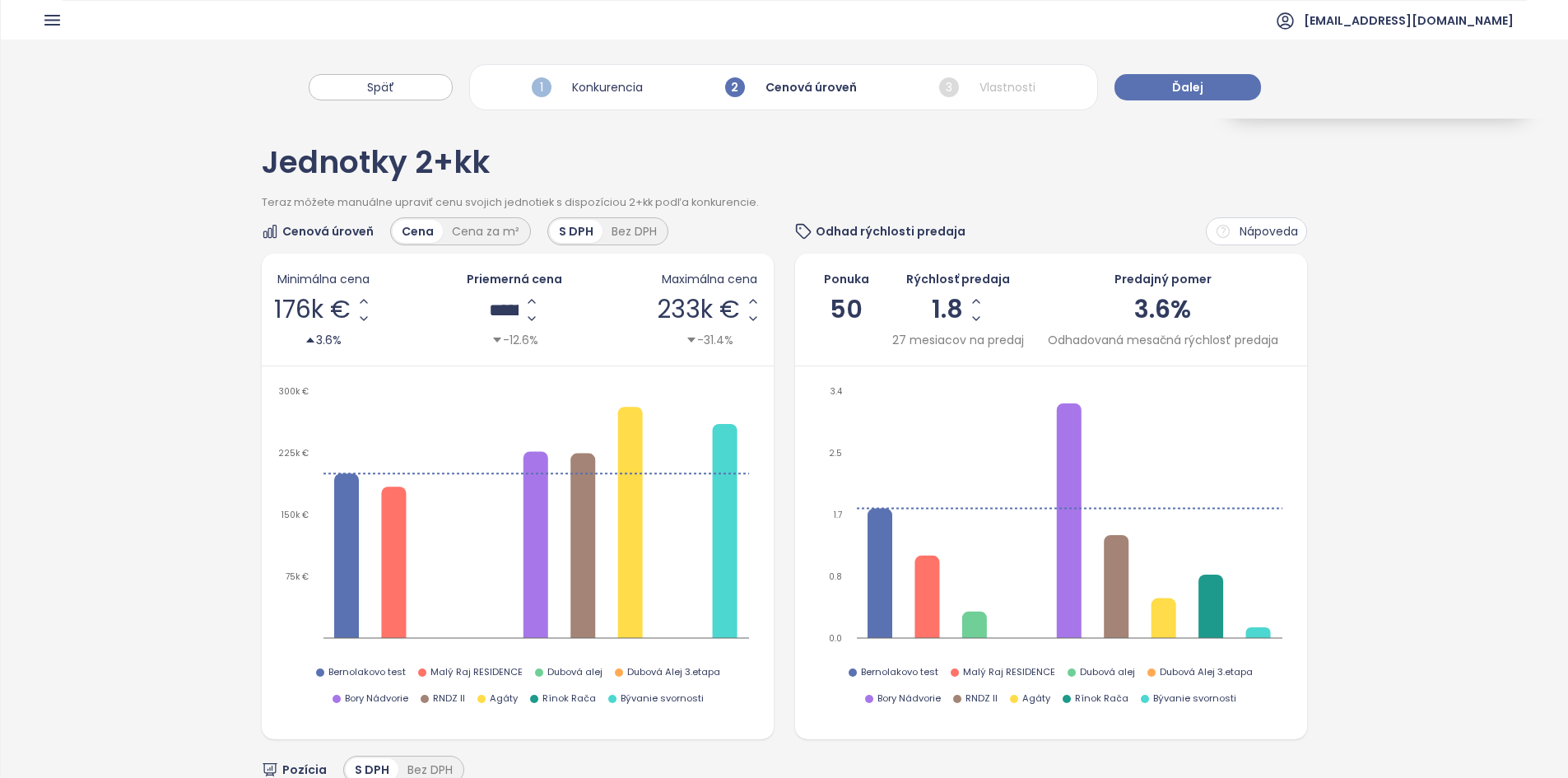
drag, startPoint x: 401, startPoint y: 379, endPoint x: 408, endPoint y: 372, distance: 9.9
click at [408, 372] on div "Minimálna cena 176k € 3.6% Priemerná cena ****** -12.6% Maximálna cena 233k € -…" at bounding box center [517, 496] width 512 height 486
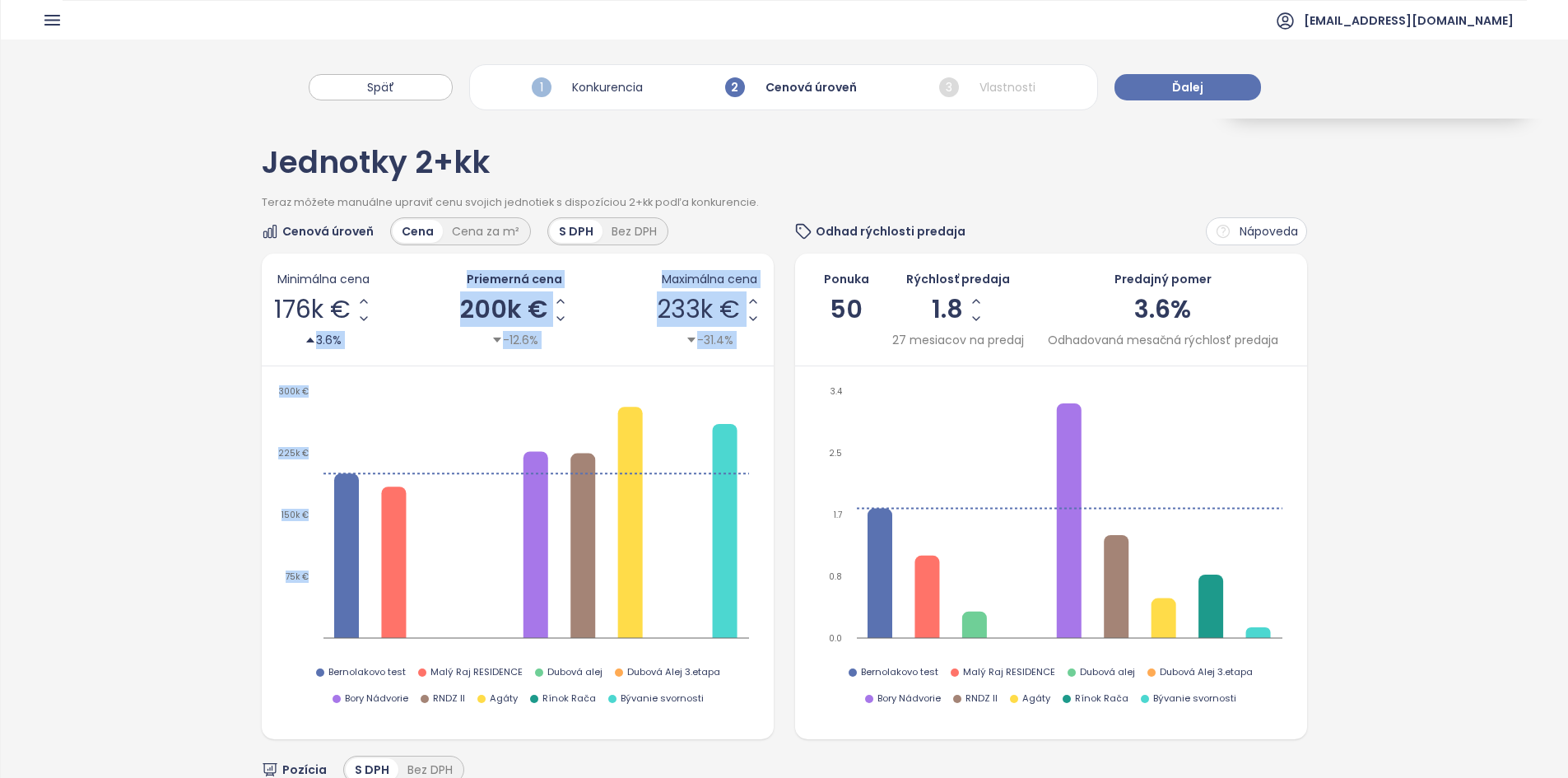
click at [464, 387] on icon "75k € 150k € 225k € 300k €" at bounding box center [515, 519] width 483 height 272
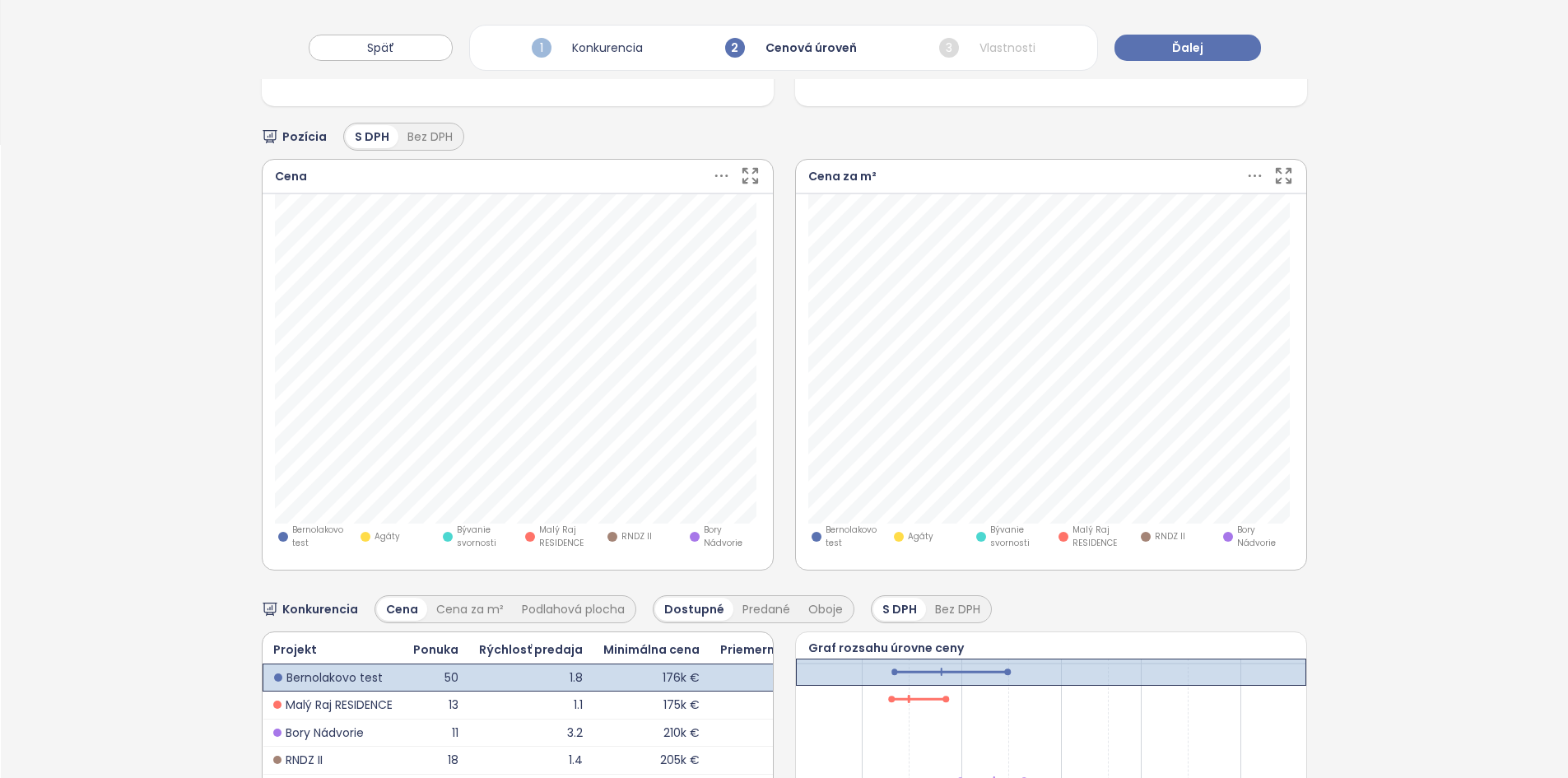
scroll to position [634, 0]
click at [591, 247] on icon at bounding box center [599, 248] width 17 height 17
click at [583, 247] on div "19C.5.1 Project Bernolakovo test Price 203 505 € Your Update 0.0 %" at bounding box center [518, 213] width 198 height 104
click at [583, 247] on div "19C.5.1 Project Bernolakovo test Price 203 505 € Your Update" at bounding box center [518, 210] width 198 height 97
click at [583, 182] on icon "button" at bounding box center [591, 177] width 17 height 17
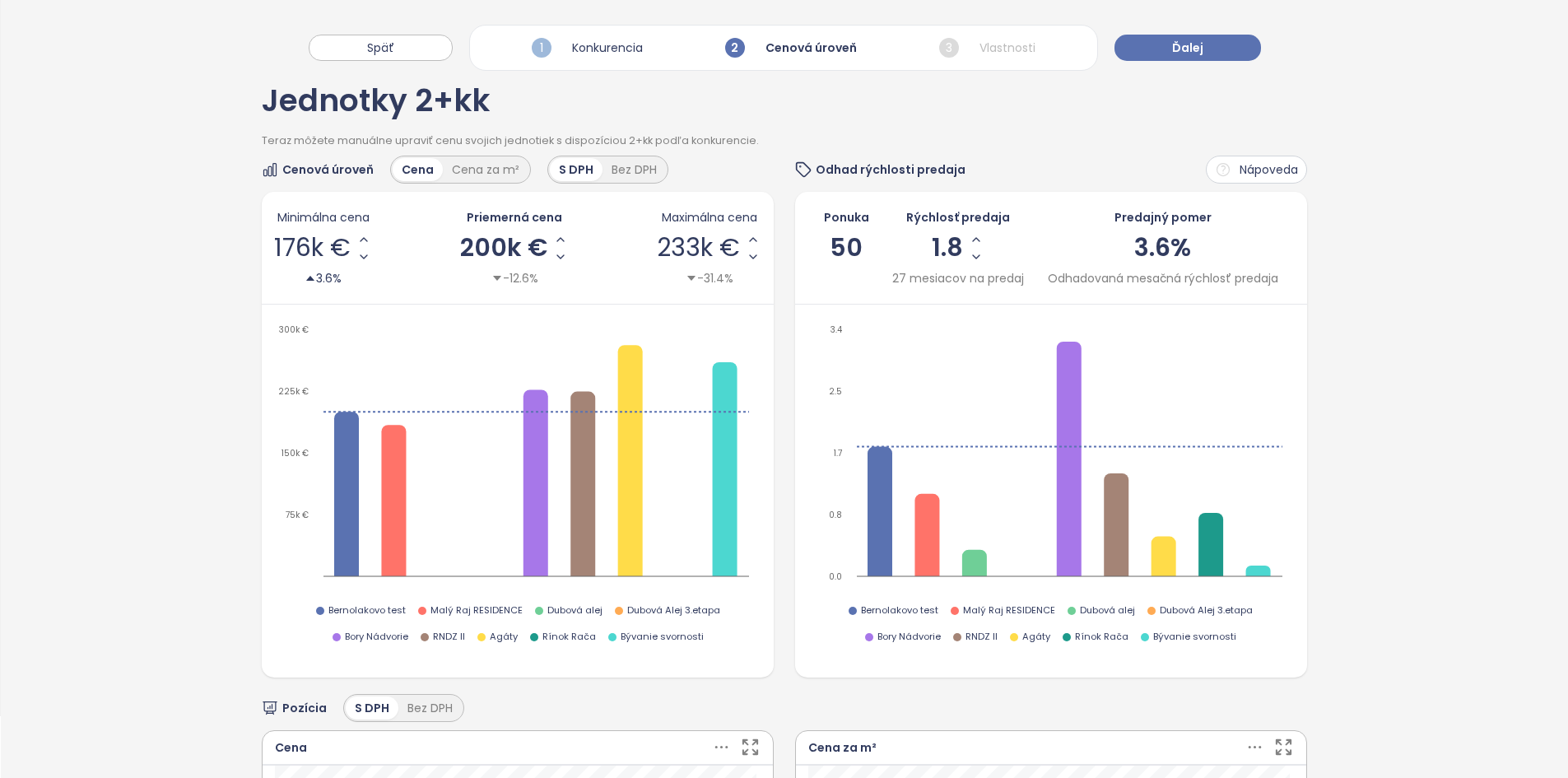
scroll to position [0, 0]
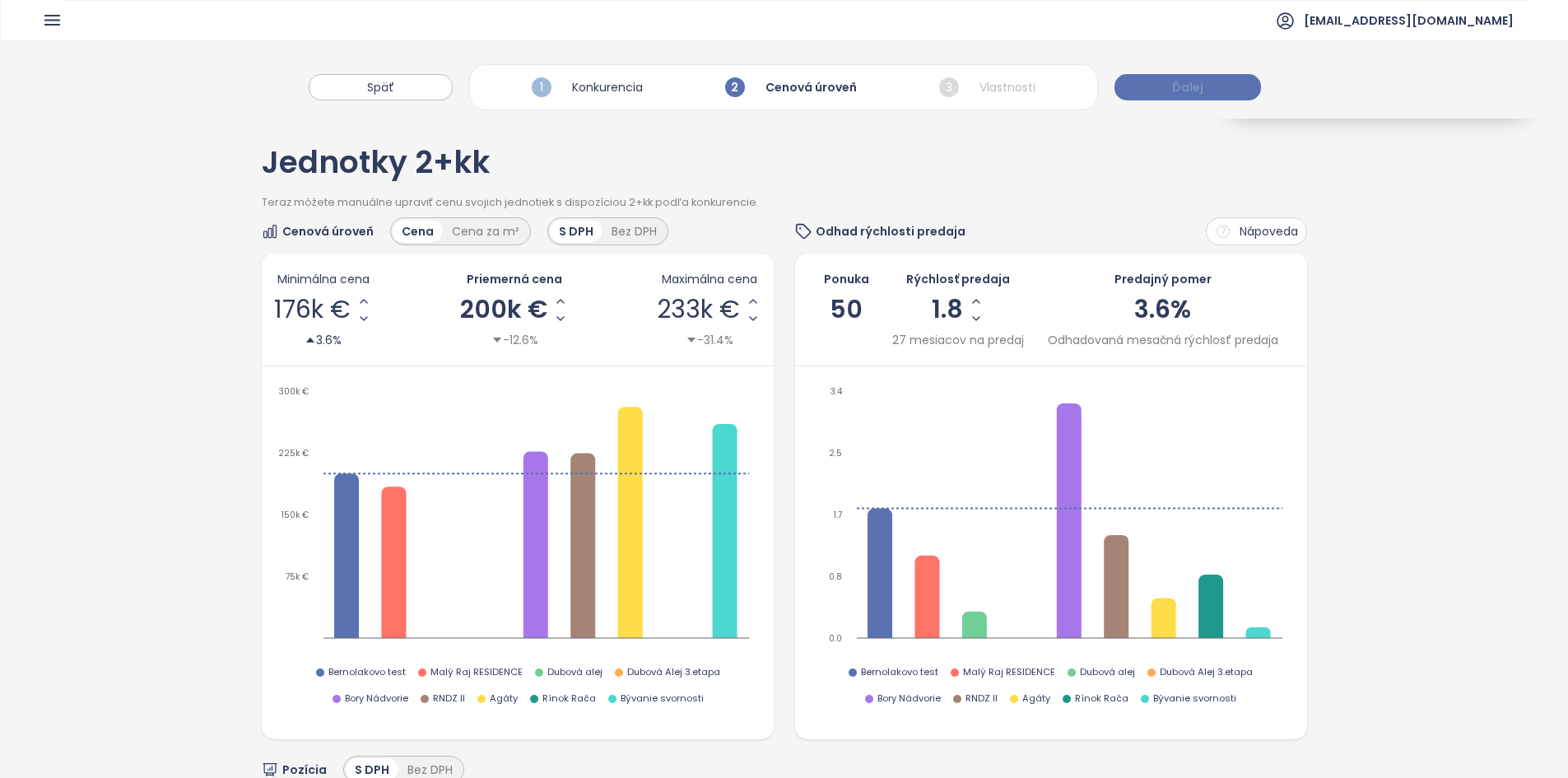
click at [1172, 83] on span "Ďalej" at bounding box center [1188, 87] width 31 height 19
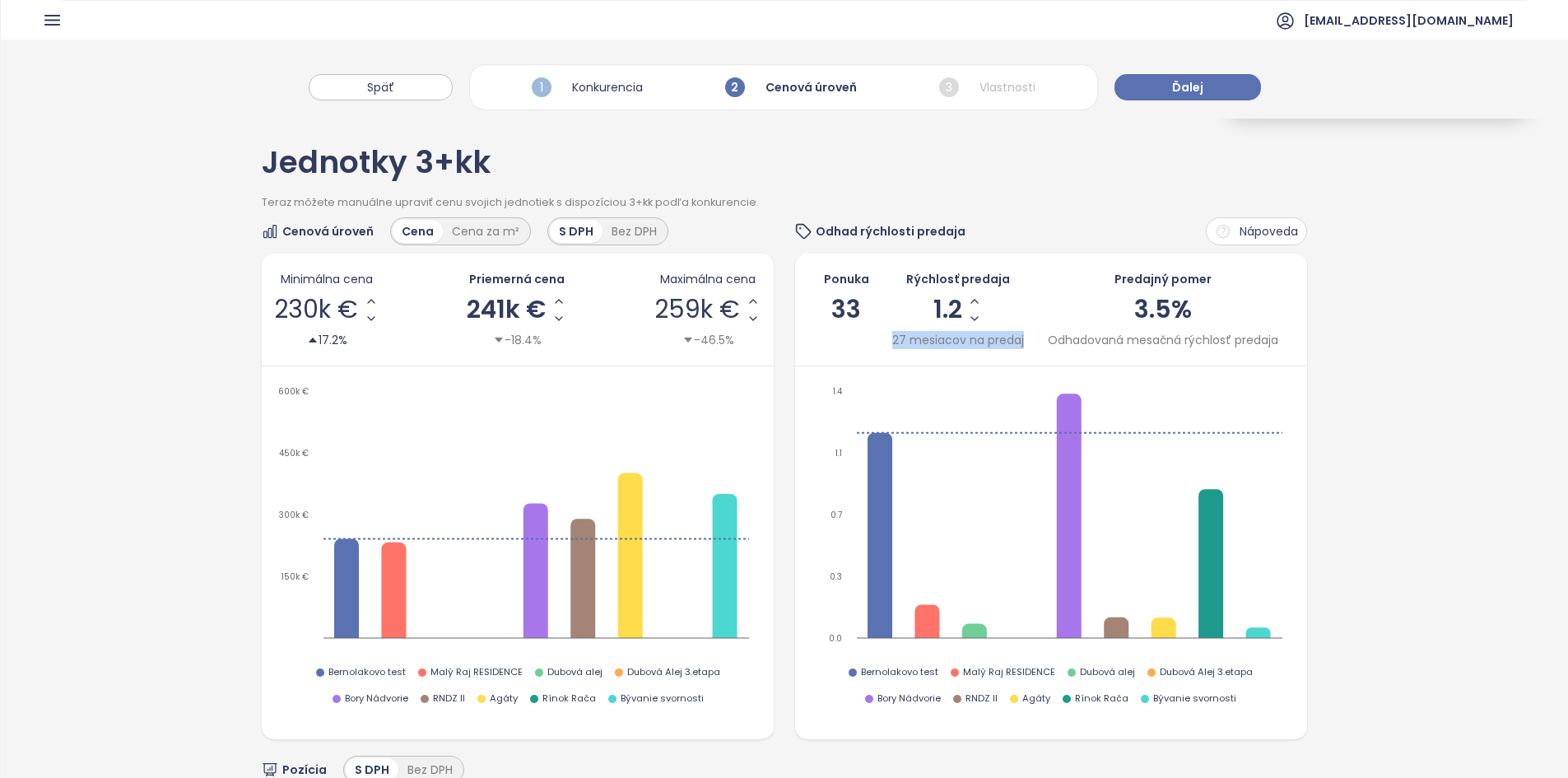
drag, startPoint x: 875, startPoint y: 341, endPoint x: 1022, endPoint y: 343, distance: 147.0
click at [1022, 343] on div "Ponuka 33 Rýchlosť predaja 1.2 27 mesiacov na predaj Predajný pomer 3.5% Odhado…" at bounding box center [1051, 309] width 488 height 79
click at [1187, 95] on span "Ďalej" at bounding box center [1188, 87] width 31 height 19
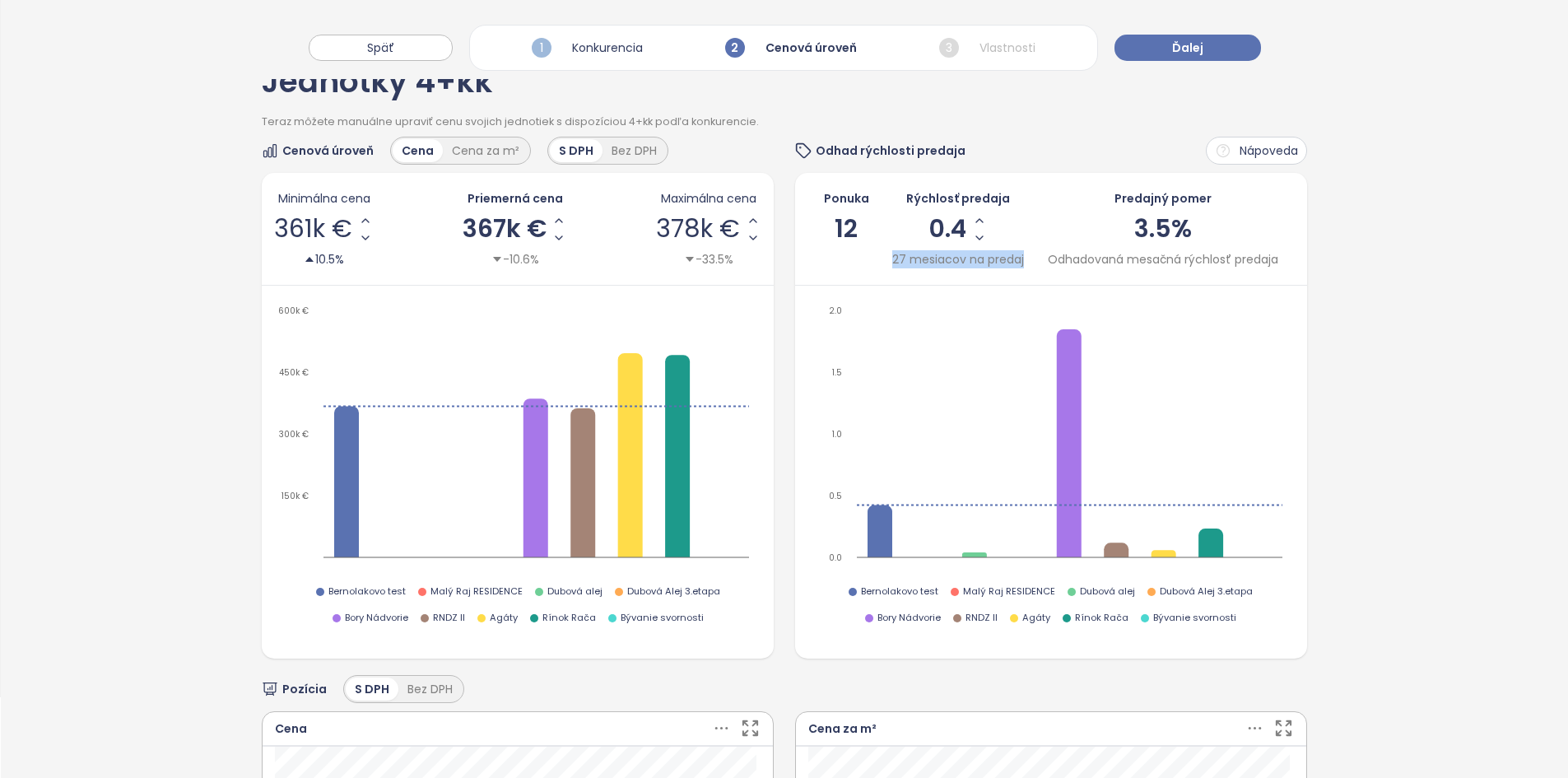
scroll to position [82, 0]
click at [1169, 41] on button "Ďalej" at bounding box center [1188, 47] width 146 height 26
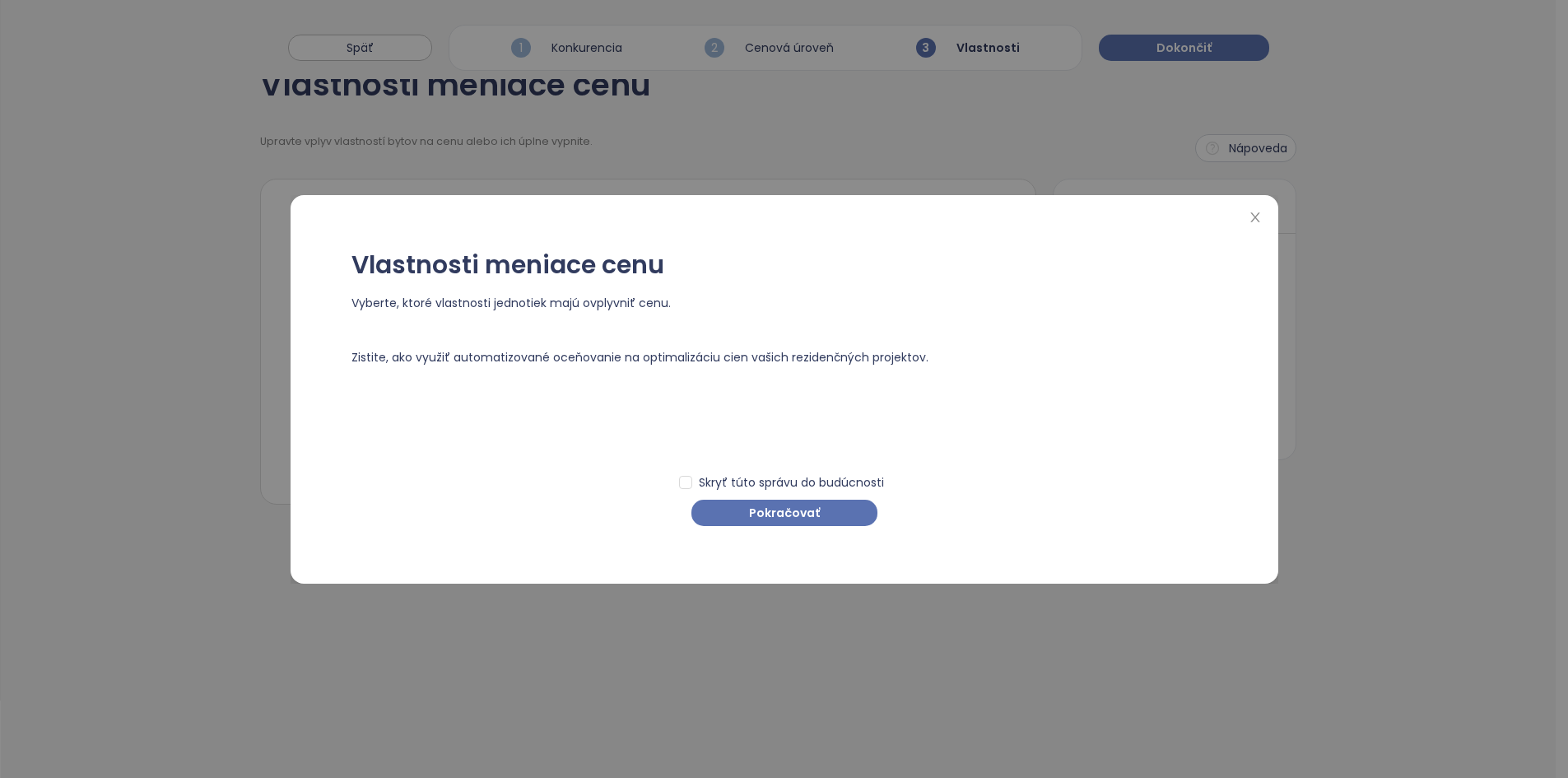
scroll to position [0, 0]
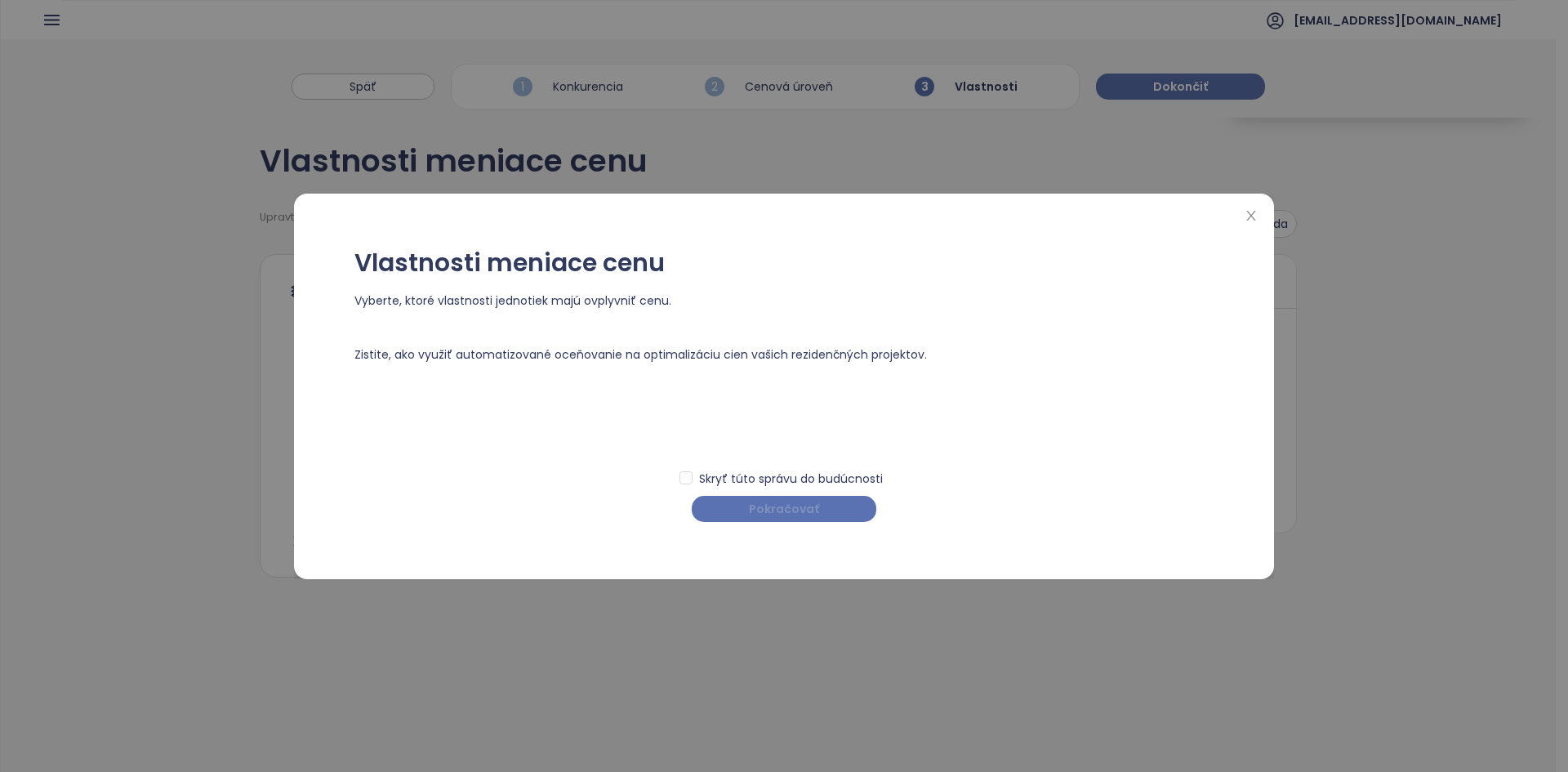
click at [800, 511] on span "Pokračovať" at bounding box center [784, 509] width 71 height 18
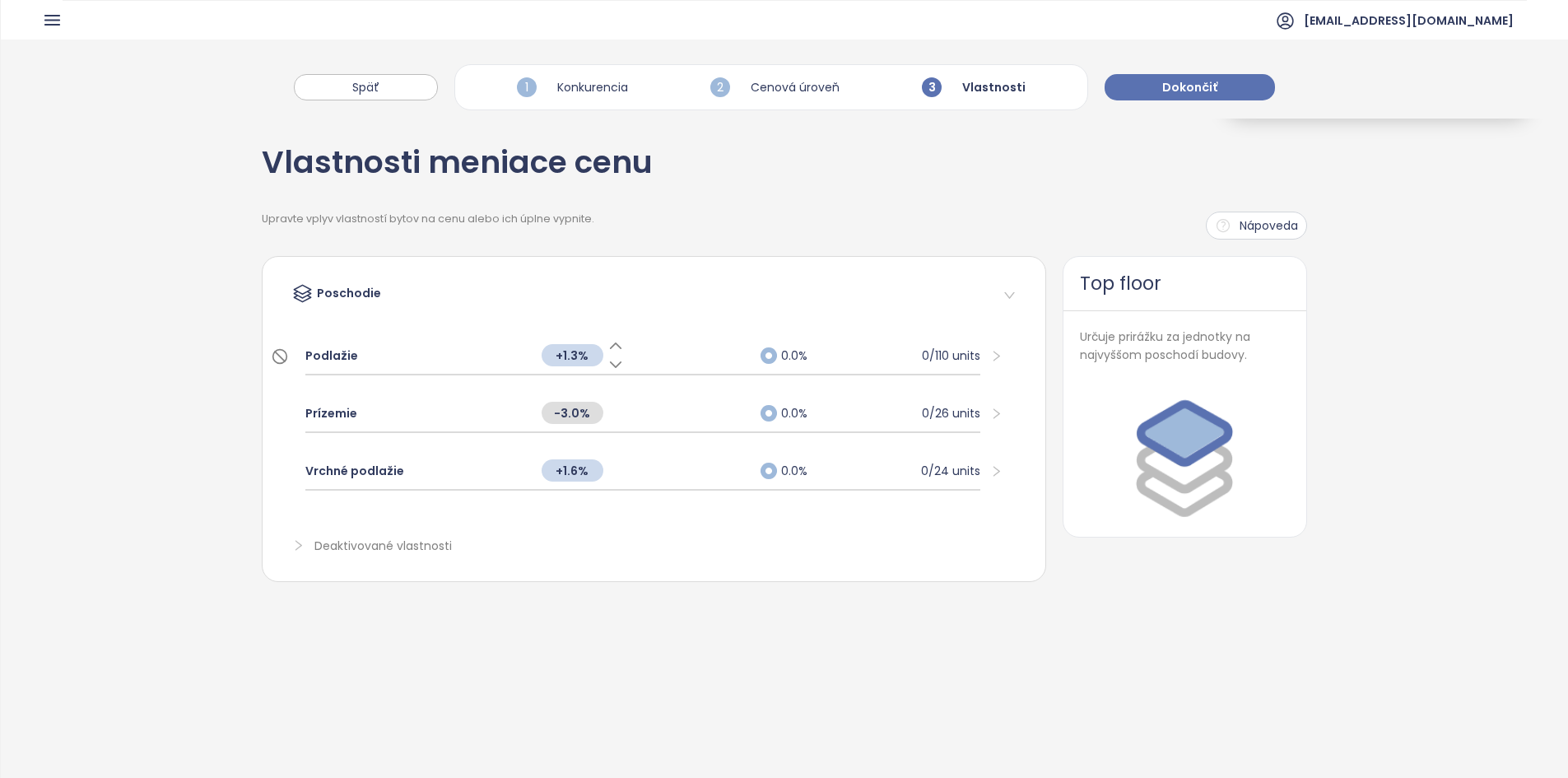
click at [667, 364] on div "+1.3%" at bounding box center [643, 355] width 219 height 35
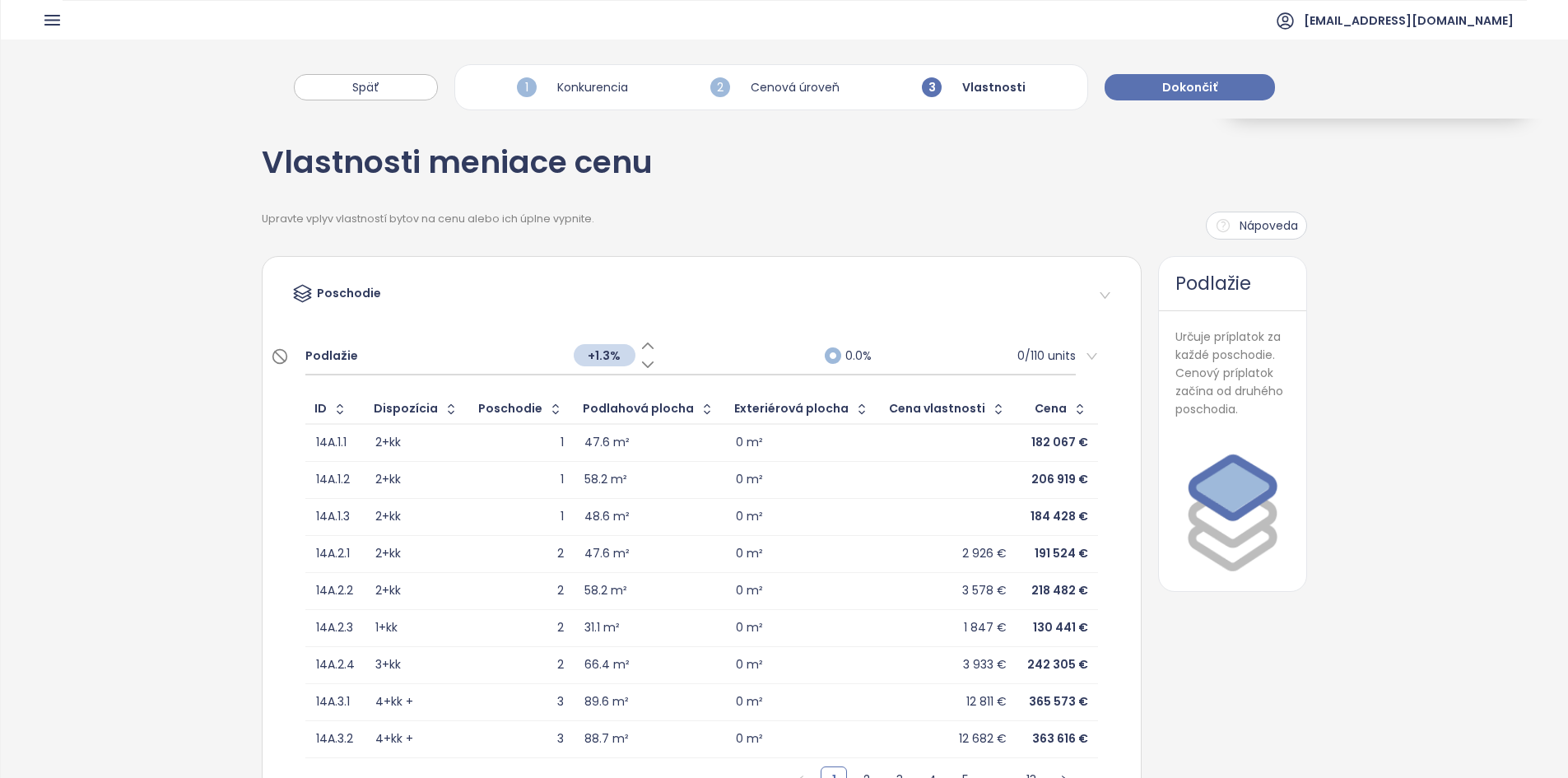
click at [605, 353] on span "+1.3%" at bounding box center [604, 355] width 61 height 22
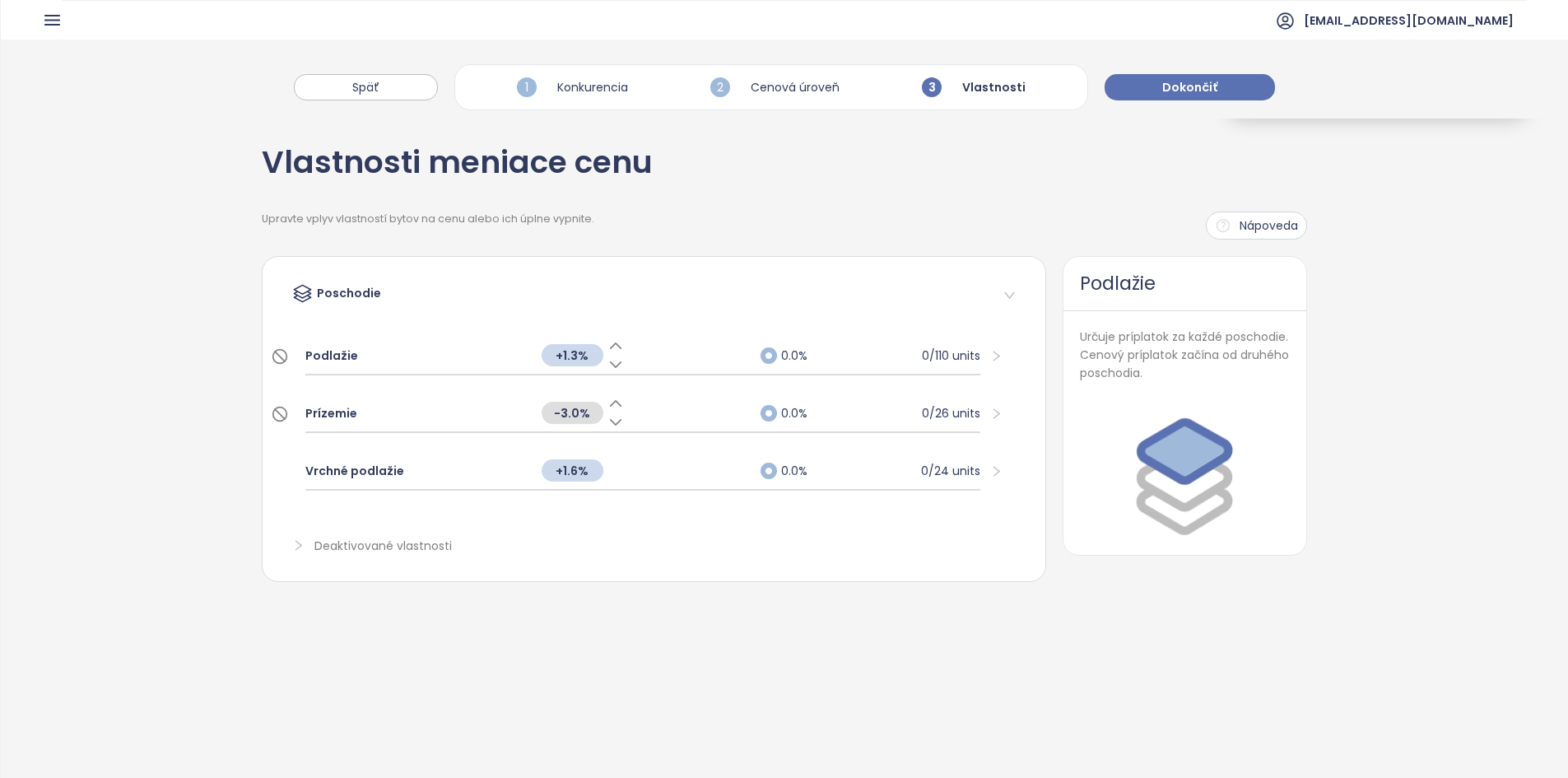
click at [444, 410] on div "Prízemie" at bounding box center [414, 412] width 219 height 36
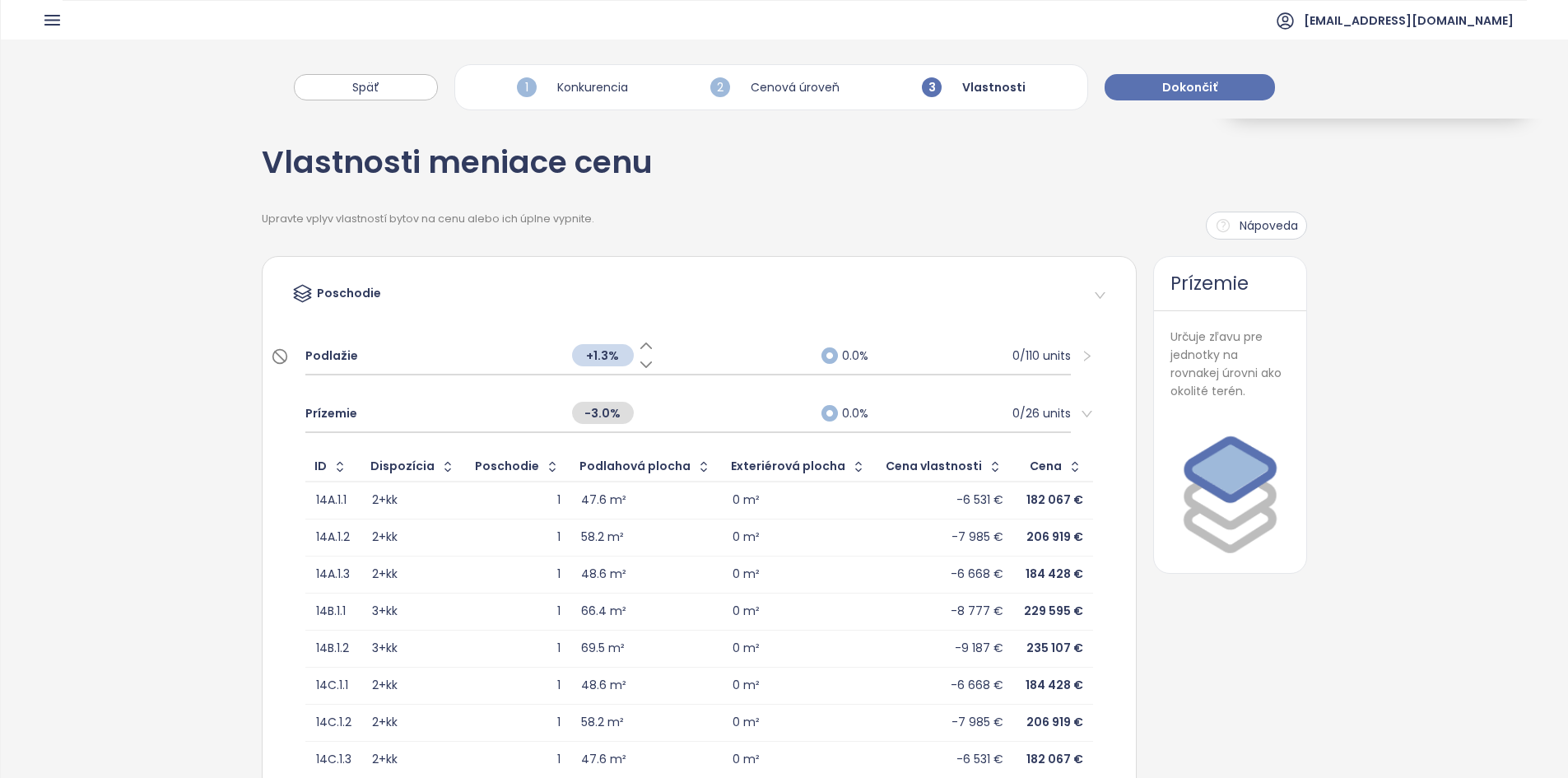
click at [646, 501] on div "47.6 m²" at bounding box center [647, 500] width 131 height 19
click at [696, 419] on div "-3.0%" at bounding box center [688, 412] width 250 height 35
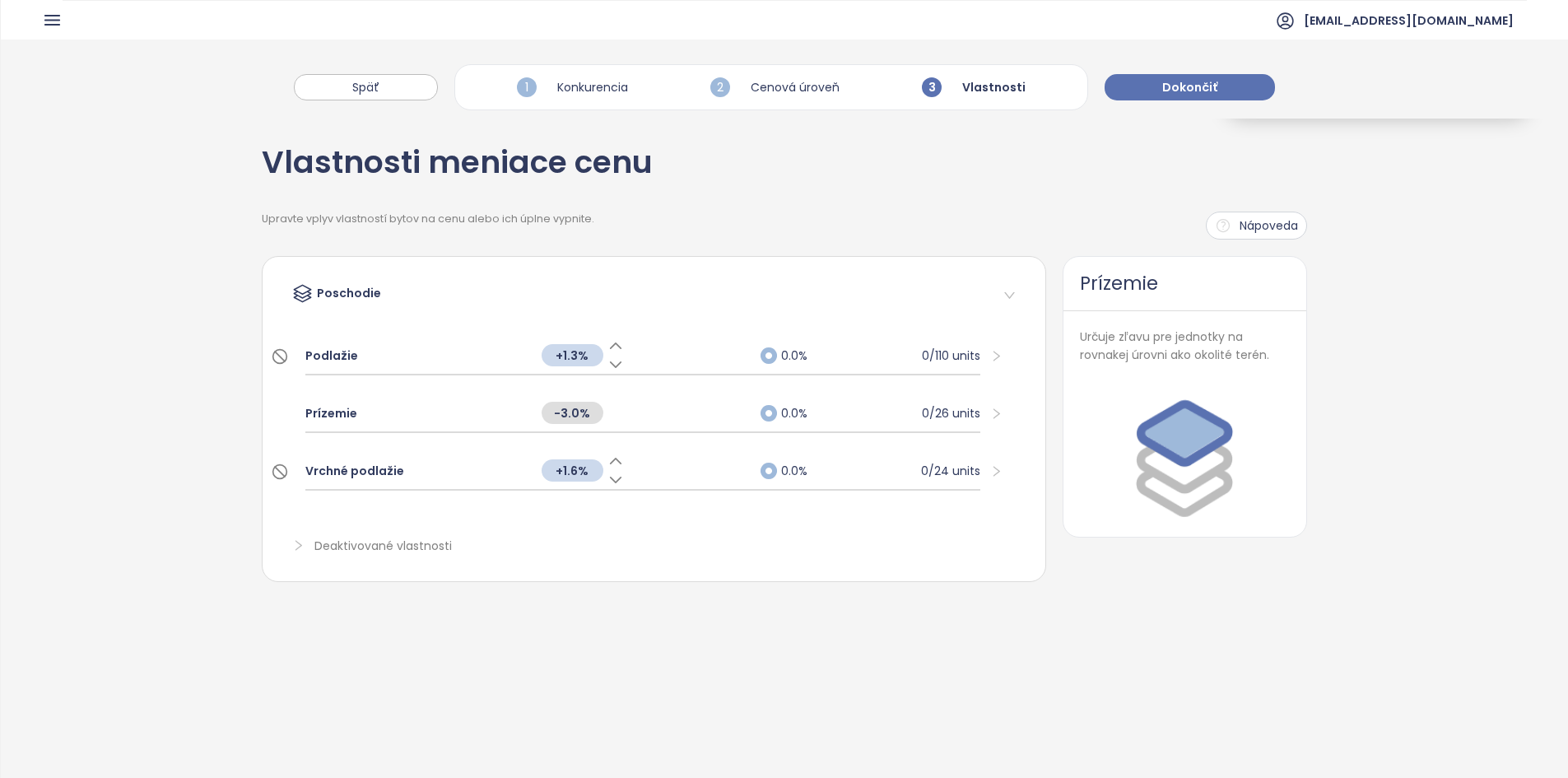
click at [686, 470] on div "+1.6%" at bounding box center [643, 470] width 219 height 35
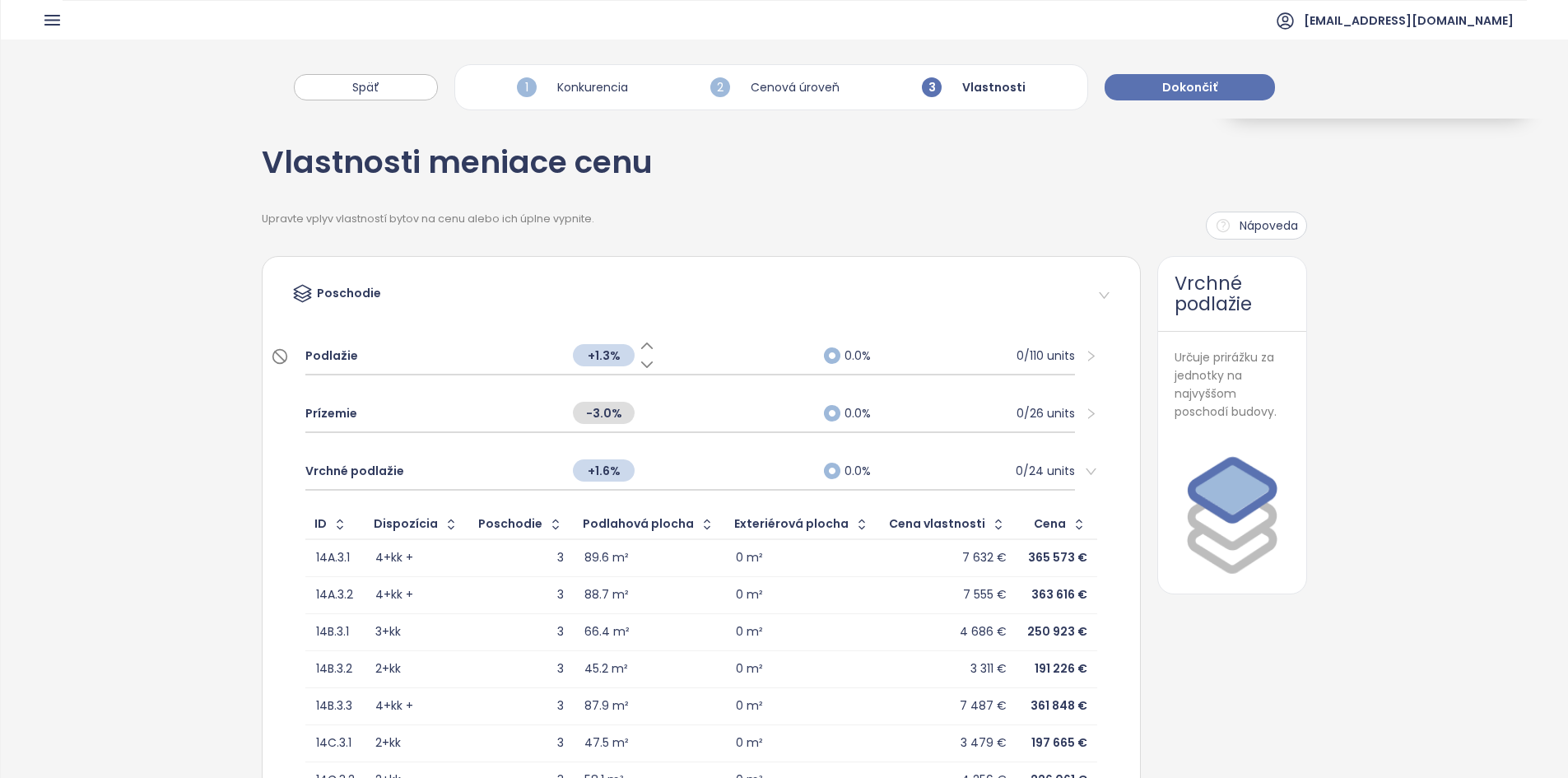
drag, startPoint x: 915, startPoint y: 474, endPoint x: 1039, endPoint y: 278, distance: 231.9
click at [915, 474] on div "0.0% 0/24 units" at bounding box center [949, 471] width 251 height 19
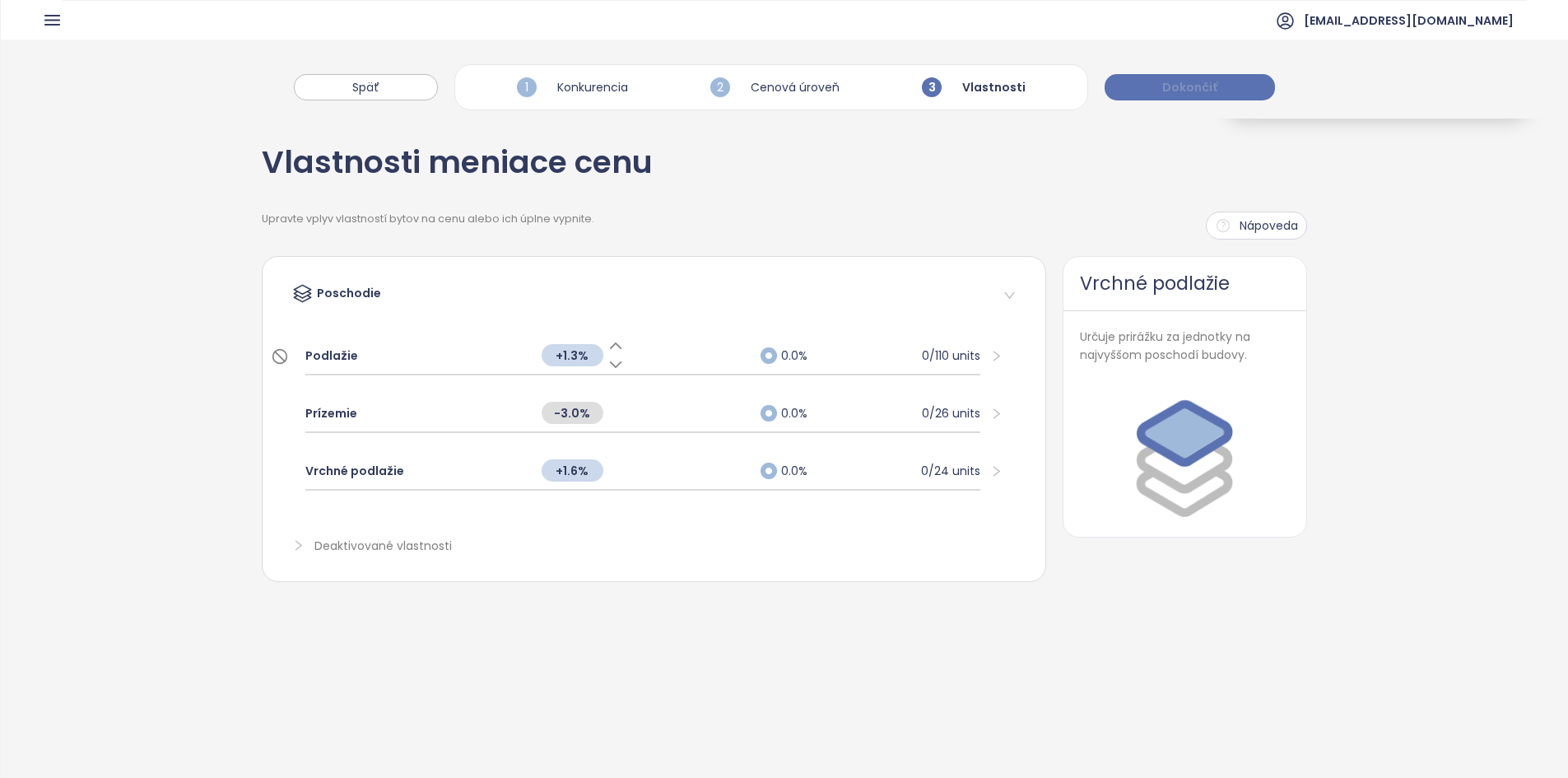
click at [1155, 83] on button "Dokončiť" at bounding box center [1190, 87] width 171 height 26
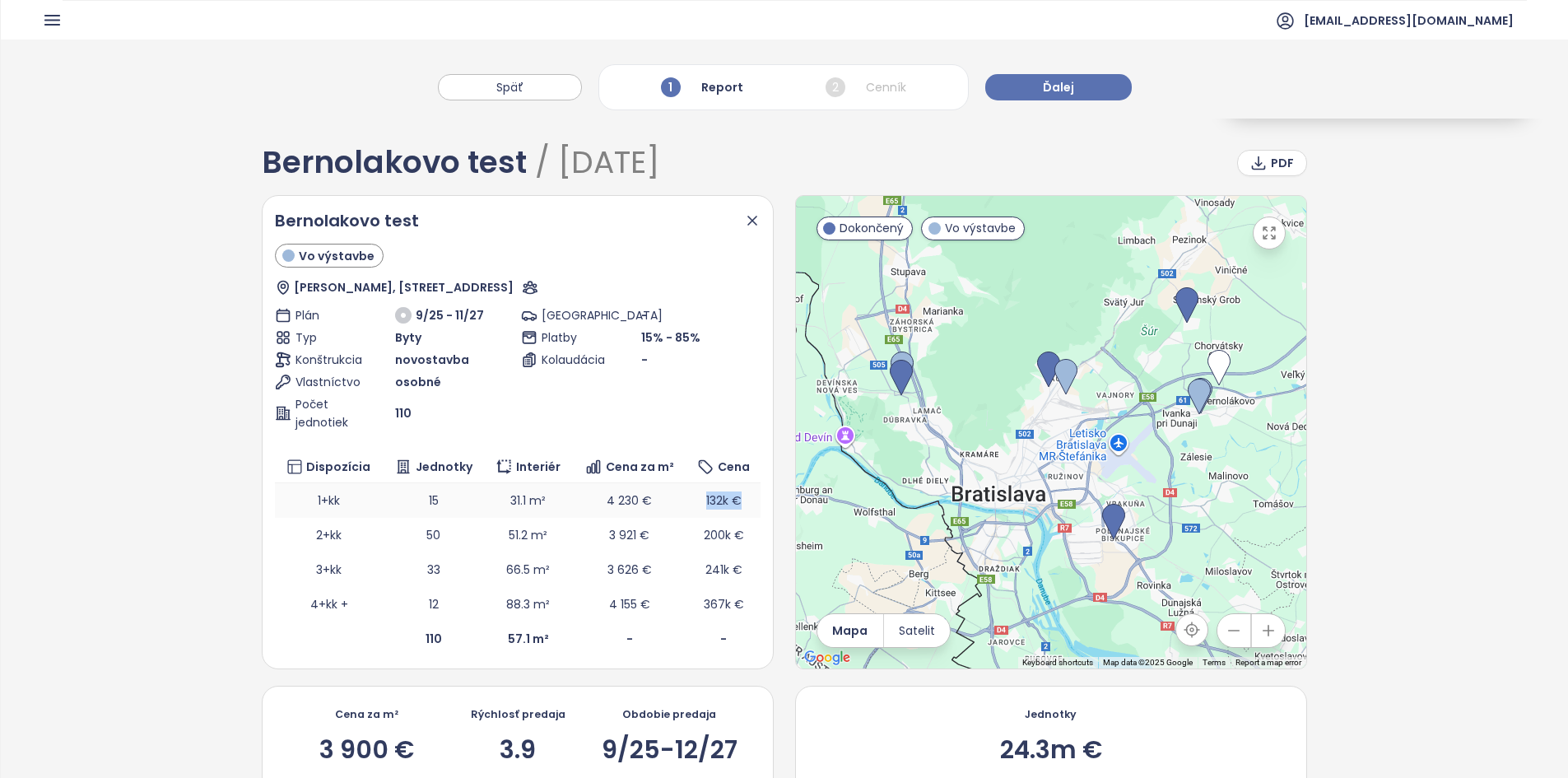
drag, startPoint x: 694, startPoint y: 499, endPoint x: 741, endPoint y: 502, distance: 47.1
click at [741, 502] on td "132k €" at bounding box center [724, 499] width 74 height 34
drag, startPoint x: 736, startPoint y: 532, endPoint x: 694, endPoint y: 536, distance: 42.2
click at [694, 536] on td "200k €" at bounding box center [724, 534] width 74 height 34
drag, startPoint x: 694, startPoint y: 570, endPoint x: 740, endPoint y: 577, distance: 46.5
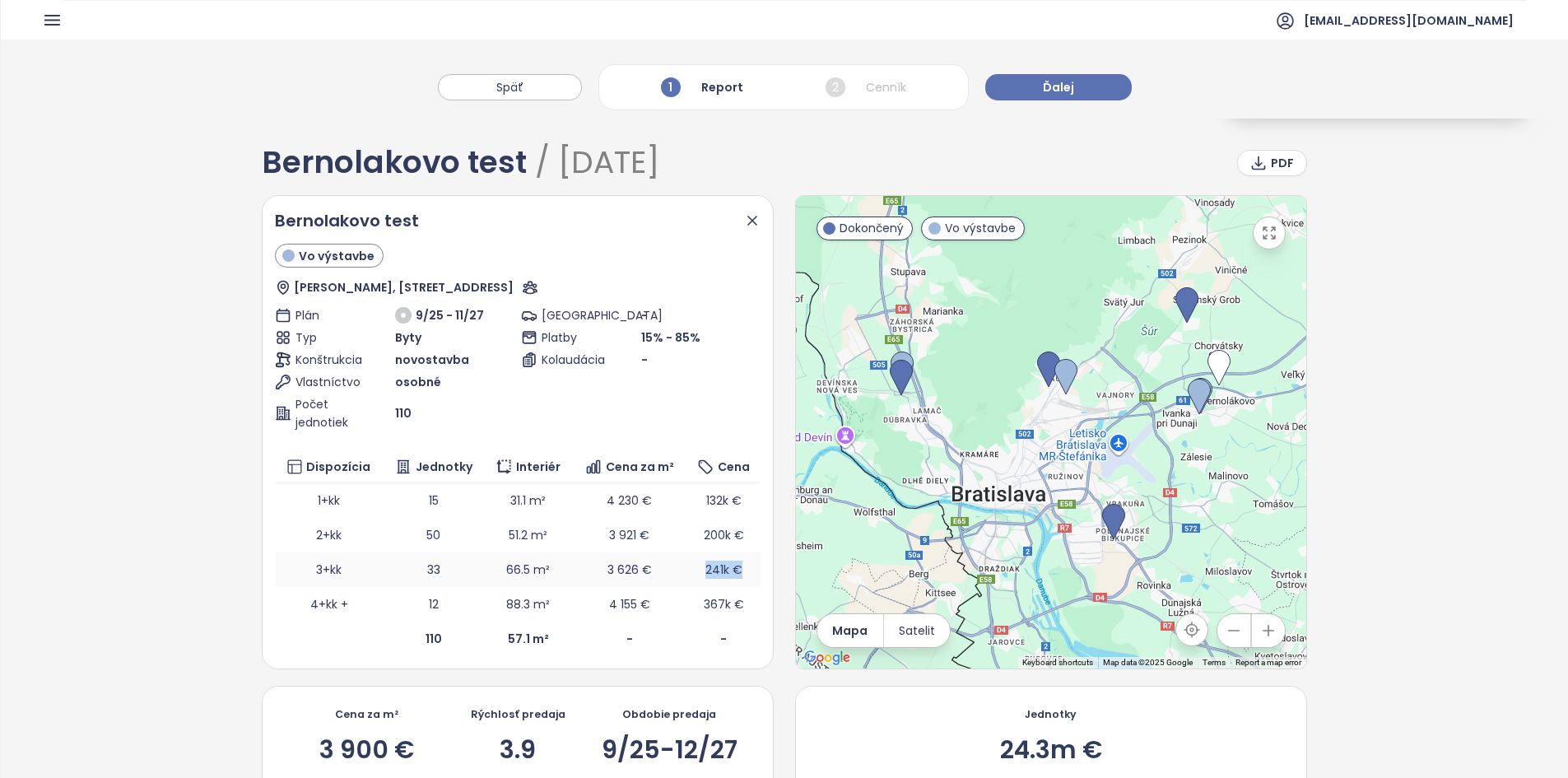
click at [741, 577] on td "241k €" at bounding box center [724, 568] width 74 height 34
drag, startPoint x: 736, startPoint y: 604, endPoint x: 699, endPoint y: 604, distance: 37.0
click at [704, 604] on span "367k €" at bounding box center [724, 603] width 40 height 17
click at [677, 609] on td "4 155 €" at bounding box center [629, 603] width 114 height 34
drag, startPoint x: 425, startPoint y: 755, endPoint x: 317, endPoint y: 683, distance: 129.8
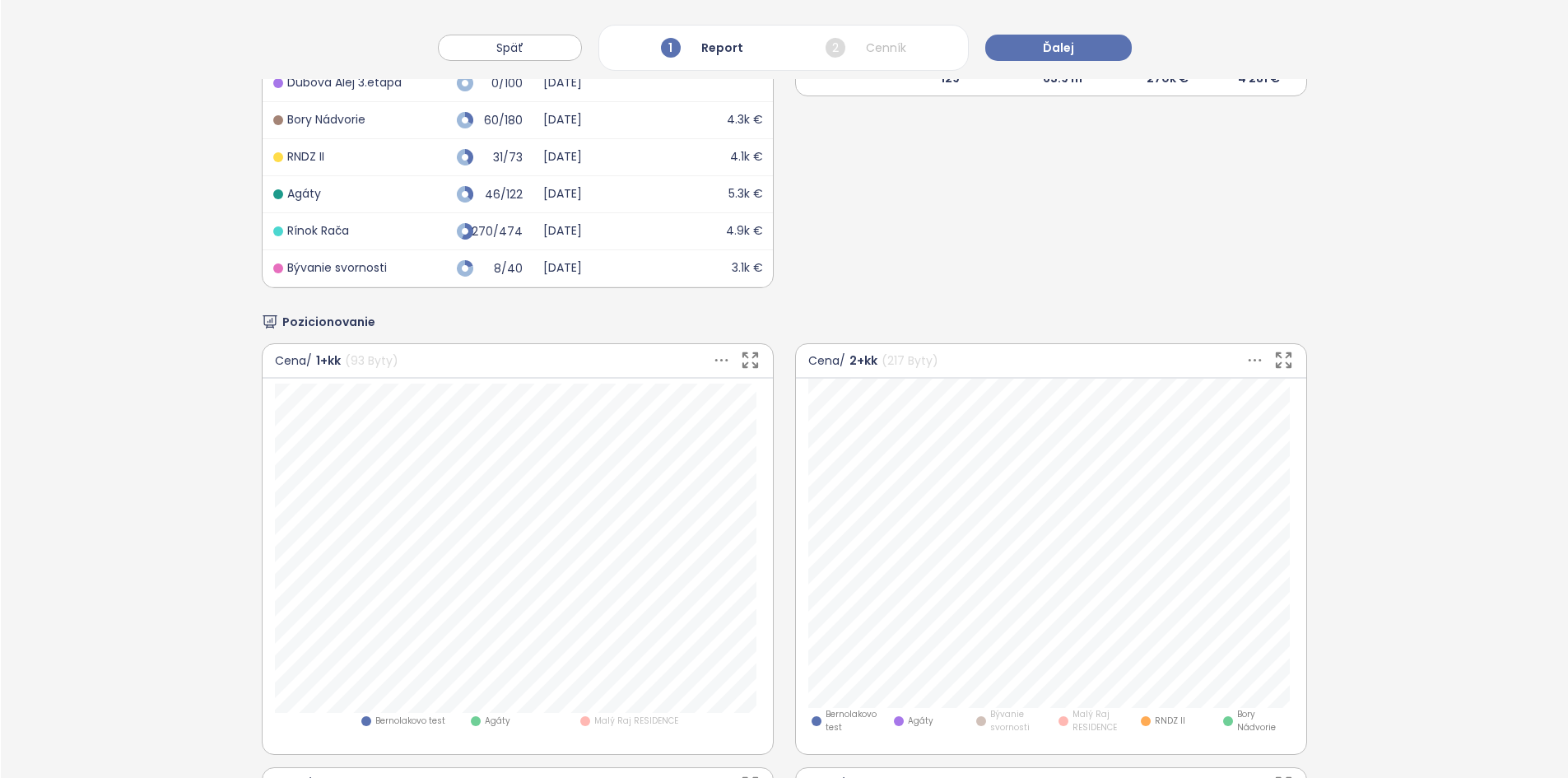
scroll to position [955, 0]
click at [618, 716] on span "Malý Raj RESIDENCE" at bounding box center [636, 720] width 84 height 14
click at [994, 714] on span "Bývanie svornosti" at bounding box center [1018, 720] width 57 height 25
drag, startPoint x: 845, startPoint y: 362, endPoint x: 875, endPoint y: 361, distance: 30.0
click at [875, 361] on div "Cena / 2+kk ( 217 Byty )" at bounding box center [873, 360] width 130 height 19
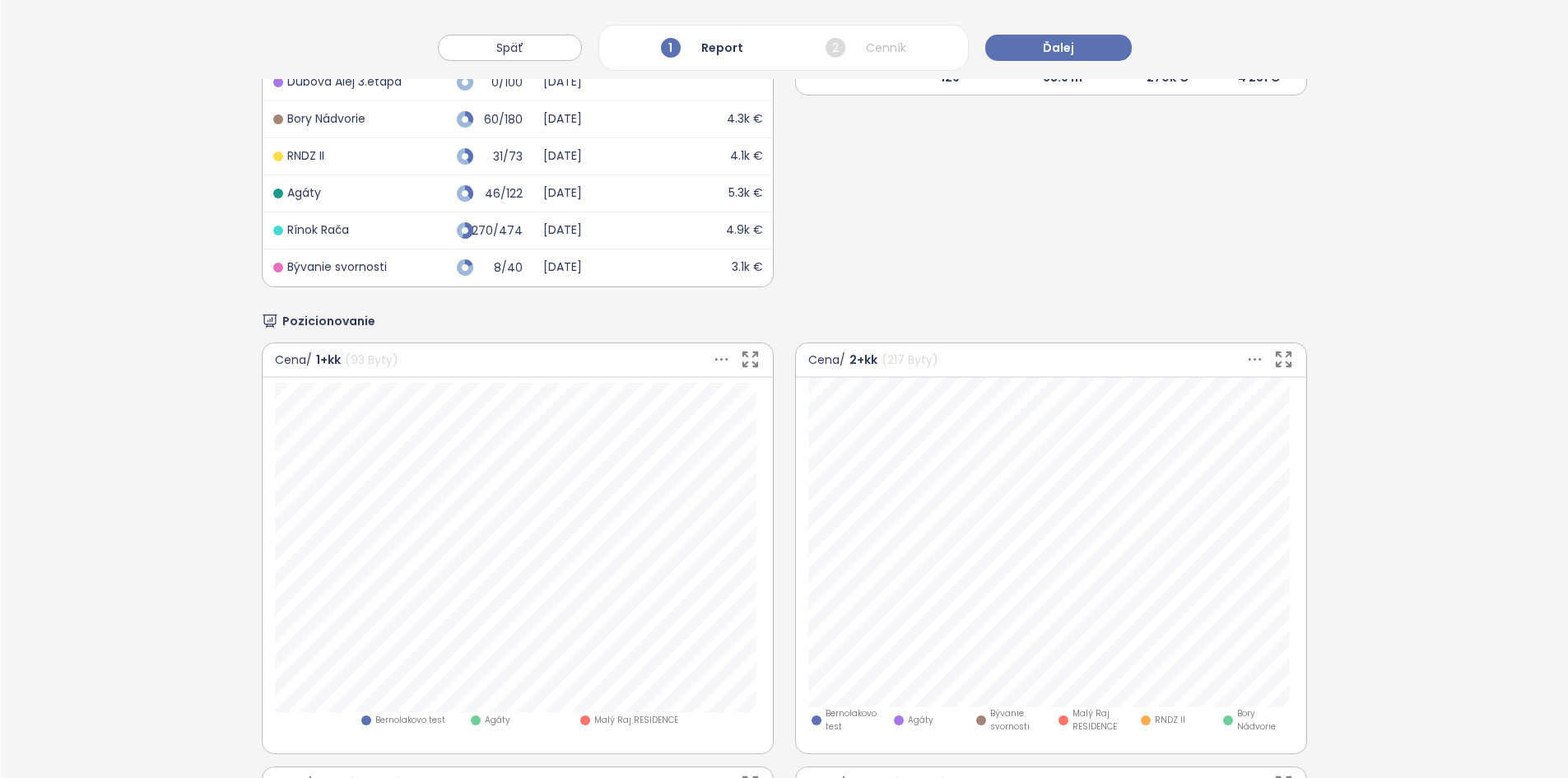
click at [1000, 715] on span "Bývanie svornosti" at bounding box center [1018, 720] width 57 height 25
click at [1244, 361] on icon at bounding box center [1254, 359] width 20 height 20
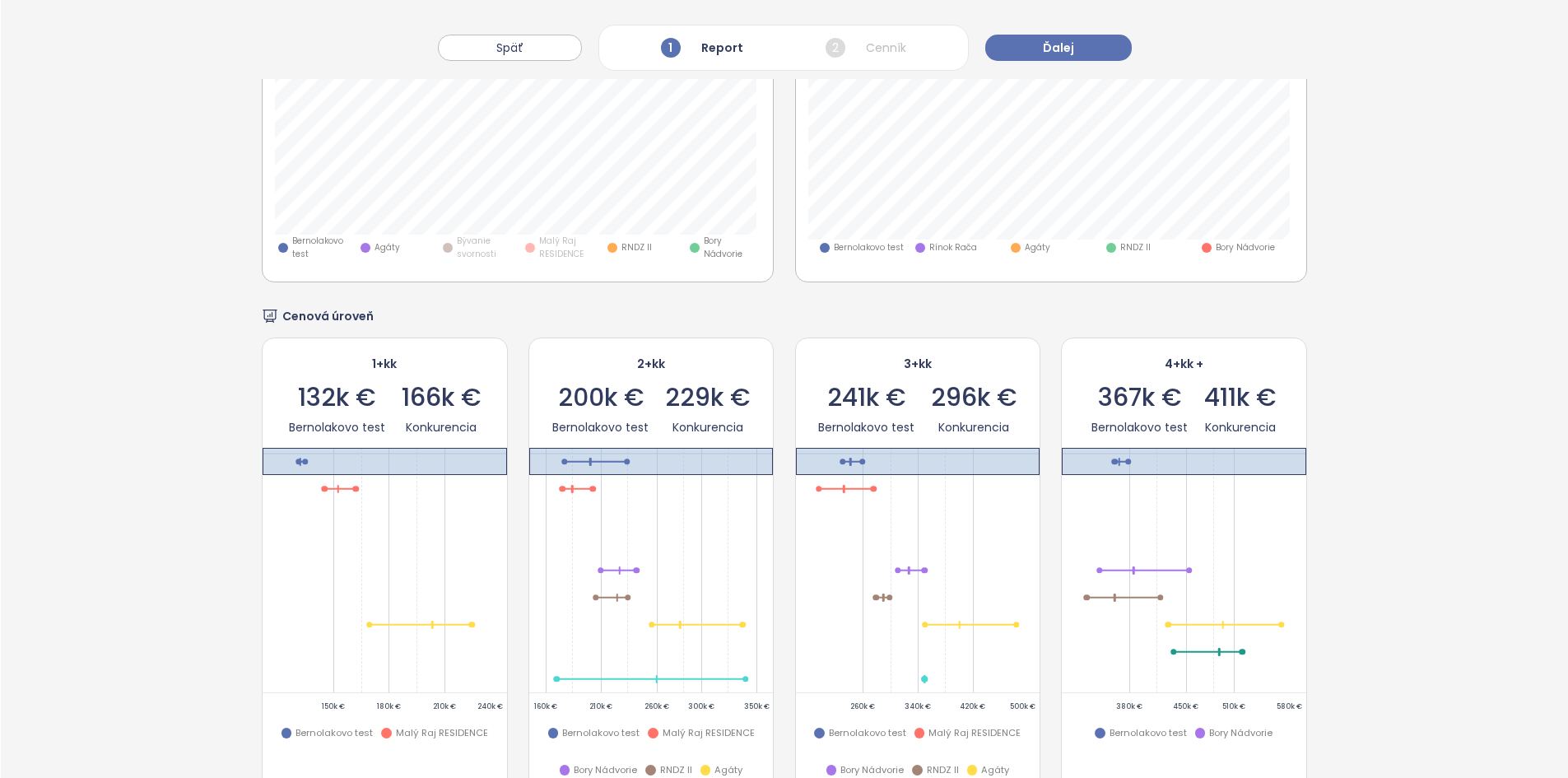
scroll to position [1887, 0]
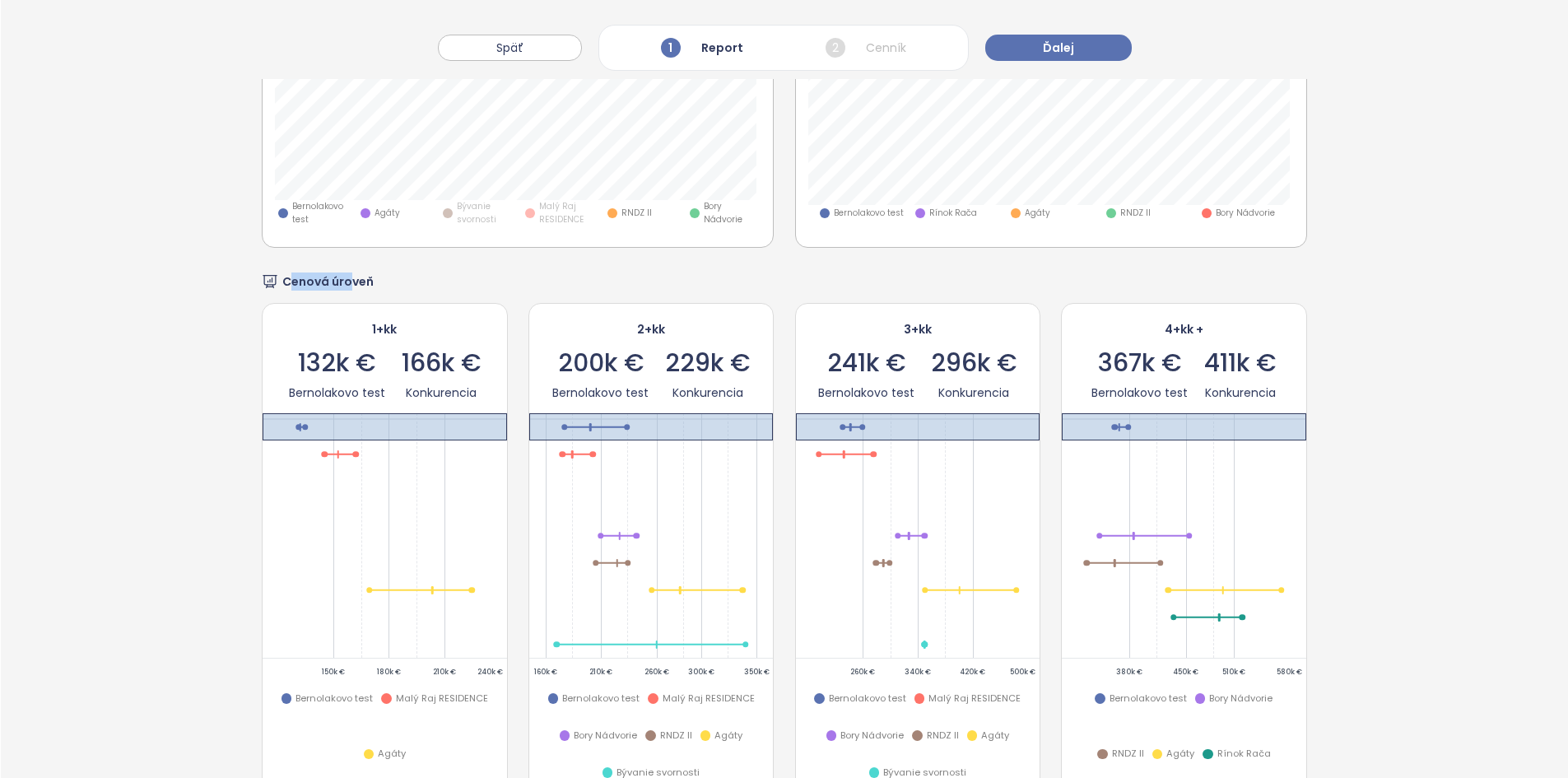
drag, startPoint x: 286, startPoint y: 280, endPoint x: 348, endPoint y: 278, distance: 62.0
click at [348, 277] on span "Cenová úroveň" at bounding box center [329, 281] width 92 height 19
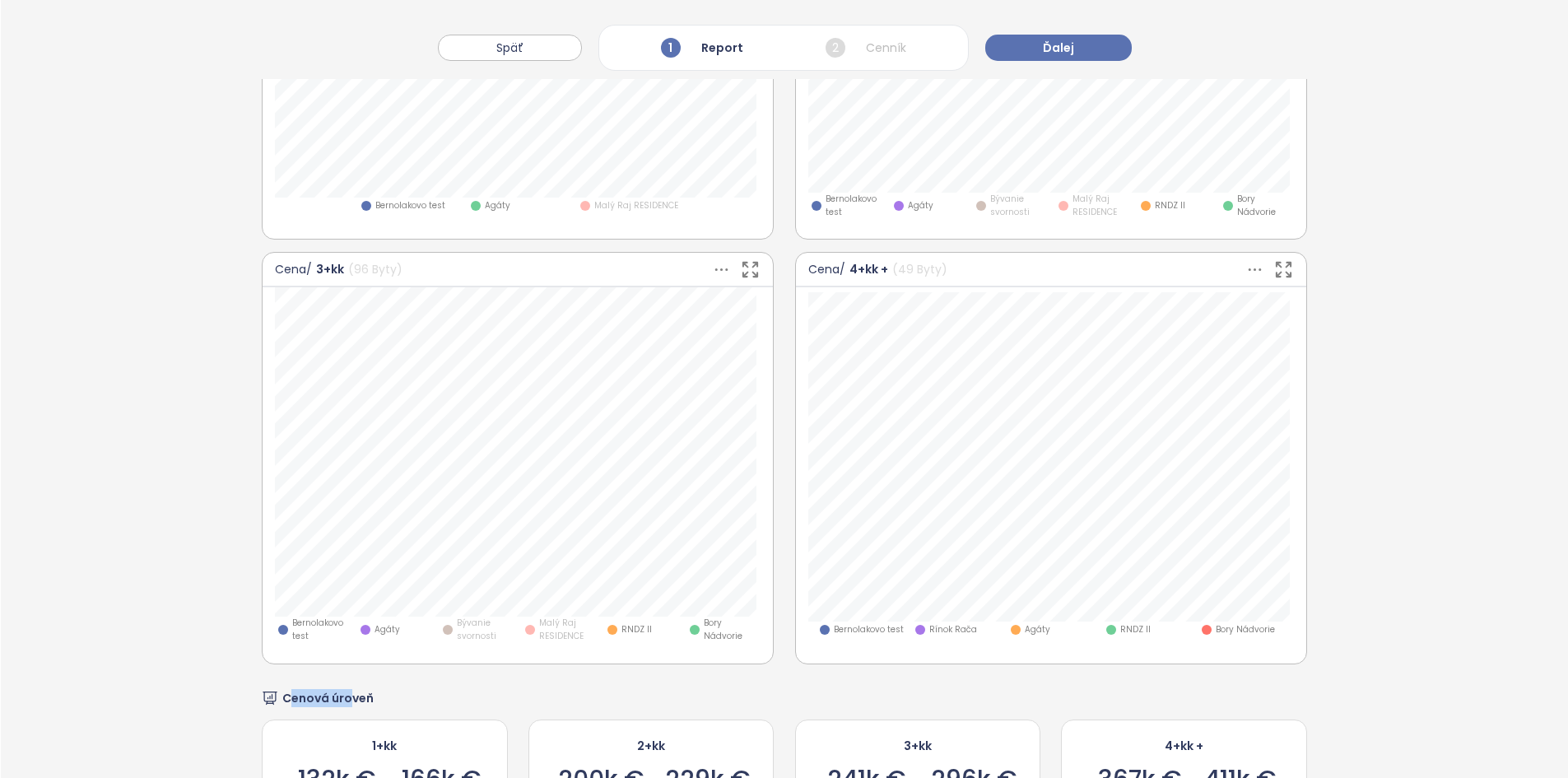
scroll to position [1004, 0]
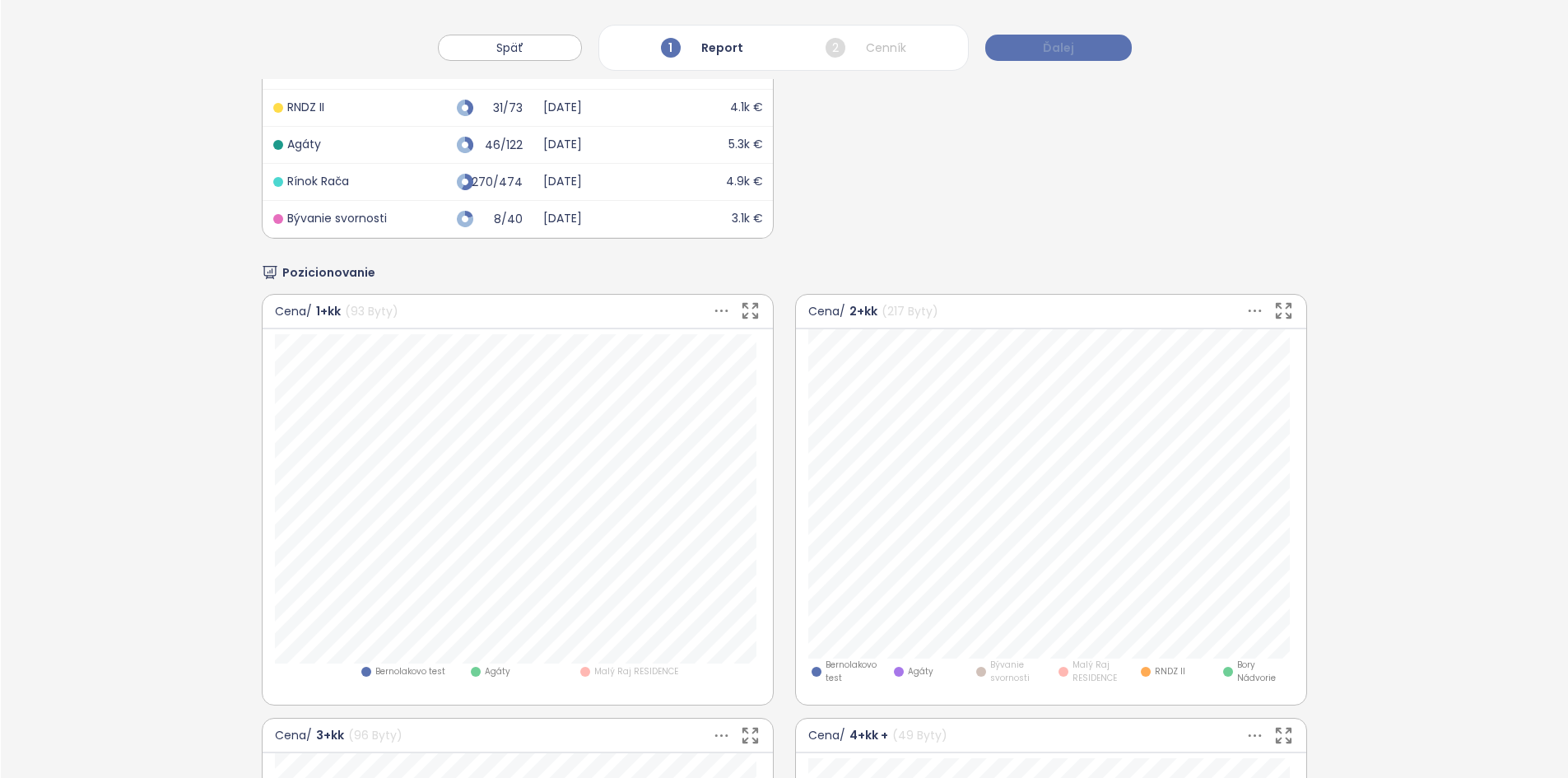
click at [1069, 56] on span "Ďalej" at bounding box center [1058, 48] width 31 height 19
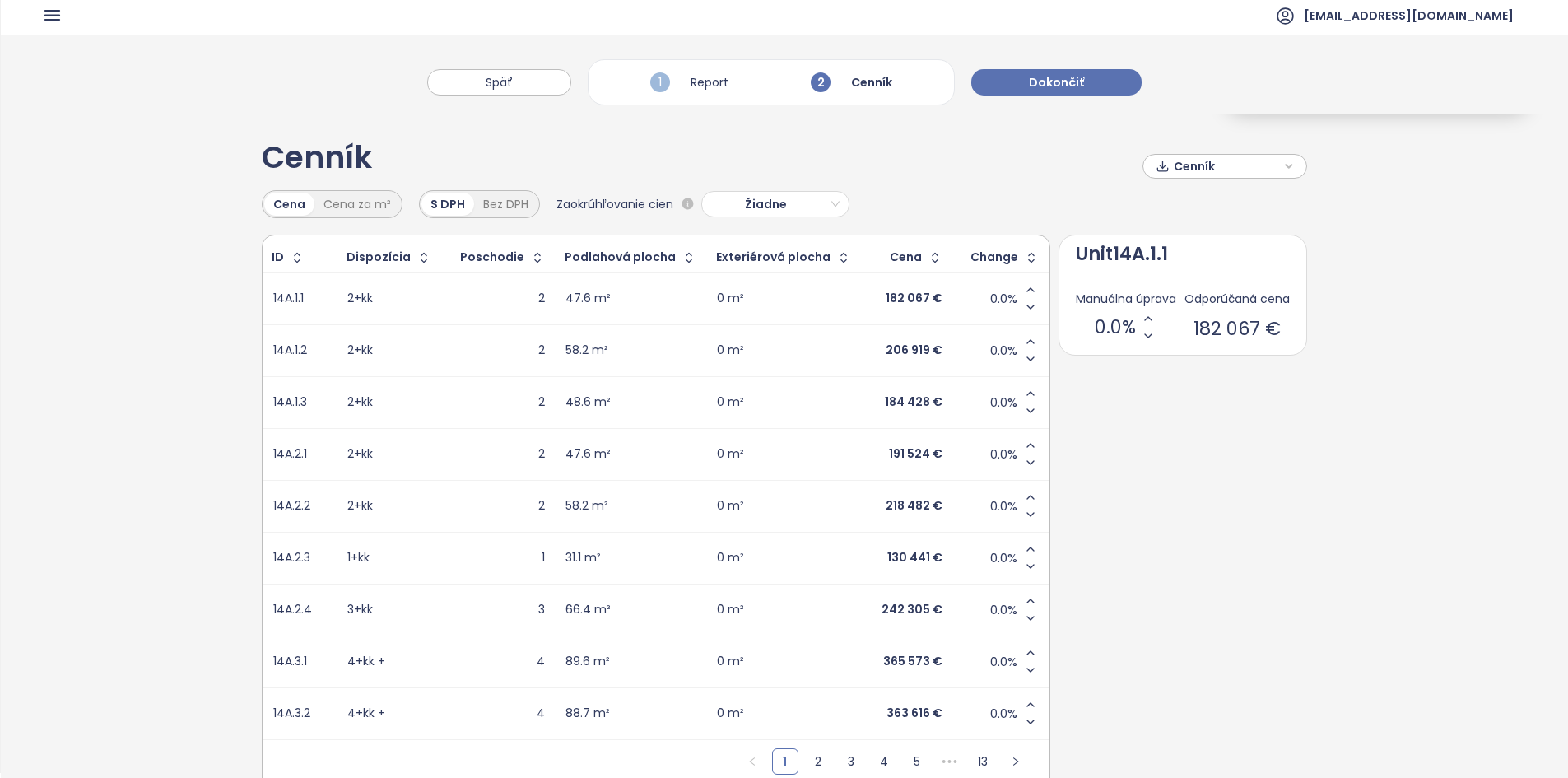
scroll to position [0, 0]
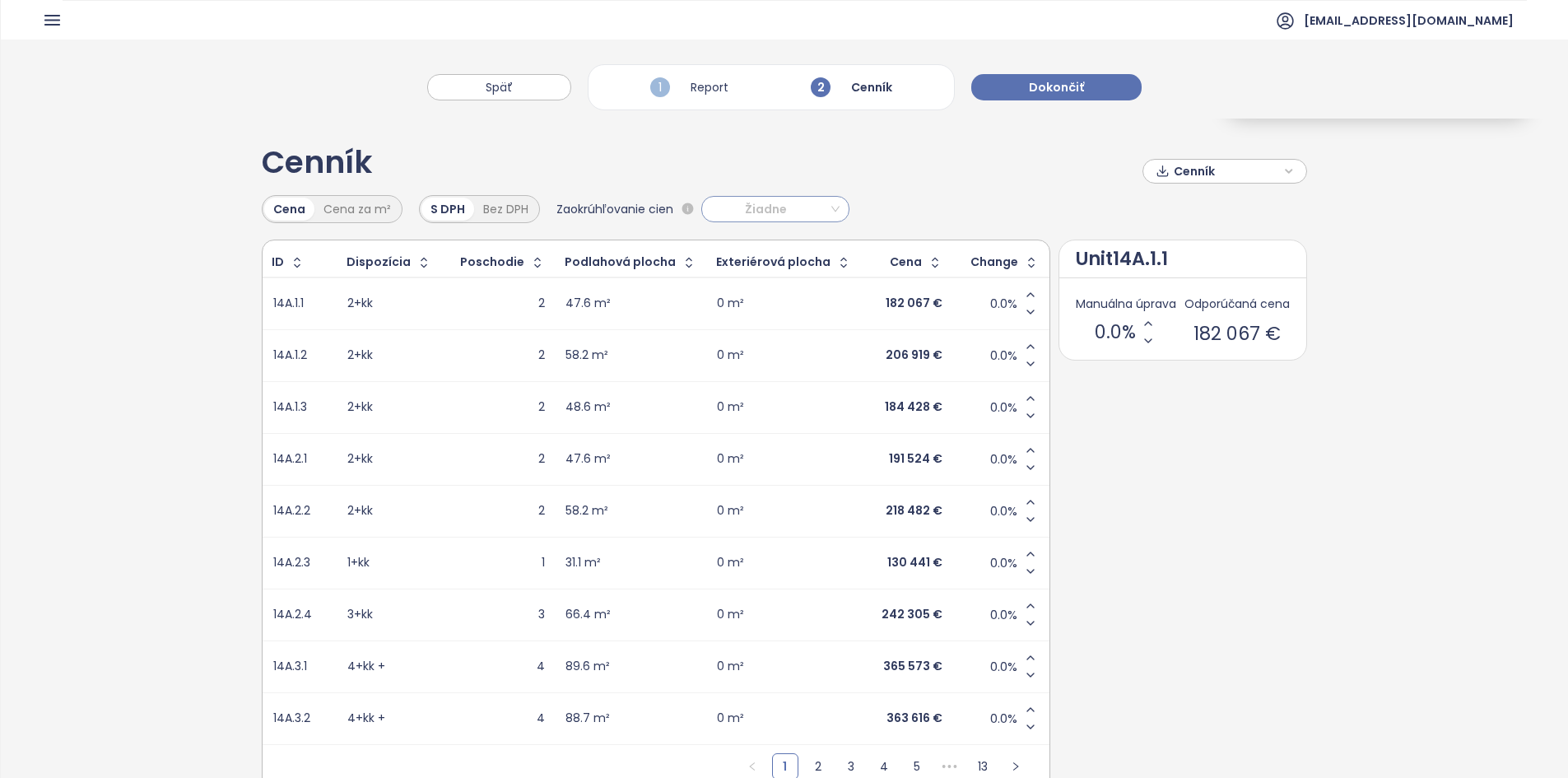
click at [816, 214] on span "Žiadne" at bounding box center [773, 209] width 133 height 24
click at [767, 272] on div "Stovky" at bounding box center [770, 268] width 122 height 19
click at [763, 200] on span "Stovky" at bounding box center [773, 209] width 133 height 24
click at [922, 176] on div "Cenník Cenník" at bounding box center [783, 171] width 1044 height 48
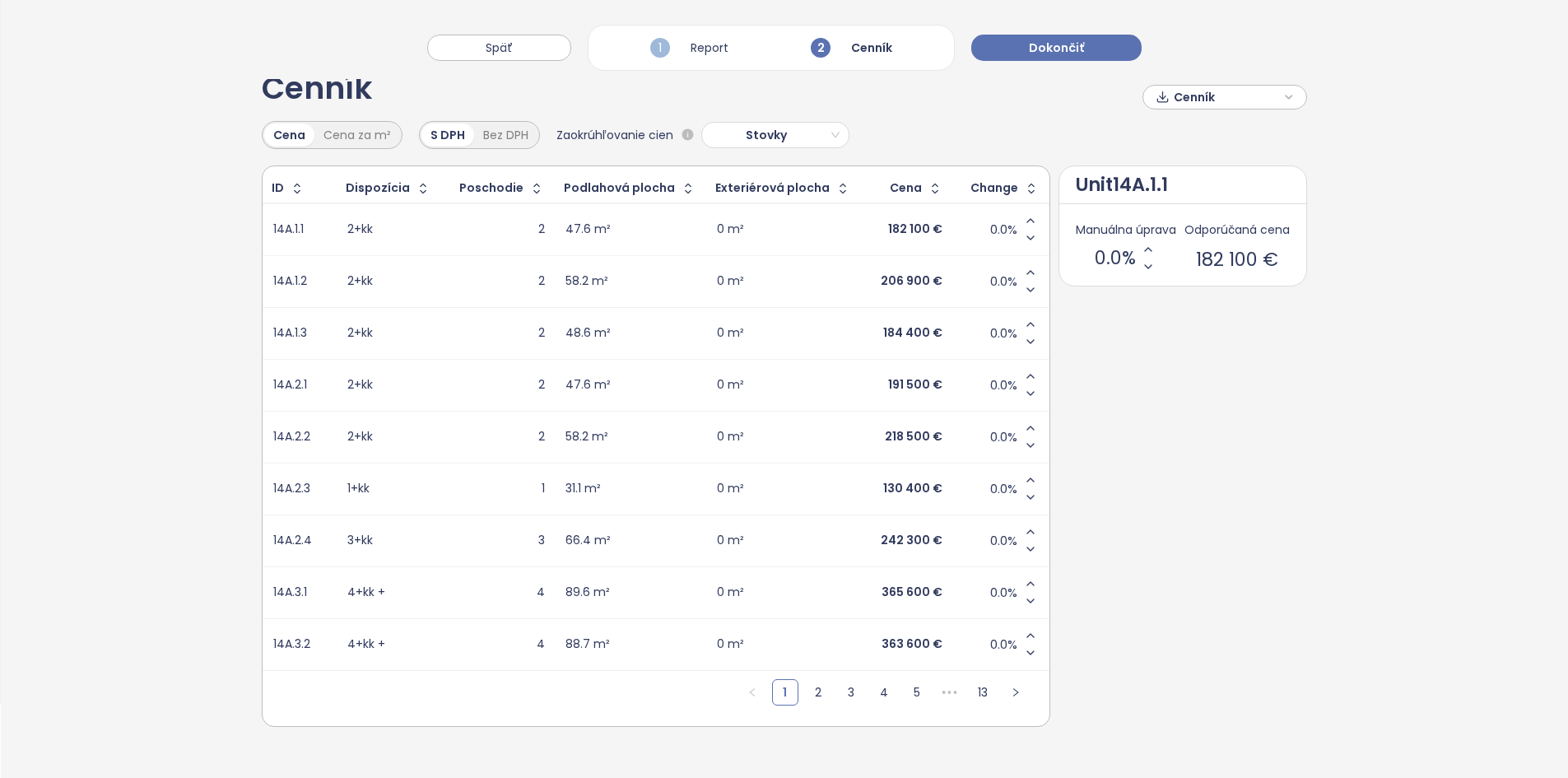
scroll to position [76, 0]
click at [808, 679] on link "2" at bounding box center [817, 690] width 24 height 24
click at [921, 194] on button "button" at bounding box center [932, 186] width 22 height 26
click at [930, 194] on icon "button" at bounding box center [936, 186] width 13 height 19
click at [931, 194] on icon "button" at bounding box center [937, 186] width 13 height 19
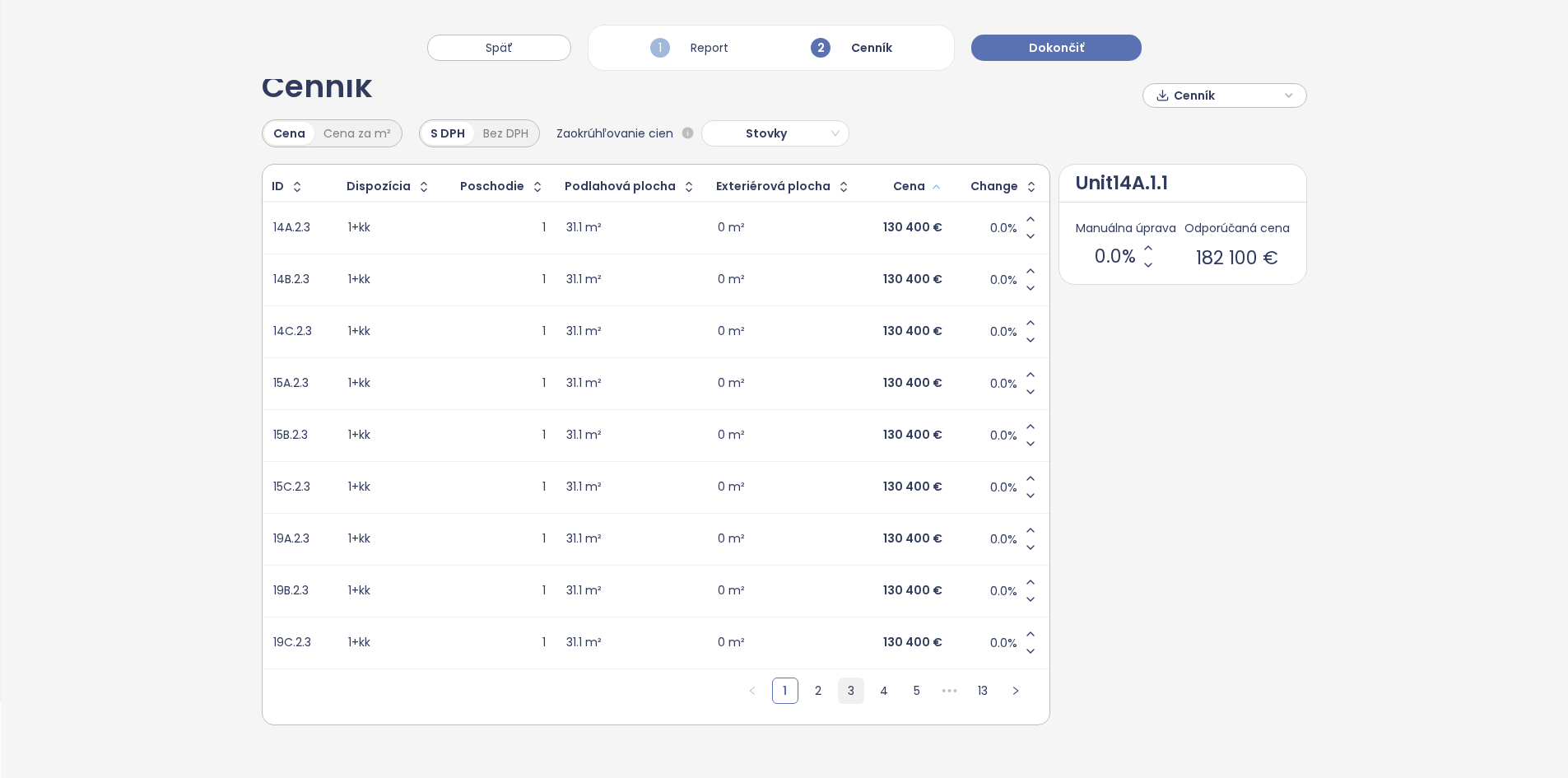
click at [843, 682] on link "3" at bounding box center [850, 690] width 24 height 24
click at [875, 692] on link "4" at bounding box center [883, 690] width 24 height 24
click at [906, 689] on link "6" at bounding box center [917, 690] width 24 height 24
click at [991, 228] on span "-0.5%" at bounding box center [1000, 227] width 34 height 17
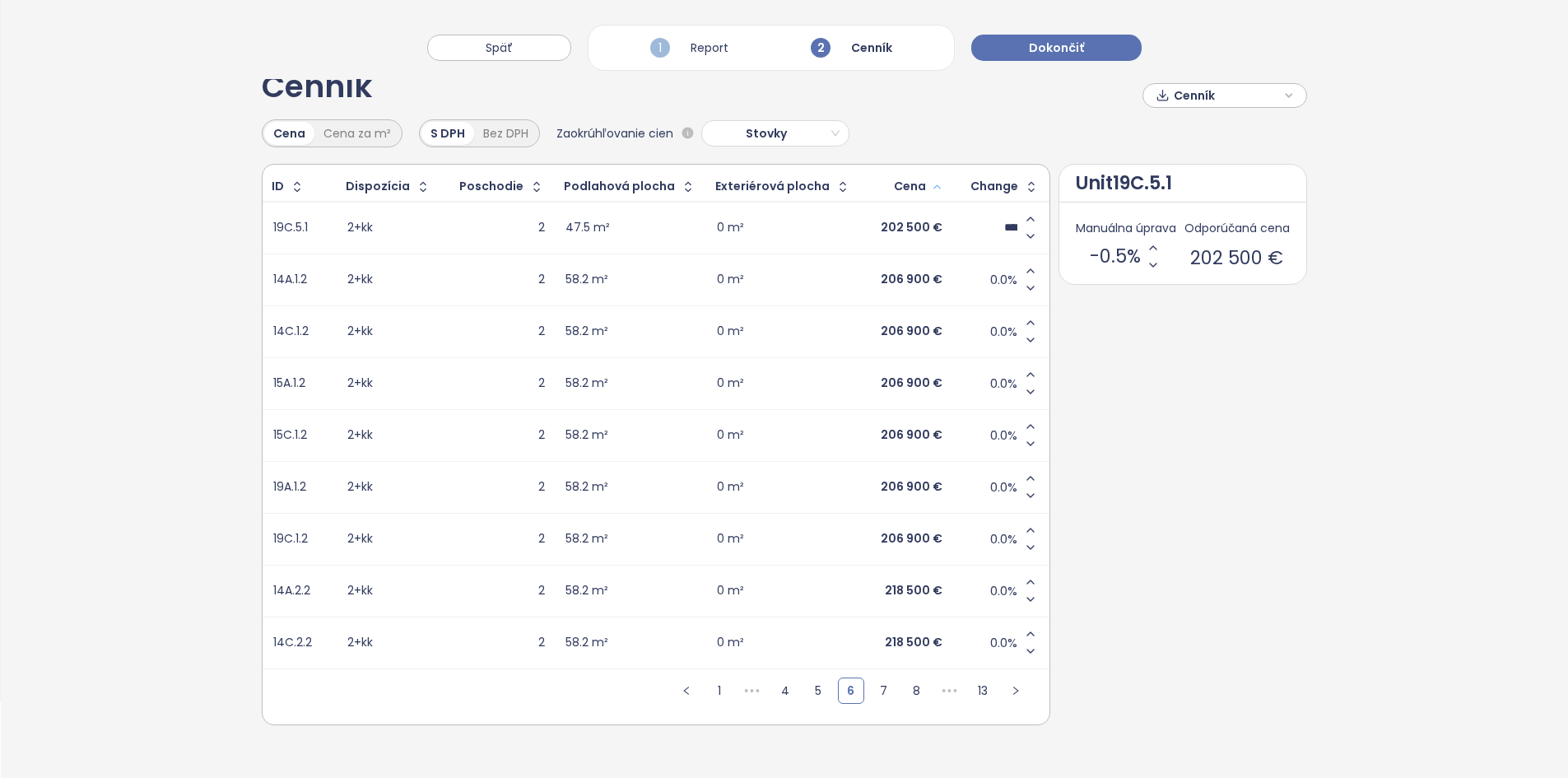
click at [1004, 228] on input "****" at bounding box center [1011, 227] width 14 height 15
click at [1024, 236] on icon "Decrease value" at bounding box center [1031, 237] width 14 height 14
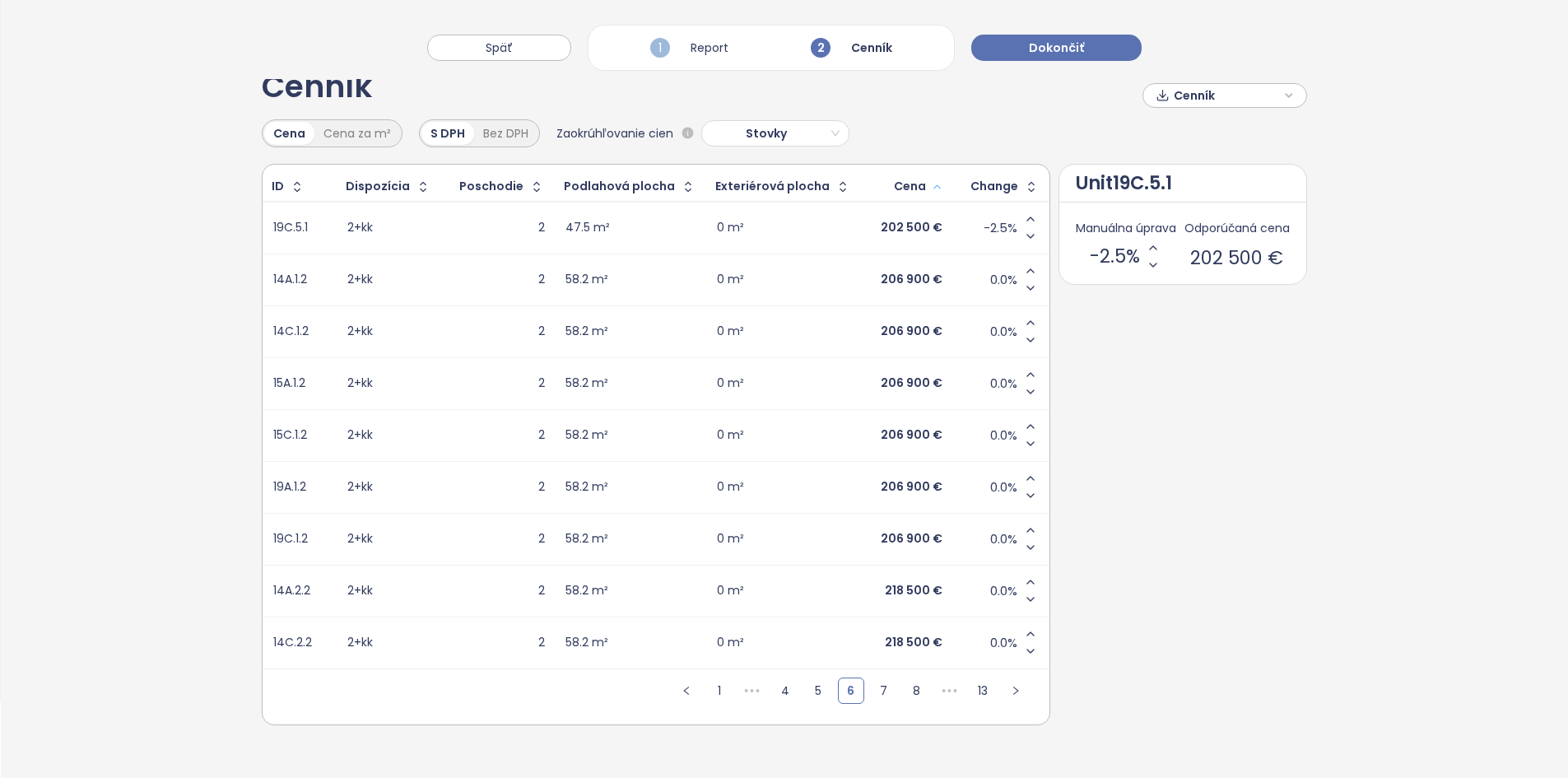
click at [1024, 236] on icon "Decrease value" at bounding box center [1031, 237] width 14 height 14
click at [839, 698] on link "3" at bounding box center [850, 690] width 24 height 24
click at [853, 694] on ul "1 2 3 4 5 ••• 13" at bounding box center [883, 696] width 331 height 56
click at [871, 694] on li "4" at bounding box center [883, 690] width 26 height 26
click at [872, 698] on link "5" at bounding box center [883, 690] width 24 height 24
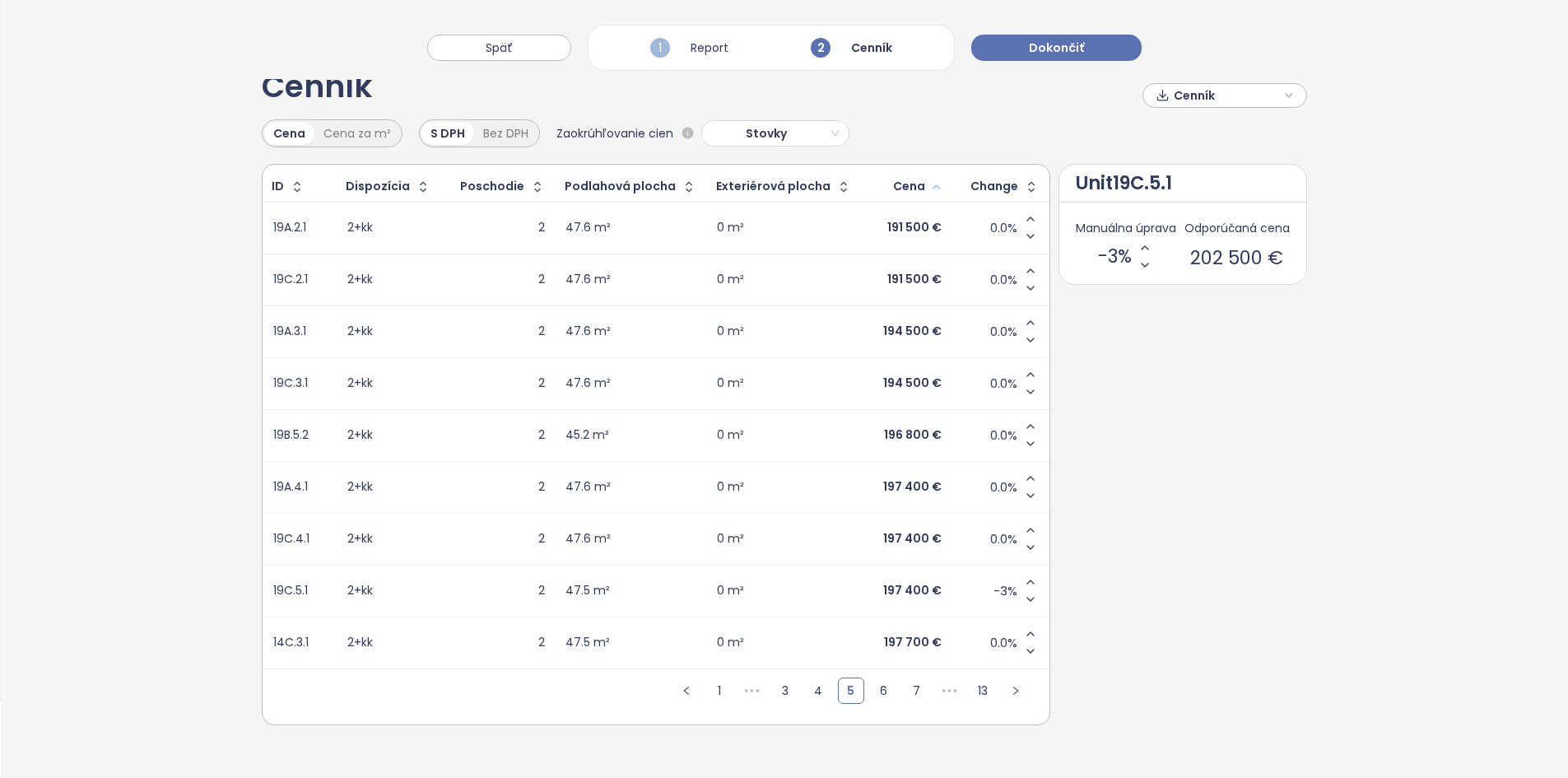
click at [902, 589] on div "197 400 €" at bounding box center [913, 590] width 59 height 15
click at [1095, 42] on button "Dokončiť" at bounding box center [1056, 47] width 171 height 26
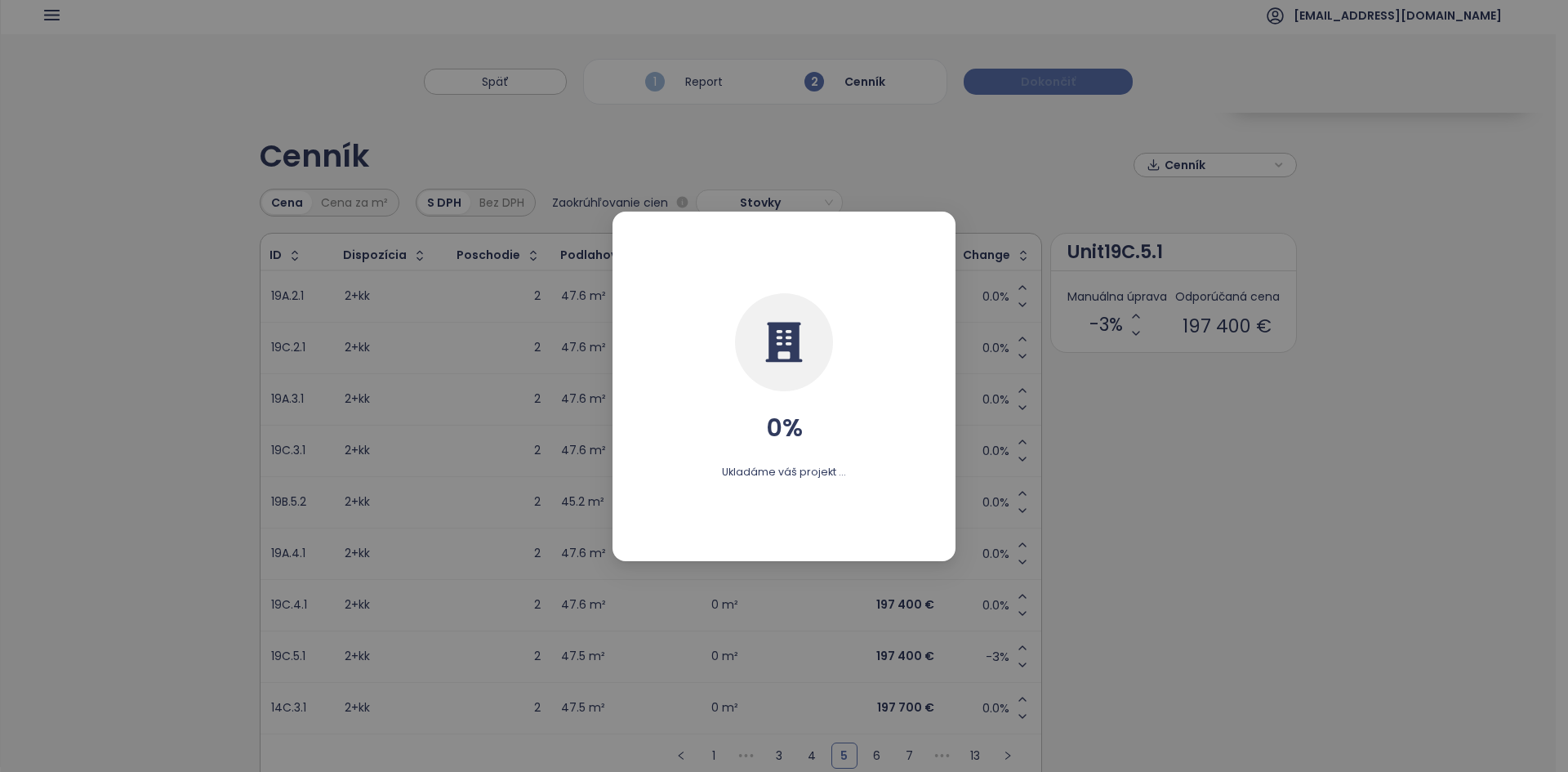
scroll to position [0, 0]
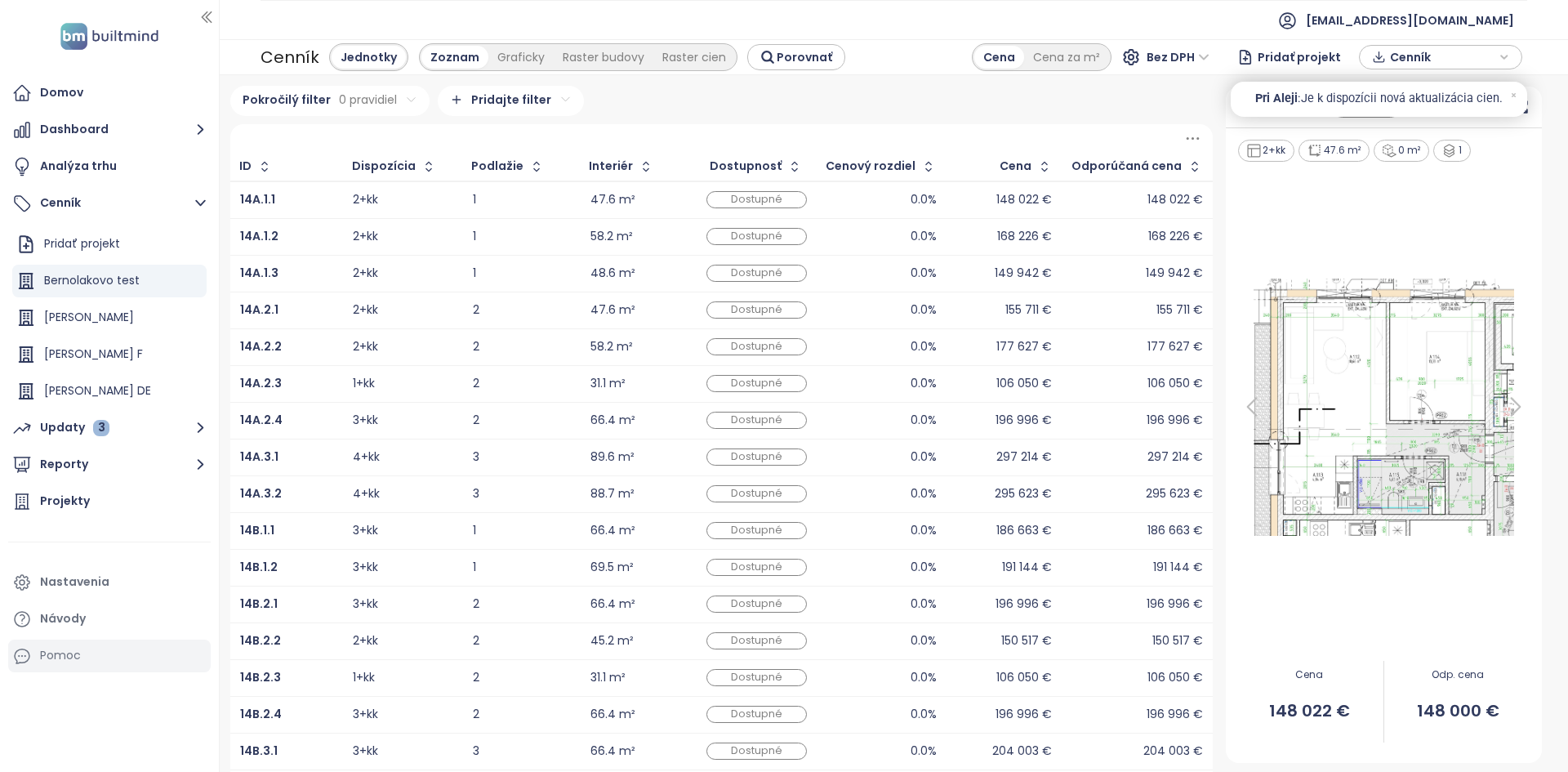
click at [112, 653] on div "Pomoc" at bounding box center [108, 656] width 202 height 33
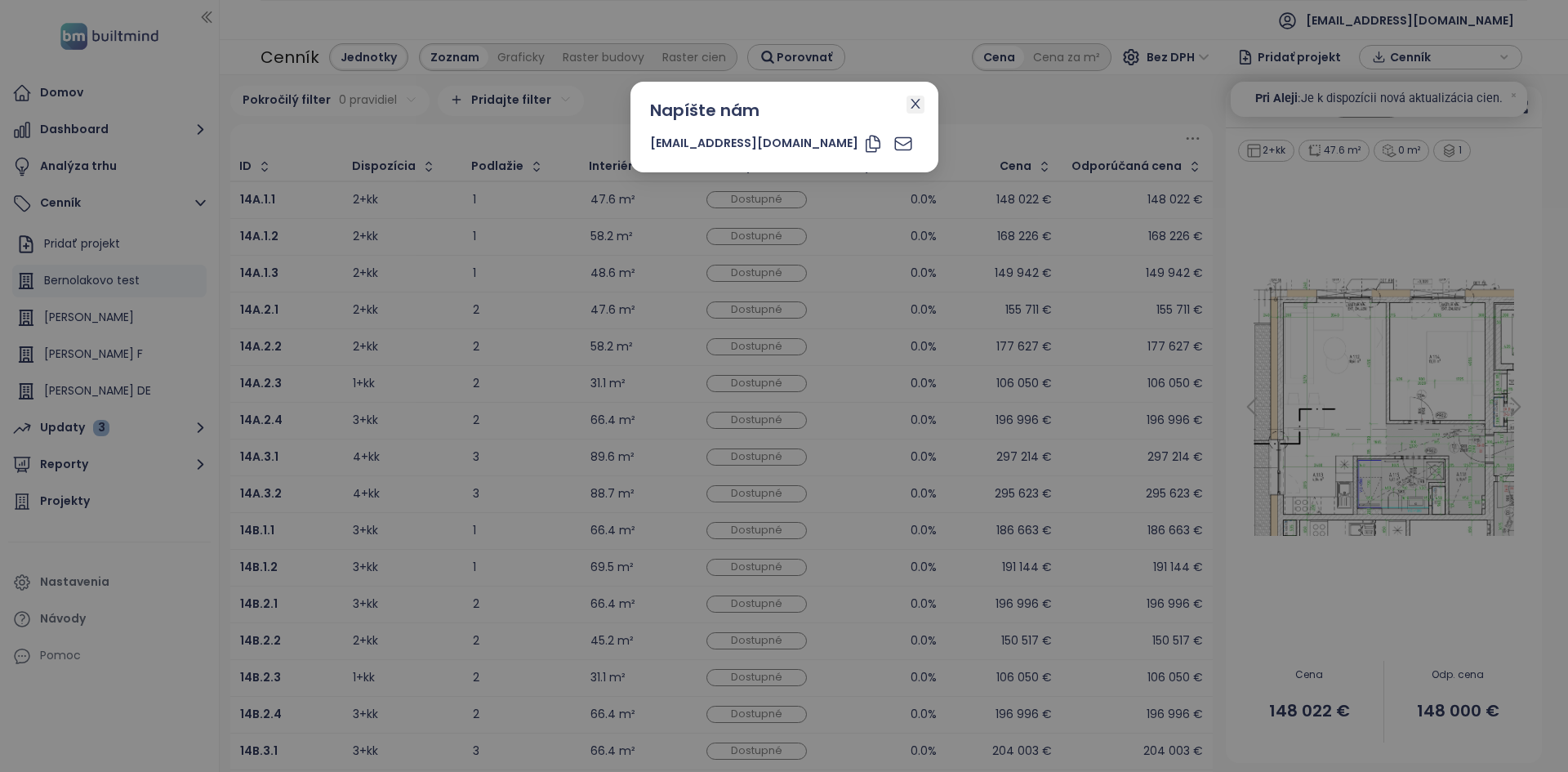
click at [906, 106] on span "Close" at bounding box center [915, 104] width 18 height 18
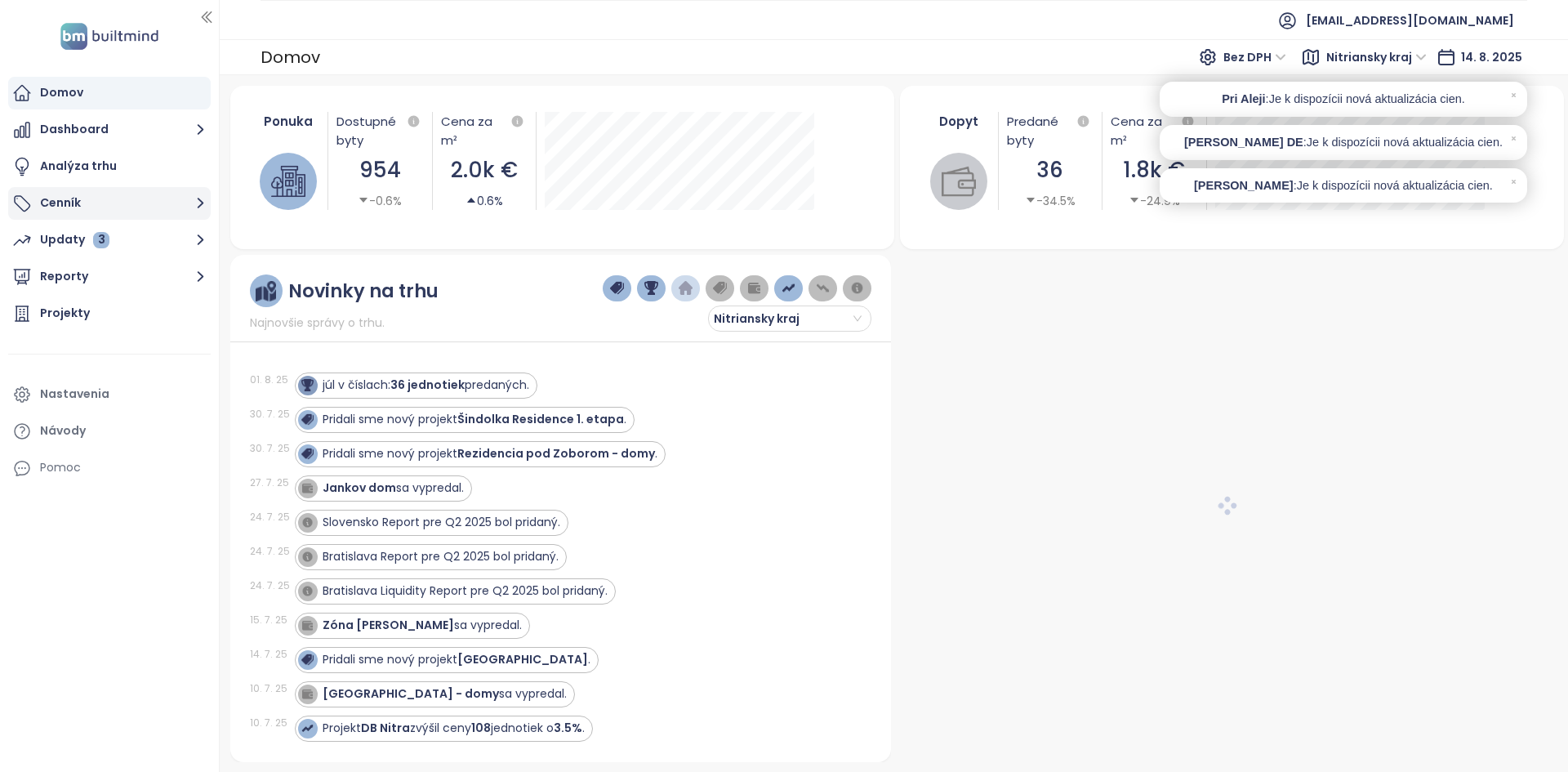
click at [125, 207] on button "Cenník" at bounding box center [108, 203] width 202 height 33
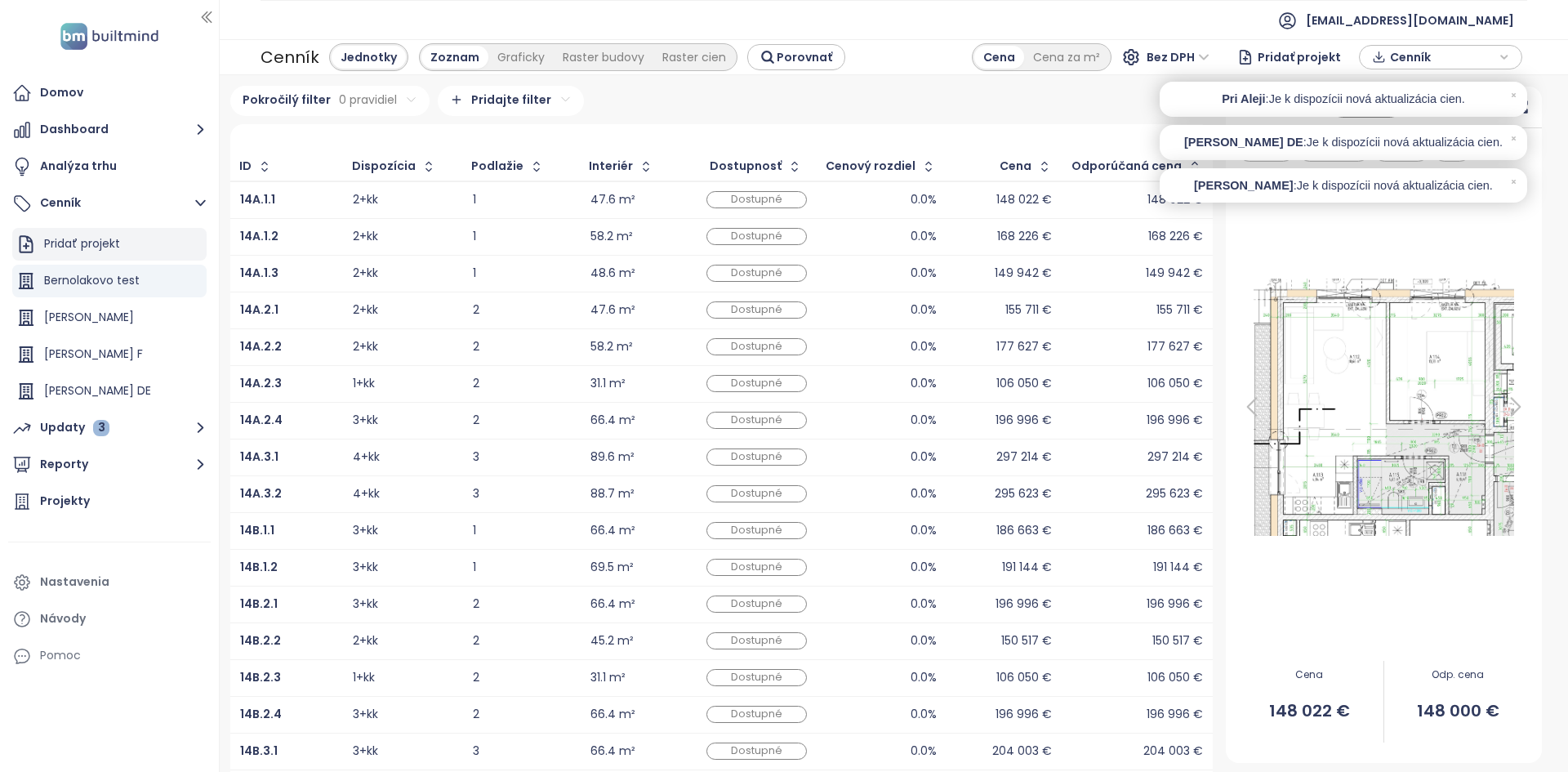
click at [124, 234] on div "Pridať projekt" at bounding box center [109, 245] width 194 height 33
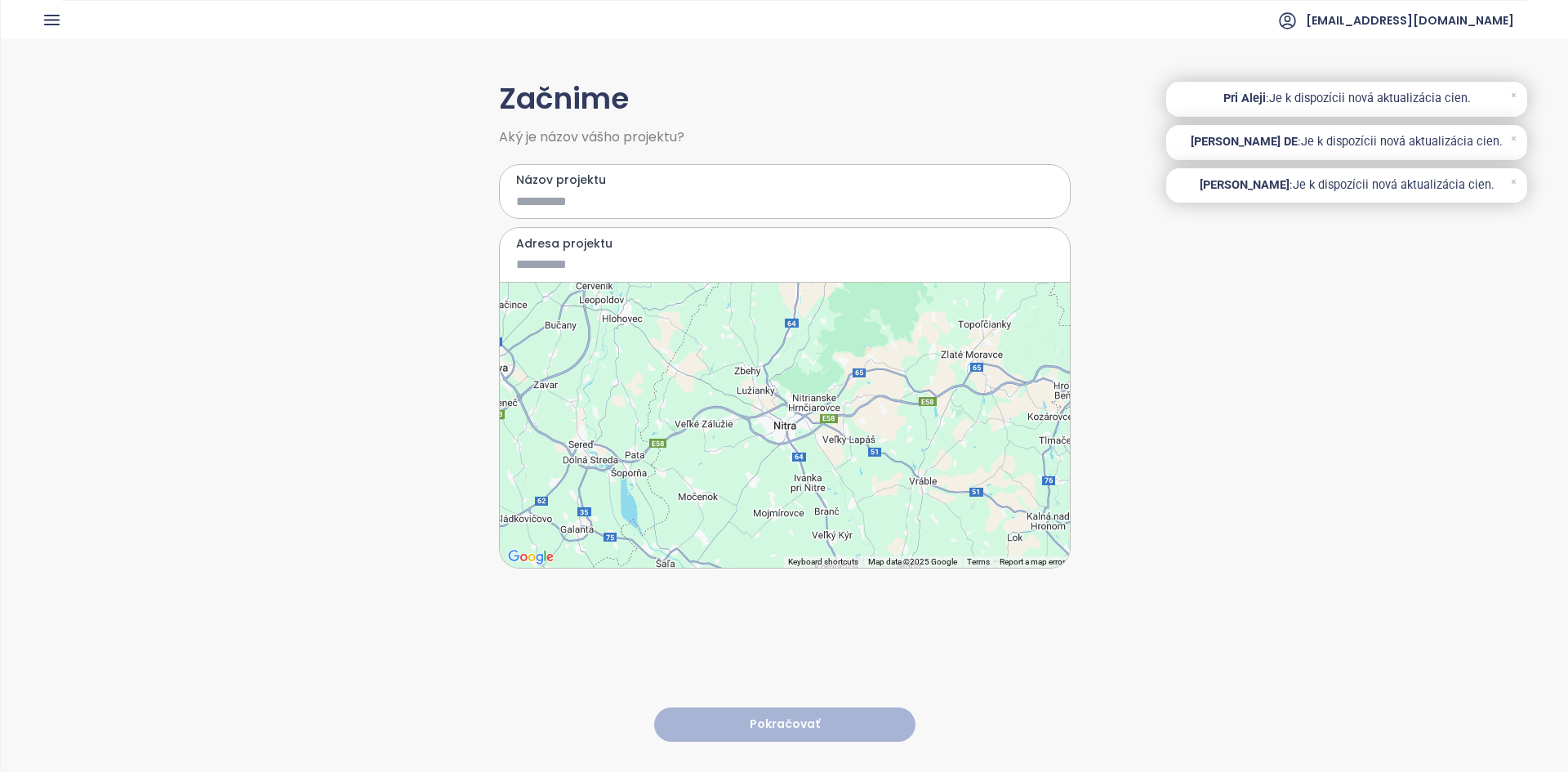
click at [600, 202] on input "Názov projektu" at bounding box center [772, 201] width 514 height 20
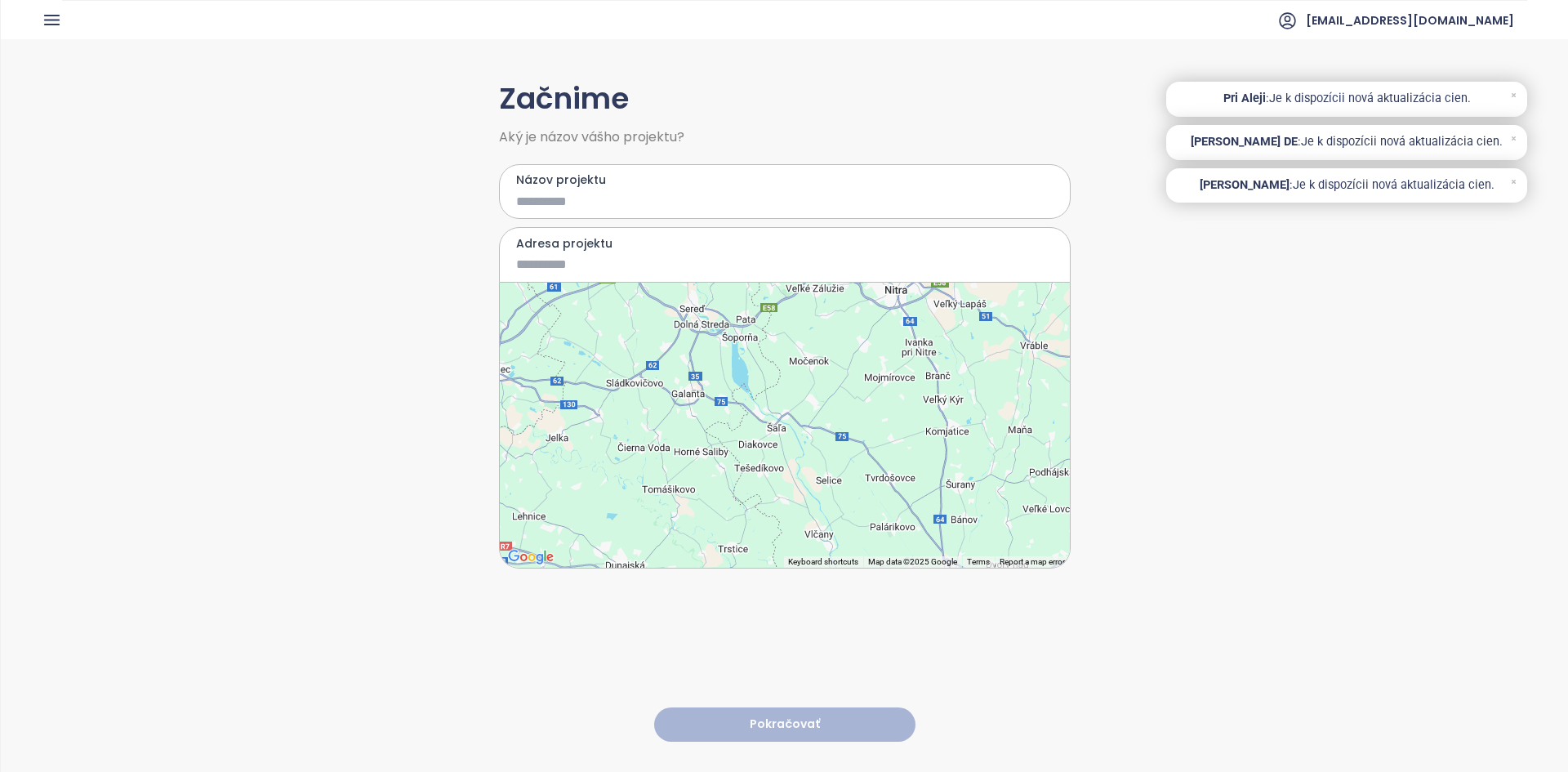
drag, startPoint x: 844, startPoint y: 335, endPoint x: 866, endPoint y: 307, distance: 35.6
click at [866, 307] on div at bounding box center [784, 425] width 570 height 285
click at [686, 401] on div at bounding box center [784, 425] width 570 height 285
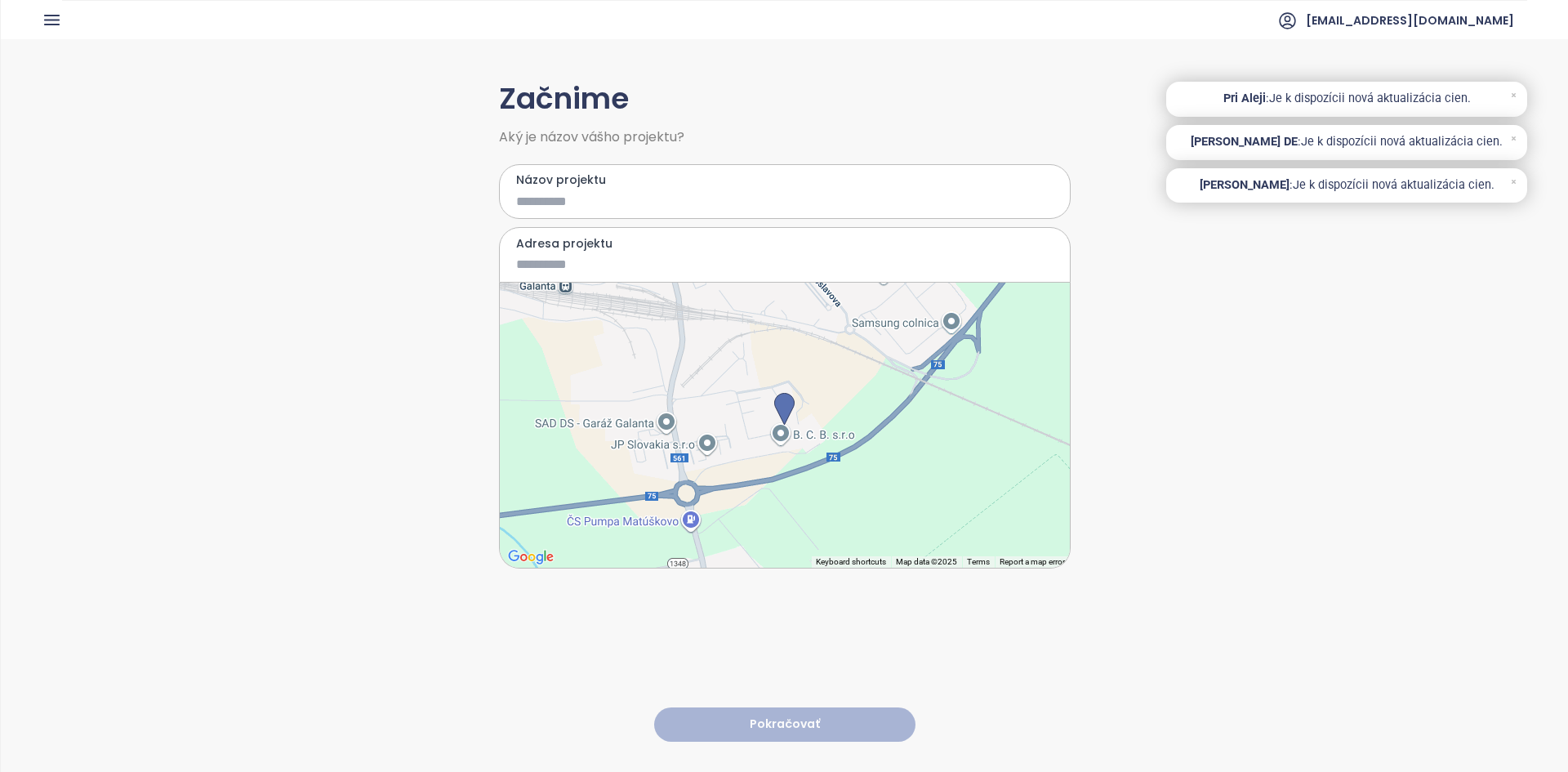
click at [568, 203] on input "Názov projektu" at bounding box center [772, 201] width 514 height 20
type input "**********"
type input "**"
click at [1436, 25] on span "[EMAIL_ADDRESS][DOMAIN_NAME]" at bounding box center [1409, 20] width 208 height 40
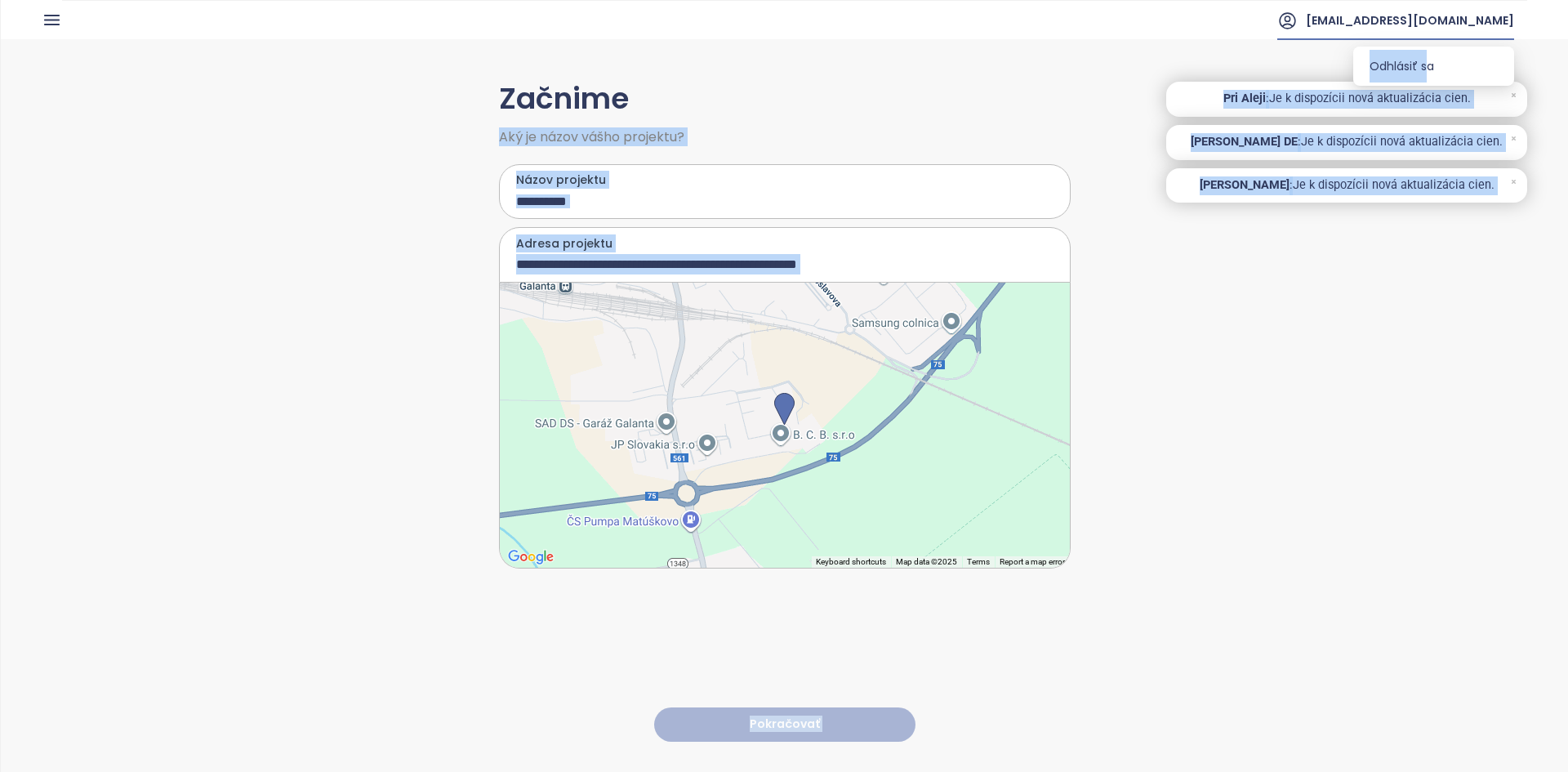
drag, startPoint x: 1425, startPoint y: 64, endPoint x: 804, endPoint y: 84, distance: 621.3
click at [905, 97] on body "**********" at bounding box center [784, 386] width 1568 height 772
click at [46, 28] on icon "button" at bounding box center [51, 19] width 20 height 20
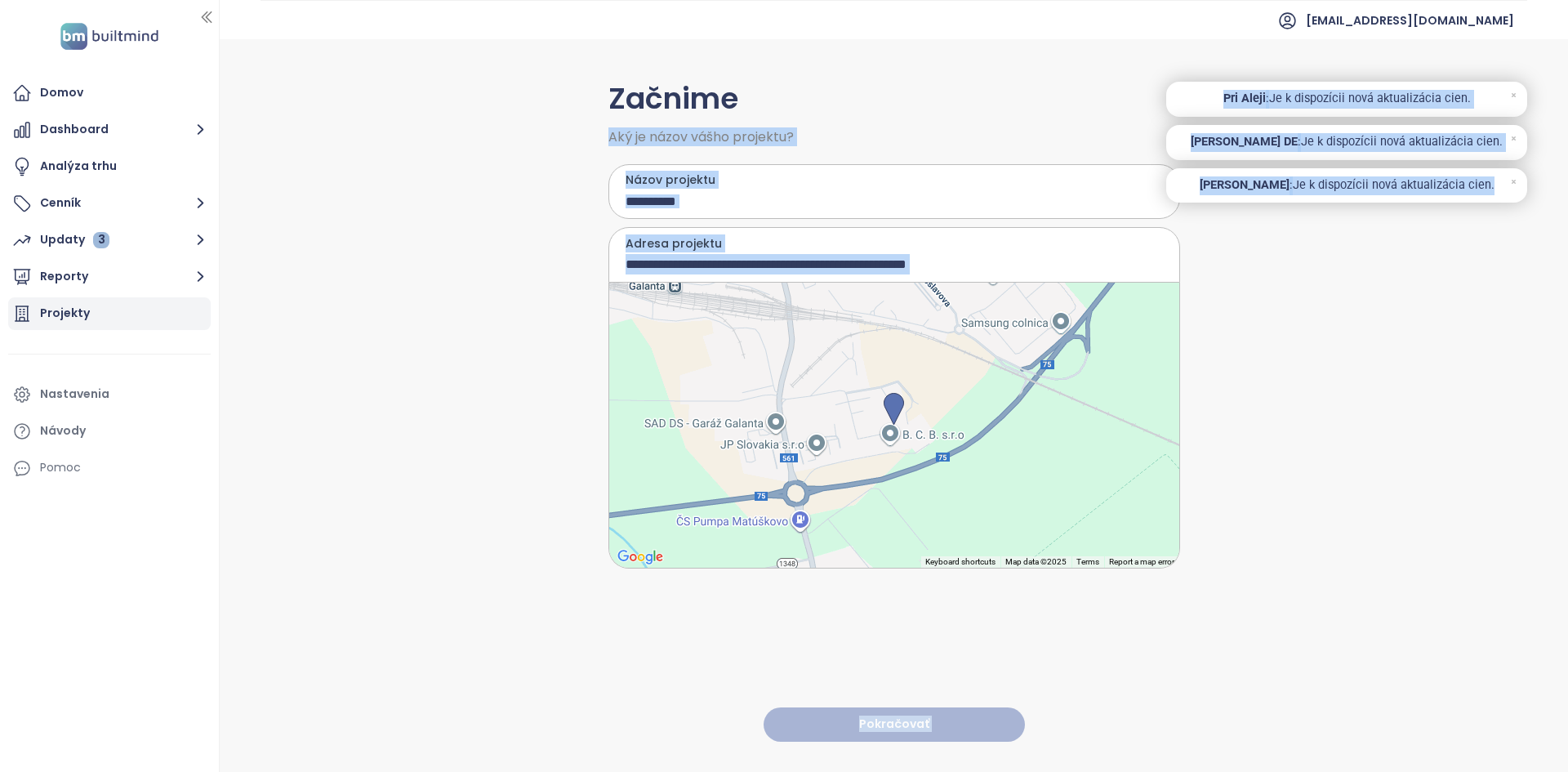
click at [80, 326] on div "Projekty" at bounding box center [108, 313] width 202 height 33
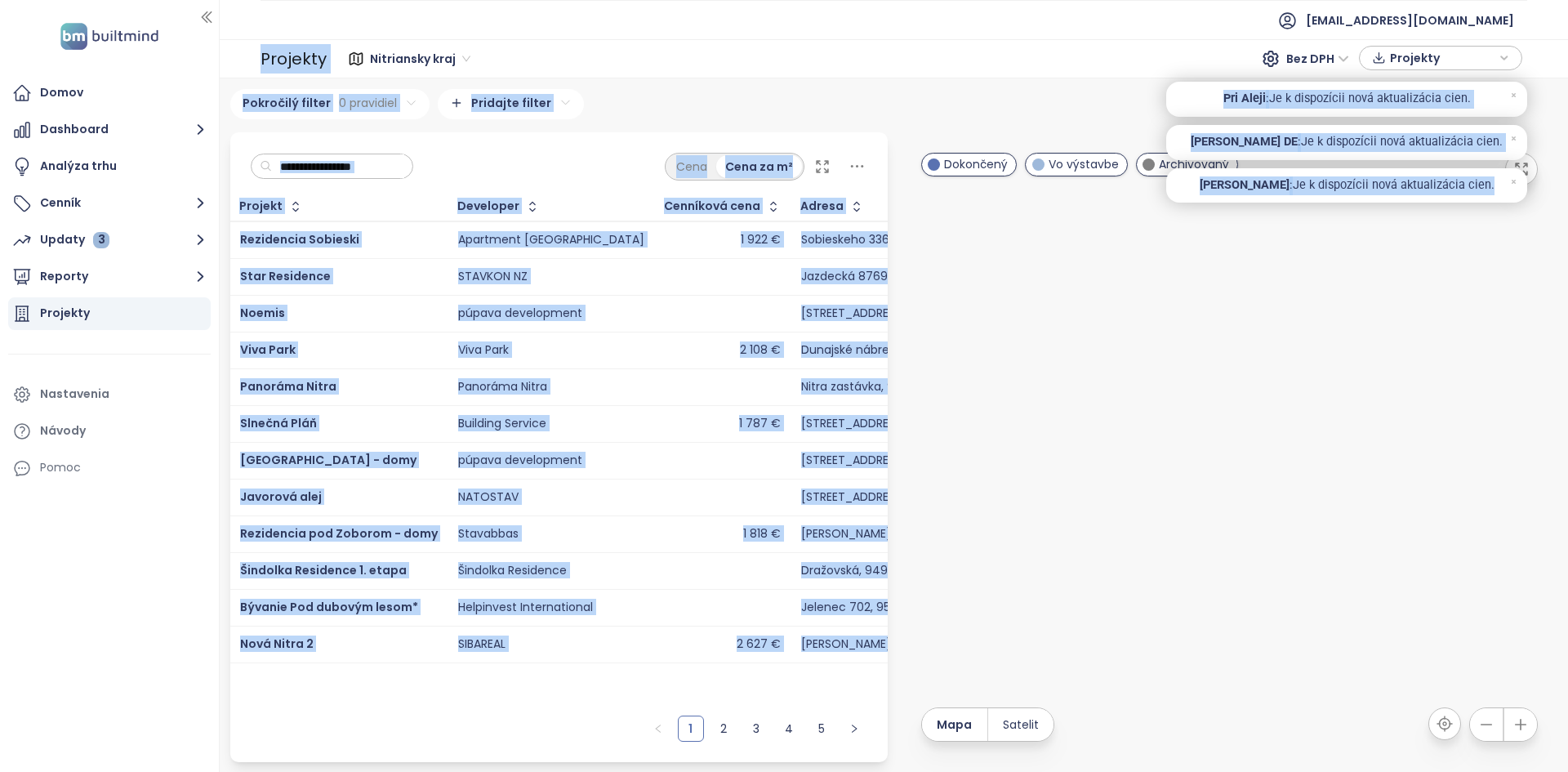
click at [617, 45] on div "Nitriansky kraj Bez DPH Projekty" at bounding box center [927, 58] width 1191 height 26
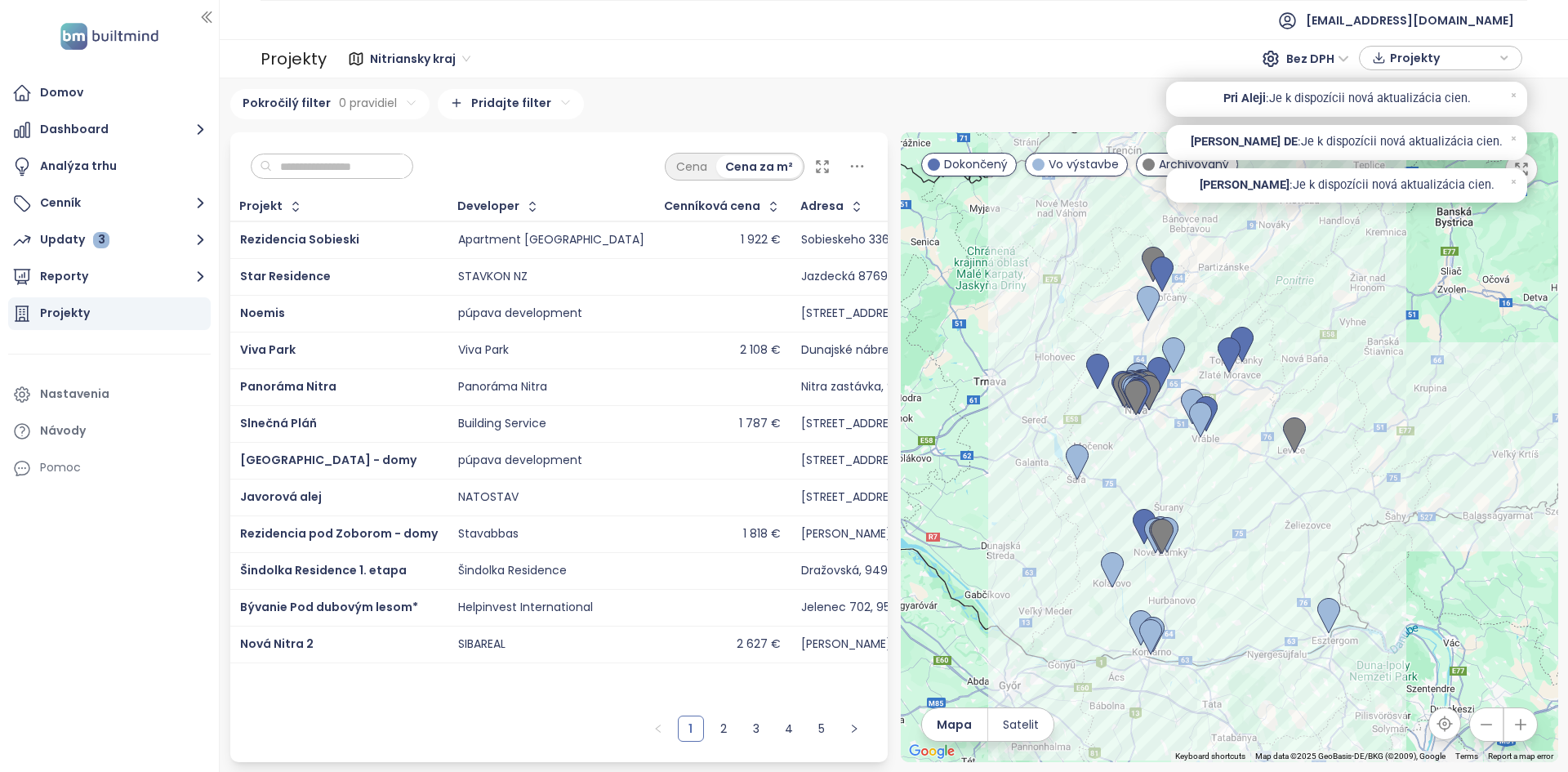
click at [447, 58] on span "Nitriansky kraj" at bounding box center [420, 58] width 101 height 24
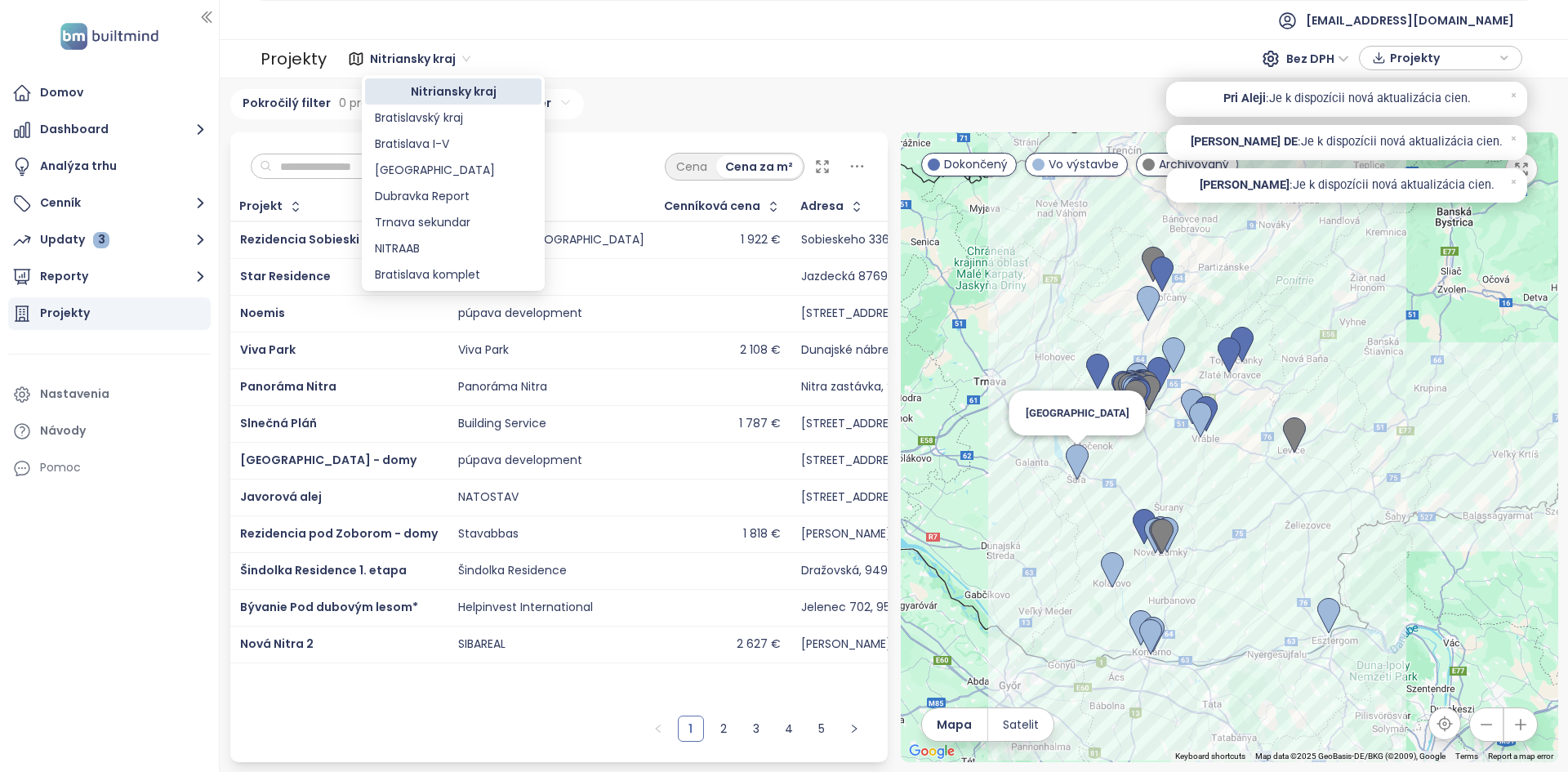
click at [1076, 458] on img at bounding box center [1078, 461] width 23 height 36
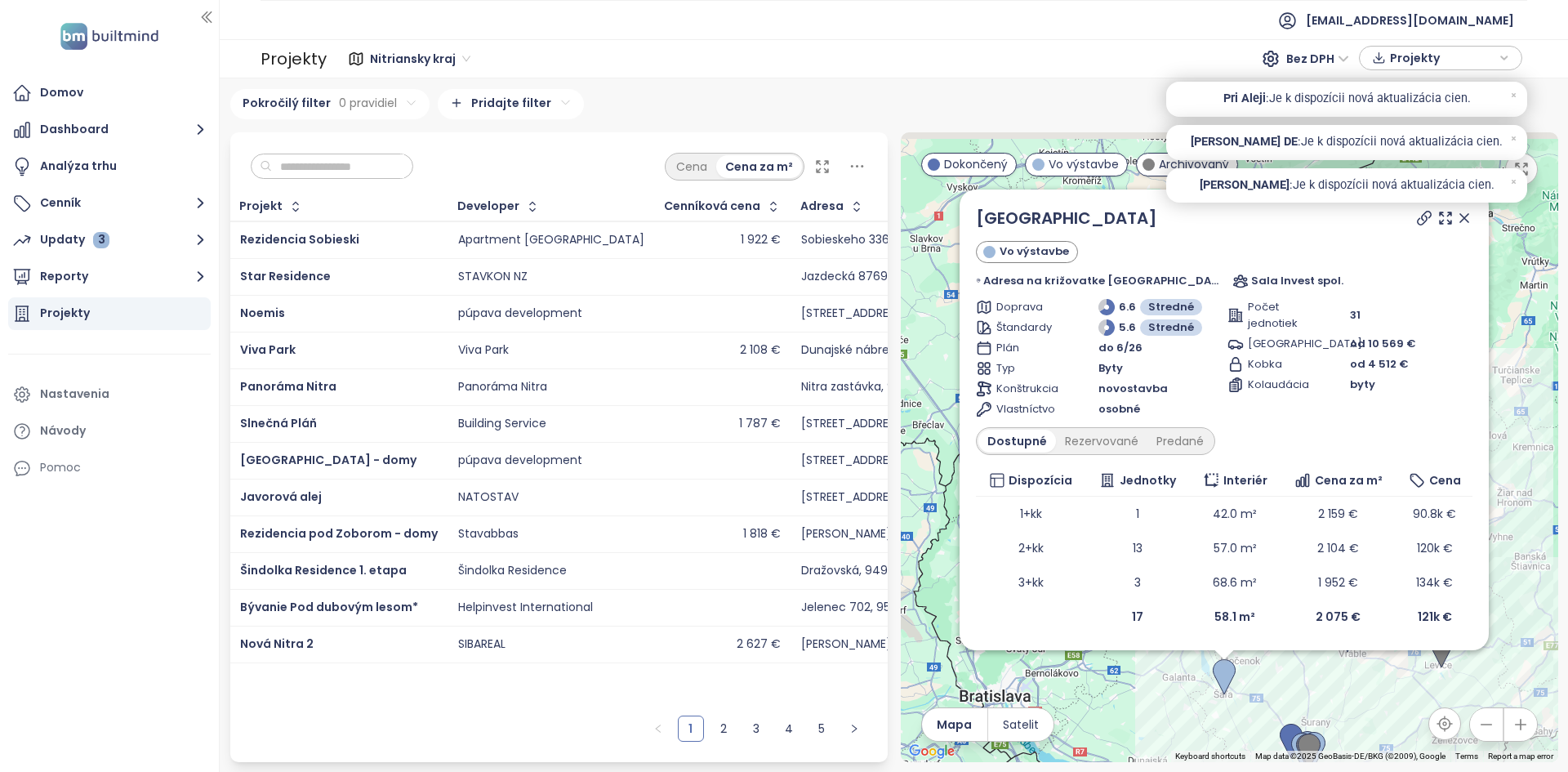
drag, startPoint x: 958, startPoint y: 245, endPoint x: 937, endPoint y: 292, distance: 51.5
click at [937, 295] on div "[GEOGRAPHIC_DATA] Vo výstavbe Adresa na križovatke [GEOGRAPHIC_DATA] a [GEOGRAP…" at bounding box center [1229, 447] width 658 height 630
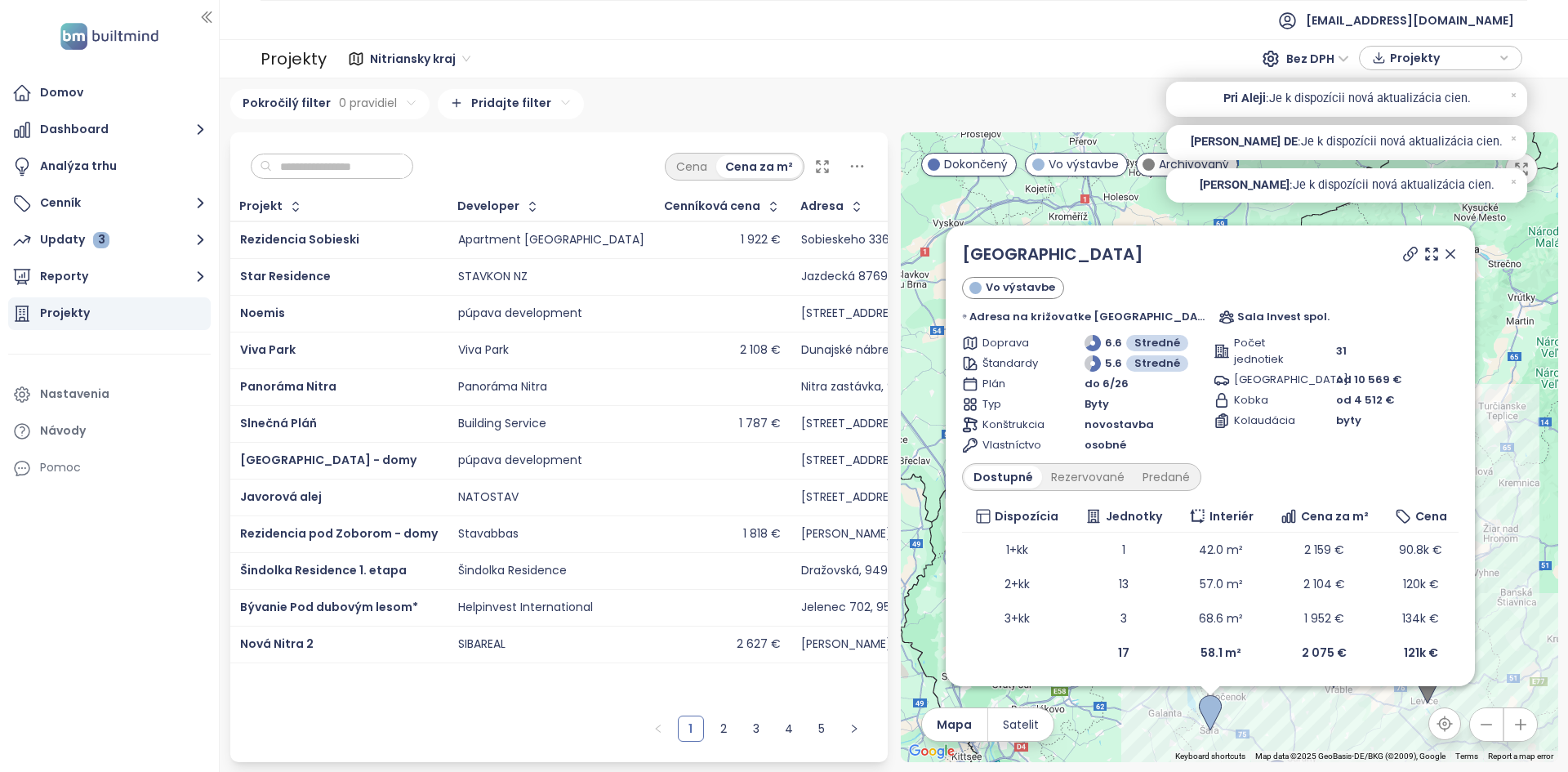
click at [1446, 256] on icon at bounding box center [1450, 253] width 16 height 16
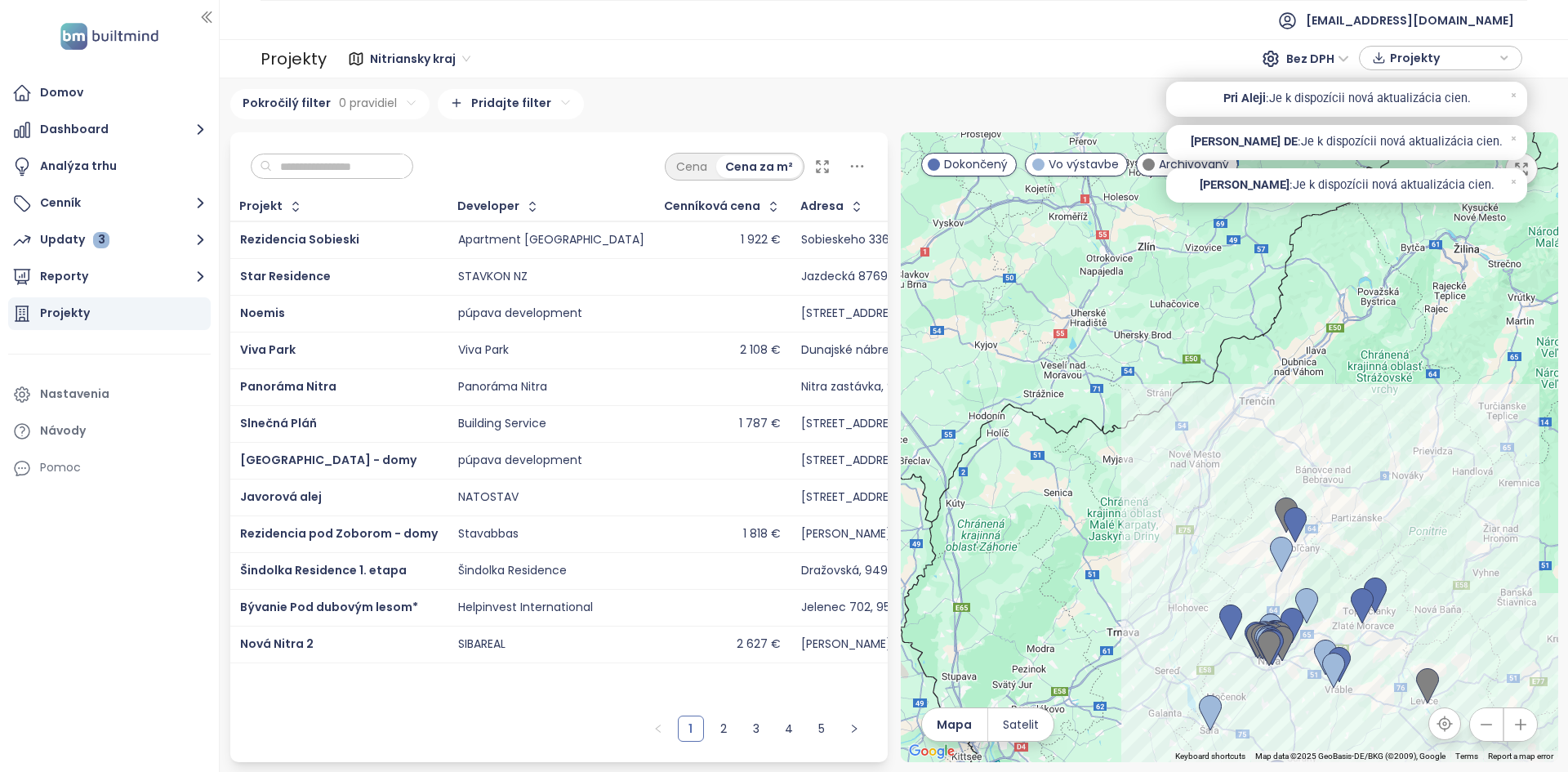
click at [1133, 686] on div "To navigate, press the arrow keys." at bounding box center [1229, 447] width 658 height 630
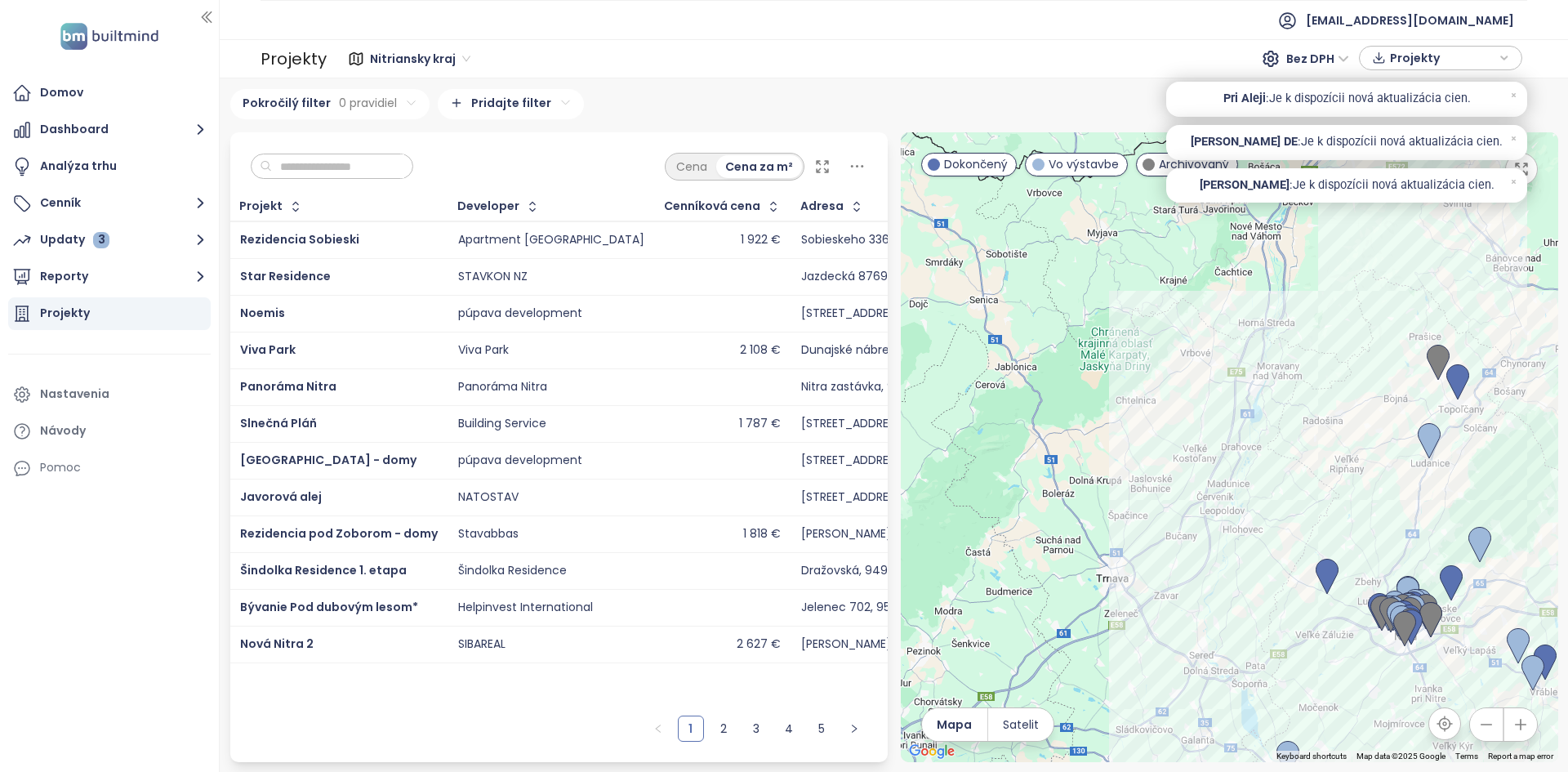
click at [388, 58] on span "Nitriansky kraj" at bounding box center [420, 58] width 101 height 24
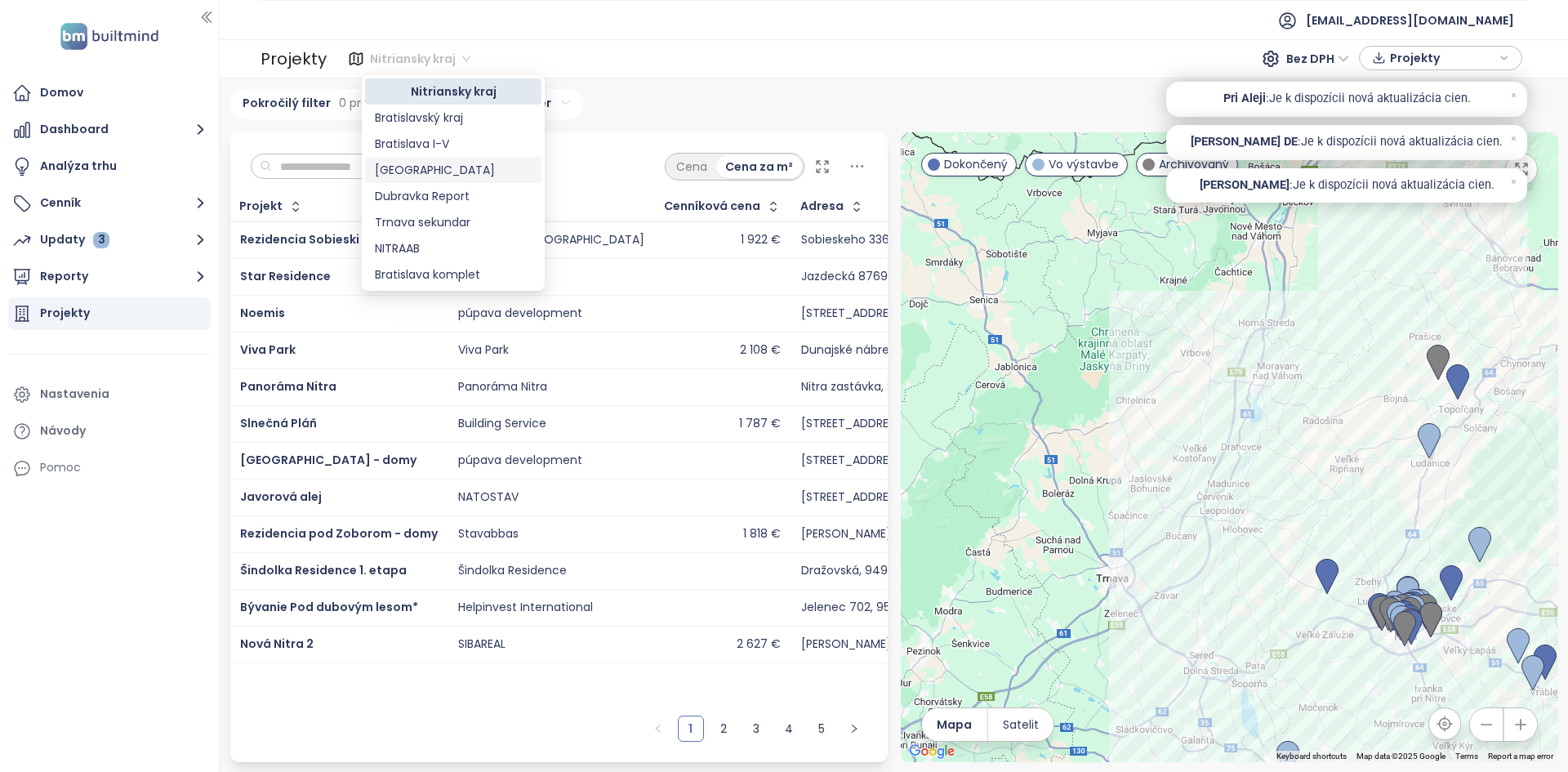
click at [425, 181] on div "[GEOGRAPHIC_DATA]" at bounding box center [453, 169] width 176 height 26
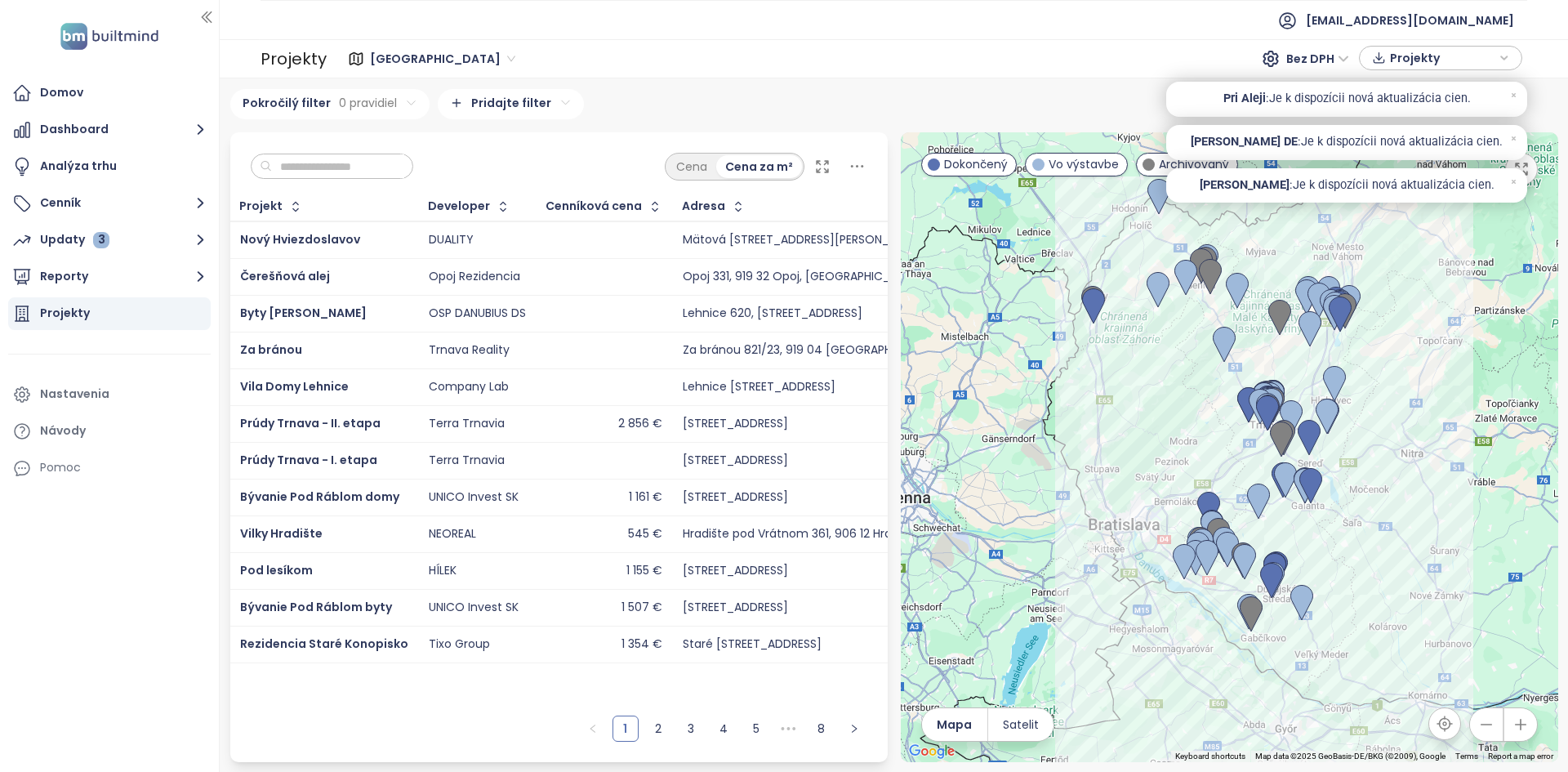
click at [1319, 553] on div at bounding box center [1229, 447] width 658 height 630
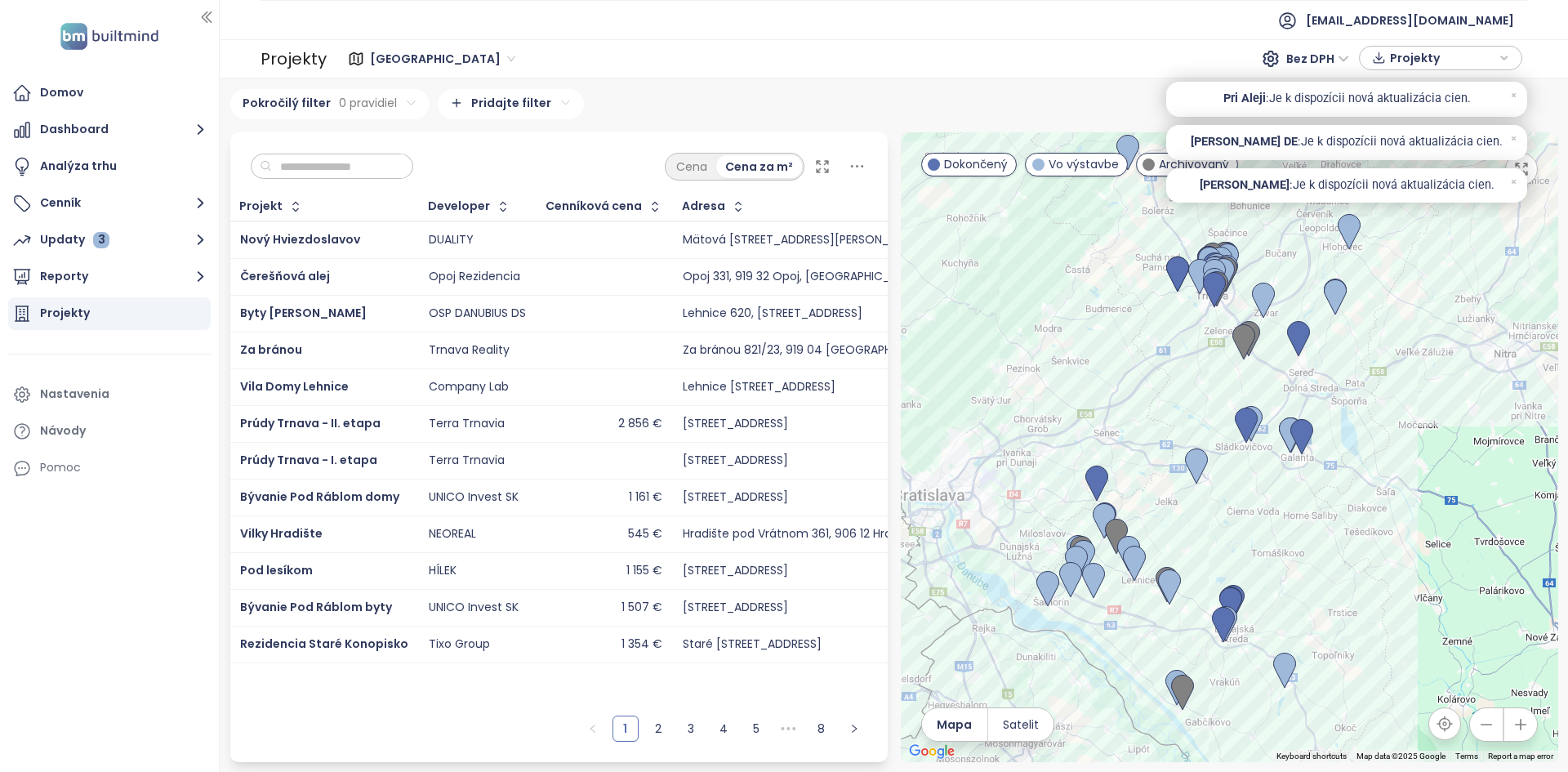
click at [1302, 509] on div at bounding box center [1229, 447] width 658 height 630
